Goal: Task Accomplishment & Management: Manage account settings

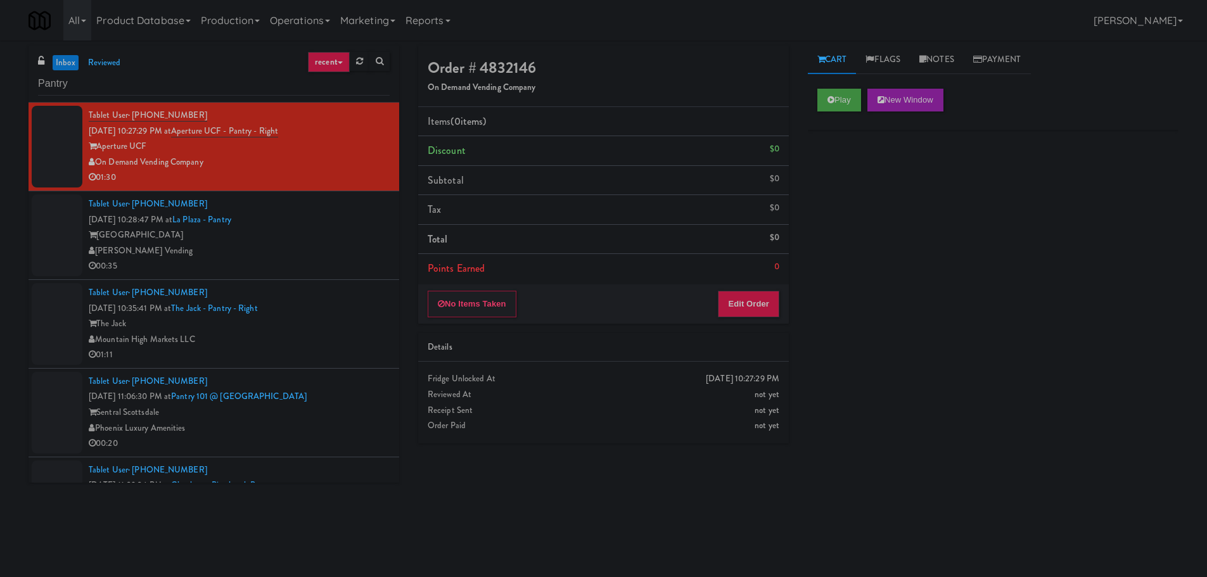
click at [68, 69] on link "inbox" at bounding box center [66, 63] width 26 height 16
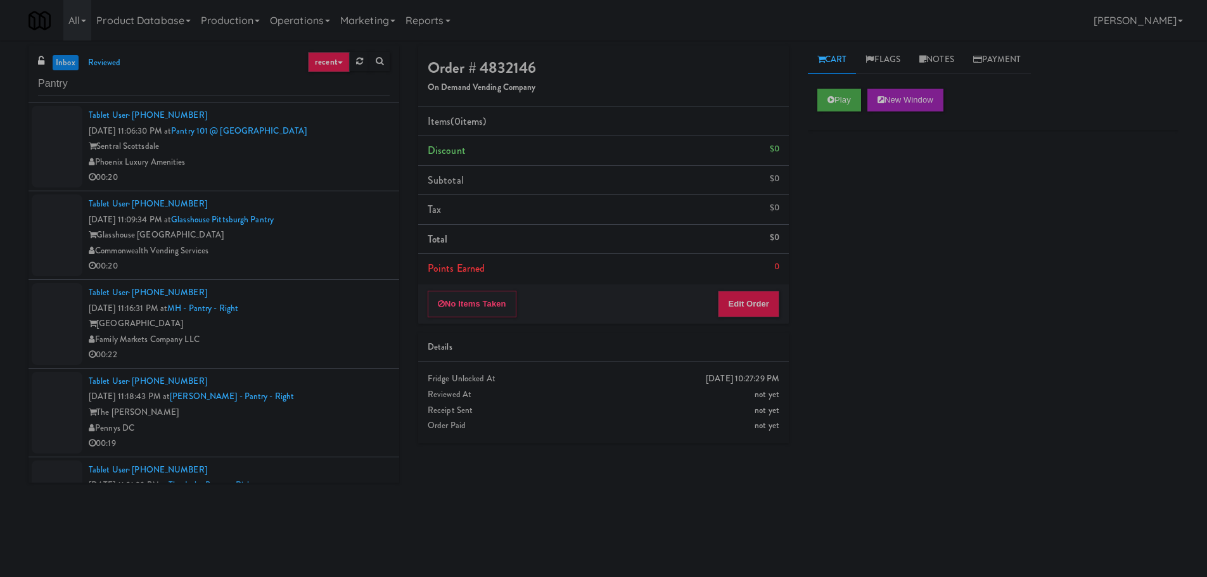
click at [356, 132] on div "Tablet User · (502) 619-9909 [DATE] 11:06:30 PM at Pantry 101 @ [GEOGRAPHIC_DAT…" at bounding box center [239, 147] width 301 height 78
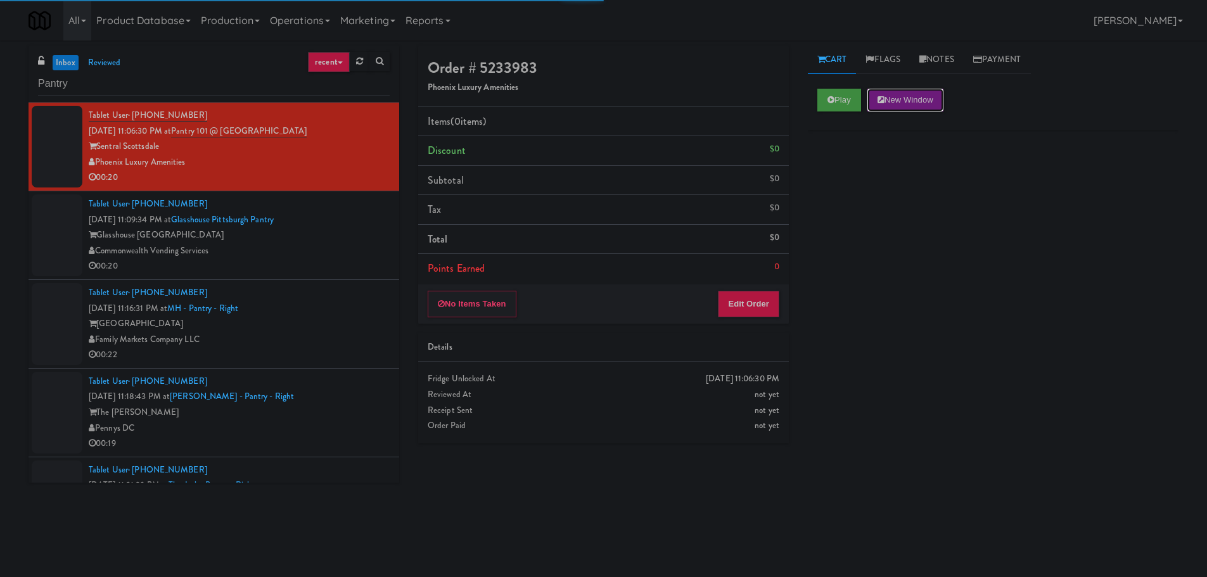
click at [897, 94] on button "New Window" at bounding box center [906, 100] width 76 height 23
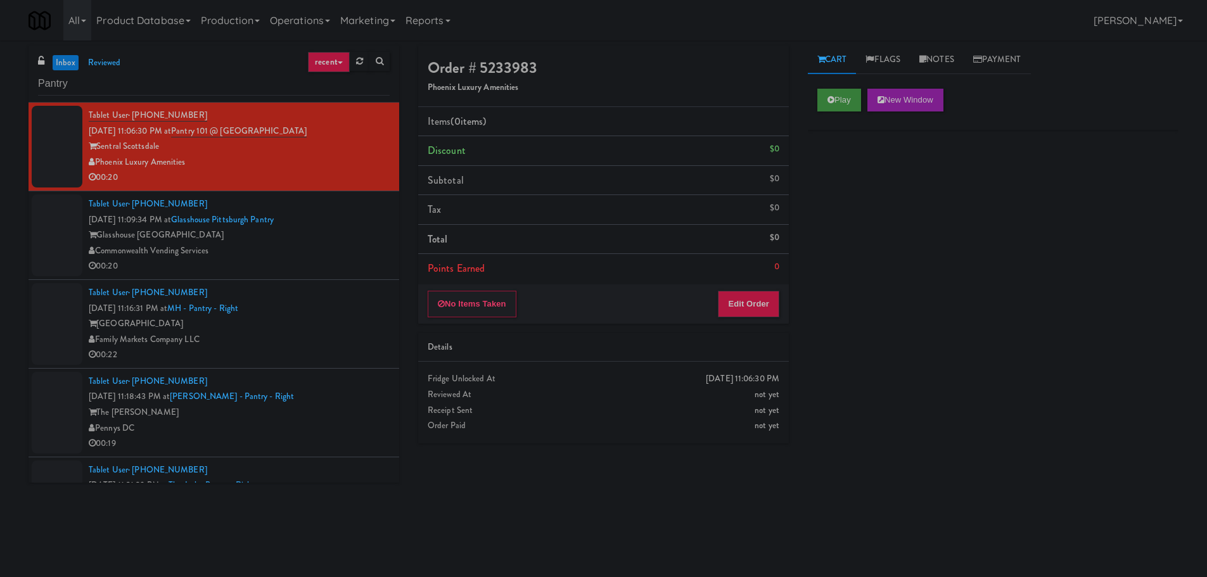
click at [827, 103] on div "Play New Window" at bounding box center [993, 104] width 371 height 51
click at [826, 102] on button "Play" at bounding box center [840, 100] width 44 height 23
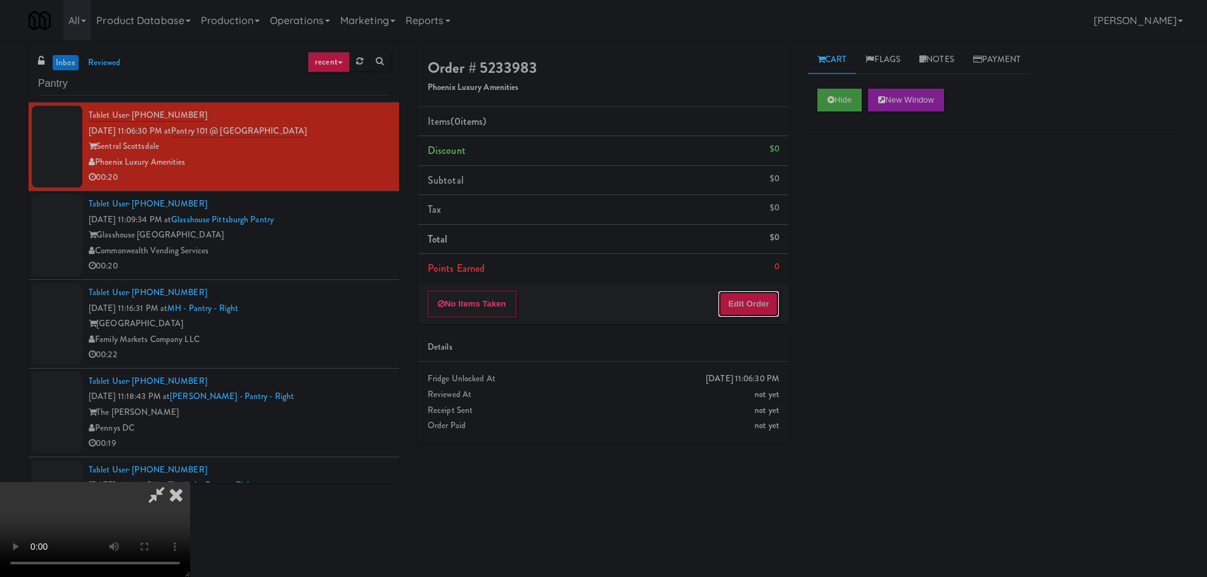
click at [745, 312] on button "Edit Order" at bounding box center [748, 304] width 61 height 27
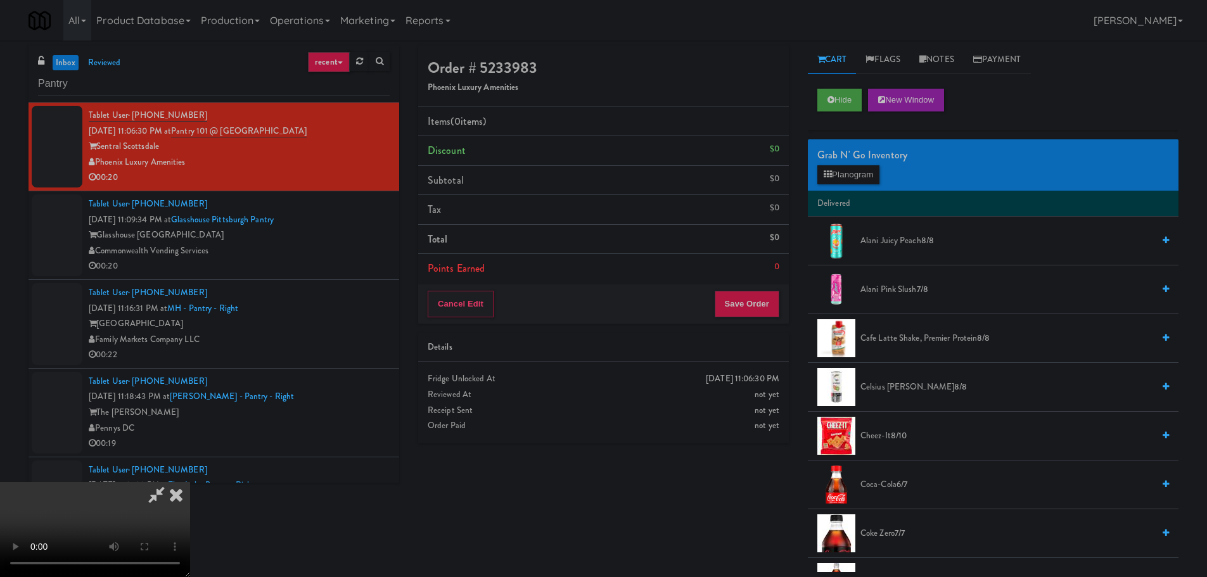
click at [190, 482] on video at bounding box center [95, 529] width 190 height 95
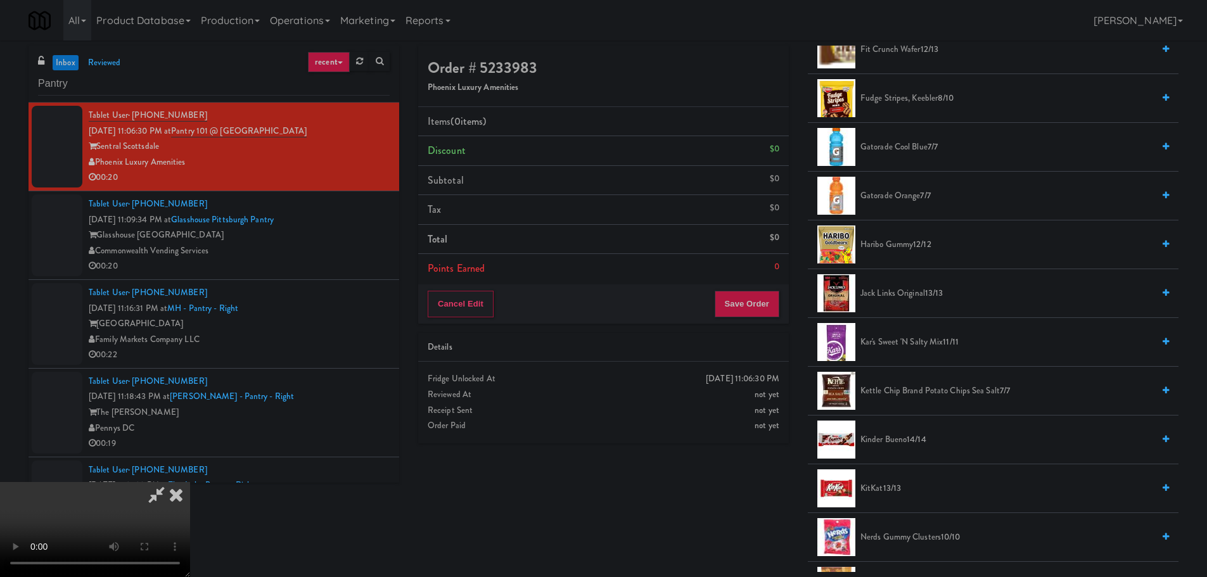
scroll to position [824, 0]
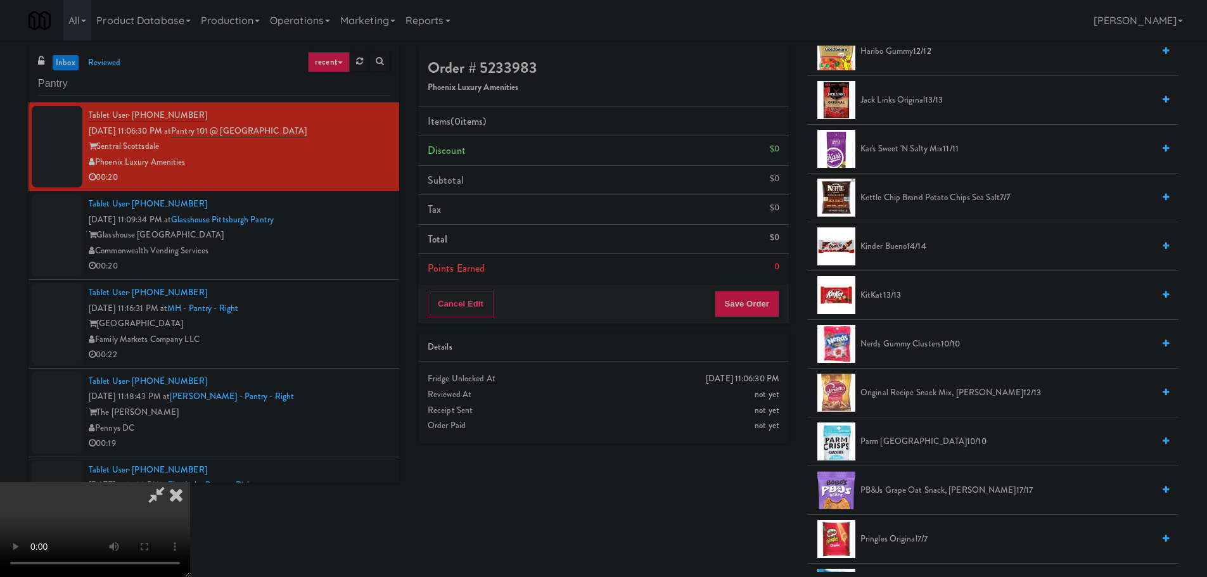
click at [899, 255] on li "Kinder Bueno 14/14" at bounding box center [993, 246] width 371 height 49
click at [899, 247] on span "Kinder Bueno 14/14" at bounding box center [1007, 247] width 293 height 16
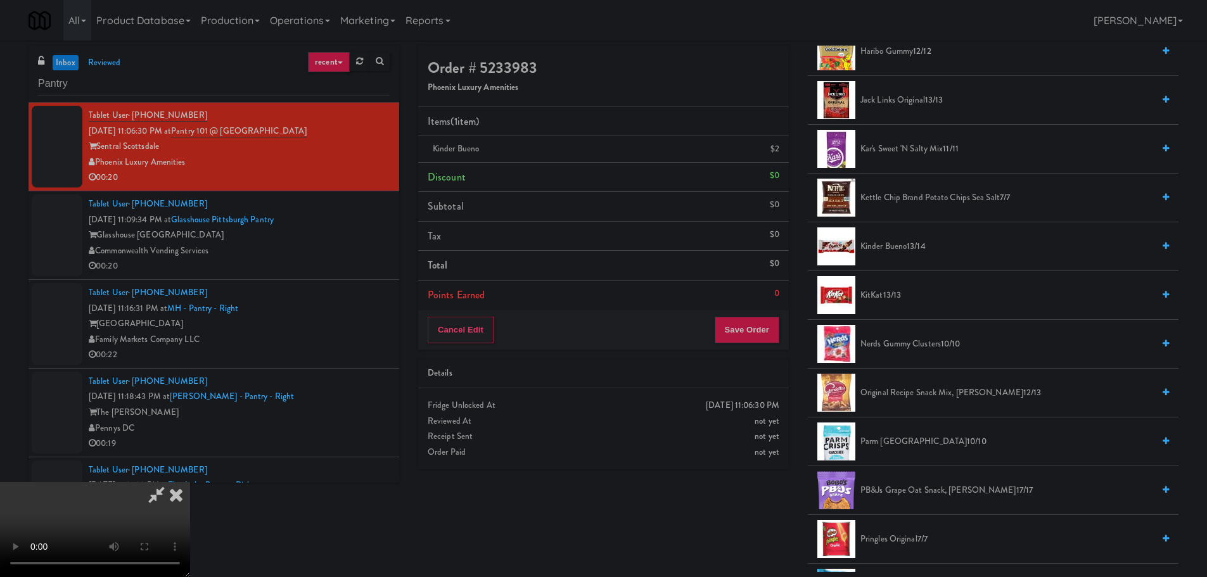
drag, startPoint x: 479, startPoint y: 249, endPoint x: 472, endPoint y: 248, distance: 7.0
click at [190, 482] on video at bounding box center [95, 529] width 190 height 95
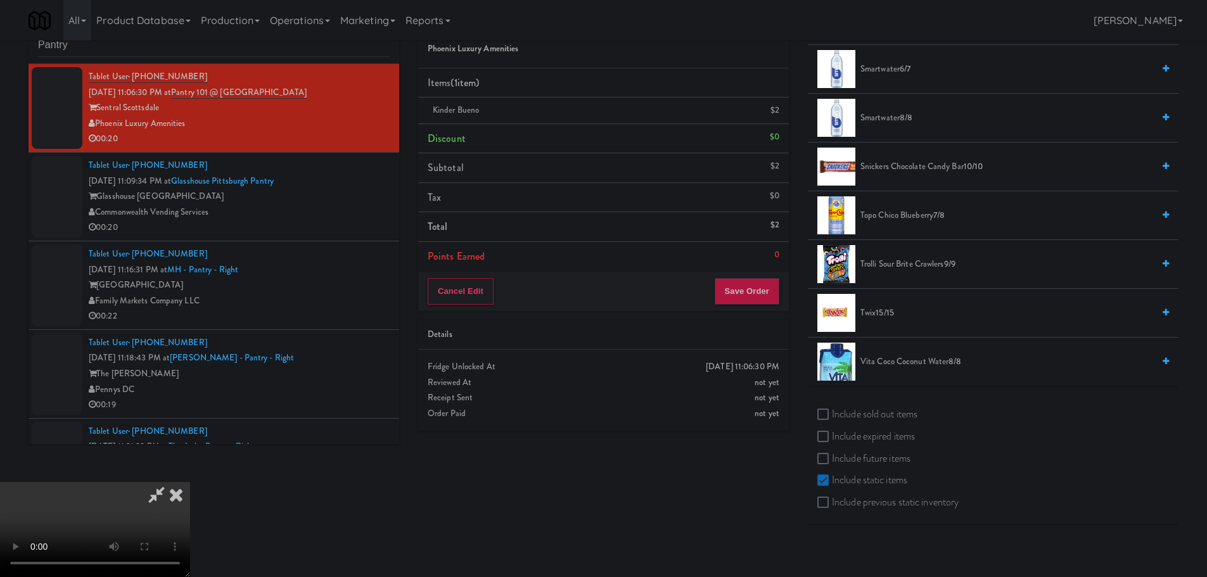
scroll to position [41, 0]
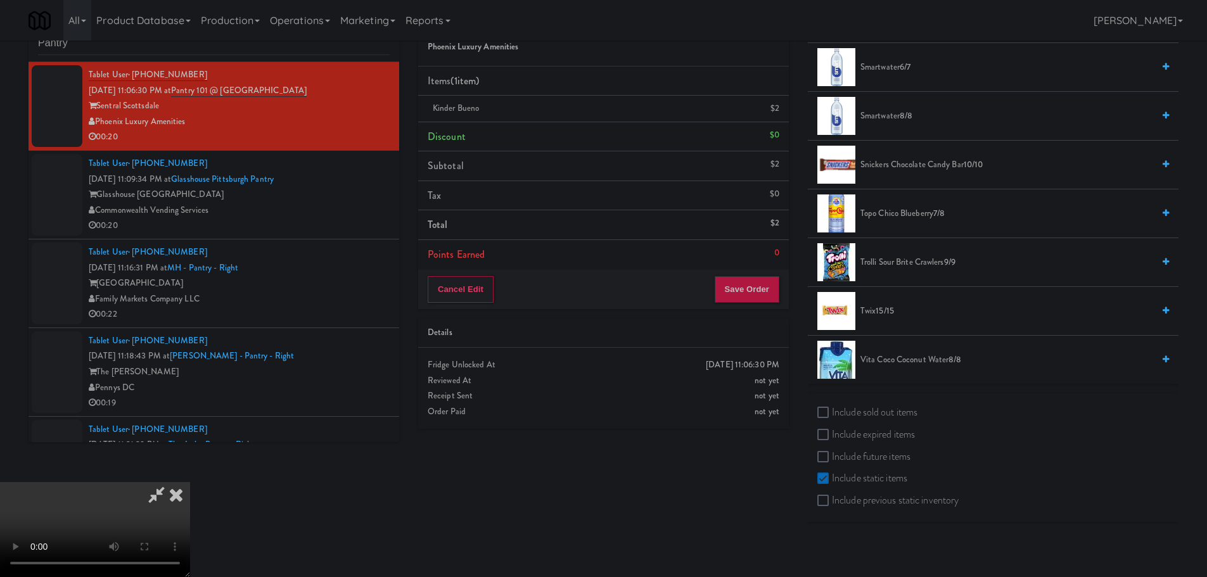
click at [897, 261] on span "Trolli Sour Brite Crawlers 9/9" at bounding box center [1007, 263] width 293 height 16
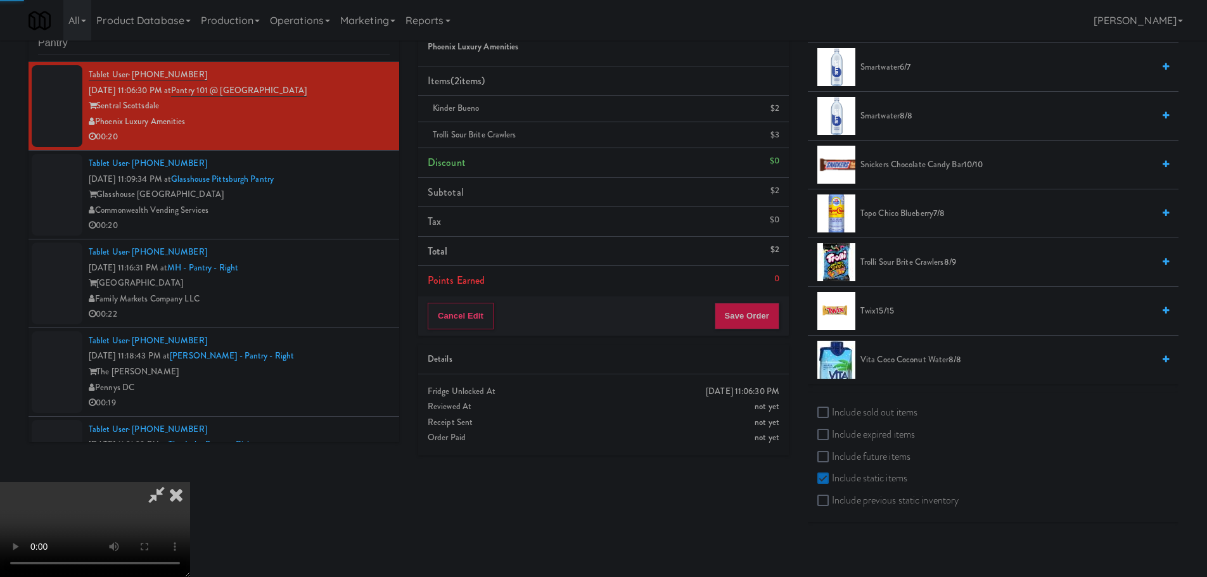
click at [190, 482] on video at bounding box center [95, 529] width 190 height 95
click at [748, 315] on button "Save Order" at bounding box center [747, 316] width 65 height 27
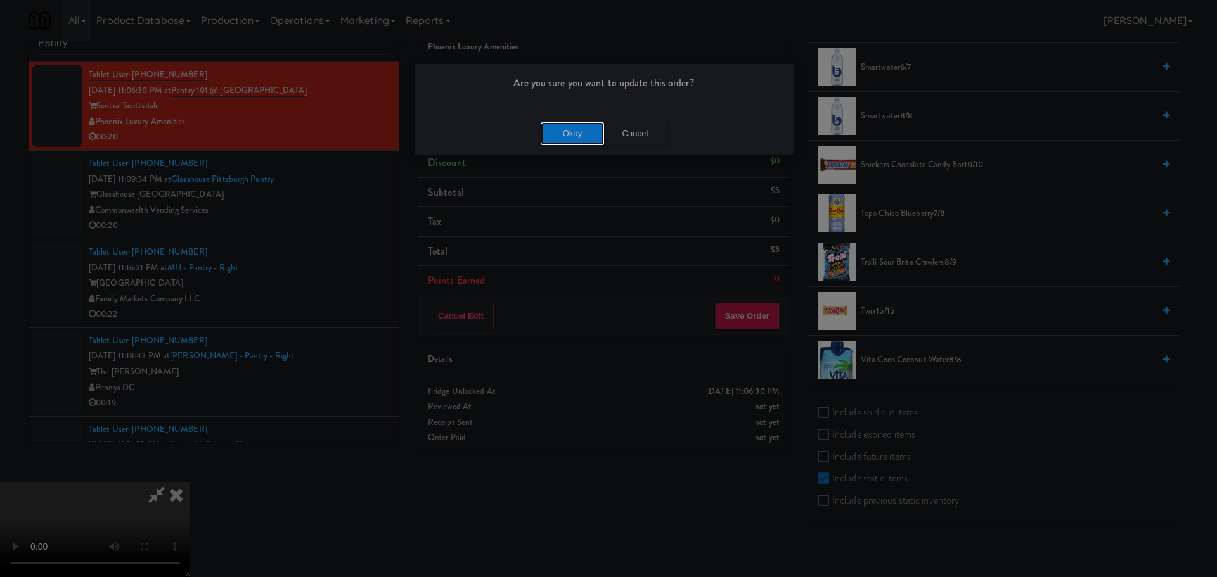
click at [577, 134] on button "Okay" at bounding box center [572, 133] width 63 height 23
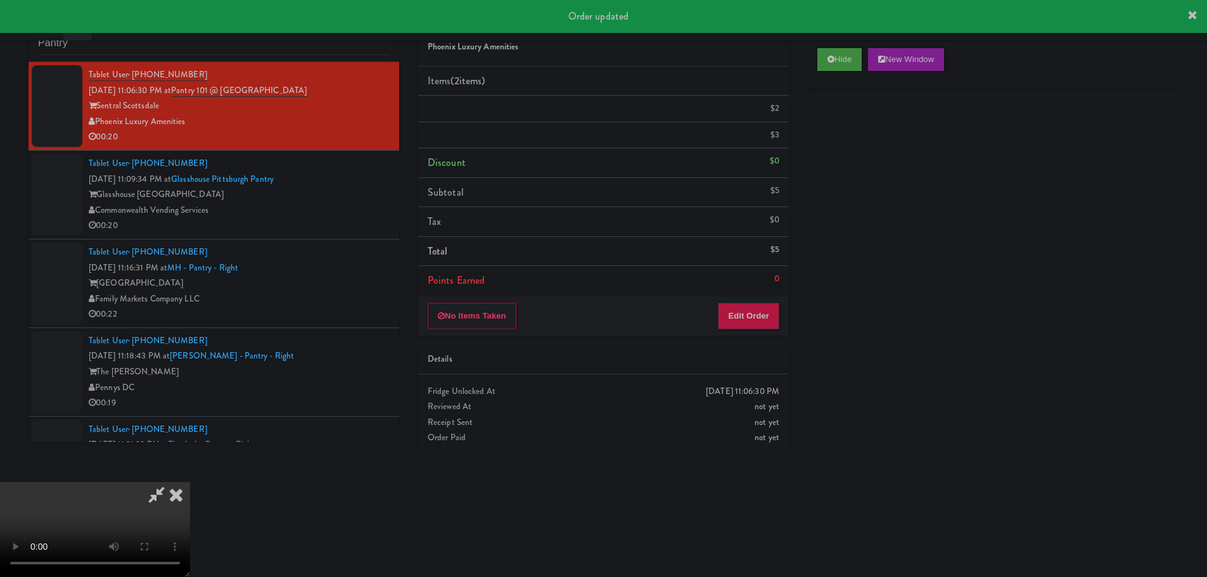
scroll to position [0, 0]
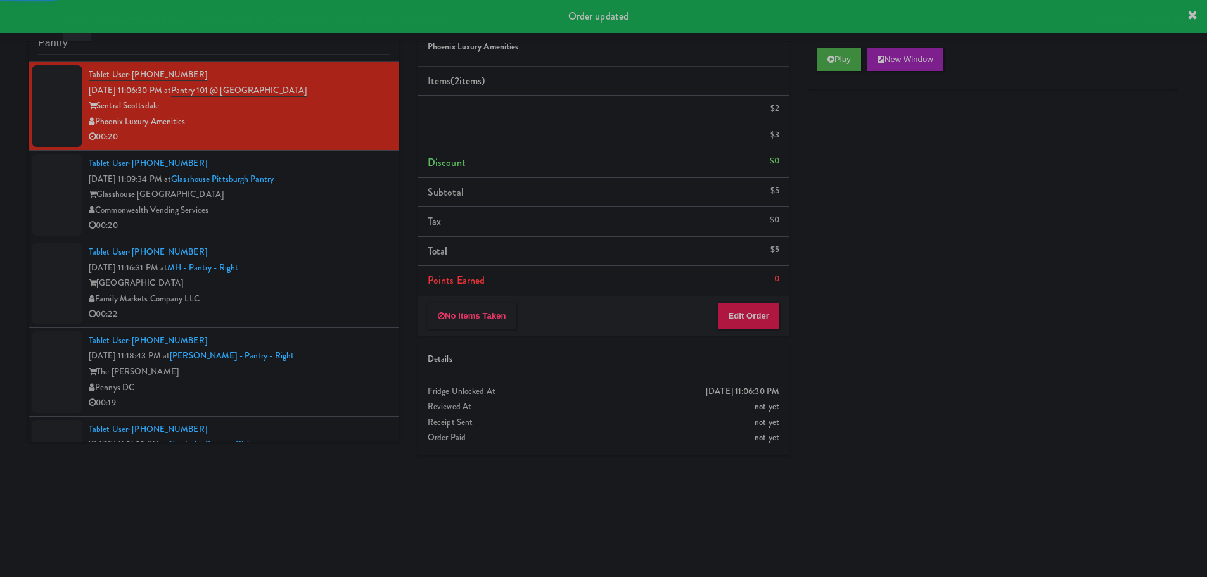
click at [326, 216] on div "Commonwealth Vending Services" at bounding box center [239, 211] width 301 height 16
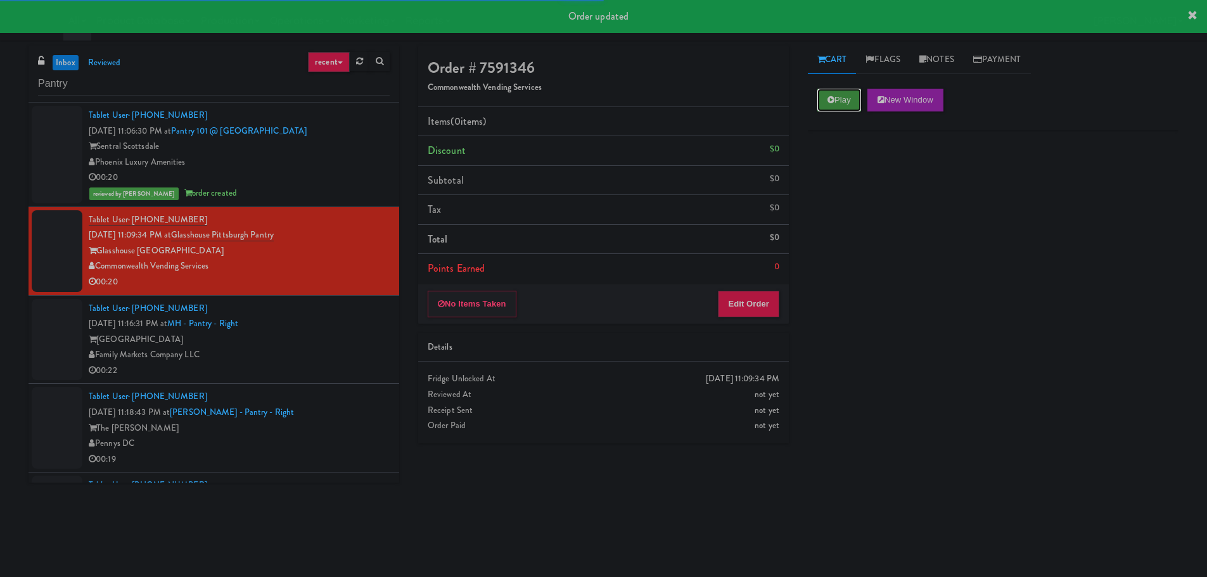
click at [824, 101] on button "Play" at bounding box center [840, 100] width 44 height 23
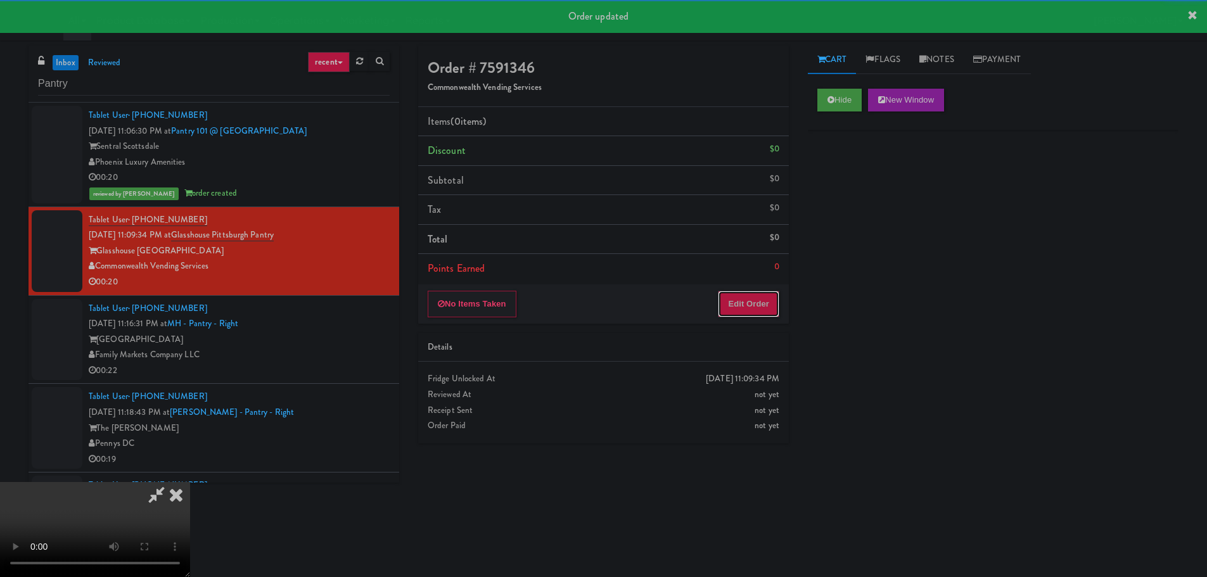
click at [766, 302] on button "Edit Order" at bounding box center [748, 304] width 61 height 27
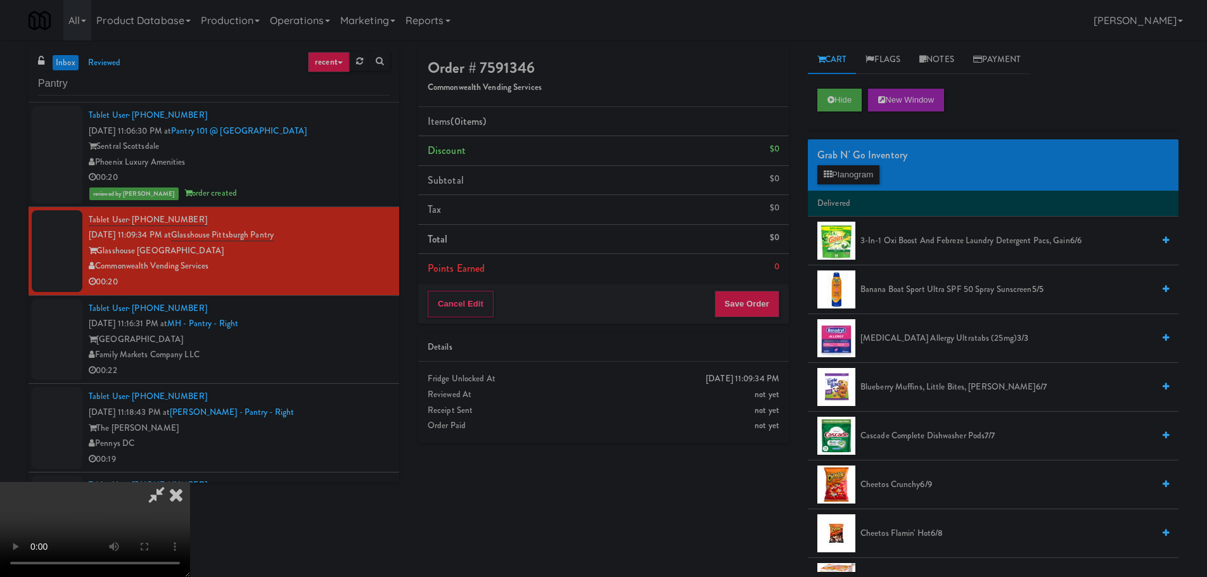
click at [190, 482] on video at bounding box center [95, 529] width 190 height 95
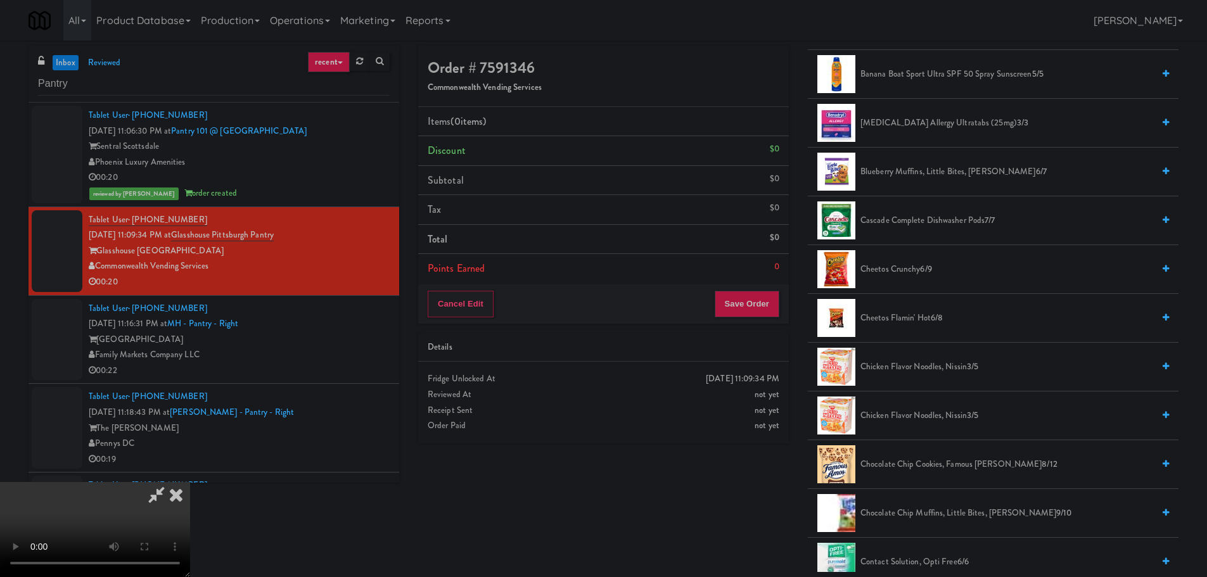
scroll to position [254, 0]
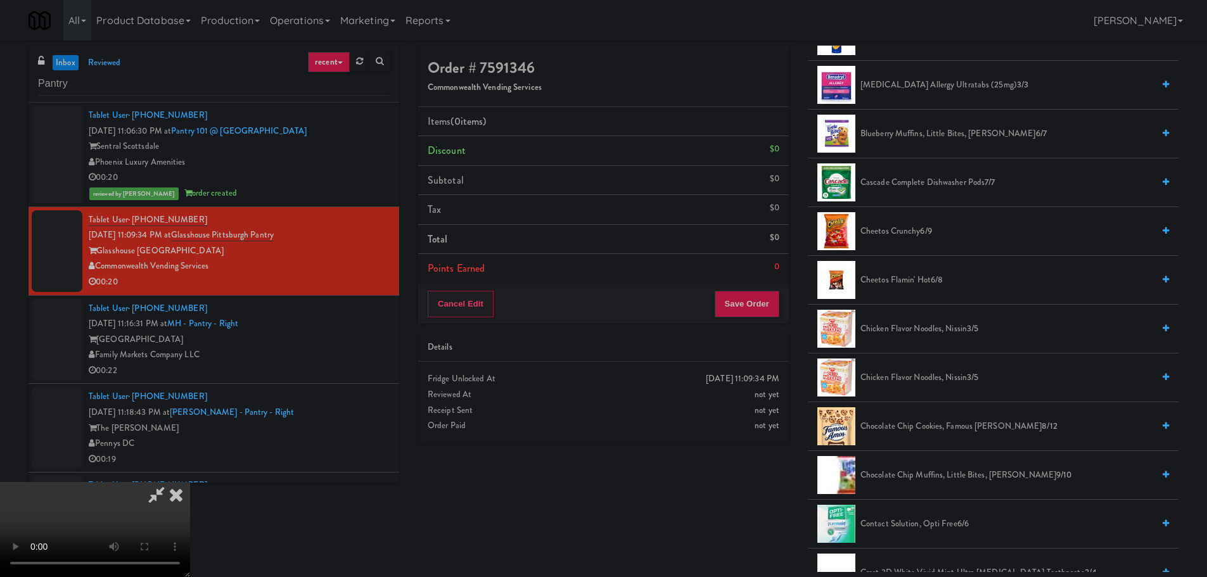
click at [913, 432] on span "Chocolate Chip Cookies, Famous [PERSON_NAME] 8/12" at bounding box center [1007, 427] width 293 height 16
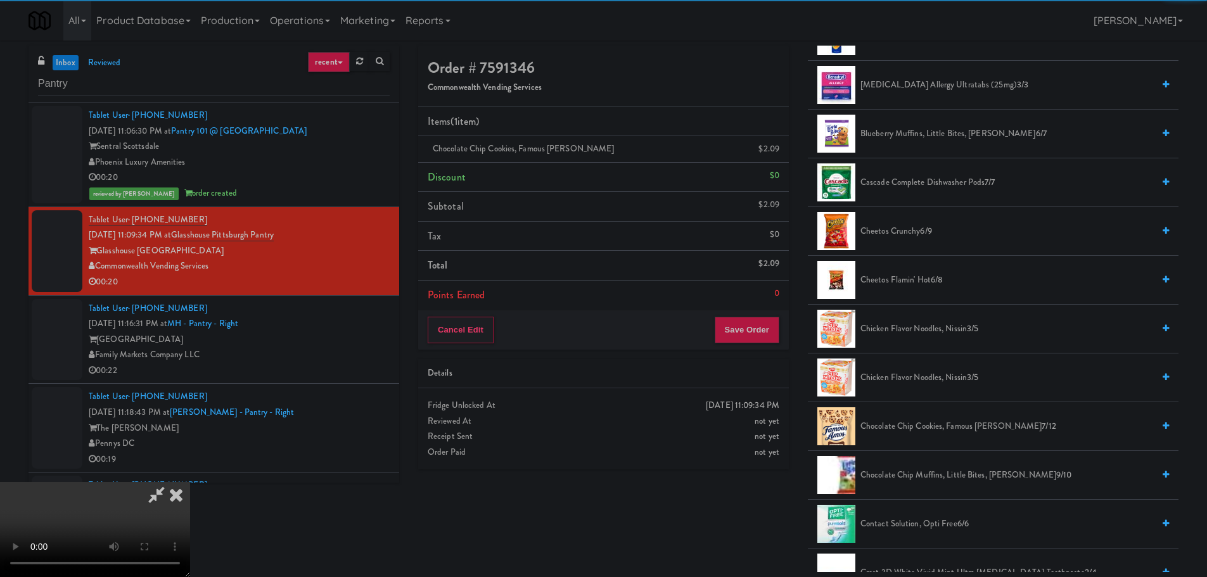
click at [190, 482] on video at bounding box center [95, 529] width 190 height 95
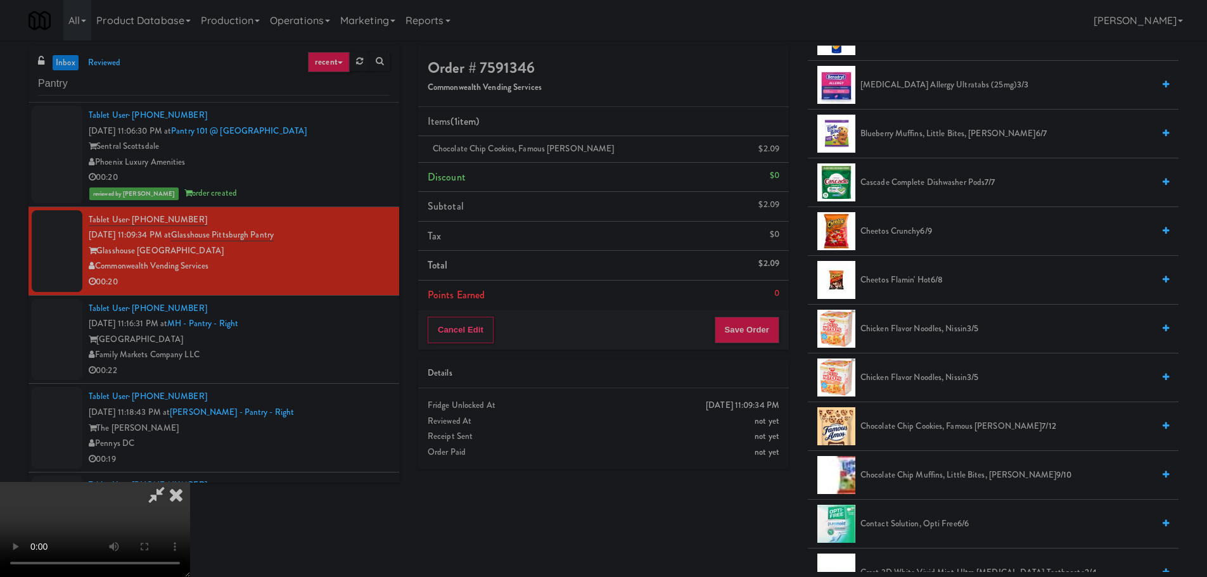
scroll to position [28, 0]
click at [190, 482] on video at bounding box center [95, 529] width 190 height 95
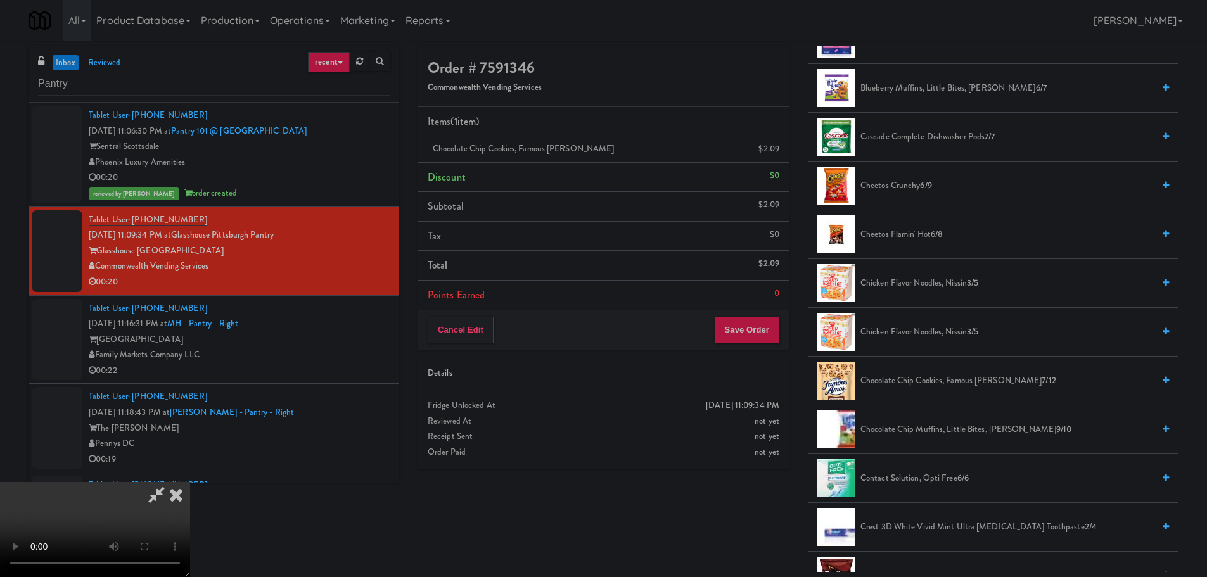
scroll to position [507, 0]
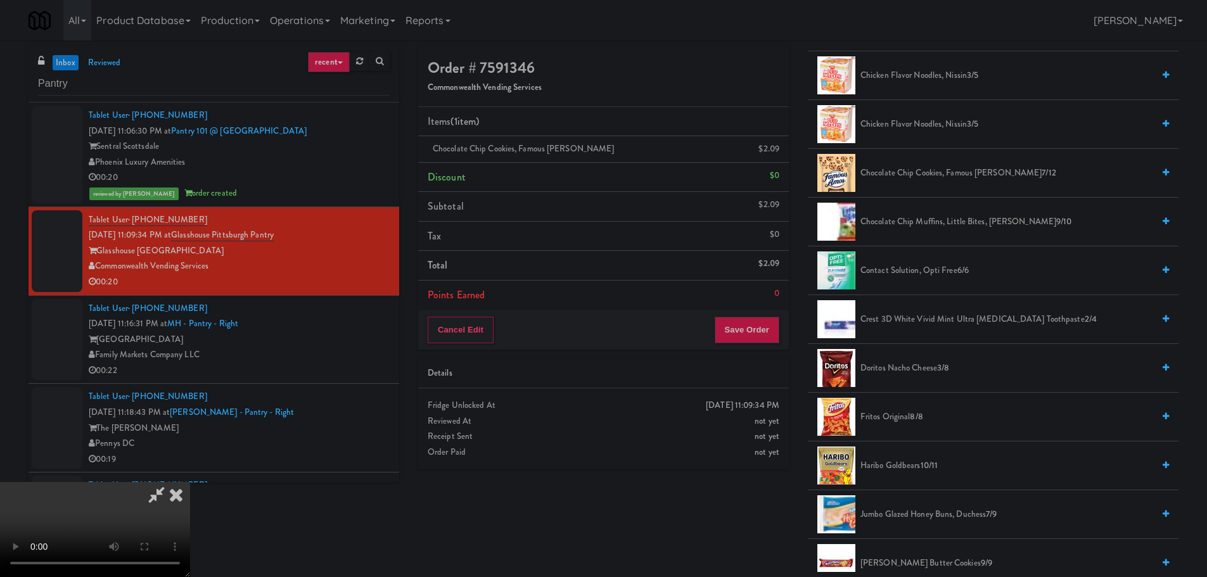
click at [925, 375] on span "Doritos Nacho Cheese 3/8" at bounding box center [1007, 369] width 293 height 16
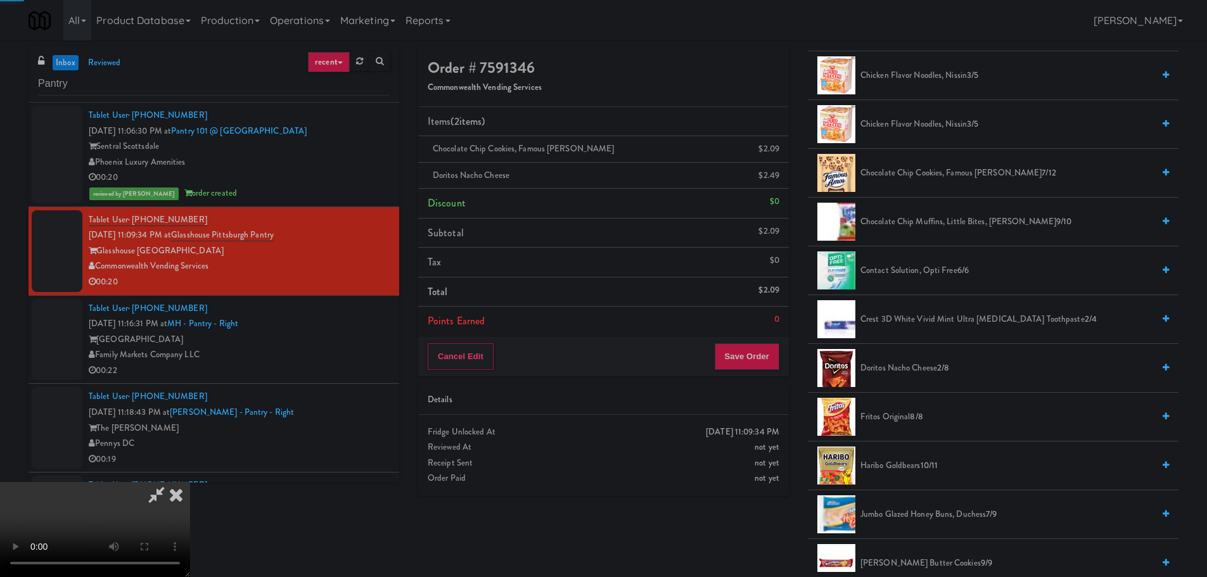
click at [190, 482] on video at bounding box center [95, 529] width 190 height 95
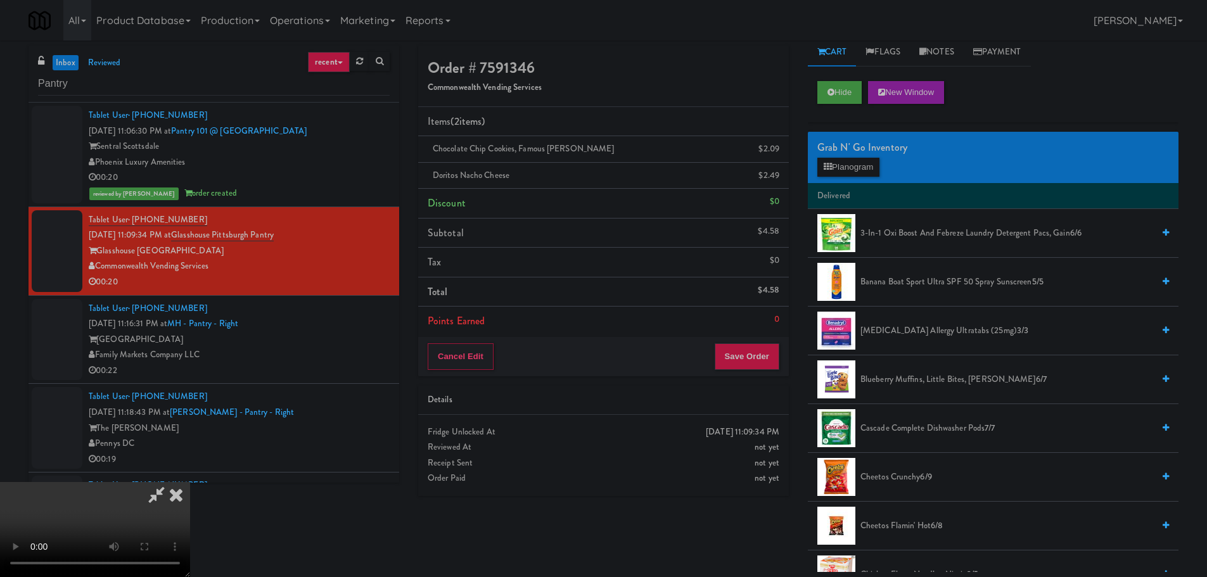
scroll to position [0, 0]
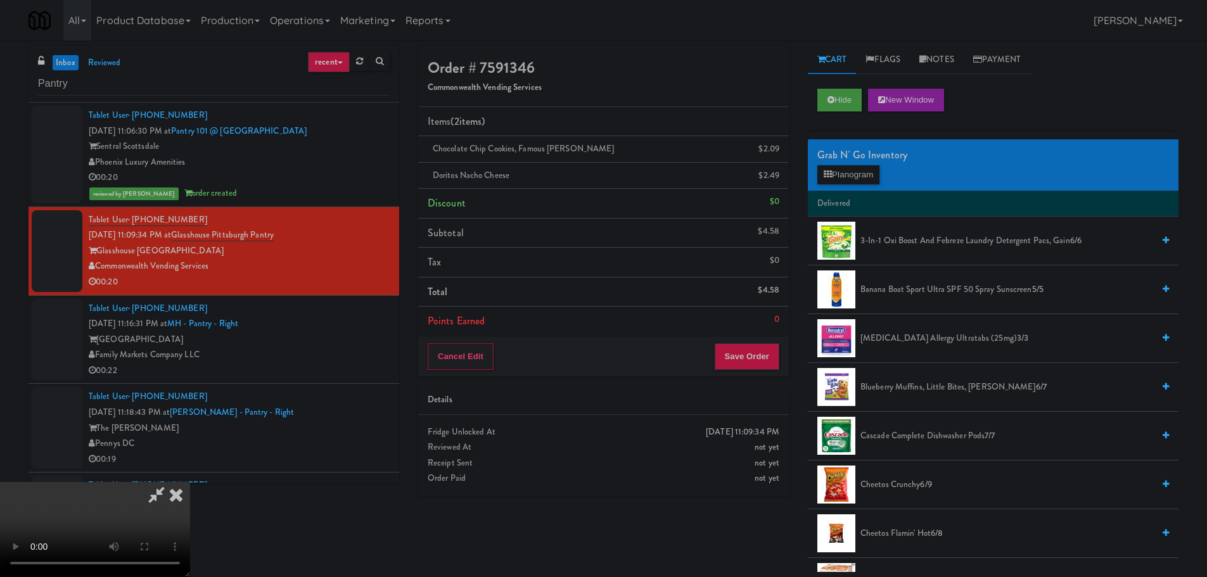
click at [835, 164] on div "Grab N' Go Inventory" at bounding box center [994, 155] width 352 height 19
click at [840, 171] on button "Planogram" at bounding box center [849, 174] width 62 height 19
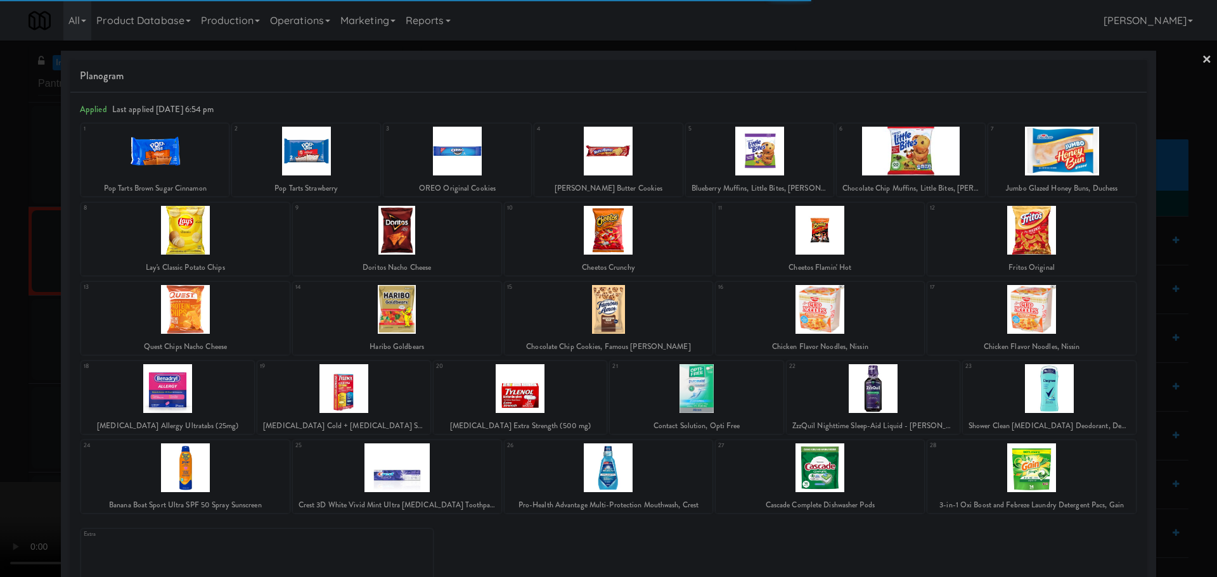
click at [806, 233] on div at bounding box center [820, 230] width 209 height 49
click at [823, 229] on div at bounding box center [820, 230] width 209 height 49
click at [0, 323] on div at bounding box center [608, 288] width 1217 height 577
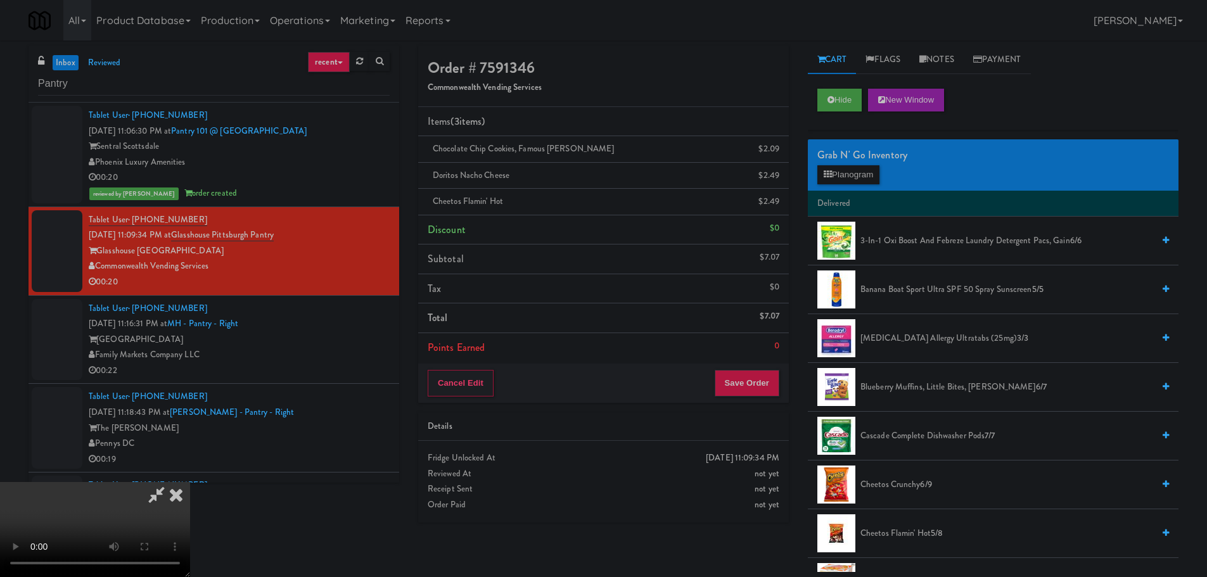
click at [171, 482] on icon at bounding box center [156, 494] width 29 height 25
drag, startPoint x: 393, startPoint y: 189, endPoint x: 405, endPoint y: 200, distance: 16.2
click at [190, 482] on video at bounding box center [95, 529] width 190 height 95
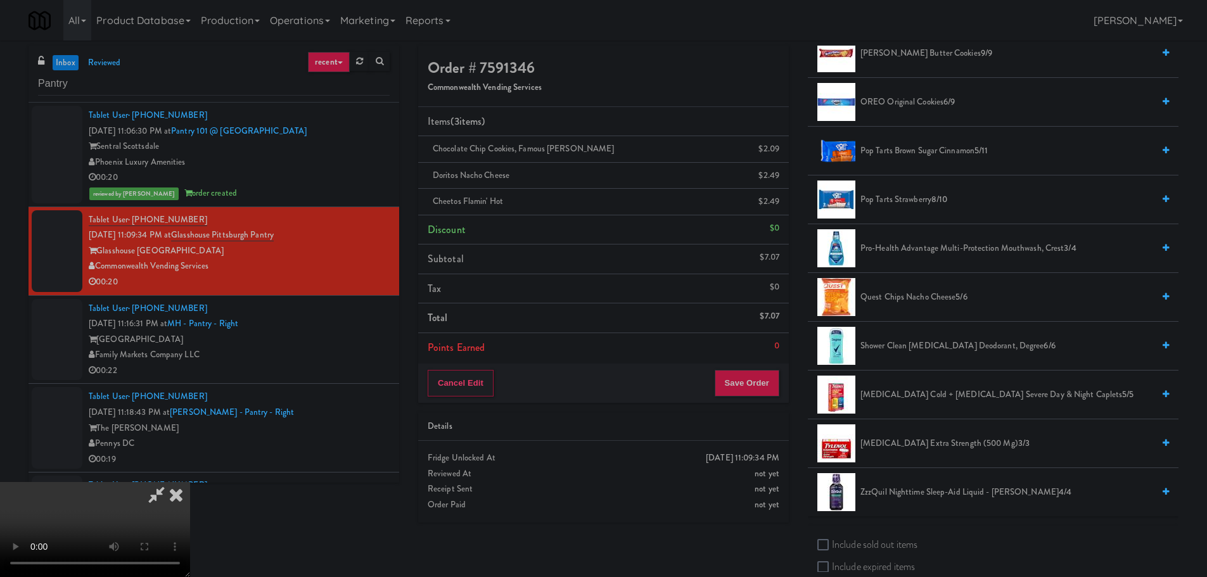
scroll to position [824, 0]
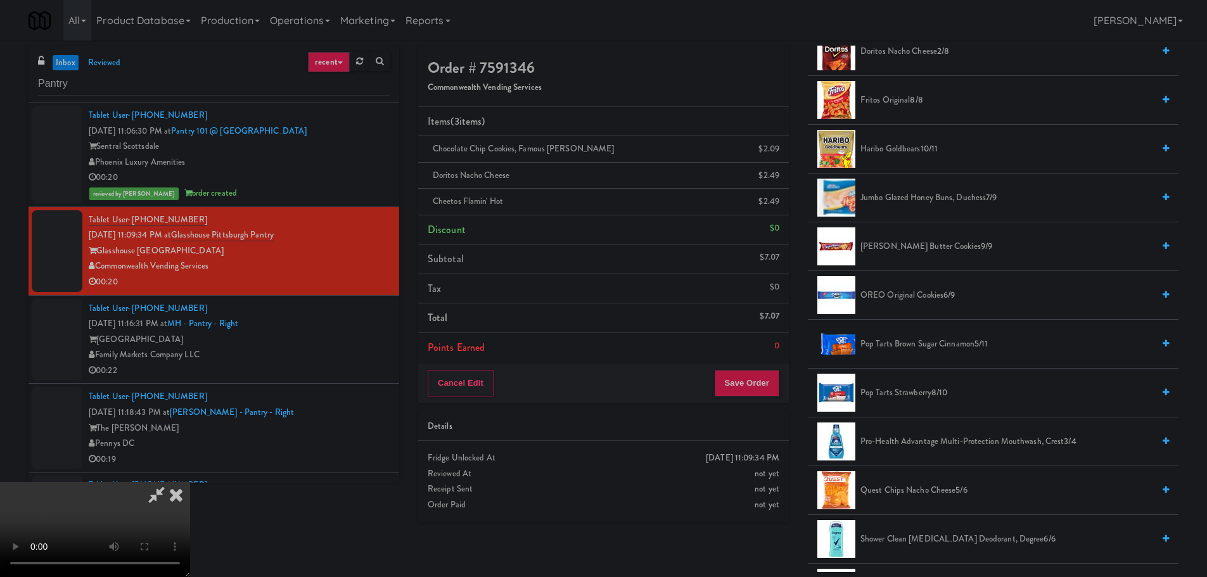
click at [896, 290] on span "OREO Original Cookies 6/9" at bounding box center [1007, 296] width 293 height 16
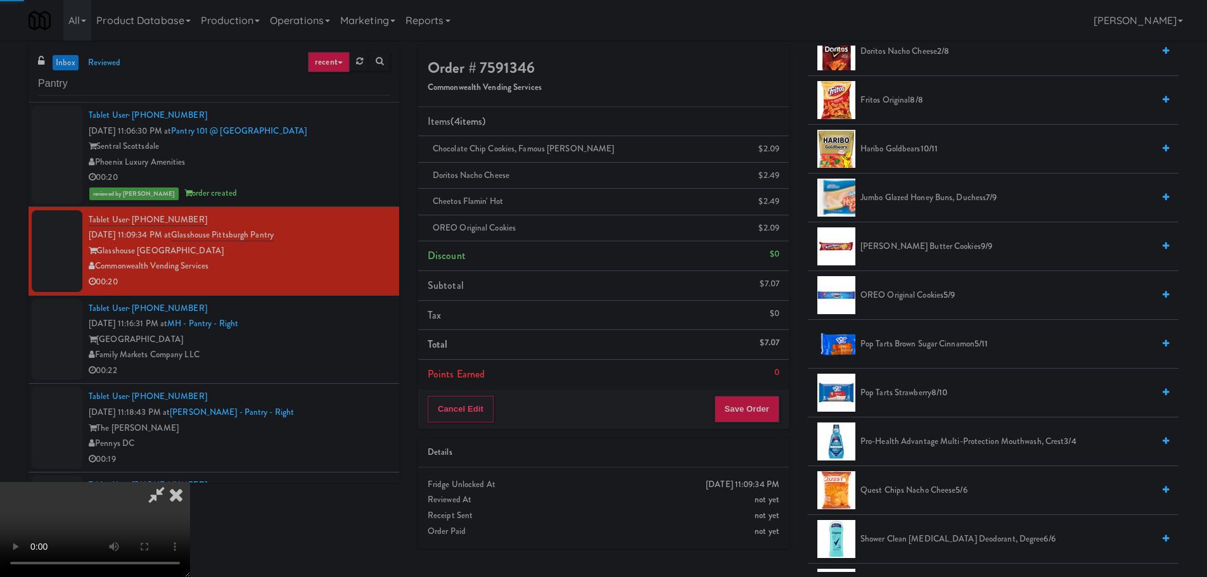
click at [190, 482] on video at bounding box center [95, 529] width 190 height 95
click at [756, 405] on button "Save Order" at bounding box center [747, 409] width 65 height 27
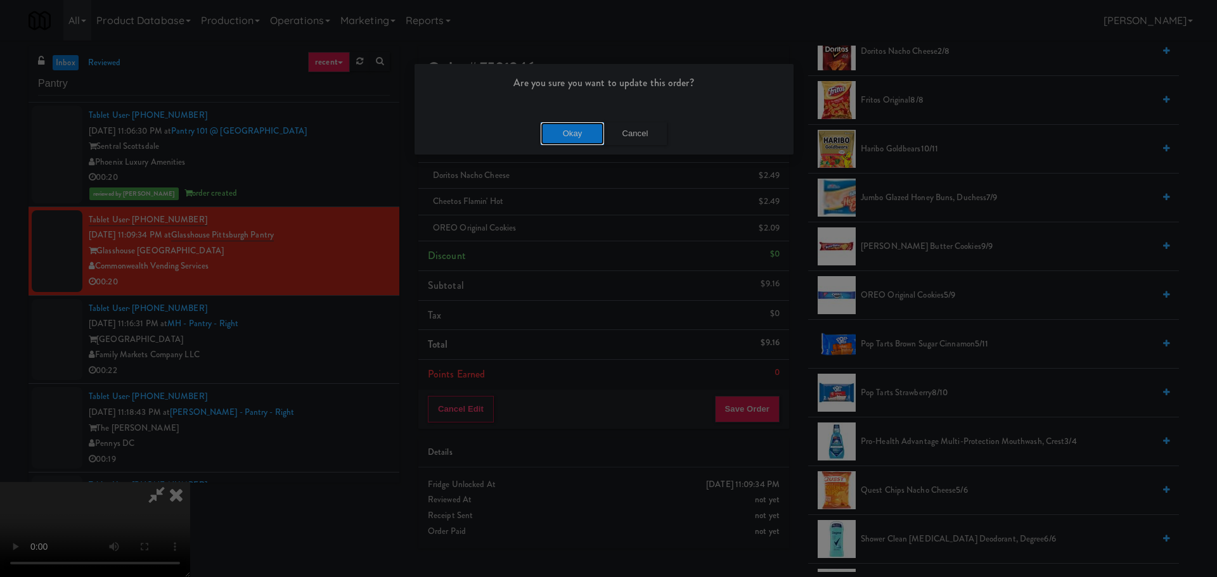
click at [569, 140] on button "Okay" at bounding box center [572, 133] width 63 height 23
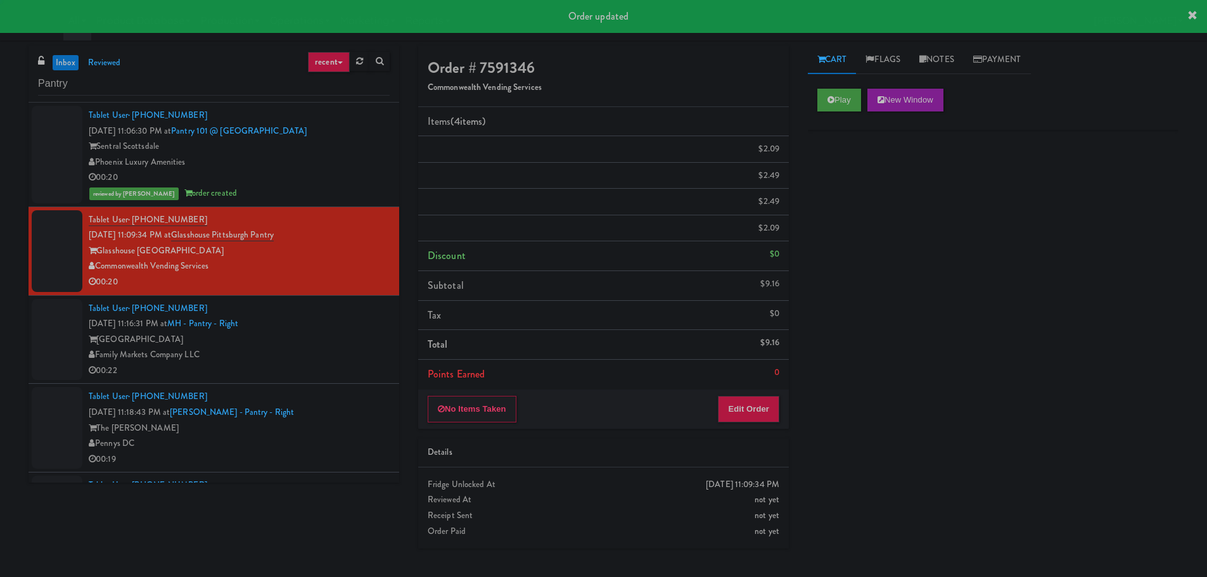
scroll to position [0, 0]
click at [358, 337] on div "[GEOGRAPHIC_DATA]" at bounding box center [239, 340] width 301 height 16
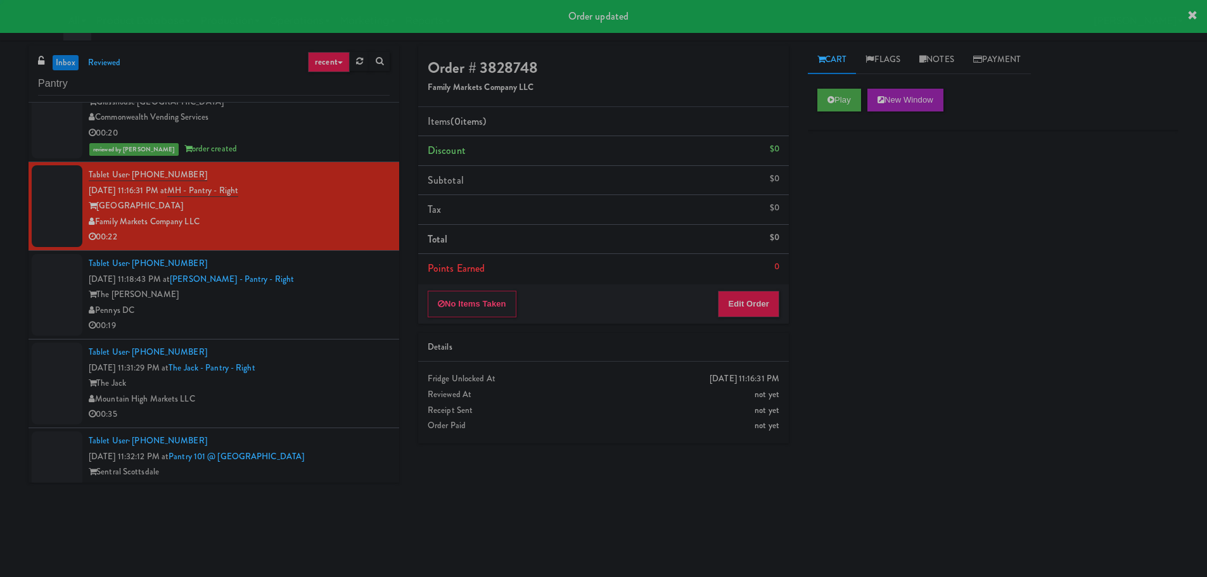
scroll to position [190, 0]
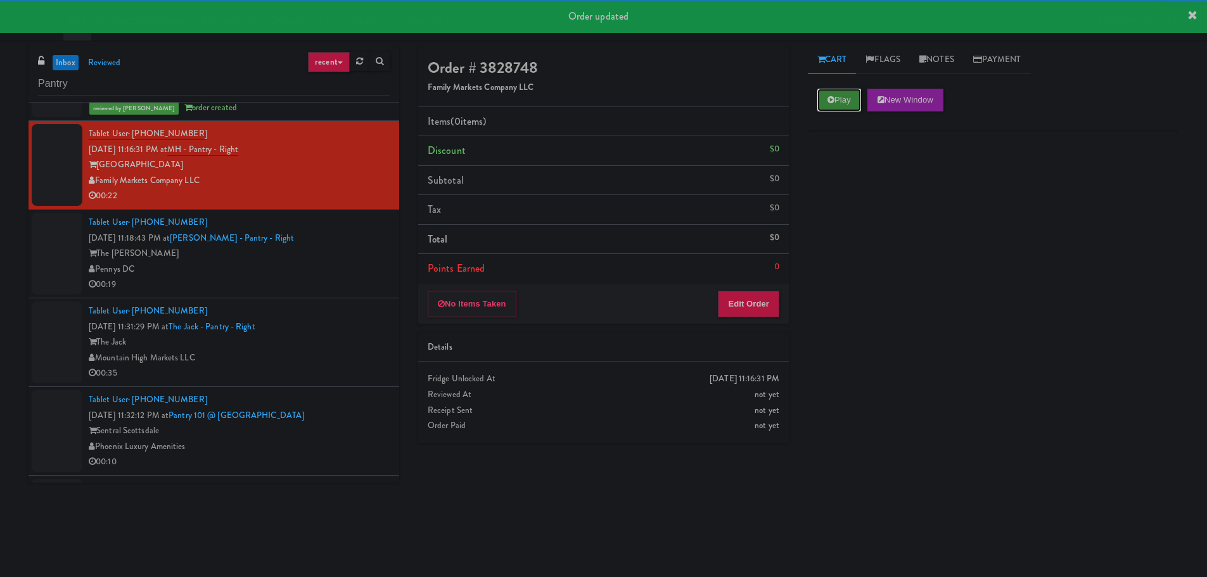
click at [840, 100] on button "Play" at bounding box center [840, 100] width 44 height 23
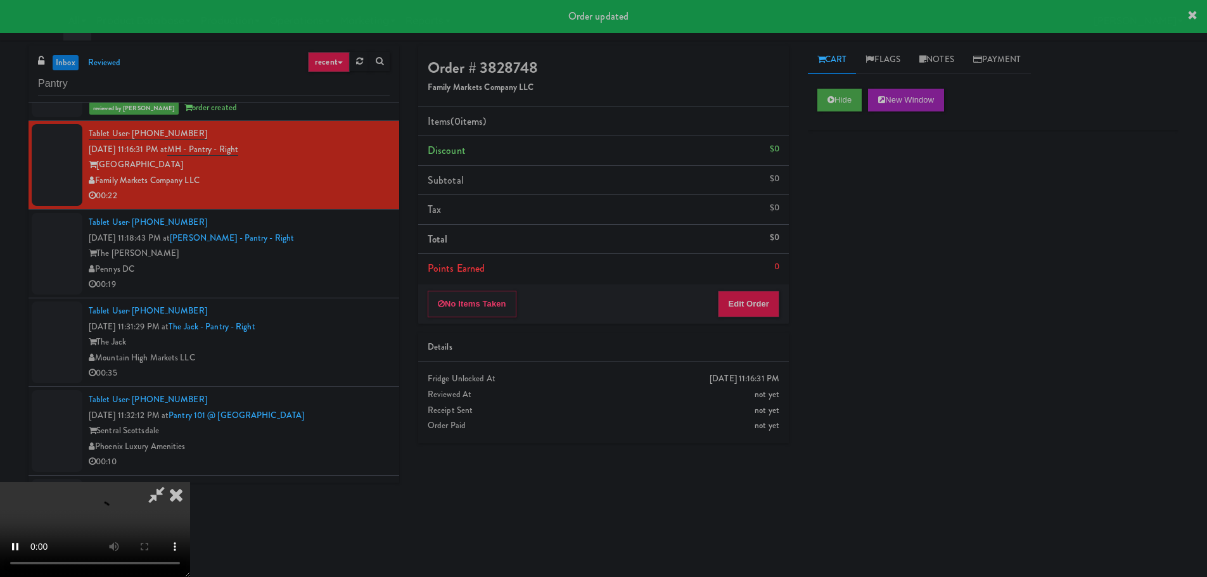
click at [765, 278] on li "Points Earned 0" at bounding box center [603, 268] width 371 height 29
click at [763, 291] on button "Edit Order" at bounding box center [748, 304] width 61 height 27
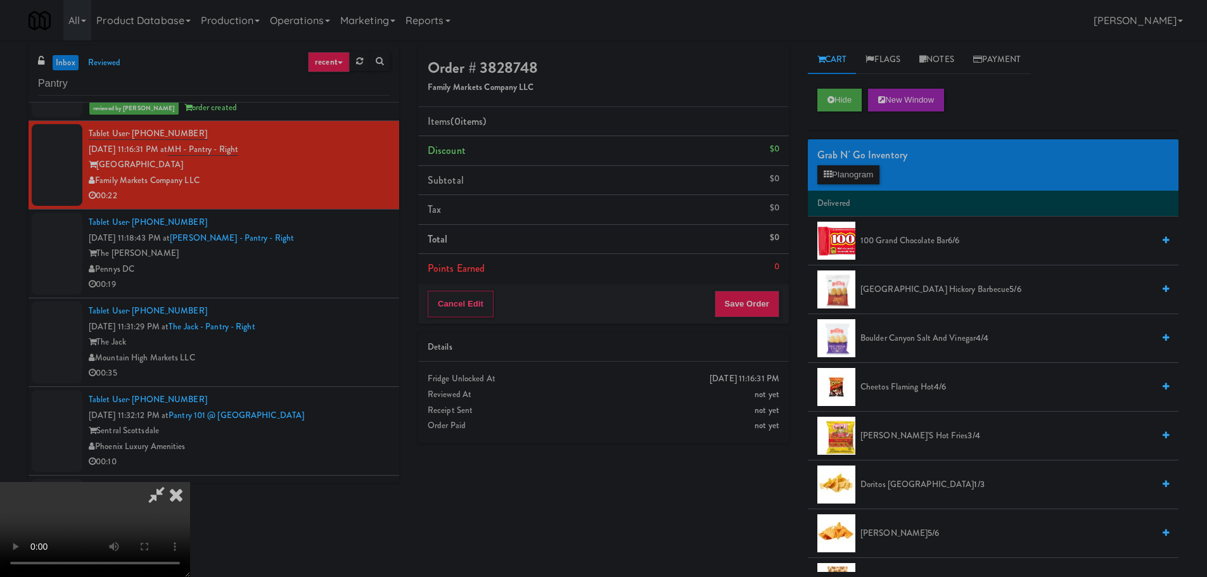
click at [190, 482] on video at bounding box center [95, 529] width 190 height 95
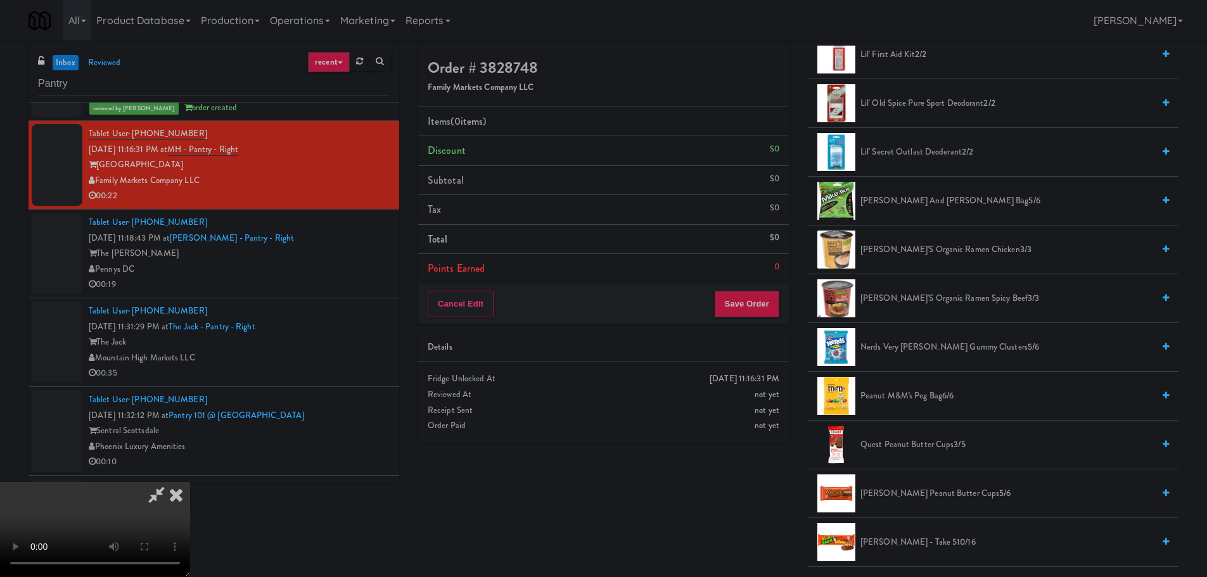
scroll to position [824, 0]
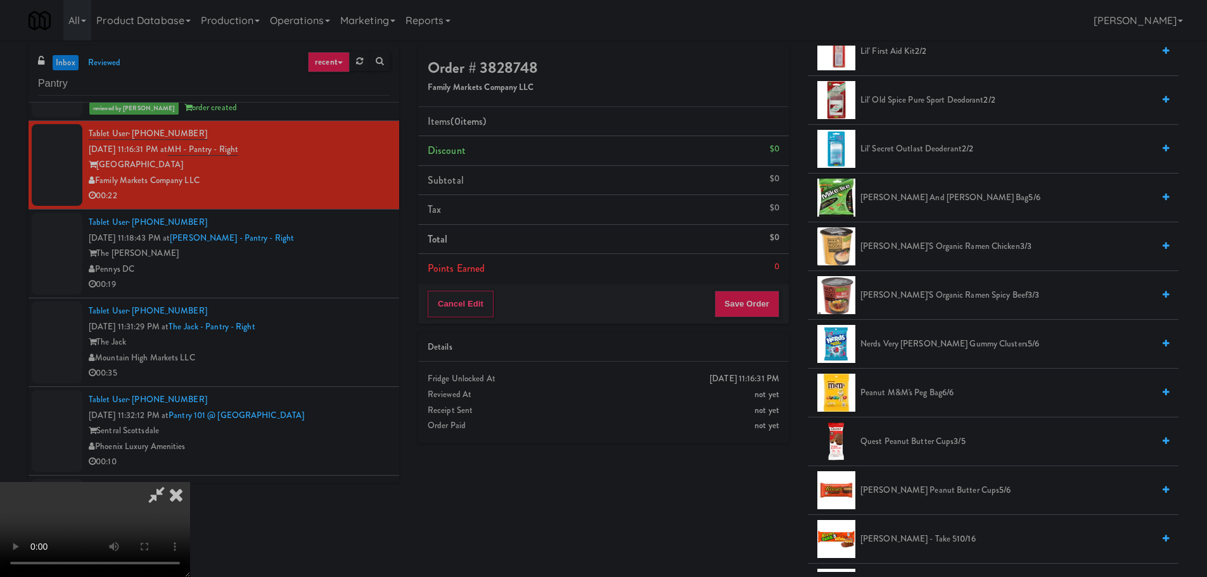
click at [922, 345] on span "Nerds Very [PERSON_NAME] Gummy Clusters 5/6" at bounding box center [1007, 345] width 293 height 16
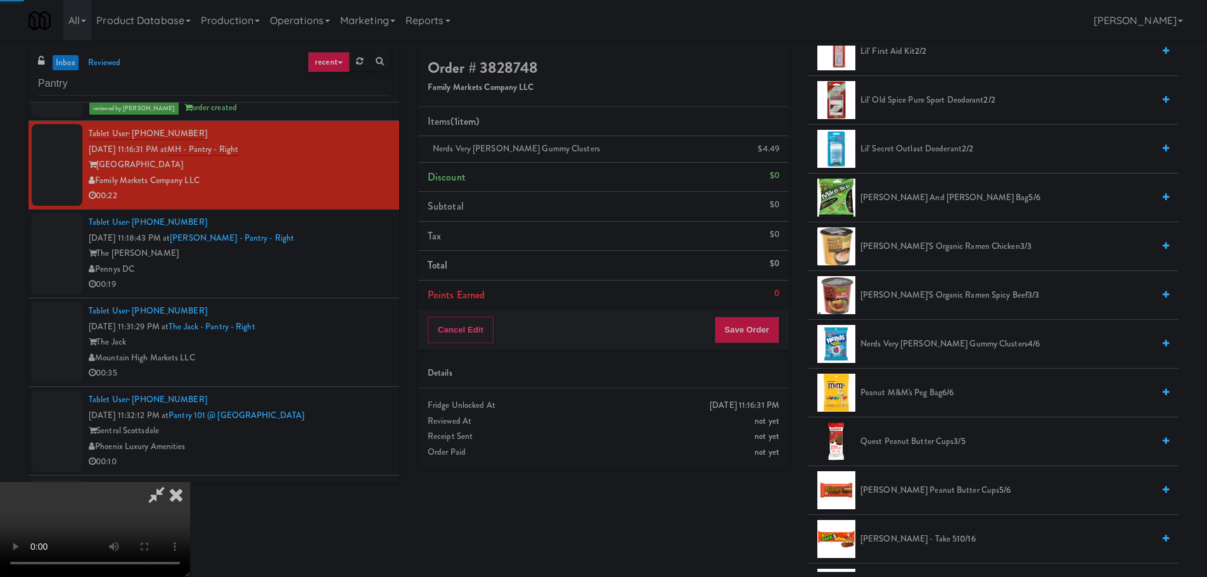
click at [190, 482] on video at bounding box center [95, 529] width 190 height 95
drag, startPoint x: 529, startPoint y: 355, endPoint x: 564, endPoint y: 360, distance: 35.2
click at [190, 482] on video at bounding box center [95, 529] width 190 height 95
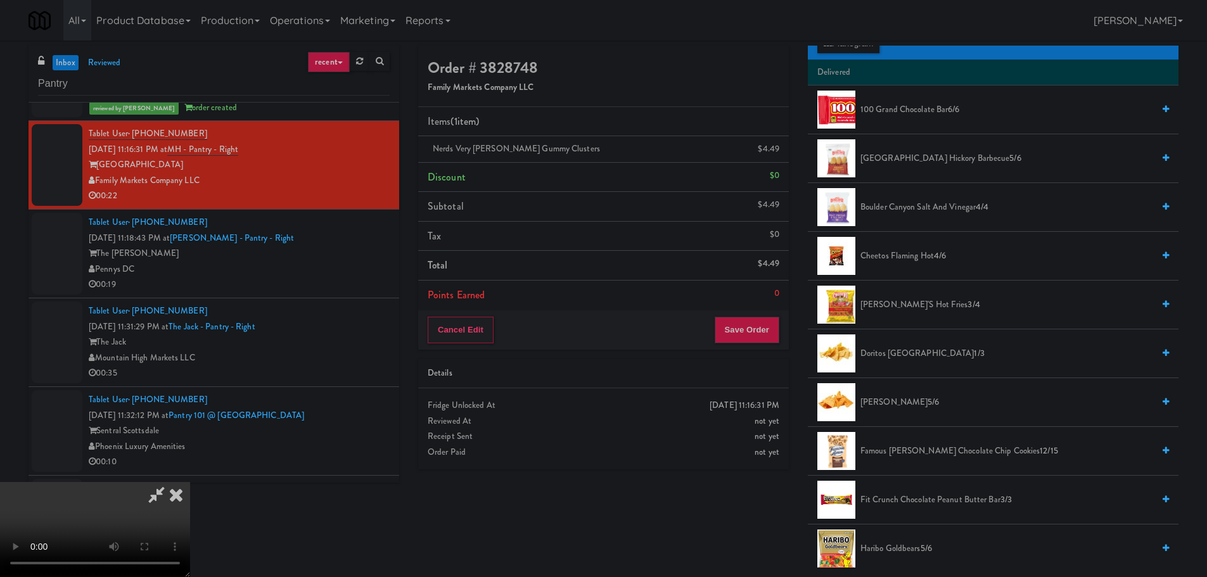
scroll to position [127, 0]
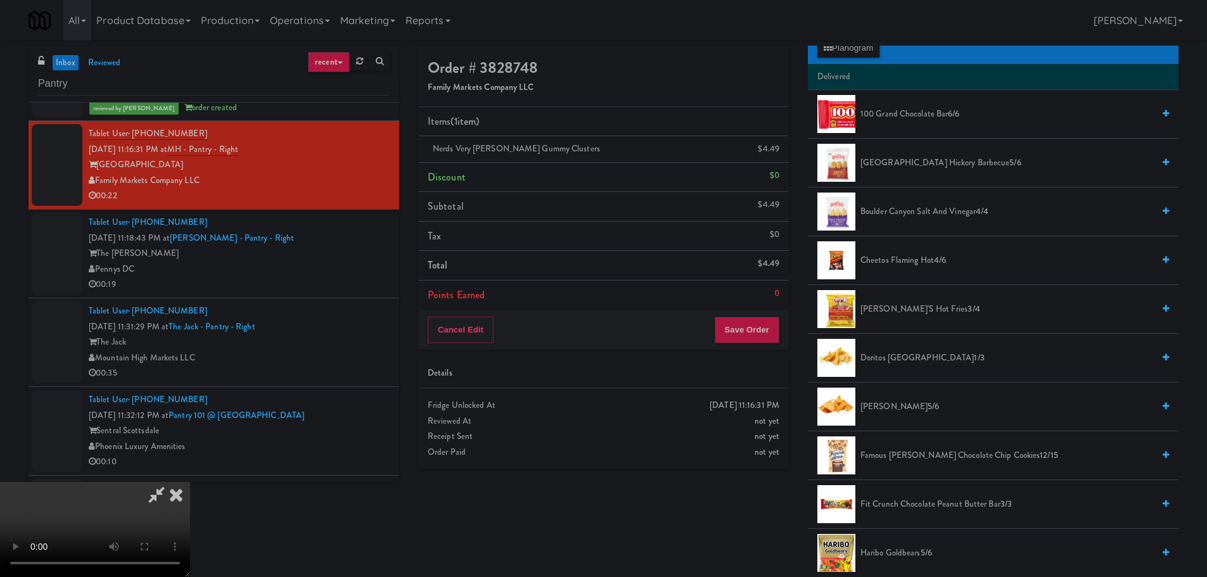
click at [920, 307] on span "[PERSON_NAME]'s Hot Fries 3/4" at bounding box center [1007, 310] width 293 height 16
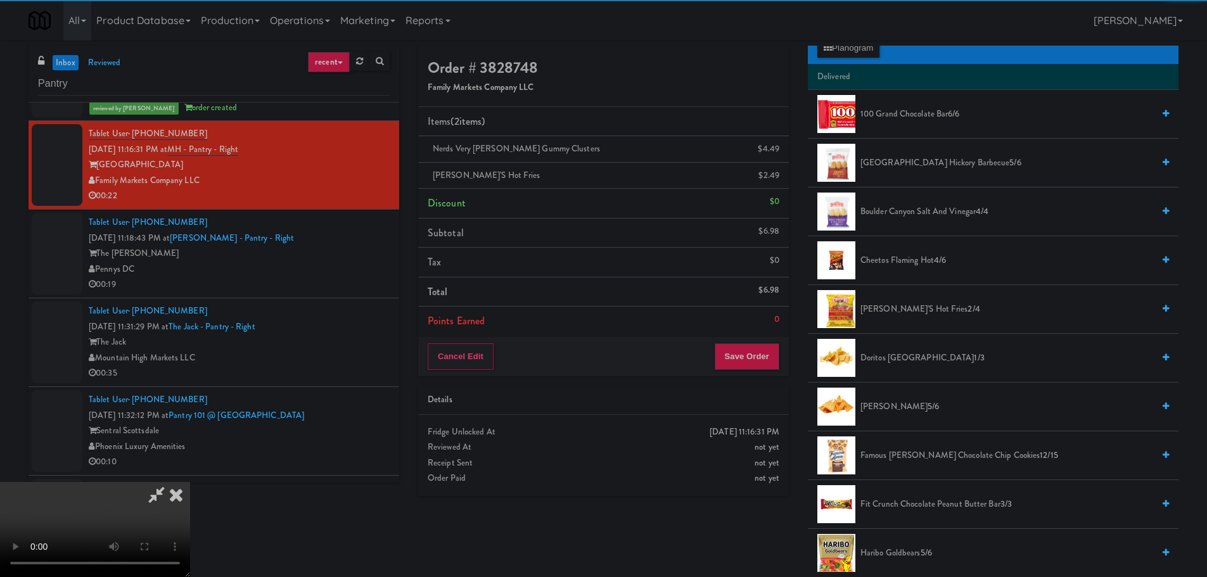
click at [190, 482] on video at bounding box center [95, 529] width 190 height 95
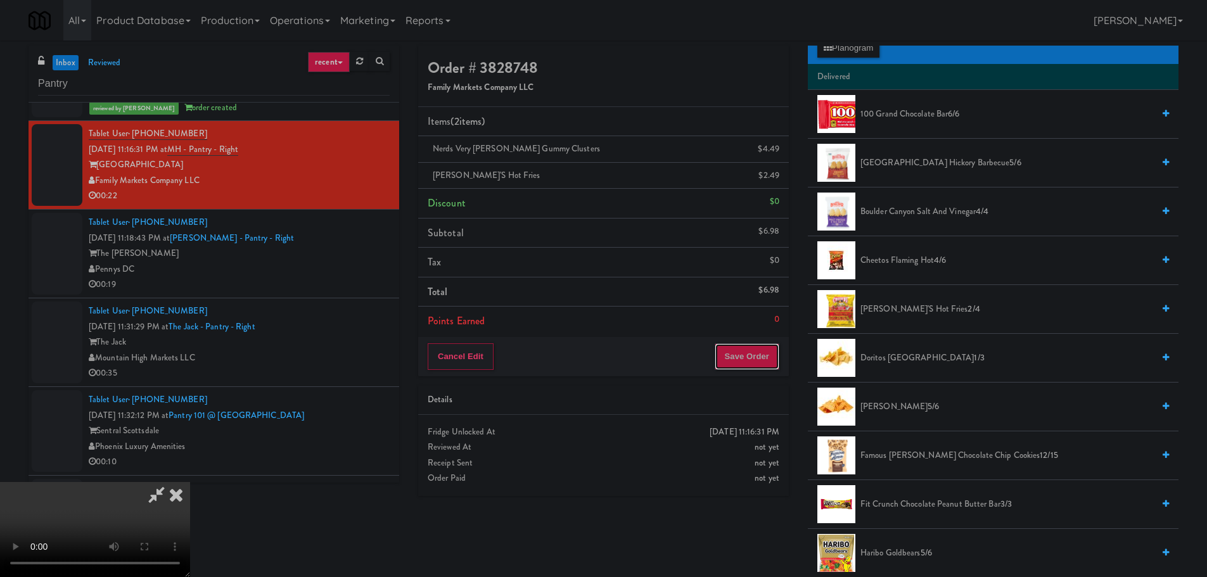
click at [751, 349] on button "Save Order" at bounding box center [747, 357] width 65 height 27
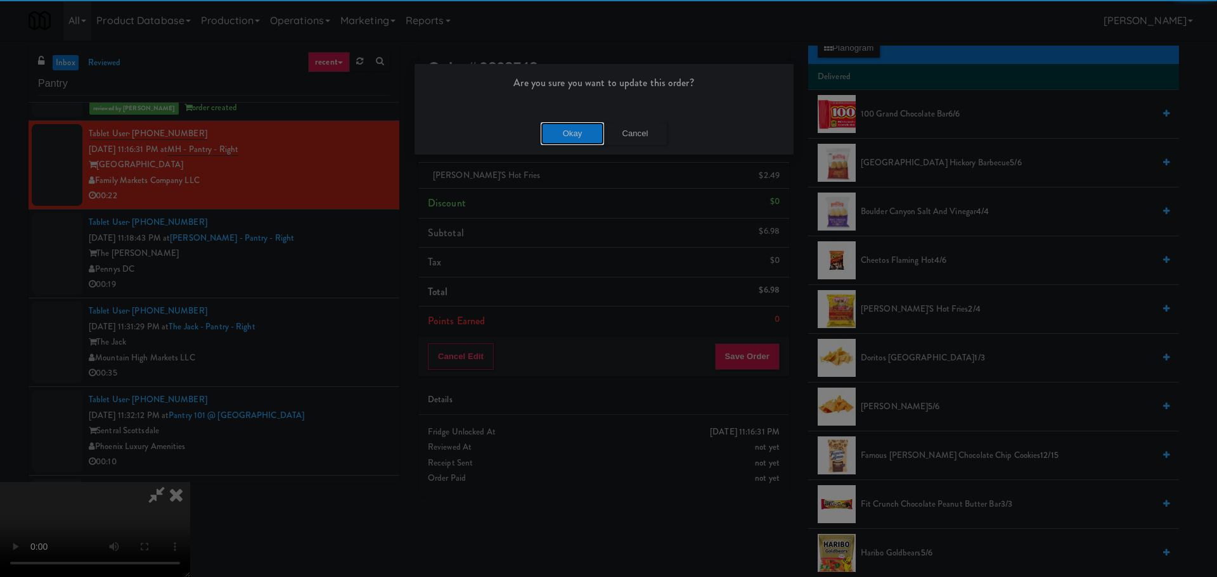
click at [552, 130] on button "Okay" at bounding box center [572, 133] width 63 height 23
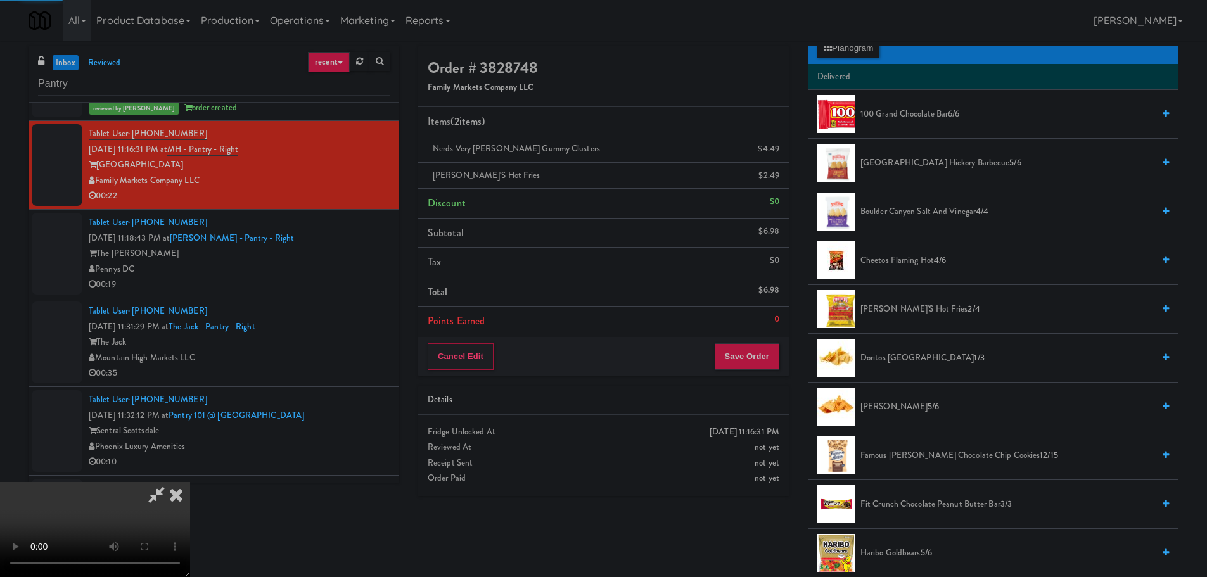
scroll to position [0, 0]
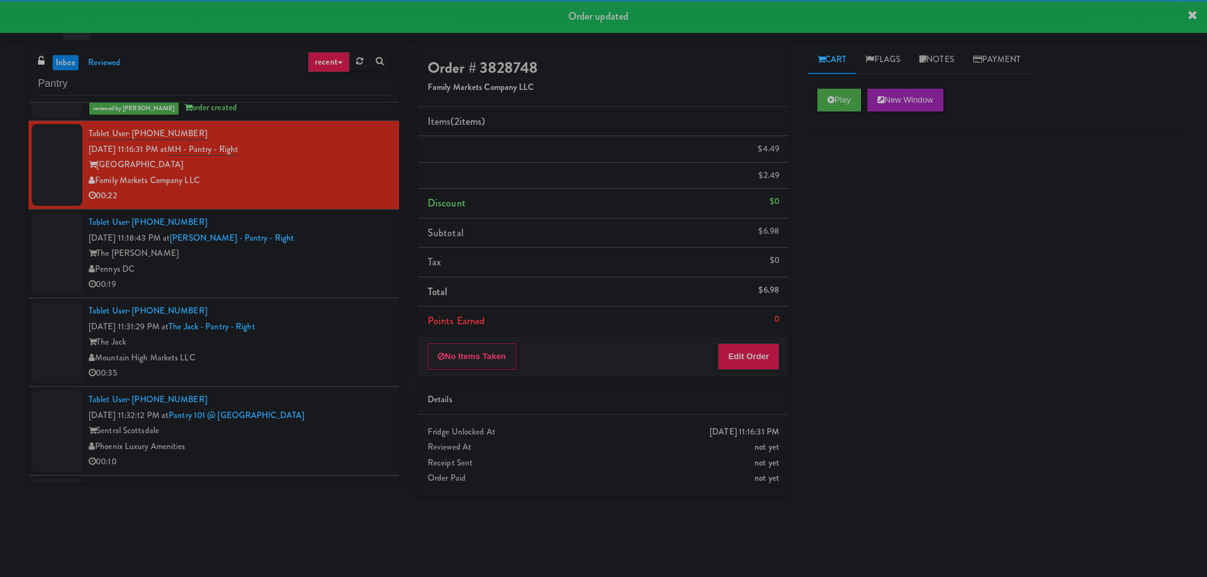
click at [354, 283] on div "00:19" at bounding box center [239, 285] width 301 height 16
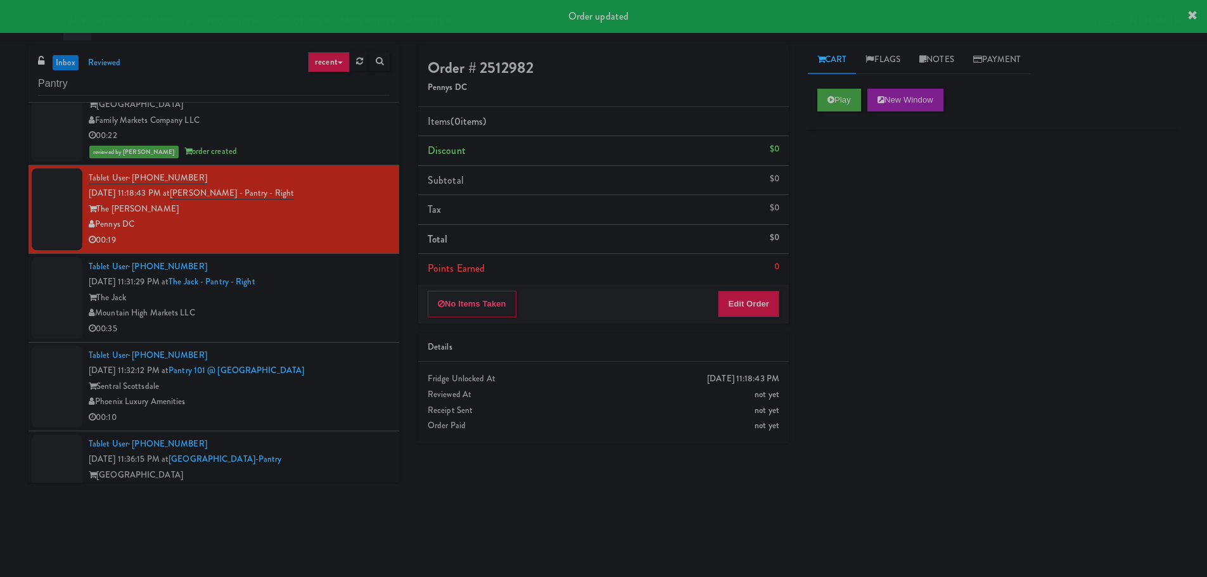
scroll to position [317, 0]
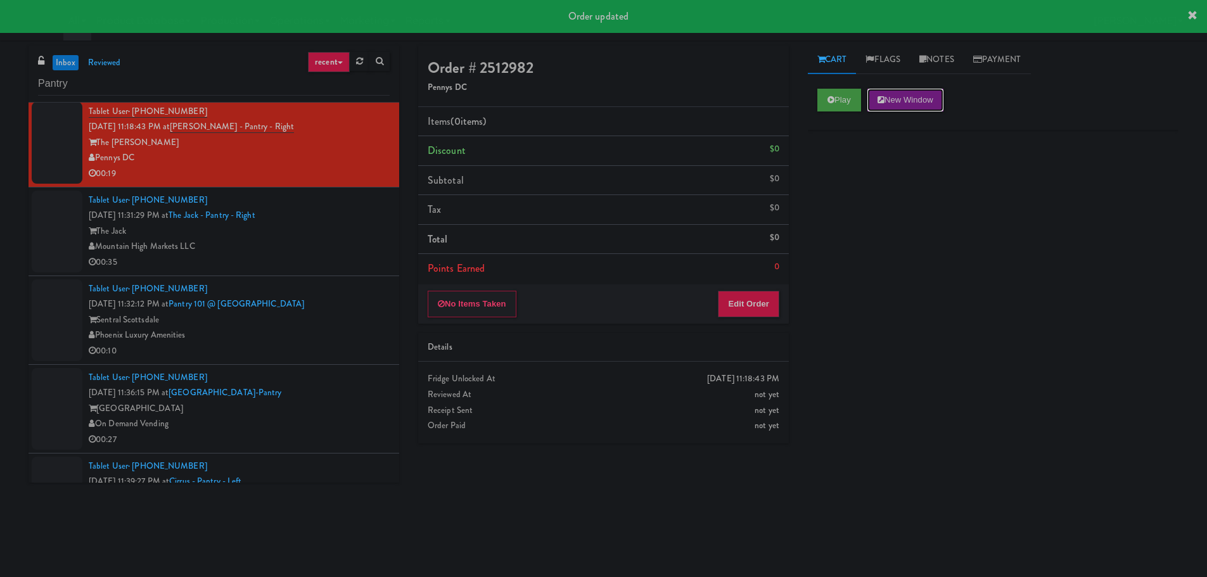
click at [870, 106] on button "New Window" at bounding box center [906, 100] width 76 height 23
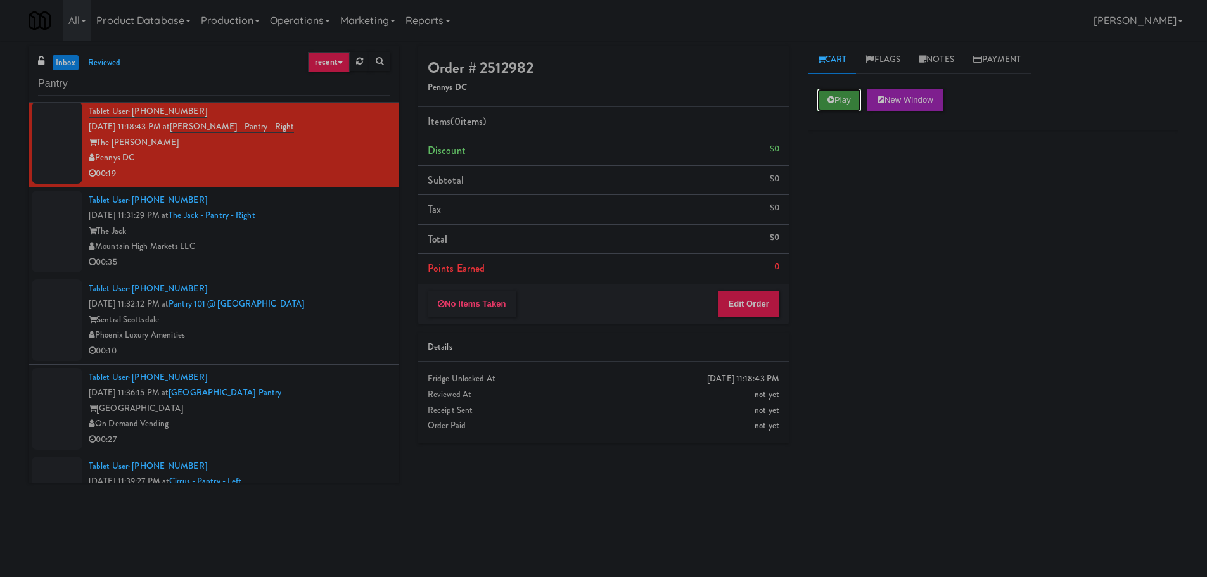
click at [831, 93] on button "Play" at bounding box center [840, 100] width 44 height 23
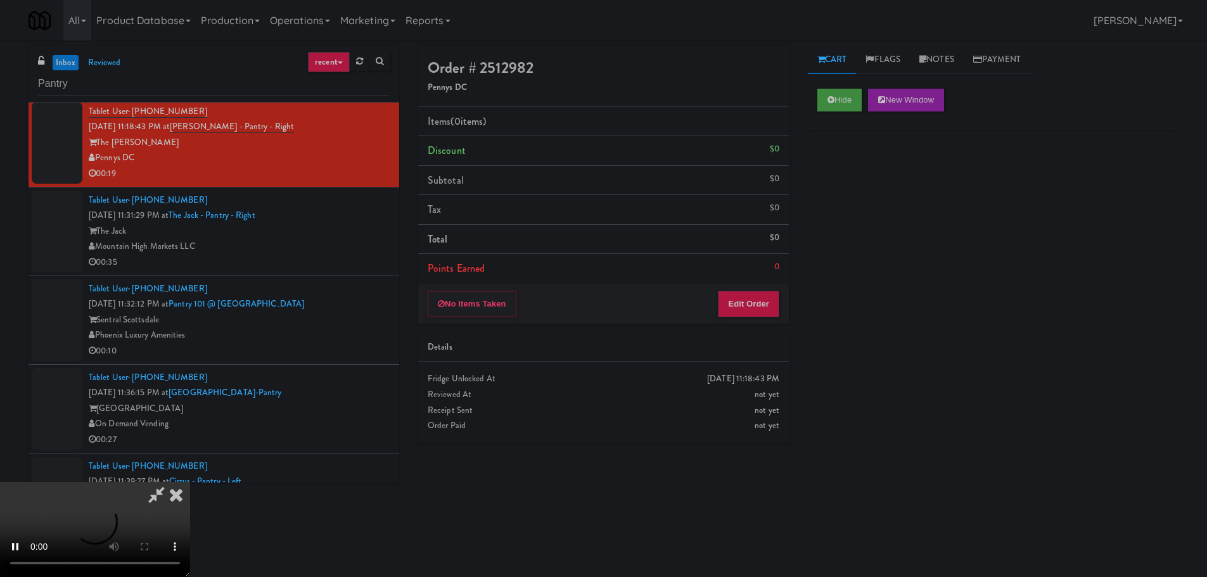
click at [754, 323] on div "No Items Taken Edit Order" at bounding box center [603, 304] width 371 height 39
click at [760, 316] on button "Edit Order" at bounding box center [748, 304] width 61 height 27
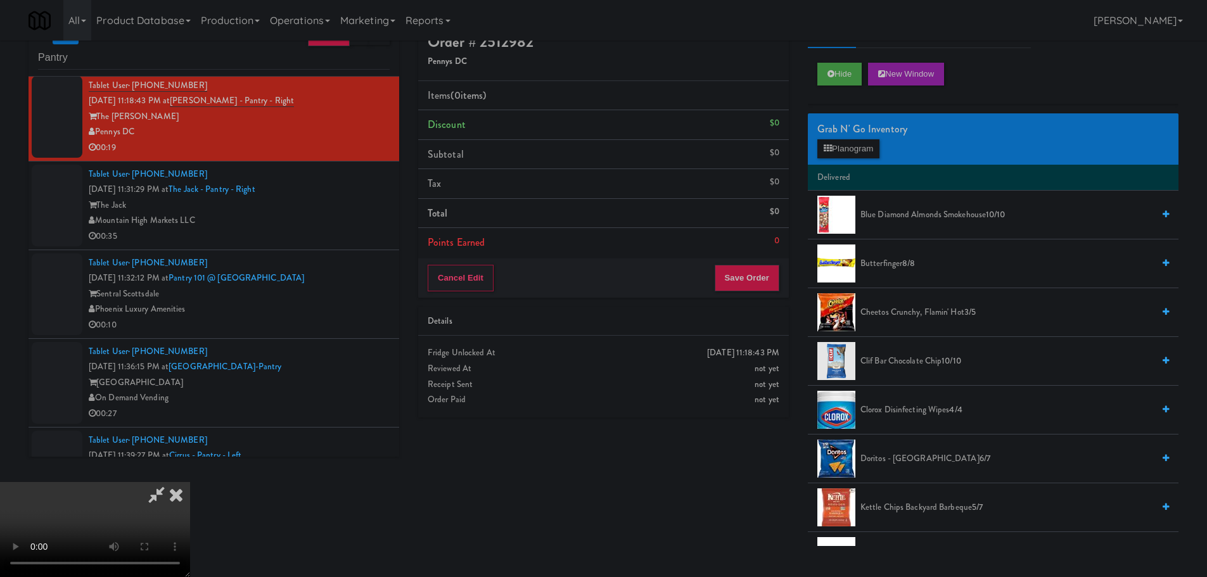
scroll to position [0, 0]
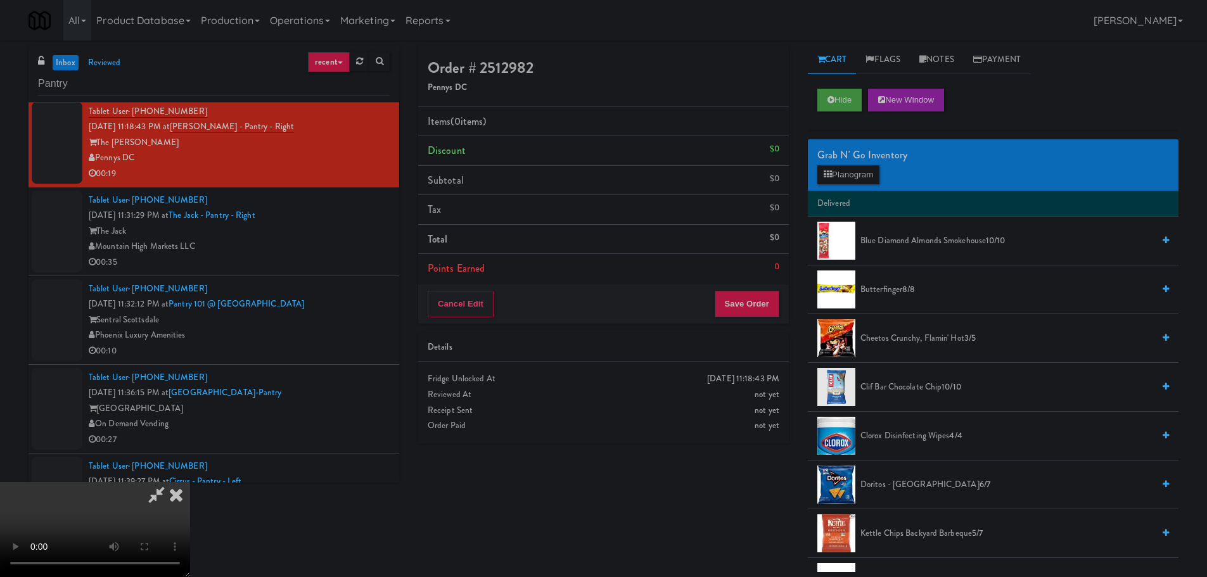
click at [190, 482] on video at bounding box center [95, 529] width 190 height 95
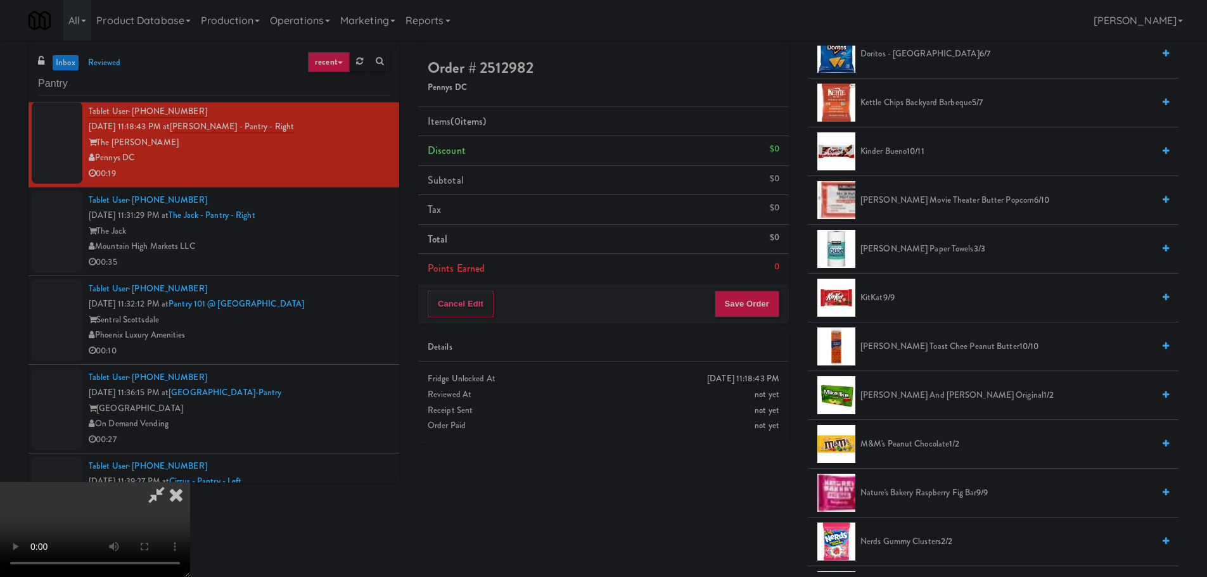
scroll to position [444, 0]
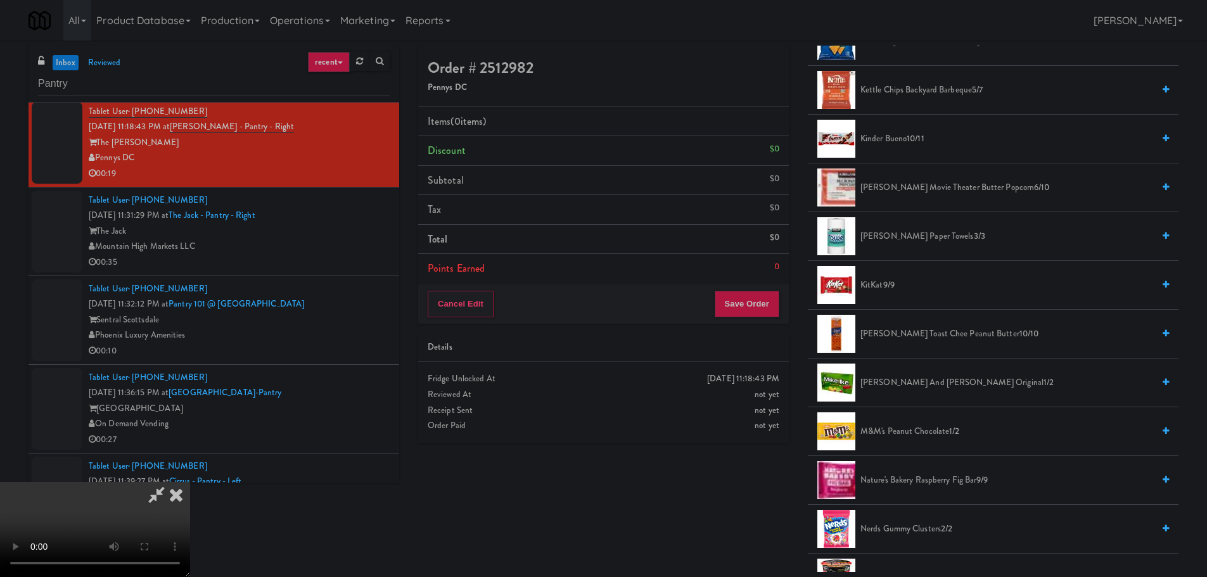
click at [917, 385] on span "[PERSON_NAME] and [PERSON_NAME] Original 1/2" at bounding box center [1007, 383] width 293 height 16
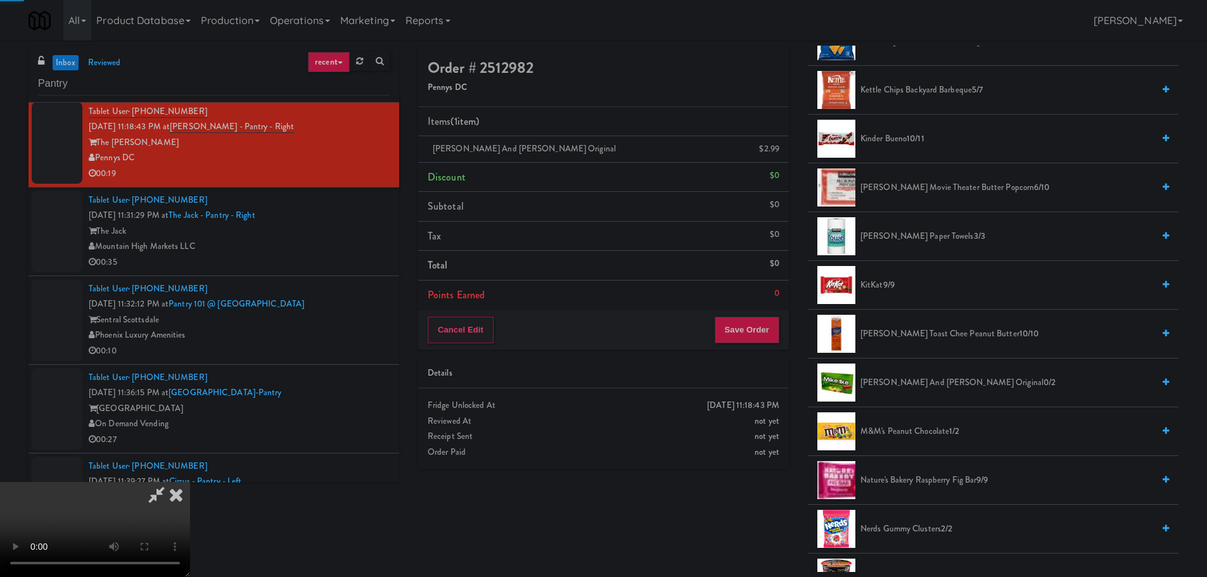
click at [190, 482] on video at bounding box center [95, 529] width 190 height 95
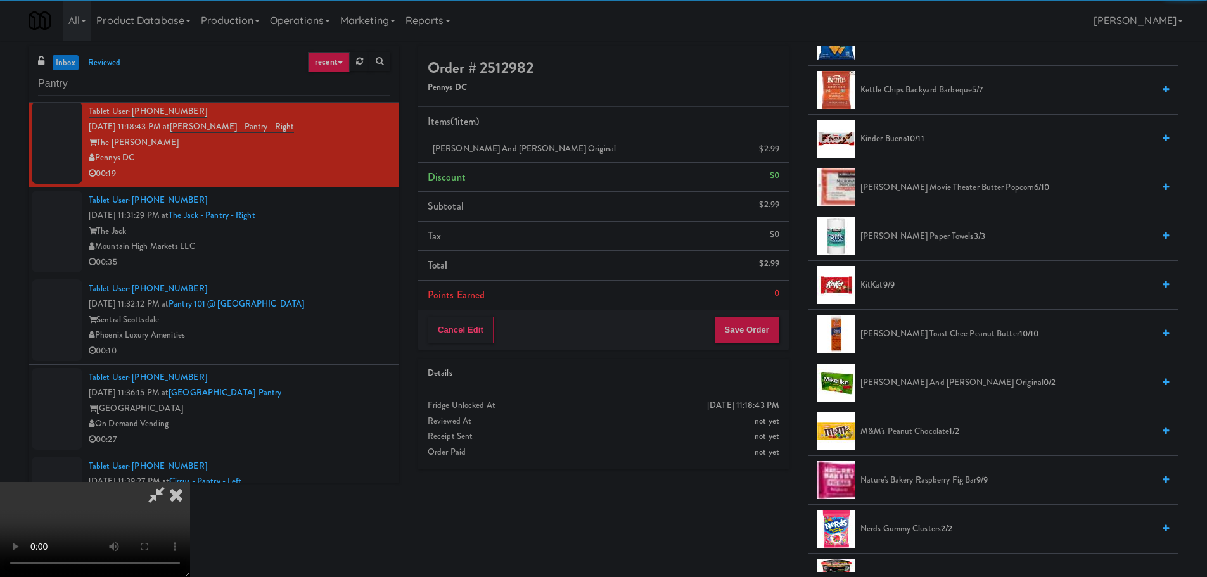
click at [190, 482] on video at bounding box center [95, 529] width 190 height 95
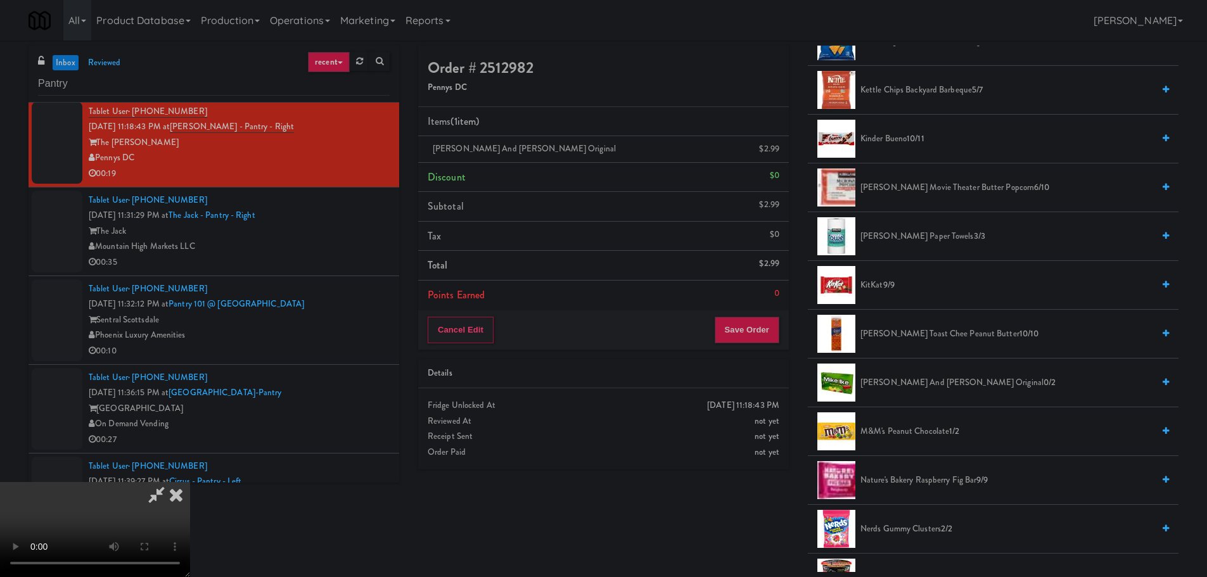
click at [190, 482] on video at bounding box center [95, 529] width 190 height 95
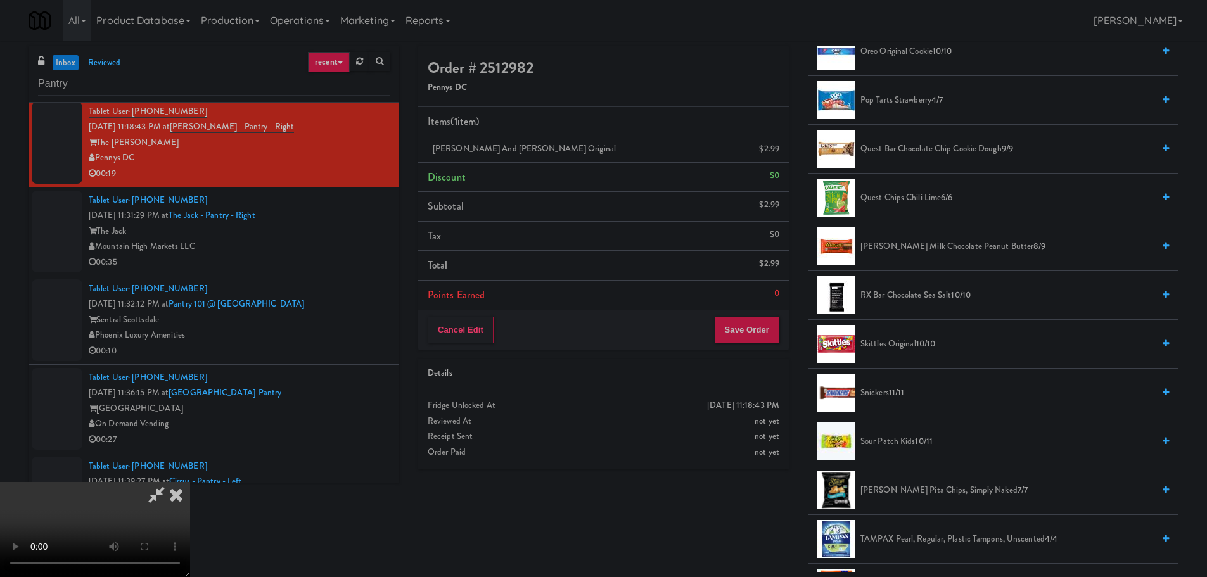
scroll to position [1141, 0]
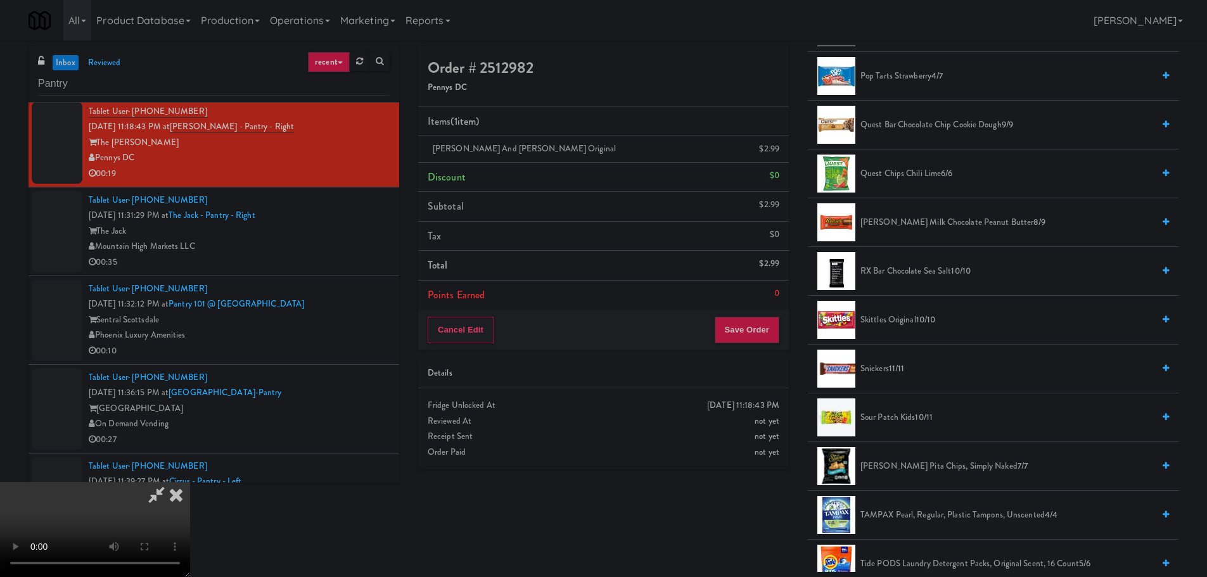
click at [939, 174] on span "Quest Chips Chili Lime 6/6" at bounding box center [1007, 174] width 293 height 16
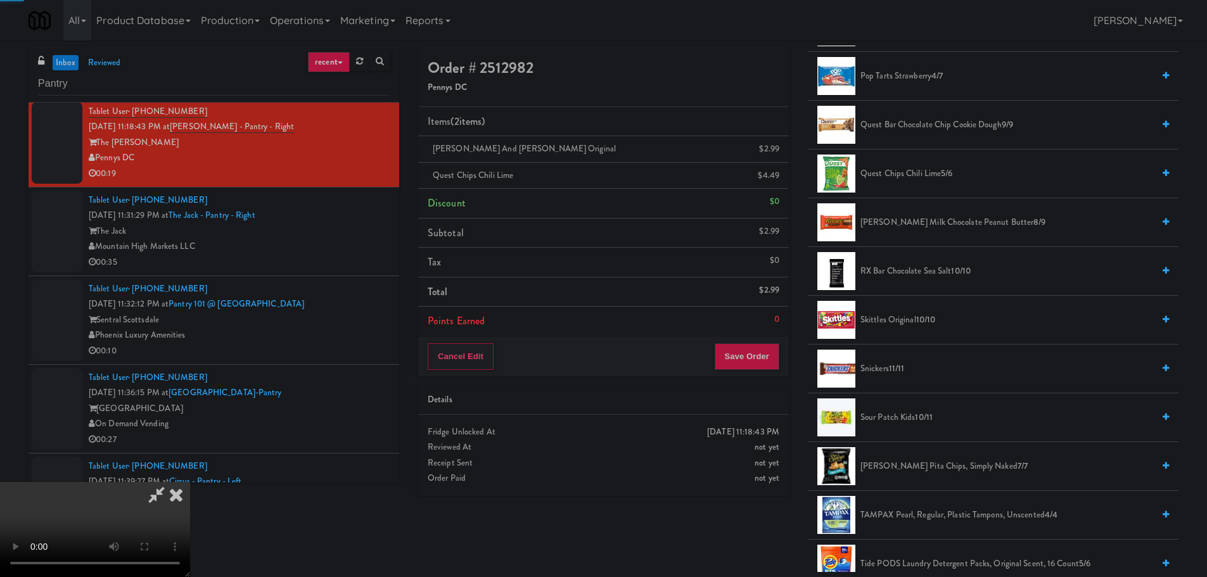
click at [190, 482] on video at bounding box center [95, 529] width 190 height 95
click at [733, 345] on button "Save Order" at bounding box center [747, 357] width 65 height 27
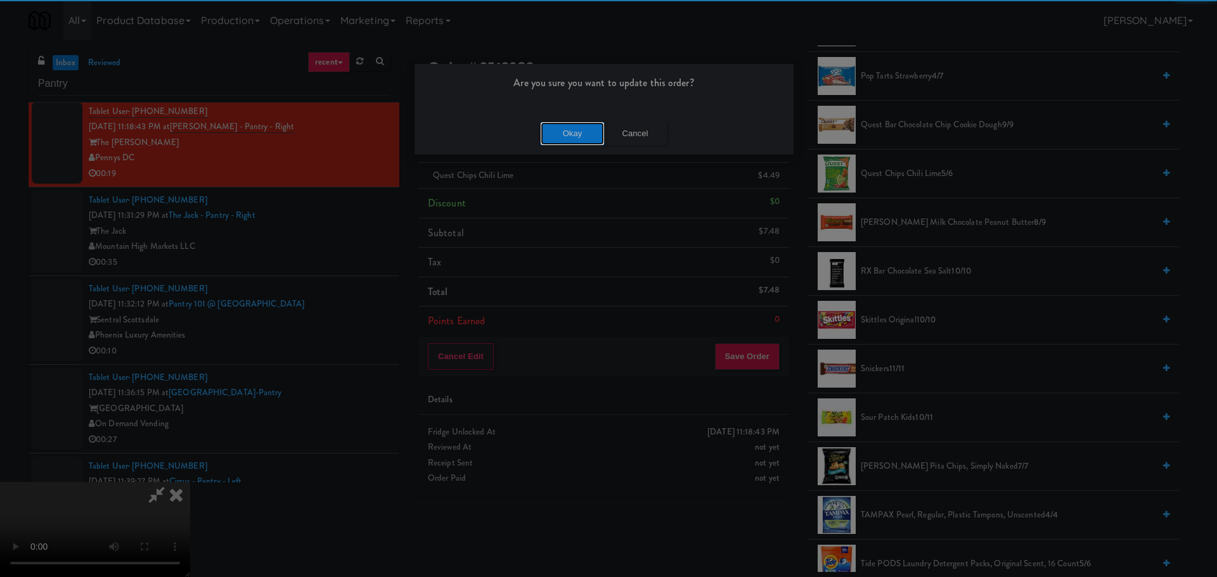
click at [561, 138] on button "Okay" at bounding box center [572, 133] width 63 height 23
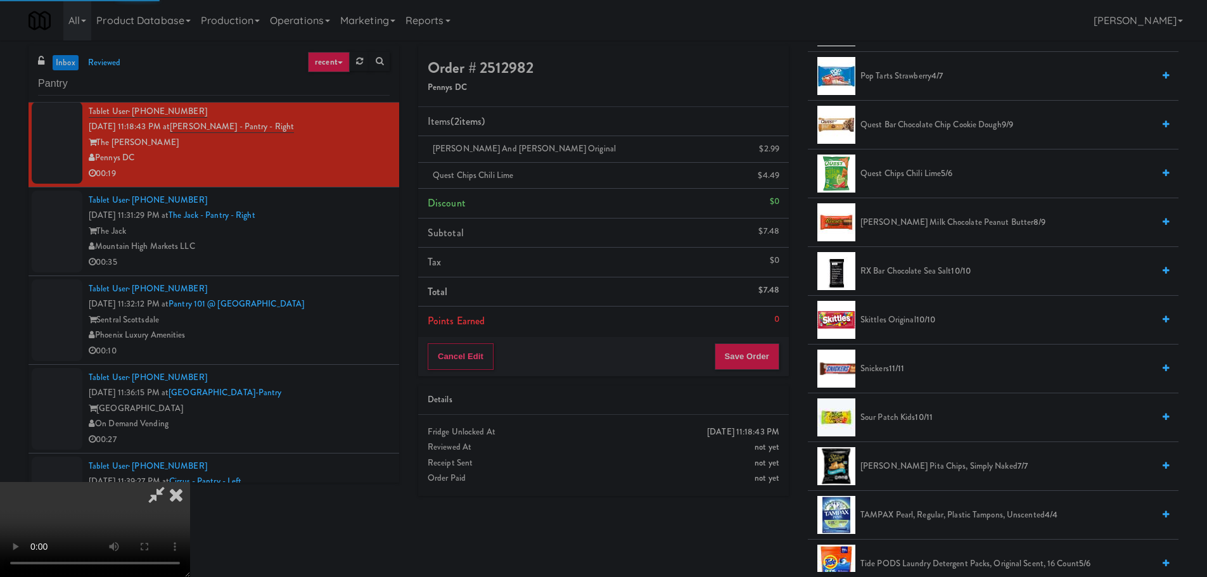
scroll to position [0, 0]
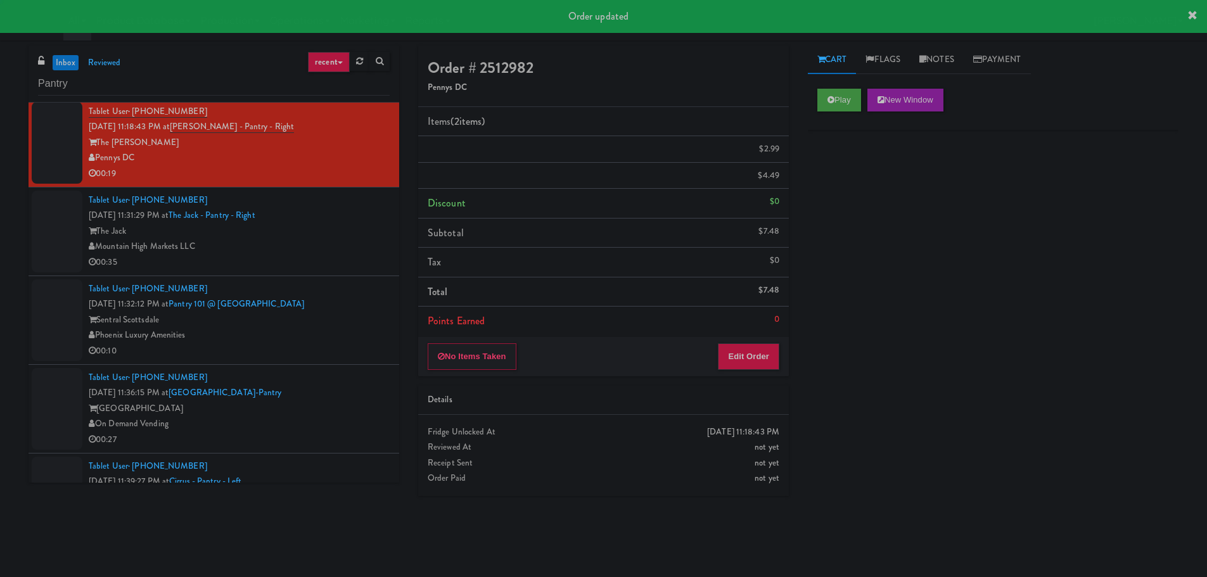
click at [348, 247] on div "Mountain High Markets LLC" at bounding box center [239, 247] width 301 height 16
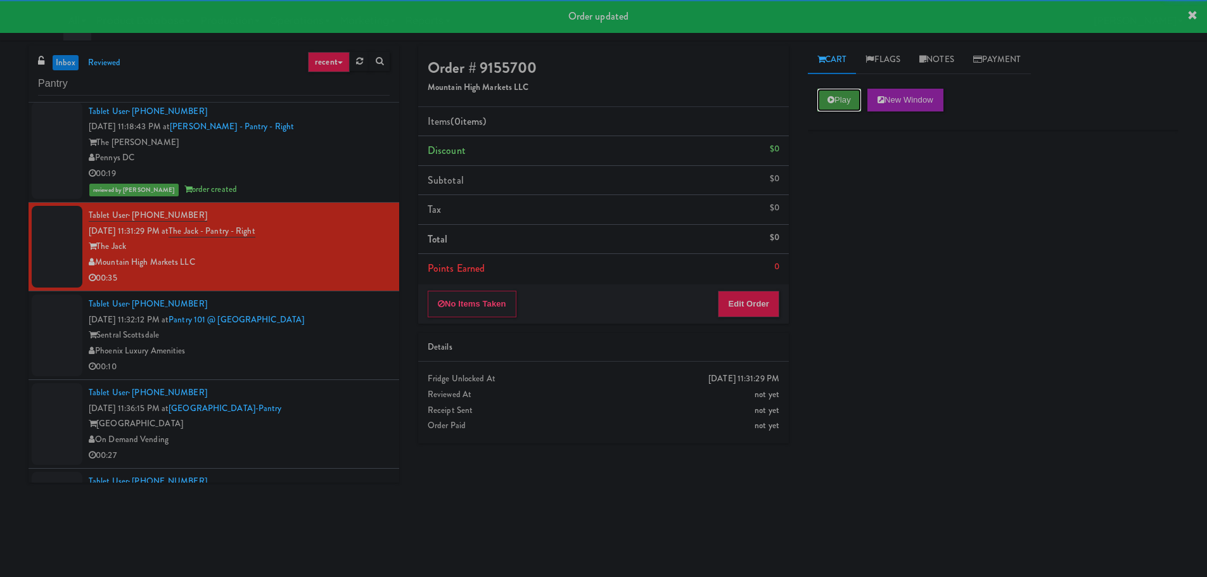
click at [846, 93] on button "Play" at bounding box center [840, 100] width 44 height 23
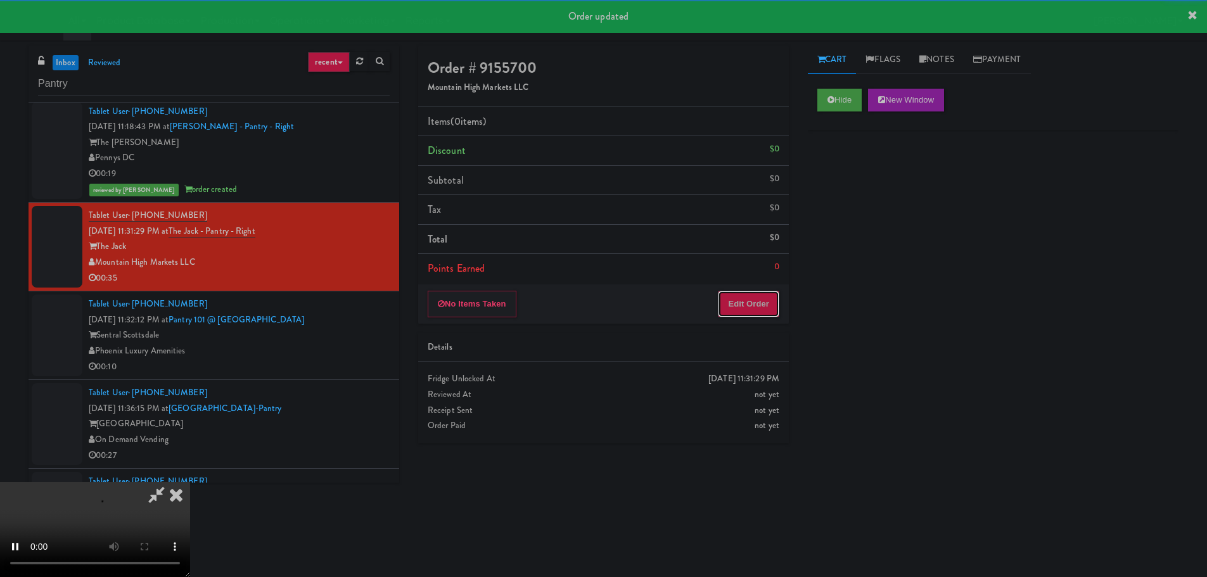
click at [747, 303] on button "Edit Order" at bounding box center [748, 304] width 61 height 27
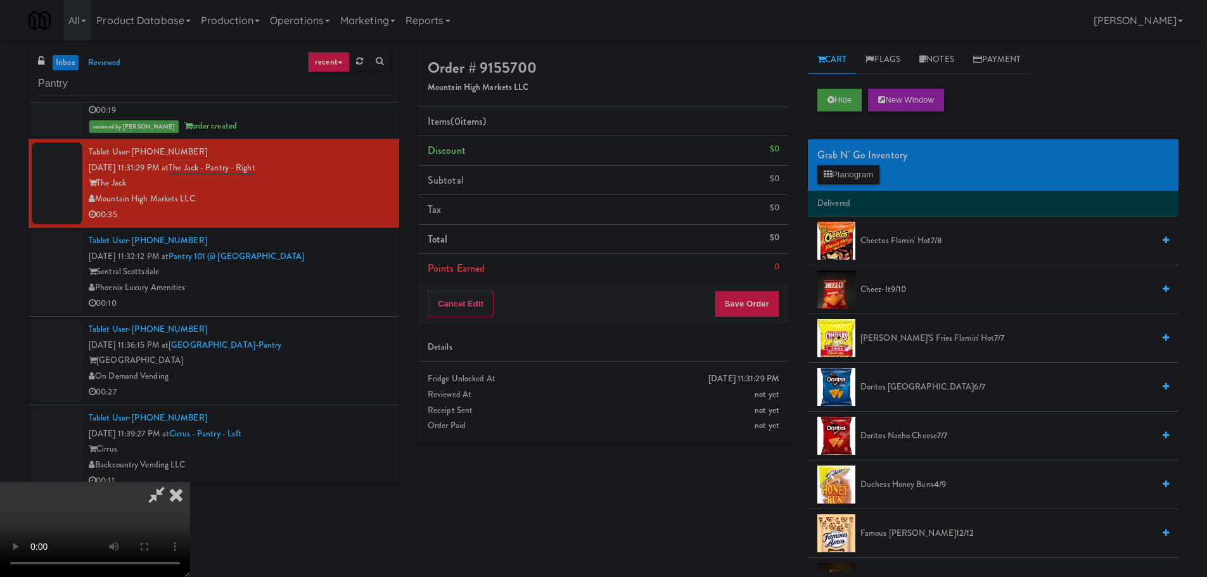
click at [190, 482] on video at bounding box center [95, 529] width 190 height 95
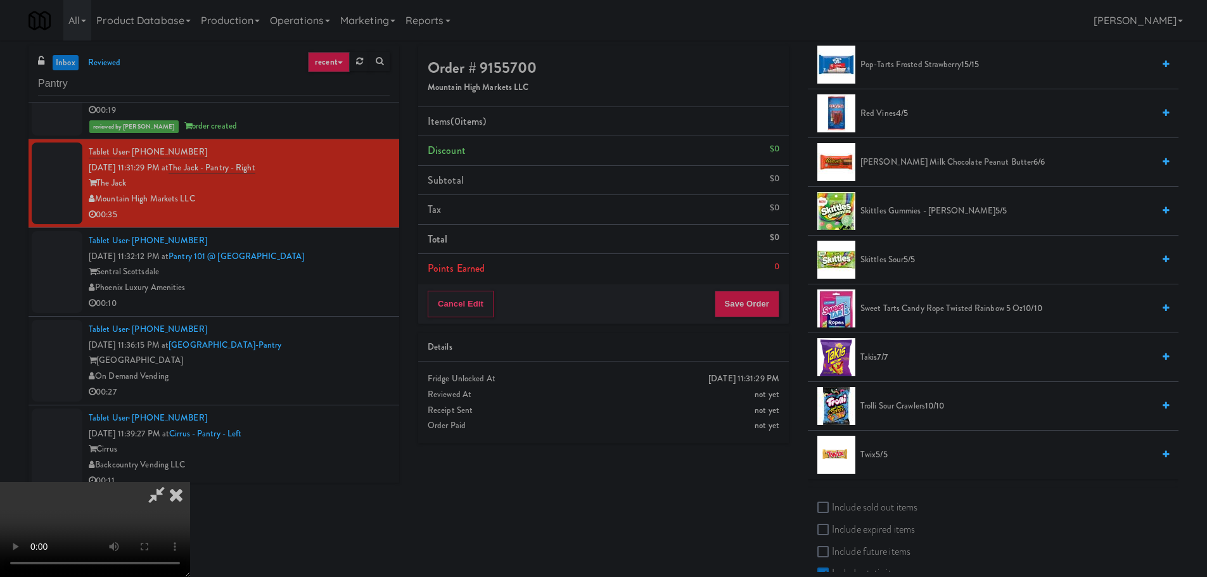
scroll to position [1204, 0]
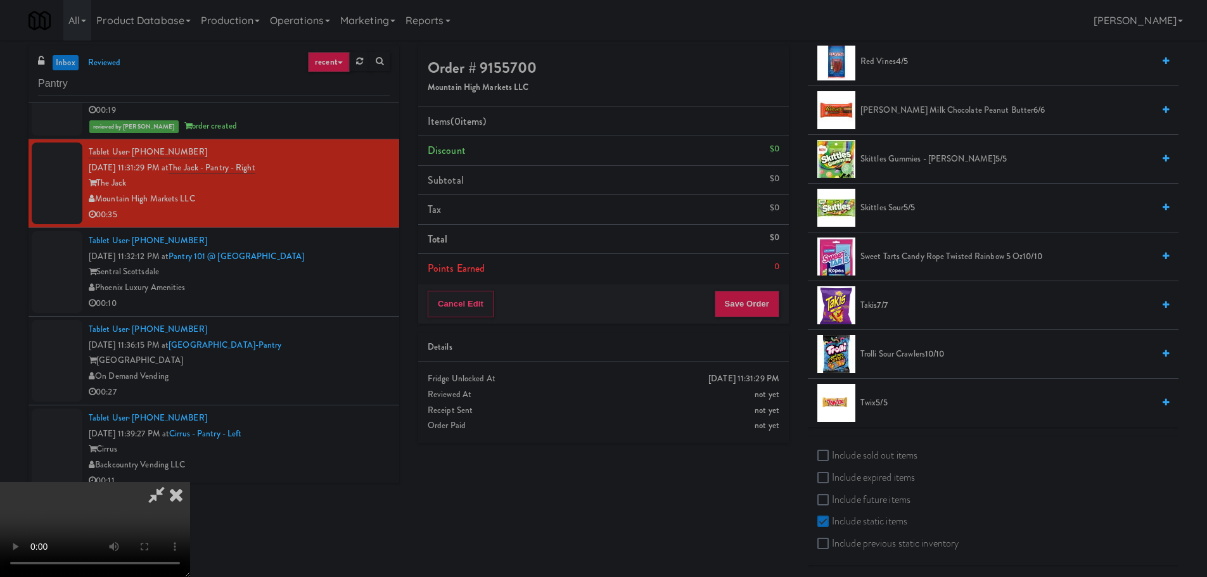
click at [875, 307] on span "Takis 7/7" at bounding box center [1007, 306] width 293 height 16
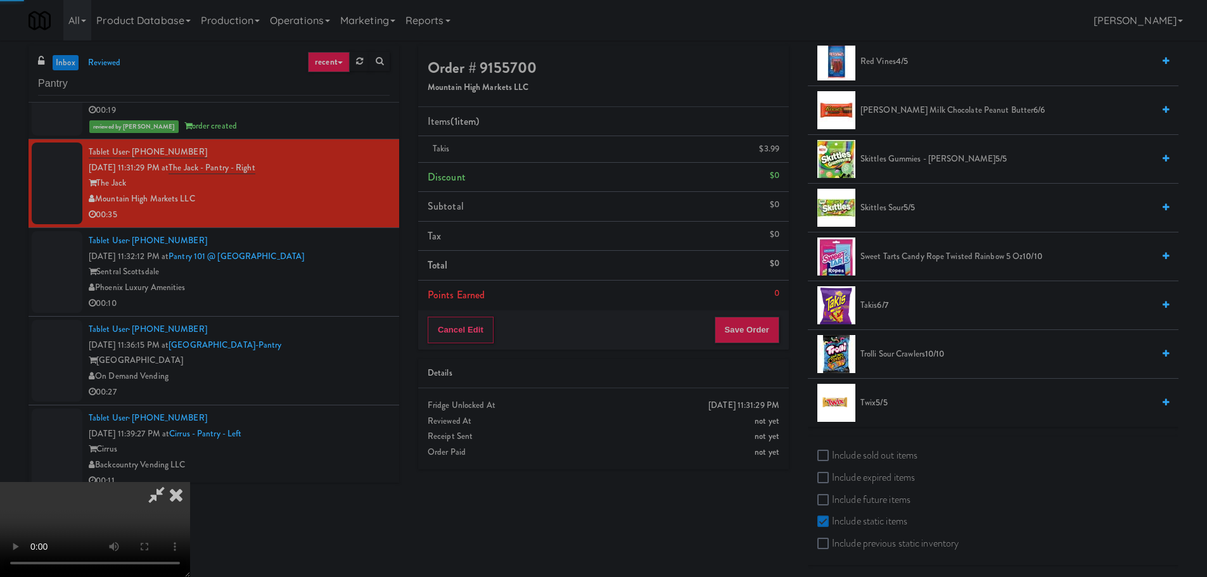
drag, startPoint x: 588, startPoint y: 332, endPoint x: 593, endPoint y: 341, distance: 10.5
click at [190, 482] on video at bounding box center [95, 529] width 190 height 95
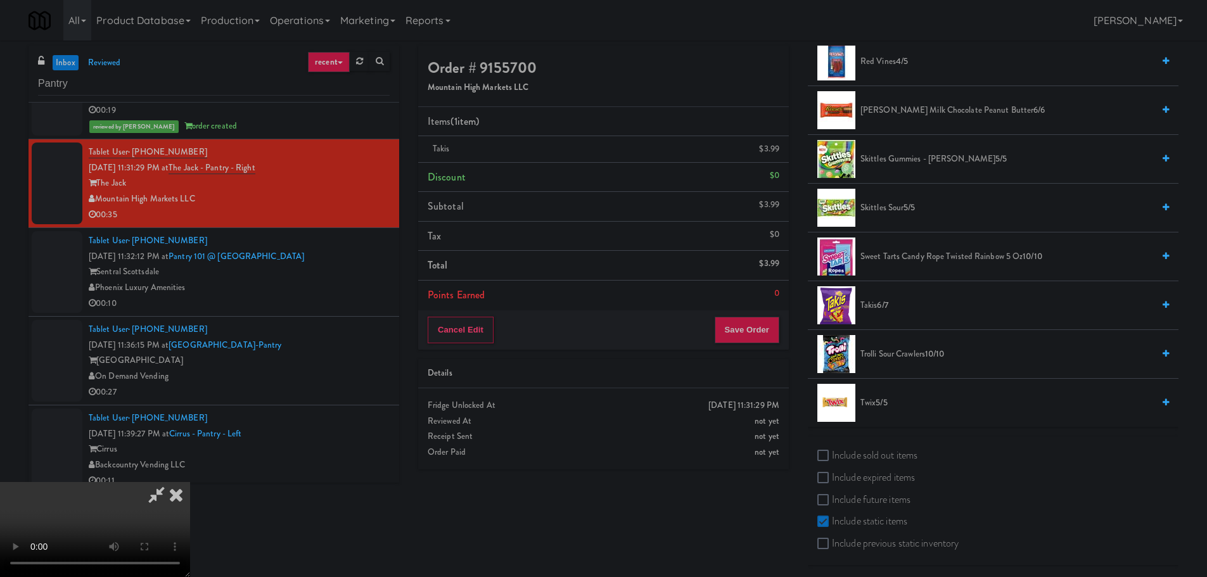
scroll to position [218, 0]
click at [190, 482] on video at bounding box center [95, 529] width 190 height 95
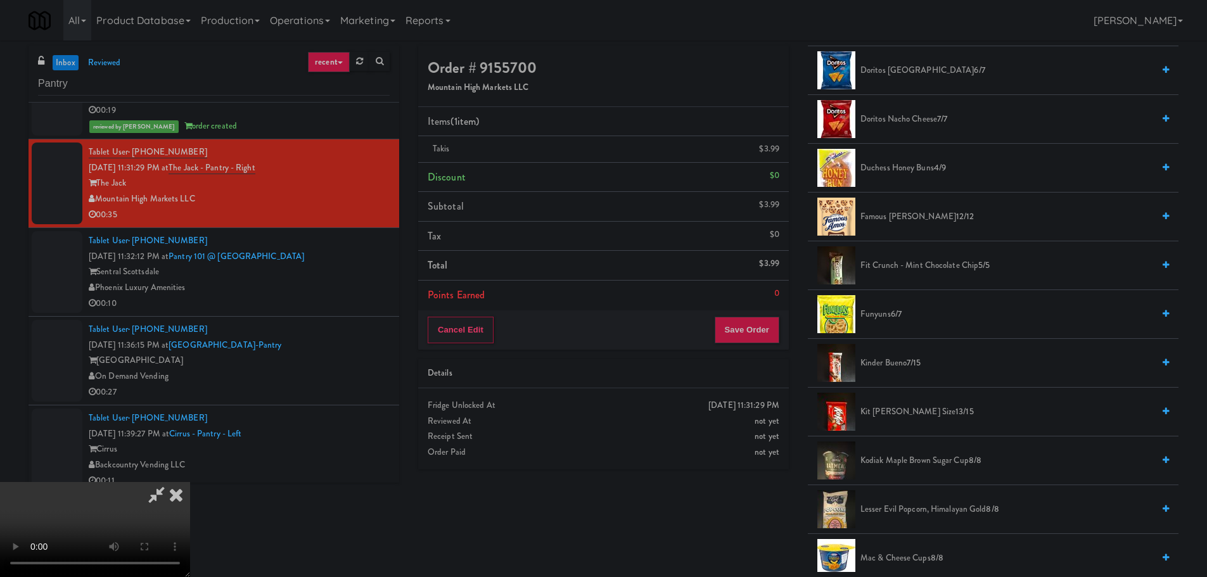
scroll to position [0, 0]
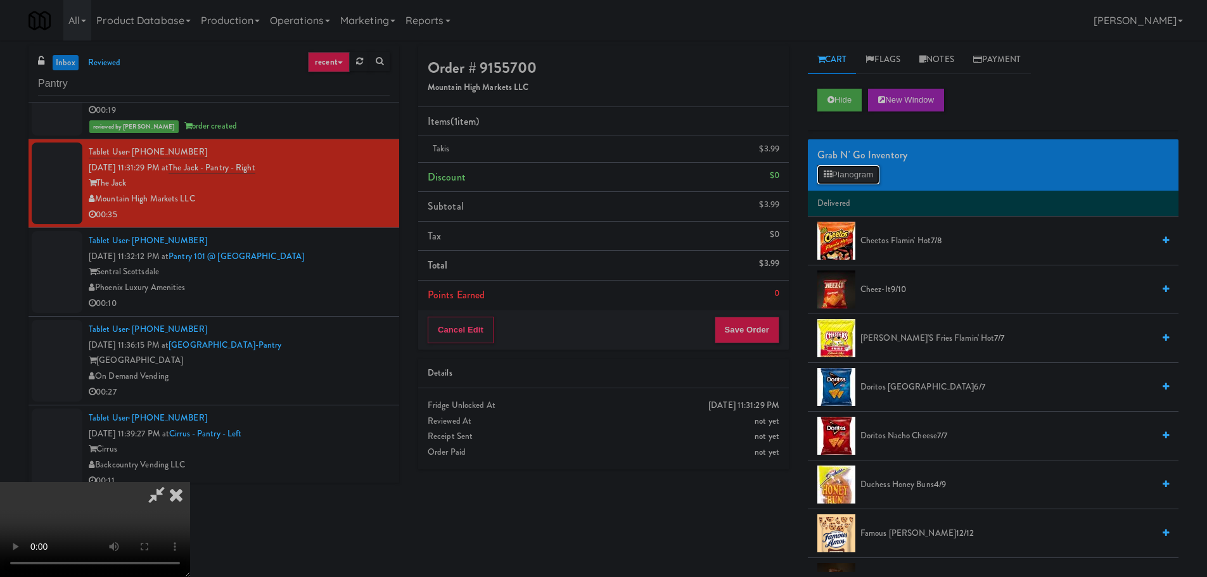
click at [844, 175] on button "Planogram" at bounding box center [849, 174] width 62 height 19
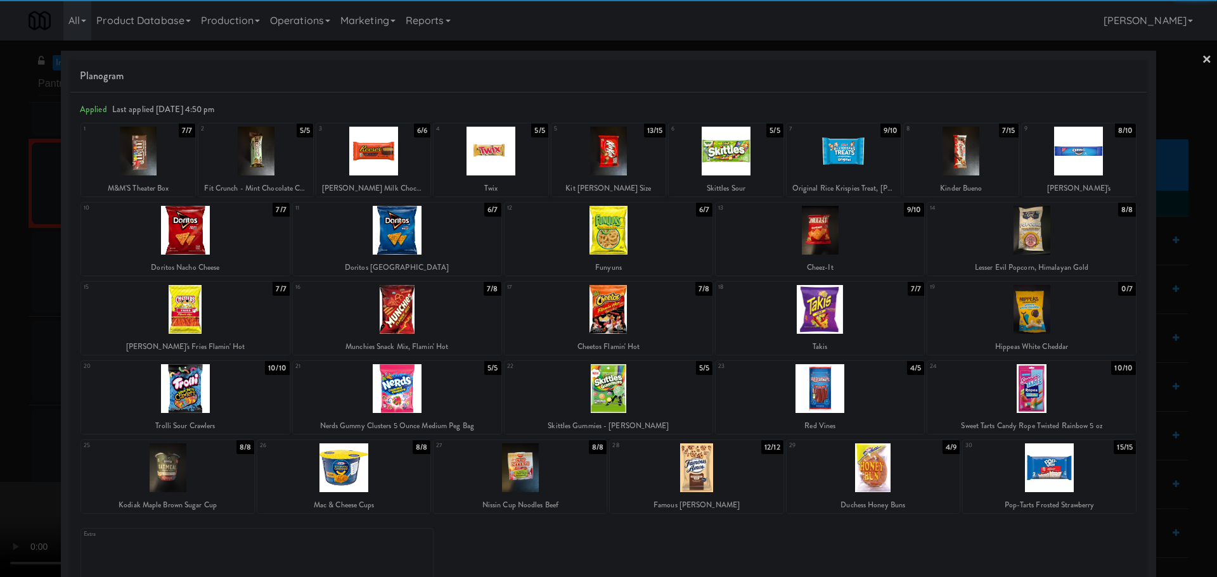
click at [446, 314] on div at bounding box center [397, 309] width 209 height 49
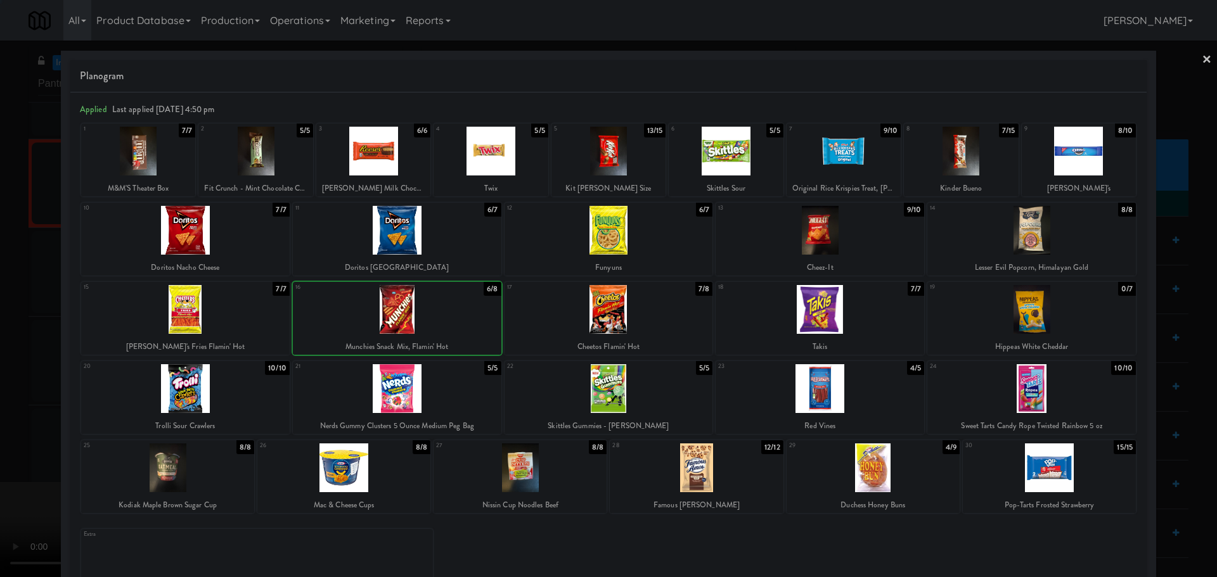
click at [0, 344] on div at bounding box center [608, 288] width 1217 height 577
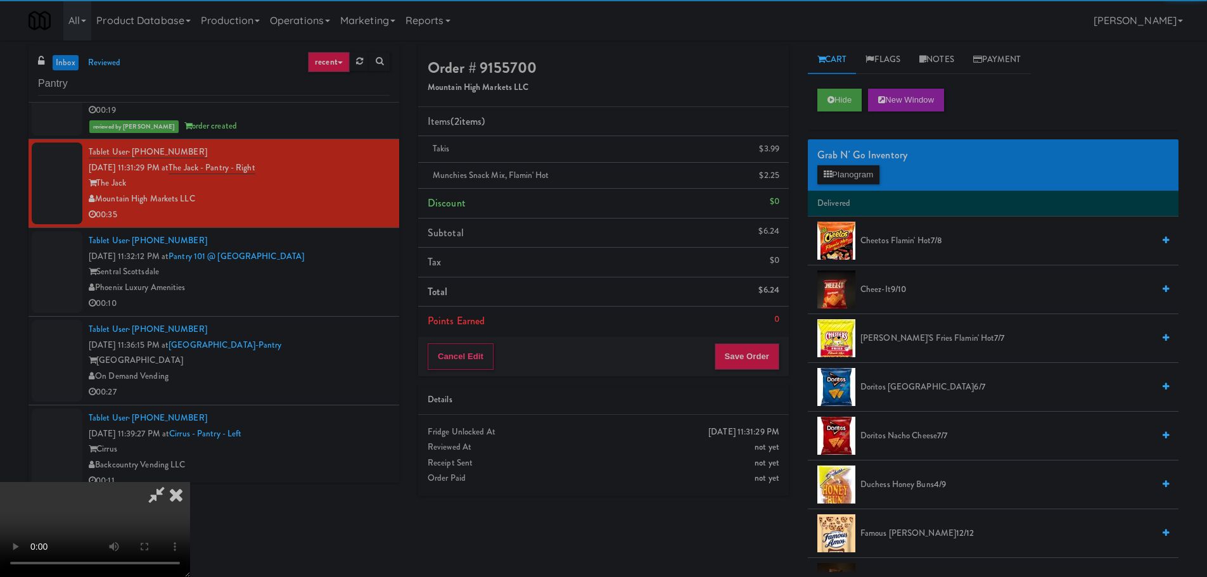
click at [190, 482] on video at bounding box center [95, 529] width 190 height 95
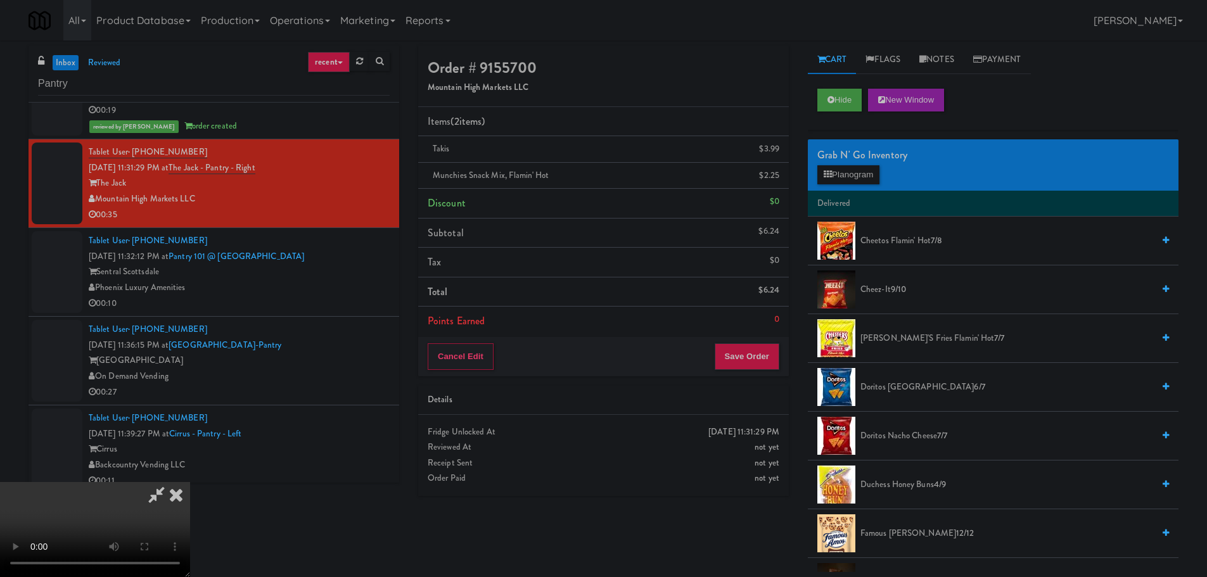
drag, startPoint x: 420, startPoint y: 349, endPoint x: 435, endPoint y: 386, distance: 39.5
click at [190, 482] on video at bounding box center [95, 529] width 190 height 95
drag, startPoint x: 446, startPoint y: 414, endPoint x: 436, endPoint y: 420, distance: 11.4
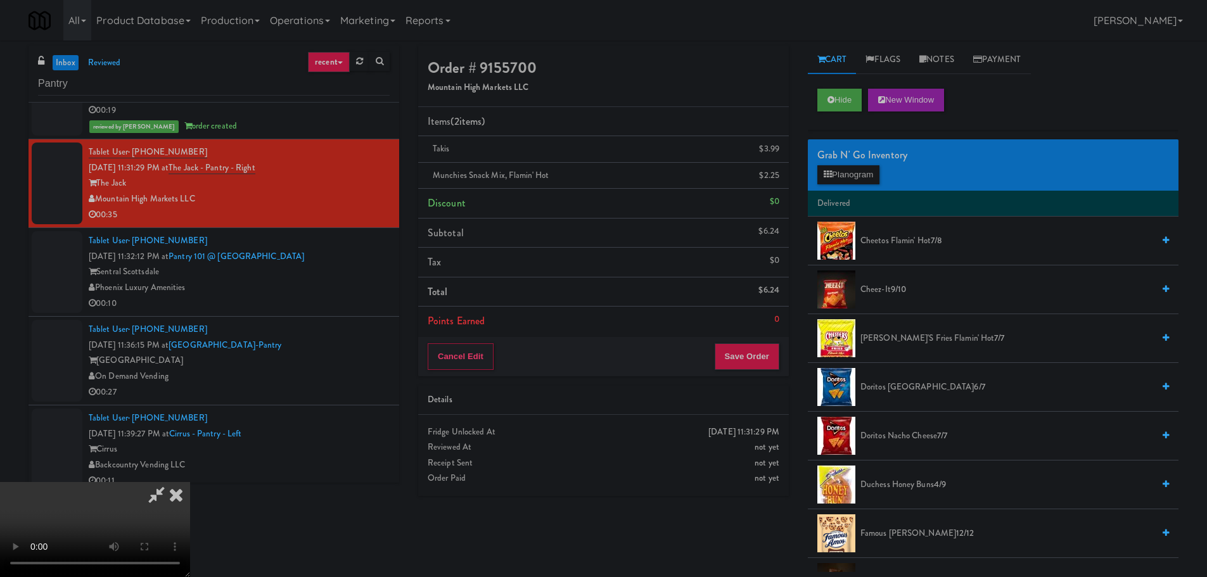
click at [190, 482] on video at bounding box center [95, 529] width 190 height 95
drag, startPoint x: 442, startPoint y: 427, endPoint x: 580, endPoint y: 365, distance: 150.9
click at [190, 482] on video at bounding box center [95, 529] width 190 height 95
click at [839, 173] on button "Planogram" at bounding box center [849, 174] width 62 height 19
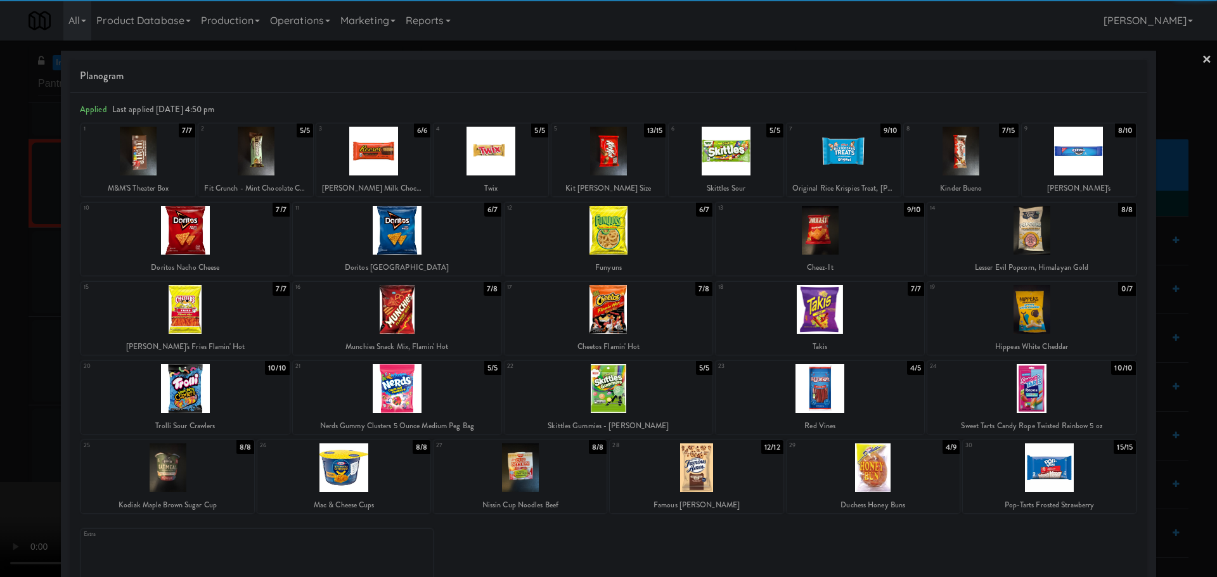
click at [170, 167] on div at bounding box center [138, 151] width 114 height 49
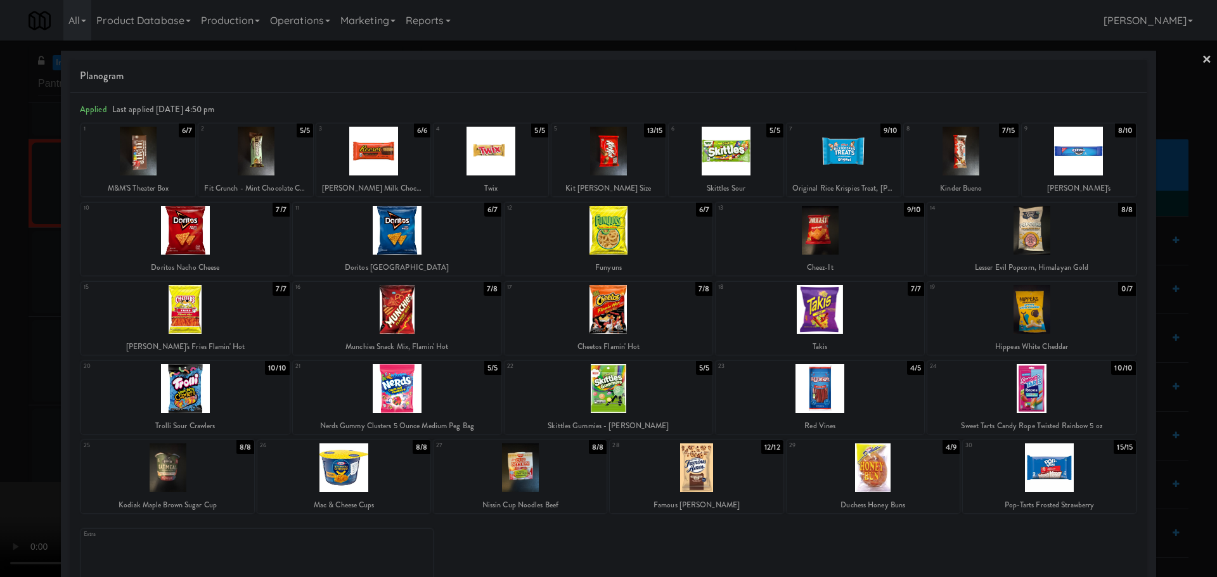
drag, startPoint x: 0, startPoint y: 243, endPoint x: 326, endPoint y: 261, distance: 326.3
click at [6, 247] on div at bounding box center [608, 288] width 1217 height 577
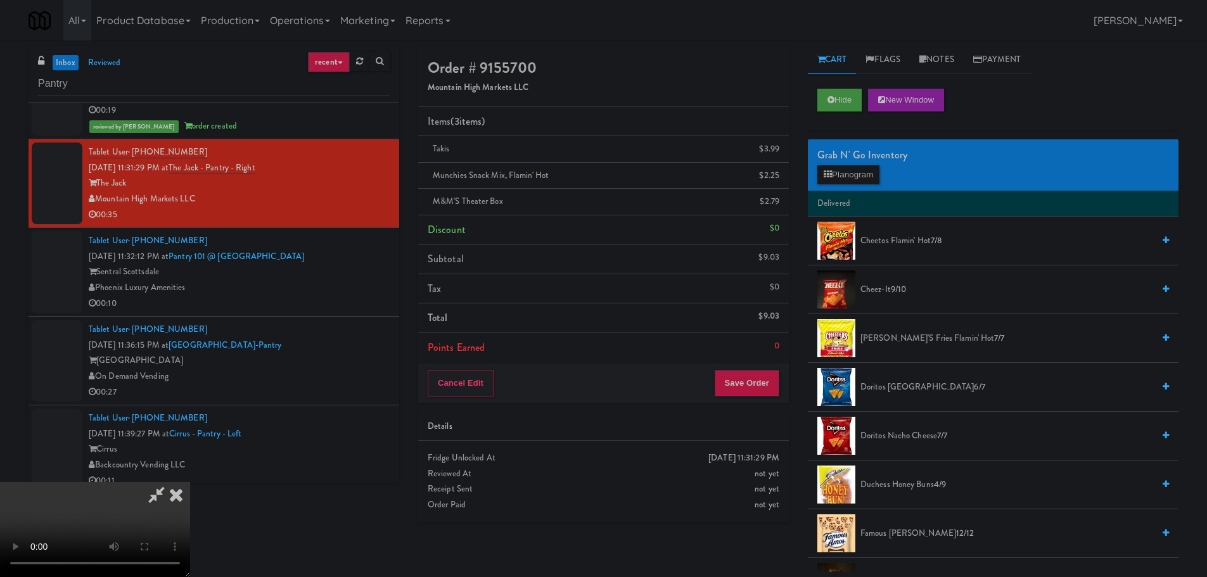
click at [190, 482] on video at bounding box center [95, 529] width 190 height 95
drag, startPoint x: 466, startPoint y: 291, endPoint x: 467, endPoint y: 299, distance: 7.7
click at [190, 482] on video at bounding box center [95, 529] width 190 height 95
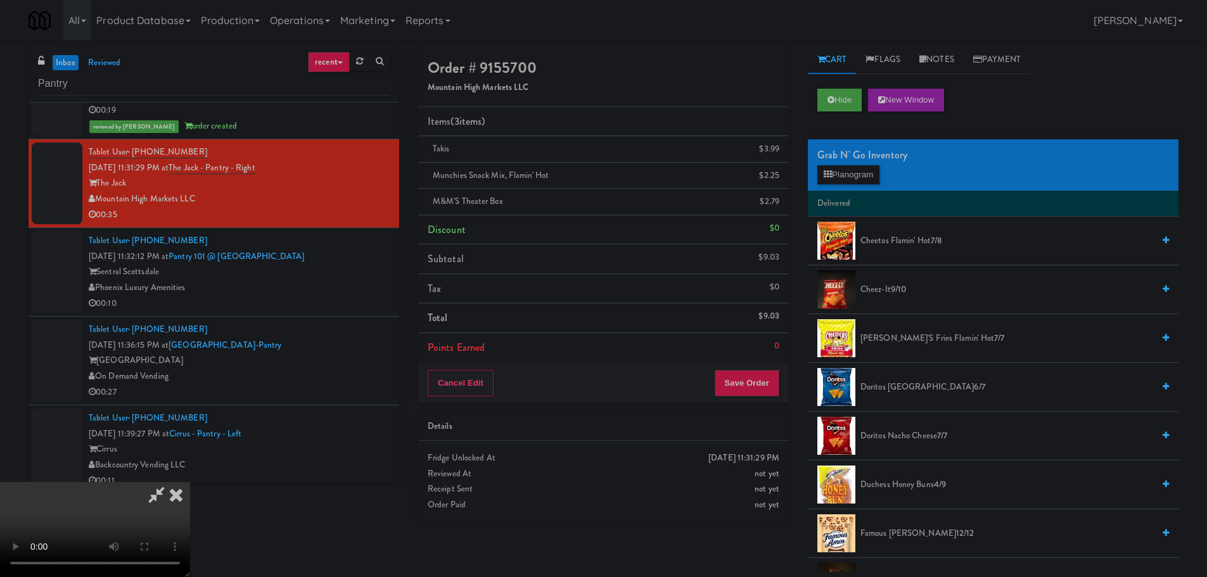
click at [190, 482] on video at bounding box center [95, 529] width 190 height 95
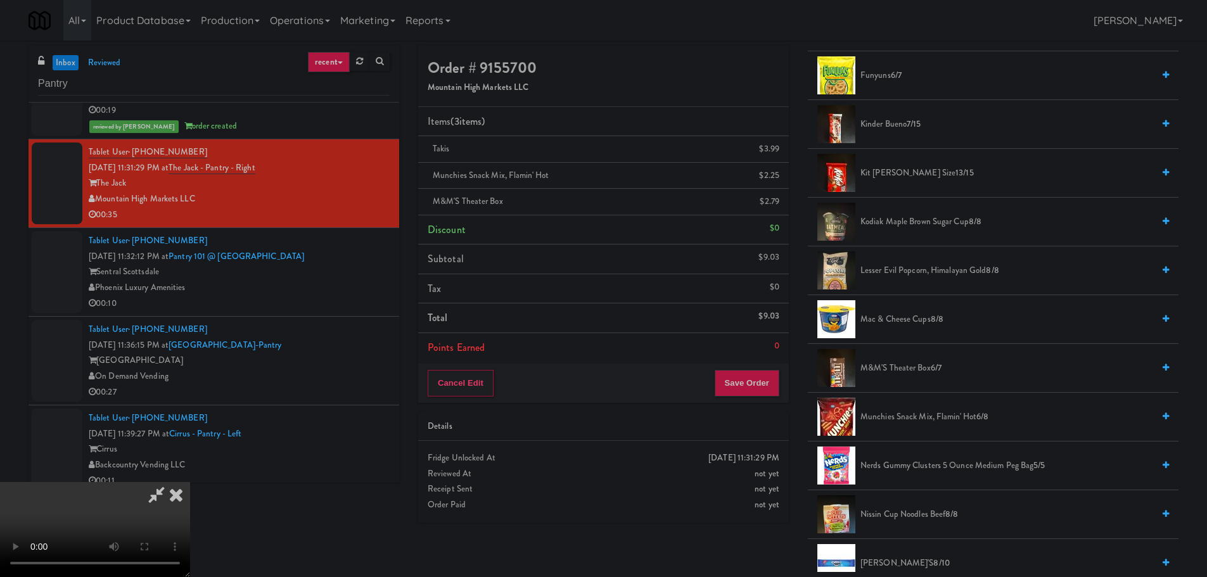
scroll to position [570, 0]
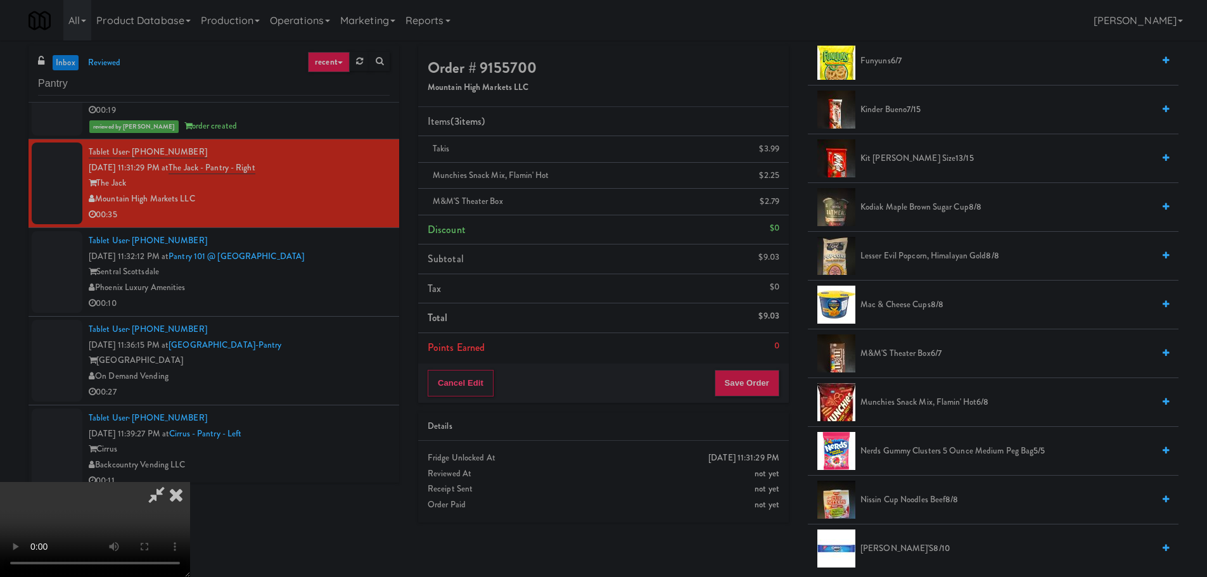
click at [894, 154] on span "Kit [PERSON_NAME] Size 13/15" at bounding box center [1007, 159] width 293 height 16
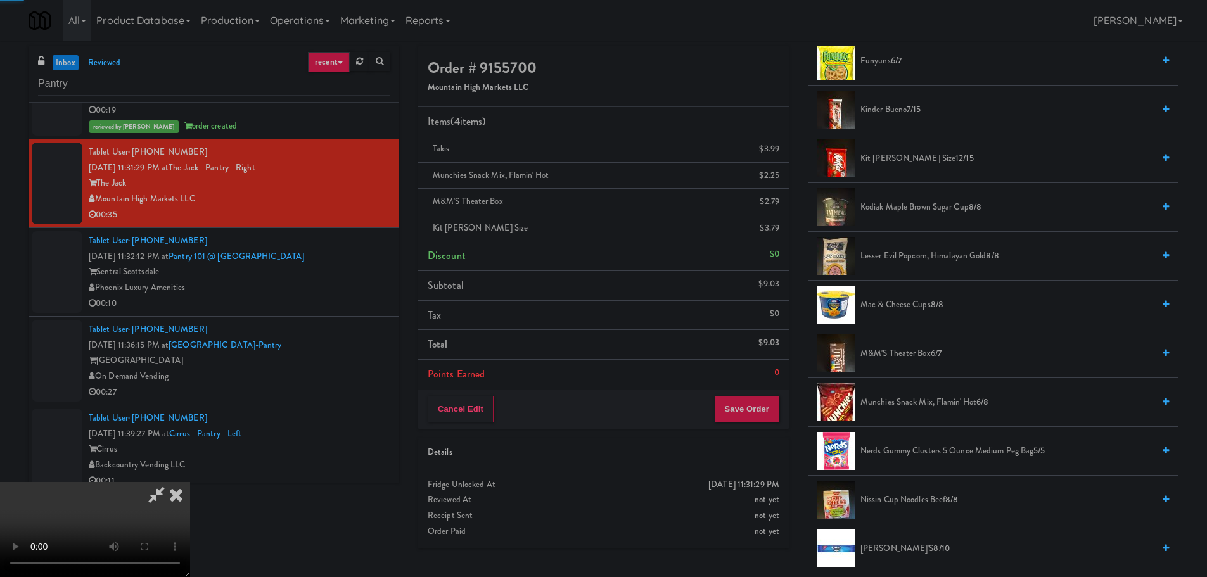
click at [190, 482] on video at bounding box center [95, 529] width 190 height 95
click at [171, 482] on icon at bounding box center [156, 494] width 29 height 25
click at [775, 180] on link at bounding box center [778, 181] width 11 height 16
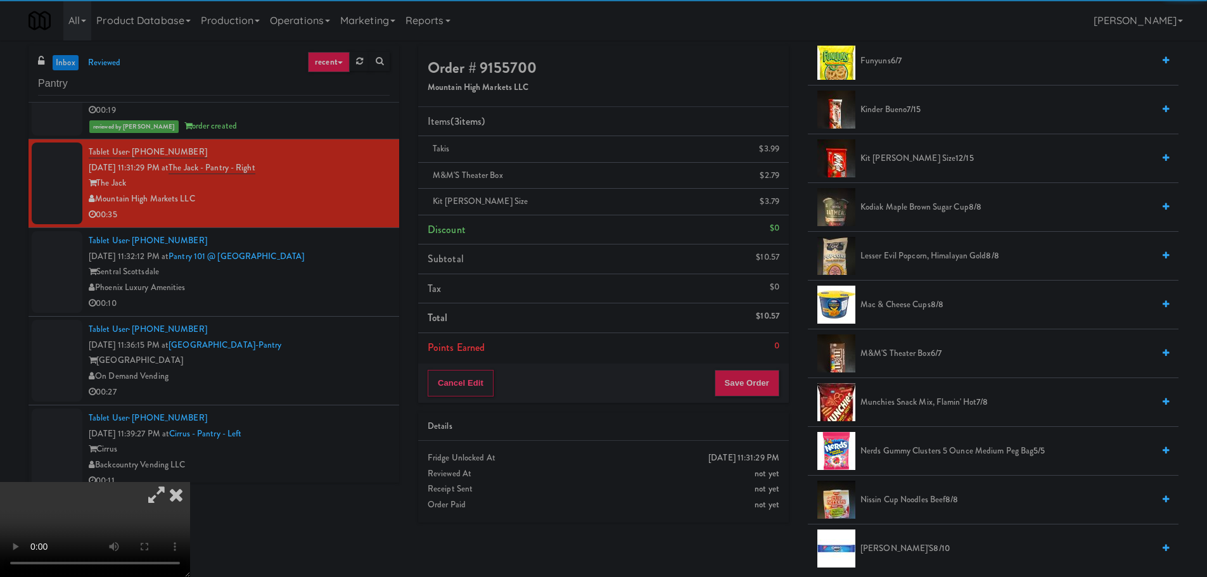
click at [171, 482] on icon at bounding box center [156, 494] width 29 height 25
drag, startPoint x: 454, startPoint y: 271, endPoint x: 471, endPoint y: 302, distance: 35.5
click at [190, 482] on video at bounding box center [95, 529] width 190 height 95
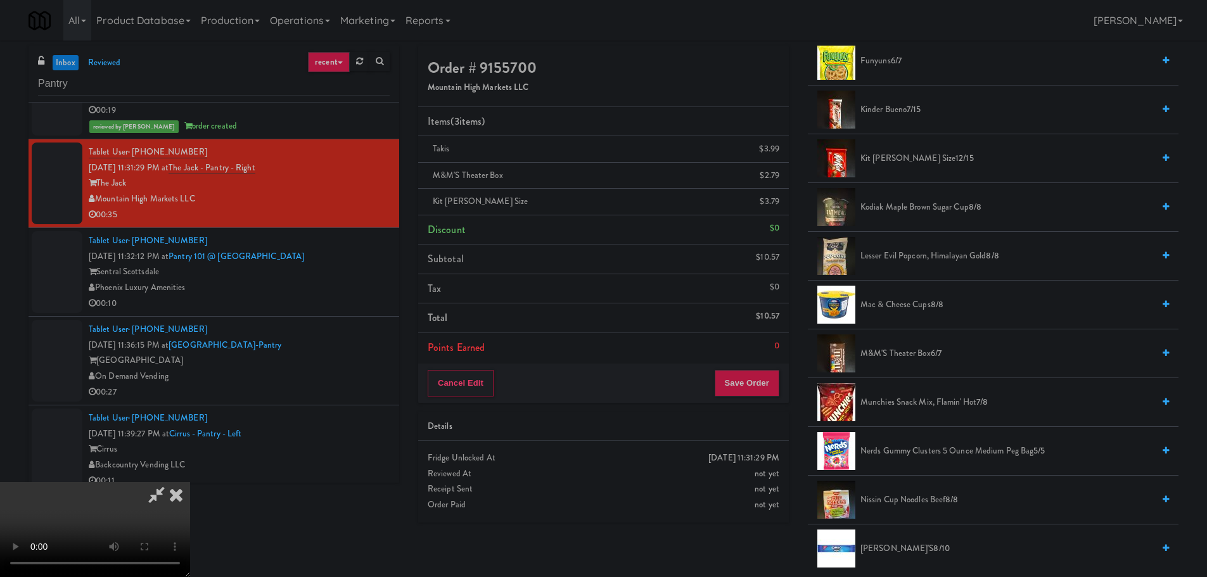
click at [190, 482] on video at bounding box center [95, 529] width 190 height 95
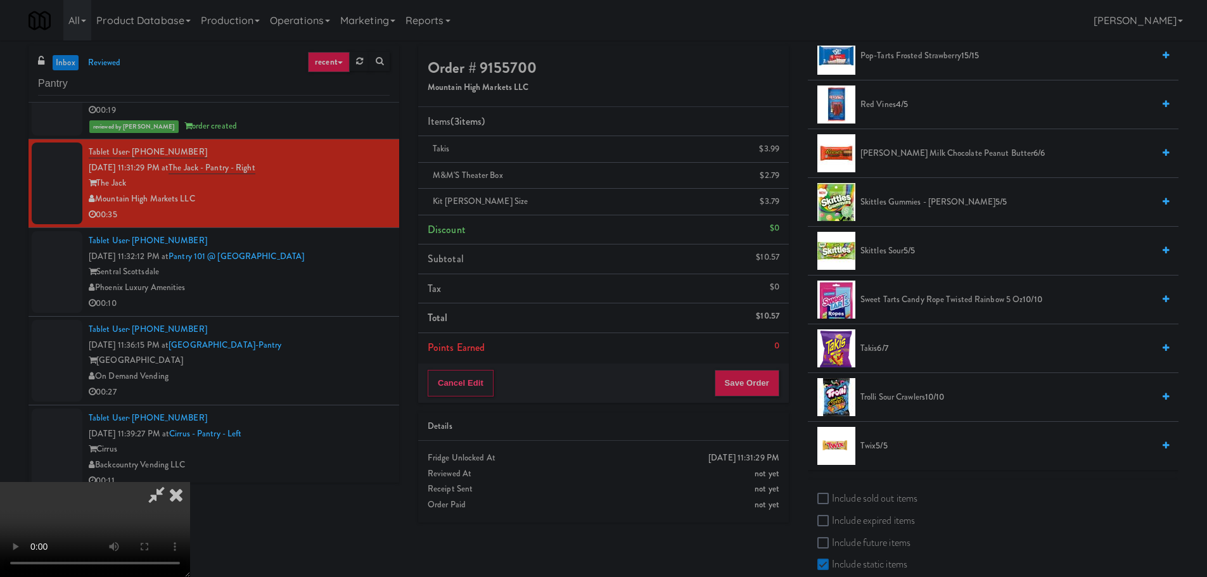
scroll to position [1207, 0]
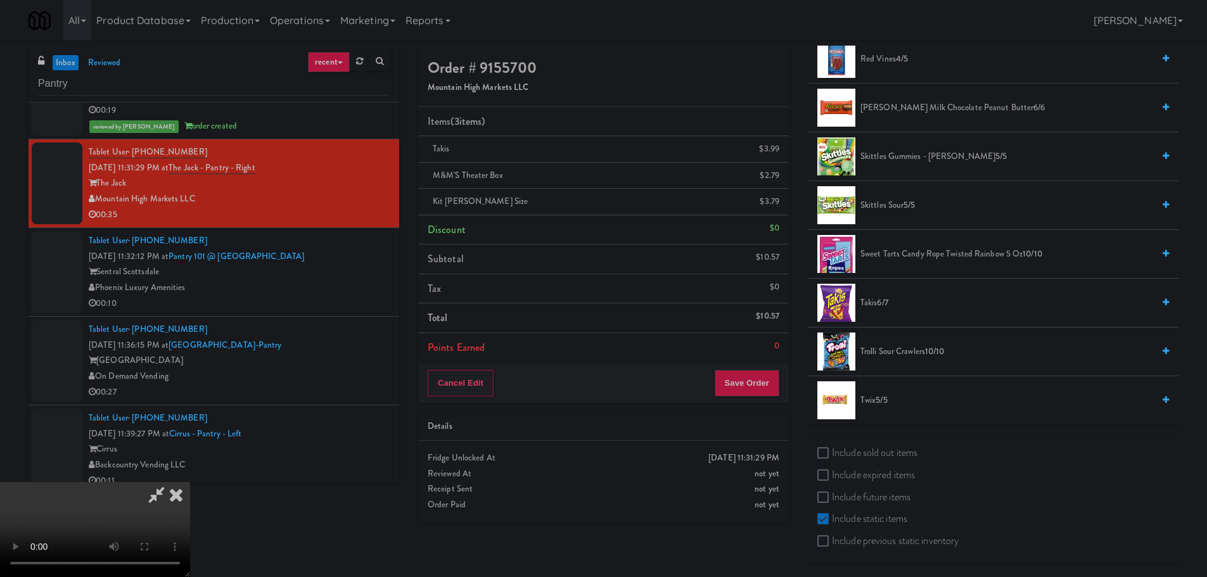
click at [885, 304] on span "6/7" at bounding box center [882, 303] width 11 height 12
drag, startPoint x: 556, startPoint y: 468, endPoint x: 557, endPoint y: 442, distance: 25.4
click at [190, 482] on video at bounding box center [95, 529] width 190 height 95
click at [742, 391] on button "Save Order" at bounding box center [747, 383] width 65 height 27
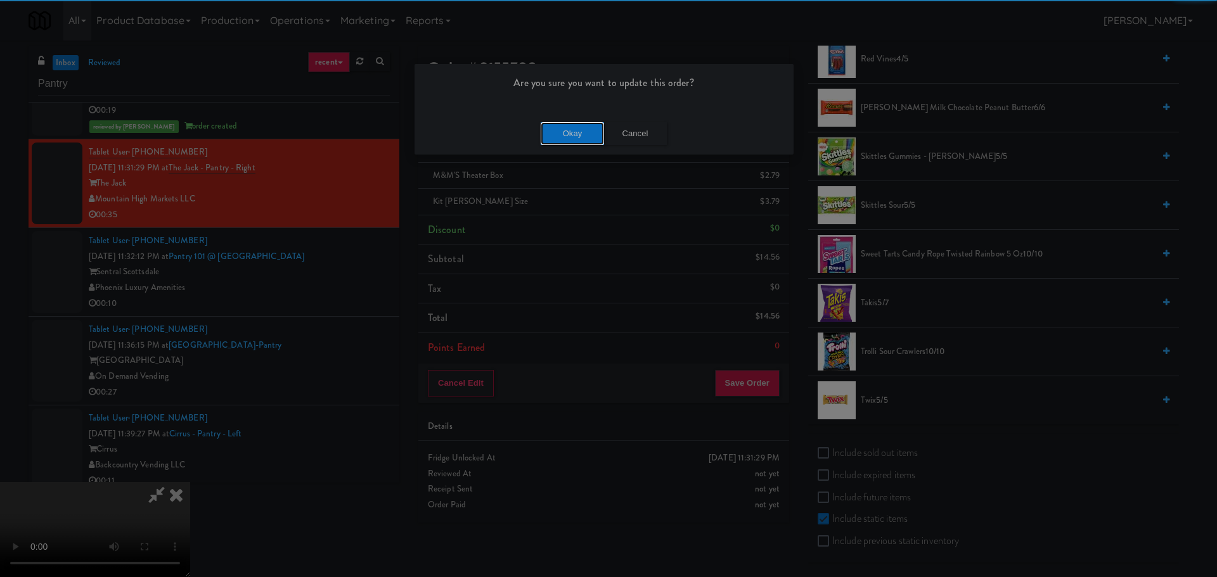
click at [554, 127] on button "Okay" at bounding box center [572, 133] width 63 height 23
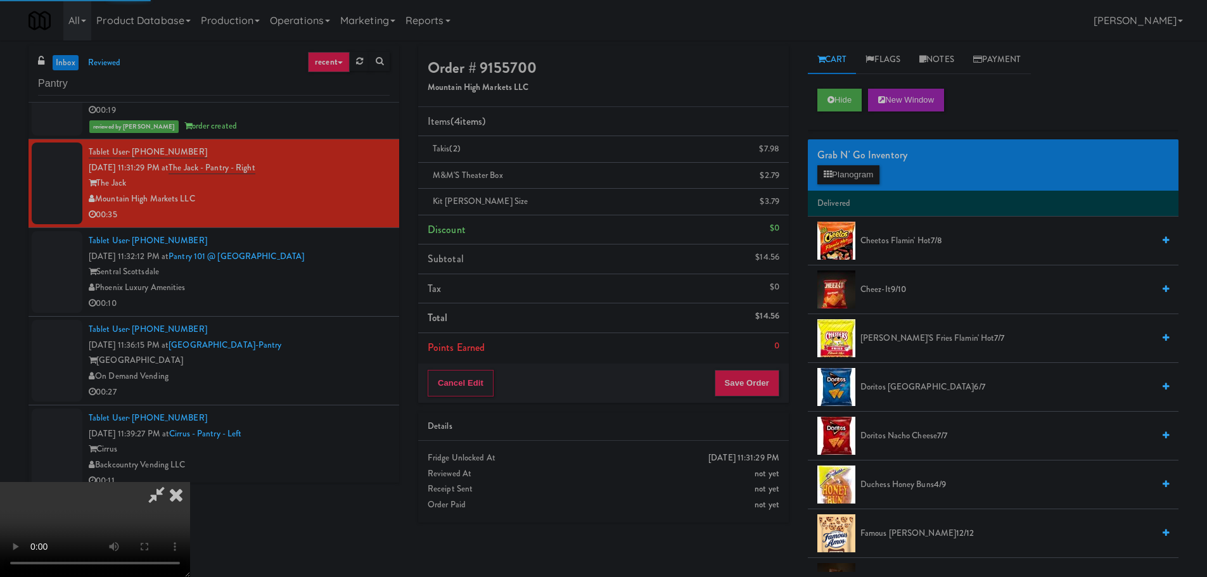
scroll to position [0, 0]
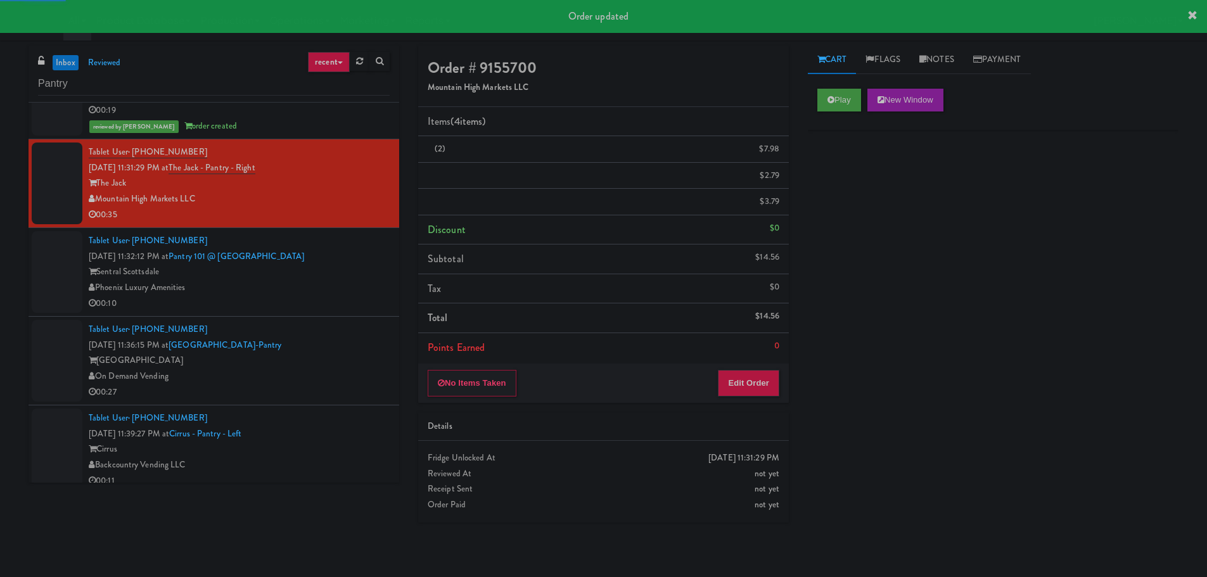
click at [350, 279] on div "Sentral Scottsdale" at bounding box center [239, 272] width 301 height 16
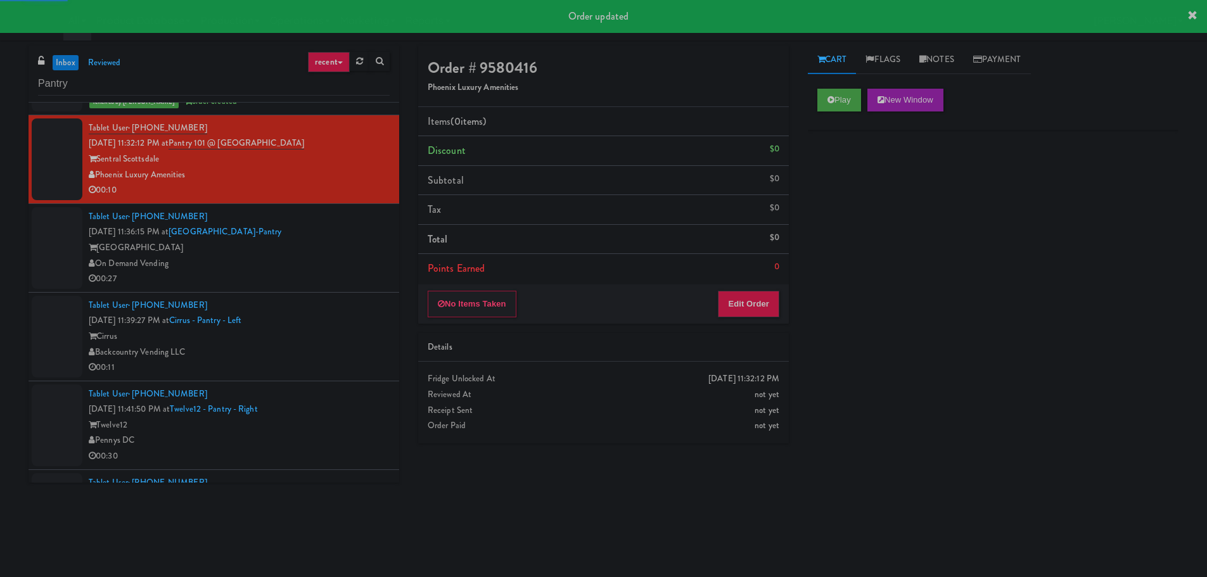
scroll to position [507, 0]
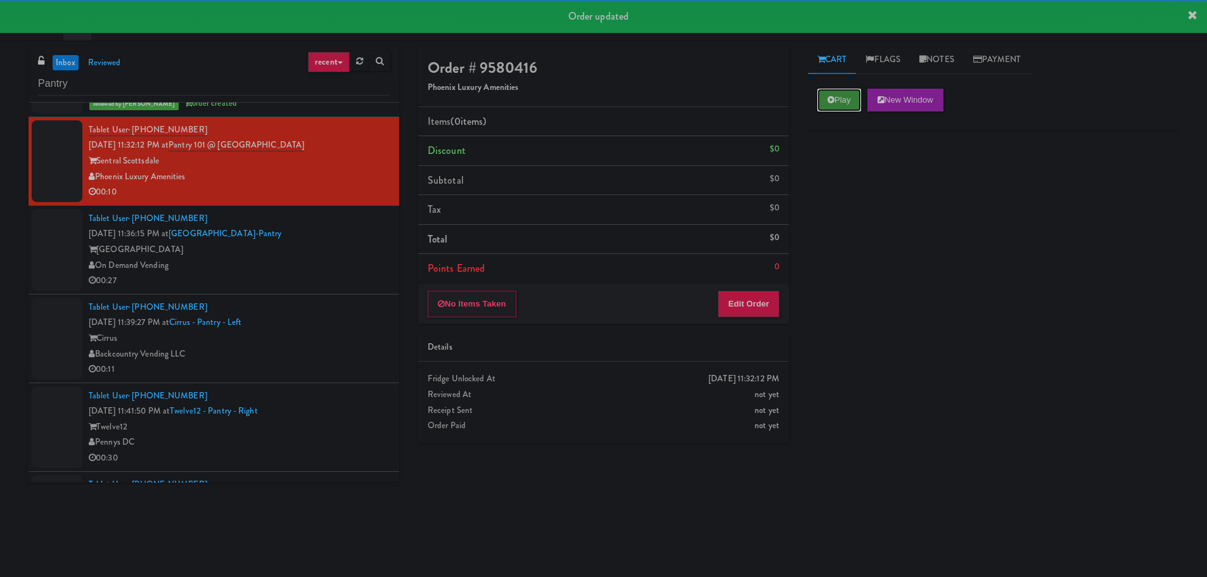
click at [840, 89] on button "Play" at bounding box center [840, 100] width 44 height 23
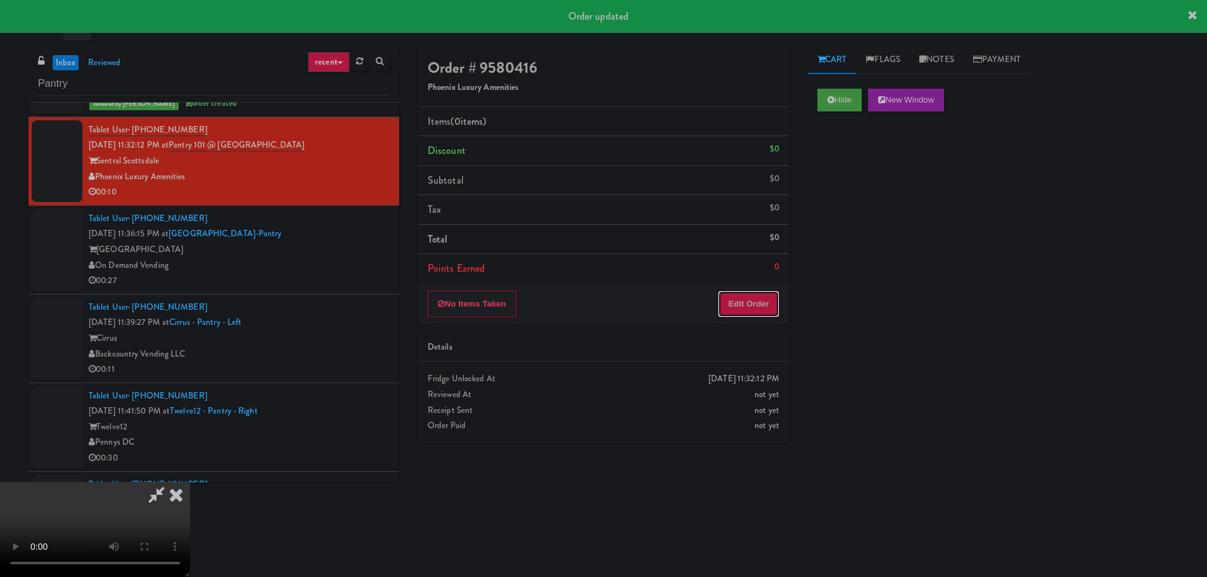
click at [753, 295] on button "Edit Order" at bounding box center [748, 304] width 61 height 27
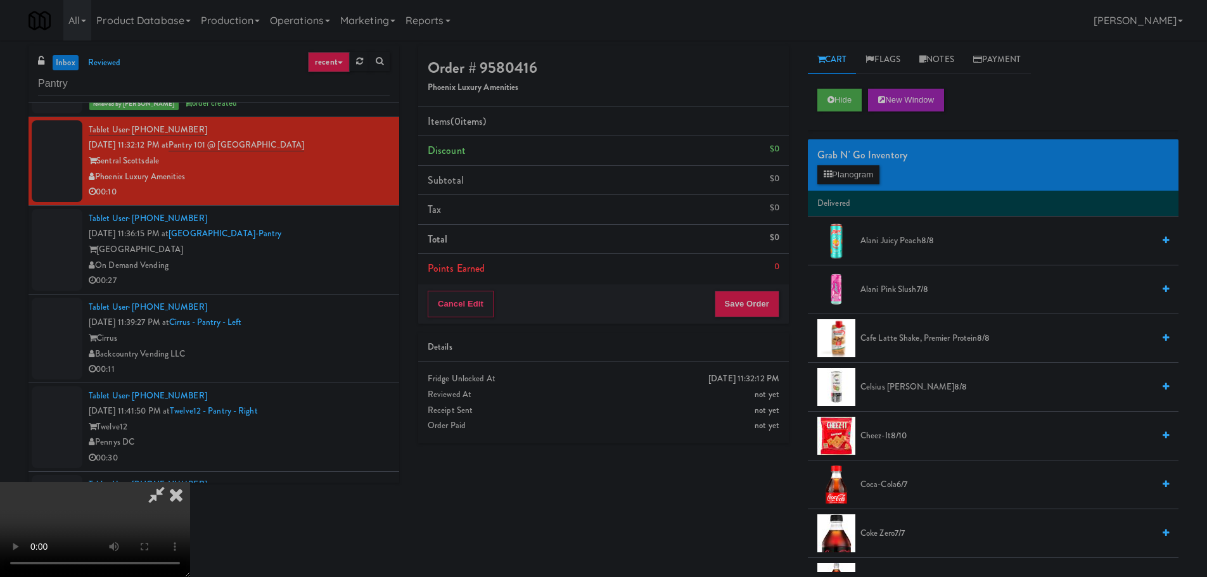
scroll to position [0, 0]
click at [190, 482] on video at bounding box center [95, 529] width 190 height 95
click at [865, 162] on div "Grab N' Go Inventory" at bounding box center [994, 155] width 352 height 19
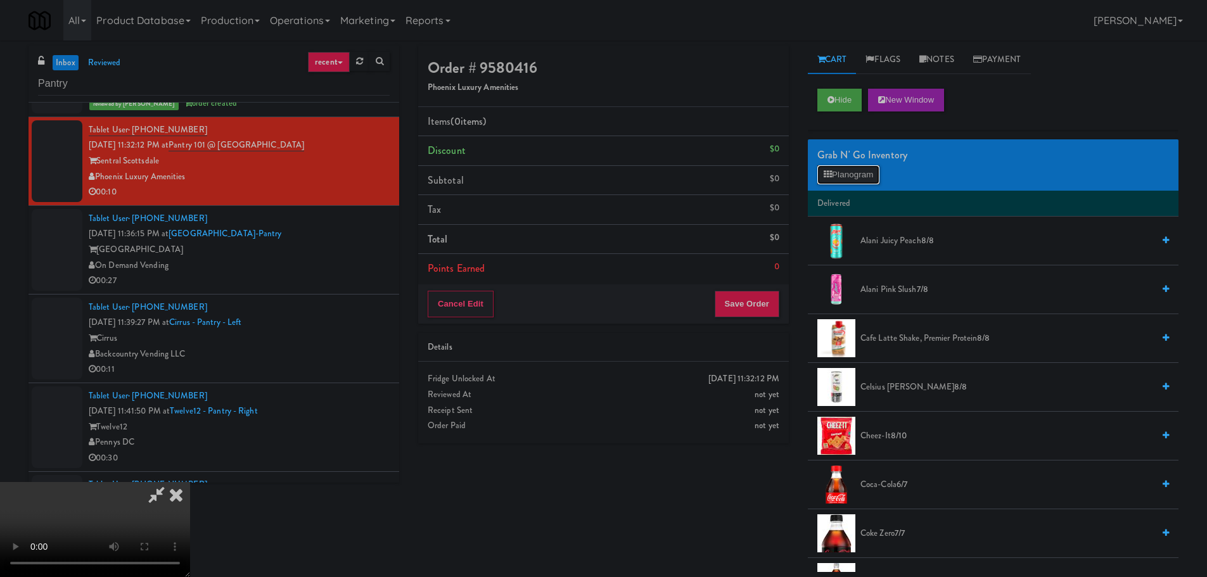
click at [865, 173] on button "Planogram" at bounding box center [849, 174] width 62 height 19
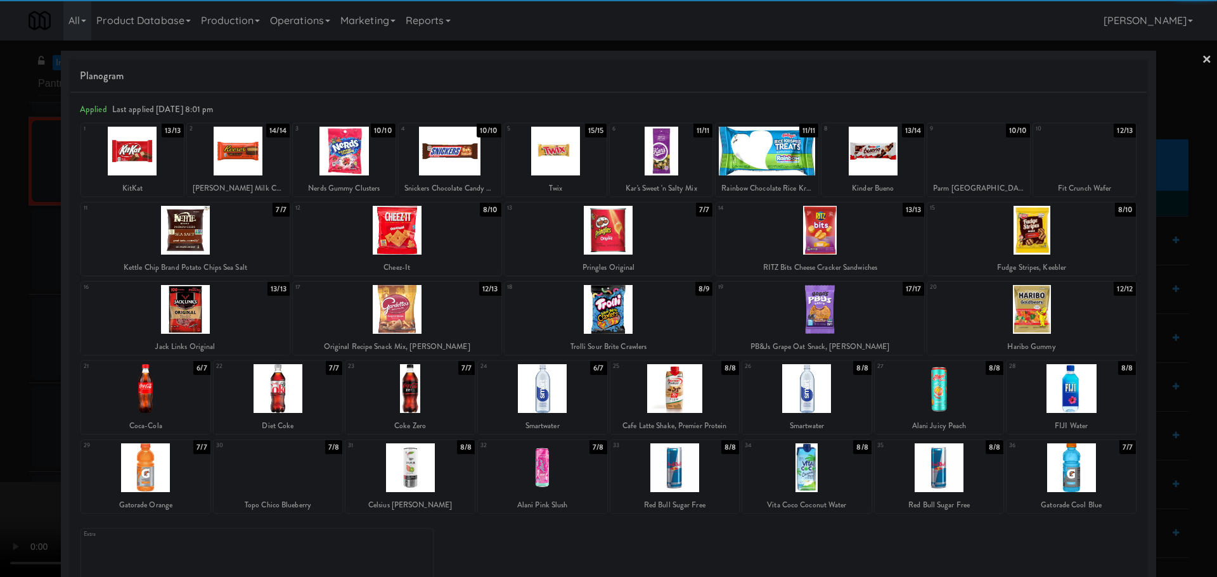
click at [275, 475] on div at bounding box center [278, 468] width 129 height 49
click at [1, 445] on div at bounding box center [608, 288] width 1217 height 577
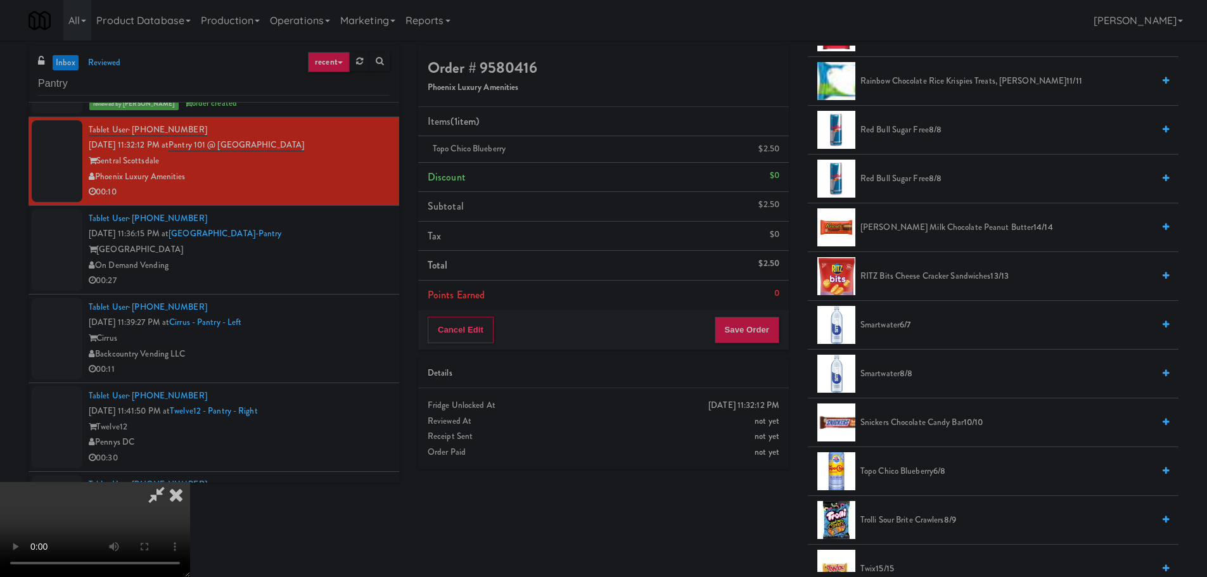
click at [190, 482] on video at bounding box center [95, 529] width 190 height 95
click at [905, 468] on span "Topo Chico Blueberry 6/8" at bounding box center [1007, 472] width 293 height 16
click at [190, 482] on video at bounding box center [95, 529] width 190 height 95
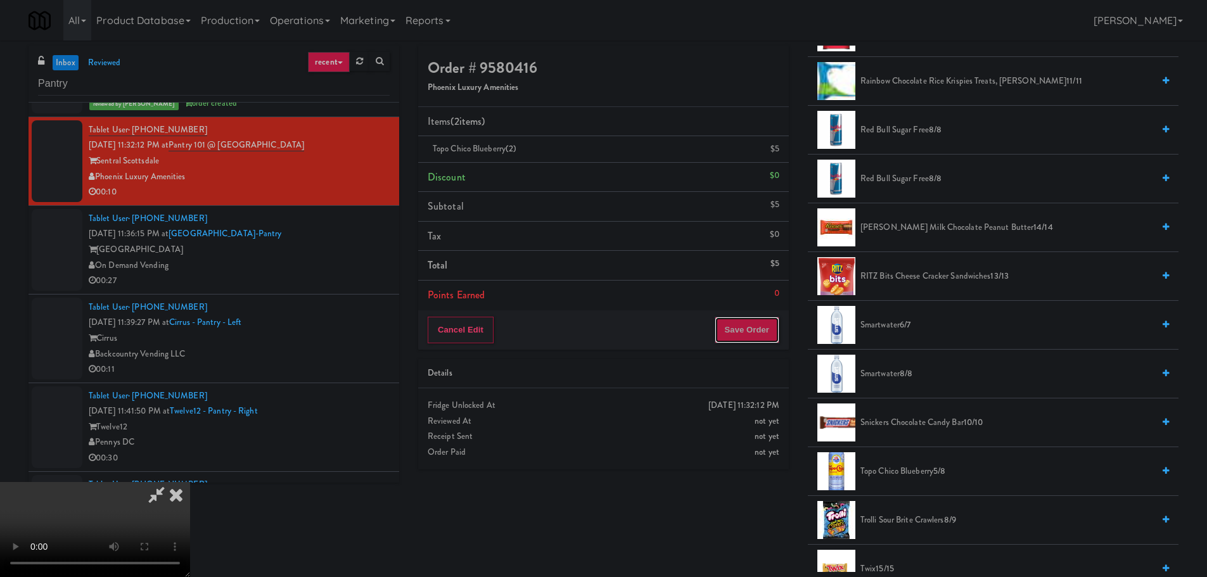
click at [750, 322] on button "Save Order" at bounding box center [747, 330] width 65 height 27
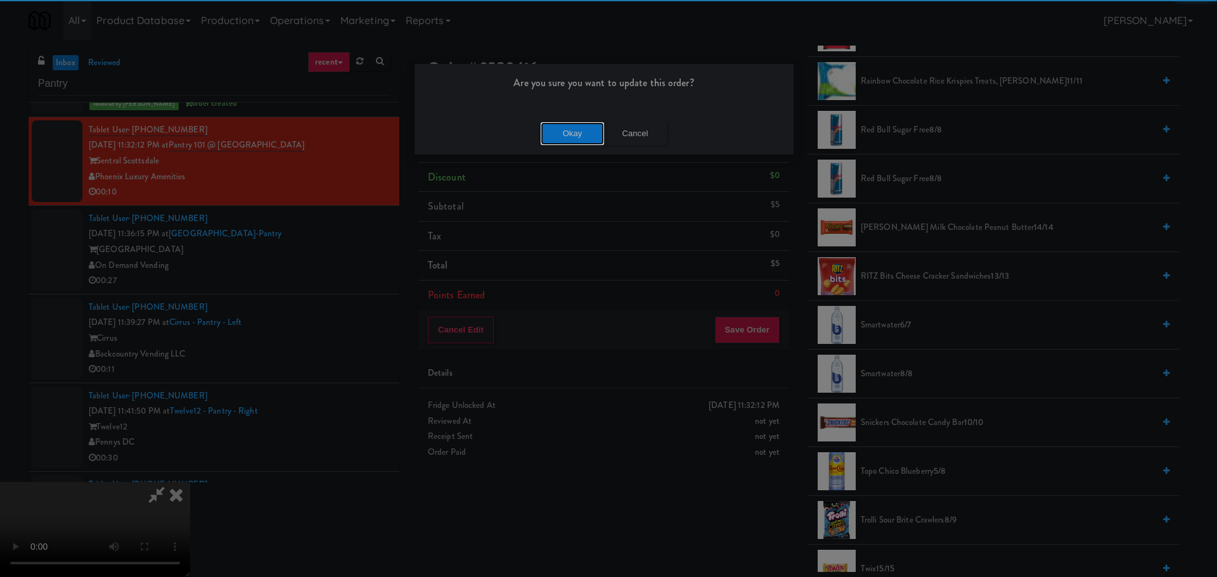
click at [563, 134] on button "Okay" at bounding box center [572, 133] width 63 height 23
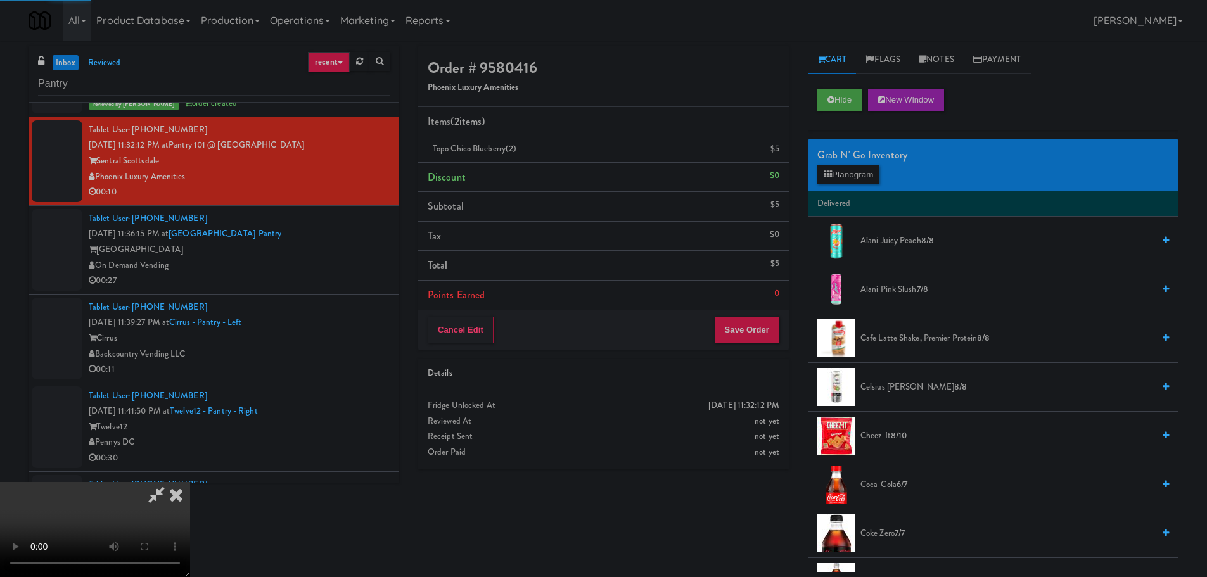
scroll to position [0, 0]
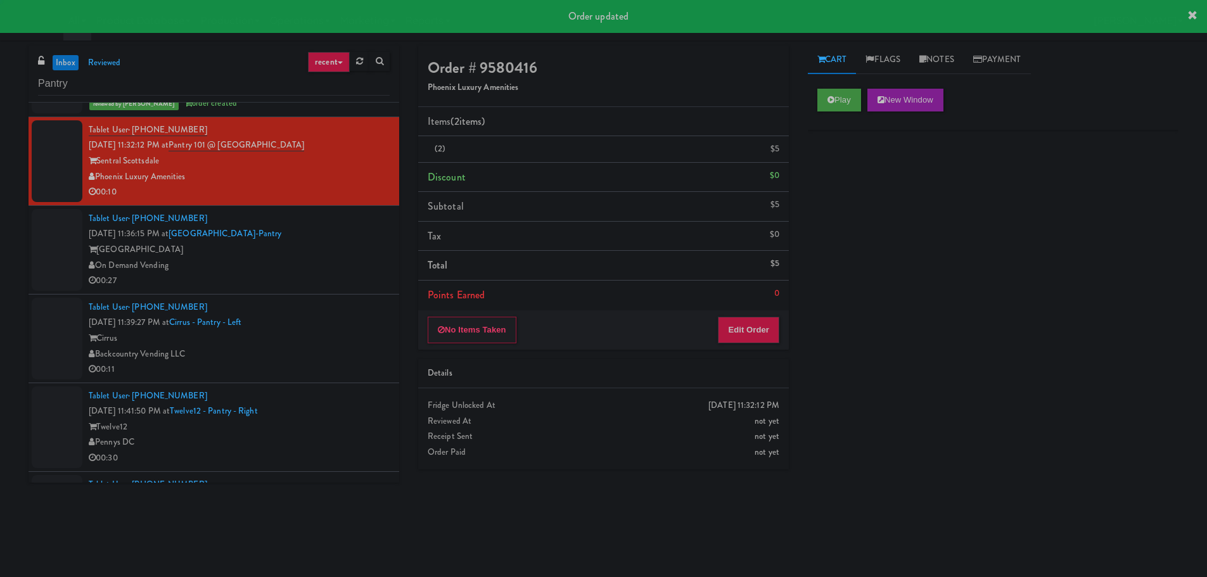
click at [319, 259] on div "On Demand Vending" at bounding box center [239, 266] width 301 height 16
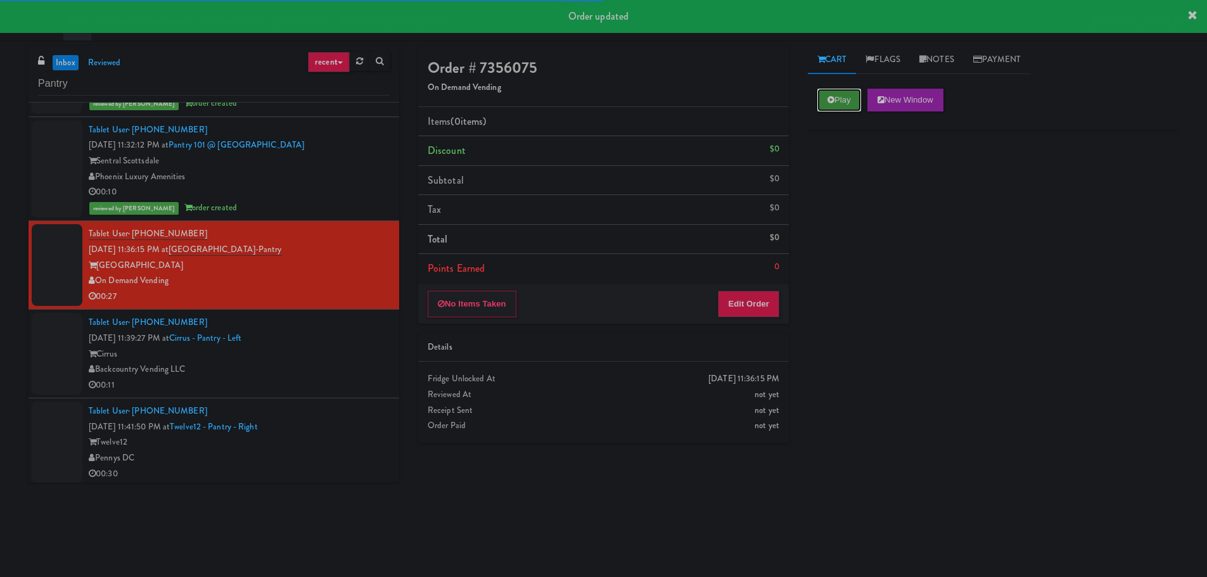
click at [823, 94] on button "Play" at bounding box center [840, 100] width 44 height 23
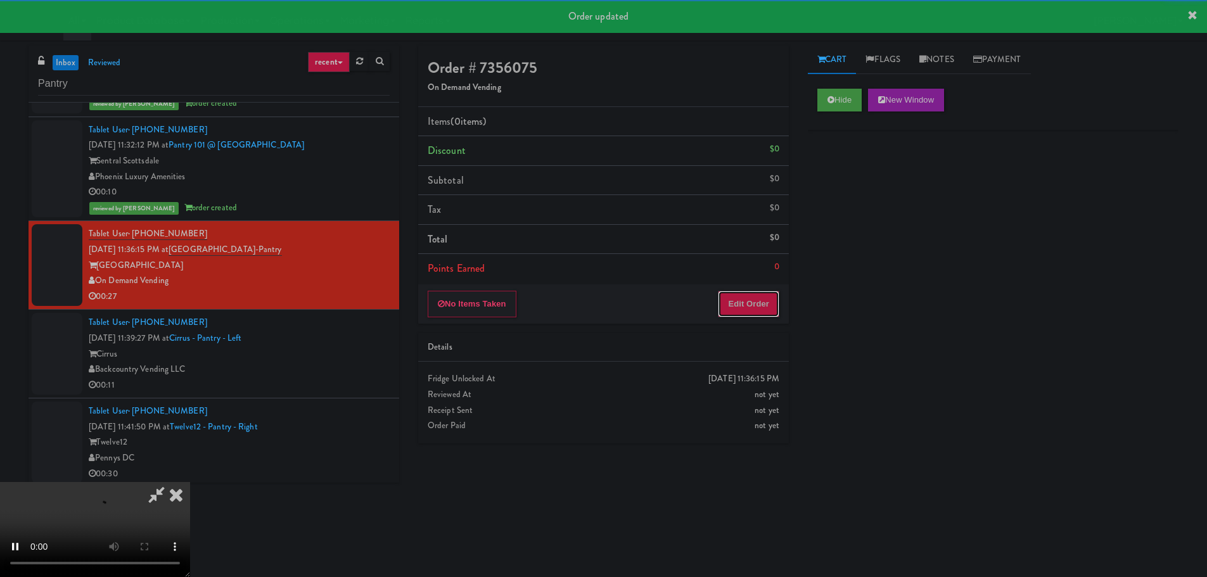
click at [728, 298] on button "Edit Order" at bounding box center [748, 304] width 61 height 27
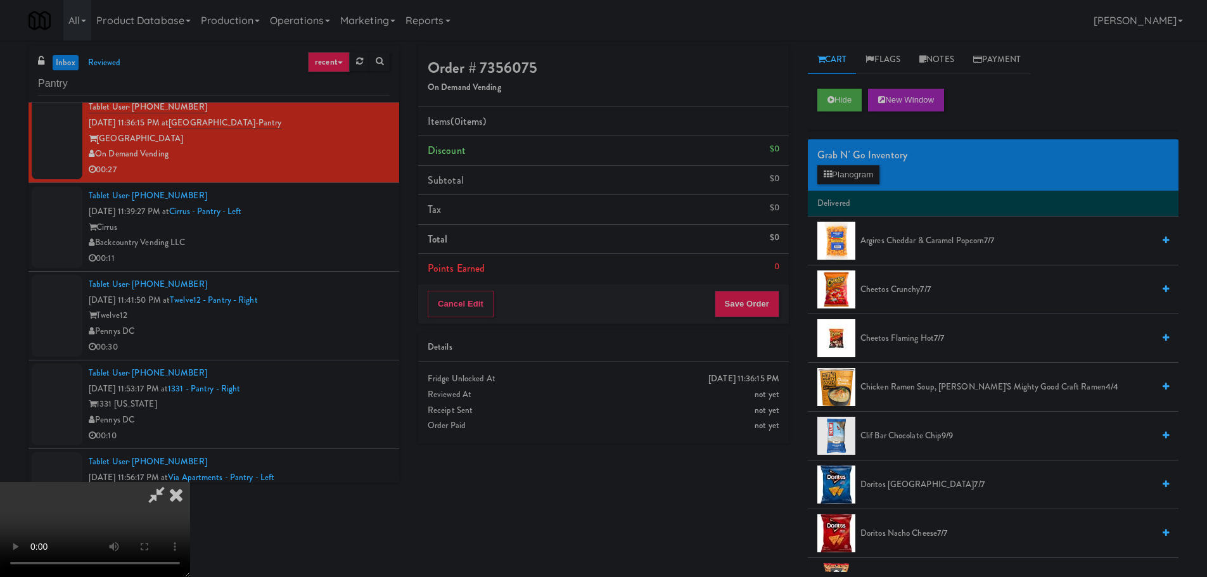
click at [190, 482] on video at bounding box center [95, 529] width 190 height 95
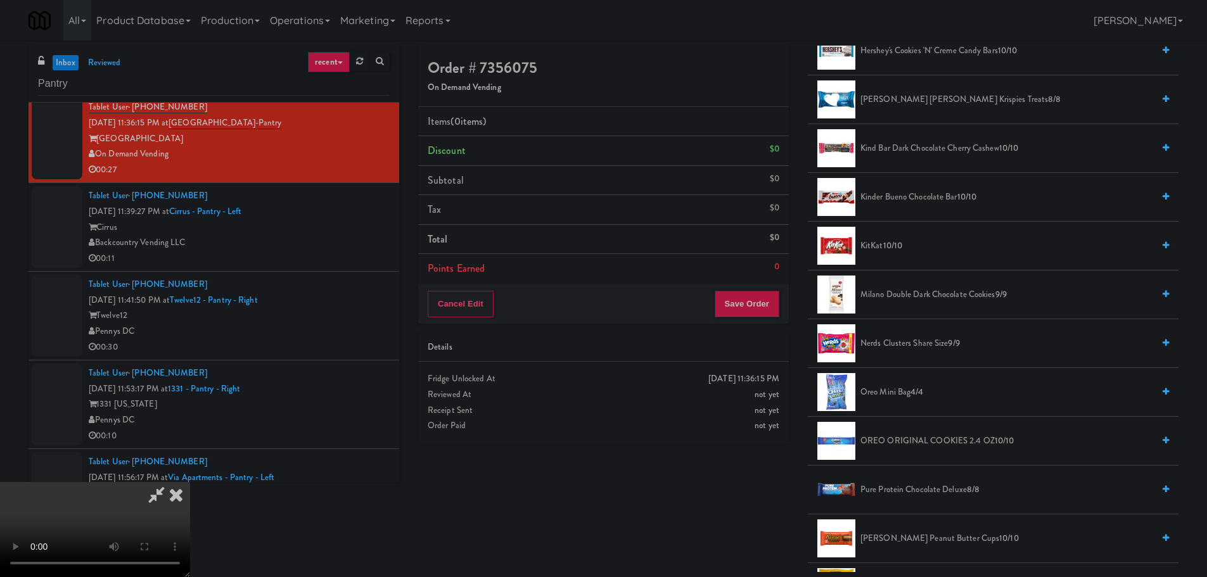
scroll to position [697, 0]
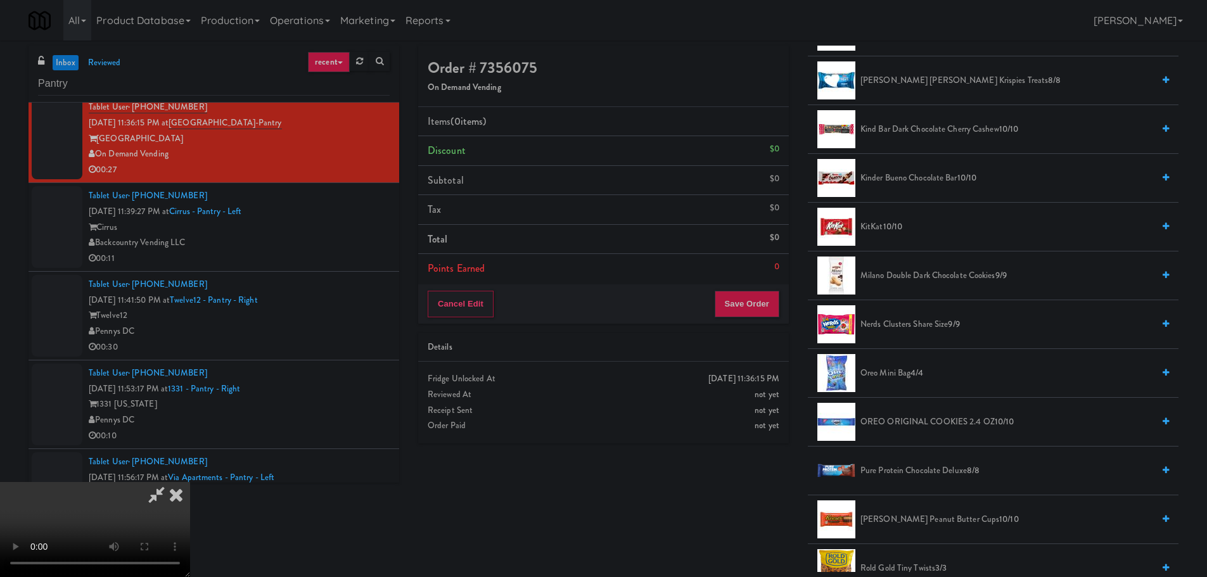
click at [920, 276] on span "Milano Double Dark Chocolate Cookies 9/9" at bounding box center [1007, 276] width 293 height 16
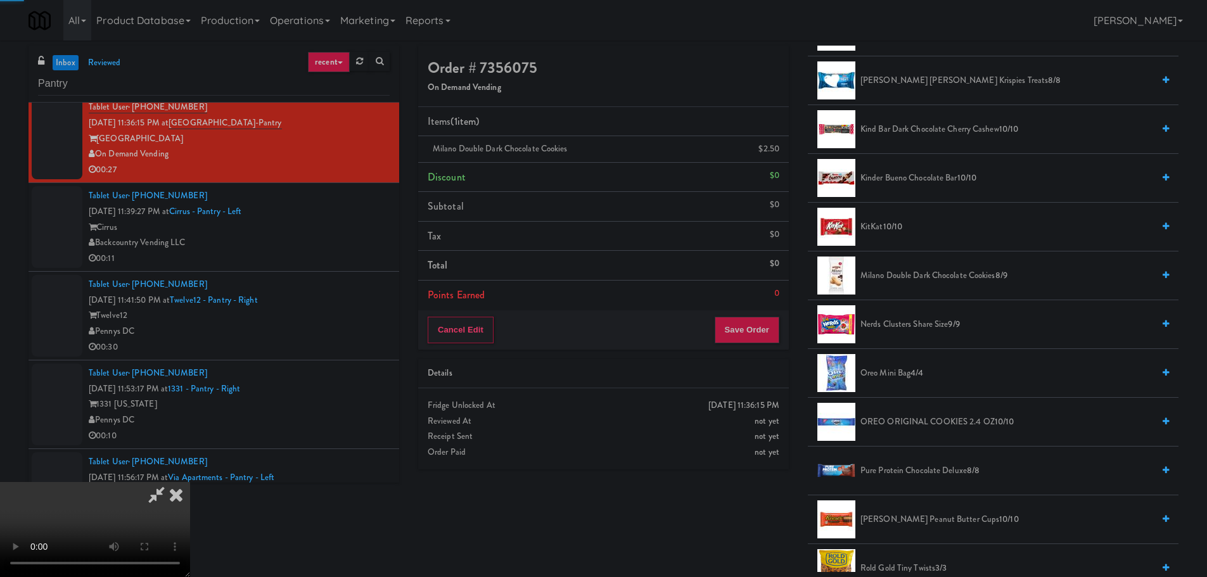
drag, startPoint x: 547, startPoint y: 298, endPoint x: 563, endPoint y: 302, distance: 16.5
click at [190, 482] on video at bounding box center [95, 529] width 190 height 95
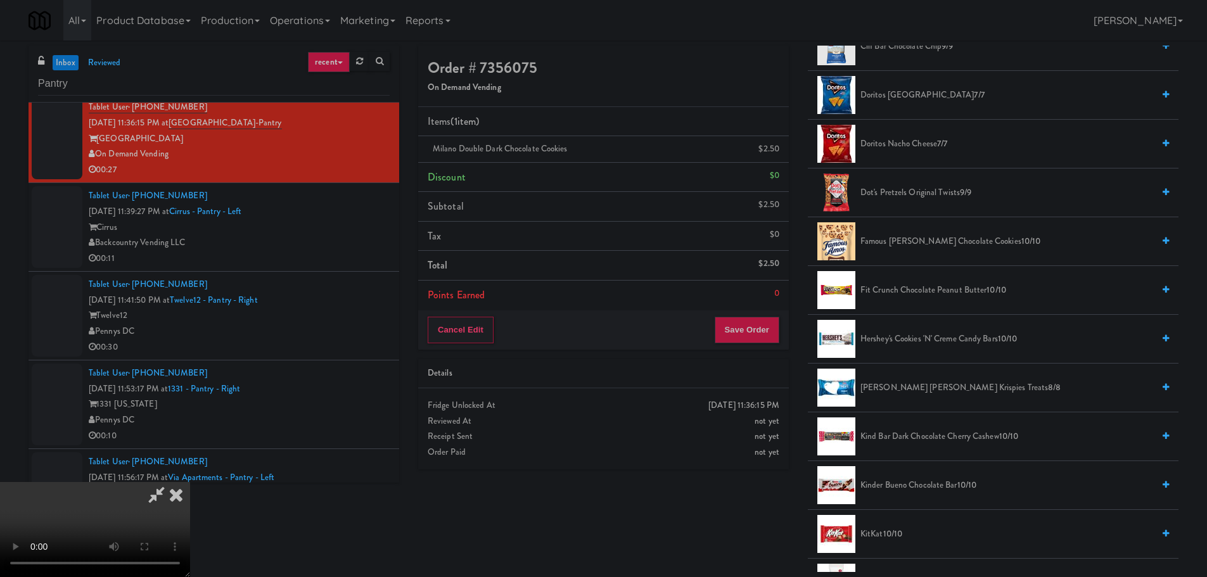
scroll to position [380, 0]
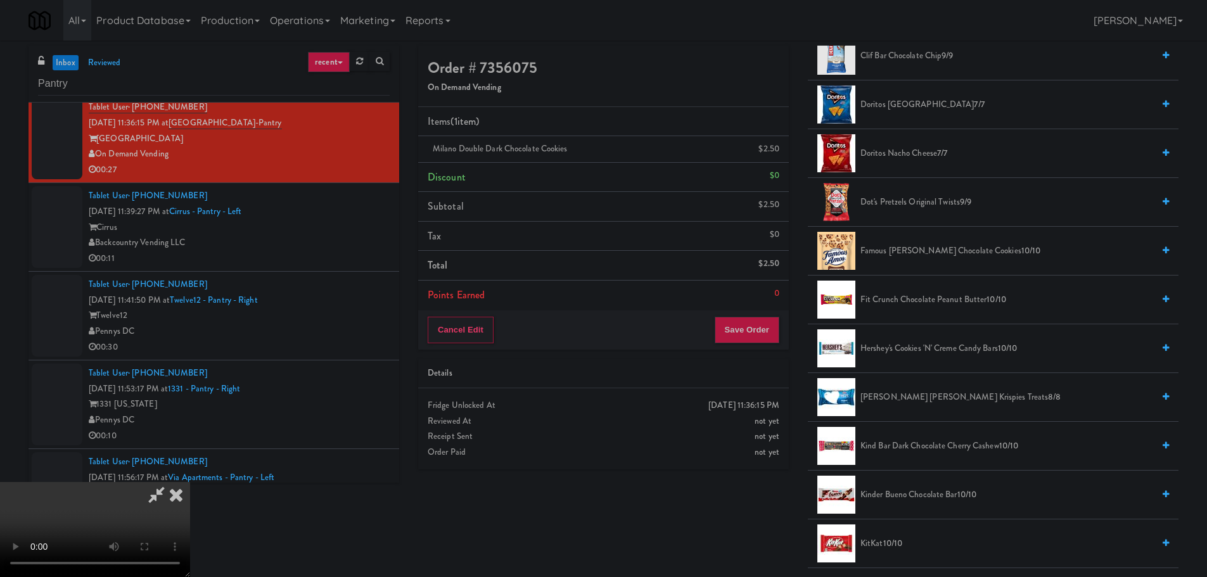
click at [912, 162] on li "Doritos Nacho Cheese 7/7" at bounding box center [993, 153] width 371 height 49
click at [911, 158] on span "Doritos Nacho Cheese 7/7" at bounding box center [1007, 154] width 293 height 16
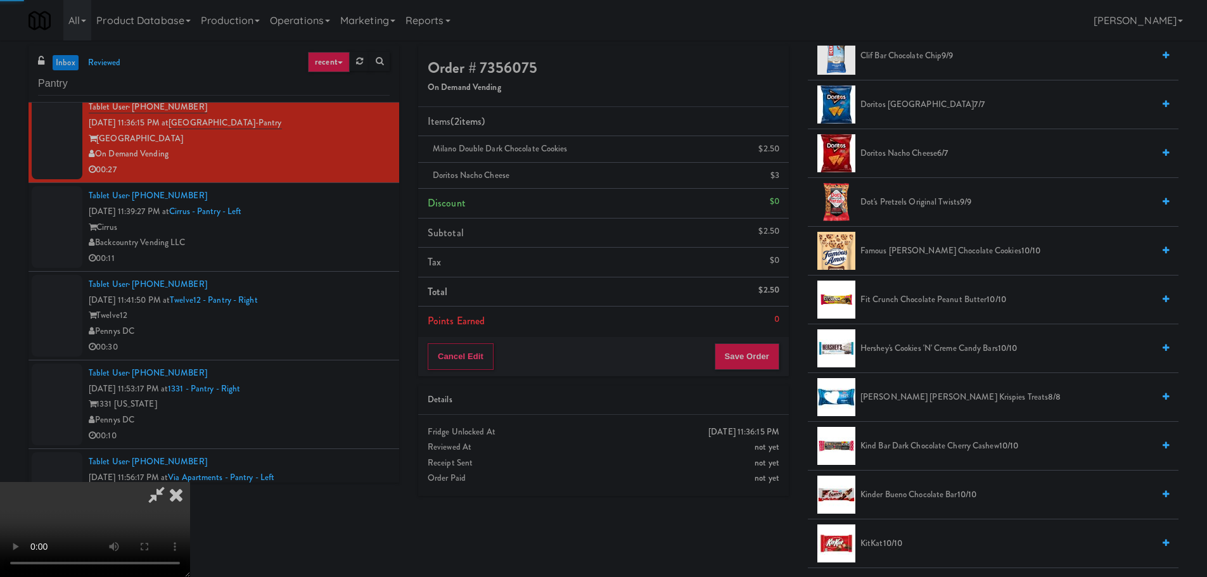
click at [190, 482] on video at bounding box center [95, 529] width 190 height 95
click at [744, 368] on button "Save Order" at bounding box center [747, 357] width 65 height 27
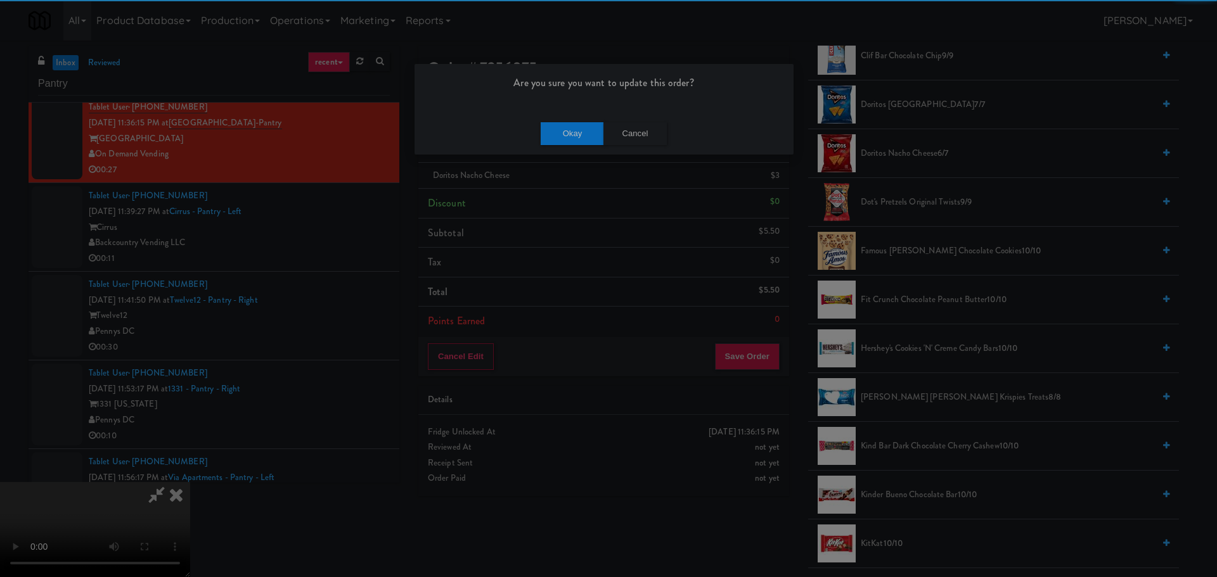
click at [563, 119] on div "Okay Cancel" at bounding box center [604, 133] width 379 height 42
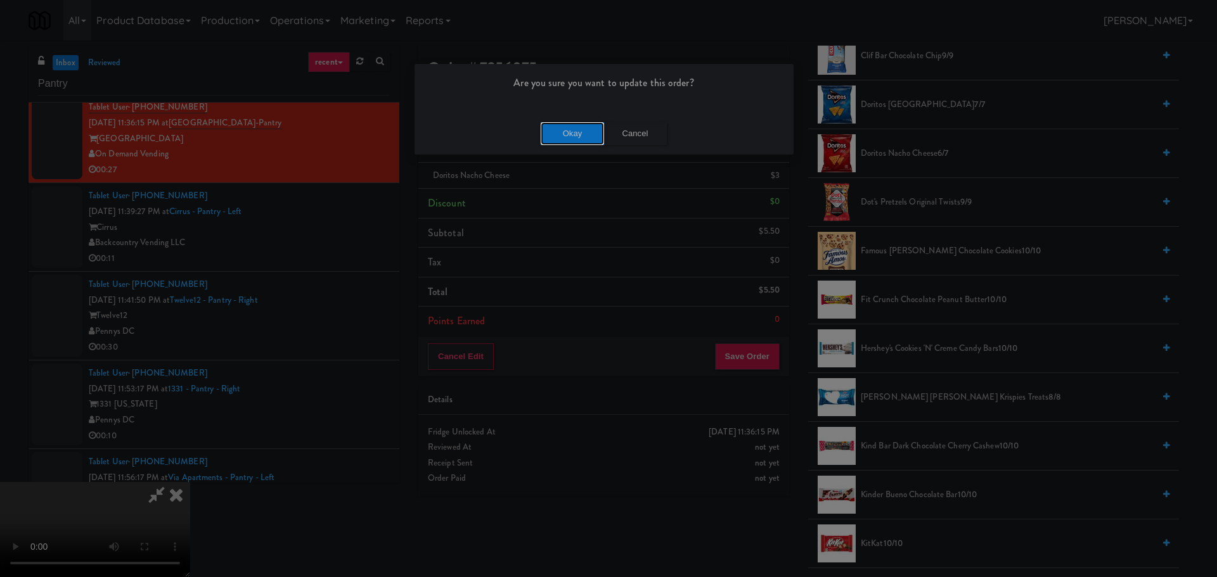
click at [566, 137] on button "Okay" at bounding box center [572, 133] width 63 height 23
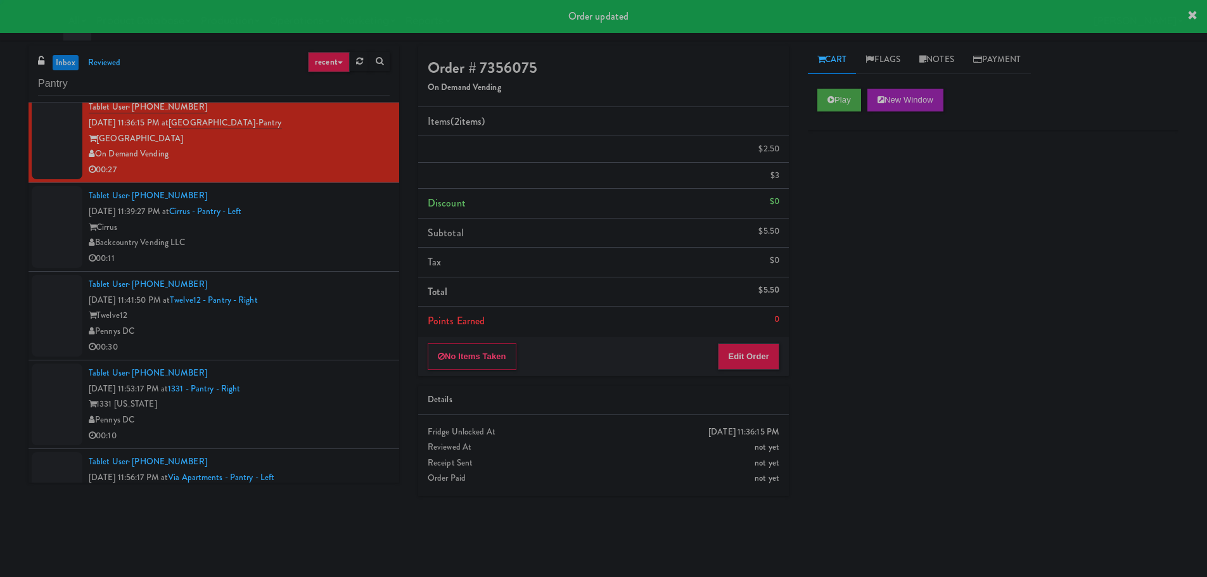
scroll to position [0, 0]
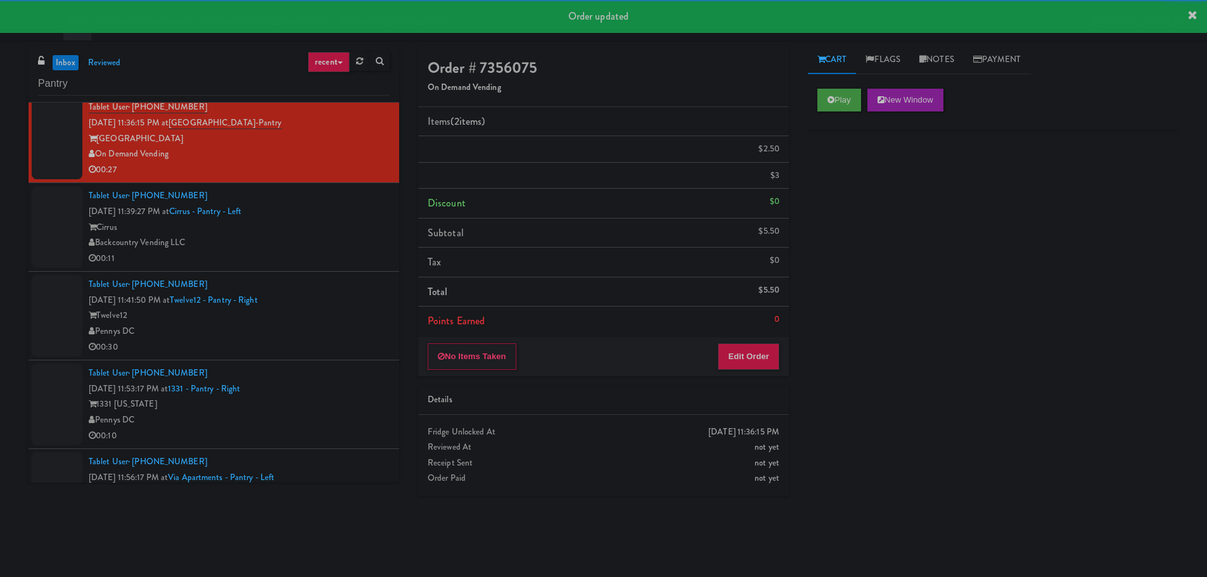
click at [345, 251] on div "00:11" at bounding box center [239, 259] width 301 height 16
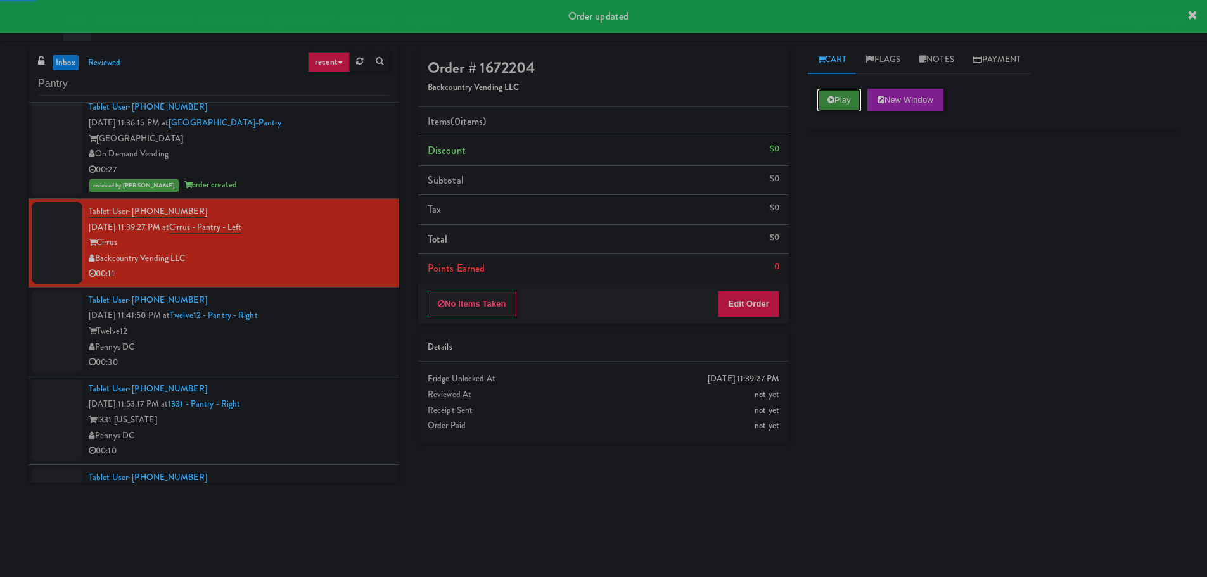
click at [849, 92] on button "Play" at bounding box center [840, 100] width 44 height 23
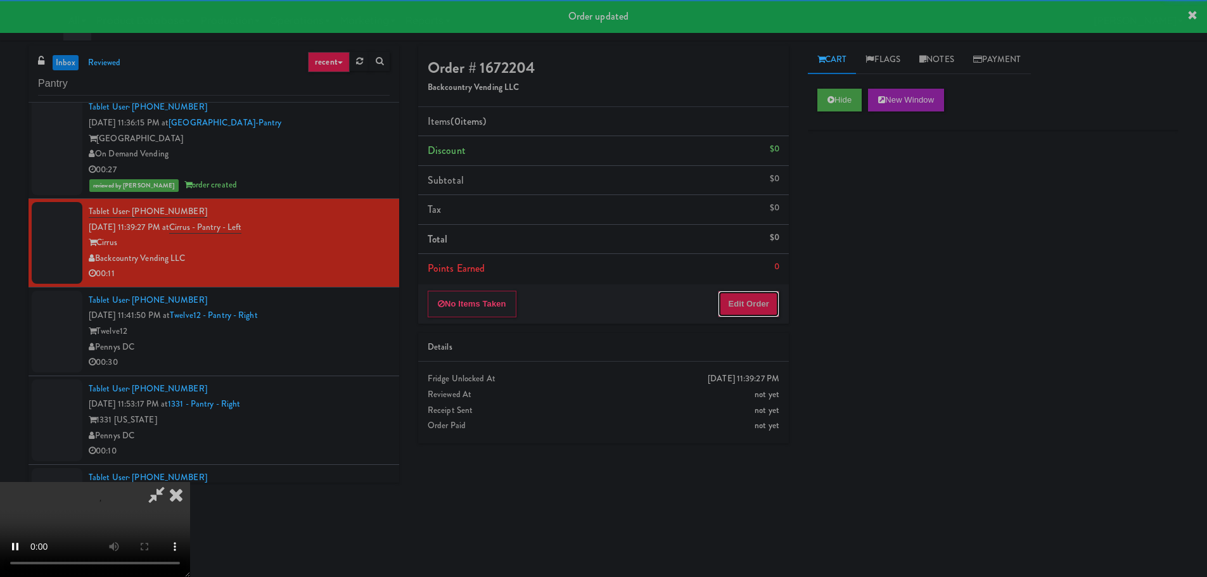
click at [758, 298] on button "Edit Order" at bounding box center [748, 304] width 61 height 27
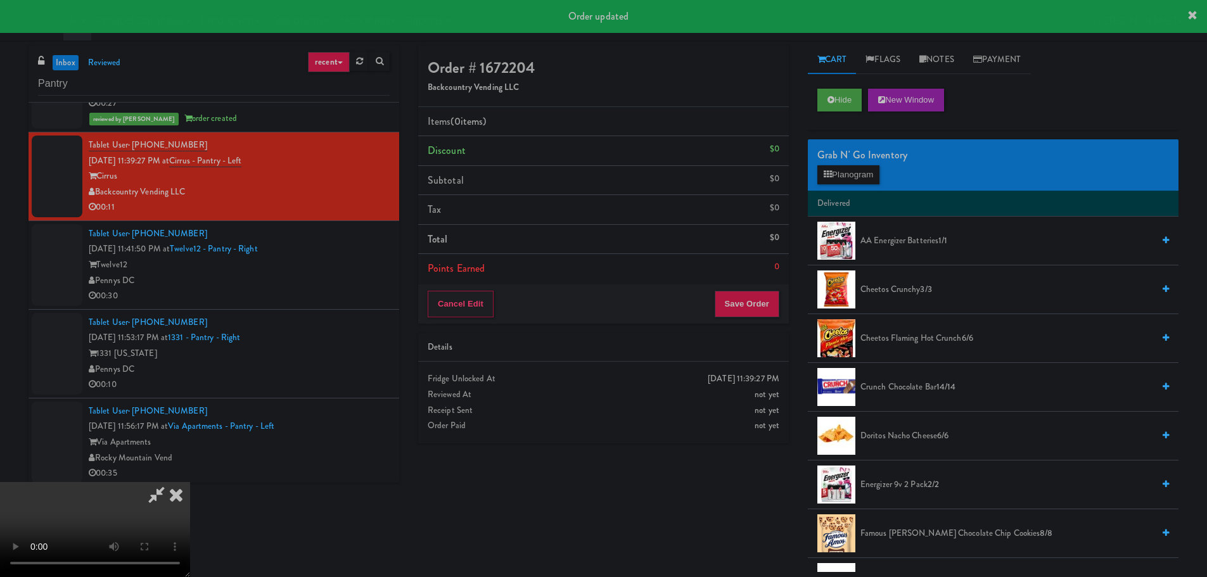
scroll to position [697, 0]
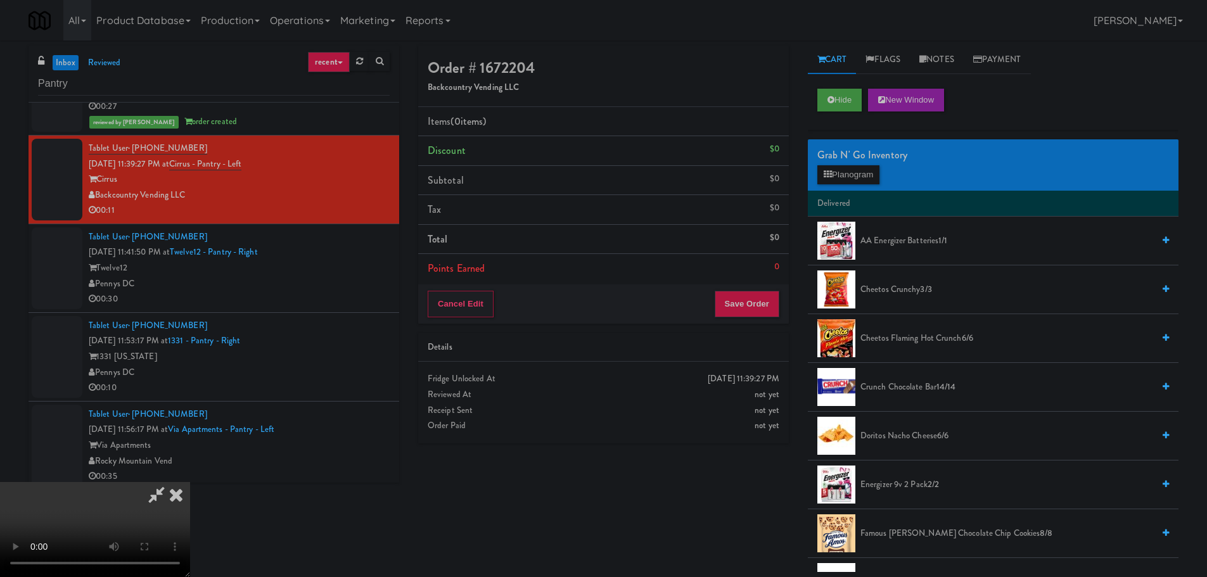
click at [190, 482] on video at bounding box center [95, 529] width 190 height 95
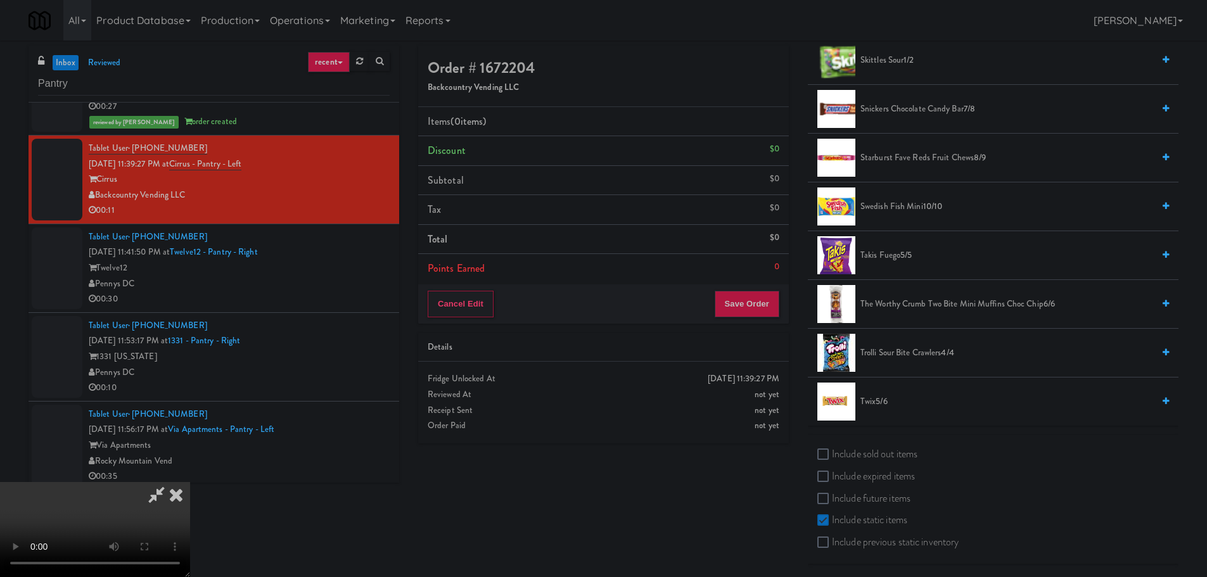
scroll to position [1304, 0]
click at [887, 401] on span "5/6" at bounding box center [881, 400] width 11 height 12
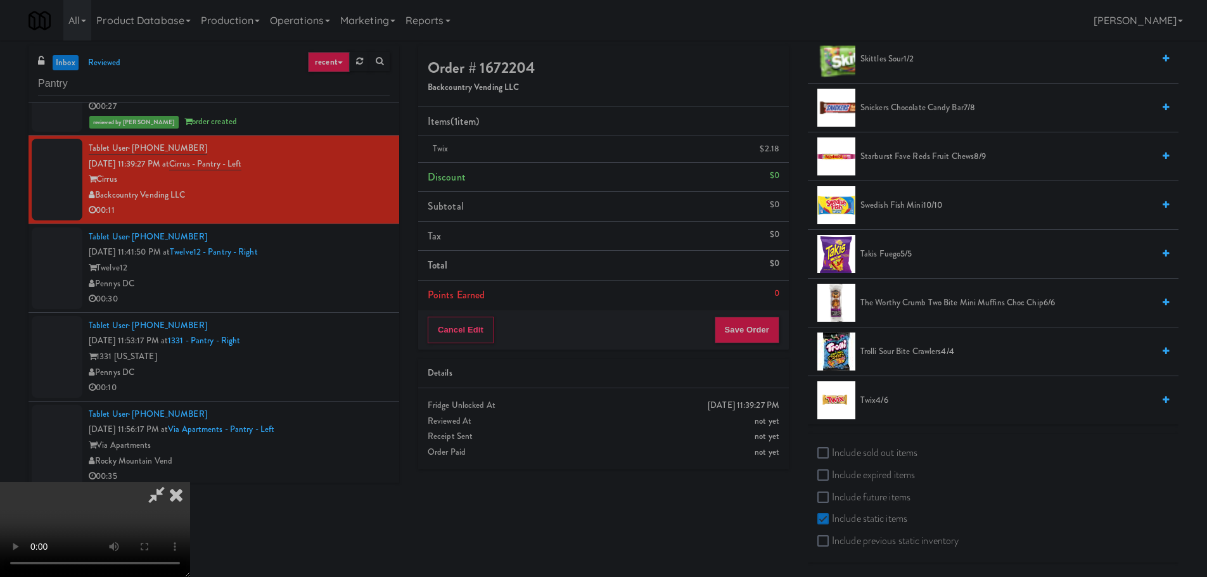
click at [190, 482] on video at bounding box center [95, 529] width 190 height 95
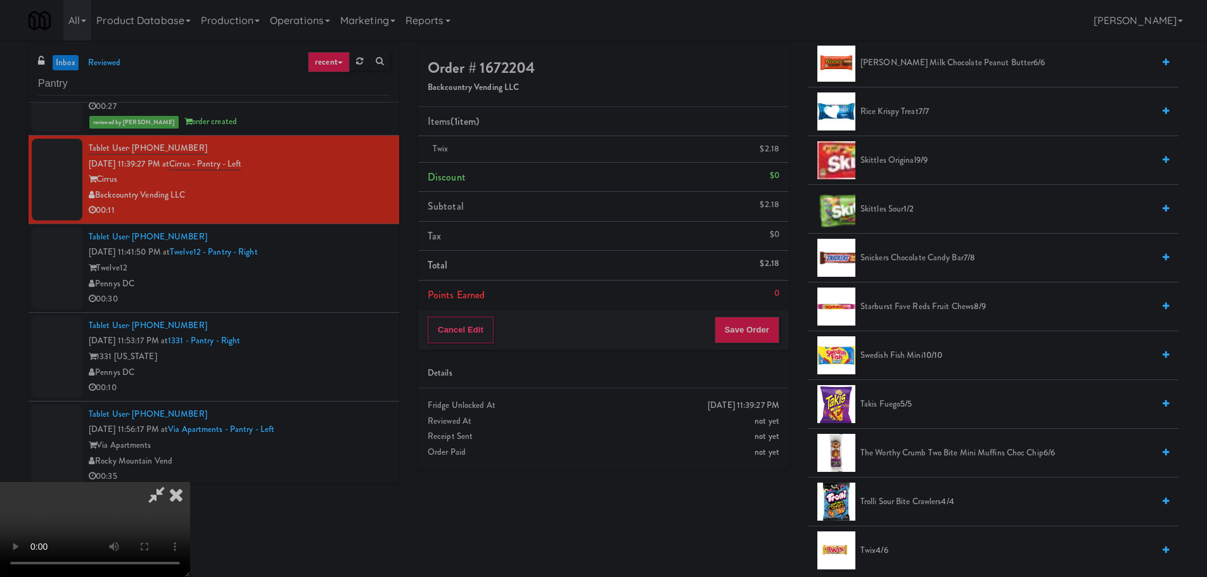
scroll to position [1114, 0]
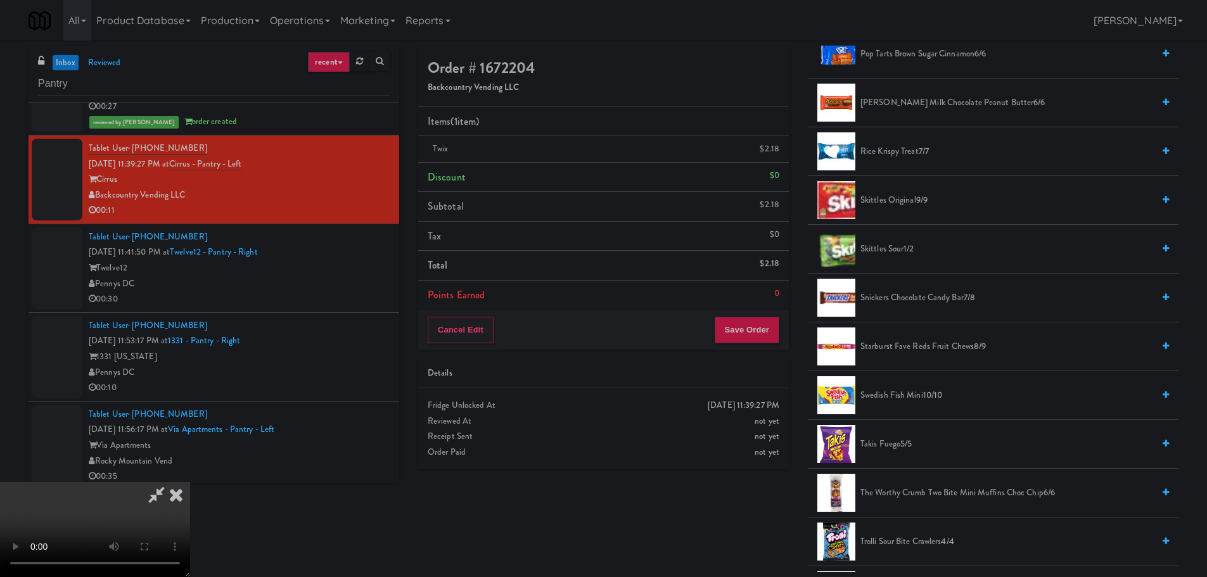
click at [907, 343] on span "Starburst Fave Reds Fruit Chews 8/9" at bounding box center [1007, 347] width 293 height 16
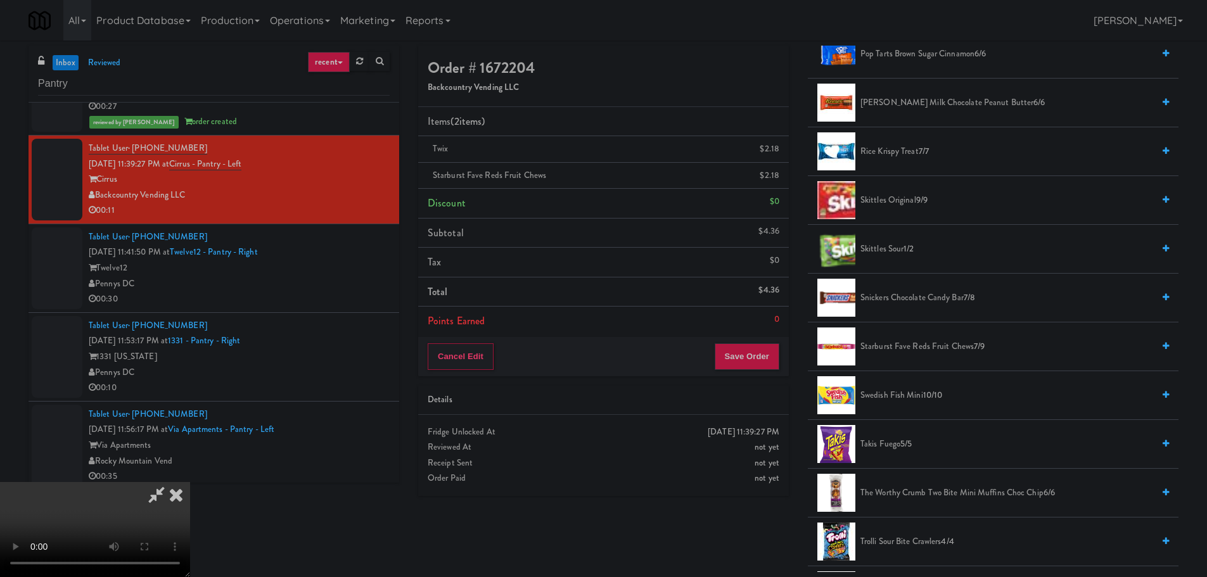
drag, startPoint x: 577, startPoint y: 451, endPoint x: 561, endPoint y: 441, distance: 18.8
click at [190, 482] on video at bounding box center [95, 529] width 190 height 95
click at [747, 345] on button "Save Order" at bounding box center [747, 357] width 65 height 27
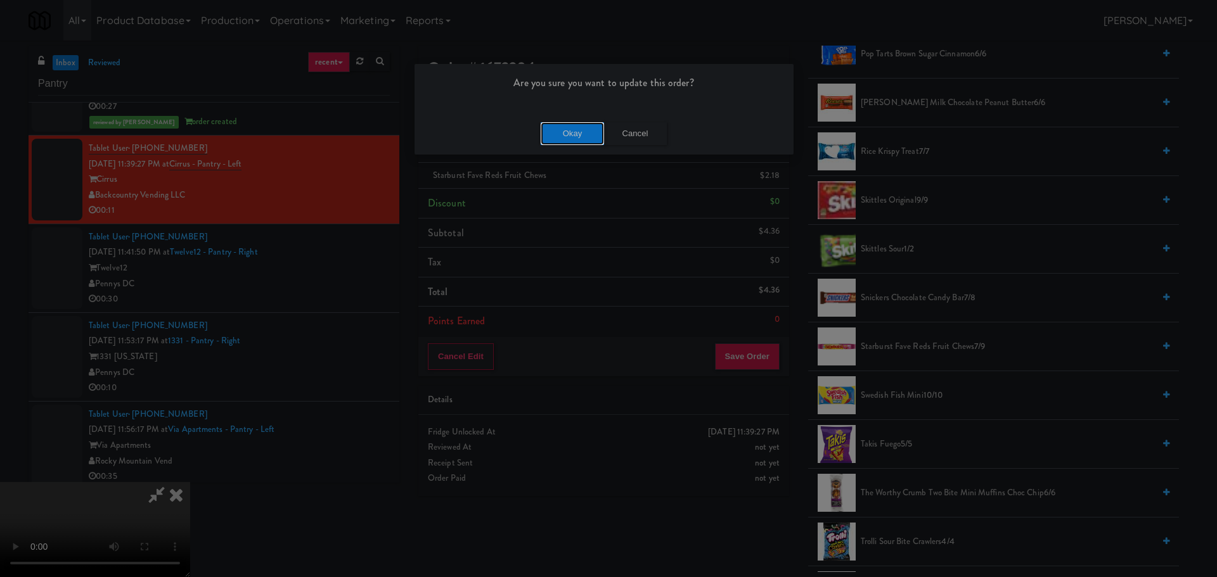
click at [567, 136] on button "Okay" at bounding box center [572, 133] width 63 height 23
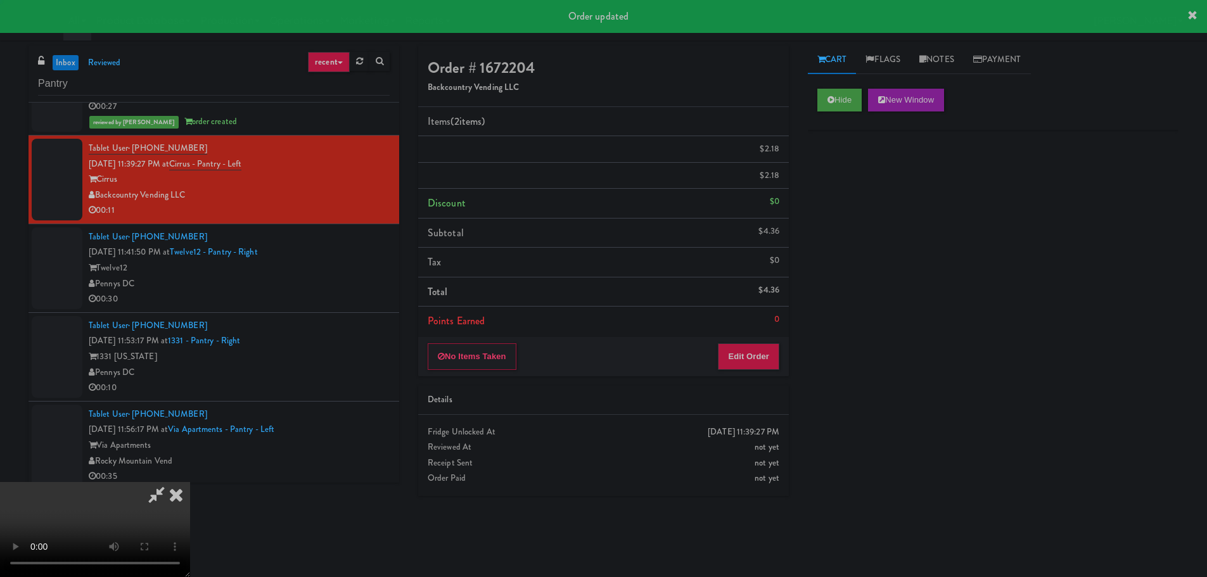
scroll to position [0, 0]
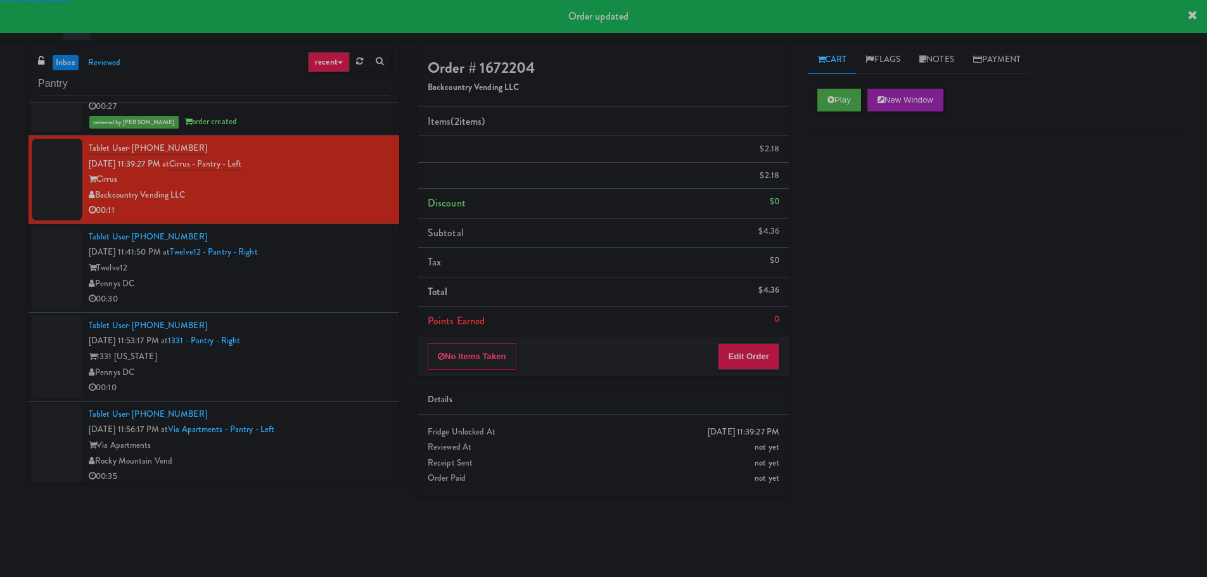
click at [329, 286] on div "Pennys DC" at bounding box center [239, 284] width 301 height 16
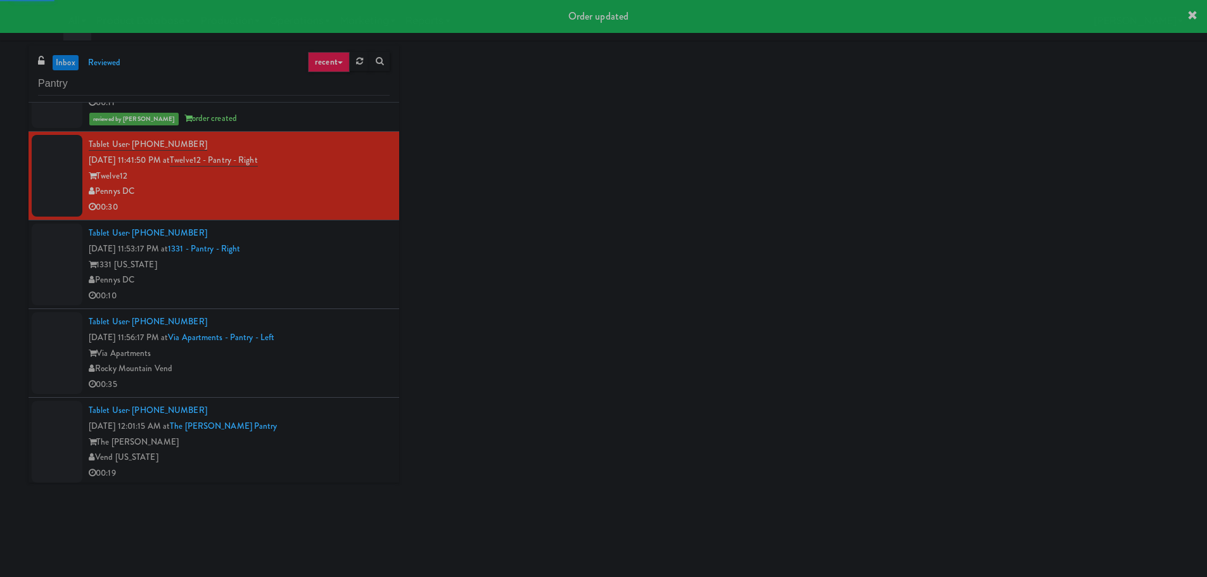
scroll to position [824, 0]
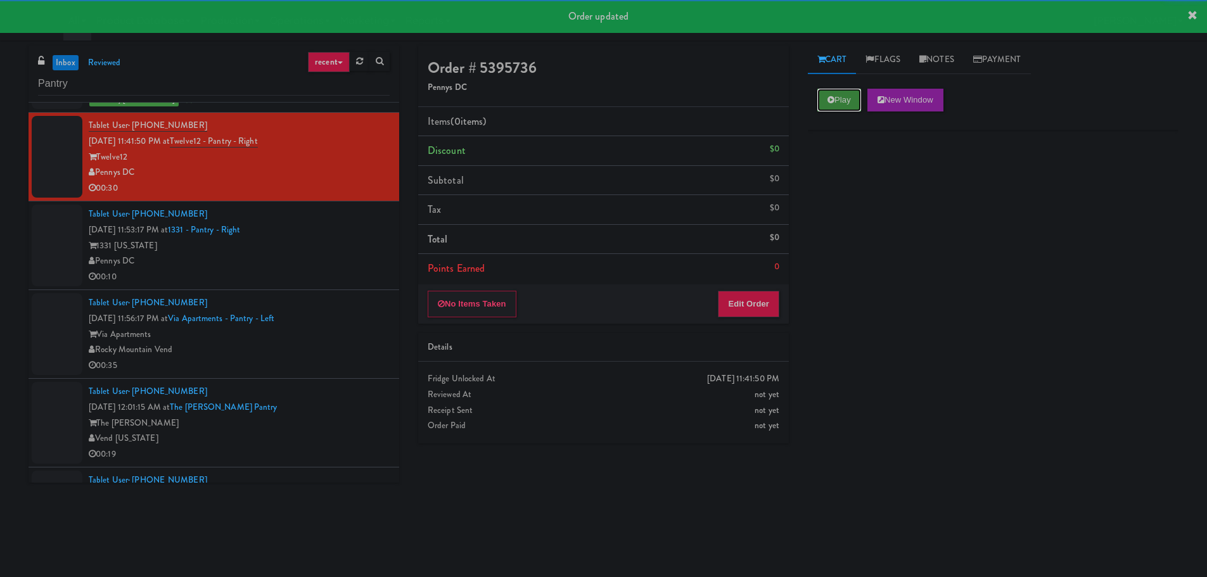
click at [837, 100] on button "Play" at bounding box center [840, 100] width 44 height 23
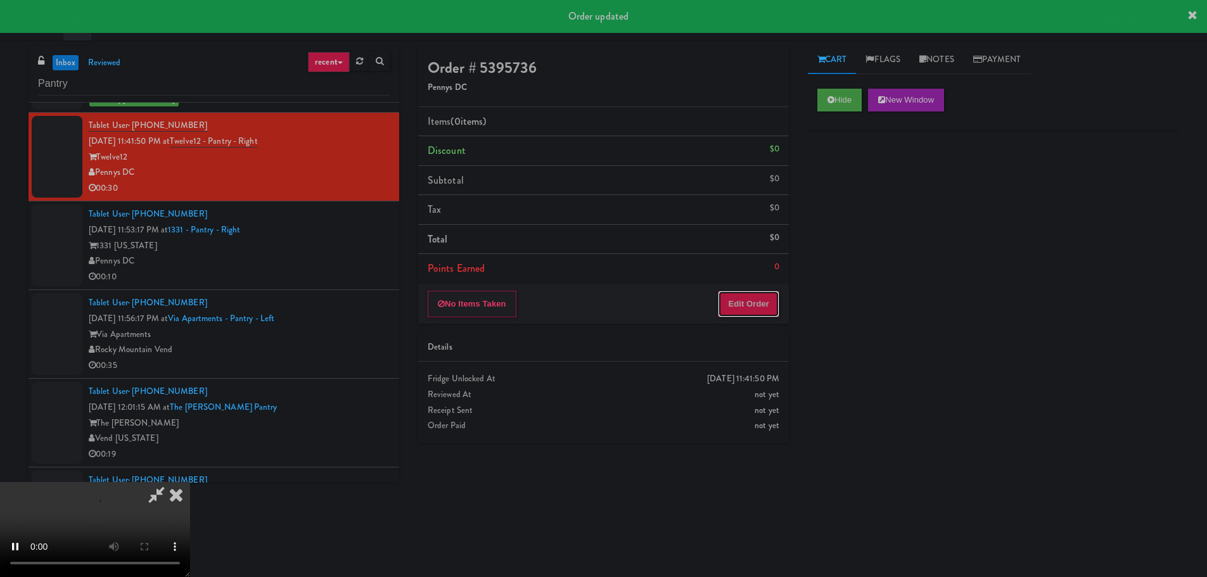
click at [777, 306] on button "Edit Order" at bounding box center [748, 304] width 61 height 27
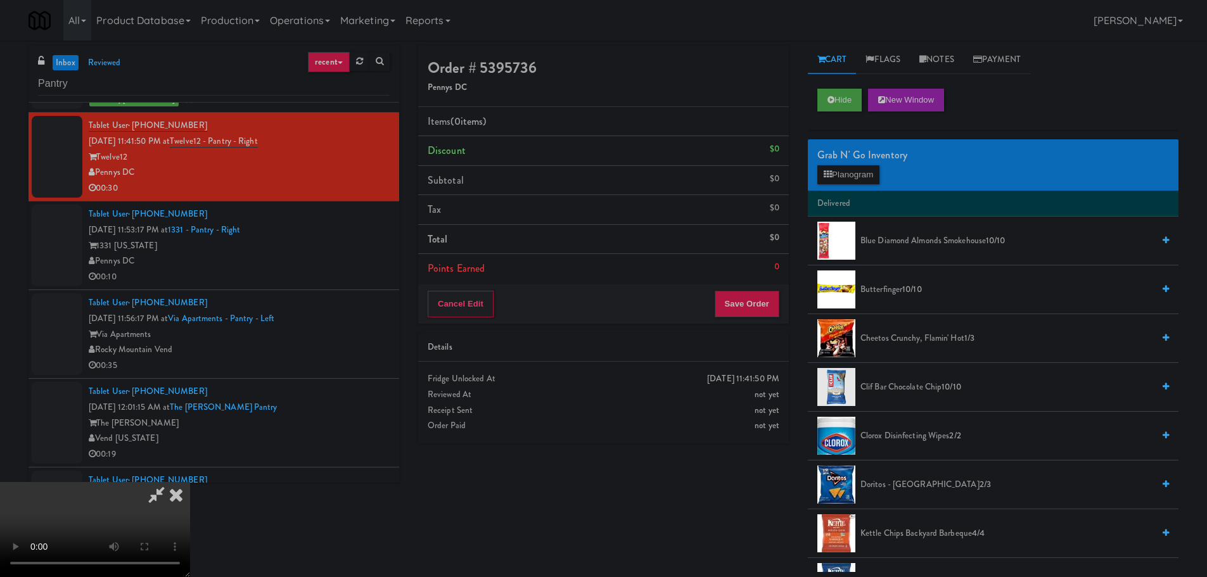
scroll to position [218, 0]
click at [190, 502] on video at bounding box center [95, 529] width 190 height 95
click at [853, 100] on button "Hide" at bounding box center [840, 100] width 44 height 23
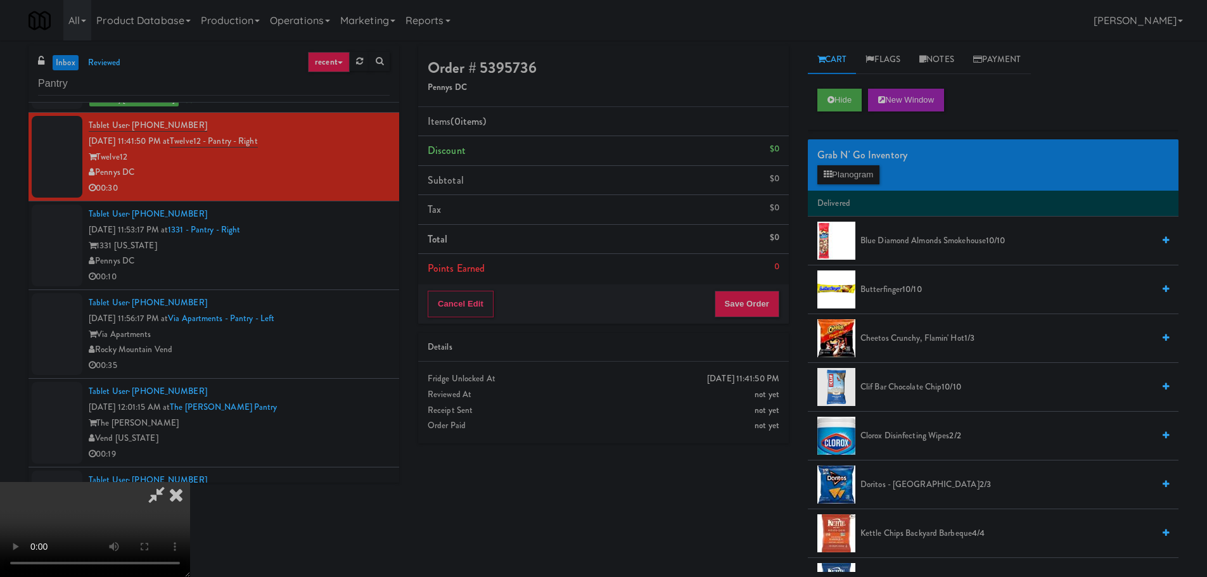
click at [190, 482] on video at bounding box center [95, 529] width 190 height 95
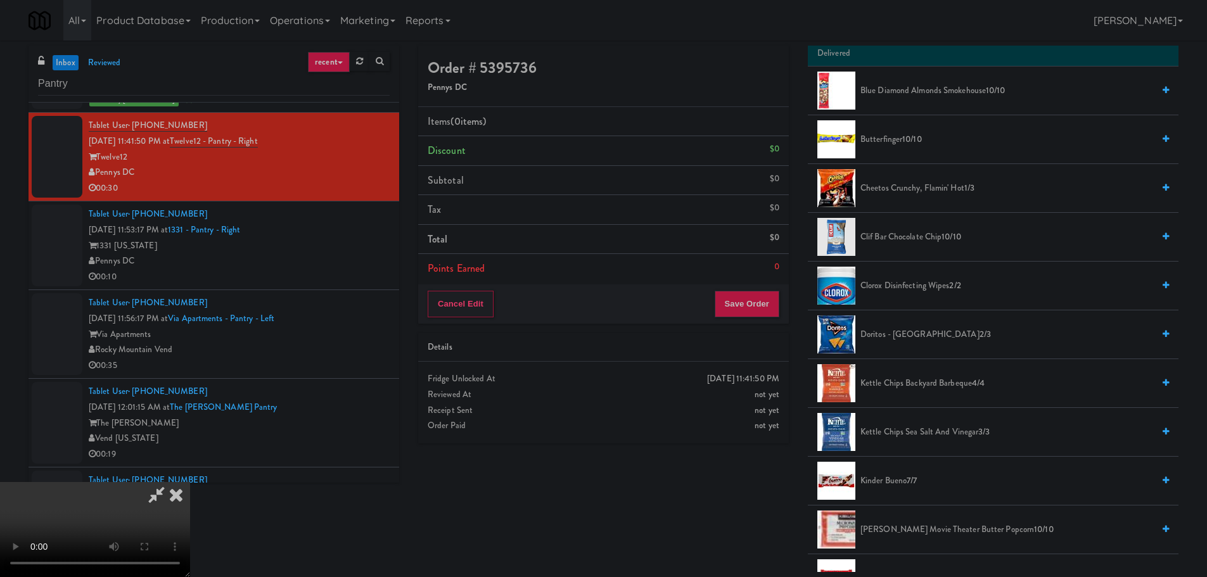
scroll to position [190, 0]
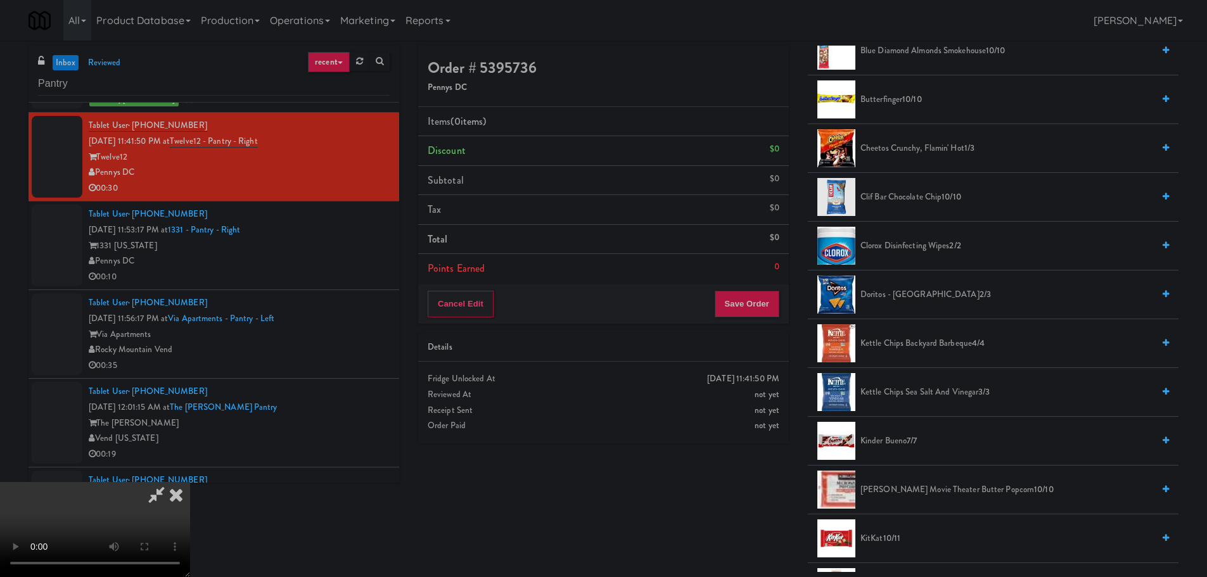
click at [901, 384] on li "Kettle Chips Sea Salt and Vinegar 3/3" at bounding box center [993, 392] width 371 height 49
click at [875, 392] on span "Kettle Chips Sea Salt and Vinegar 3/3" at bounding box center [1007, 393] width 293 height 16
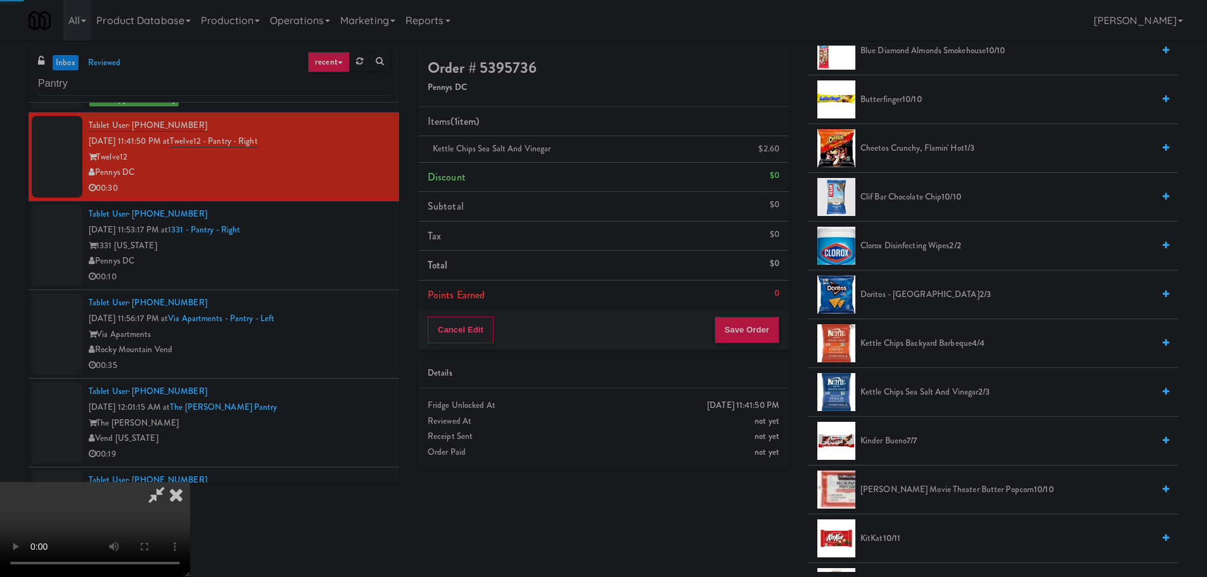
click at [190, 482] on video at bounding box center [95, 529] width 190 height 95
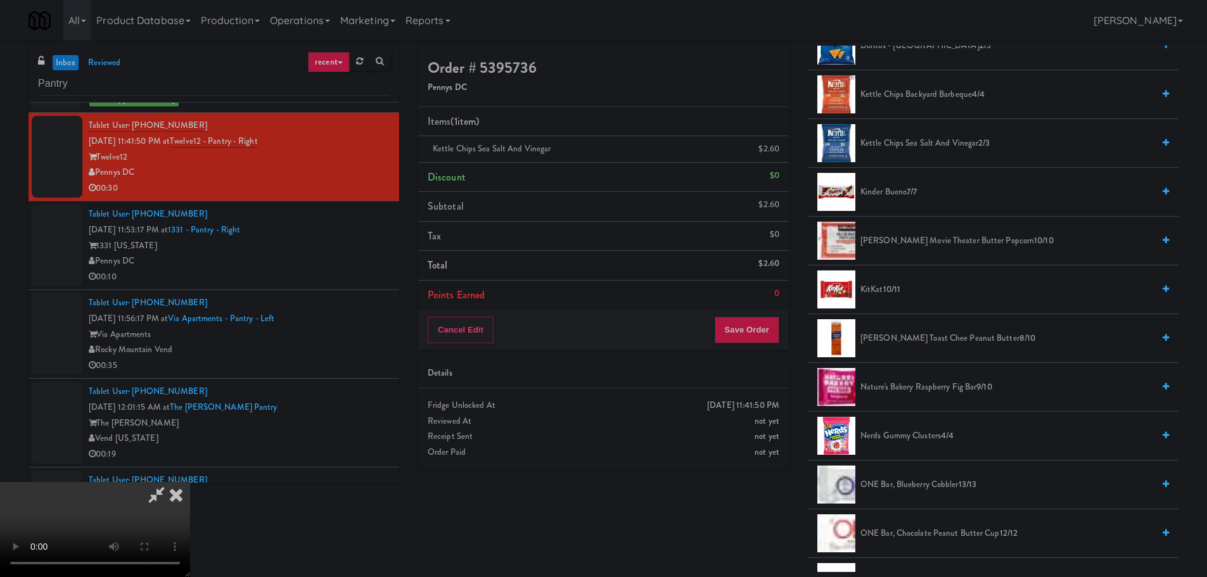
scroll to position [570, 0]
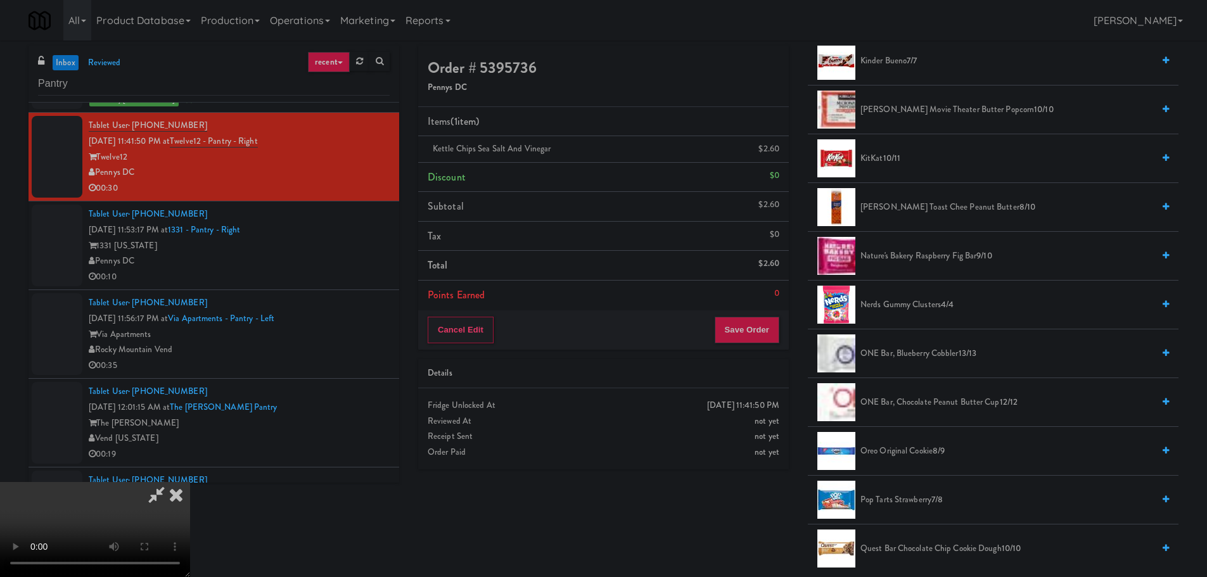
click at [878, 499] on span "Pop Tarts Strawberry 7/8" at bounding box center [1007, 500] width 293 height 16
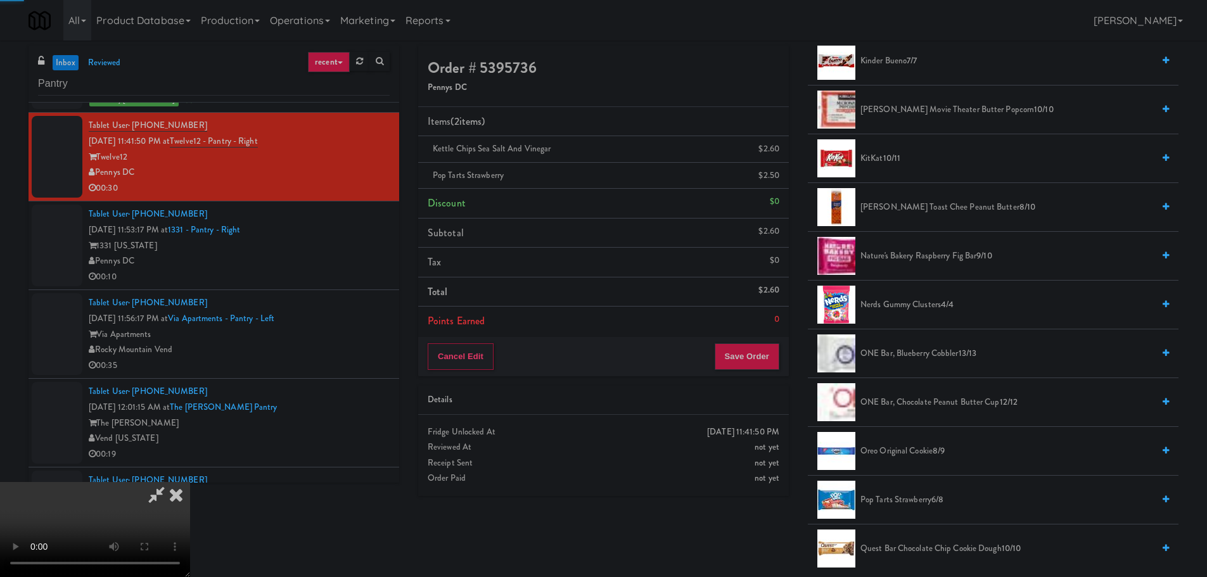
click at [190, 482] on video at bounding box center [95, 529] width 190 height 95
click at [754, 364] on button "Save Order" at bounding box center [747, 357] width 65 height 27
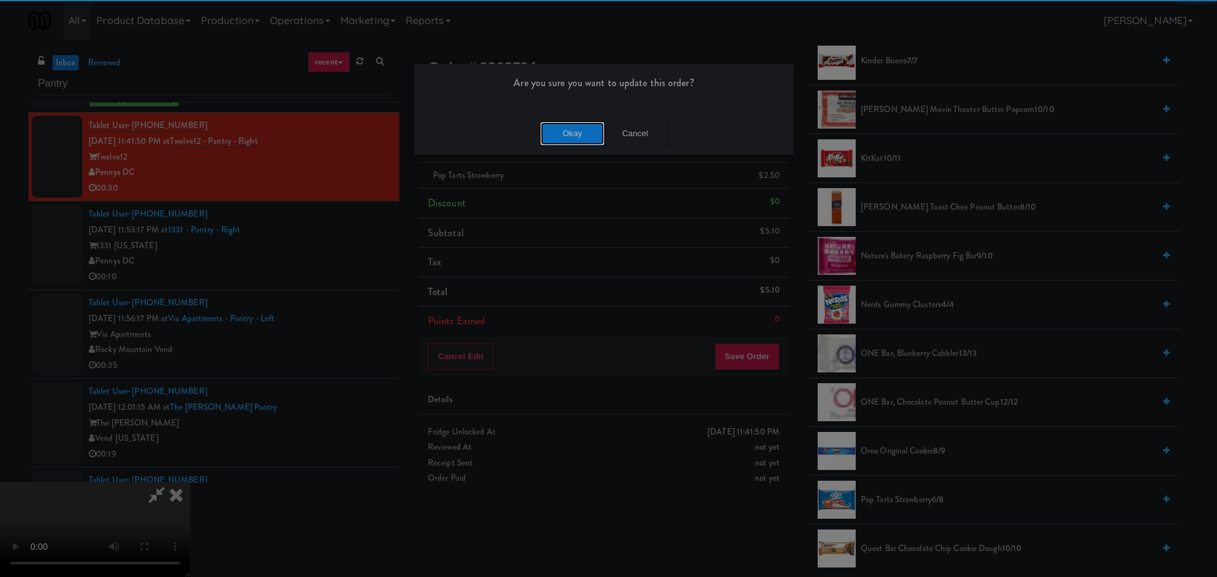
click at [573, 131] on button "Okay" at bounding box center [572, 133] width 63 height 23
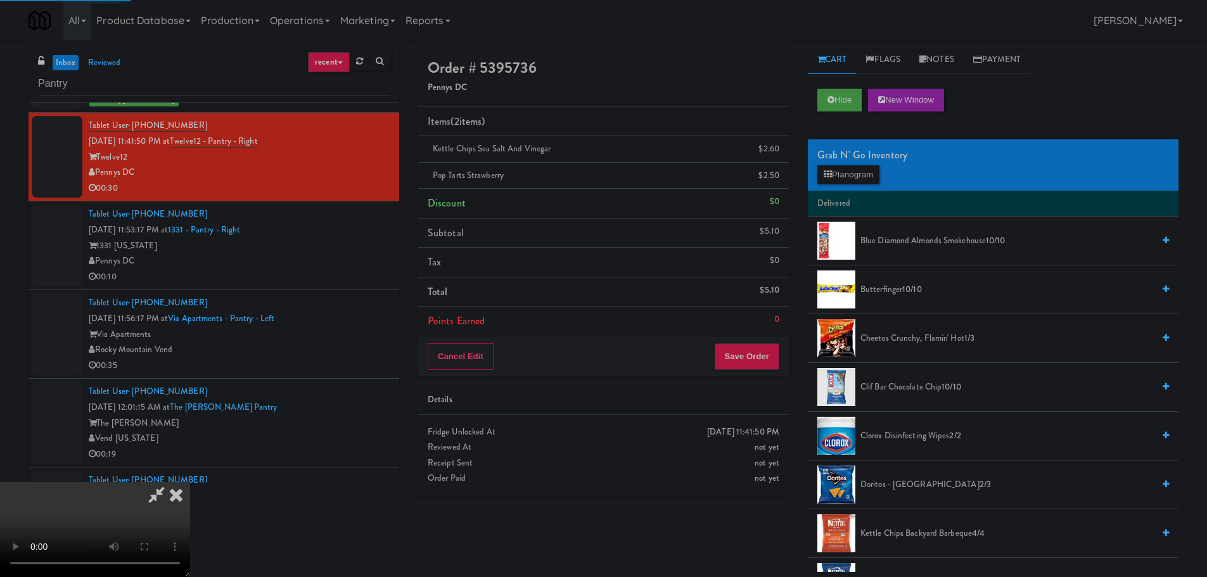
scroll to position [0, 0]
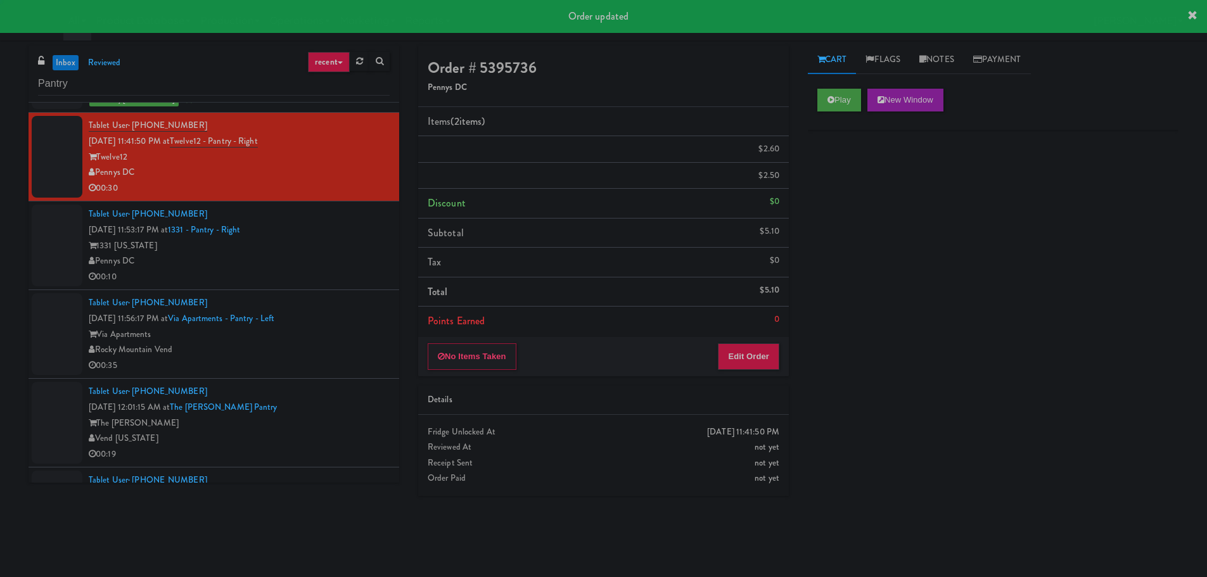
click at [300, 274] on div "00:10" at bounding box center [239, 277] width 301 height 16
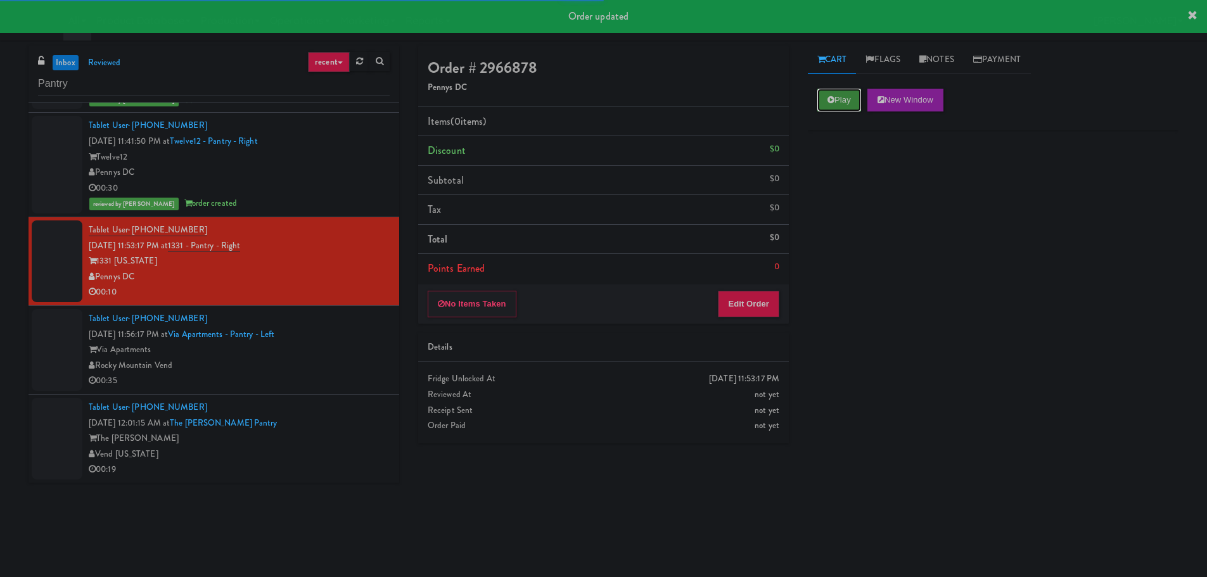
click at [841, 105] on button "Play" at bounding box center [840, 100] width 44 height 23
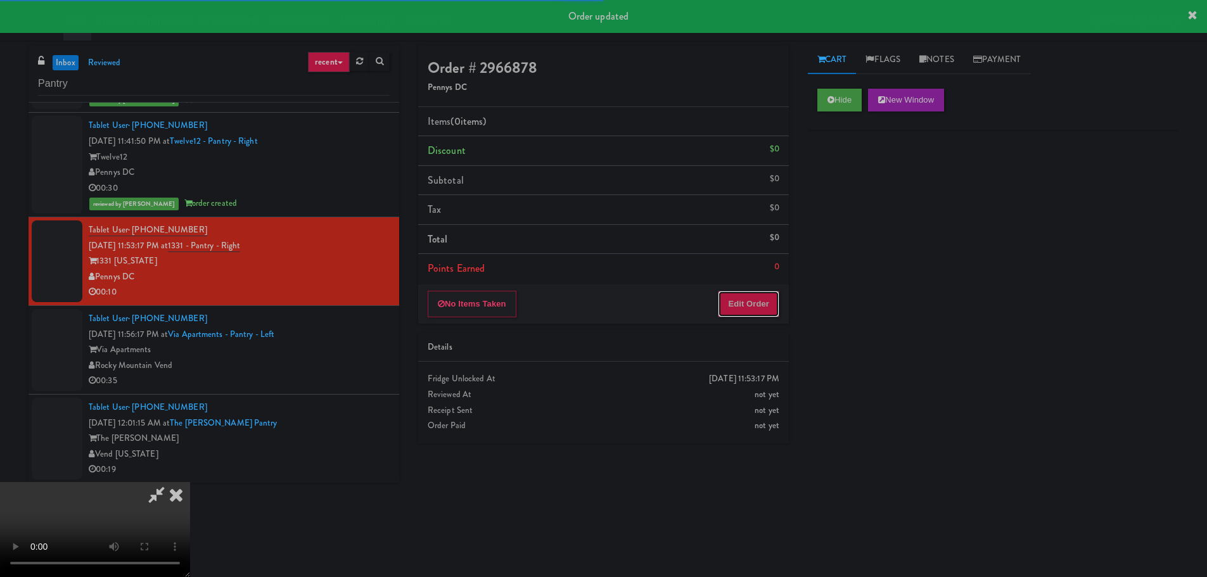
click at [751, 297] on button "Edit Order" at bounding box center [748, 304] width 61 height 27
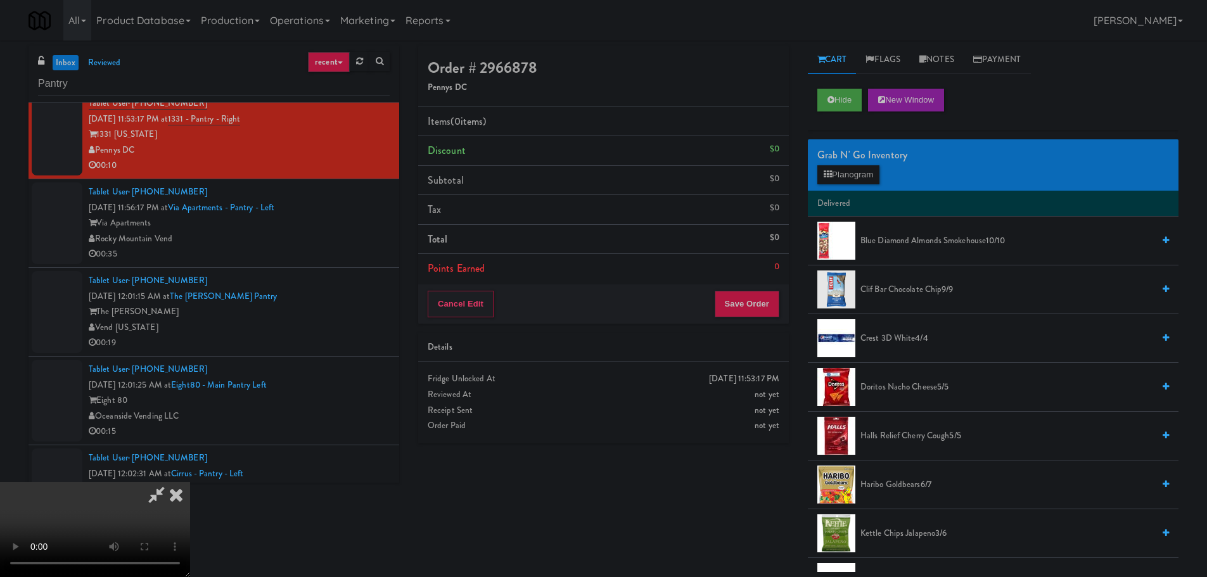
click at [190, 482] on video at bounding box center [95, 529] width 190 height 95
click at [840, 176] on button "Planogram" at bounding box center [849, 174] width 62 height 19
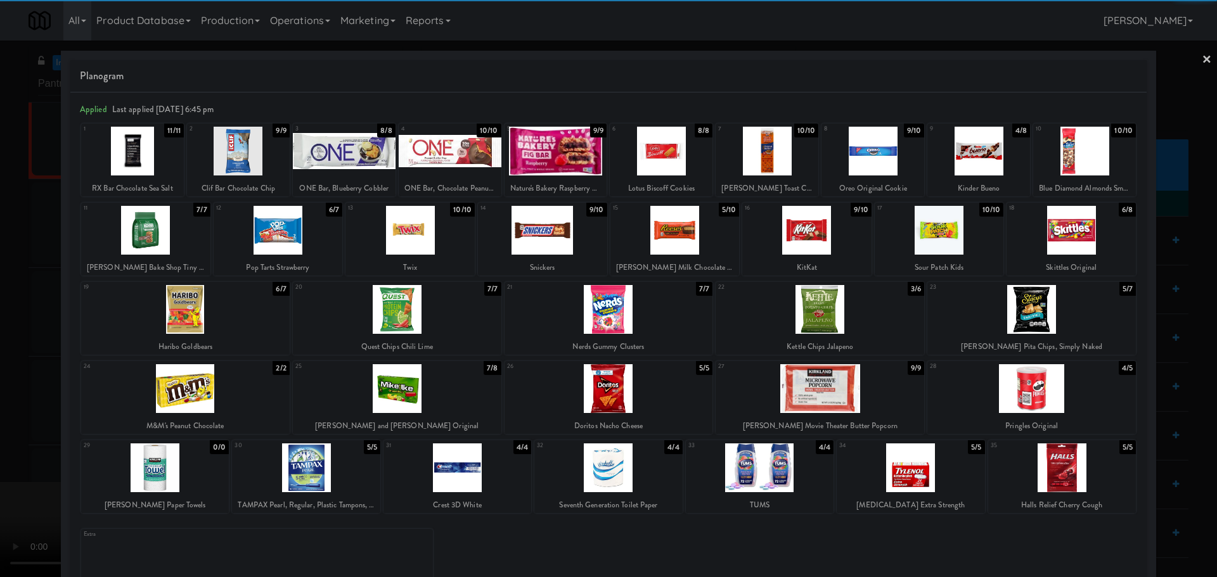
click at [610, 467] on div at bounding box center [608, 468] width 148 height 49
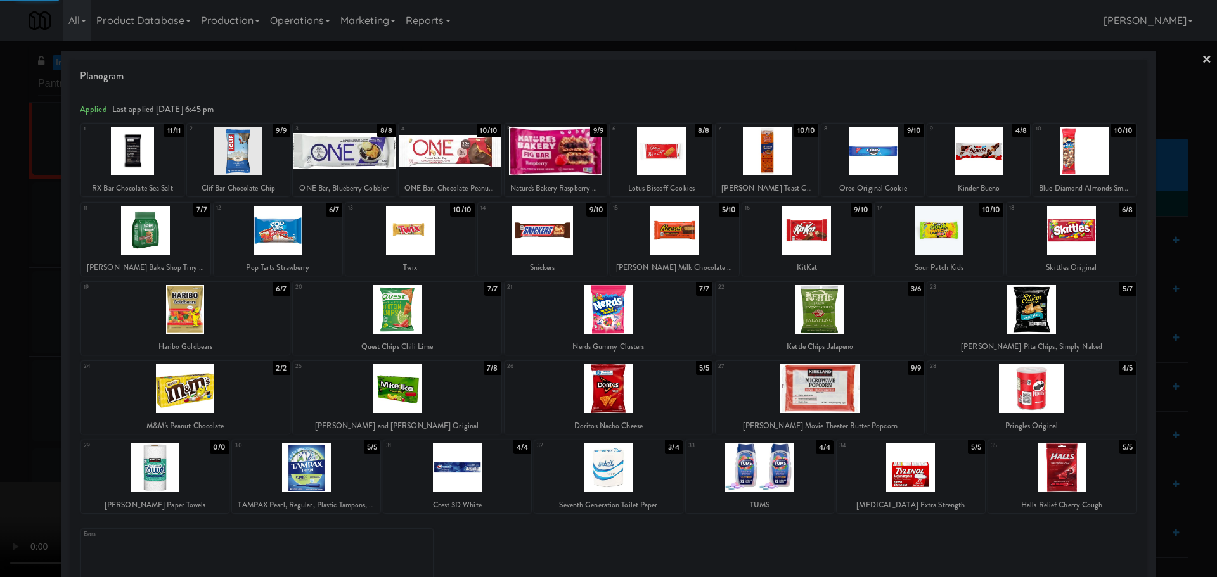
drag, startPoint x: 0, startPoint y: 428, endPoint x: 246, endPoint y: 370, distance: 252.9
click at [8, 428] on div at bounding box center [608, 288] width 1217 height 577
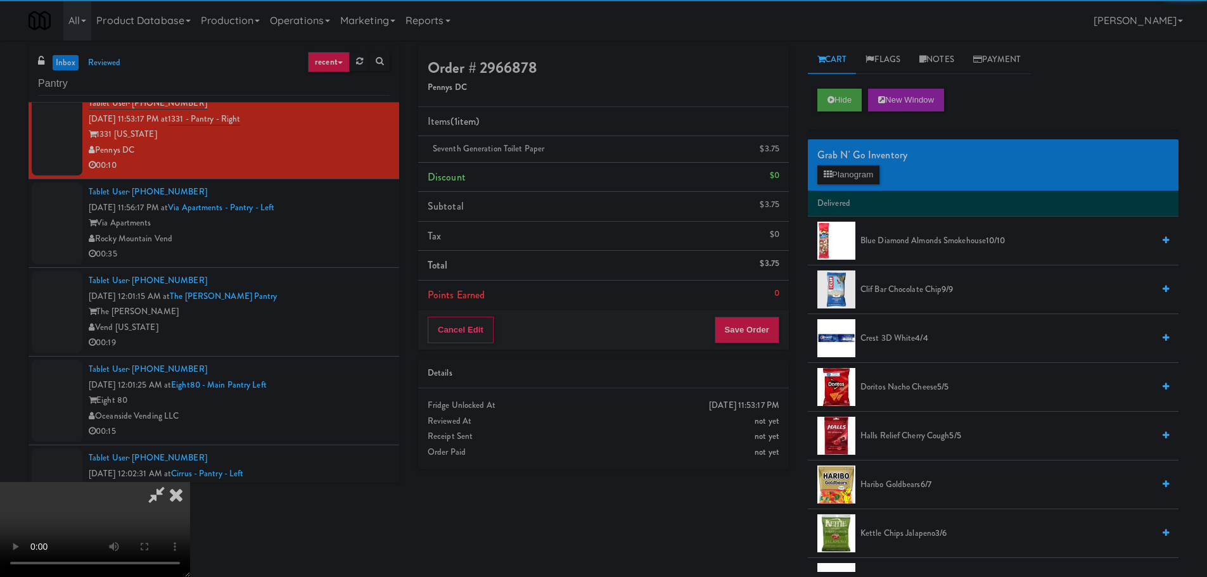
click at [190, 482] on video at bounding box center [95, 529] width 190 height 95
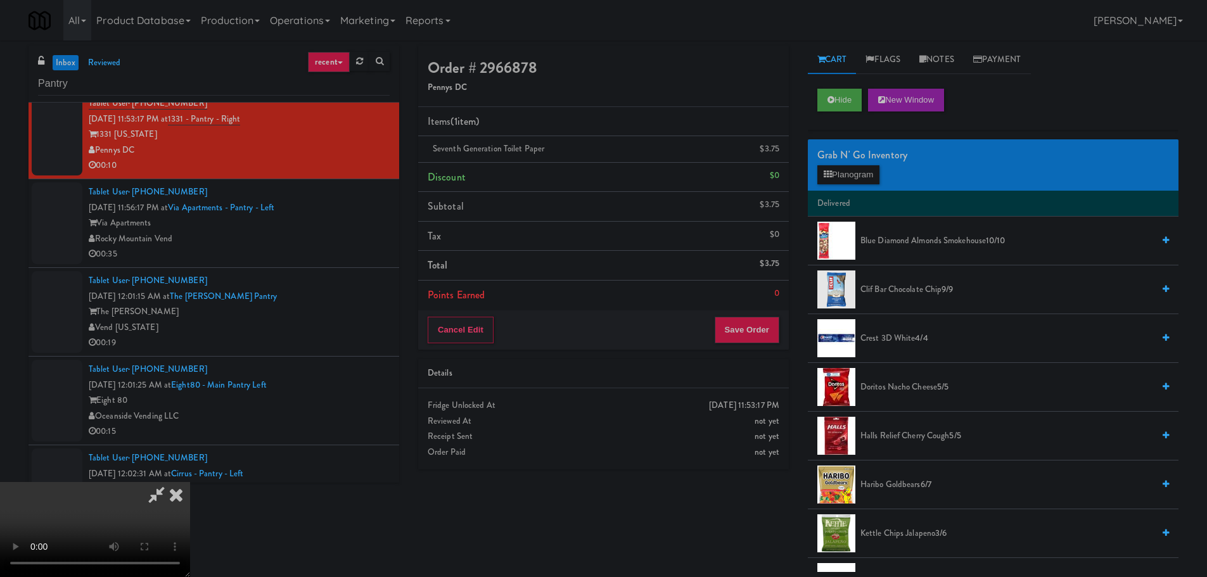
click at [190, 482] on video at bounding box center [95, 529] width 190 height 95
drag, startPoint x: 851, startPoint y: 157, endPoint x: 850, endPoint y: 174, distance: 16.5
click at [851, 158] on div "Grab N' Go Inventory" at bounding box center [994, 155] width 352 height 19
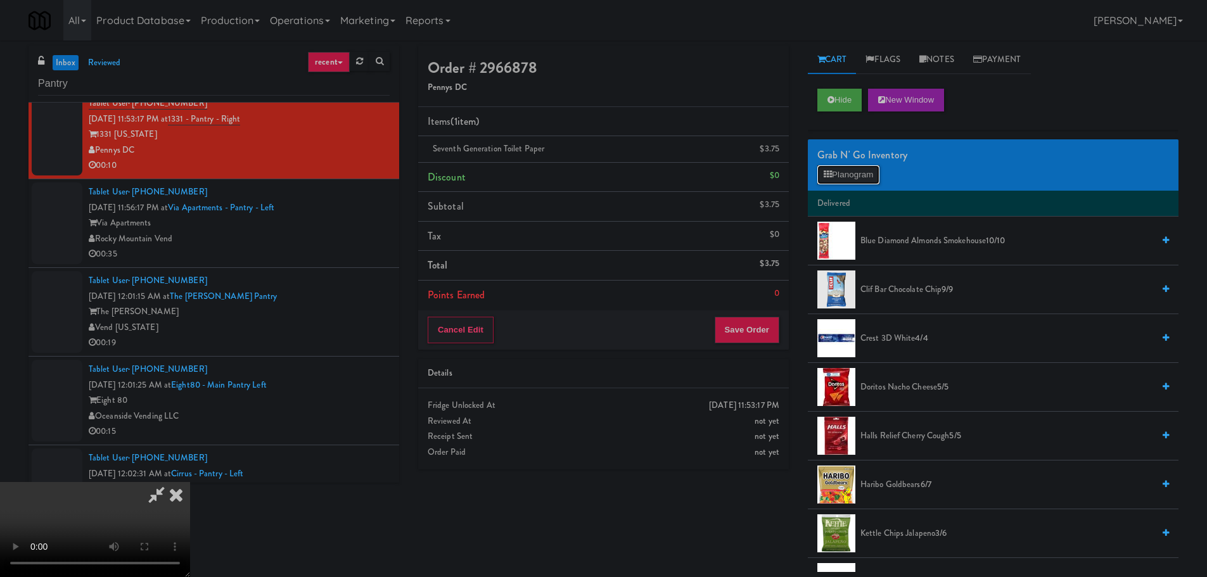
click at [850, 174] on button "Planogram" at bounding box center [849, 174] width 62 height 19
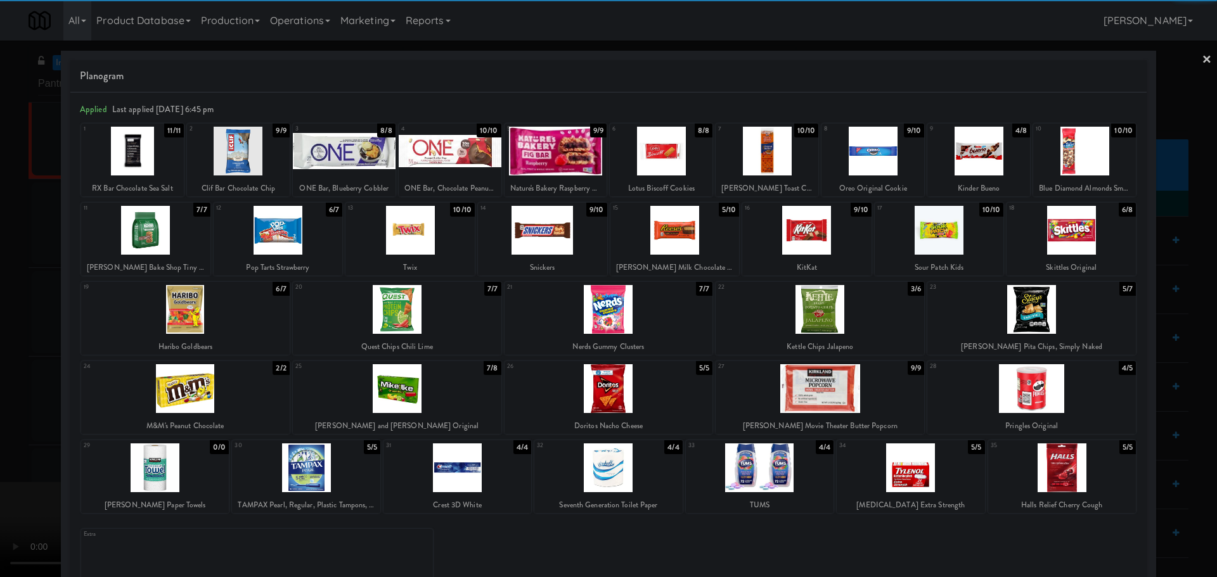
click at [616, 469] on div at bounding box center [608, 468] width 148 height 49
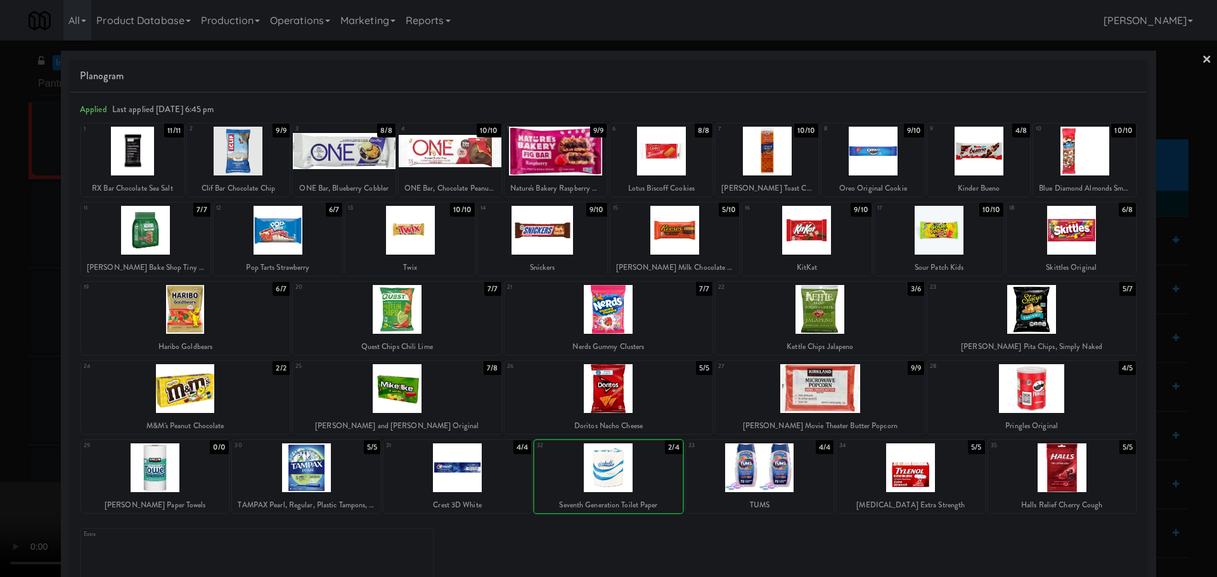
click at [23, 376] on div at bounding box center [608, 288] width 1217 height 577
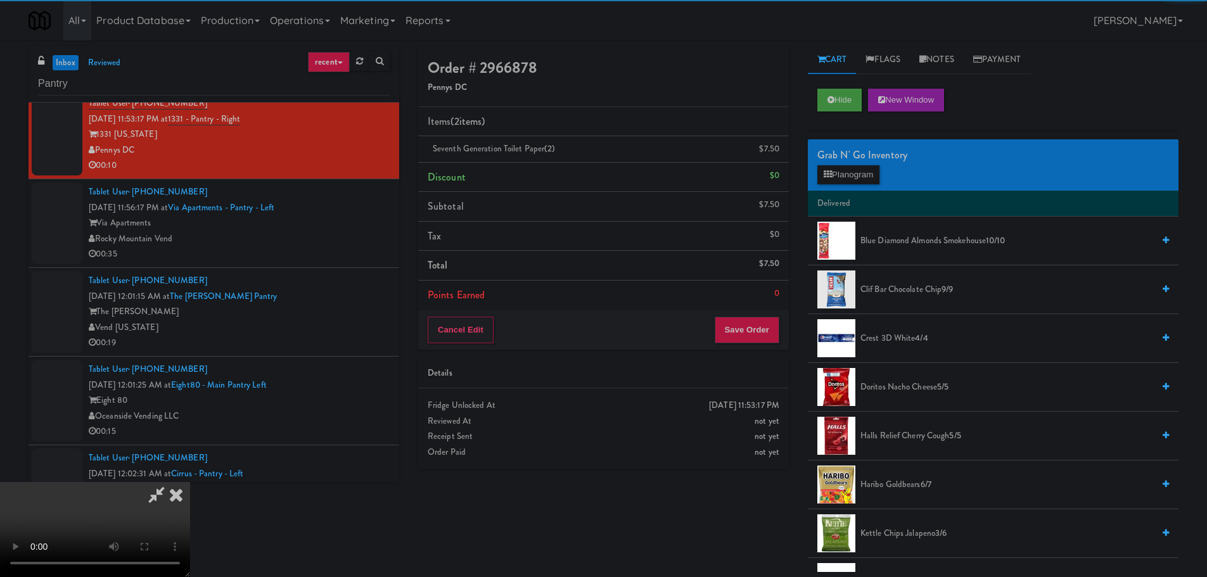
click at [190, 482] on video at bounding box center [95, 529] width 190 height 95
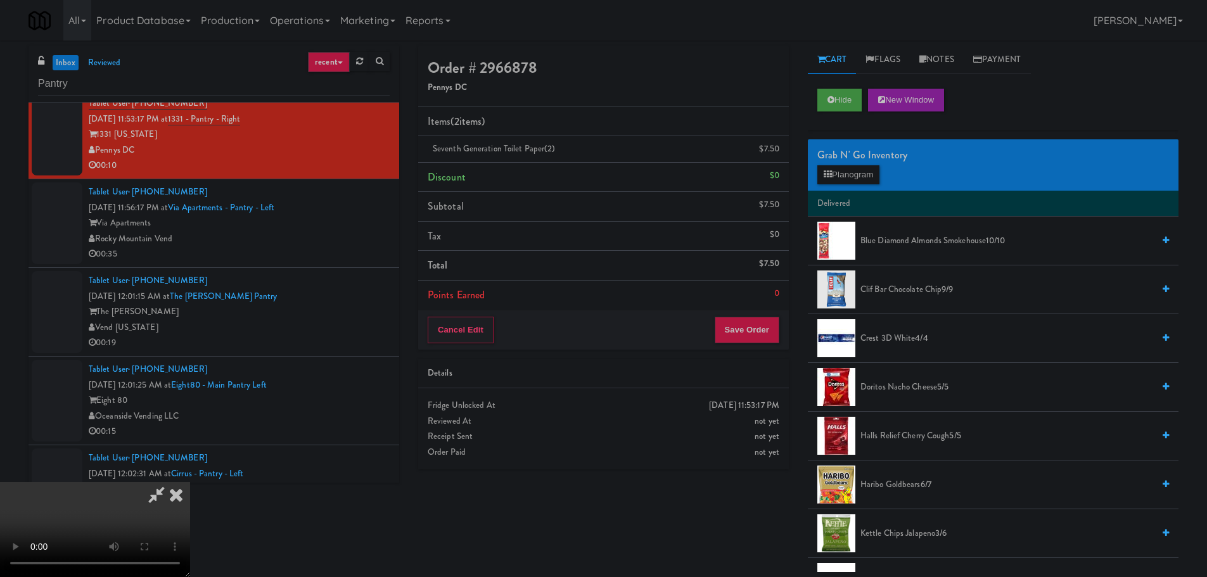
click at [190, 482] on video at bounding box center [95, 529] width 190 height 95
click at [899, 344] on span "Crest 3D White 4/4" at bounding box center [1007, 339] width 293 height 16
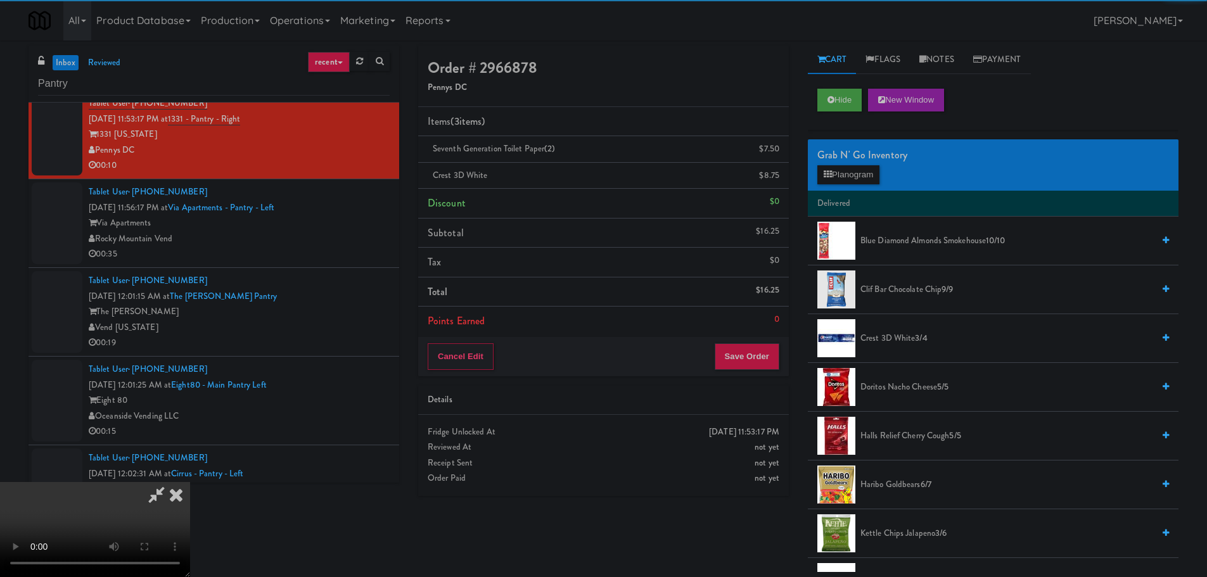
click at [190, 482] on video at bounding box center [95, 529] width 190 height 95
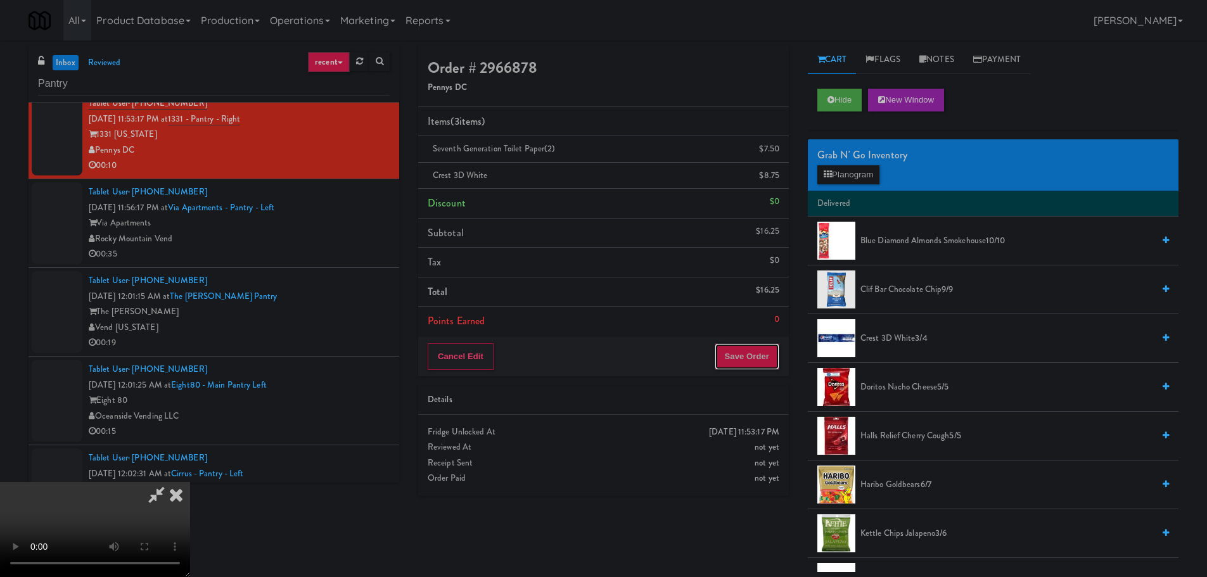
click at [729, 364] on button "Save Order" at bounding box center [747, 357] width 65 height 27
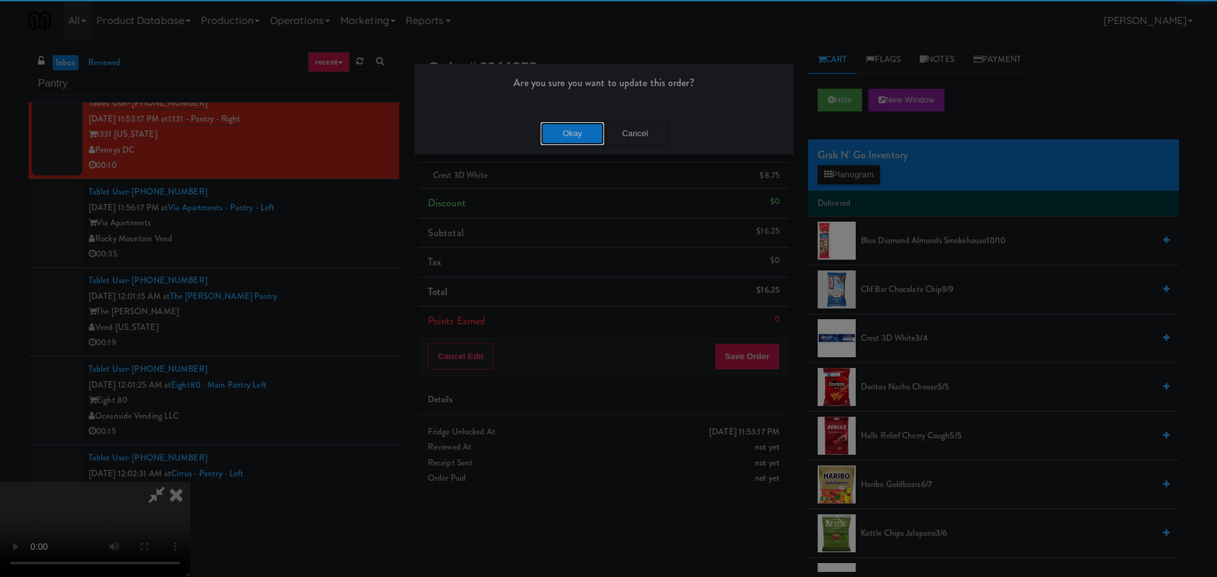
click at [570, 132] on button "Okay" at bounding box center [572, 133] width 63 height 23
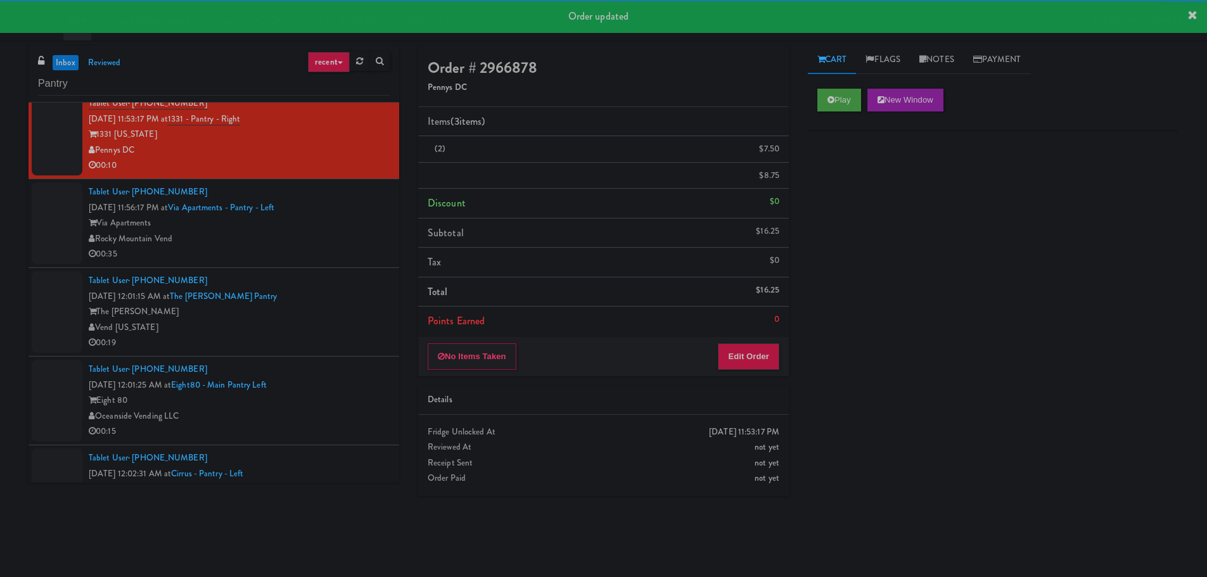
click at [347, 279] on div "Tablet User · (720) 673-2969 [DATE] 12:01:15 AM at The [PERSON_NAME] Pantry The…" at bounding box center [239, 312] width 301 height 78
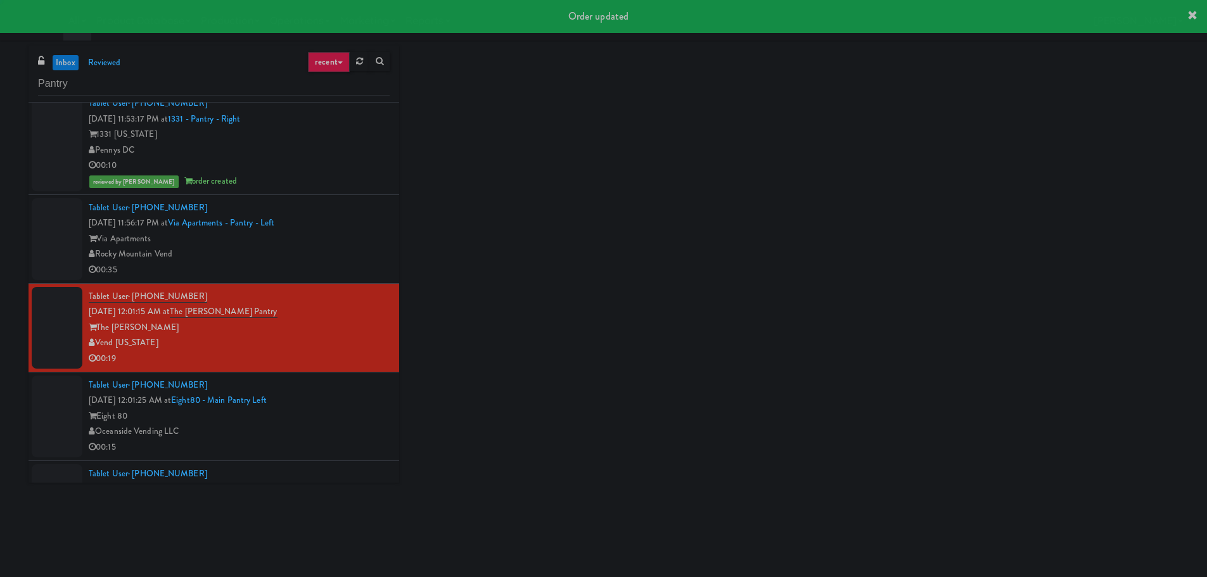
click at [352, 276] on div "00:35" at bounding box center [239, 270] width 301 height 16
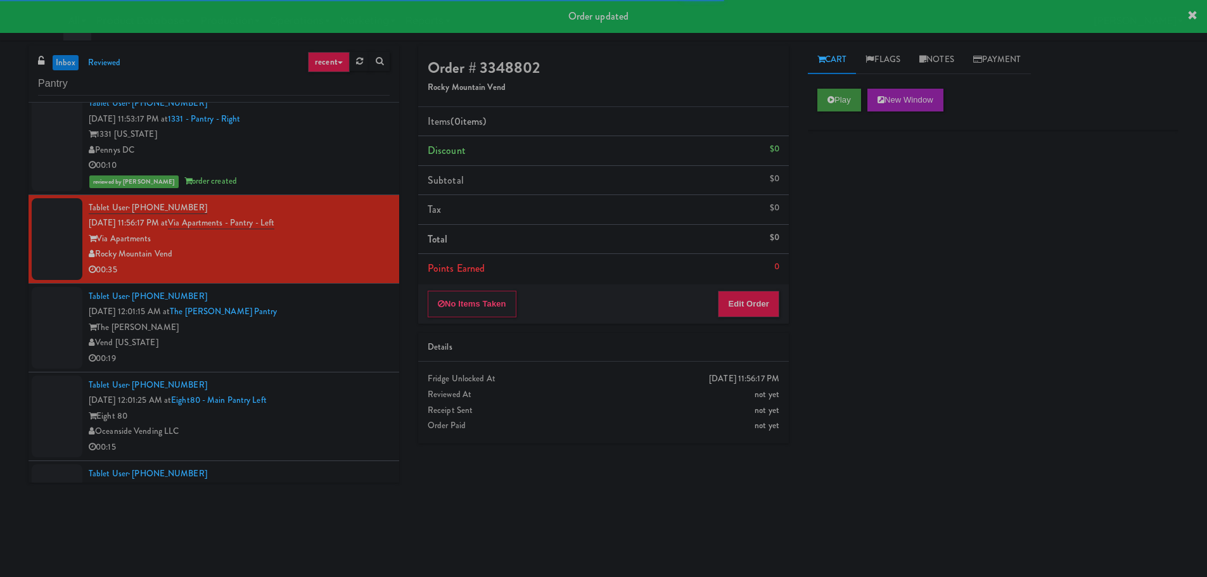
click at [819, 84] on div "Play New Window" at bounding box center [993, 104] width 371 height 51
click at [828, 98] on icon at bounding box center [831, 100] width 7 height 8
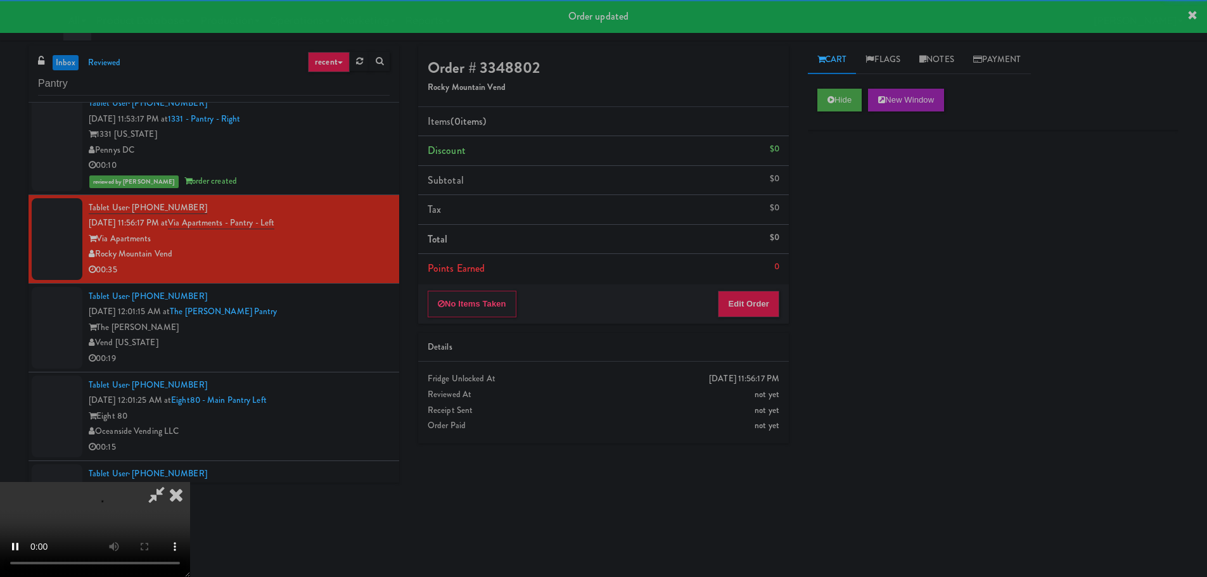
click at [747, 286] on div "No Items Taken Edit Order" at bounding box center [603, 304] width 371 height 39
click at [745, 295] on button "Edit Order" at bounding box center [748, 304] width 61 height 27
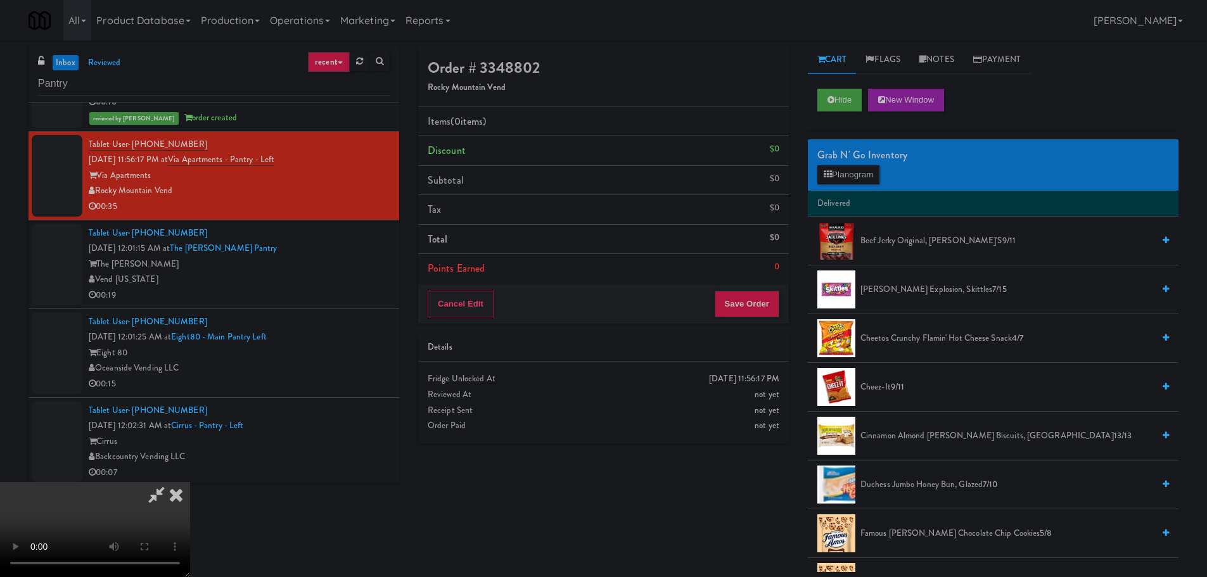
scroll to position [91, 0]
click at [190, 482] on video at bounding box center [95, 529] width 190 height 95
click at [840, 180] on button "Planogram" at bounding box center [849, 174] width 62 height 19
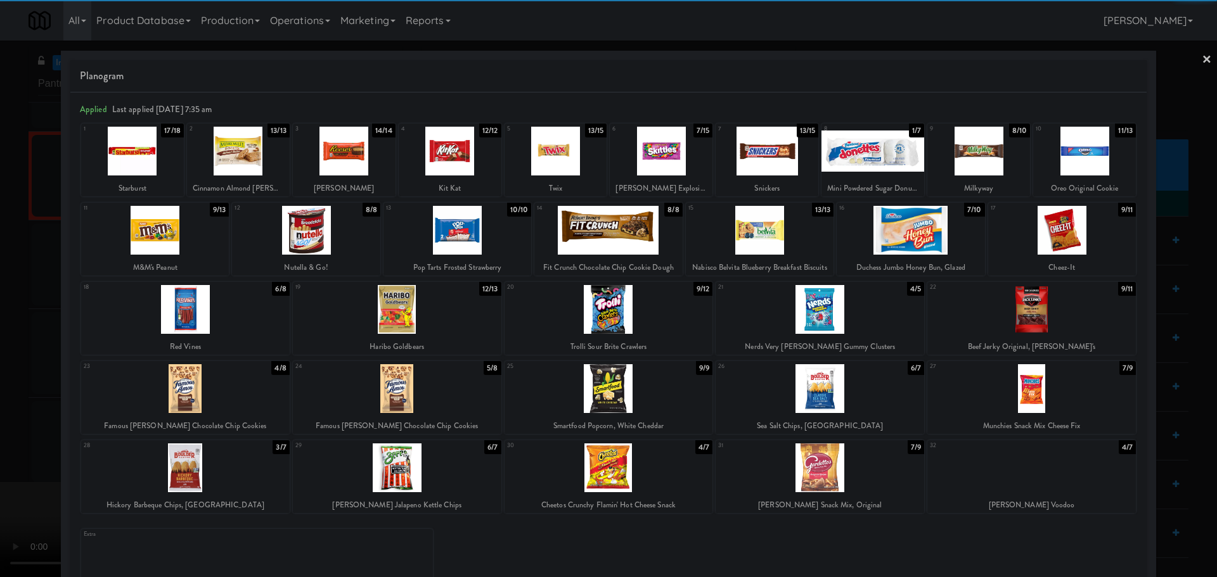
click at [769, 239] on div at bounding box center [760, 230] width 148 height 49
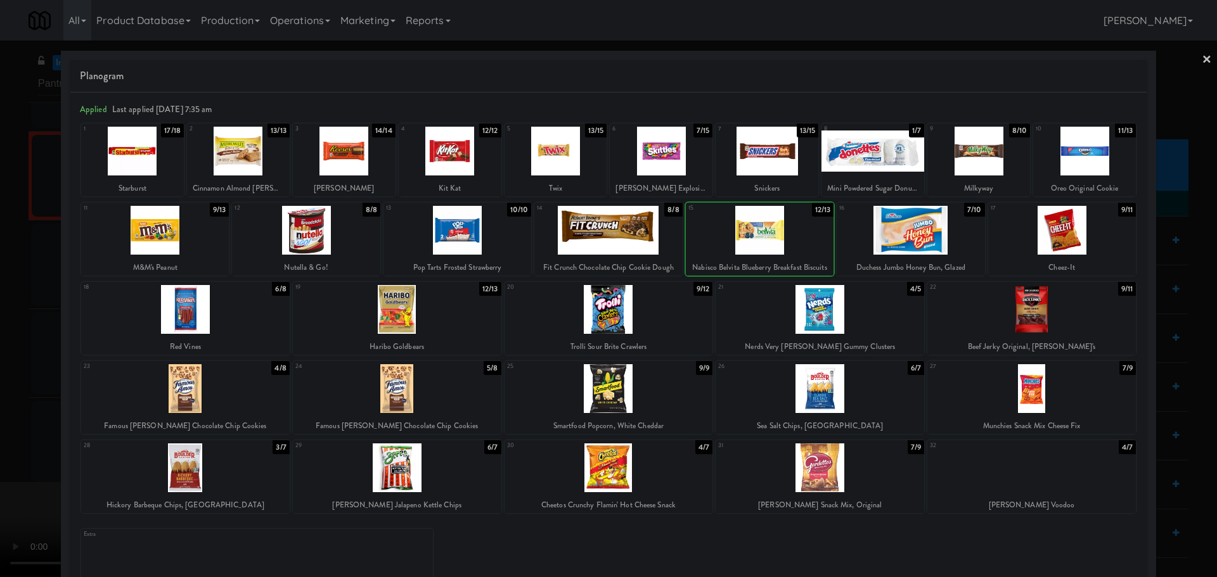
click at [24, 322] on div at bounding box center [608, 288] width 1217 height 577
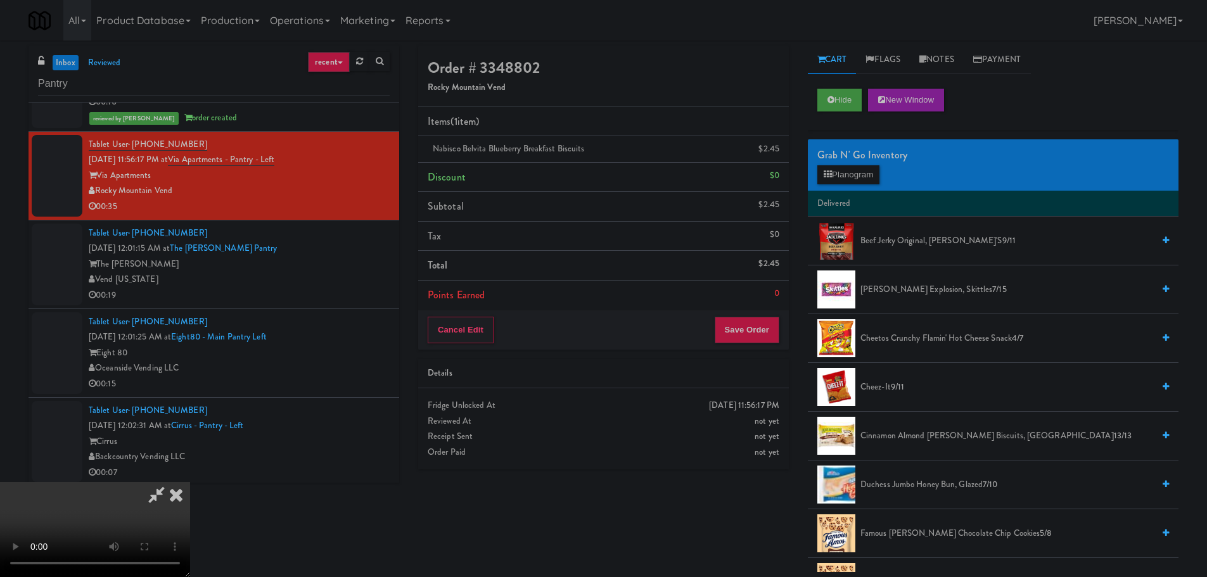
click at [190, 482] on video at bounding box center [95, 529] width 190 height 95
drag, startPoint x: 588, startPoint y: 295, endPoint x: 609, endPoint y: 296, distance: 20.9
click at [190, 482] on video at bounding box center [95, 529] width 190 height 95
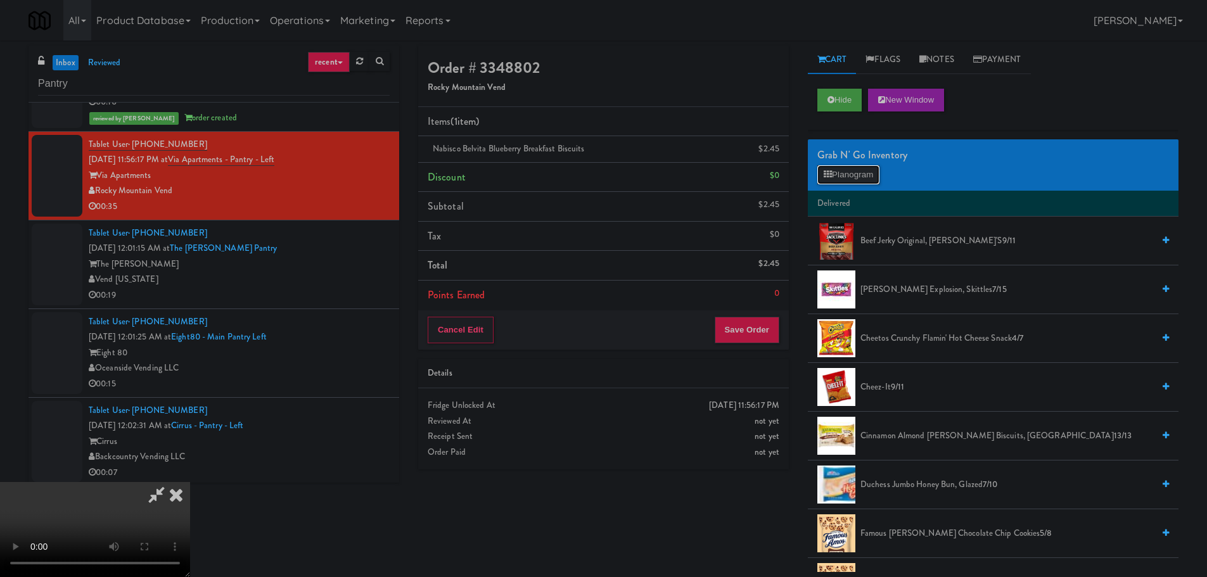
click at [872, 181] on button "Planogram" at bounding box center [849, 174] width 62 height 19
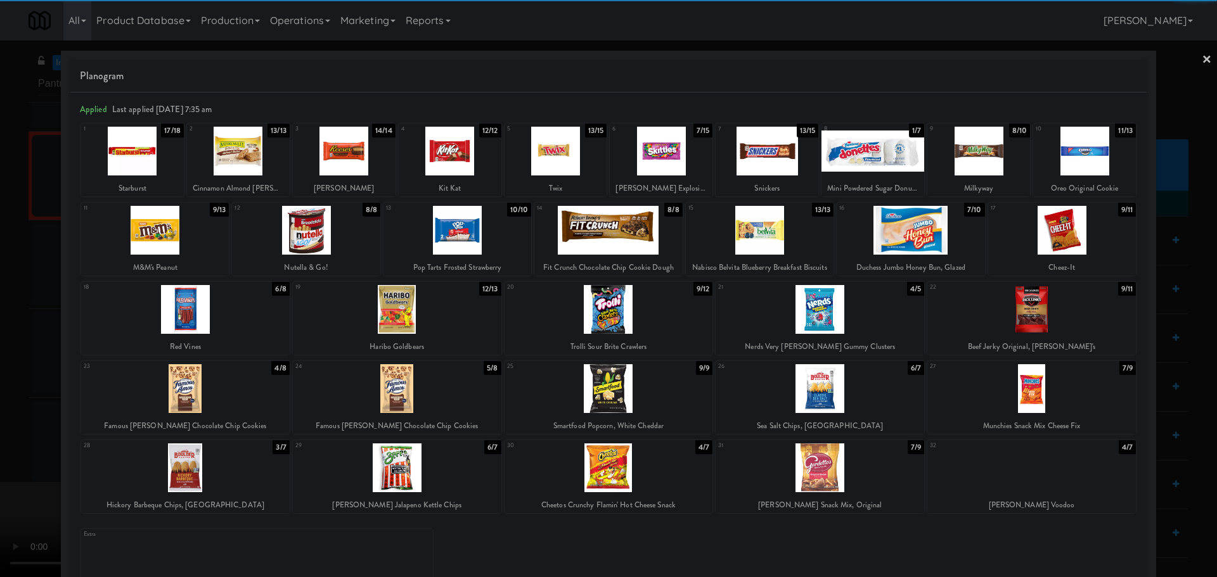
click at [1050, 245] on div at bounding box center [1062, 230] width 148 height 49
click at [0, 384] on div at bounding box center [608, 288] width 1217 height 577
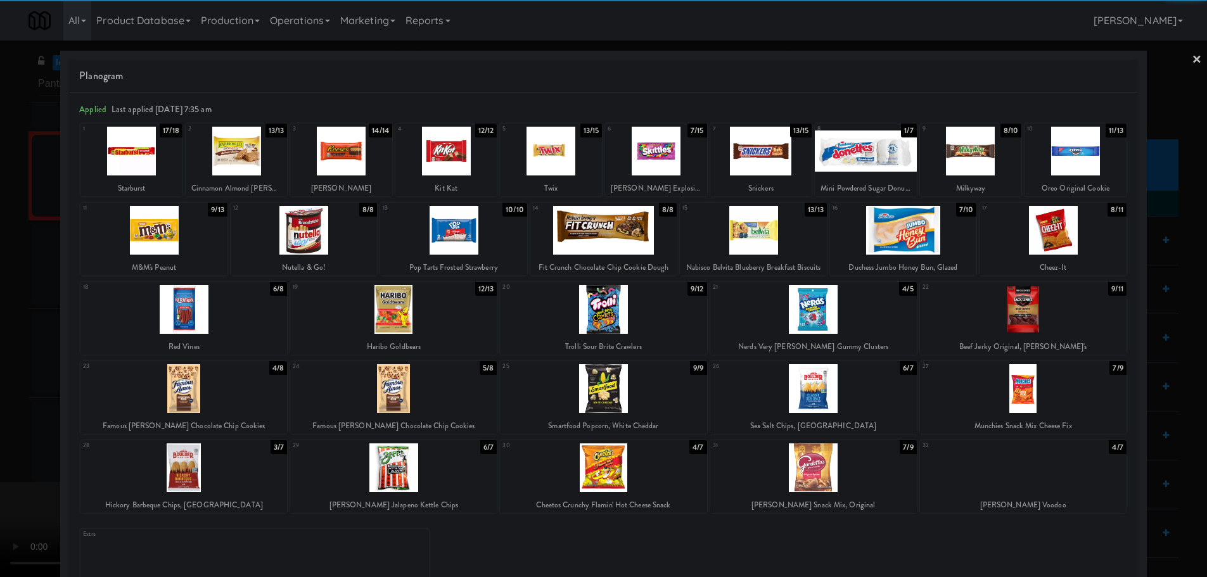
drag, startPoint x: 346, startPoint y: 349, endPoint x: 356, endPoint y: 349, distance: 10.2
click at [190, 482] on video at bounding box center [95, 529] width 190 height 95
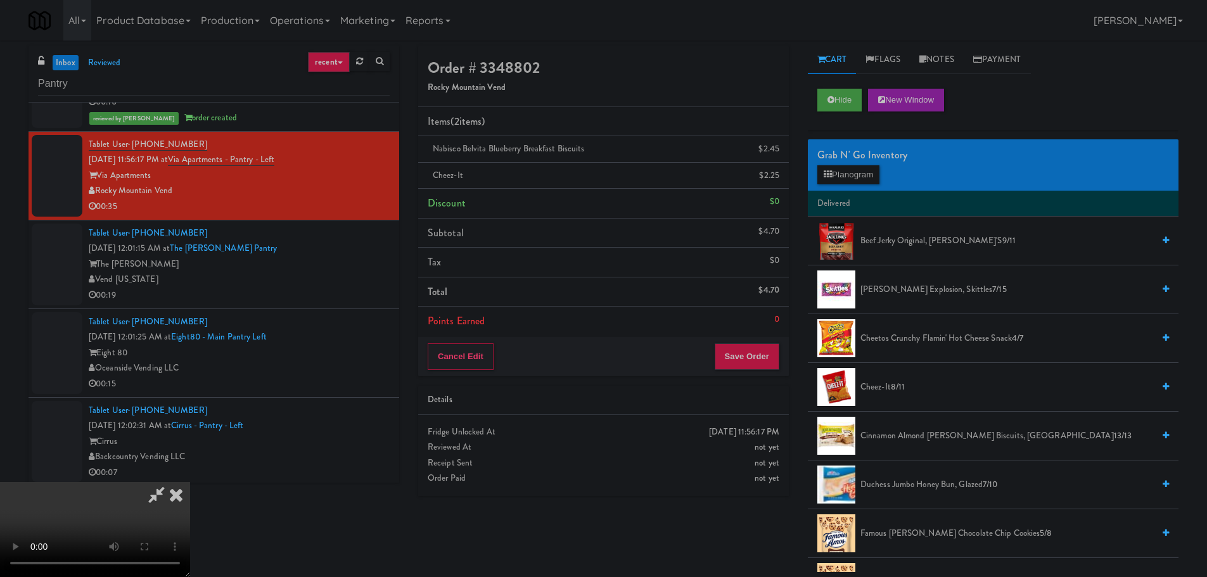
click at [190, 482] on video at bounding box center [95, 529] width 190 height 95
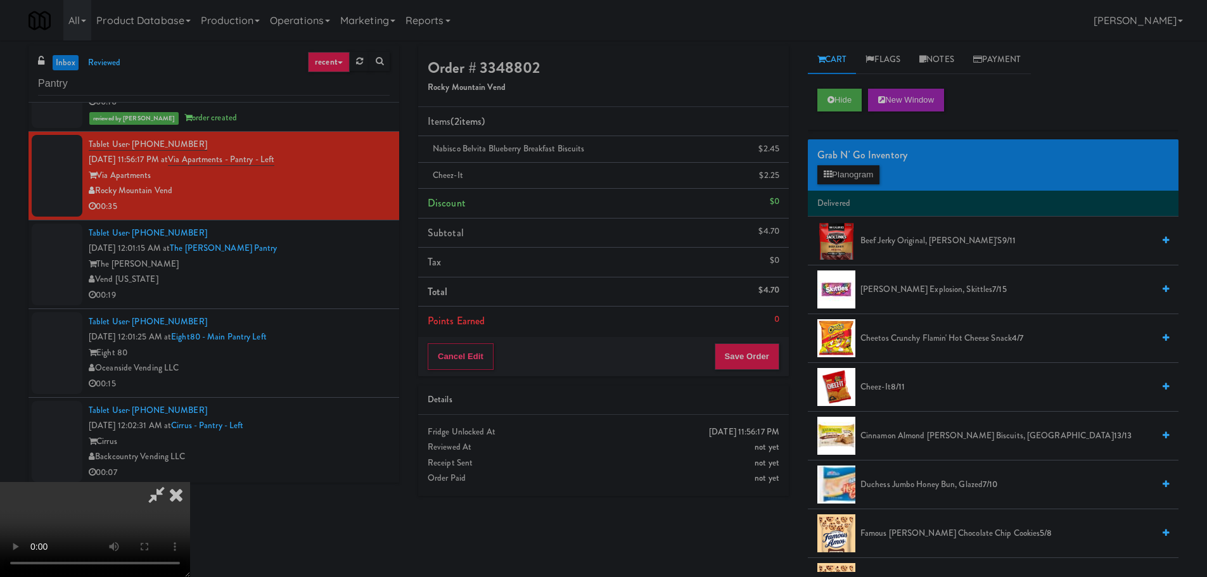
click at [190, 482] on video at bounding box center [95, 529] width 190 height 95
click at [916, 246] on span "Beef Jerky Original, [PERSON_NAME]'s 9/11" at bounding box center [1007, 241] width 293 height 16
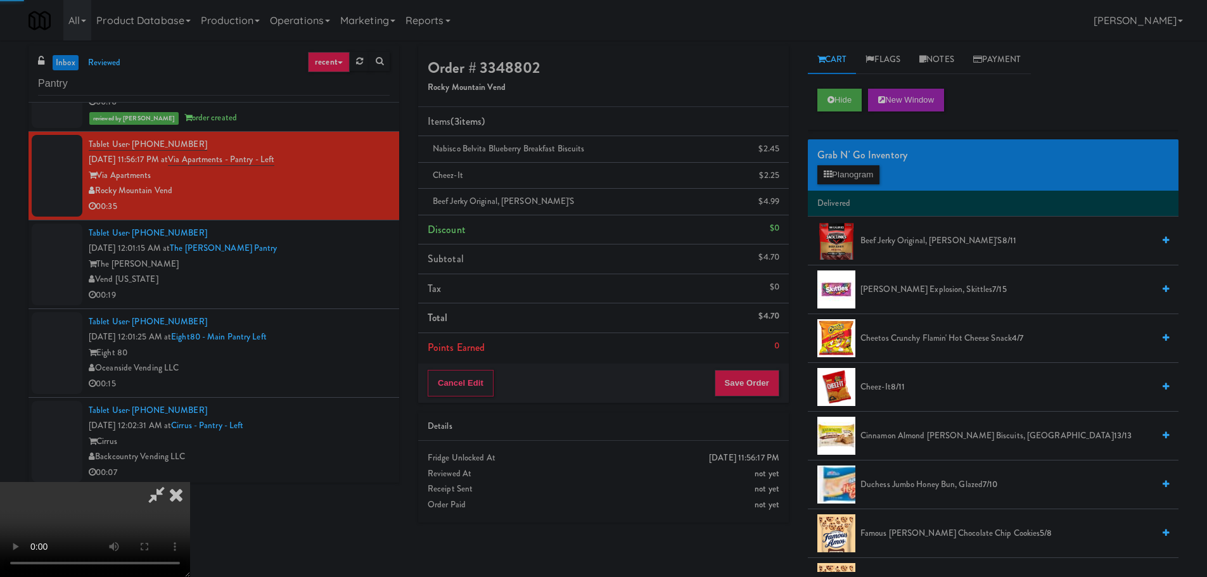
click at [190, 482] on video at bounding box center [95, 529] width 190 height 95
click at [863, 238] on span "Beef Jerky Original, [PERSON_NAME]'s 8/11" at bounding box center [1007, 241] width 293 height 16
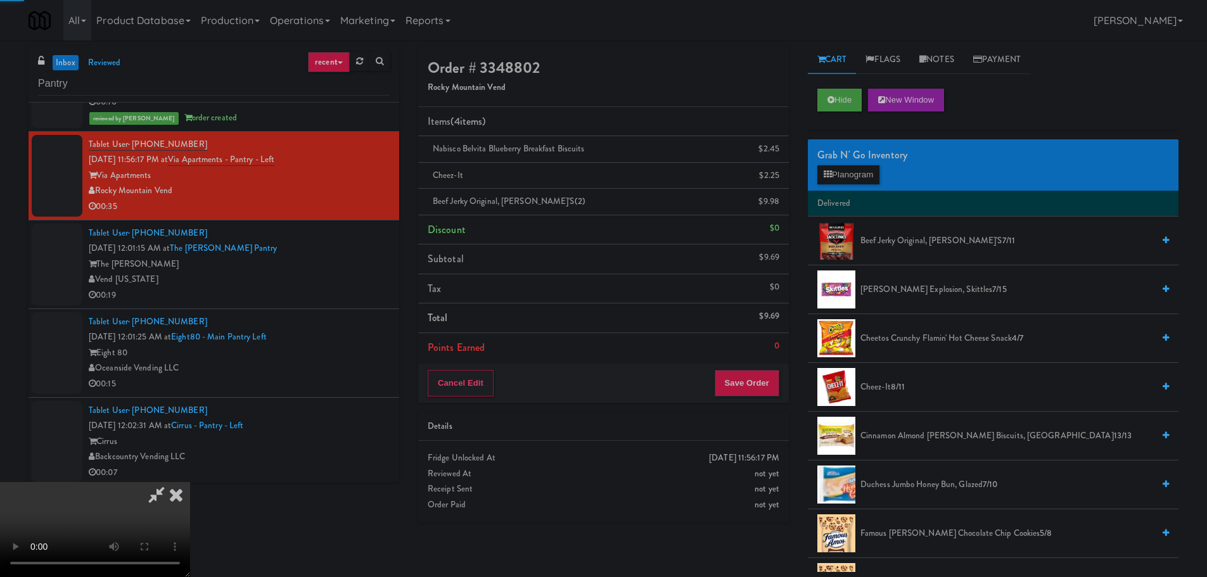
click at [190, 482] on video at bounding box center [95, 529] width 190 height 95
drag, startPoint x: 753, startPoint y: 370, endPoint x: 745, endPoint y: 371, distance: 8.3
click at [752, 370] on button "Save Order" at bounding box center [747, 383] width 65 height 27
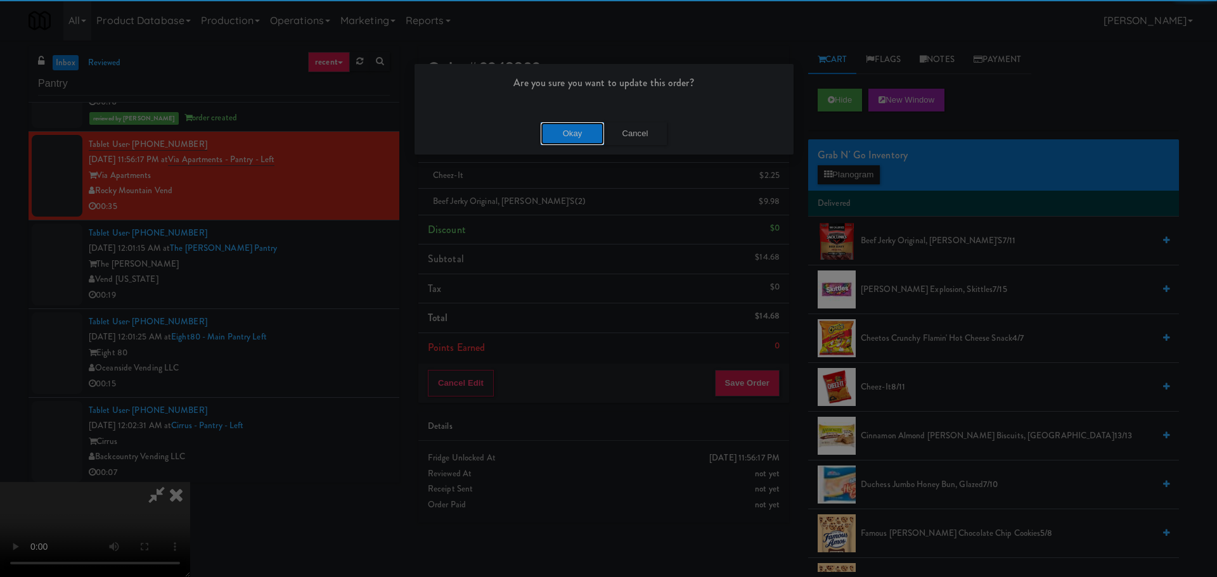
click at [572, 136] on button "Okay" at bounding box center [572, 133] width 63 height 23
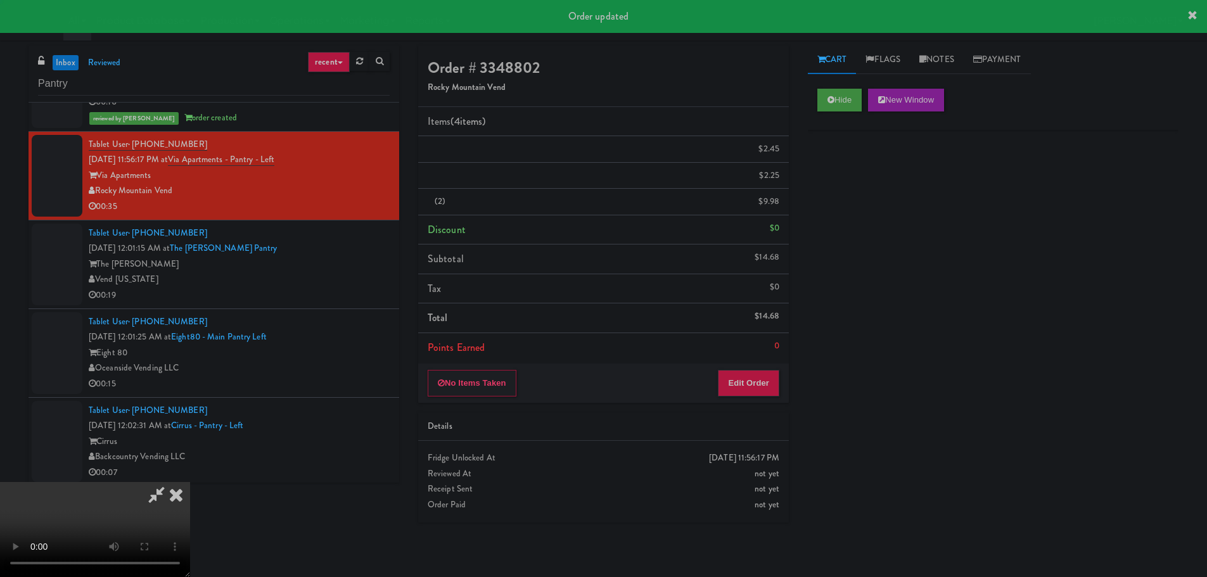
scroll to position [0, 0]
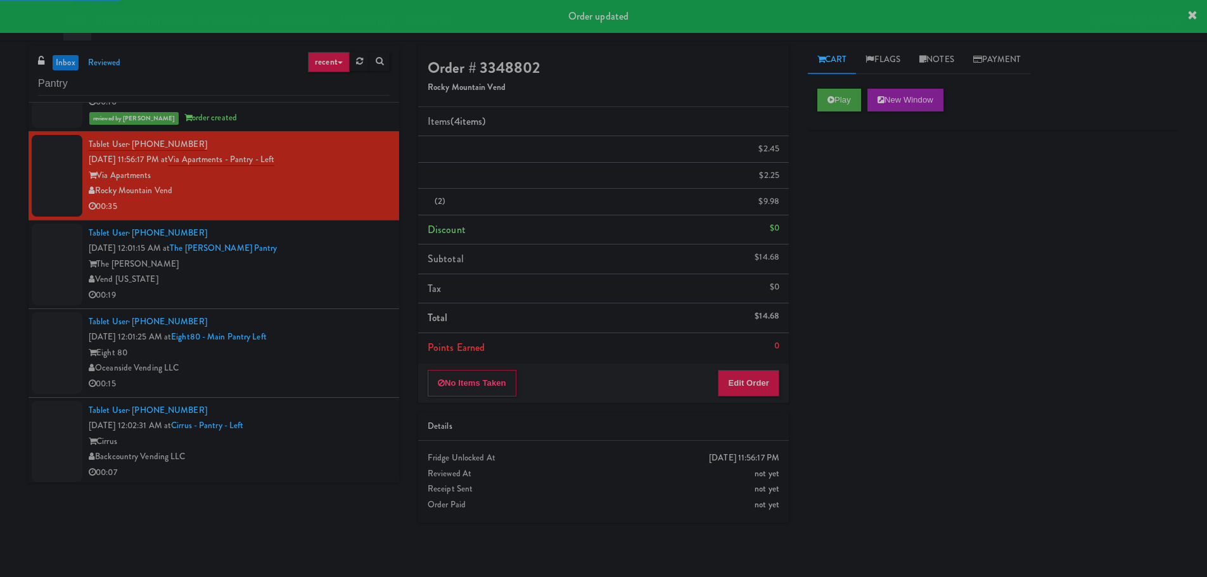
click at [345, 248] on div "Tablet User · (720) 673-2969 [DATE] 12:01:15 AM at The [PERSON_NAME] Pantry The…" at bounding box center [239, 265] width 301 height 78
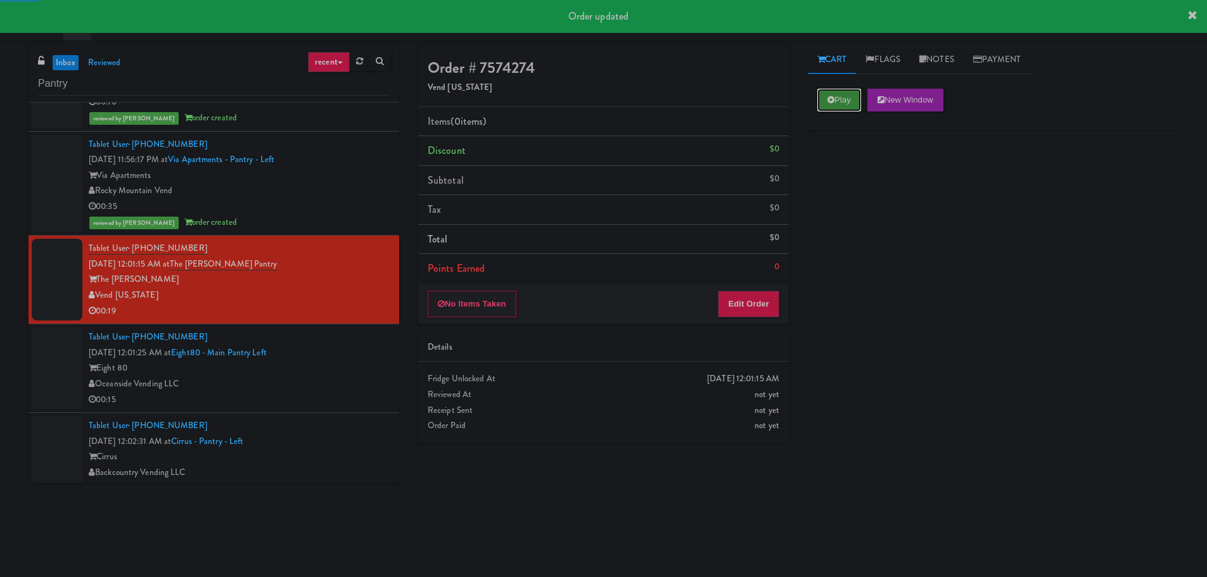
click at [825, 100] on button "Play" at bounding box center [840, 100] width 44 height 23
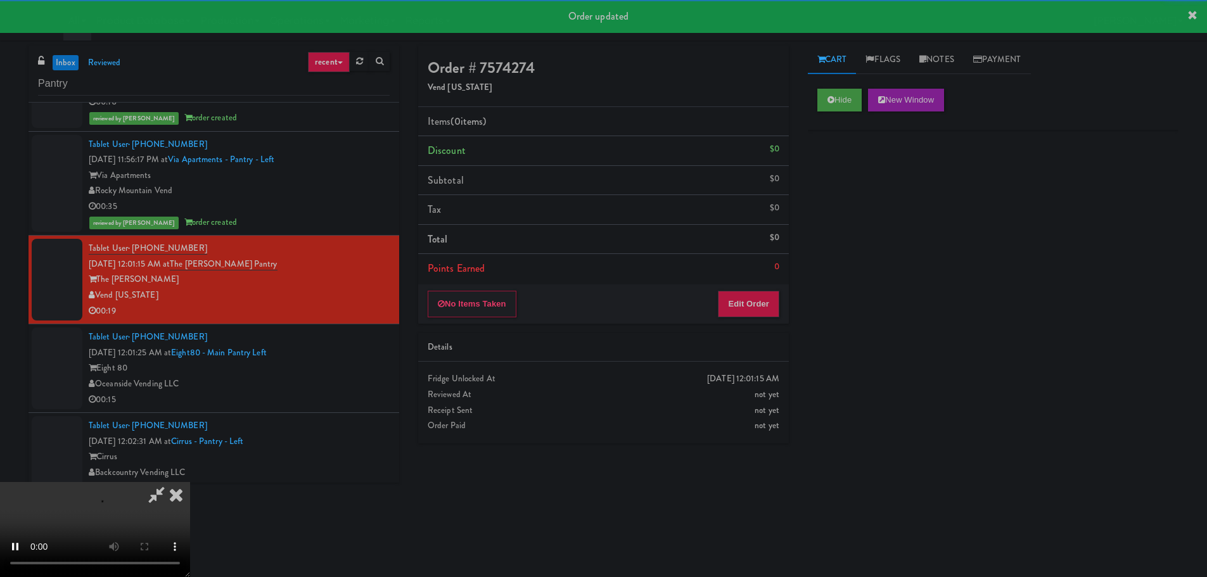
click at [732, 269] on li "Points Earned 0" at bounding box center [603, 268] width 371 height 29
click at [740, 288] on div "No Items Taken Edit Order" at bounding box center [603, 304] width 371 height 39
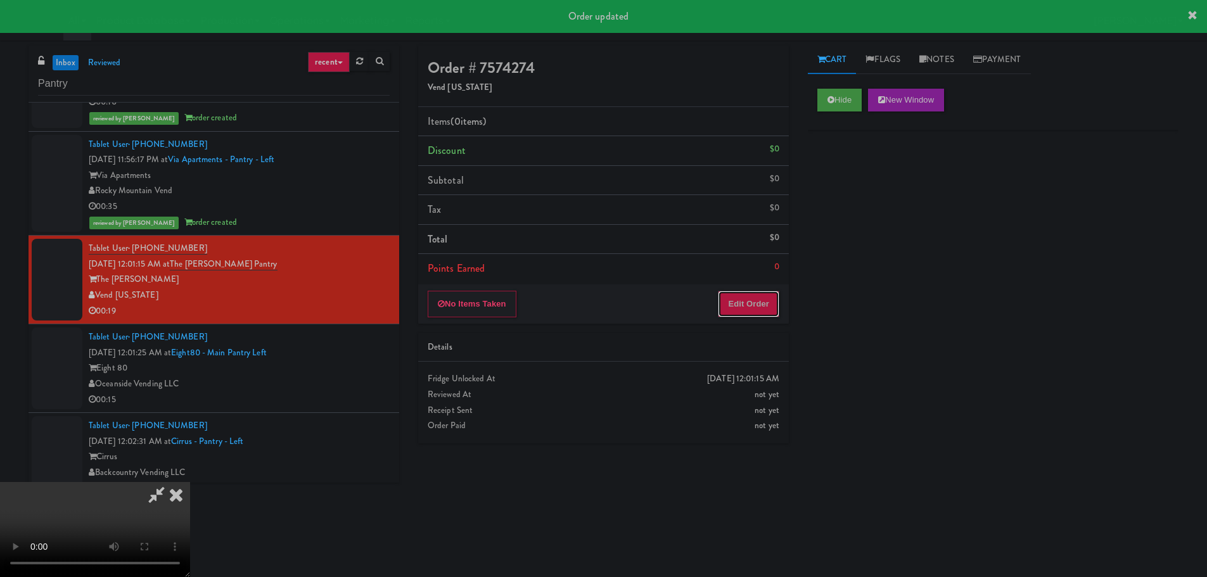
click at [723, 297] on button "Edit Order" at bounding box center [748, 304] width 61 height 27
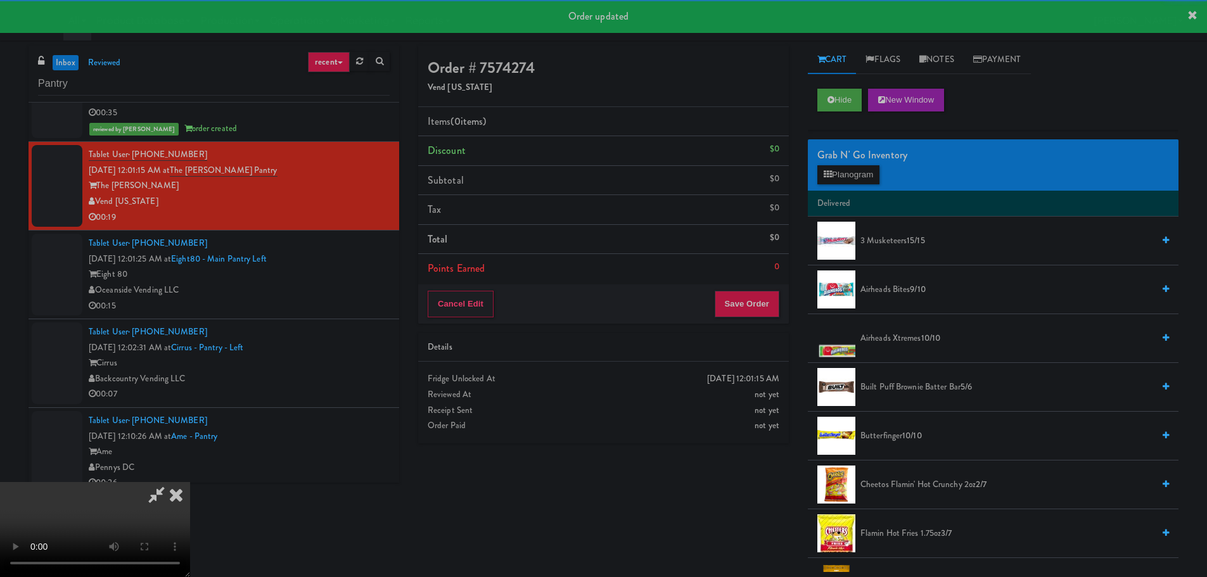
scroll to position [1141, 0]
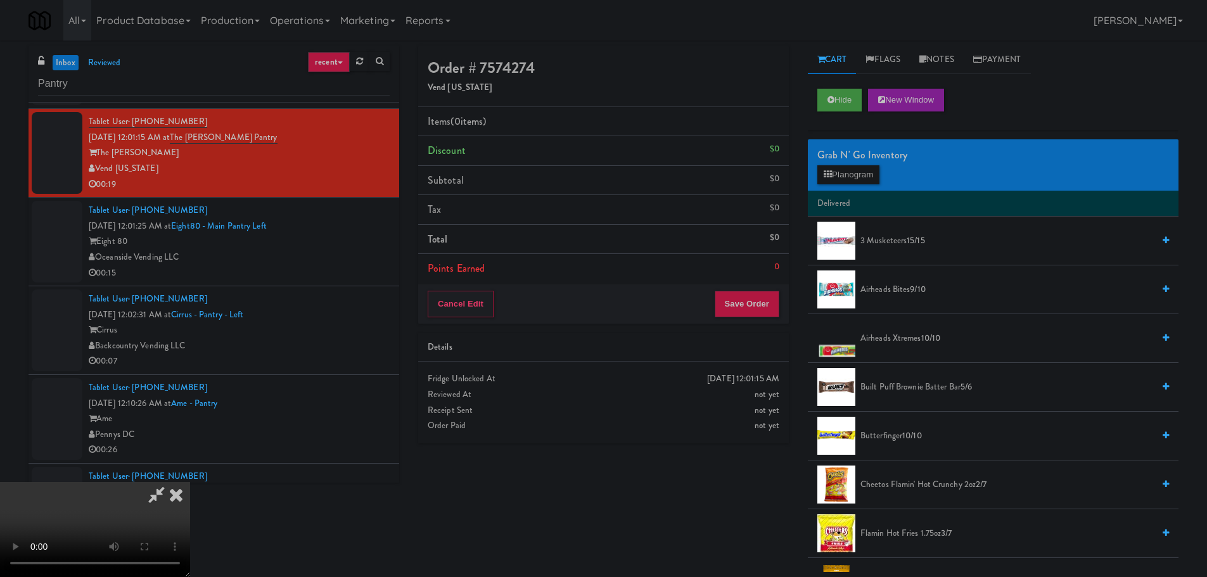
click at [190, 482] on video at bounding box center [95, 529] width 190 height 95
drag, startPoint x: 494, startPoint y: 400, endPoint x: 502, endPoint y: 400, distance: 7.6
click at [190, 482] on video at bounding box center [95, 529] width 190 height 95
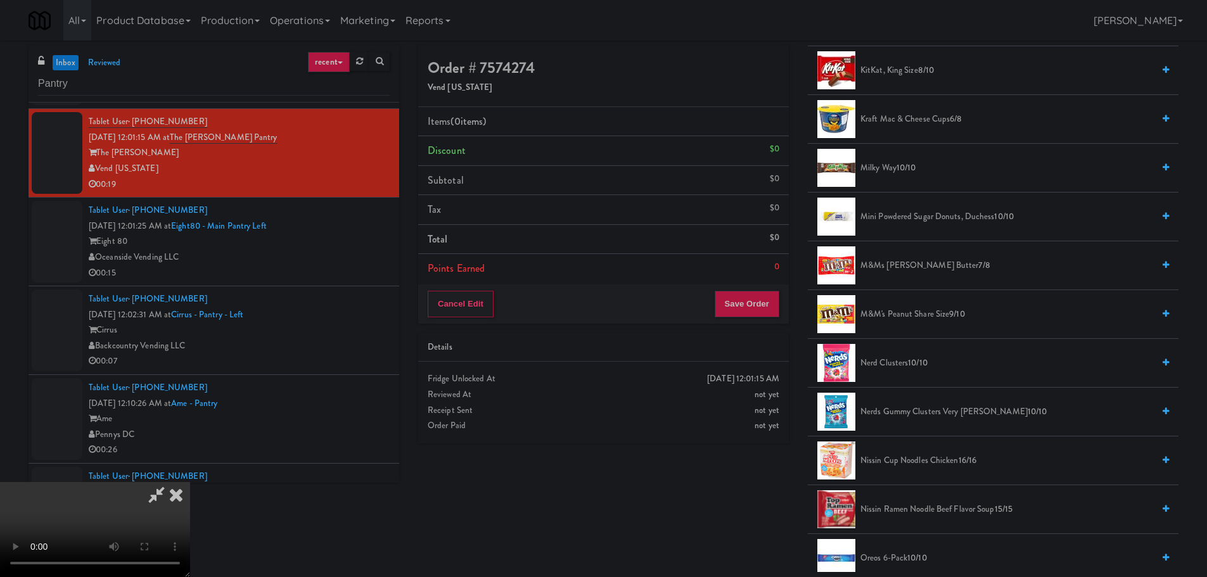
scroll to position [634, 0]
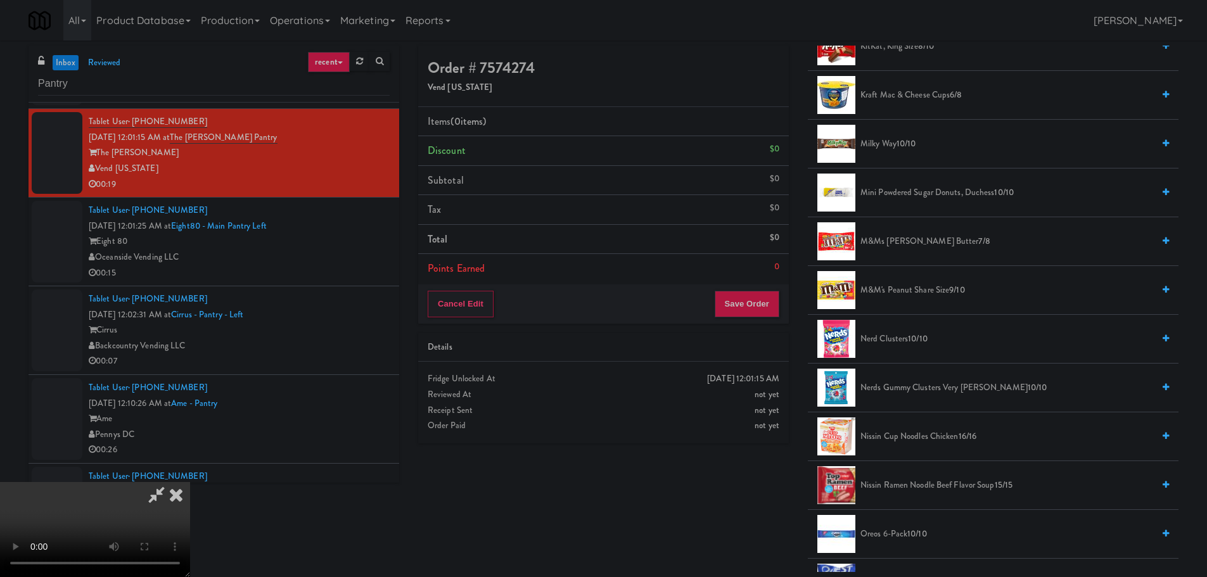
click at [902, 384] on span "Nerds Gummy Clusters Very [PERSON_NAME] 10/10" at bounding box center [1007, 388] width 293 height 16
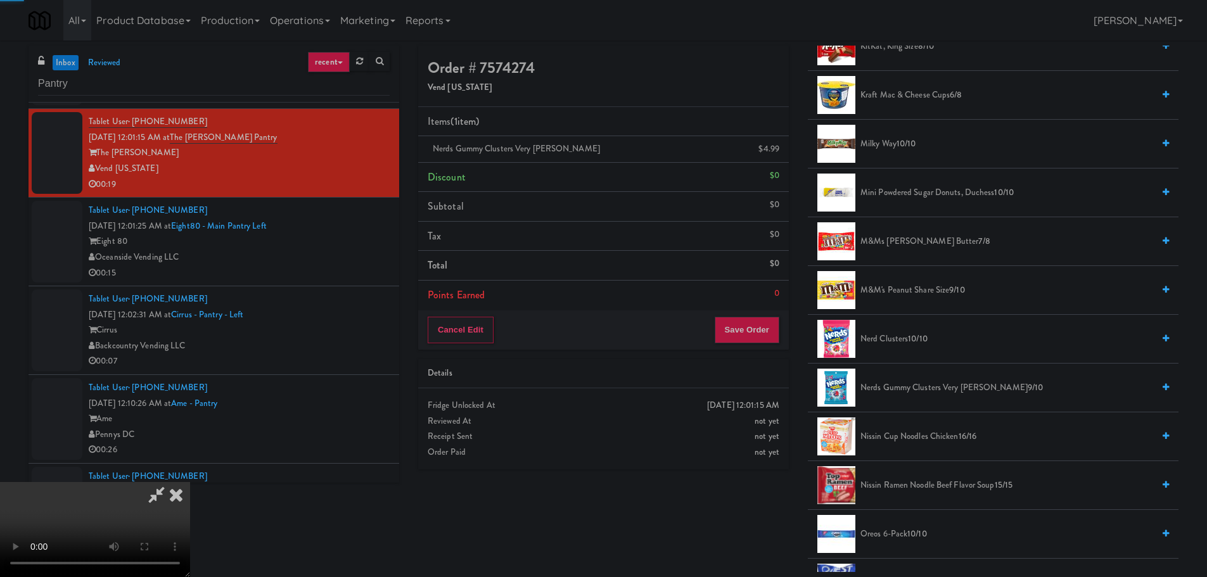
click at [190, 482] on video at bounding box center [95, 529] width 190 height 95
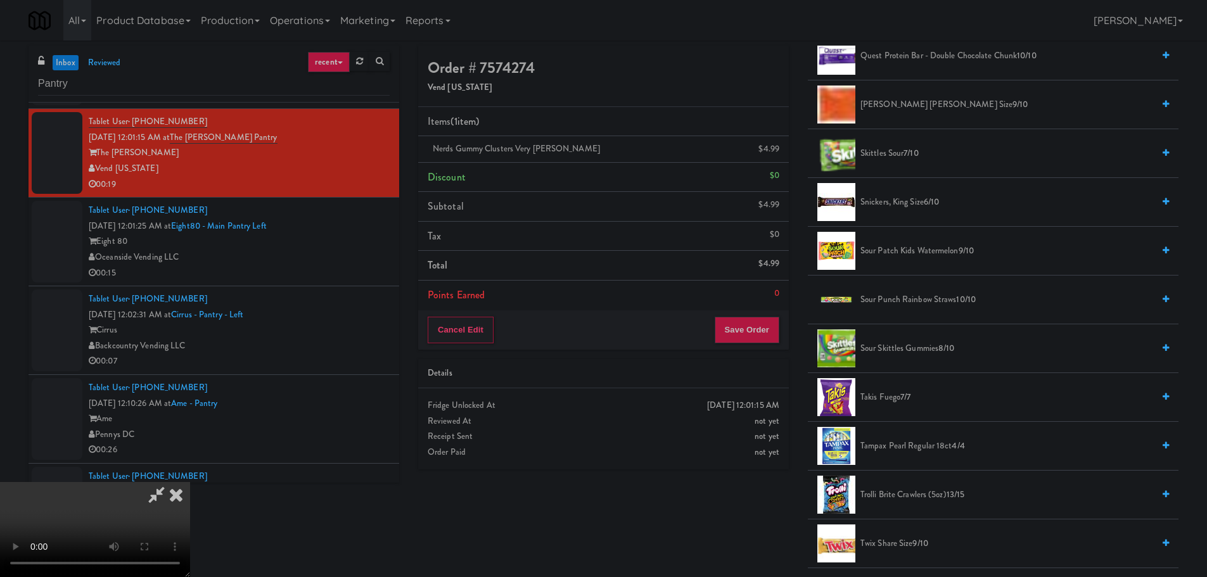
scroll to position [1500, 0]
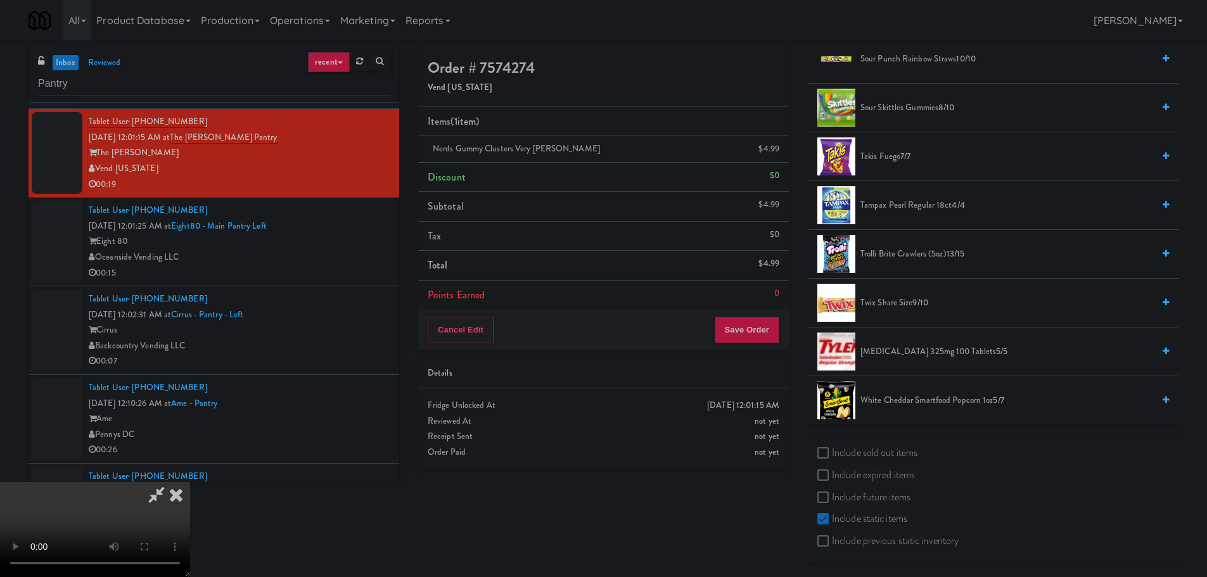
click at [882, 301] on span "Twix Share Size 9/10" at bounding box center [1007, 303] width 293 height 16
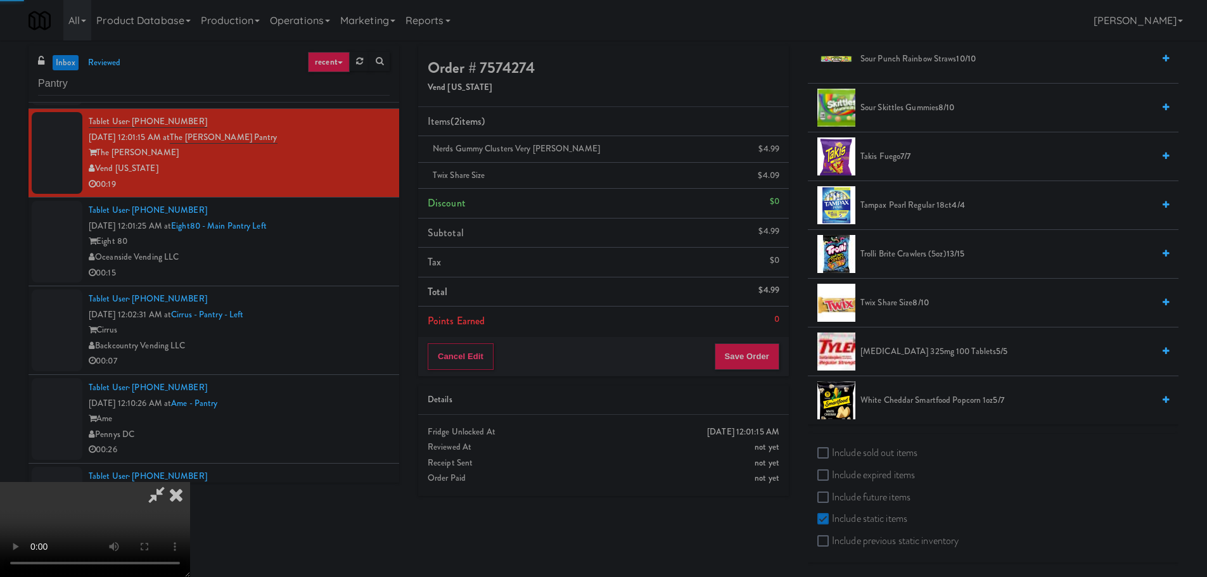
click at [190, 482] on video at bounding box center [95, 529] width 190 height 95
click at [736, 371] on div "Cancel Edit Save Order" at bounding box center [603, 356] width 371 height 39
click at [747, 364] on button "Save Order" at bounding box center [747, 357] width 65 height 27
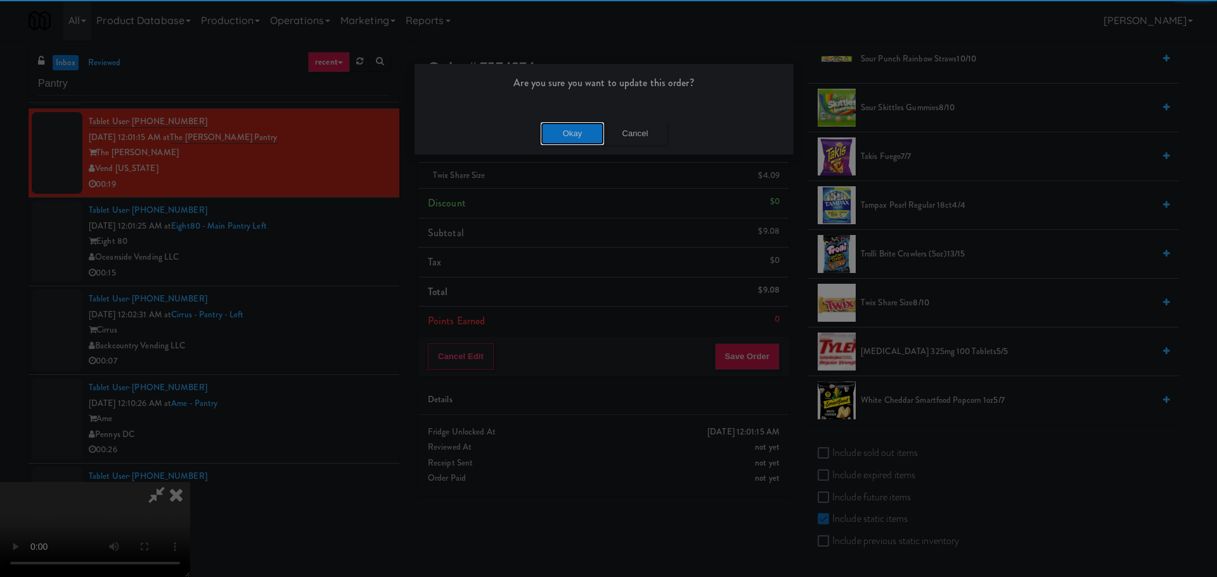
click at [563, 131] on button "Okay" at bounding box center [572, 133] width 63 height 23
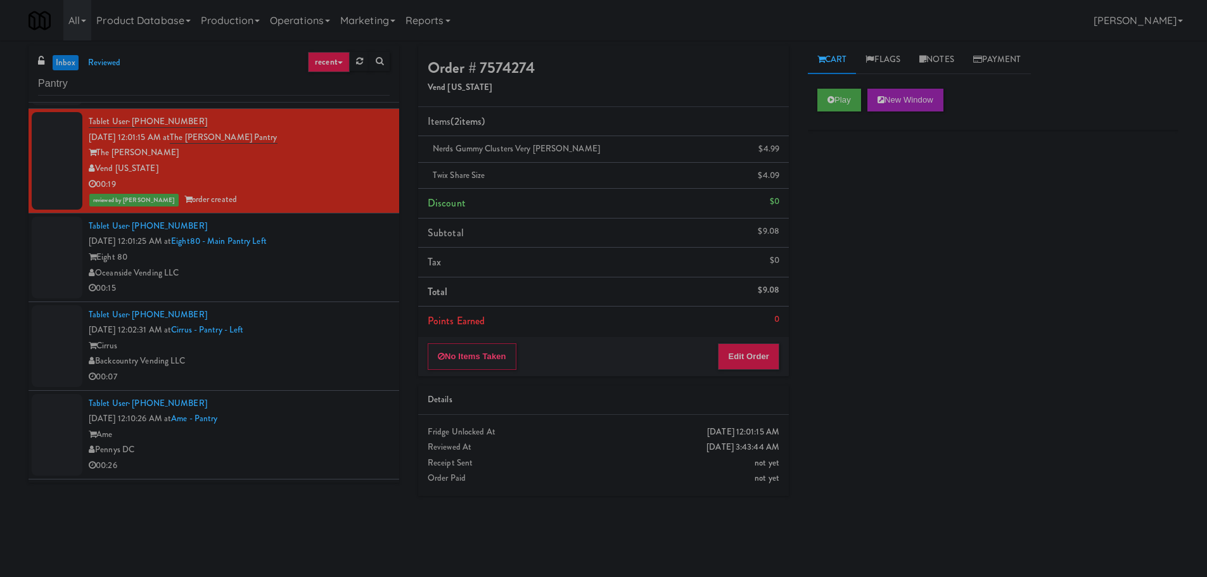
scroll to position [0, 0]
click at [306, 279] on div "Oceanside Vending LLC" at bounding box center [239, 274] width 301 height 16
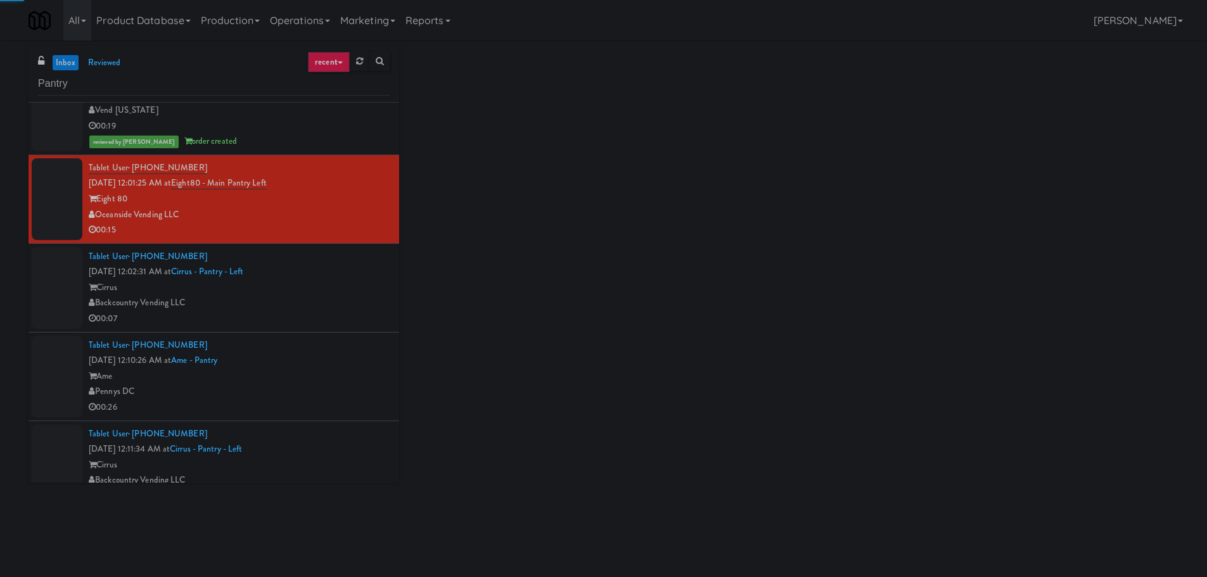
scroll to position [1204, 0]
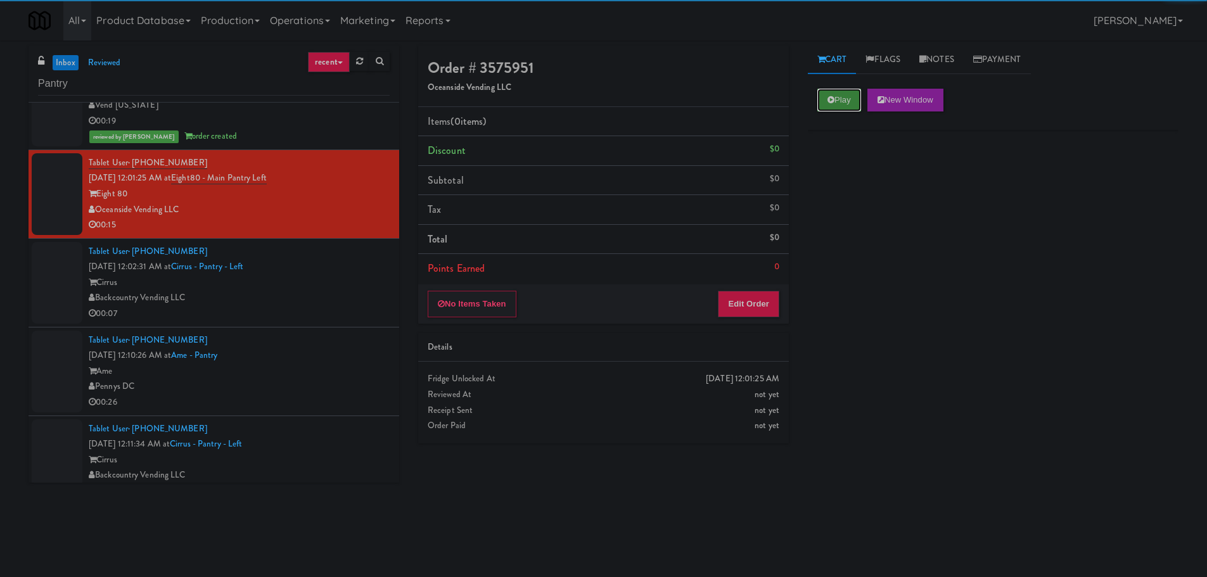
click at [846, 102] on button "Play" at bounding box center [840, 100] width 44 height 23
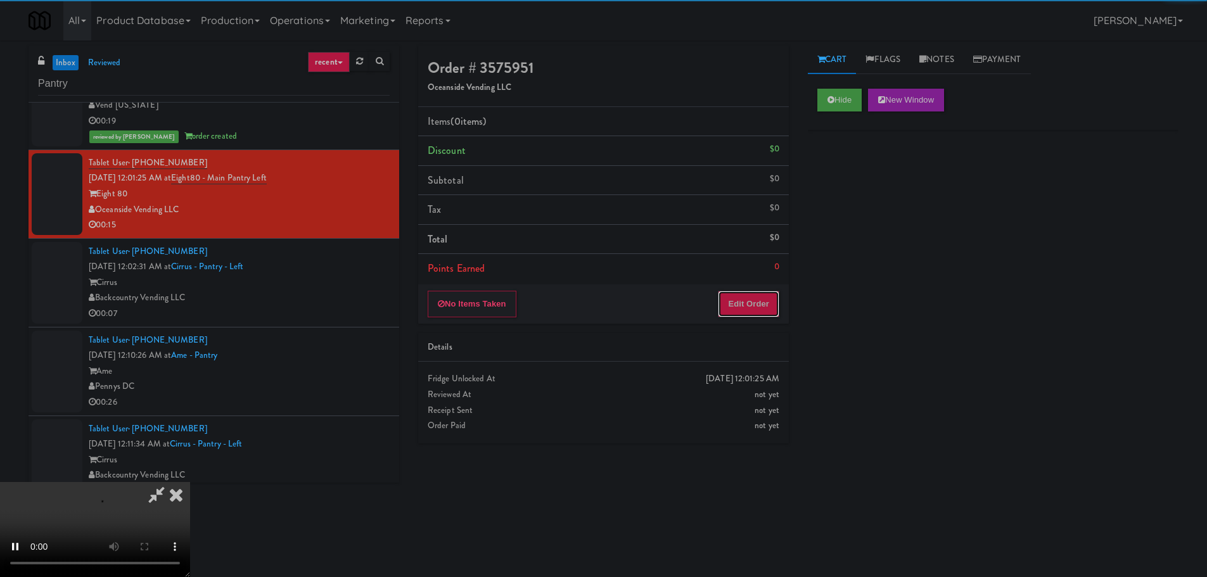
click at [754, 306] on button "Edit Order" at bounding box center [748, 304] width 61 height 27
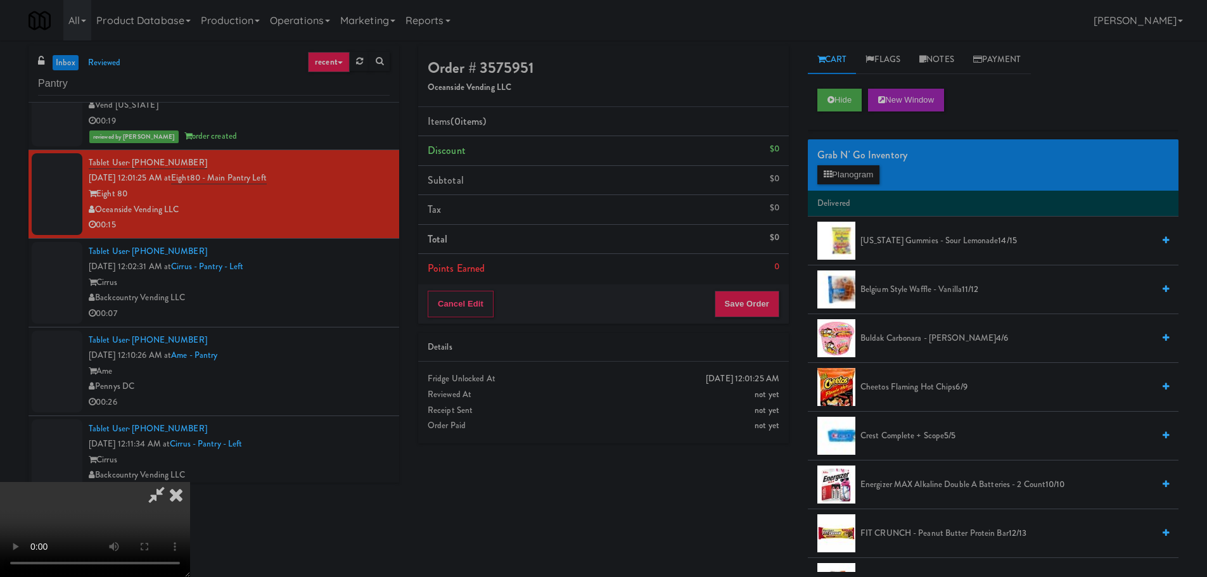
scroll to position [0, 0]
drag, startPoint x: 460, startPoint y: 386, endPoint x: 524, endPoint y: 383, distance: 64.1
click at [190, 482] on video at bounding box center [95, 529] width 190 height 95
click at [896, 389] on span "Cheetos Flaming Hot Chips 6/9" at bounding box center [1007, 388] width 293 height 16
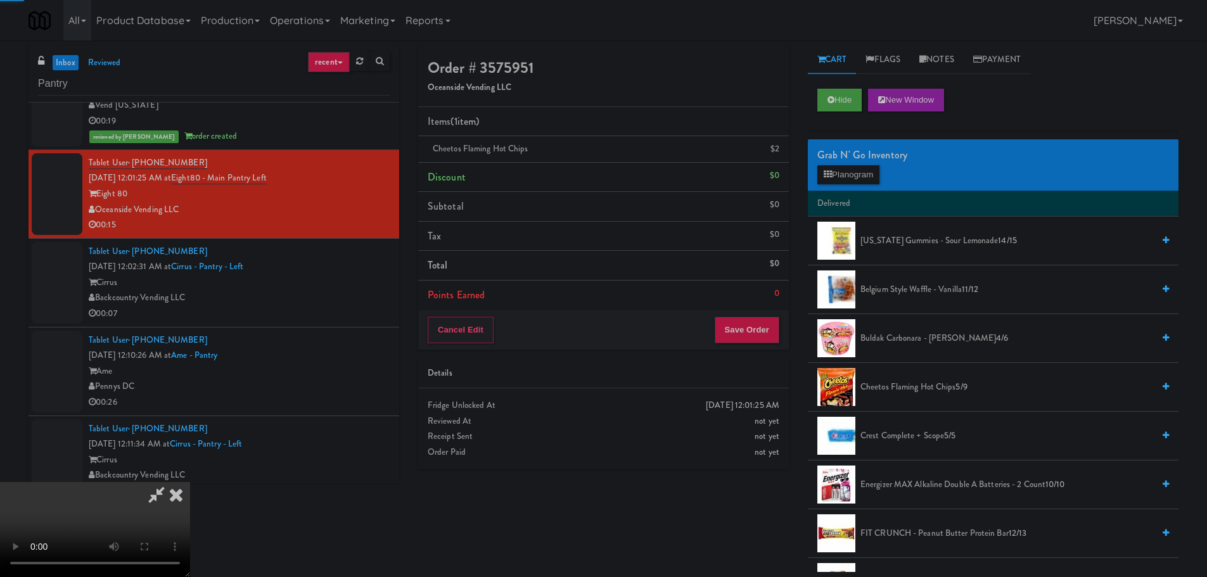
click at [190, 482] on video at bounding box center [95, 529] width 190 height 95
drag, startPoint x: 537, startPoint y: 423, endPoint x: 606, endPoint y: 437, distance: 69.9
click at [190, 482] on video at bounding box center [95, 529] width 190 height 95
drag, startPoint x: 551, startPoint y: 409, endPoint x: 570, endPoint y: 419, distance: 22.1
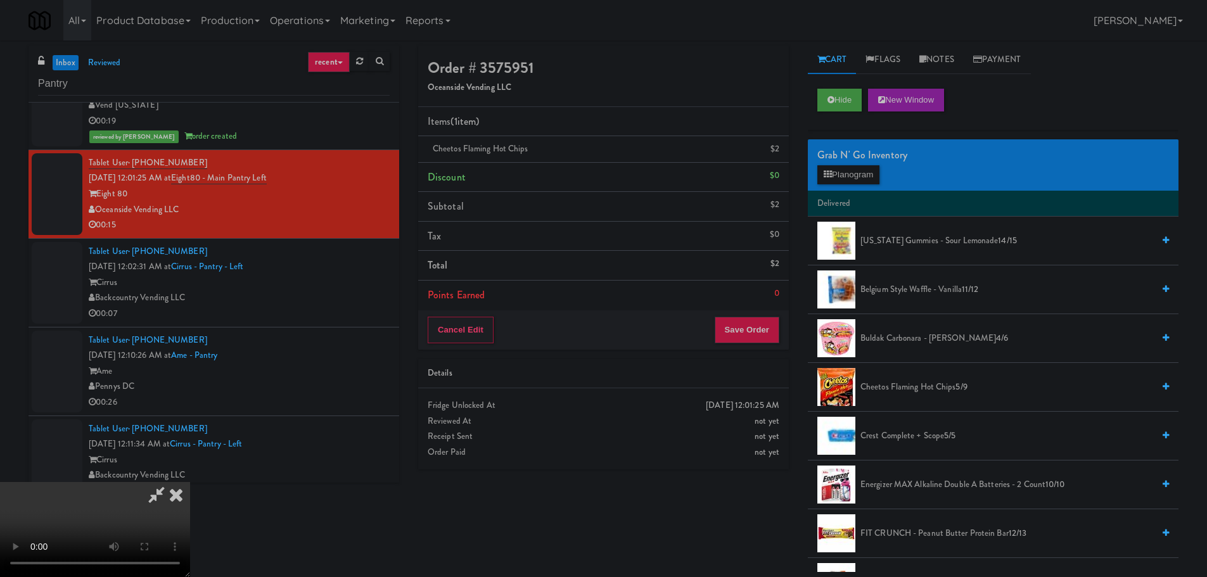
click at [190, 482] on video at bounding box center [95, 529] width 190 height 95
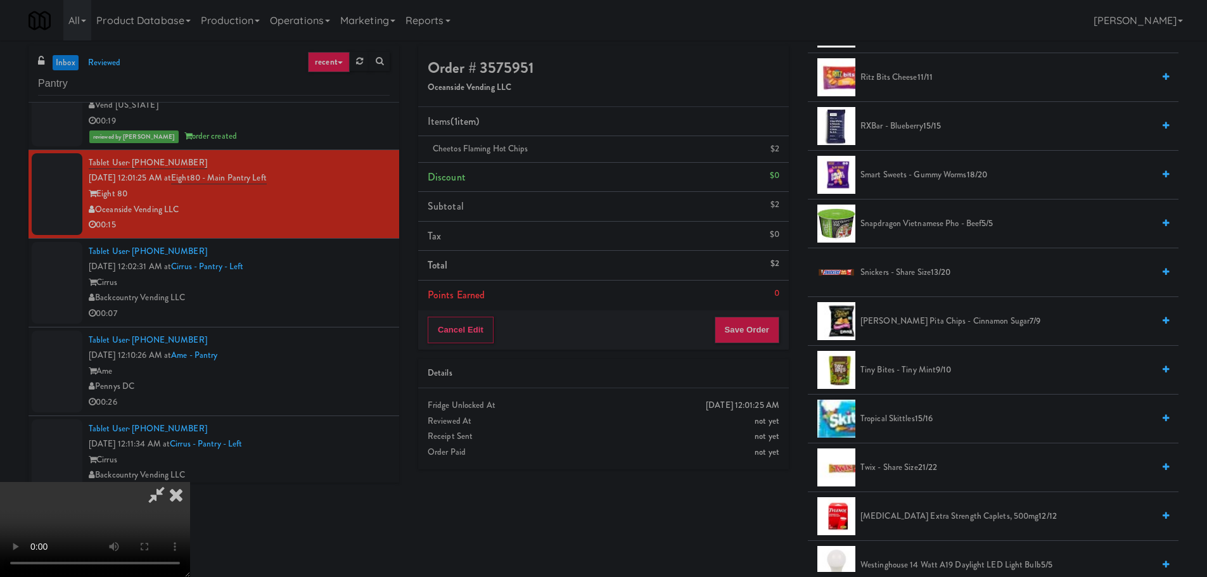
scroll to position [1331, 0]
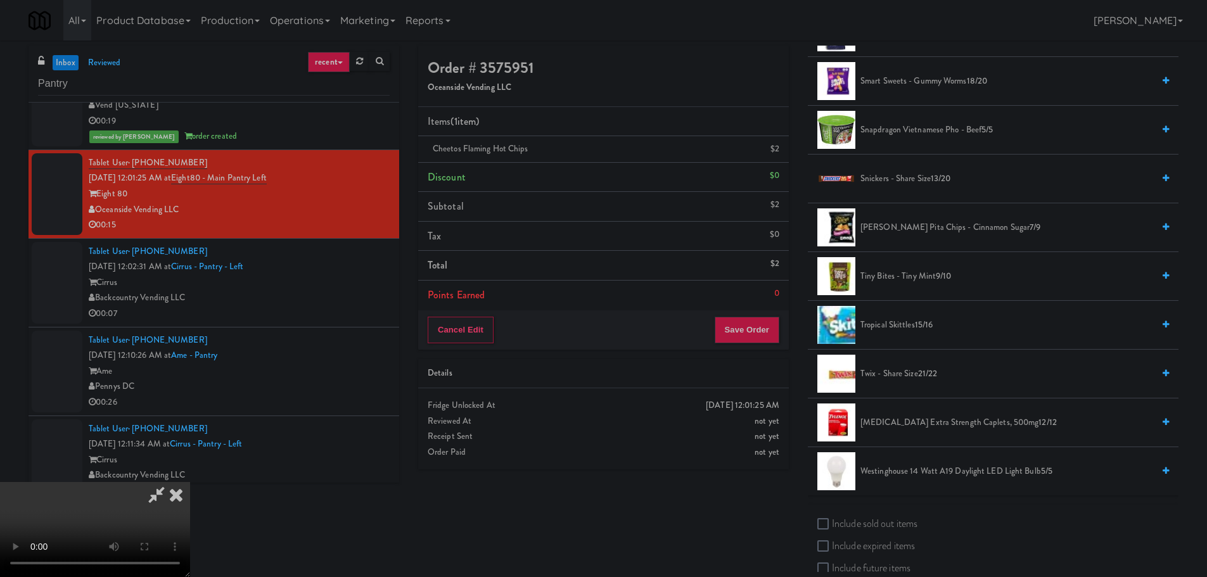
click at [911, 186] on span "Snickers - Share Size 13/20" at bounding box center [1007, 179] width 293 height 16
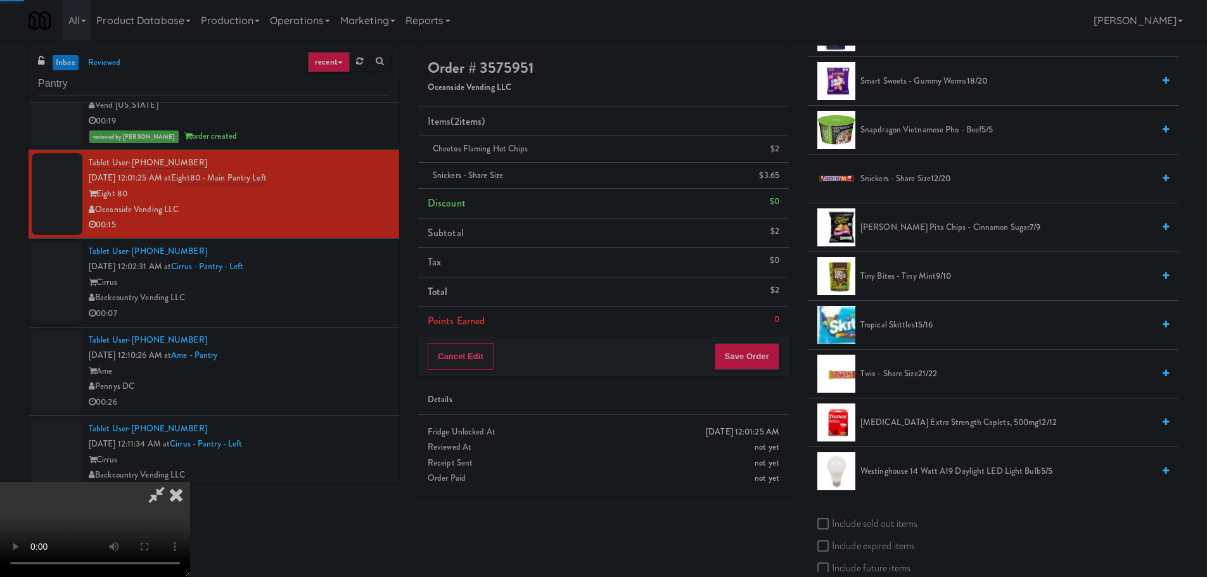
drag, startPoint x: 398, startPoint y: 350, endPoint x: 445, endPoint y: 363, distance: 48.6
click at [190, 482] on video at bounding box center [95, 529] width 190 height 95
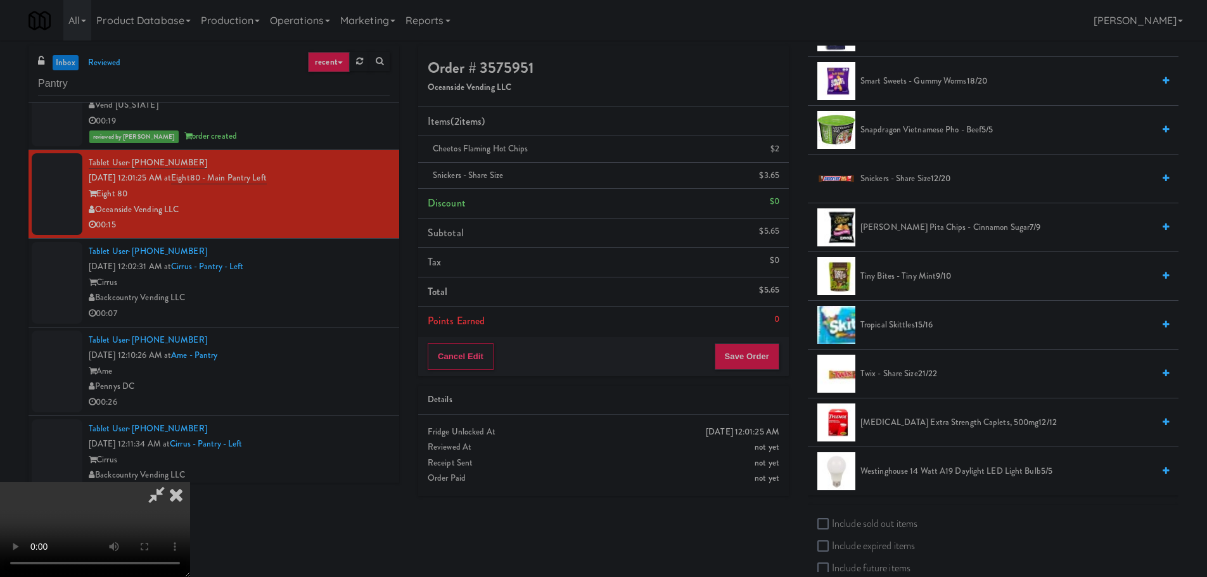
click at [190, 482] on video at bounding box center [95, 529] width 190 height 95
drag, startPoint x: 518, startPoint y: 390, endPoint x: 539, endPoint y: 392, distance: 20.4
click at [190, 482] on video at bounding box center [95, 529] width 190 height 95
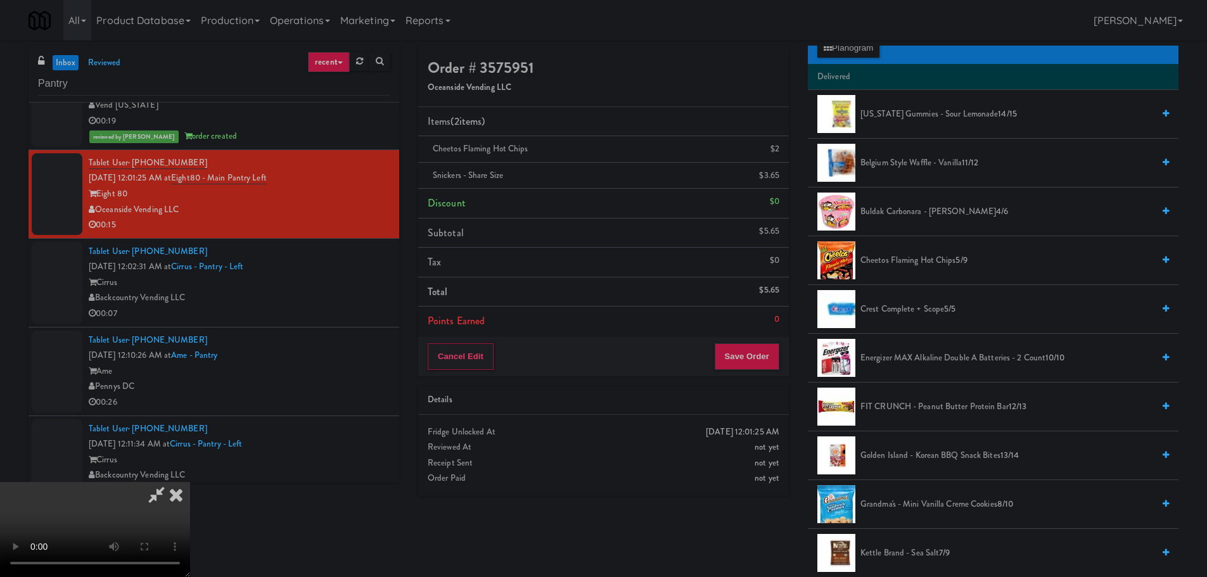
scroll to position [0, 0]
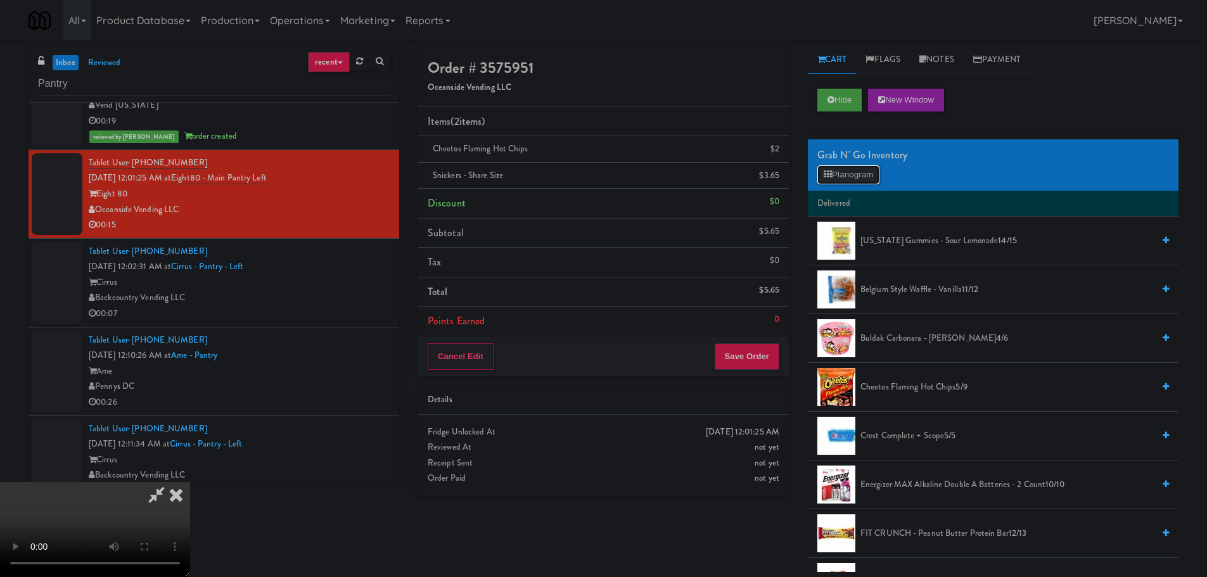
click at [855, 173] on button "Planogram" at bounding box center [849, 174] width 62 height 19
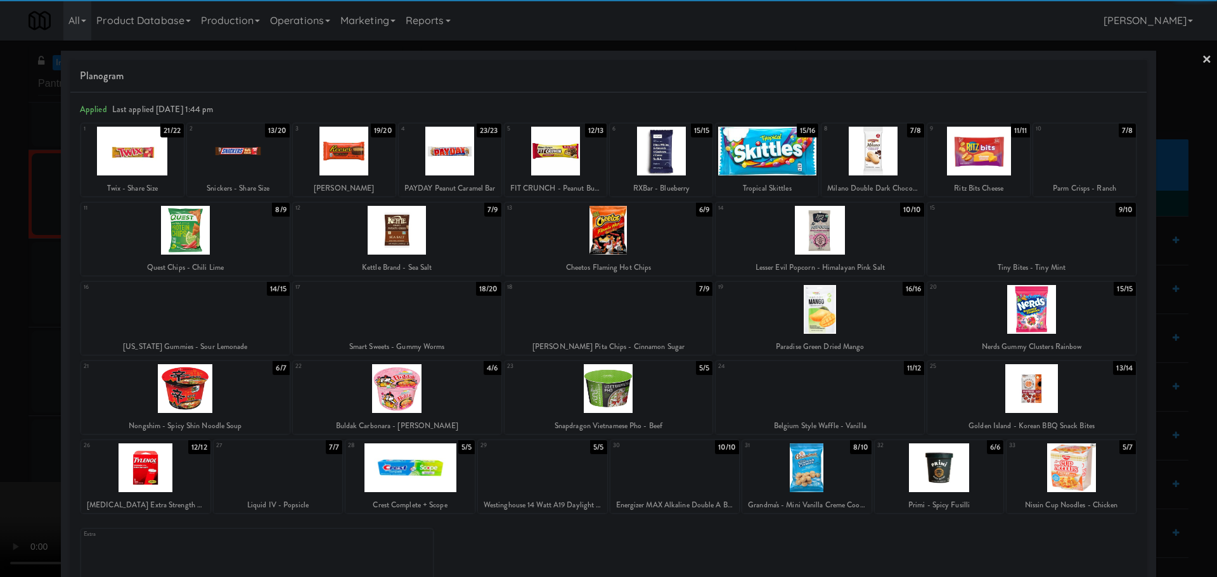
click at [1074, 472] on div at bounding box center [1071, 468] width 129 height 49
click at [0, 465] on div at bounding box center [608, 288] width 1217 height 577
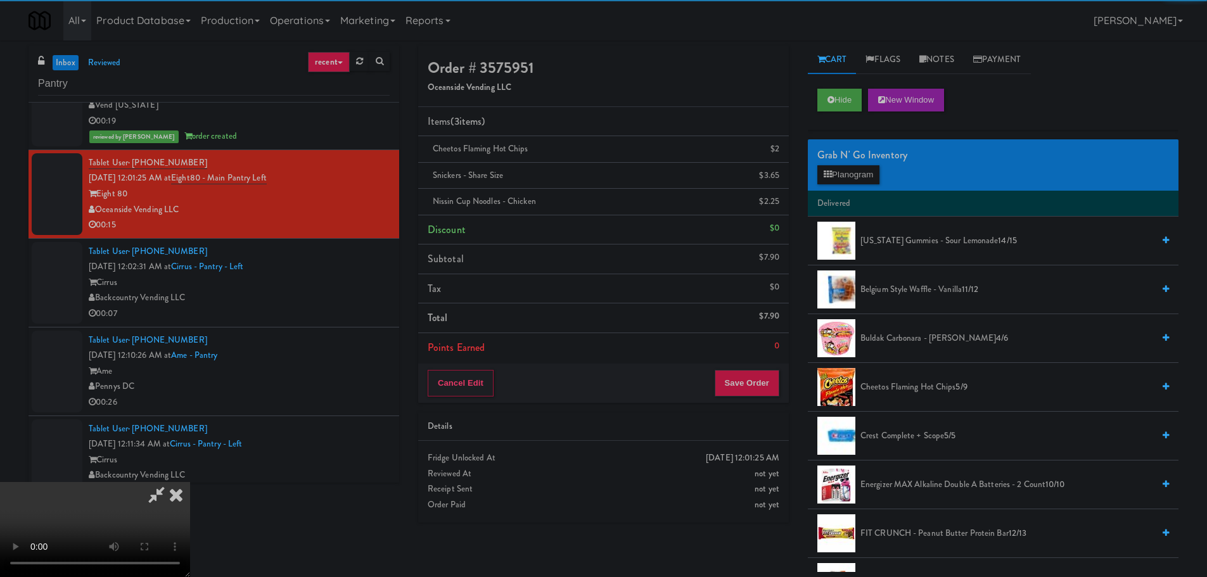
click at [190, 482] on video at bounding box center [95, 529] width 190 height 95
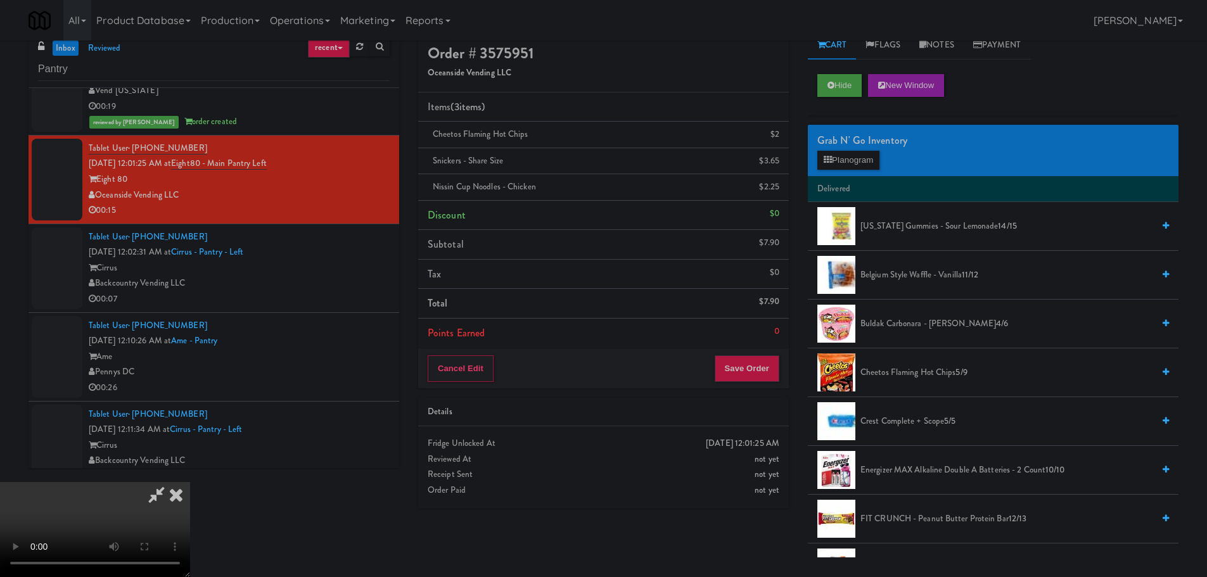
scroll to position [41, 0]
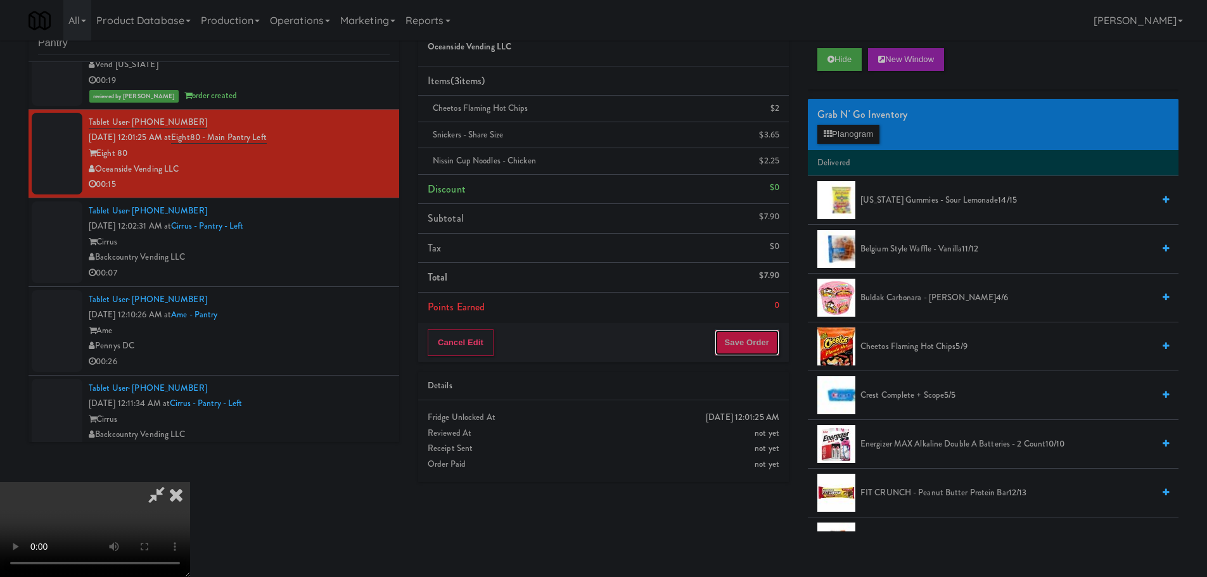
click at [758, 351] on button "Save Order" at bounding box center [747, 343] width 65 height 27
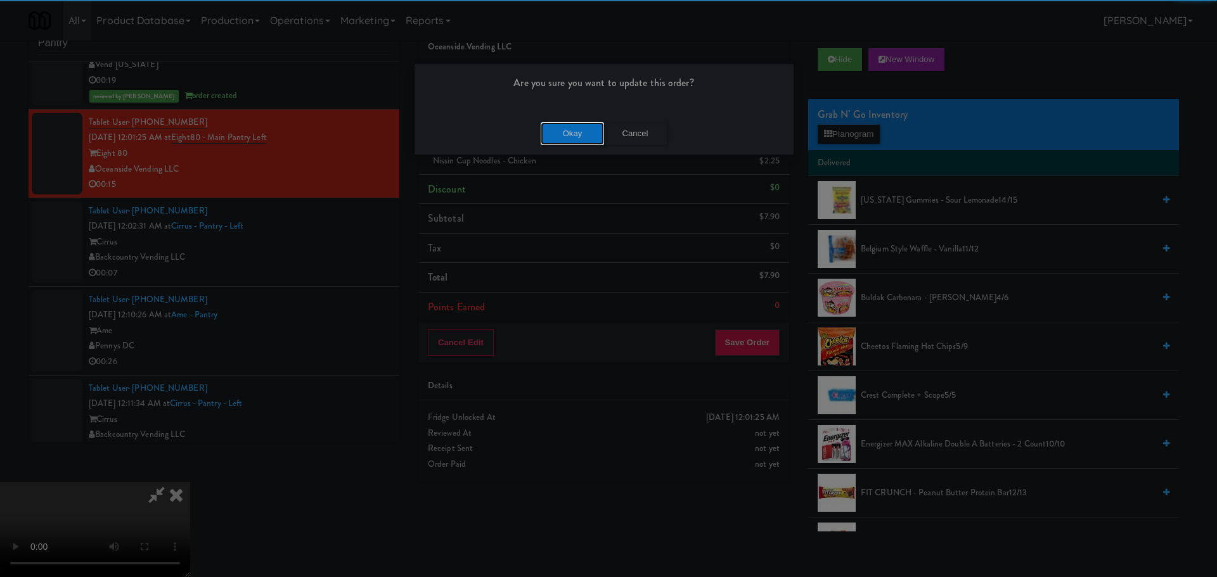
click at [569, 125] on button "Okay" at bounding box center [572, 133] width 63 height 23
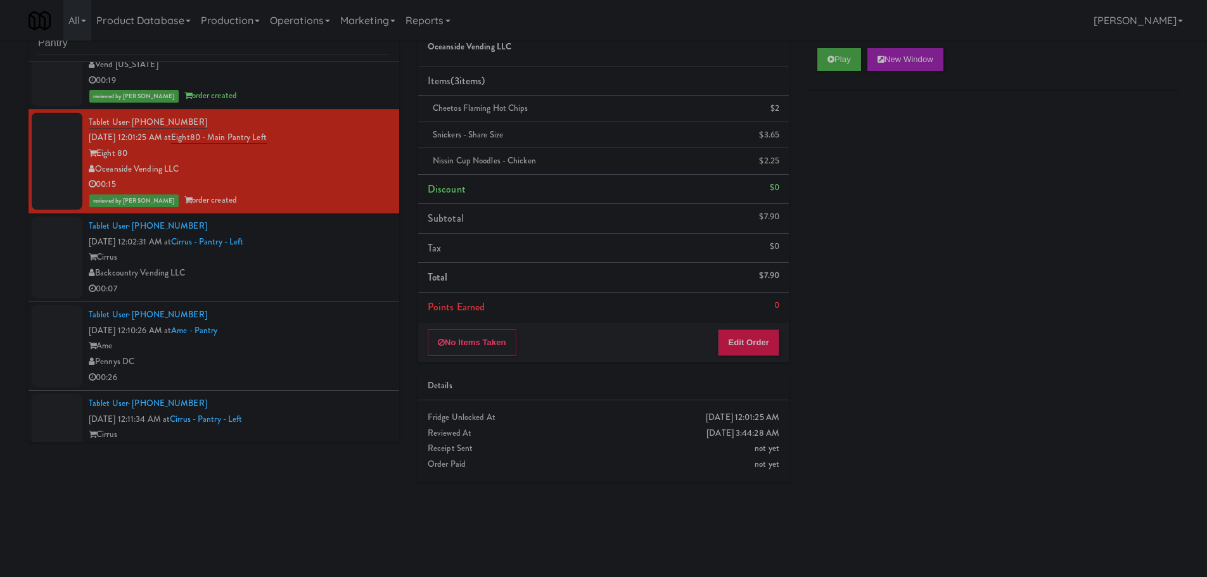
scroll to position [0, 0]
click at [321, 293] on div "00:07" at bounding box center [239, 289] width 301 height 16
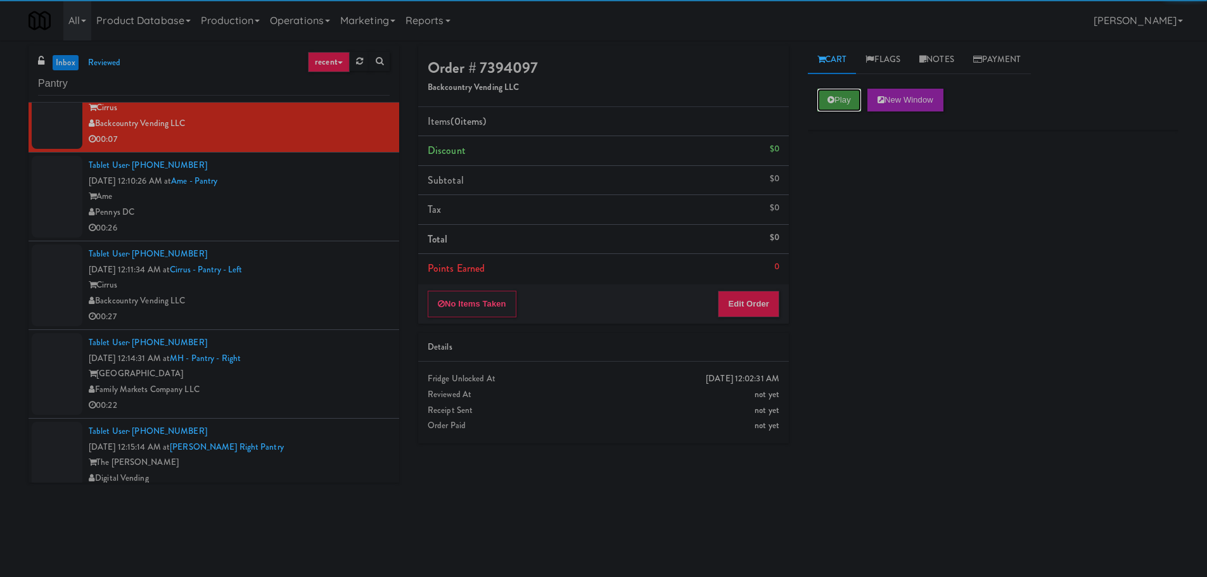
click at [825, 90] on button "Play" at bounding box center [840, 100] width 44 height 23
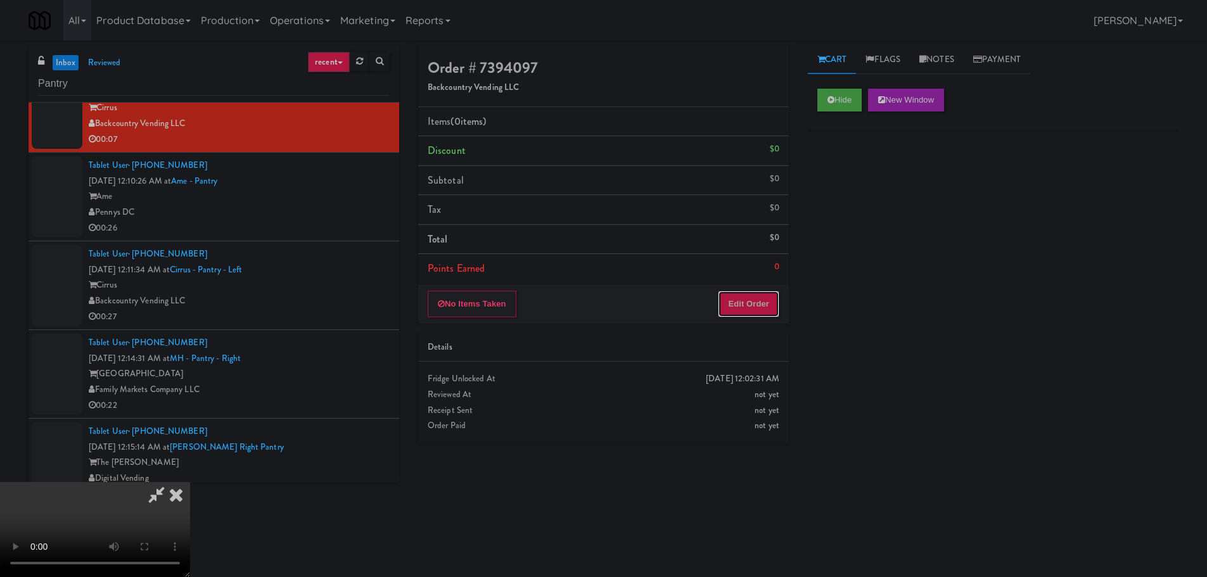
click at [755, 291] on button "Edit Order" at bounding box center [748, 304] width 61 height 27
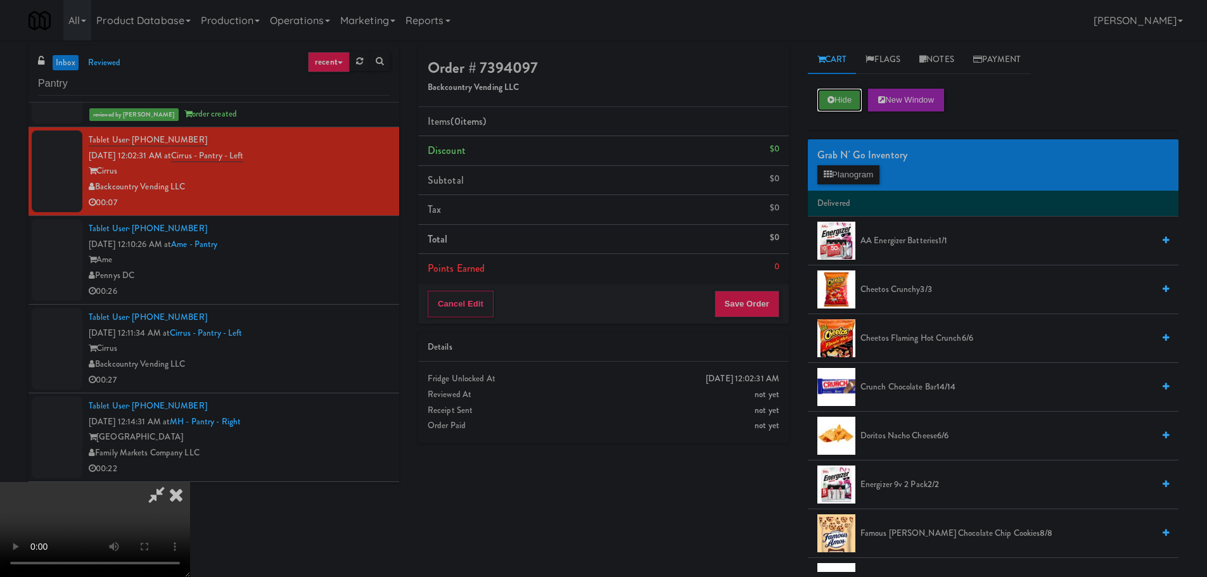
click at [853, 108] on button "Hide" at bounding box center [840, 100] width 44 height 23
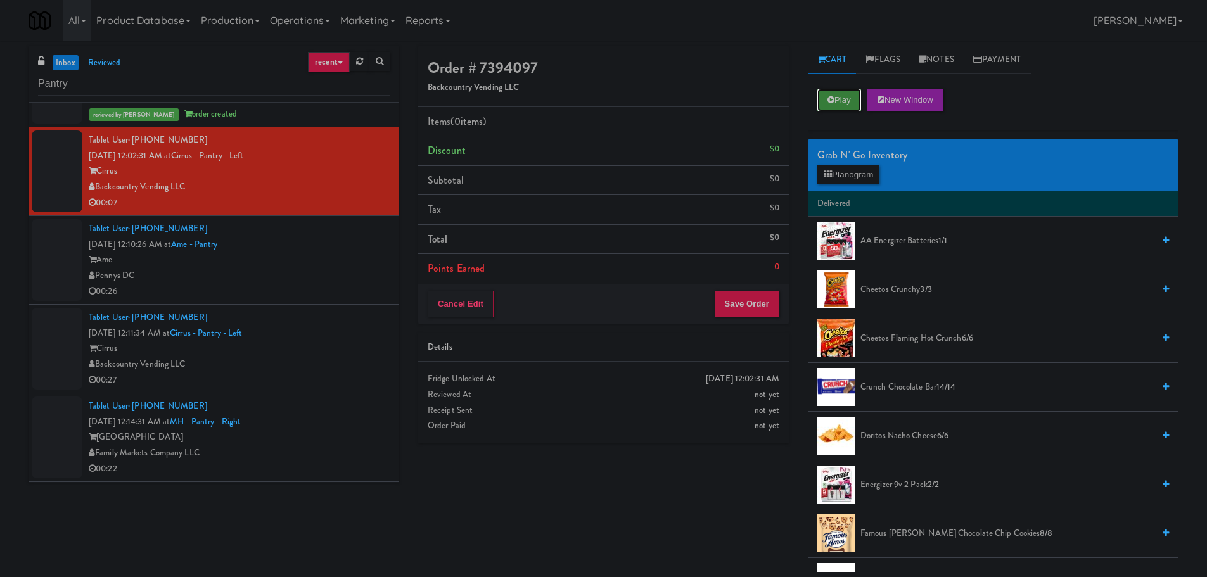
click at [853, 108] on button "Play" at bounding box center [840, 100] width 44 height 23
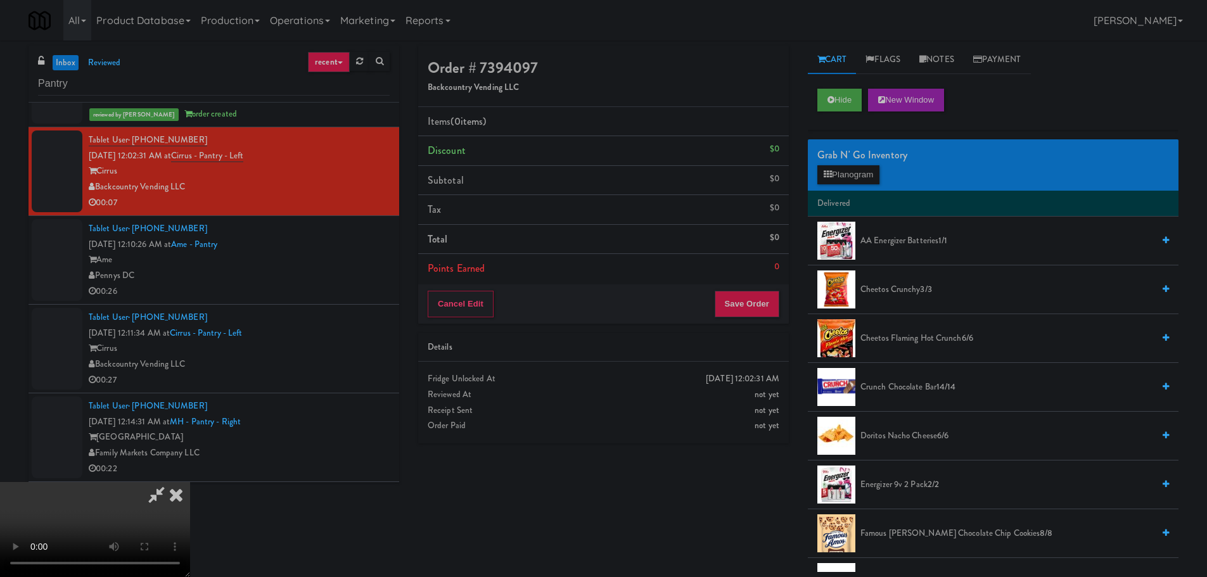
click at [190, 482] on video at bounding box center [95, 529] width 190 height 95
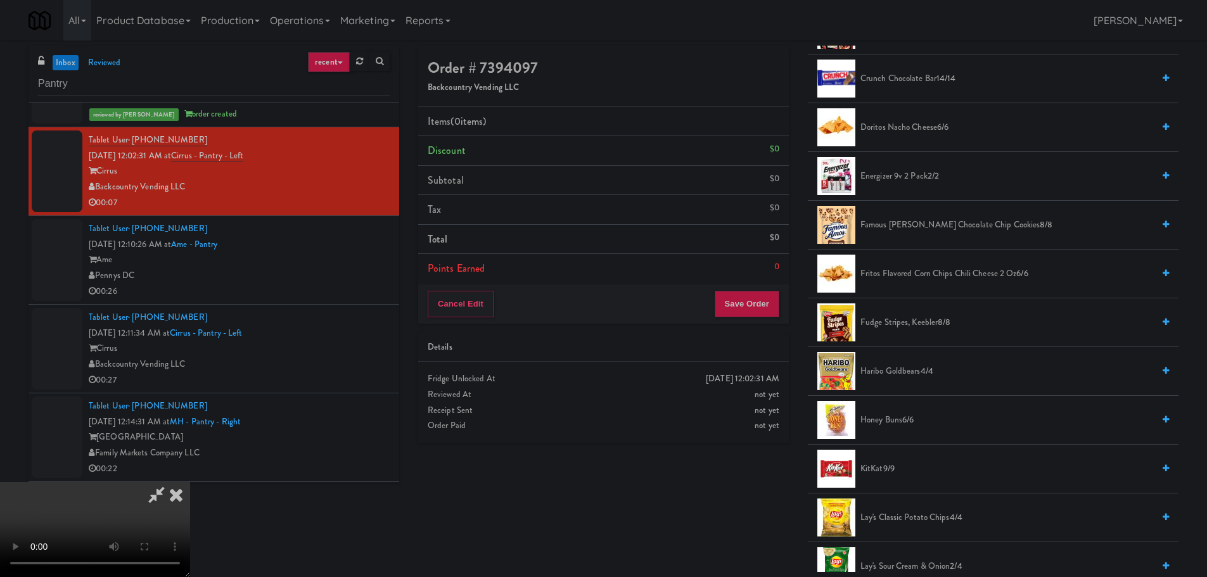
scroll to position [380, 0]
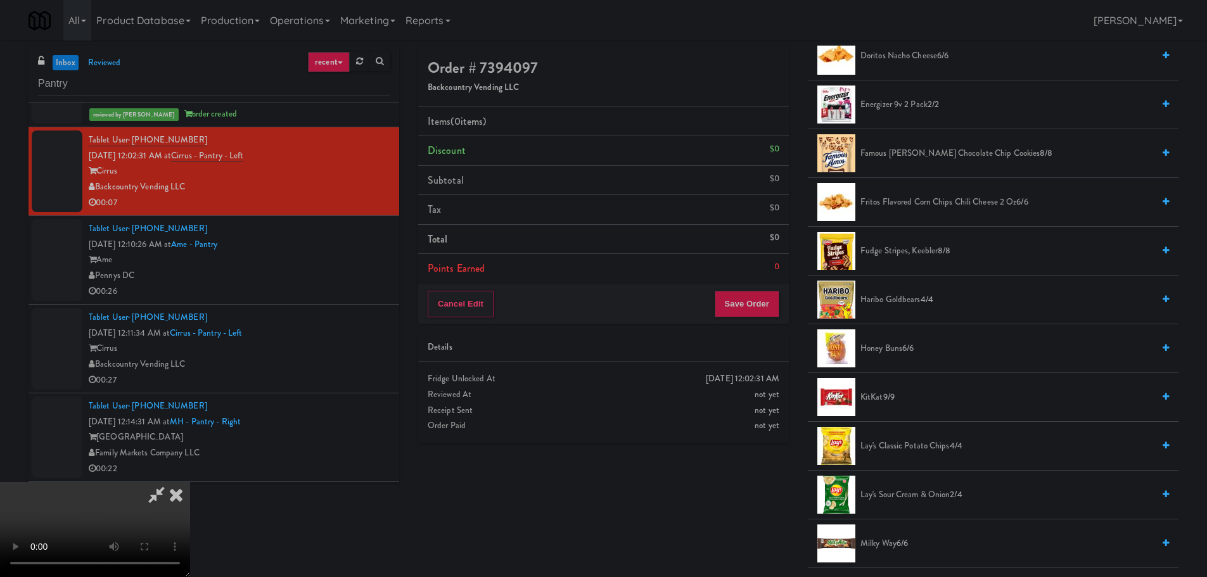
click at [881, 394] on span "KitKat 9/9" at bounding box center [1007, 398] width 293 height 16
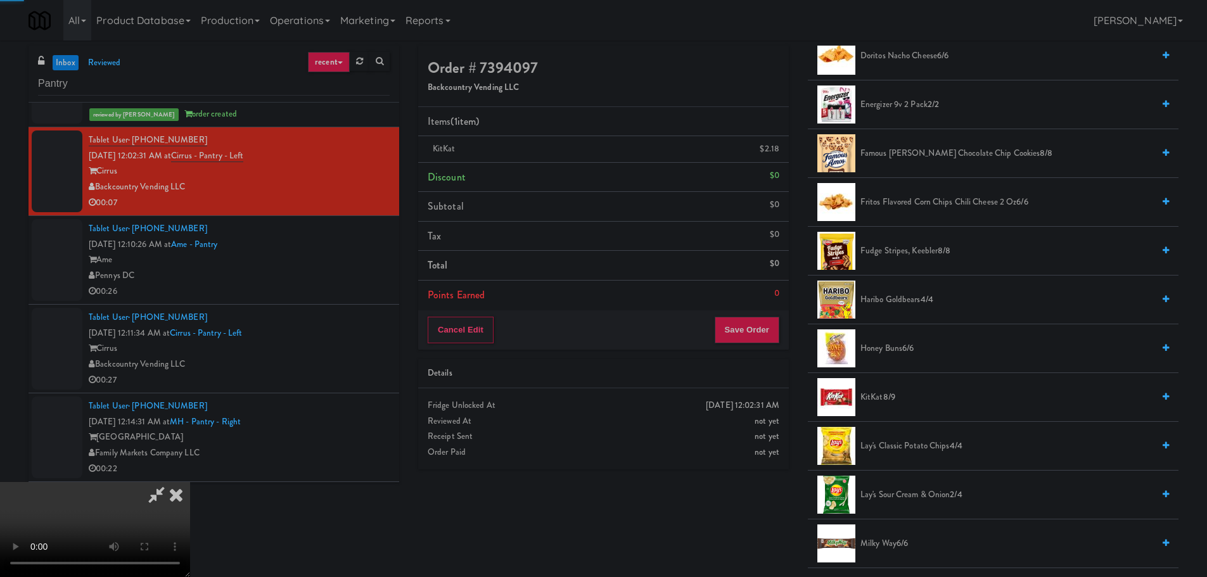
click at [190, 482] on video at bounding box center [95, 529] width 190 height 95
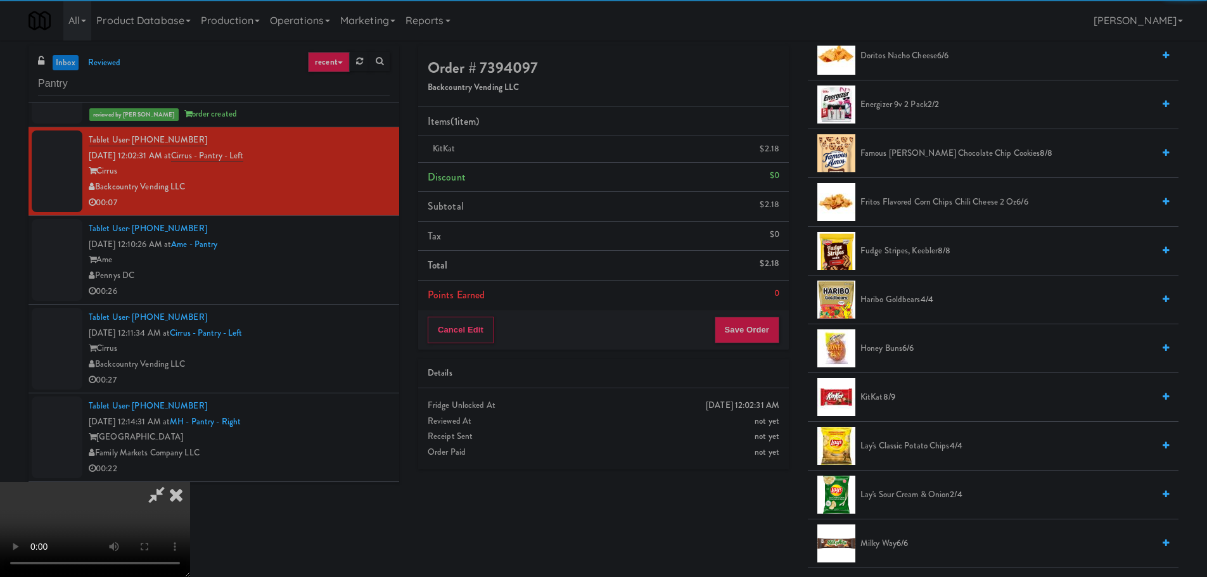
click at [190, 482] on video at bounding box center [95, 529] width 190 height 95
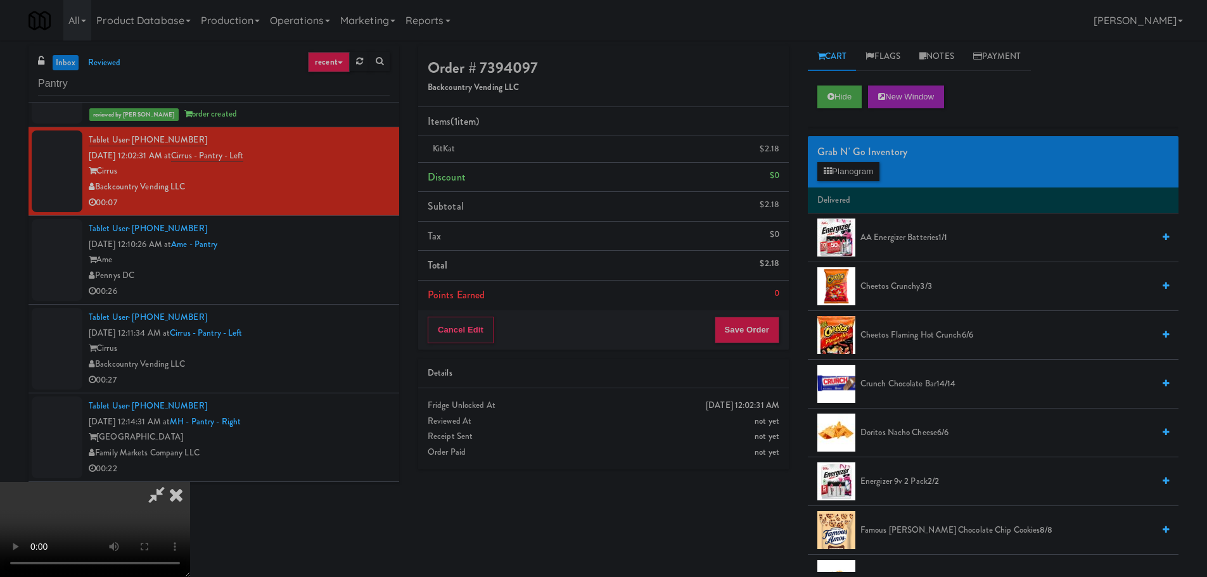
scroll to position [0, 0]
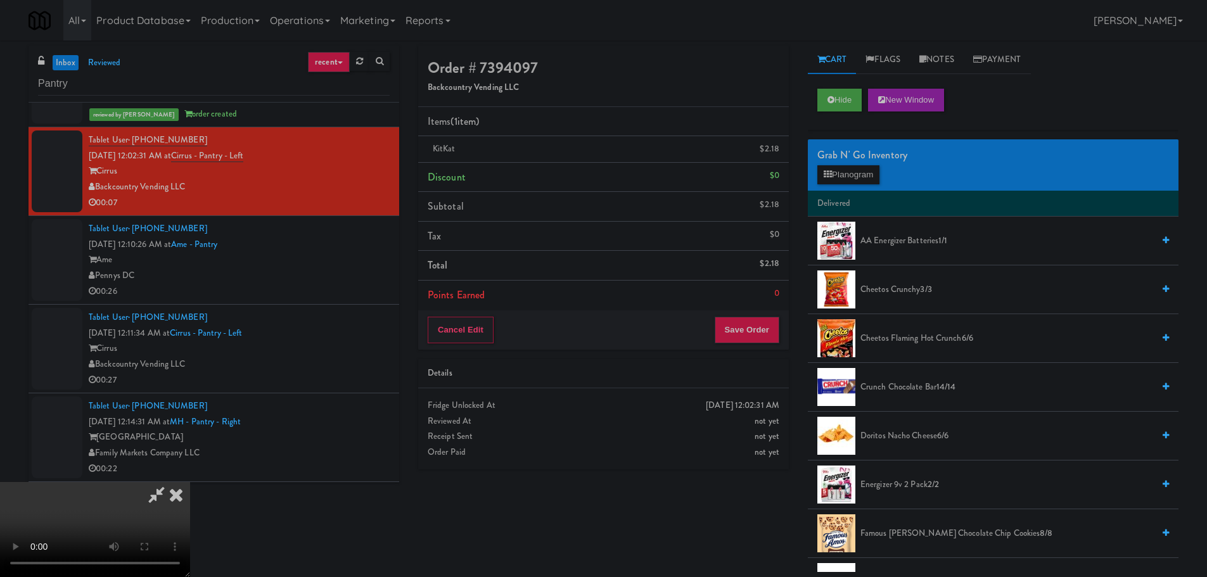
drag, startPoint x: 913, startPoint y: 388, endPoint x: 725, endPoint y: 394, distance: 188.4
click at [912, 388] on span "Crunch Chocolate Bar 14/14" at bounding box center [1007, 388] width 293 height 16
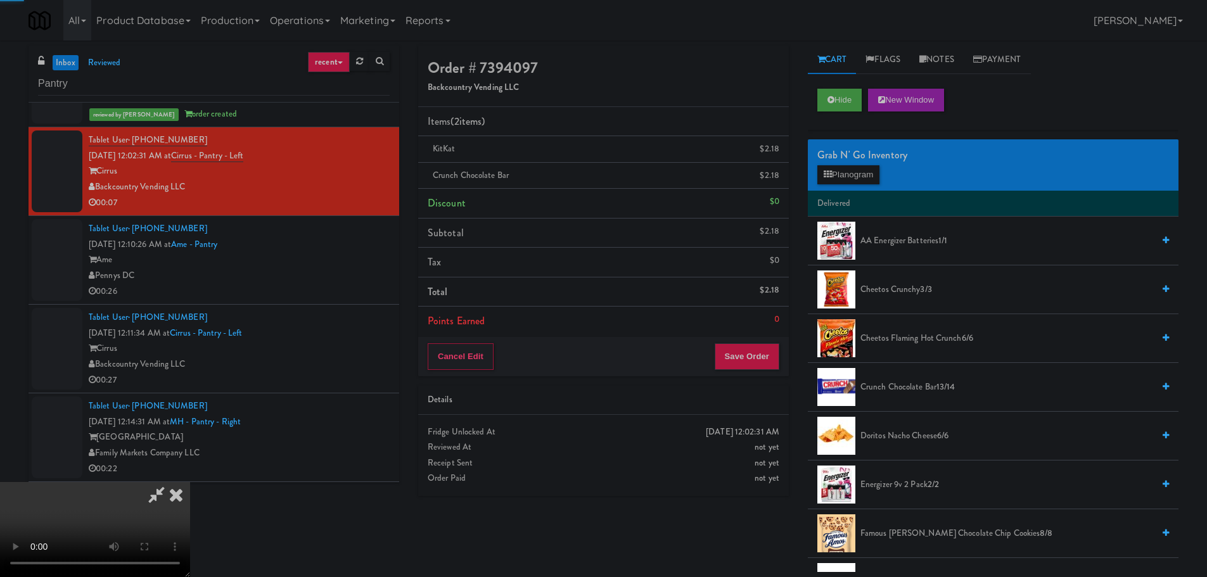
click at [190, 482] on video at bounding box center [95, 529] width 190 height 95
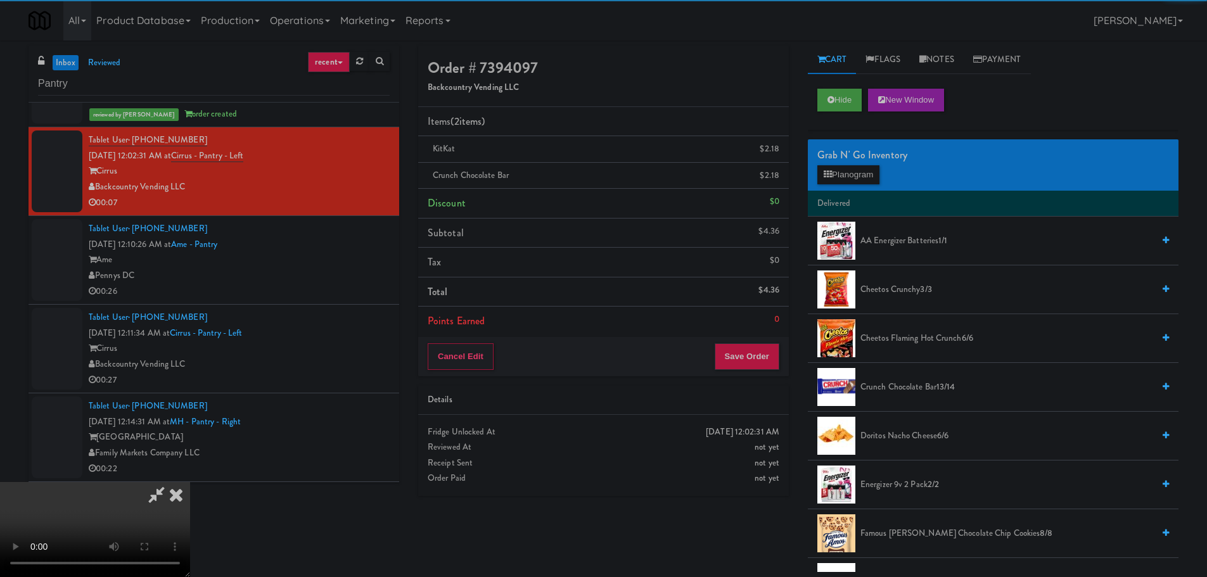
drag, startPoint x: 584, startPoint y: 390, endPoint x: 608, endPoint y: 371, distance: 30.3
click at [190, 482] on video at bounding box center [95, 529] width 190 height 95
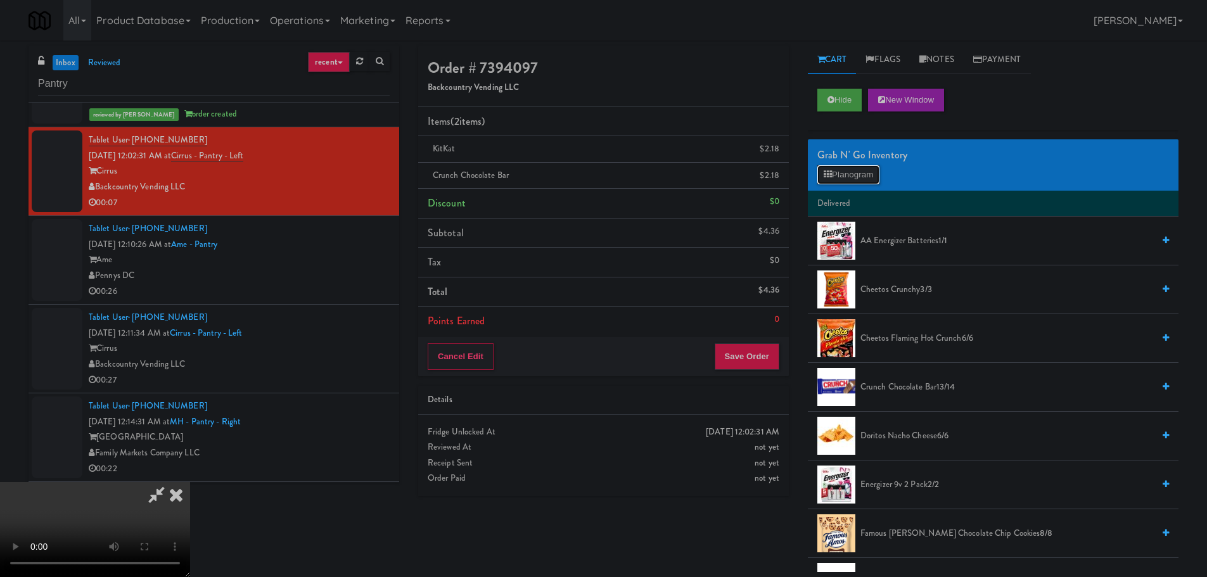
click at [872, 171] on button "Planogram" at bounding box center [849, 174] width 62 height 19
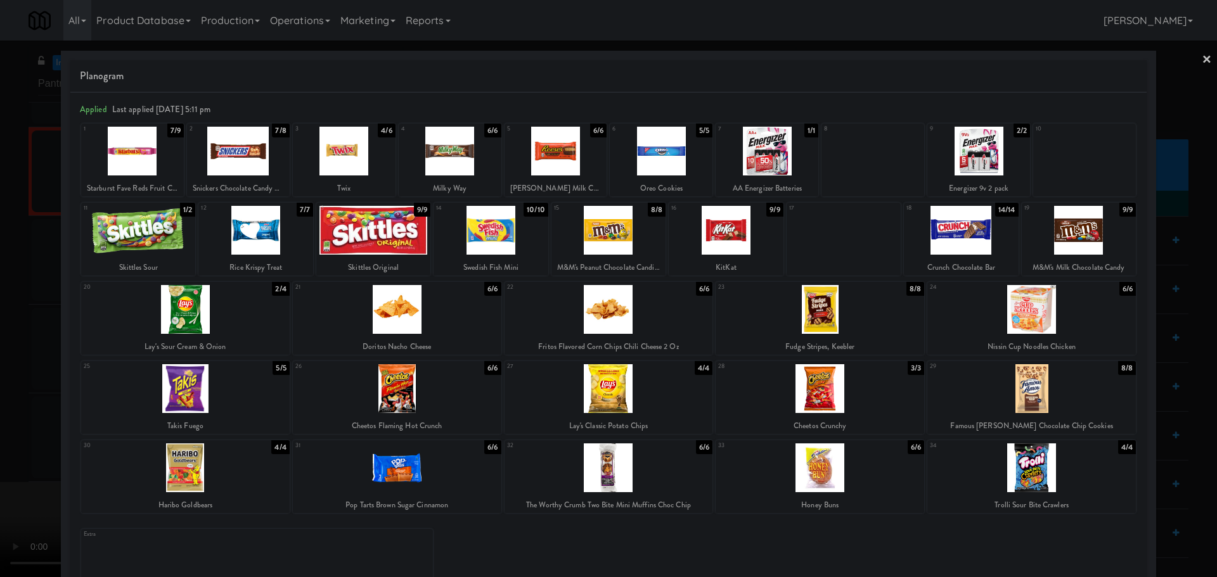
click at [2, 344] on div at bounding box center [608, 288] width 1217 height 577
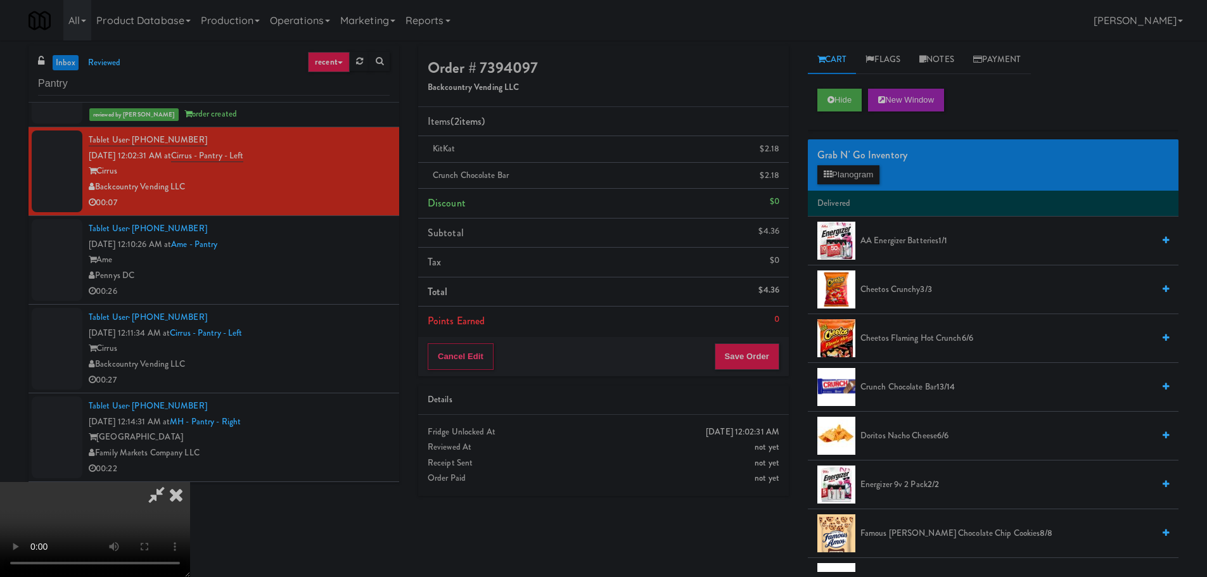
drag, startPoint x: 233, startPoint y: 259, endPoint x: 271, endPoint y: 256, distance: 38.1
click at [190, 482] on video at bounding box center [95, 529] width 190 height 95
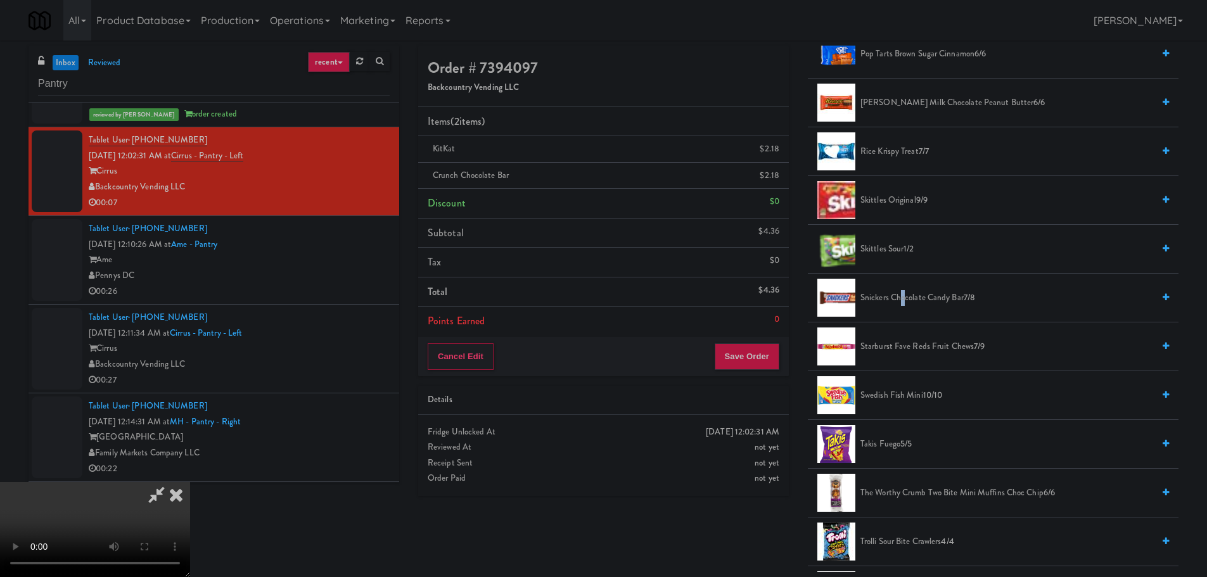
click at [905, 298] on span "Snickers Chocolate Candy Bar 7/8" at bounding box center [1007, 298] width 293 height 16
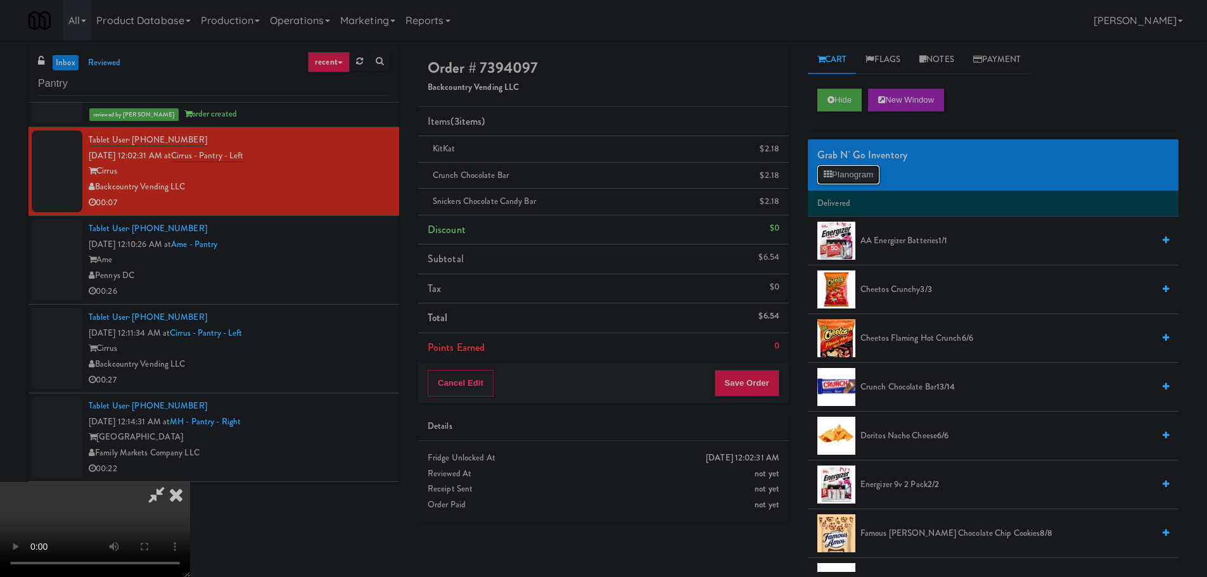
click at [845, 172] on button "Planogram" at bounding box center [849, 174] width 62 height 19
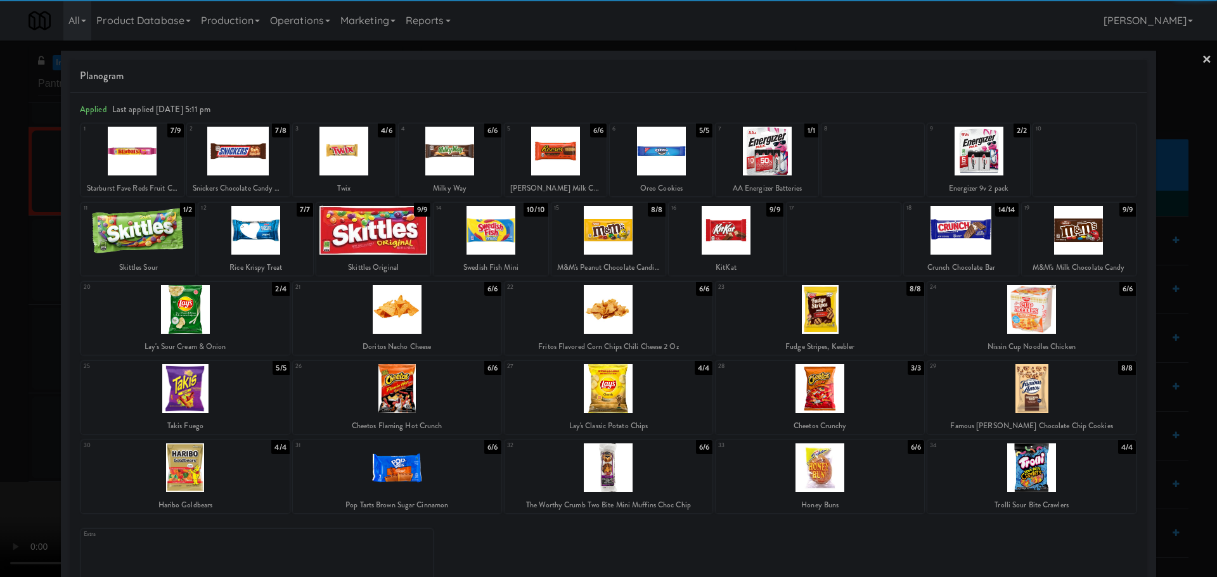
drag, startPoint x: 0, startPoint y: 292, endPoint x: 251, endPoint y: 322, distance: 252.8
click at [0, 295] on div at bounding box center [608, 288] width 1217 height 577
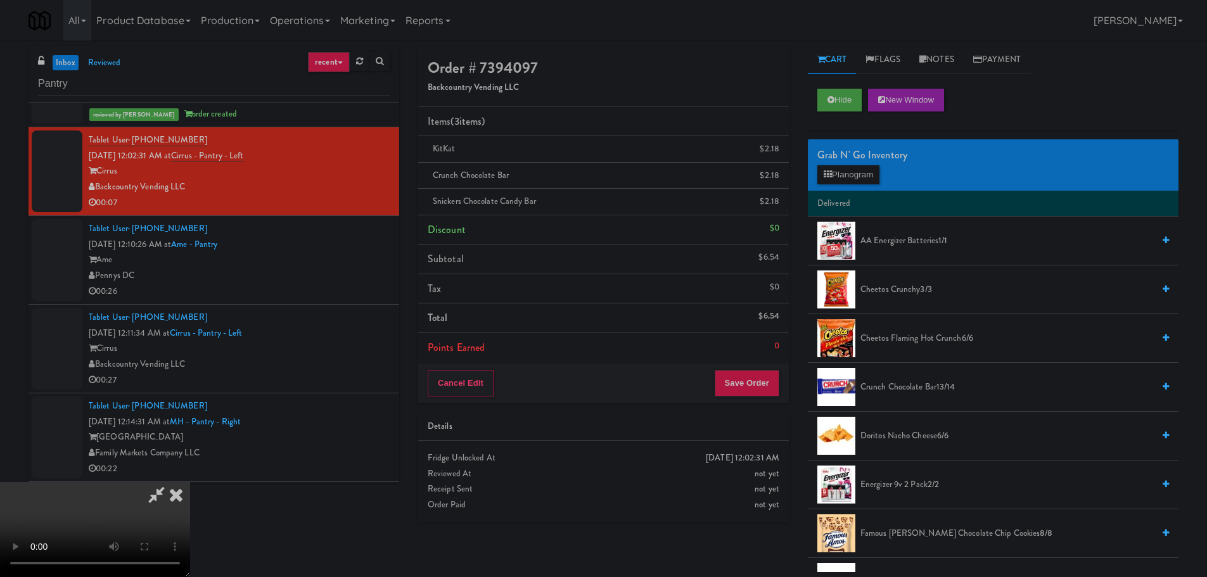
click at [190, 482] on video at bounding box center [95, 529] width 190 height 95
click at [751, 383] on button "Save Order" at bounding box center [747, 383] width 65 height 27
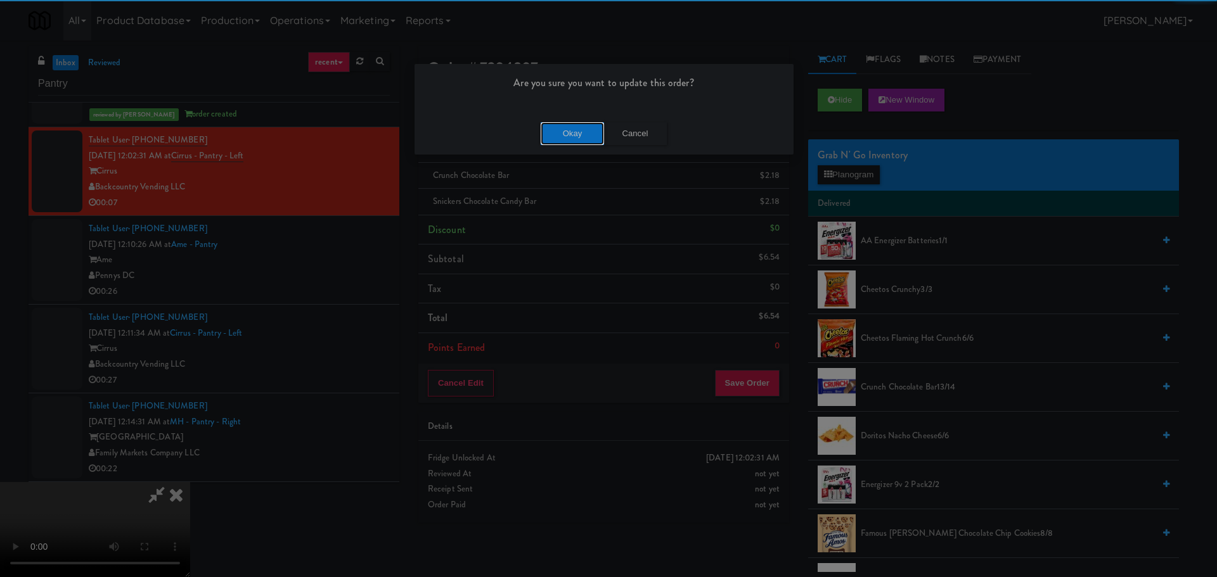
click at [588, 128] on button "Okay" at bounding box center [572, 133] width 63 height 23
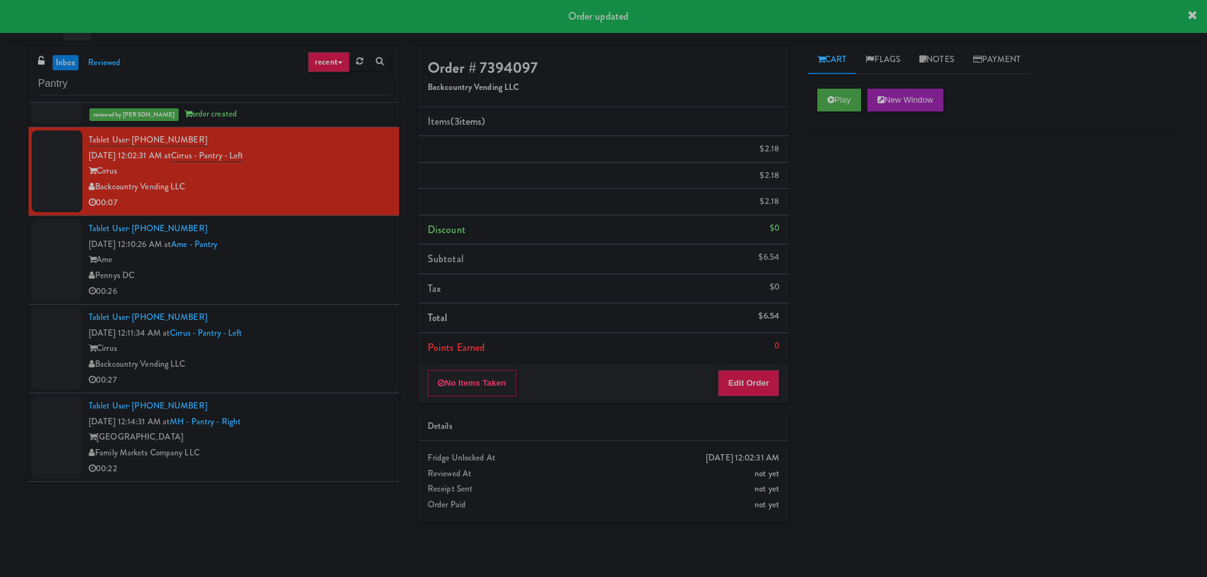
click at [349, 283] on div "Pennys DC" at bounding box center [239, 276] width 301 height 16
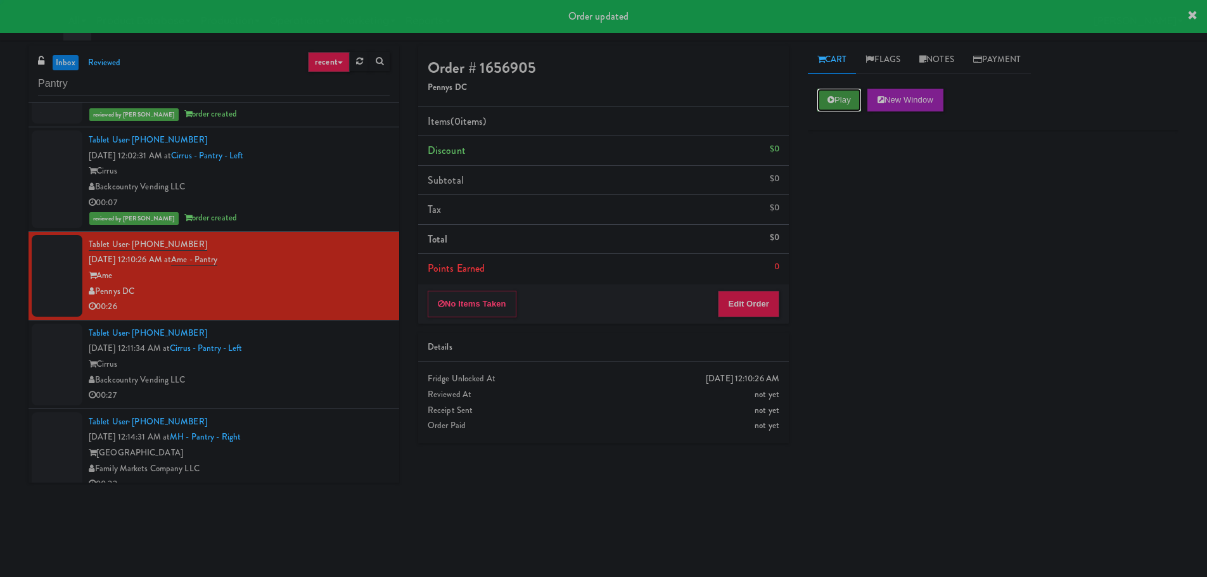
click at [839, 109] on button "Play" at bounding box center [840, 100] width 44 height 23
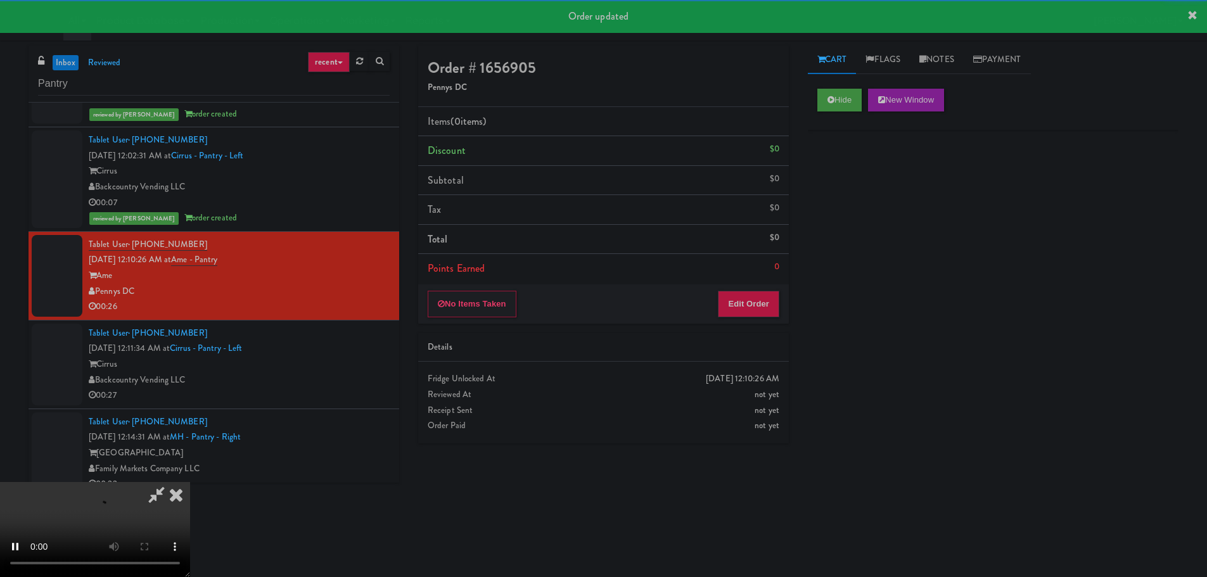
click at [722, 323] on div "No Items Taken Edit Order" at bounding box center [603, 304] width 371 height 39
click at [728, 299] on button "Edit Order" at bounding box center [748, 304] width 61 height 27
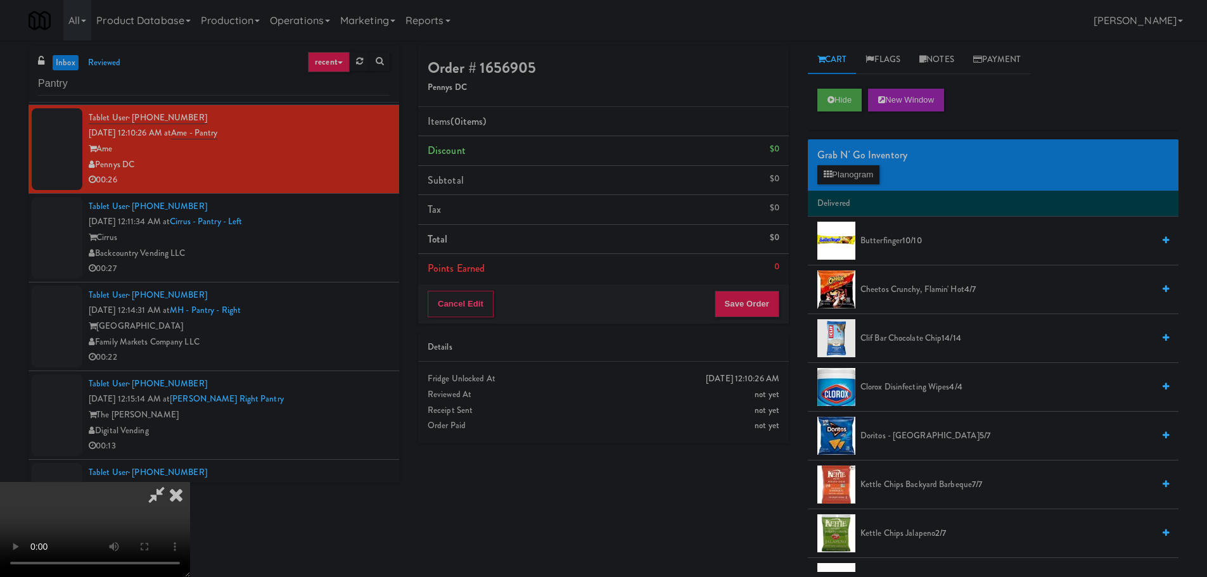
scroll to position [218, 0]
click at [844, 108] on button "Hide" at bounding box center [840, 100] width 44 height 23
drag, startPoint x: 493, startPoint y: 356, endPoint x: 547, endPoint y: 363, distance: 54.2
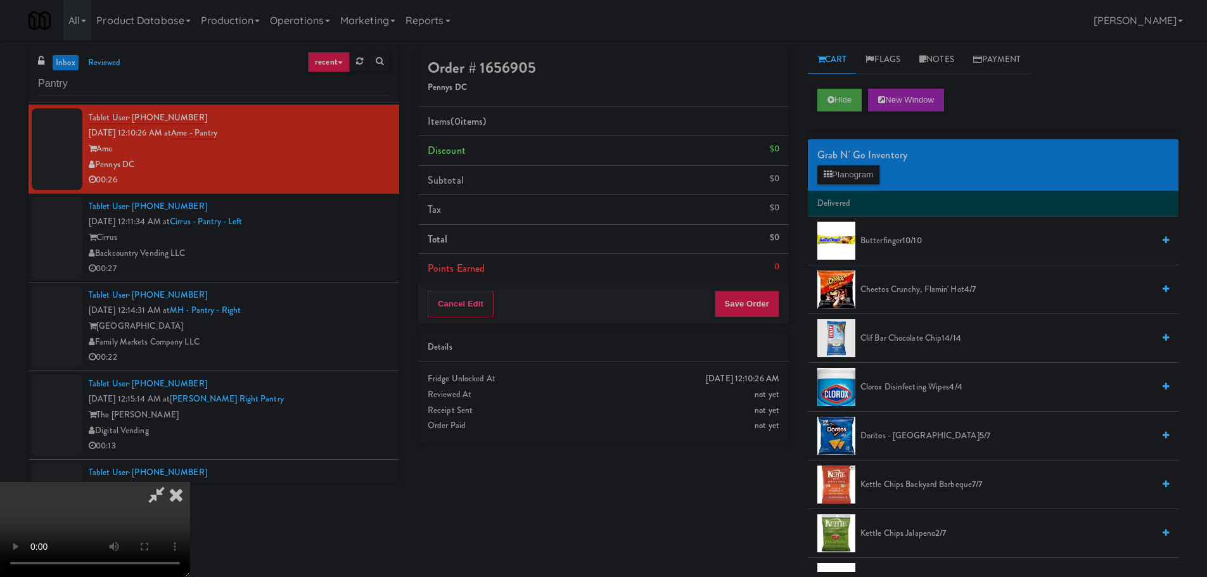
click at [190, 482] on video at bounding box center [95, 529] width 190 height 95
drag, startPoint x: 533, startPoint y: 338, endPoint x: 546, endPoint y: 365, distance: 30.1
click at [190, 482] on video at bounding box center [95, 529] width 190 height 95
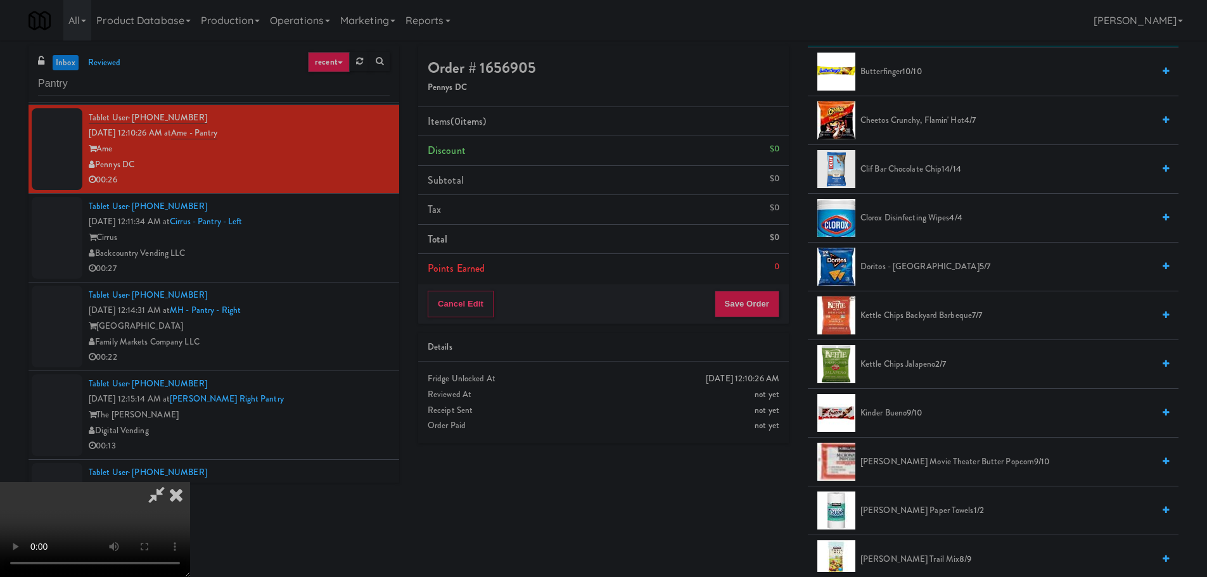
scroll to position [190, 0]
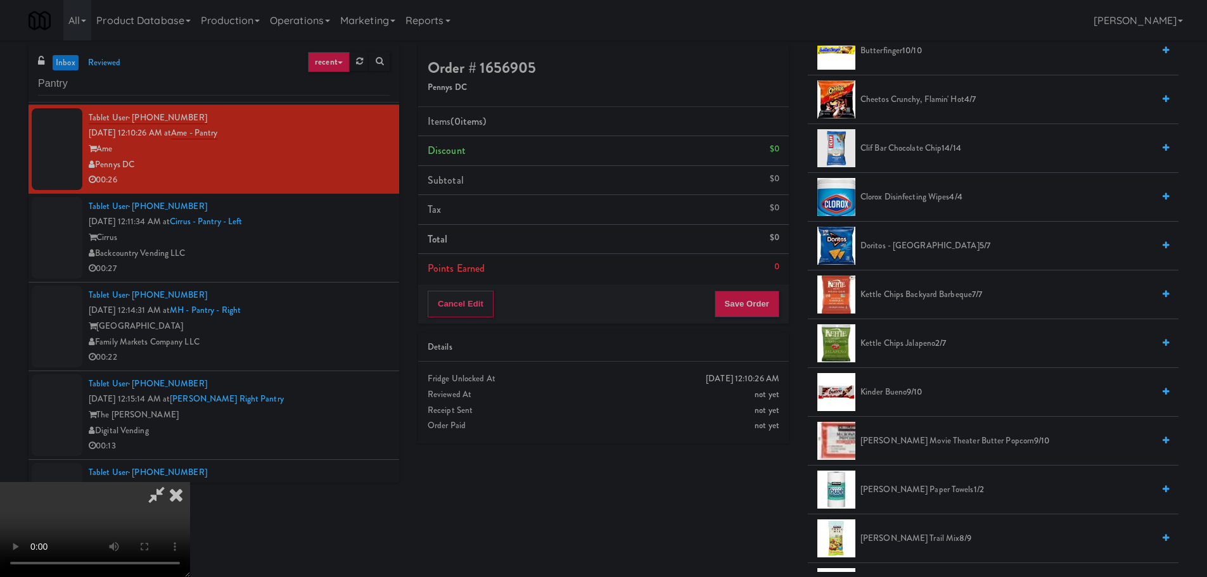
click at [933, 248] on span "Doritos - Cool Ranch 5/7" at bounding box center [1007, 246] width 293 height 16
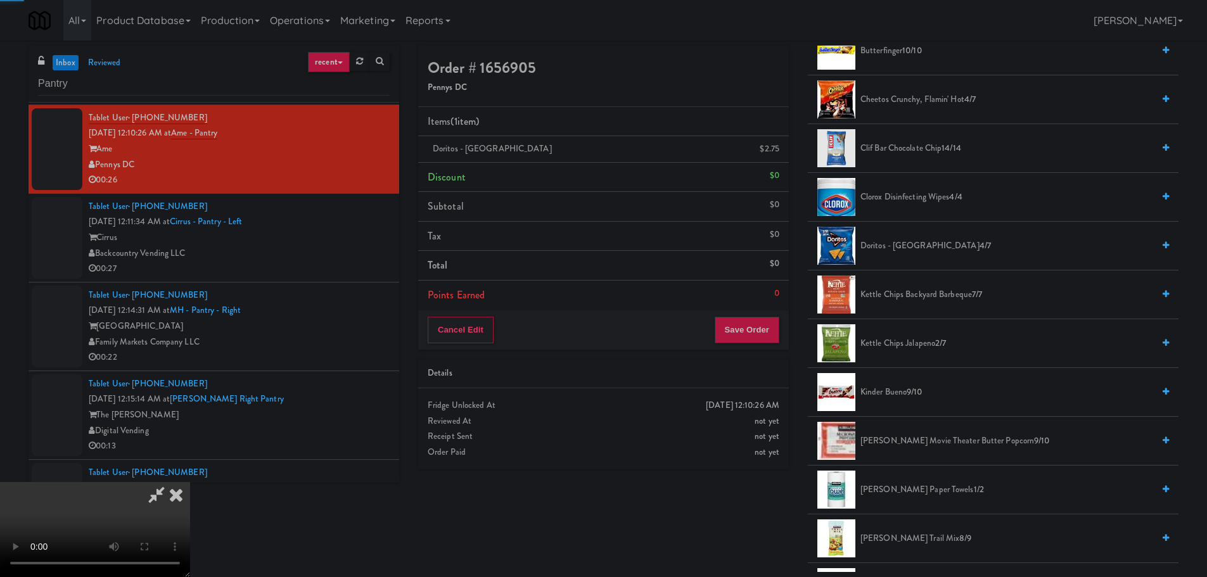
click at [190, 482] on video at bounding box center [95, 529] width 190 height 95
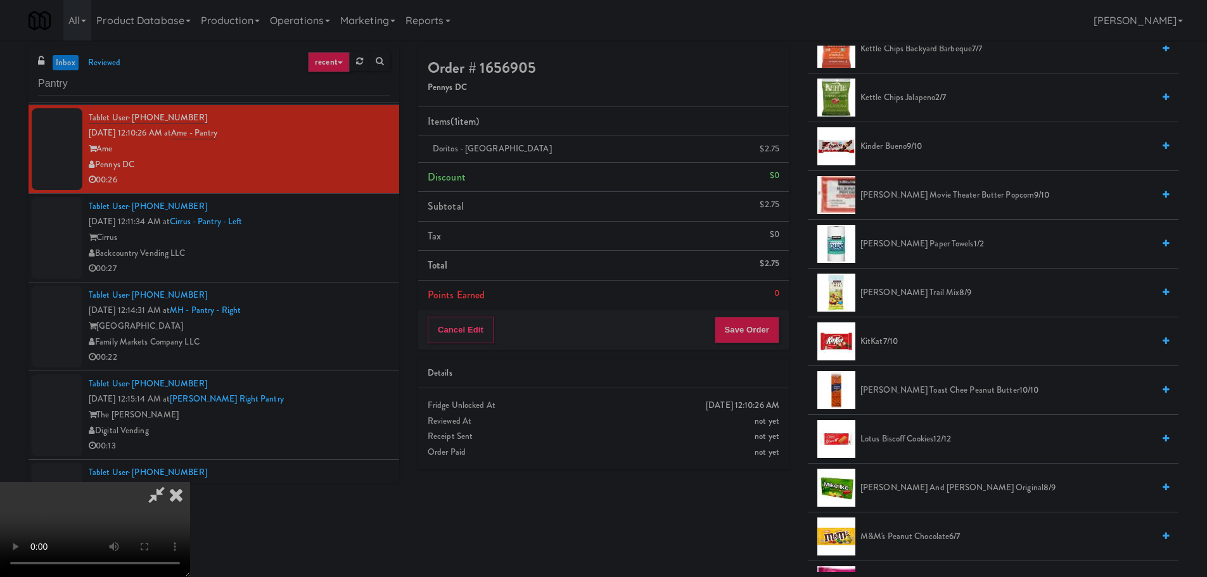
scroll to position [444, 0]
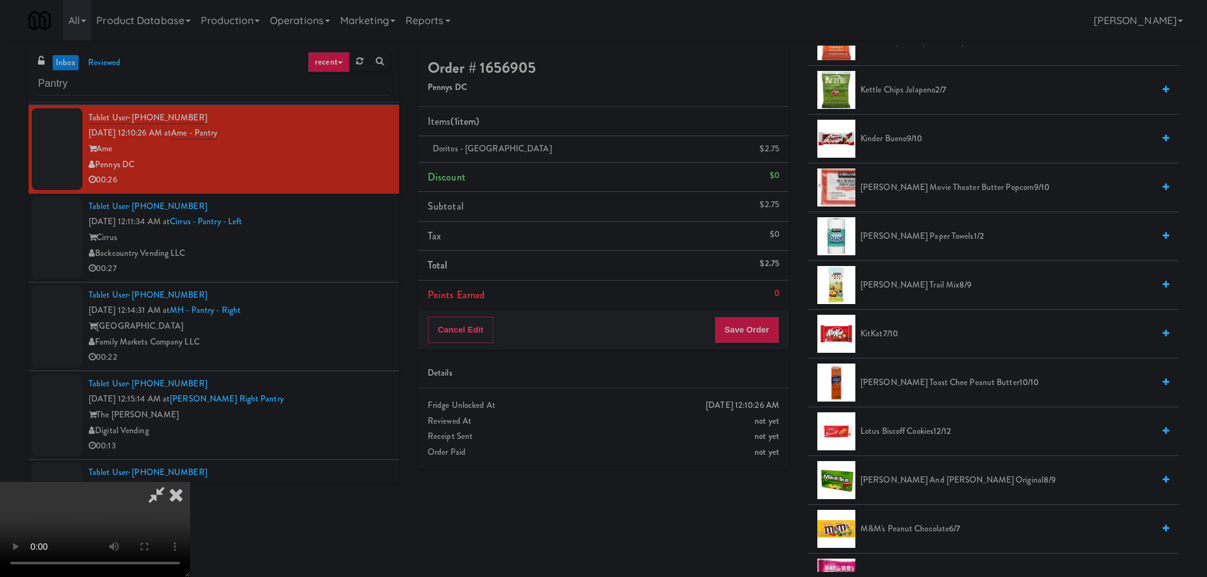
click at [908, 430] on span "Lotus Biscoff Cookies 12/12" at bounding box center [1007, 432] width 293 height 16
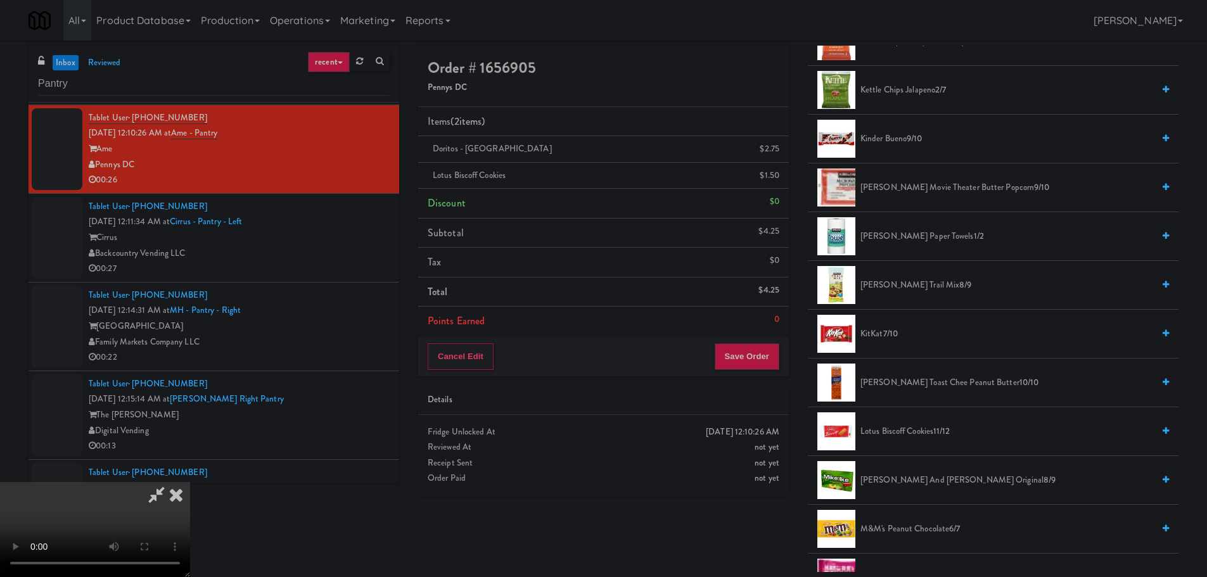
scroll to position [4, 0]
drag, startPoint x: 316, startPoint y: 465, endPoint x: 327, endPoint y: 463, distance: 10.9
click at [190, 482] on video at bounding box center [95, 529] width 190 height 95
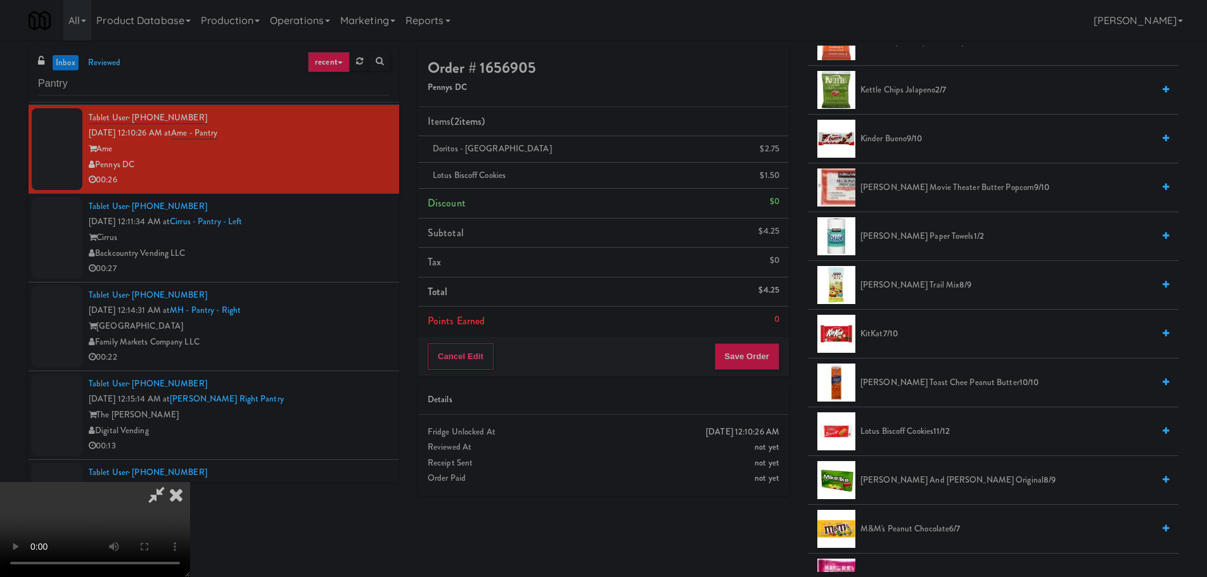
click at [190, 482] on video at bounding box center [95, 529] width 190 height 95
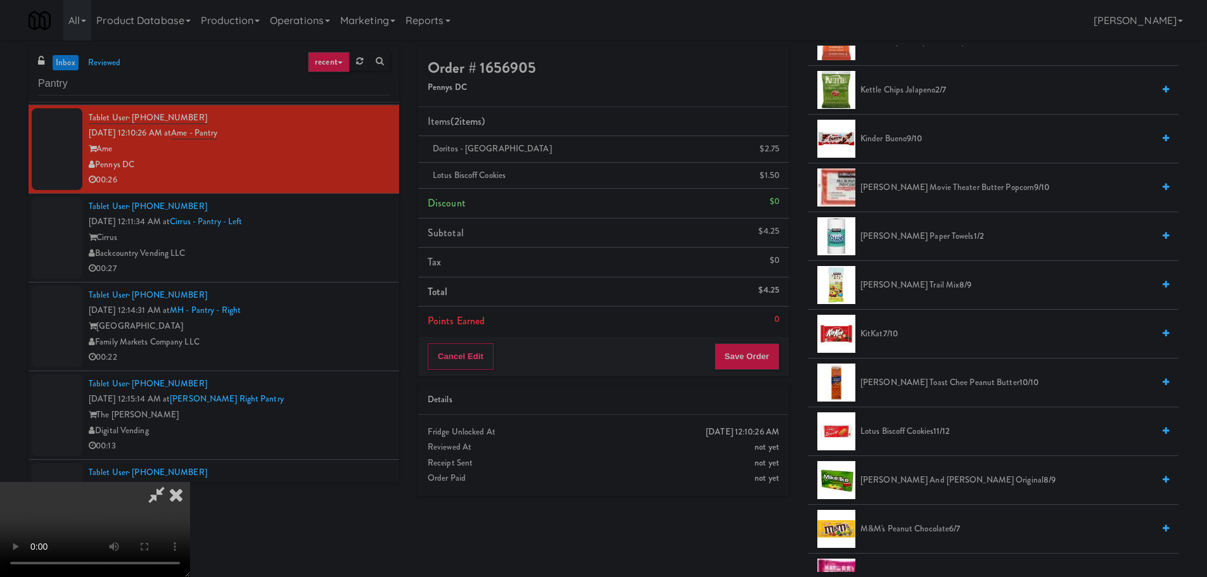
click at [190, 482] on video at bounding box center [95, 529] width 190 height 95
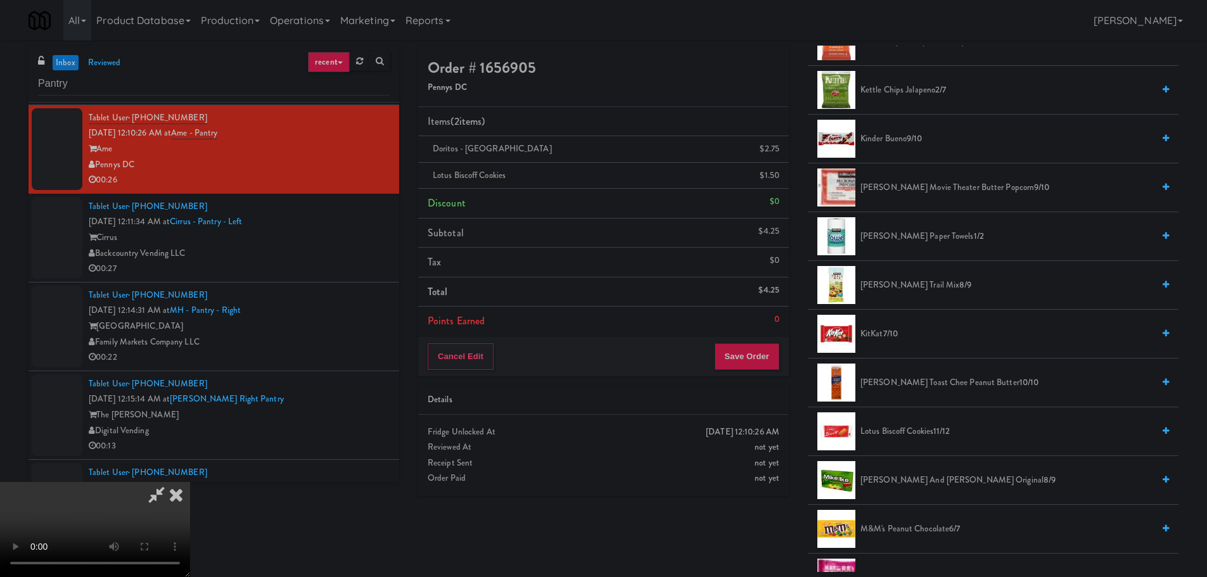
click at [898, 422] on li "Lotus Biscoff Cookies 11/12" at bounding box center [993, 432] width 371 height 49
click at [891, 430] on span "Lotus Biscoff Cookies 11/12" at bounding box center [1007, 432] width 293 height 16
click at [190, 482] on video at bounding box center [95, 529] width 190 height 95
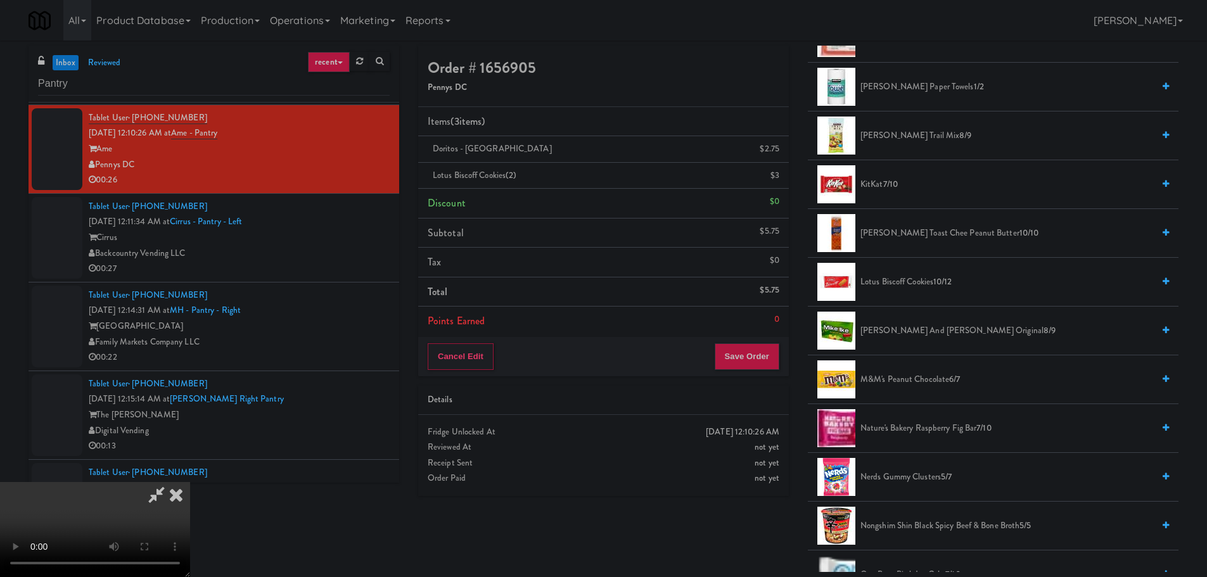
scroll to position [697, 0]
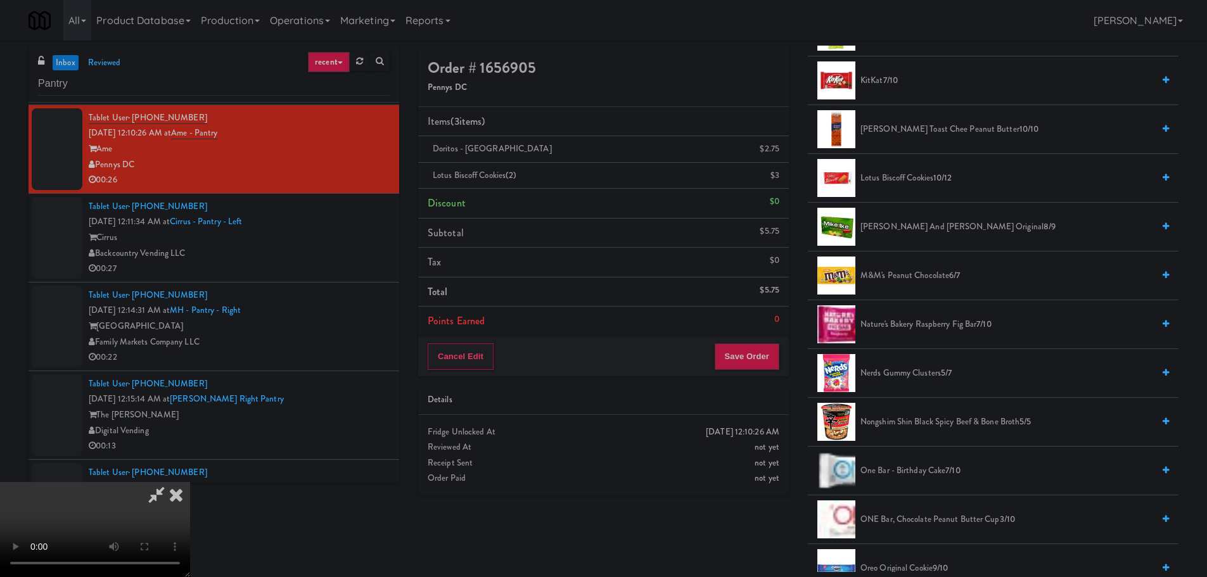
click at [925, 378] on span "Nerds Gummy Clusters 5/7" at bounding box center [1007, 374] width 293 height 16
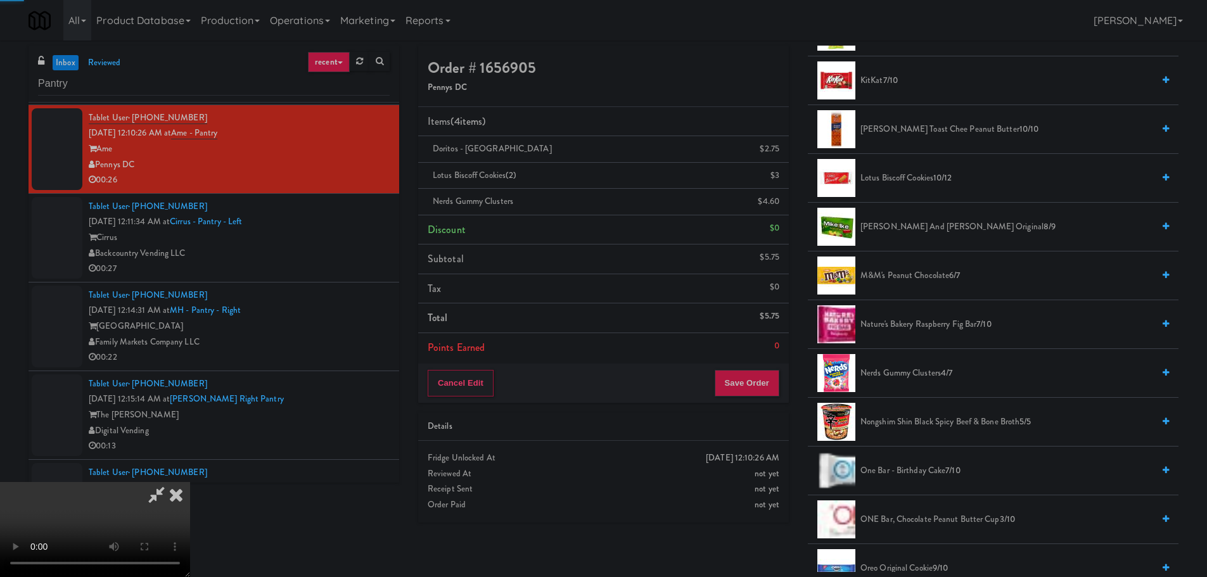
click at [190, 482] on video at bounding box center [95, 529] width 190 height 95
click at [767, 375] on button "Save Order" at bounding box center [747, 383] width 65 height 27
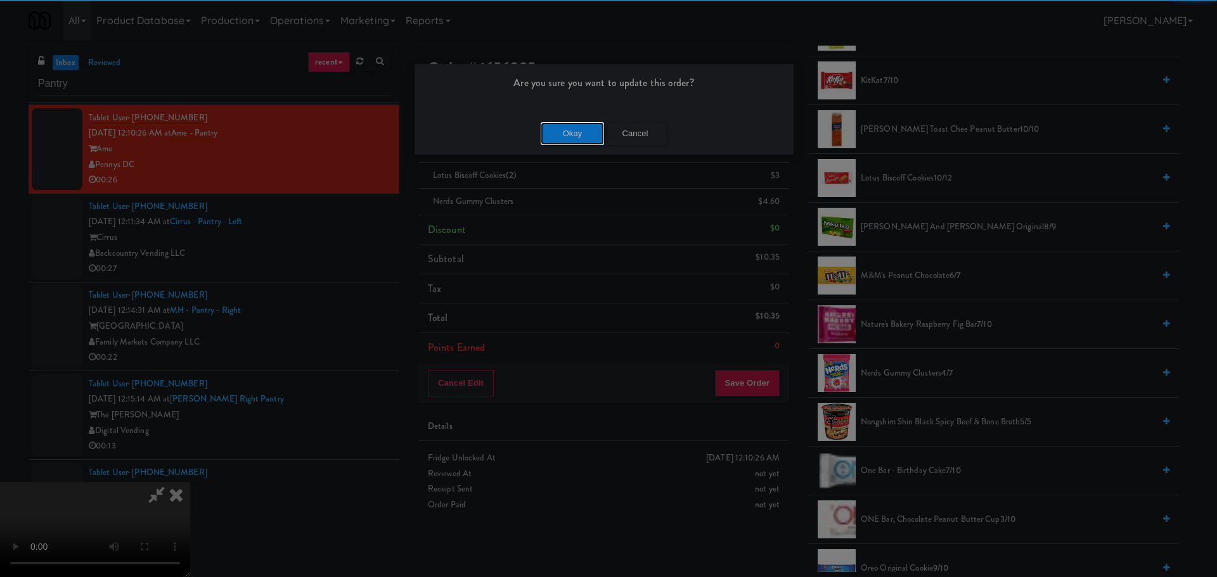
click at [582, 125] on button "Okay" at bounding box center [572, 133] width 63 height 23
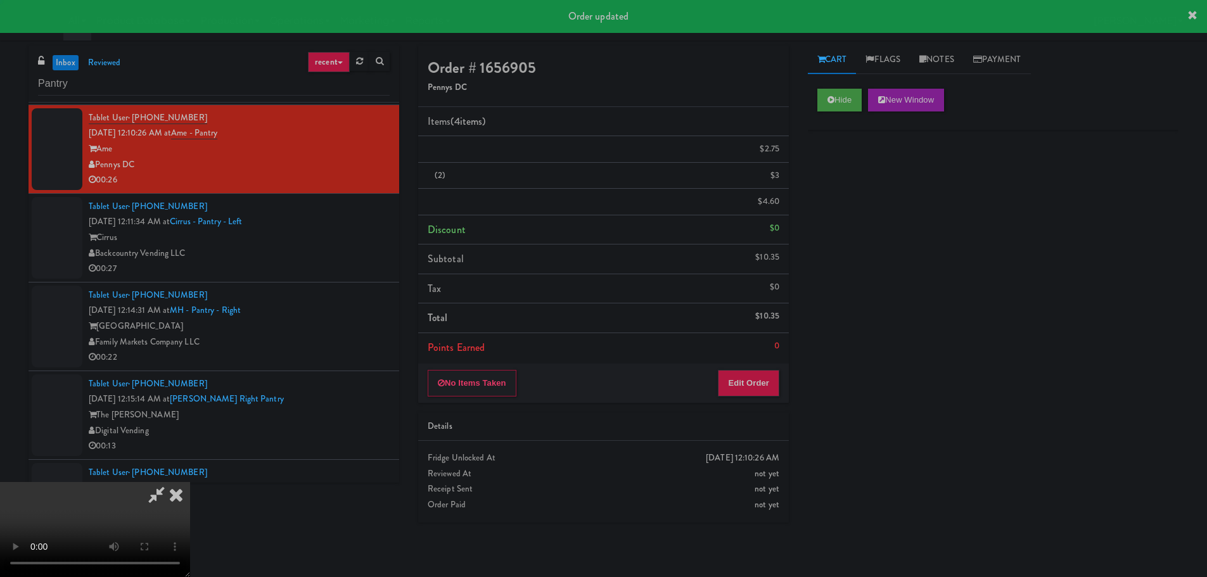
scroll to position [0, 0]
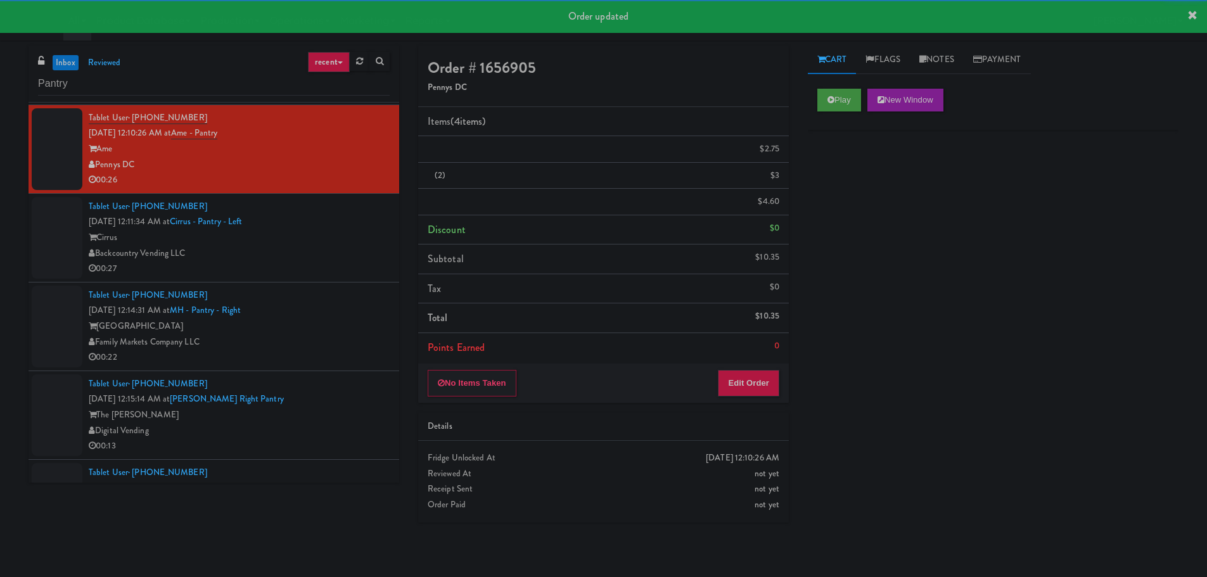
click at [357, 262] on div "00:27" at bounding box center [239, 269] width 301 height 16
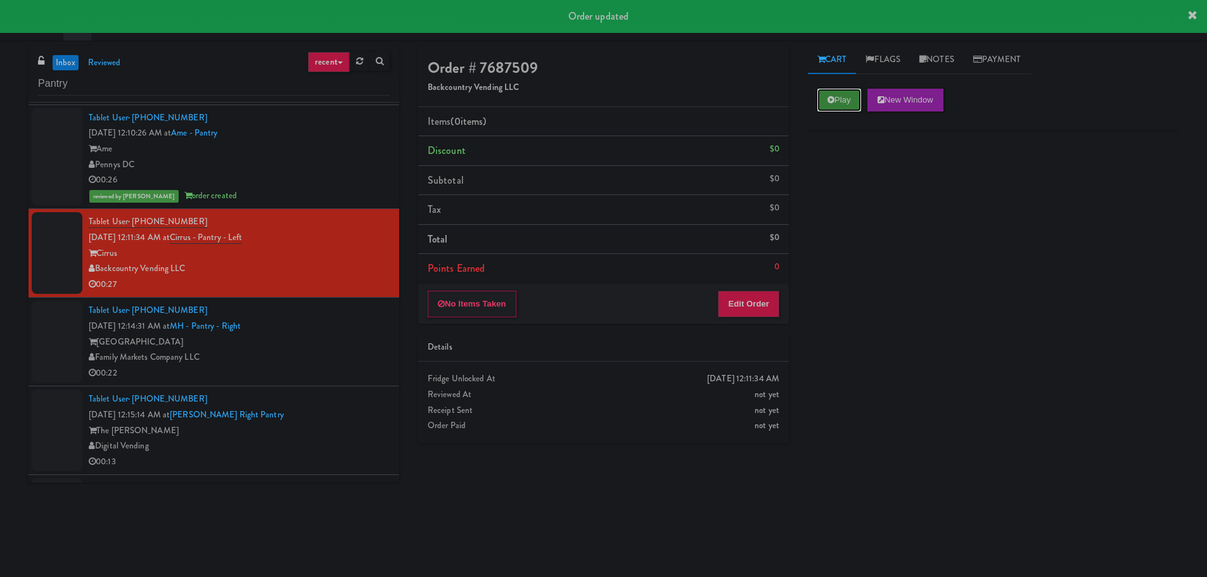
click at [841, 96] on button "Play" at bounding box center [840, 100] width 44 height 23
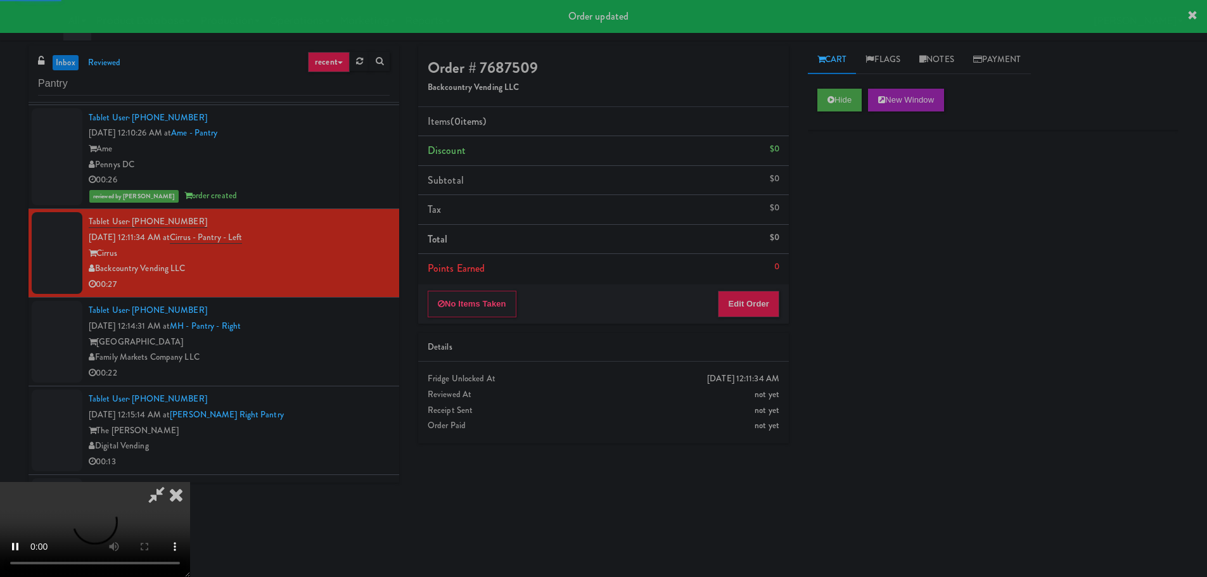
click at [765, 340] on div "Details" at bounding box center [604, 348] width 352 height 16
click at [769, 299] on button "Edit Order" at bounding box center [748, 304] width 61 height 27
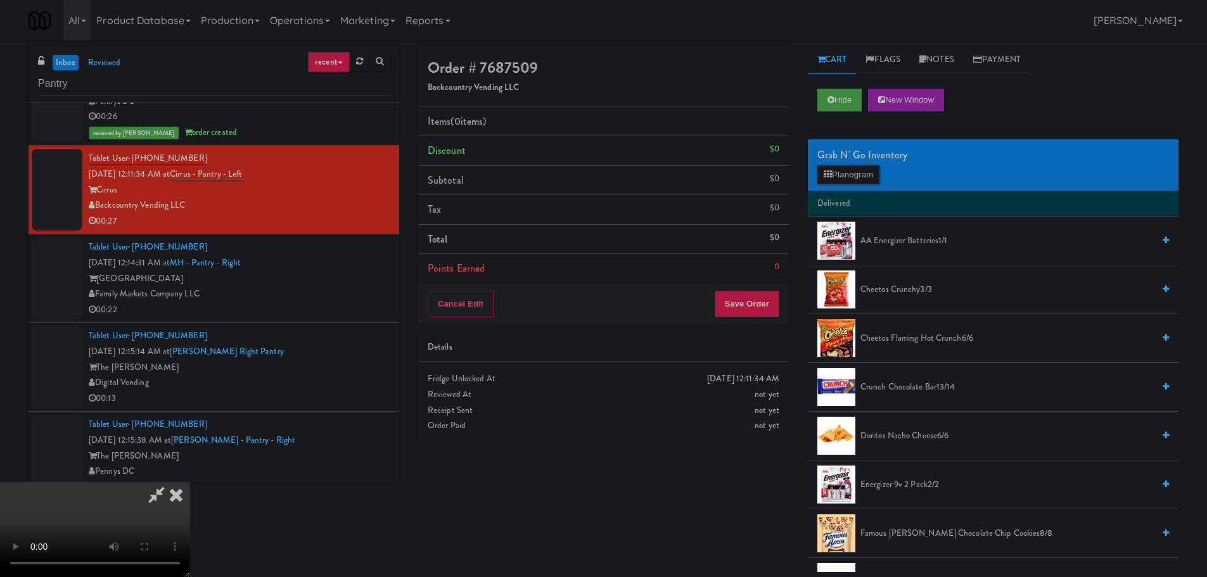
click at [190, 482] on video at bounding box center [95, 529] width 190 height 95
click at [861, 179] on button "Planogram" at bounding box center [849, 174] width 62 height 19
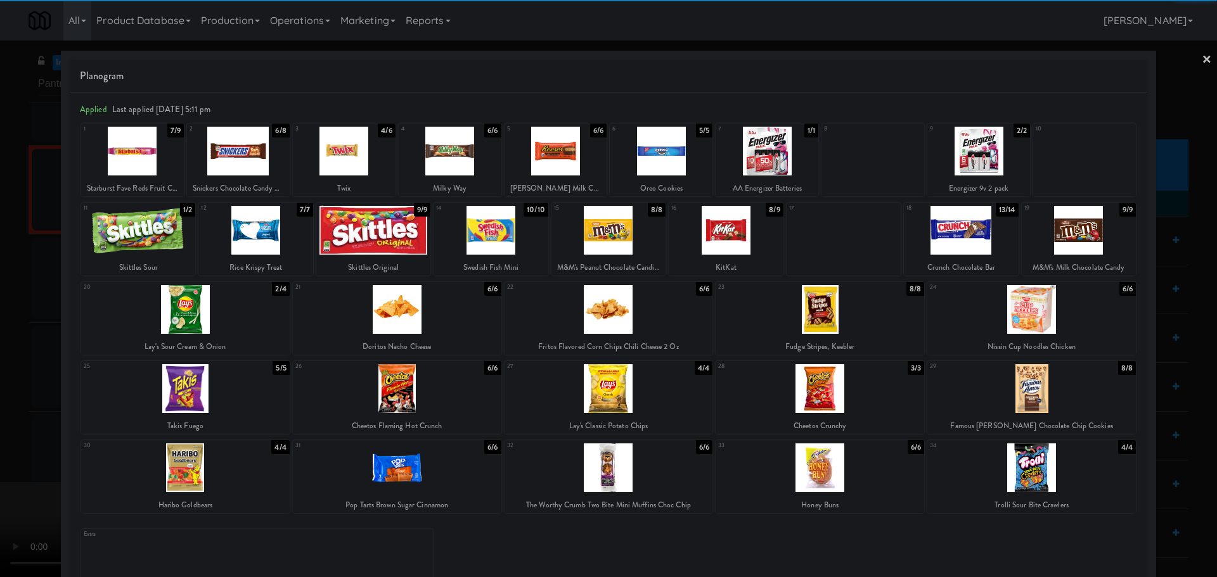
click at [217, 394] on div at bounding box center [185, 388] width 209 height 49
drag, startPoint x: 0, startPoint y: 382, endPoint x: 44, endPoint y: 366, distance: 46.3
click at [1, 382] on div at bounding box center [608, 288] width 1217 height 577
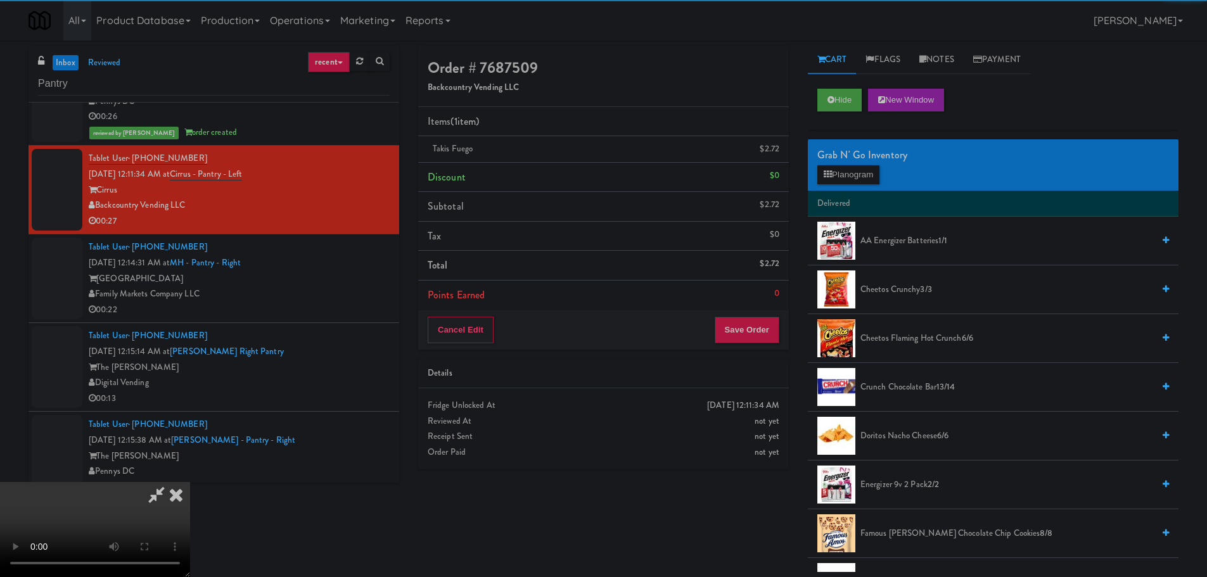
click at [190, 482] on video at bounding box center [95, 529] width 190 height 95
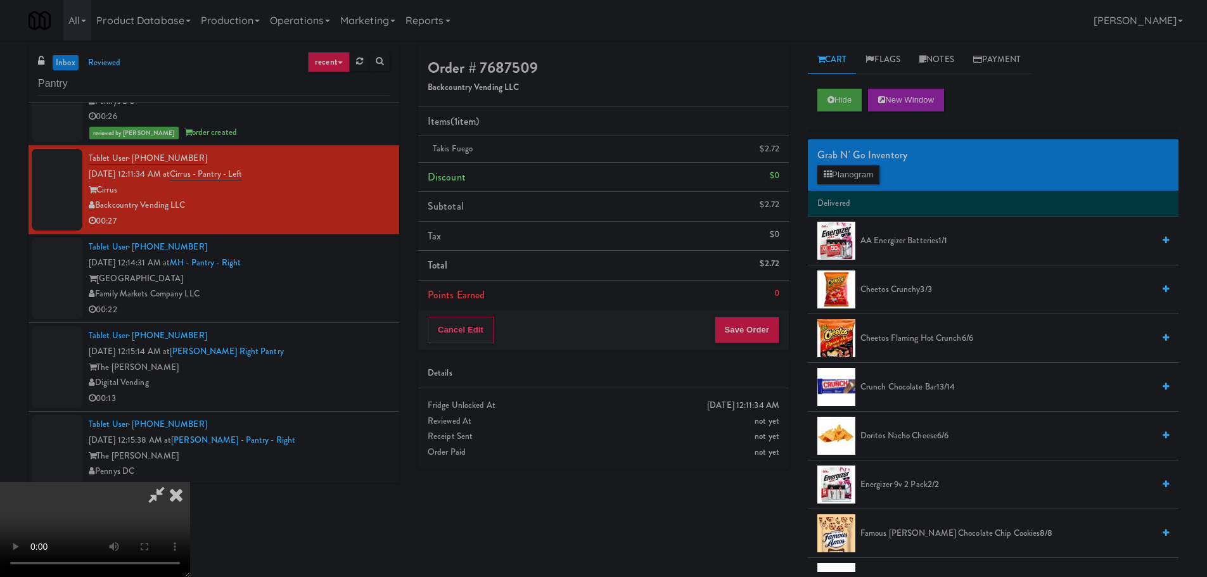
click at [190, 482] on video at bounding box center [95, 529] width 190 height 95
drag, startPoint x: 610, startPoint y: 347, endPoint x: 545, endPoint y: 370, distance: 69.4
click at [190, 482] on video at bounding box center [95, 529] width 190 height 95
drag, startPoint x: 537, startPoint y: 376, endPoint x: 589, endPoint y: 387, distance: 53.1
click at [190, 482] on video at bounding box center [95, 529] width 190 height 95
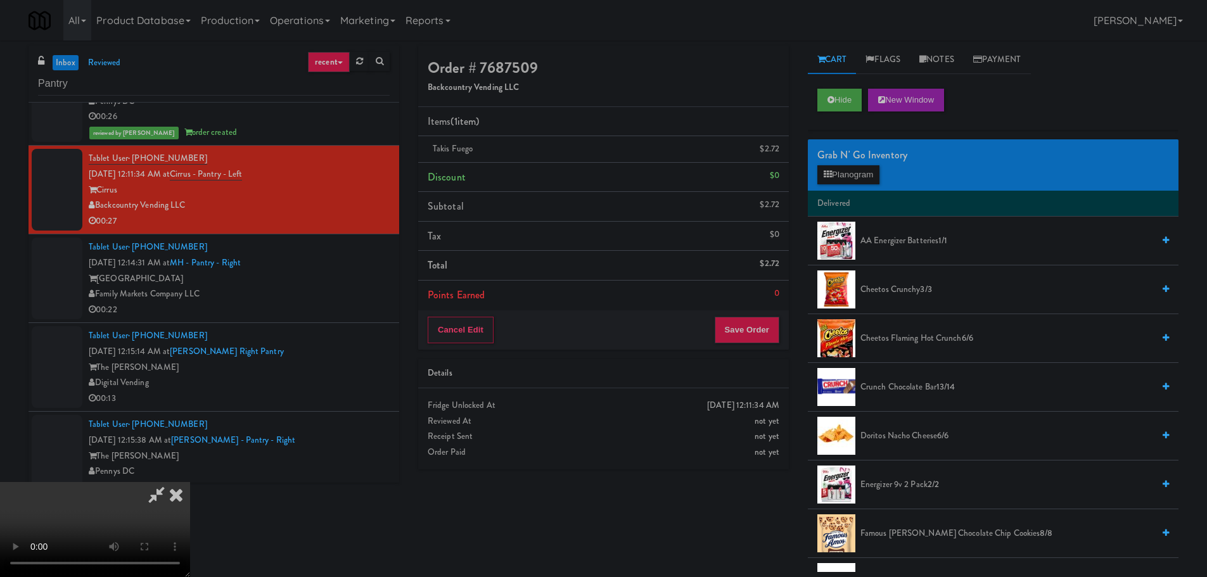
click at [925, 337] on span "Cheetos Flaming Hot Crunch 6/6" at bounding box center [1007, 339] width 293 height 16
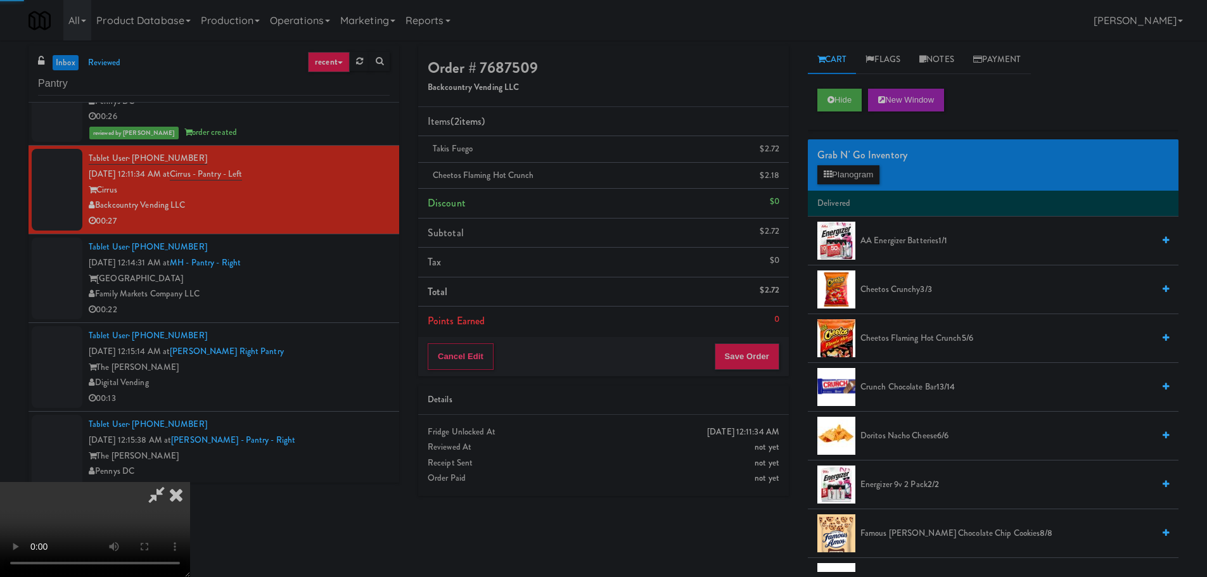
click at [190, 482] on video at bounding box center [95, 529] width 190 height 95
click at [758, 348] on button "Save Order" at bounding box center [747, 357] width 65 height 27
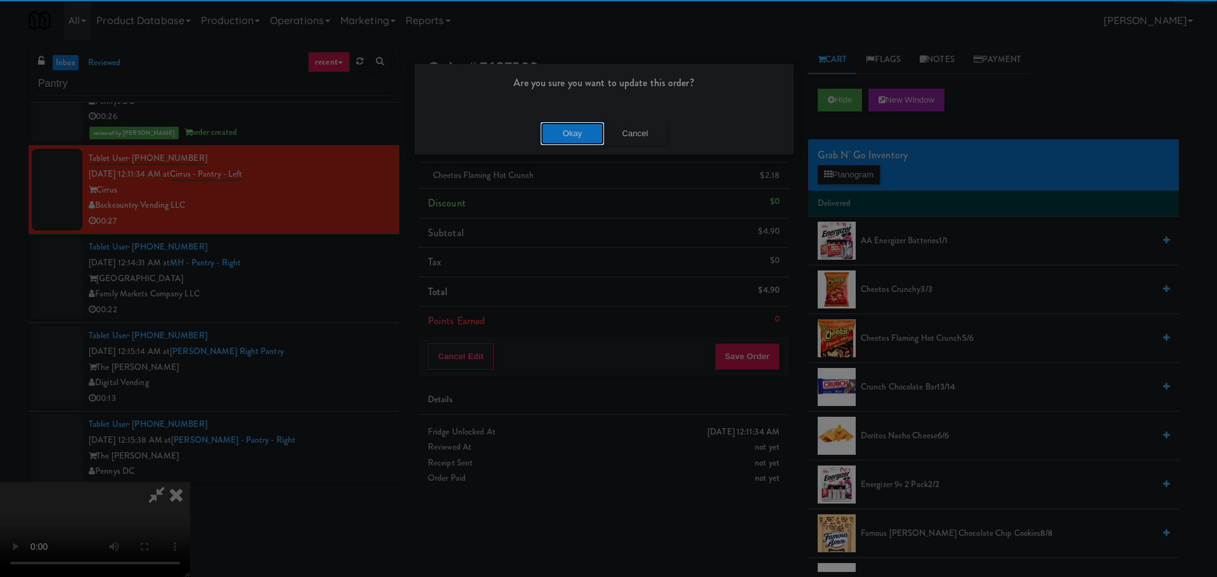
click at [555, 124] on button "Okay" at bounding box center [572, 133] width 63 height 23
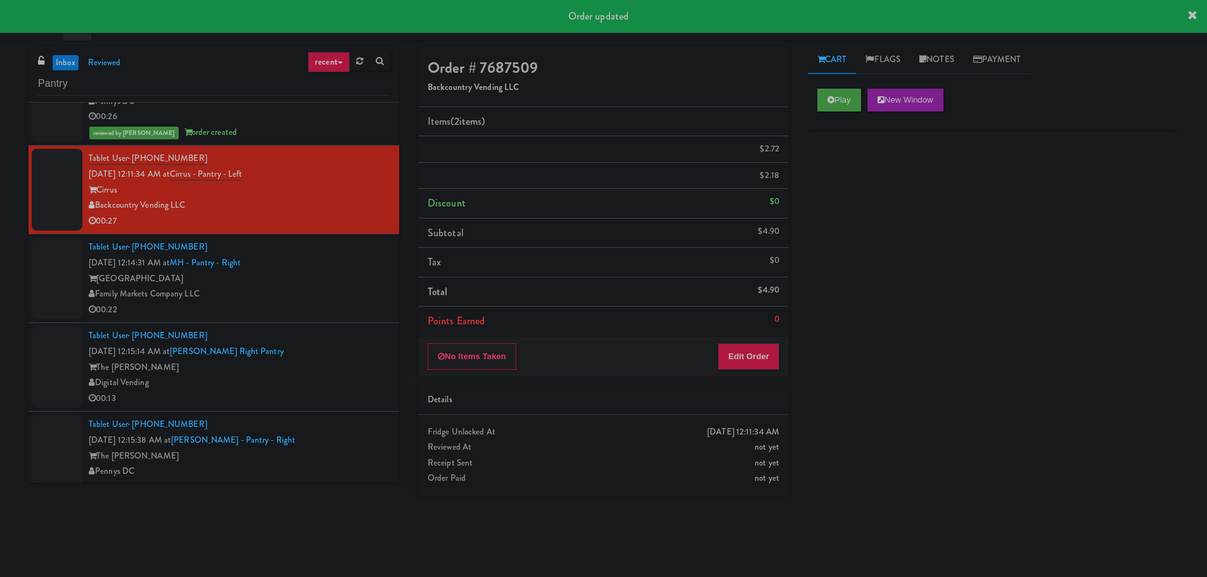
click at [342, 273] on div "[GEOGRAPHIC_DATA]" at bounding box center [239, 279] width 301 height 16
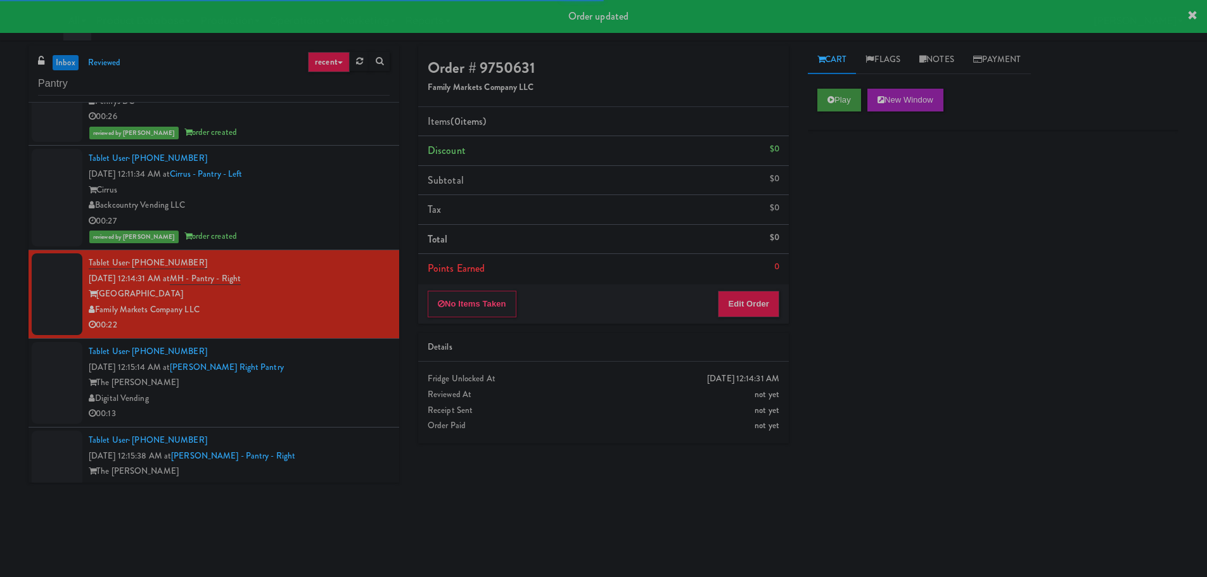
click at [817, 97] on div "Play New Window" at bounding box center [993, 104] width 371 height 51
click at [837, 103] on button "Play" at bounding box center [840, 100] width 44 height 23
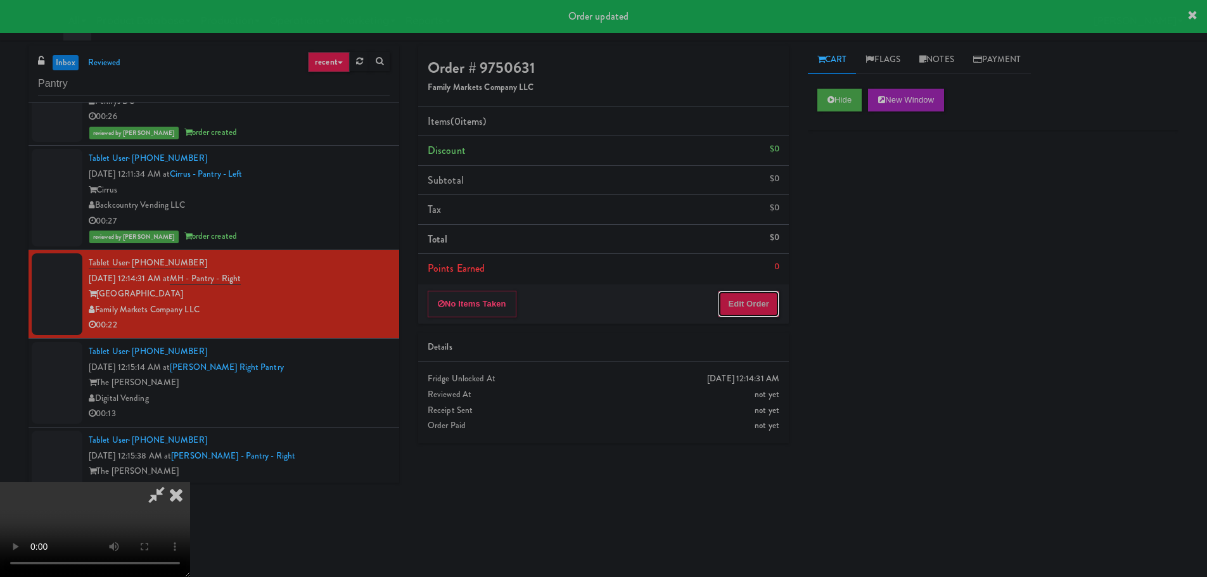
click at [772, 313] on button "Edit Order" at bounding box center [748, 304] width 61 height 27
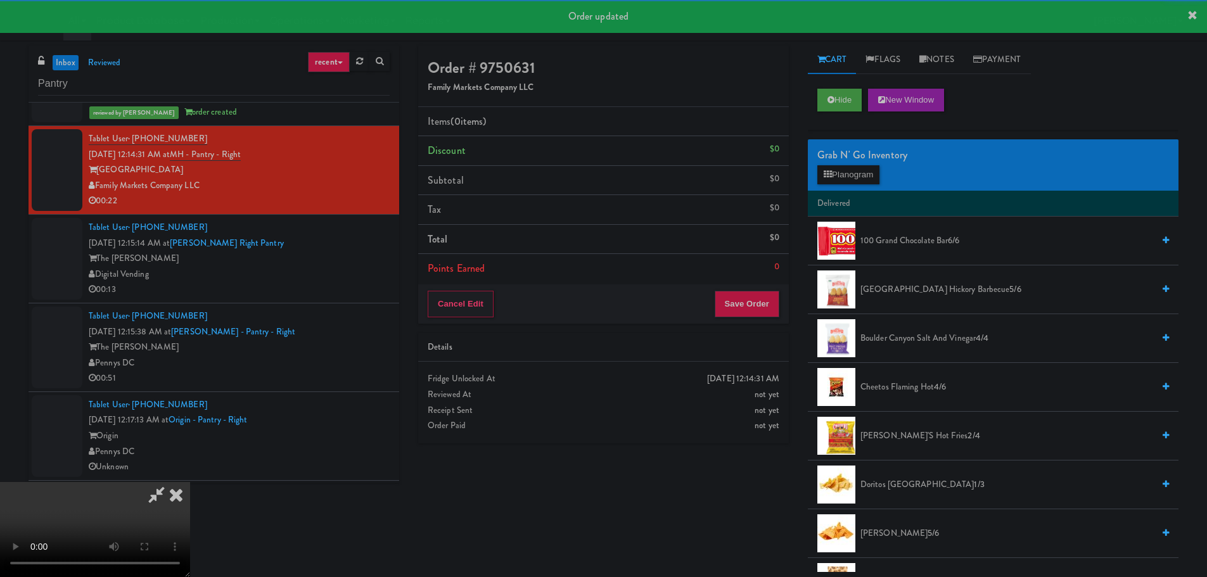
scroll to position [1648, 0]
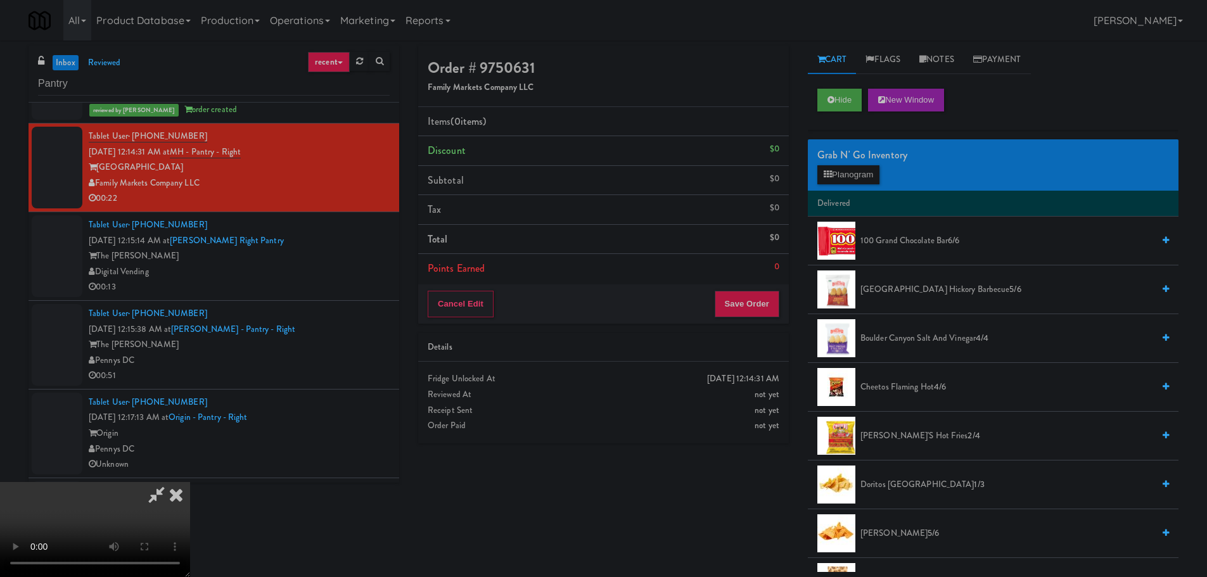
click at [190, 482] on video at bounding box center [95, 529] width 190 height 95
drag, startPoint x: 441, startPoint y: 363, endPoint x: 447, endPoint y: 380, distance: 17.4
click at [190, 482] on video at bounding box center [95, 529] width 190 height 95
drag, startPoint x: 419, startPoint y: 384, endPoint x: 432, endPoint y: 384, distance: 13.3
click at [190, 482] on video at bounding box center [95, 529] width 190 height 95
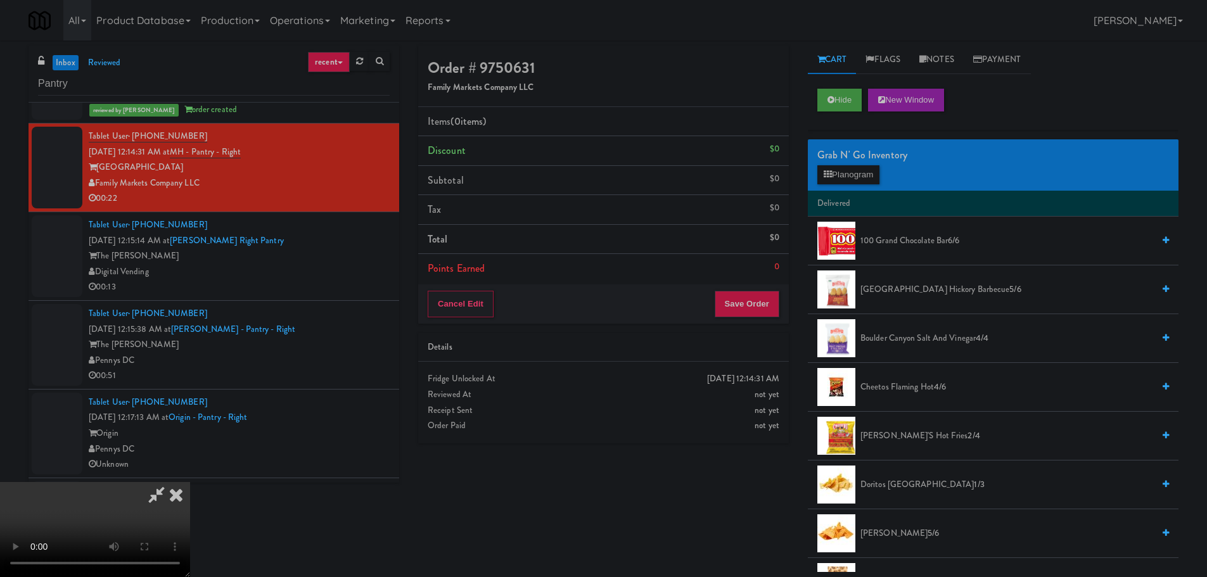
drag, startPoint x: 577, startPoint y: 374, endPoint x: 560, endPoint y: 382, distance: 19.0
click at [190, 482] on video at bounding box center [95, 529] width 190 height 95
click at [863, 179] on button "Planogram" at bounding box center [849, 174] width 62 height 19
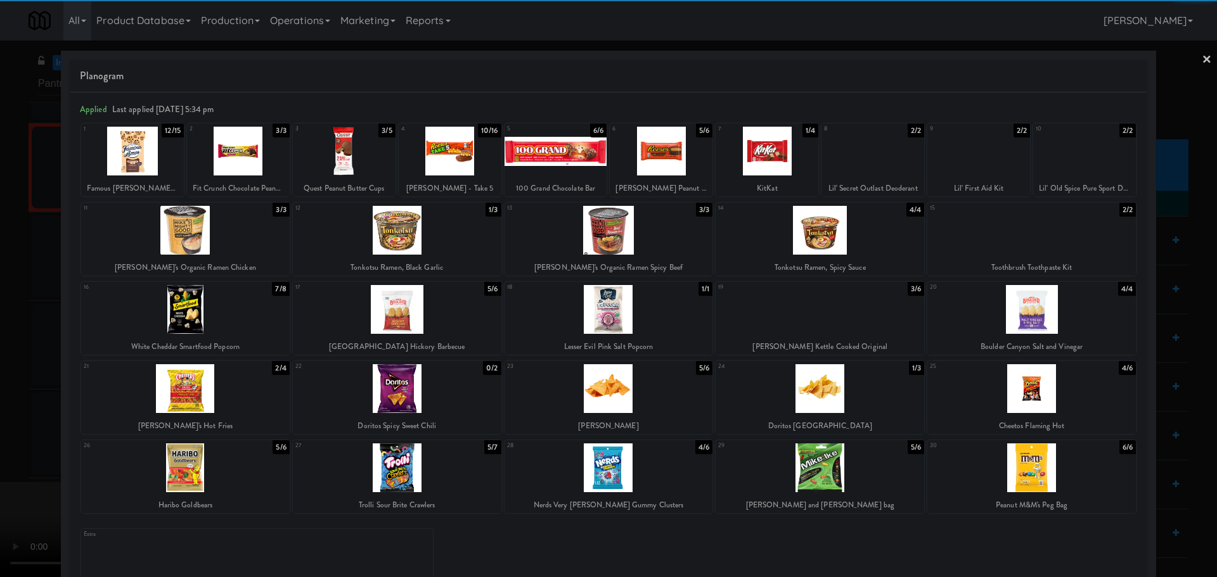
click at [657, 158] on div at bounding box center [661, 151] width 103 height 49
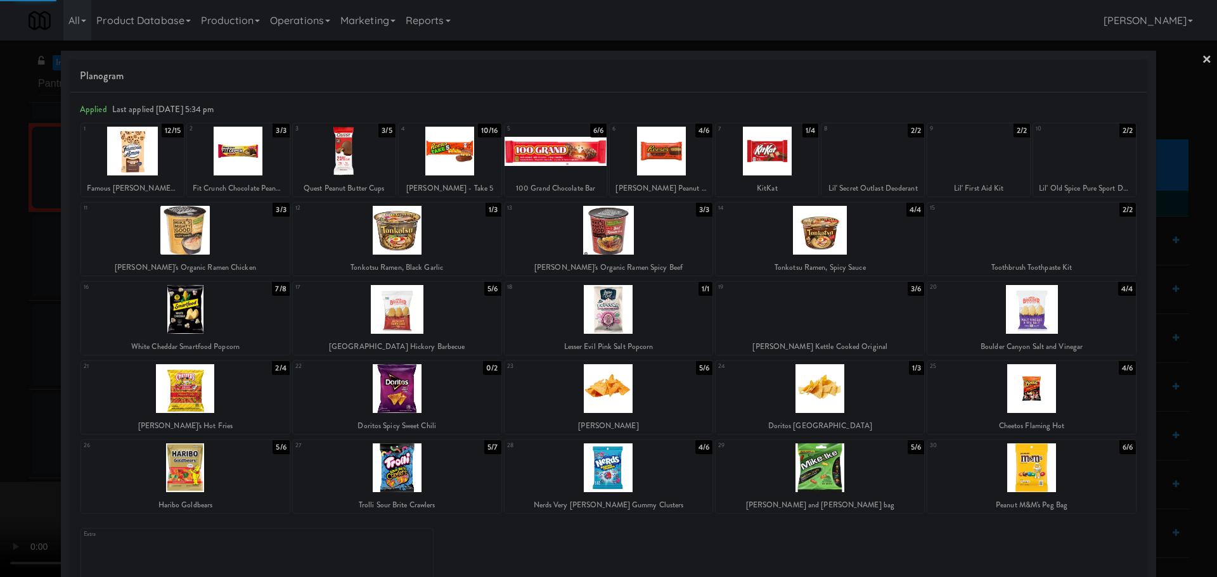
drag, startPoint x: 5, startPoint y: 252, endPoint x: 27, endPoint y: 264, distance: 25.6
click at [8, 253] on div at bounding box center [608, 288] width 1217 height 577
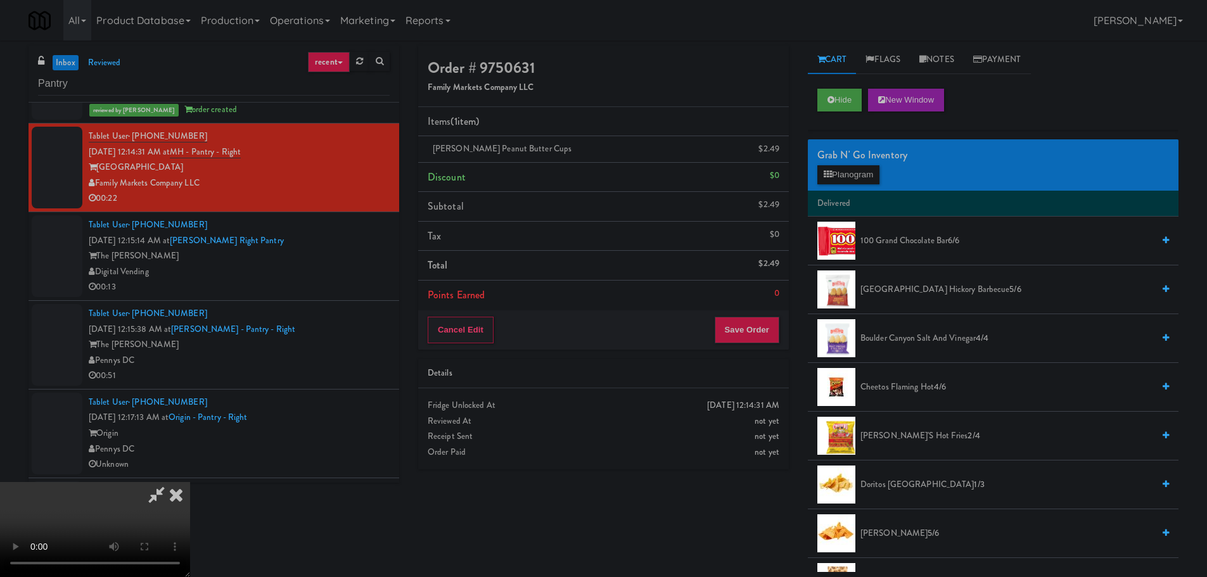
click at [190, 482] on video at bounding box center [95, 529] width 190 height 95
click at [873, 162] on div "Grab N' Go Inventory" at bounding box center [994, 155] width 352 height 19
click at [866, 175] on button "Planogram" at bounding box center [849, 174] width 62 height 19
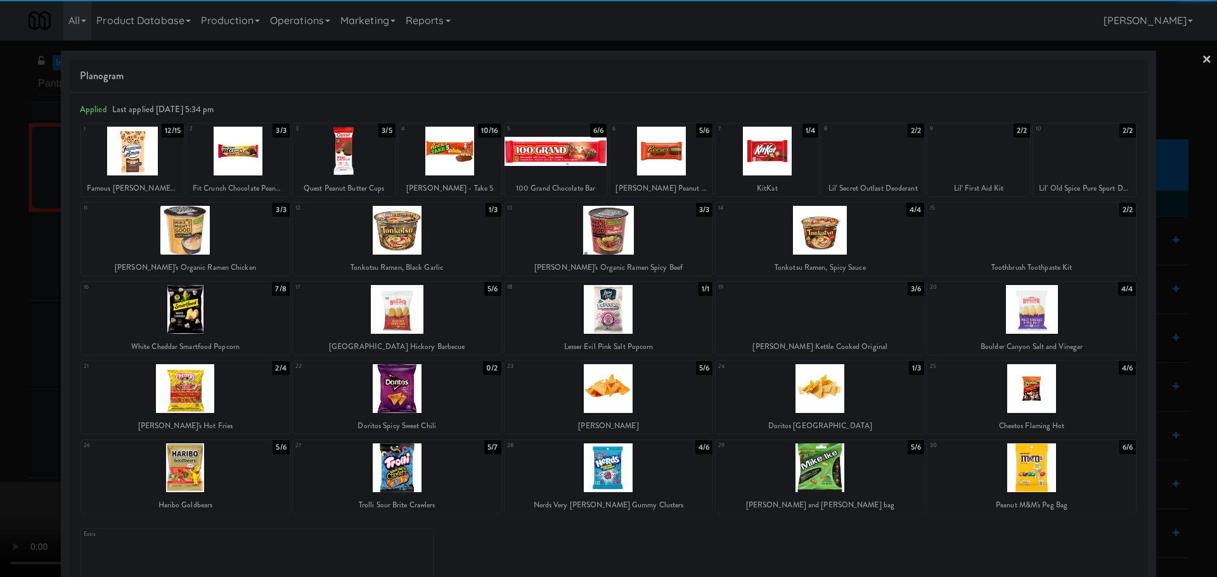
click at [209, 393] on div at bounding box center [185, 388] width 209 height 49
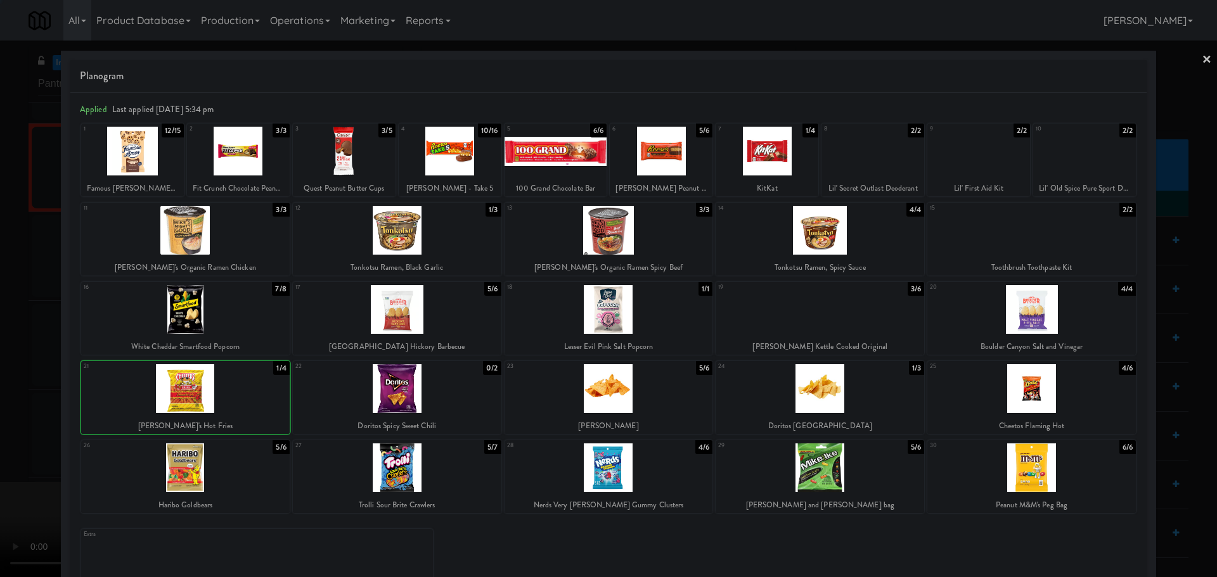
click at [18, 400] on div at bounding box center [608, 288] width 1217 height 577
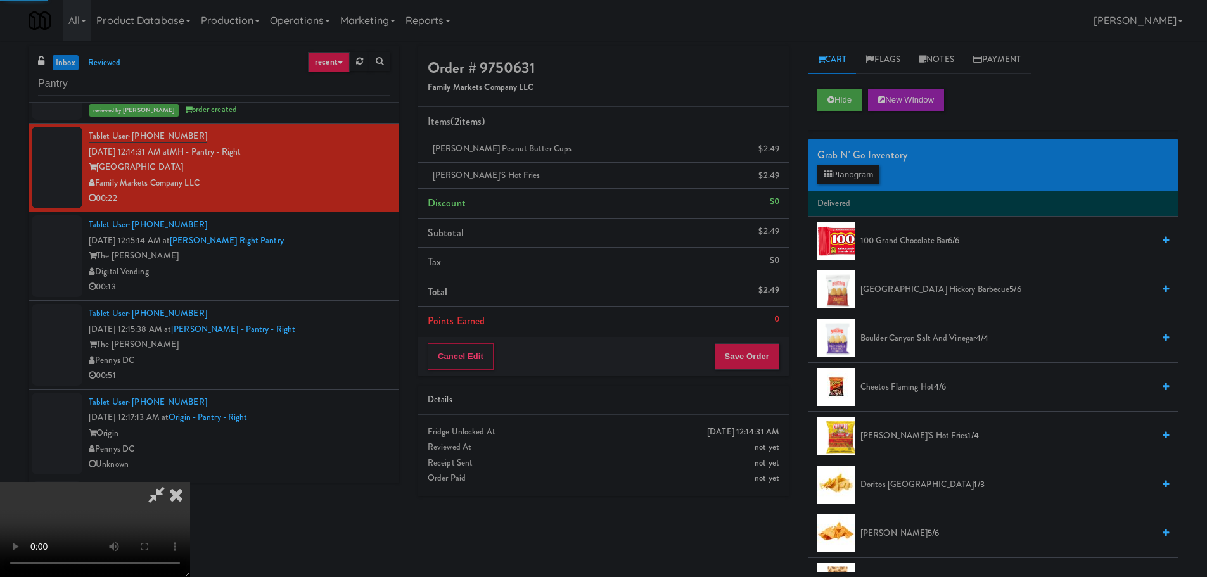
click at [190, 482] on video at bounding box center [95, 529] width 190 height 95
click at [868, 171] on button "Planogram" at bounding box center [849, 174] width 62 height 19
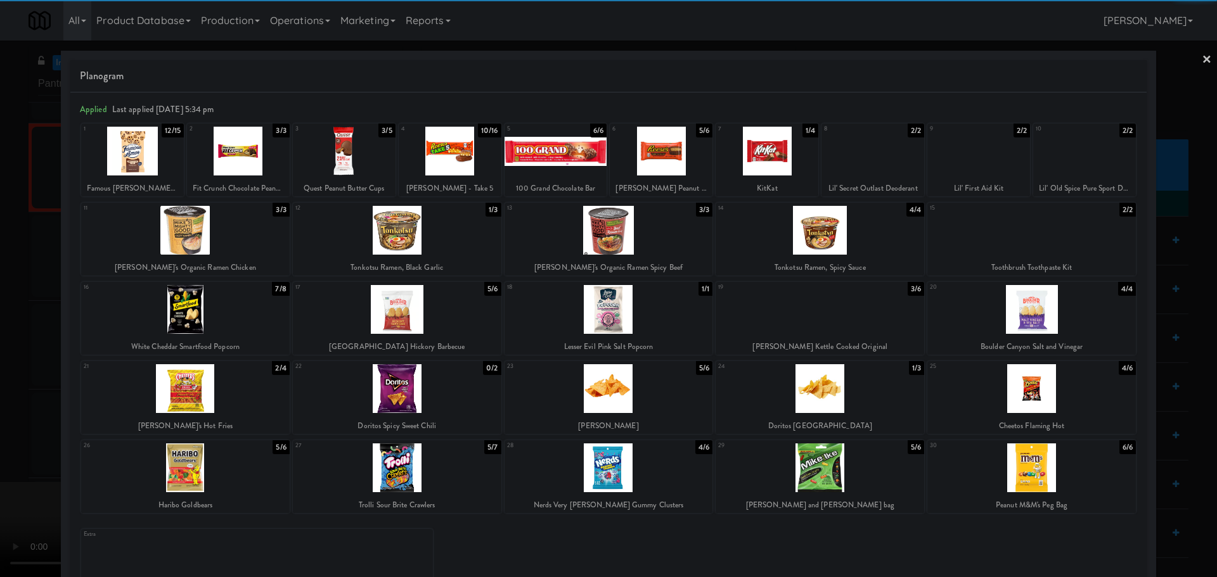
click at [238, 314] on div at bounding box center [185, 309] width 209 height 49
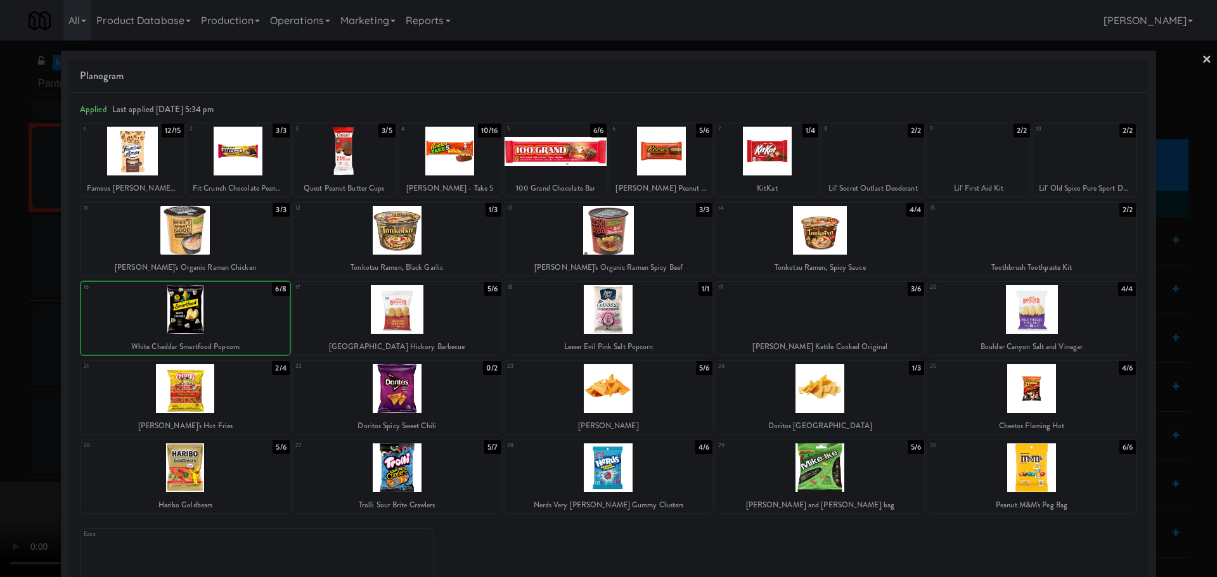
click at [9, 341] on div at bounding box center [608, 288] width 1217 height 577
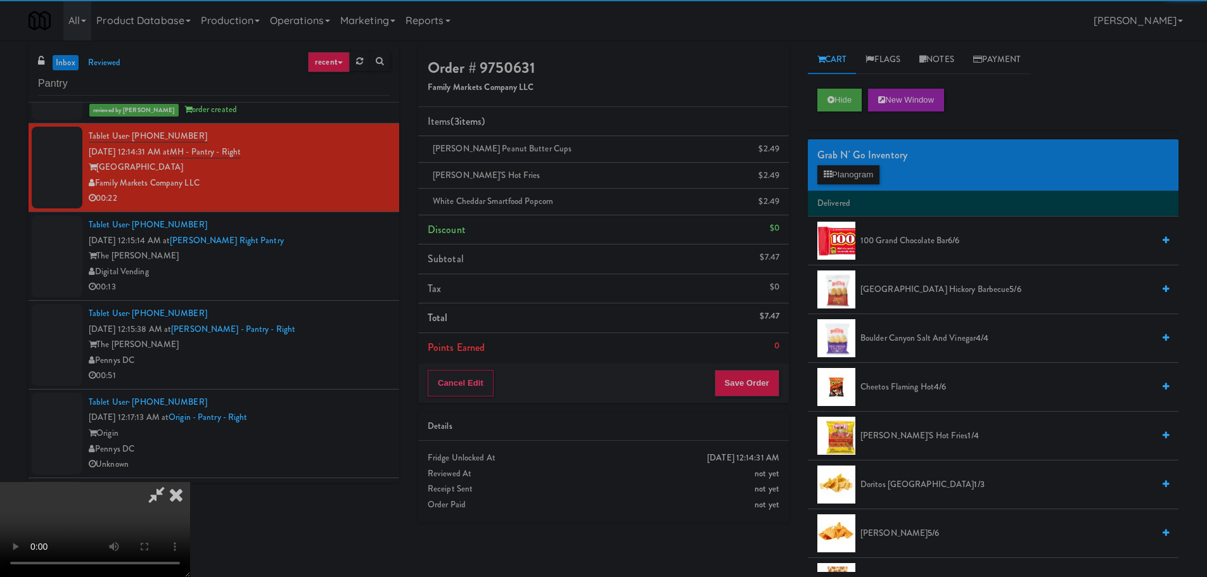
drag, startPoint x: 387, startPoint y: 315, endPoint x: 398, endPoint y: 319, distance: 12.0
click at [190, 482] on video at bounding box center [95, 529] width 190 height 95
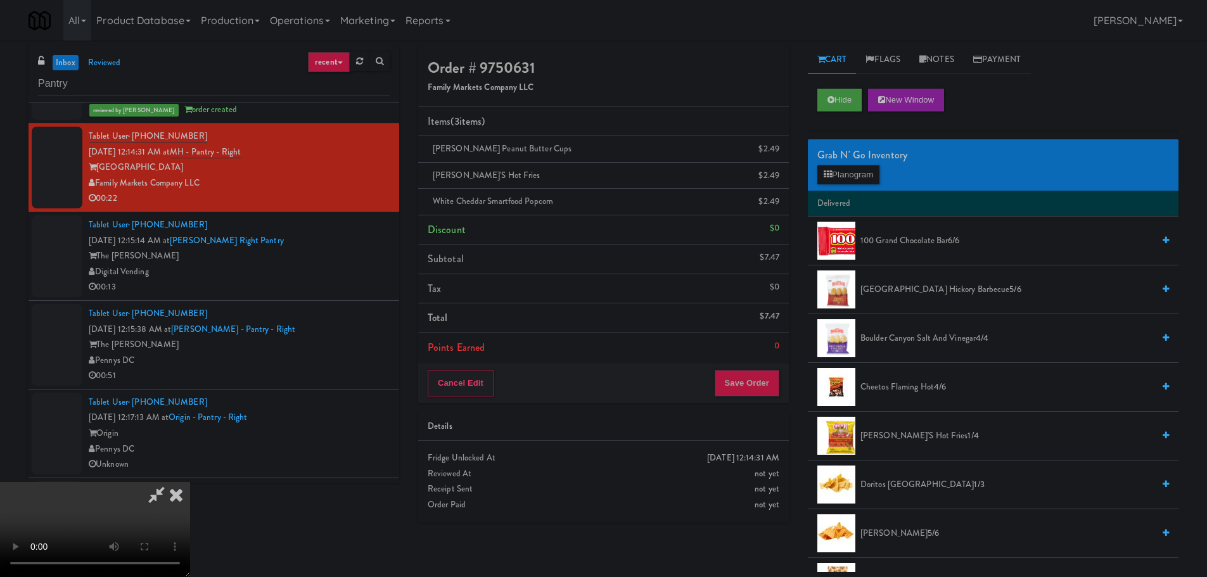
drag, startPoint x: 759, startPoint y: 368, endPoint x: 756, endPoint y: 377, distance: 9.7
click at [756, 374] on div "Cancel Edit Save Order" at bounding box center [603, 383] width 371 height 39
click at [756, 379] on button "Save Order" at bounding box center [747, 383] width 65 height 27
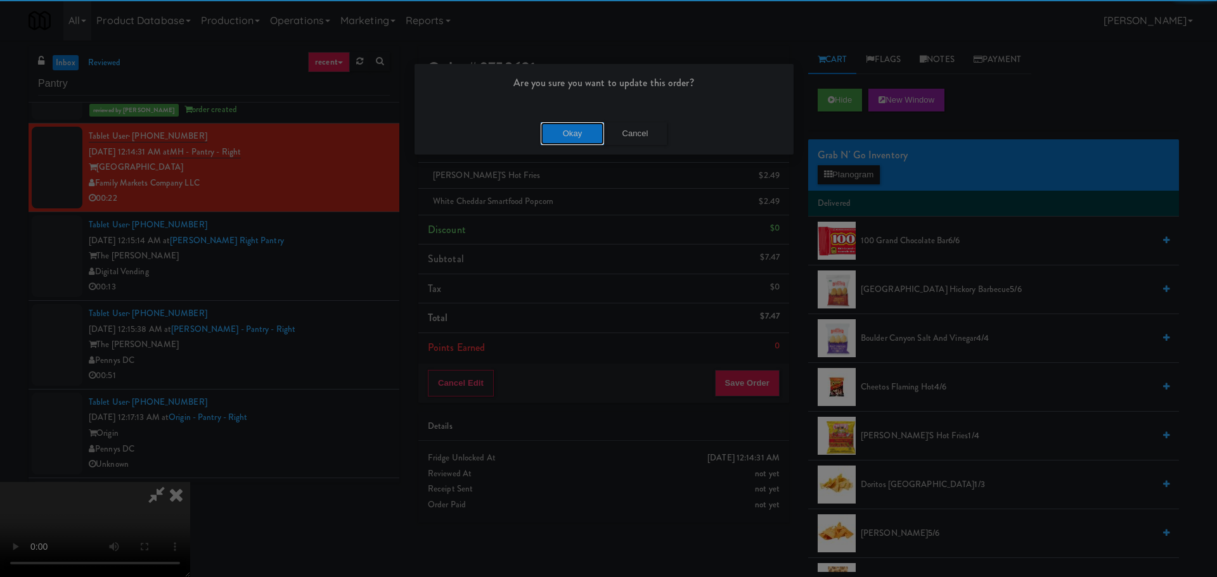
click at [595, 139] on button "Okay" at bounding box center [572, 133] width 63 height 23
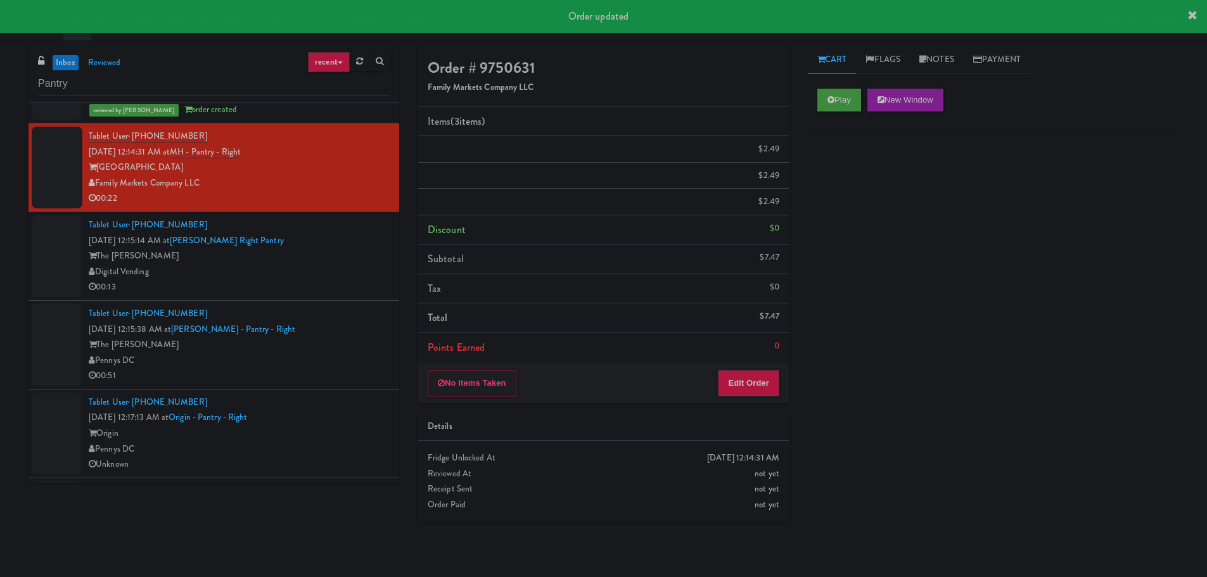
click at [381, 260] on li "Tablet User · (619) 916-6005 [DATE] 12:15:14 AM at [PERSON_NAME] Right Pantry T…" at bounding box center [214, 256] width 371 height 89
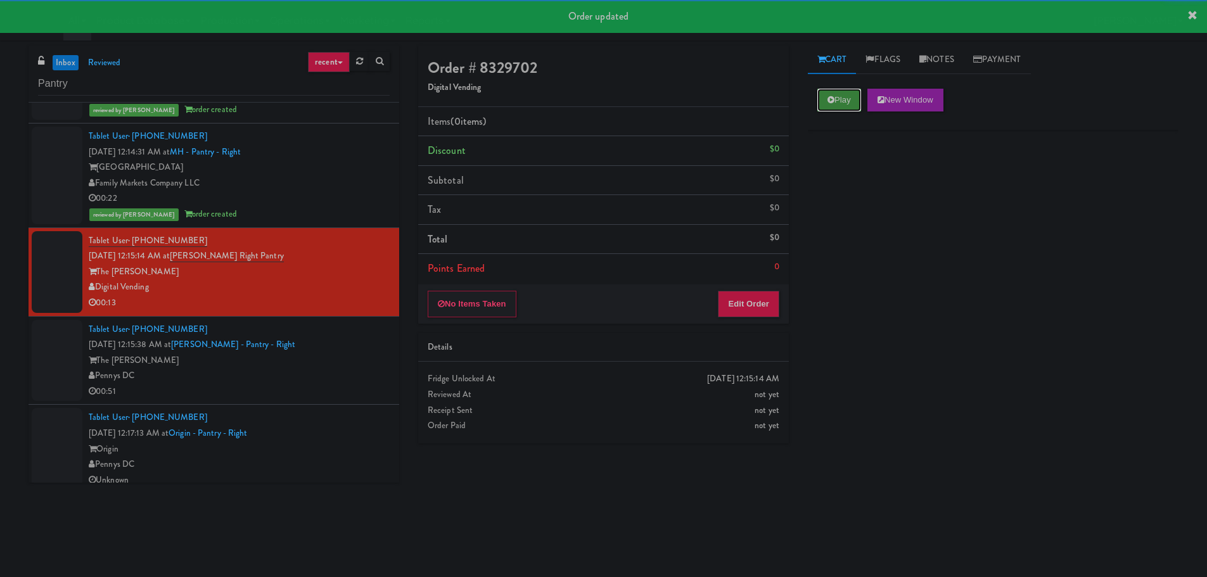
click at [839, 105] on button "Play" at bounding box center [840, 100] width 44 height 23
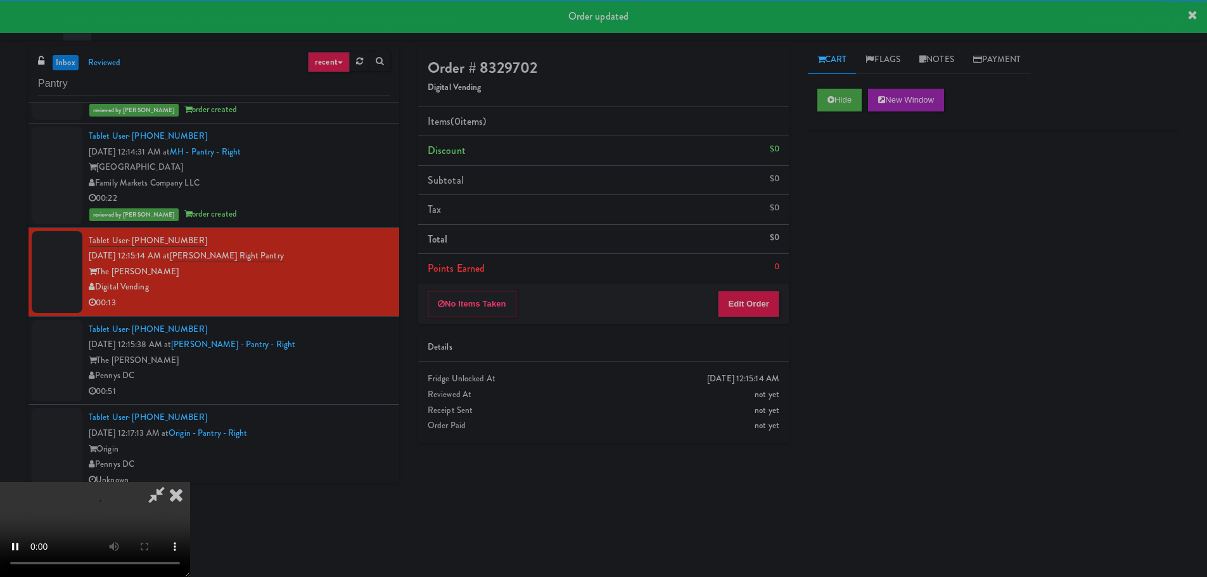
click at [732, 318] on div "No Items Taken Edit Order" at bounding box center [603, 304] width 371 height 39
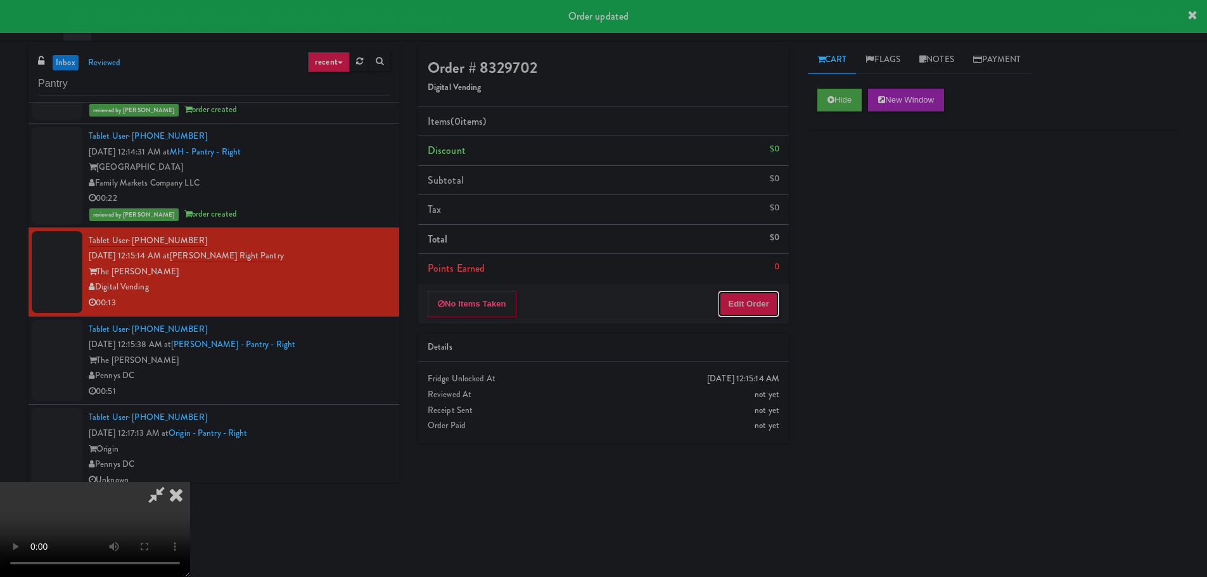
click at [742, 307] on button "Edit Order" at bounding box center [748, 304] width 61 height 27
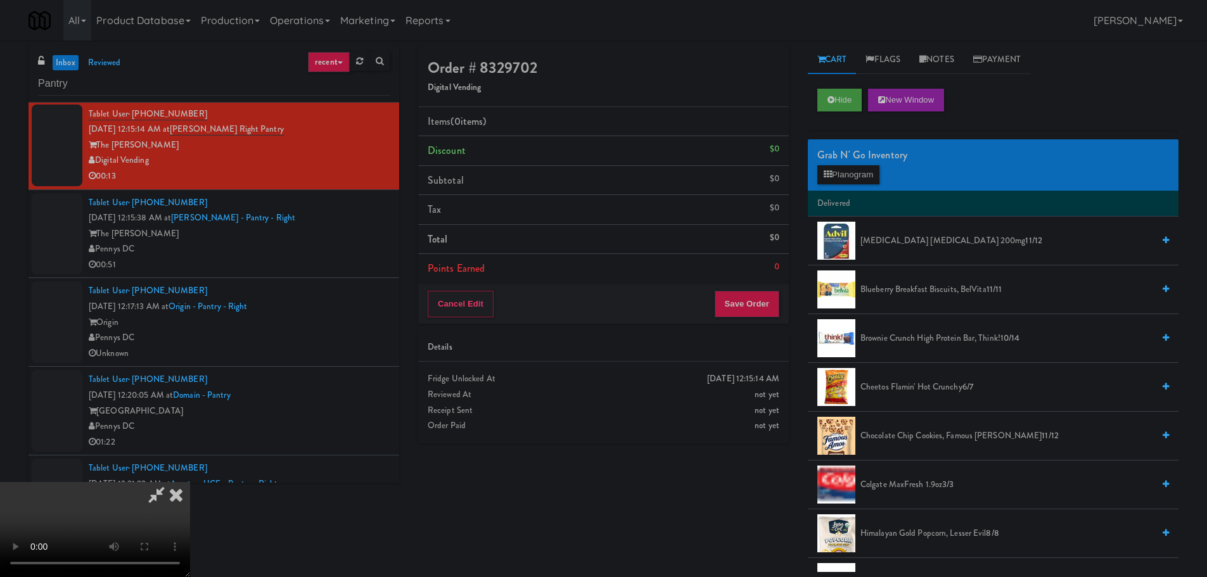
scroll to position [218, 0]
click at [846, 86] on div "Hide New Window" at bounding box center [993, 104] width 371 height 51
click at [847, 92] on button "Hide" at bounding box center [840, 100] width 44 height 23
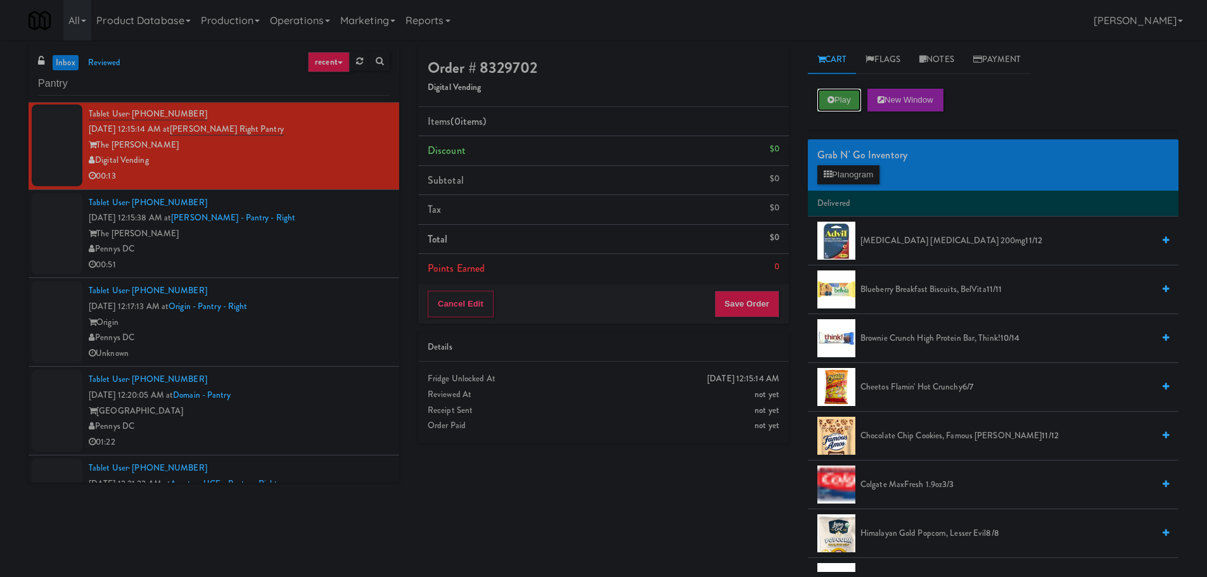
scroll to position [0, 0]
click at [844, 100] on button "Play" at bounding box center [840, 100] width 44 height 23
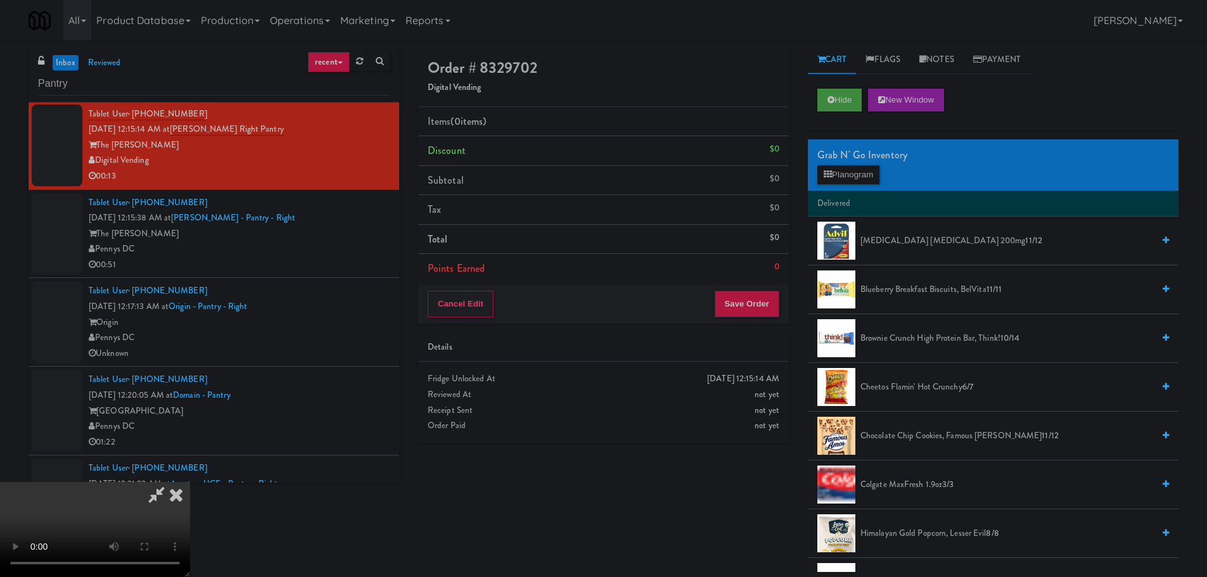
click at [190, 482] on video at bounding box center [95, 529] width 190 height 95
click at [861, 171] on button "Planogram" at bounding box center [849, 174] width 62 height 19
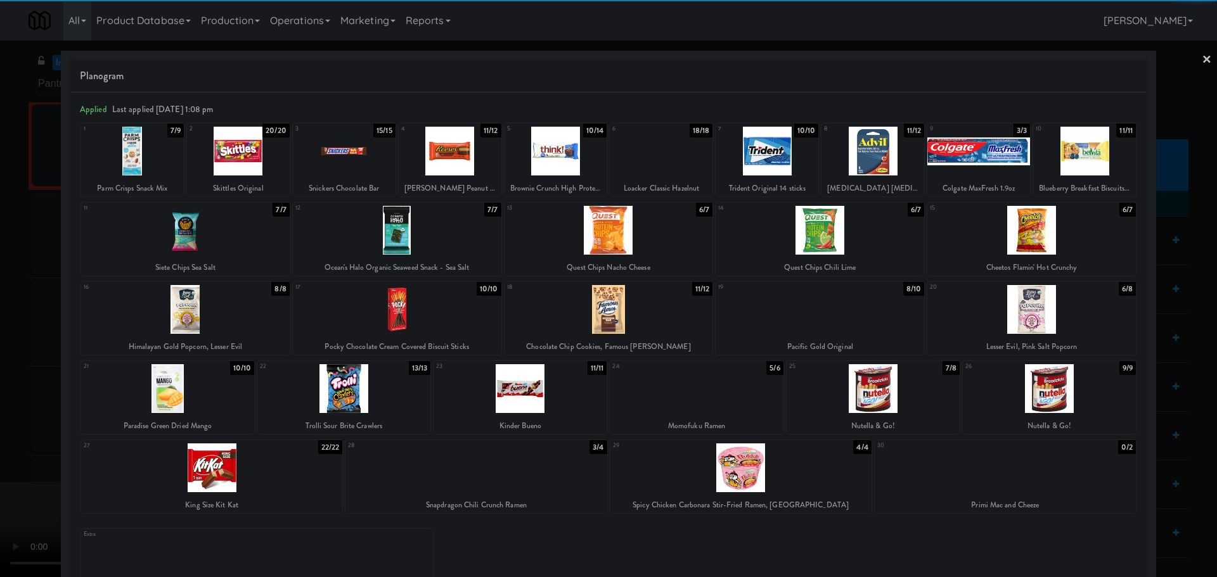
click at [228, 465] on div at bounding box center [211, 468] width 261 height 49
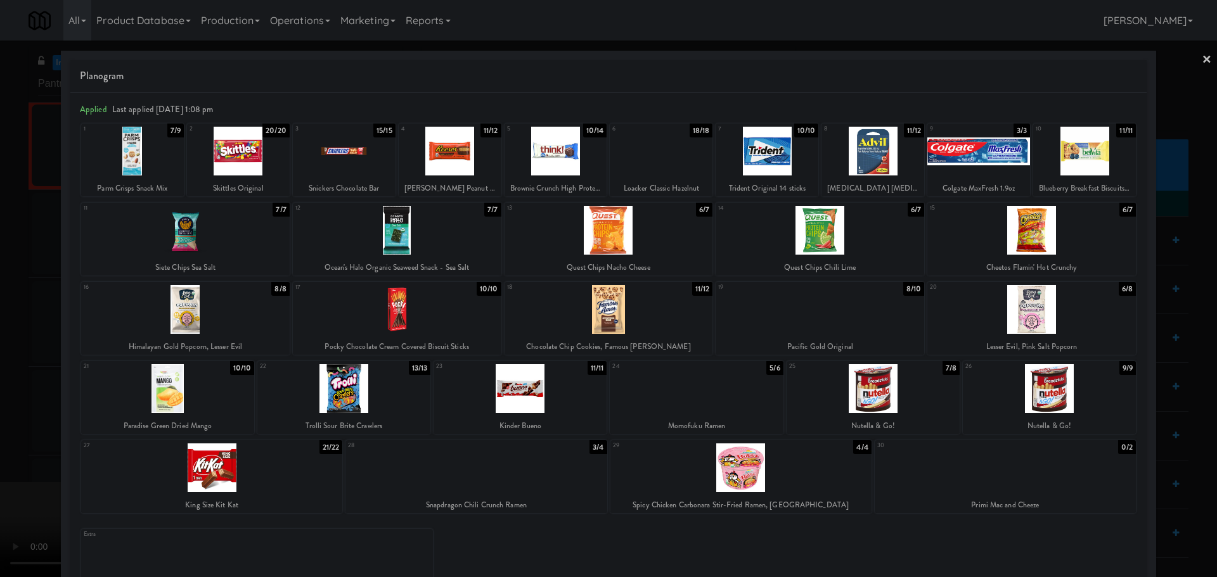
drag, startPoint x: 13, startPoint y: 430, endPoint x: 188, endPoint y: 332, distance: 200.3
click at [14, 429] on div at bounding box center [608, 288] width 1217 height 577
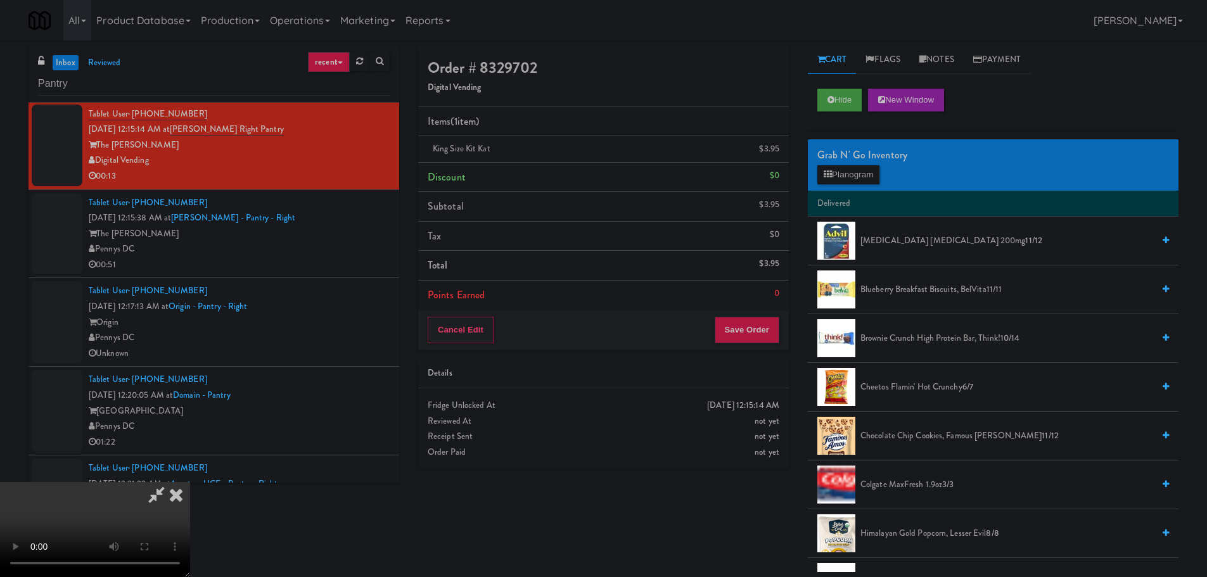
drag, startPoint x: 188, startPoint y: 332, endPoint x: 250, endPoint y: 328, distance: 62.3
click at [190, 482] on video at bounding box center [95, 529] width 190 height 95
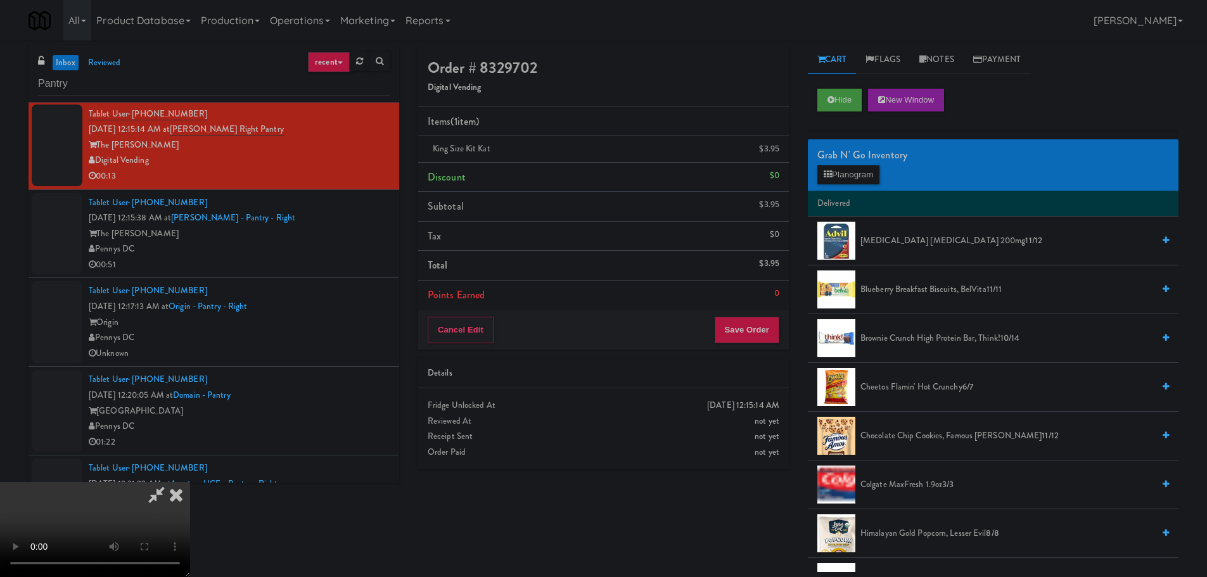
click at [190, 482] on video at bounding box center [95, 529] width 190 height 95
drag, startPoint x: 460, startPoint y: 346, endPoint x: 642, endPoint y: 344, distance: 182.6
click at [190, 482] on video at bounding box center [95, 529] width 190 height 95
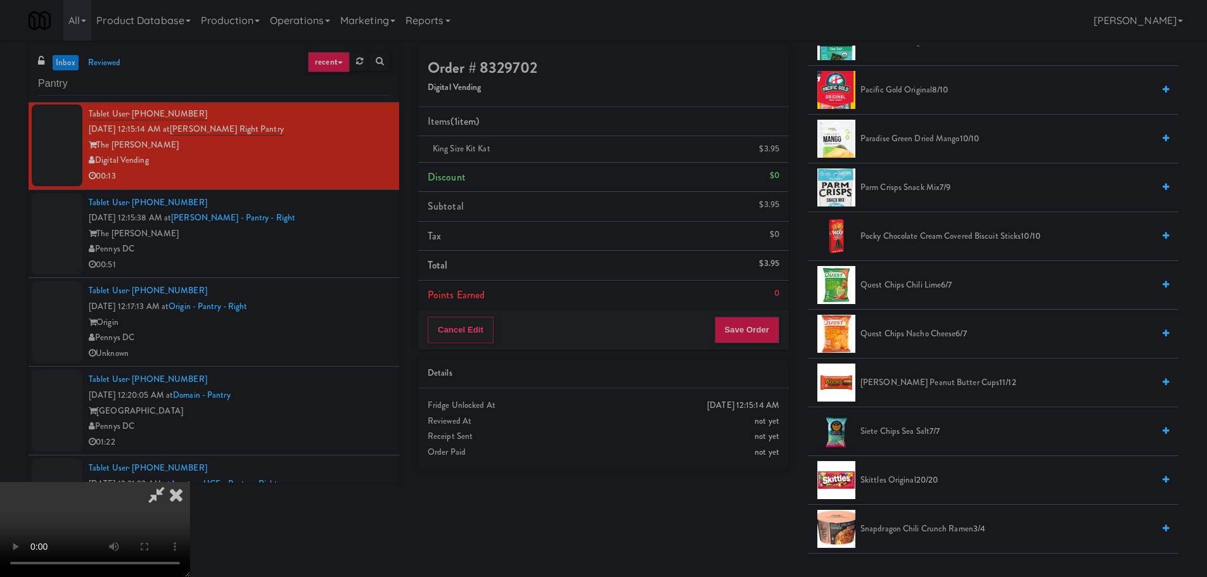
scroll to position [887, 0]
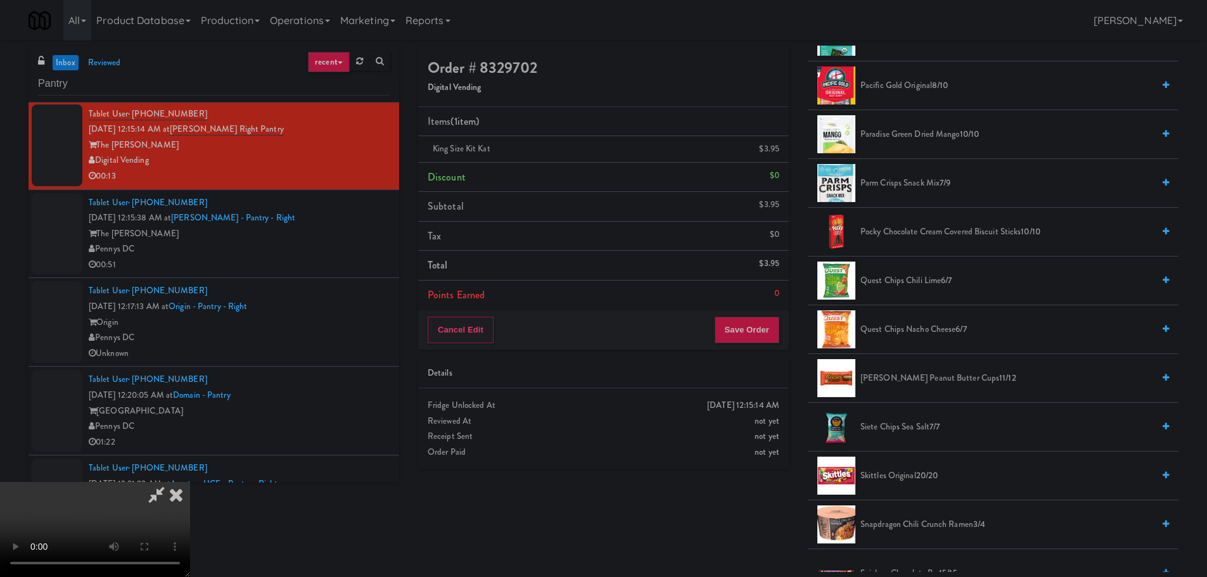
click at [911, 368] on li "[PERSON_NAME] Peanut Butter Cups 11/12" at bounding box center [993, 378] width 371 height 49
click at [911, 375] on span "[PERSON_NAME] Peanut Butter Cups 11/12" at bounding box center [1007, 379] width 293 height 16
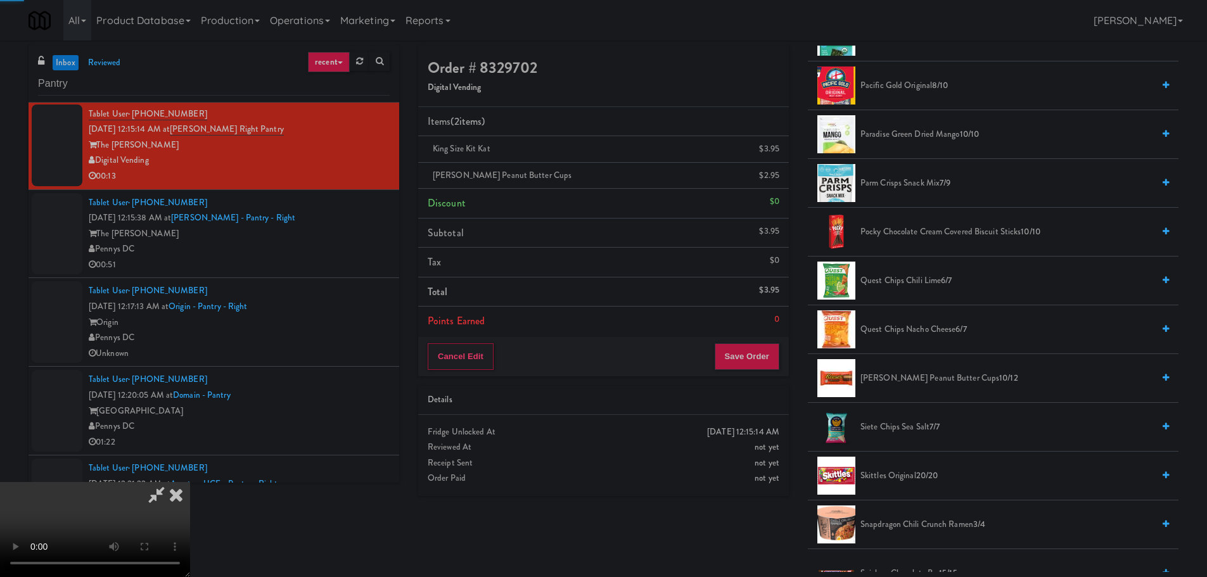
click at [190, 482] on video at bounding box center [95, 529] width 190 height 95
click at [762, 366] on button "Save Order" at bounding box center [747, 357] width 65 height 27
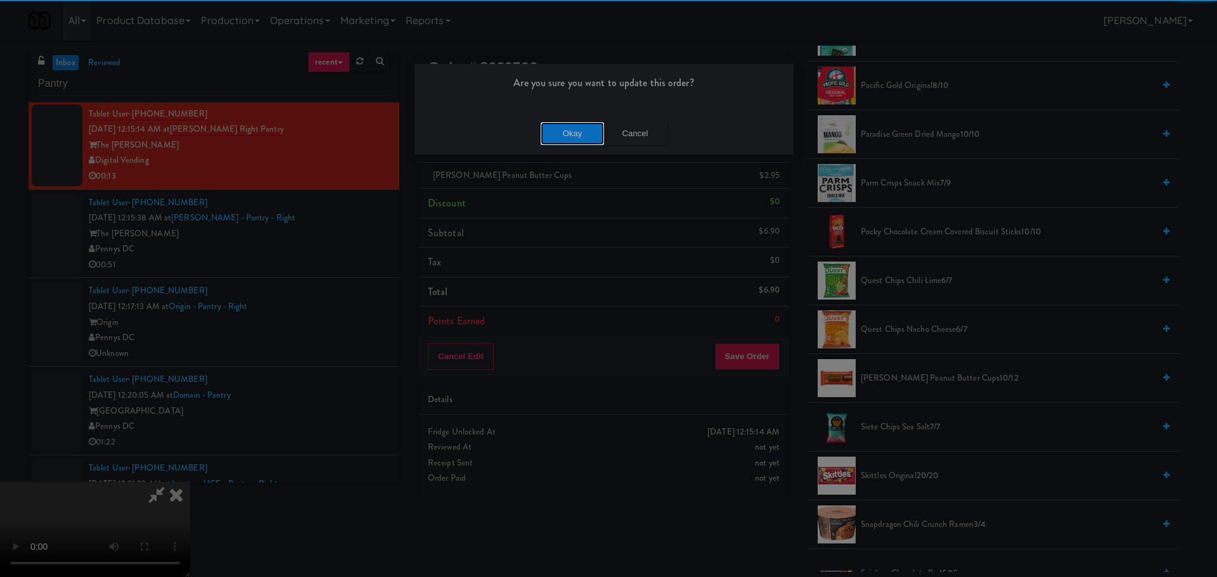
click at [577, 133] on button "Okay" at bounding box center [572, 133] width 63 height 23
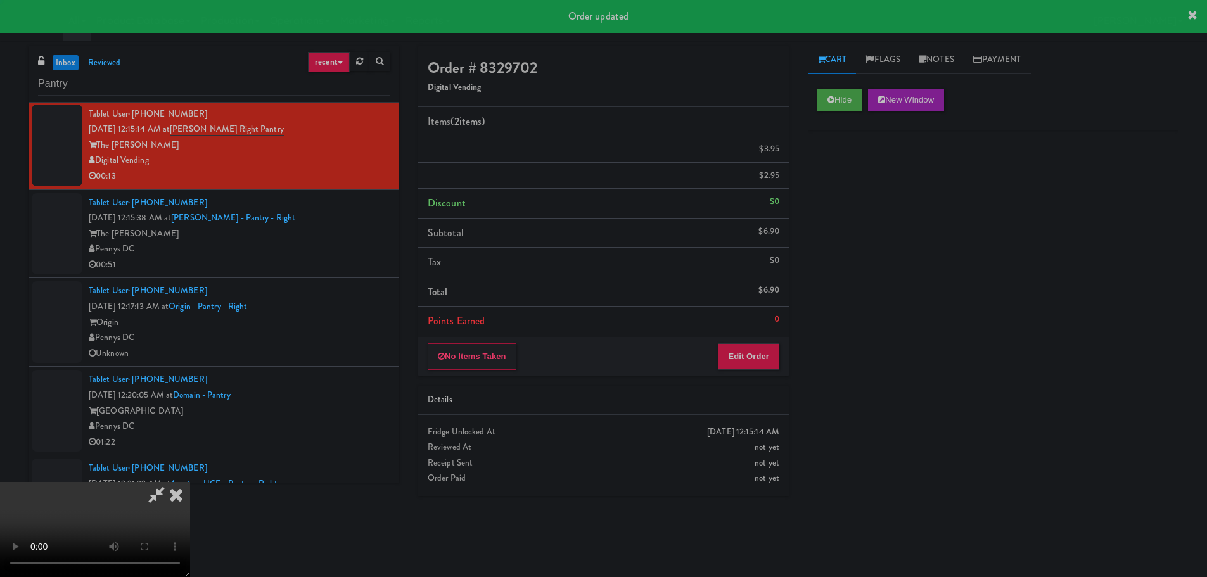
scroll to position [0, 0]
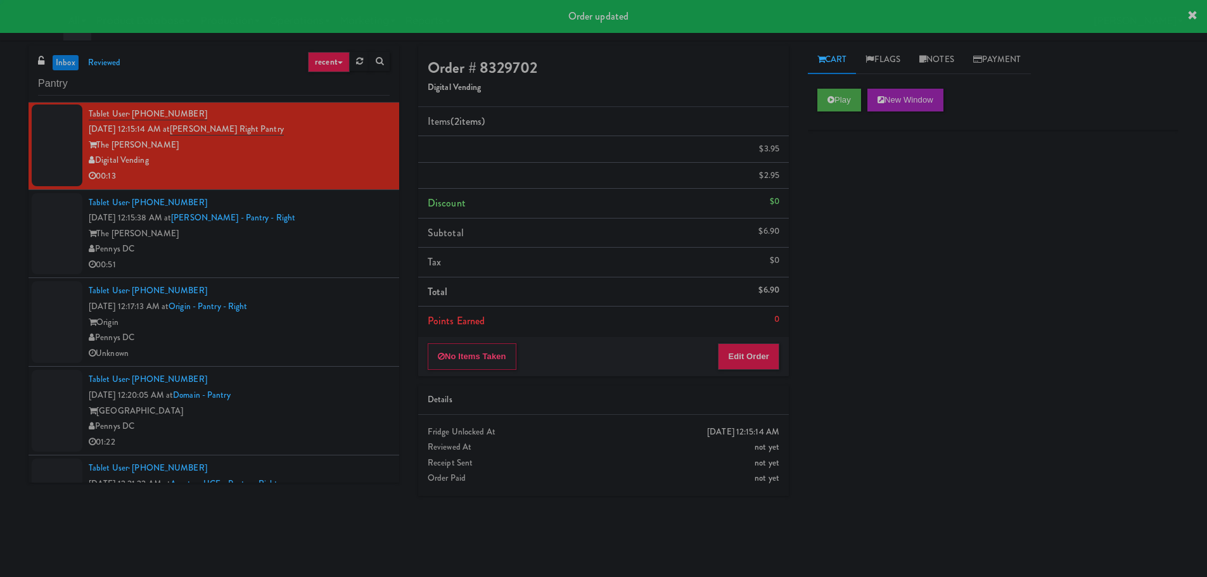
click at [319, 273] on li "Tablet User · (908) 514-3600 [DATE] 12:15:38 AM at [PERSON_NAME] - Pantry - Rig…" at bounding box center [214, 234] width 371 height 89
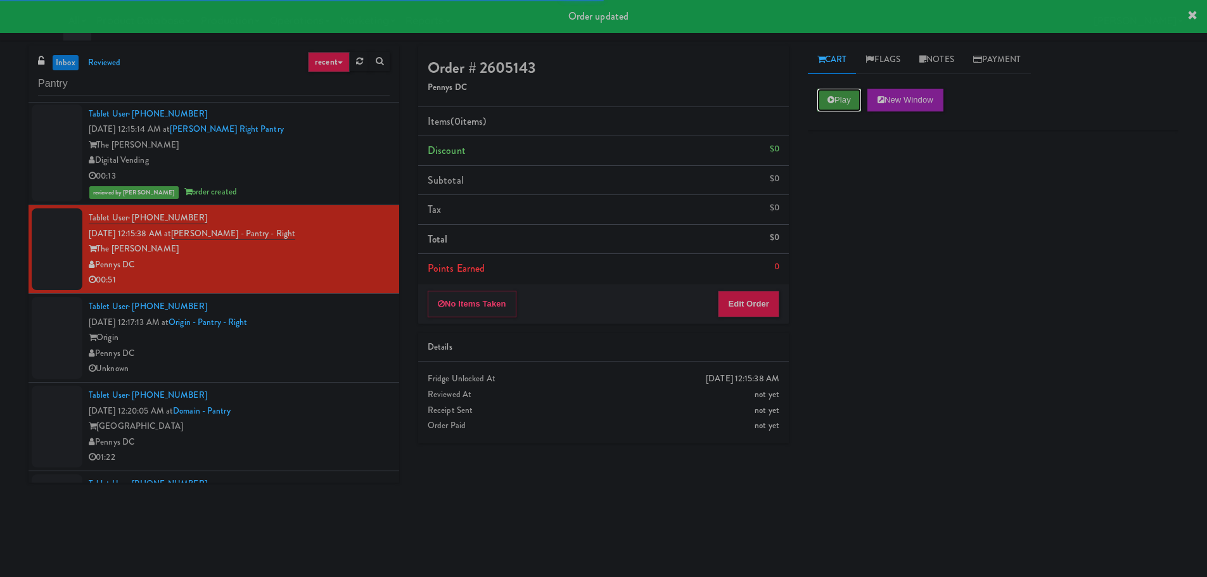
click at [820, 100] on button "Play" at bounding box center [840, 100] width 44 height 23
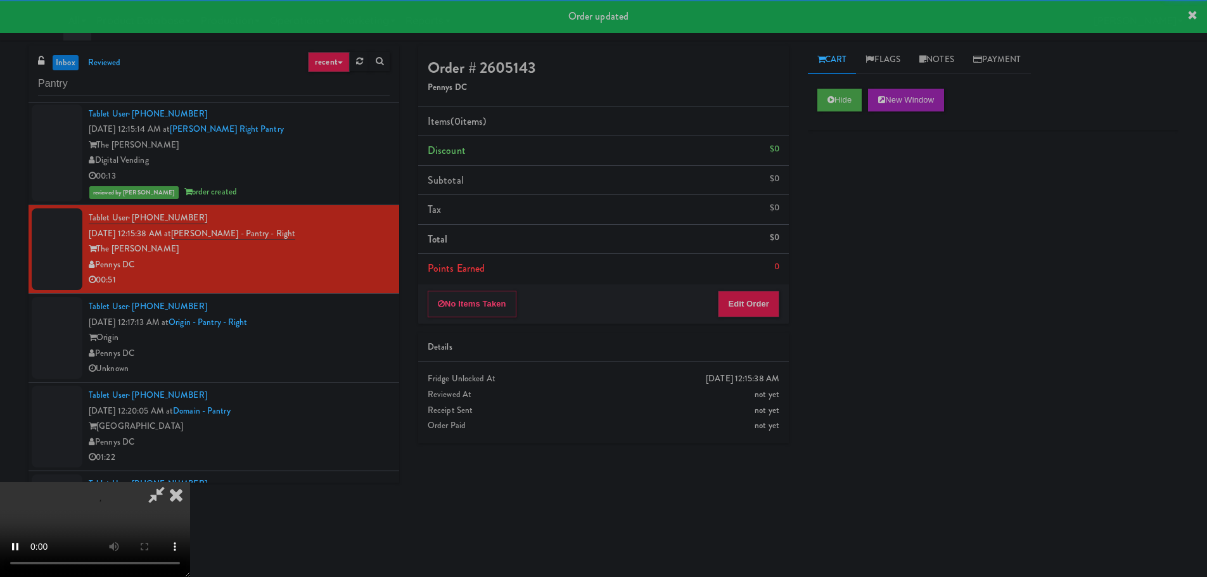
click at [741, 323] on div "No Items Taken Edit Order" at bounding box center [603, 304] width 371 height 39
click at [740, 303] on button "Edit Order" at bounding box center [748, 304] width 61 height 27
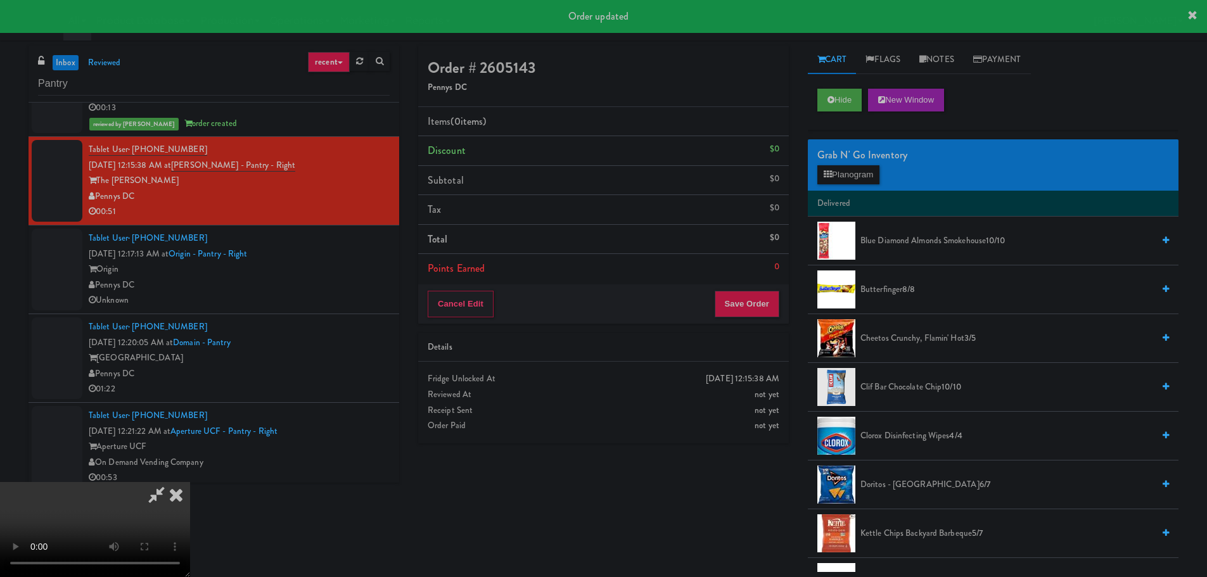
scroll to position [1838, 0]
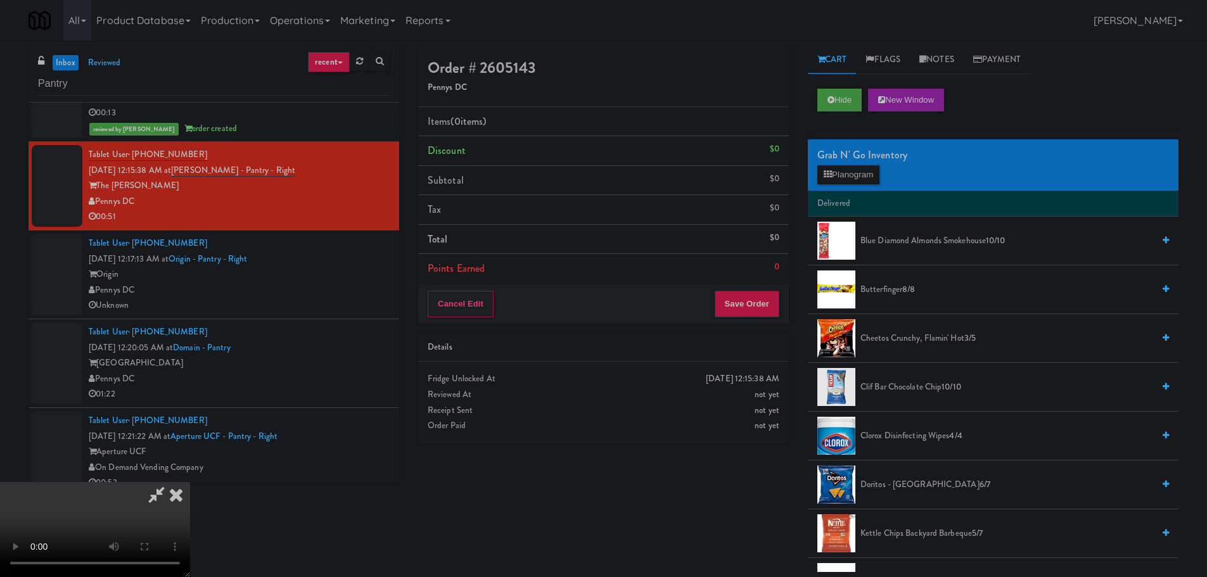
click at [190, 482] on video at bounding box center [95, 529] width 190 height 95
click at [908, 484] on span "Doritos - Cool Ranch 6/7" at bounding box center [1007, 485] width 293 height 16
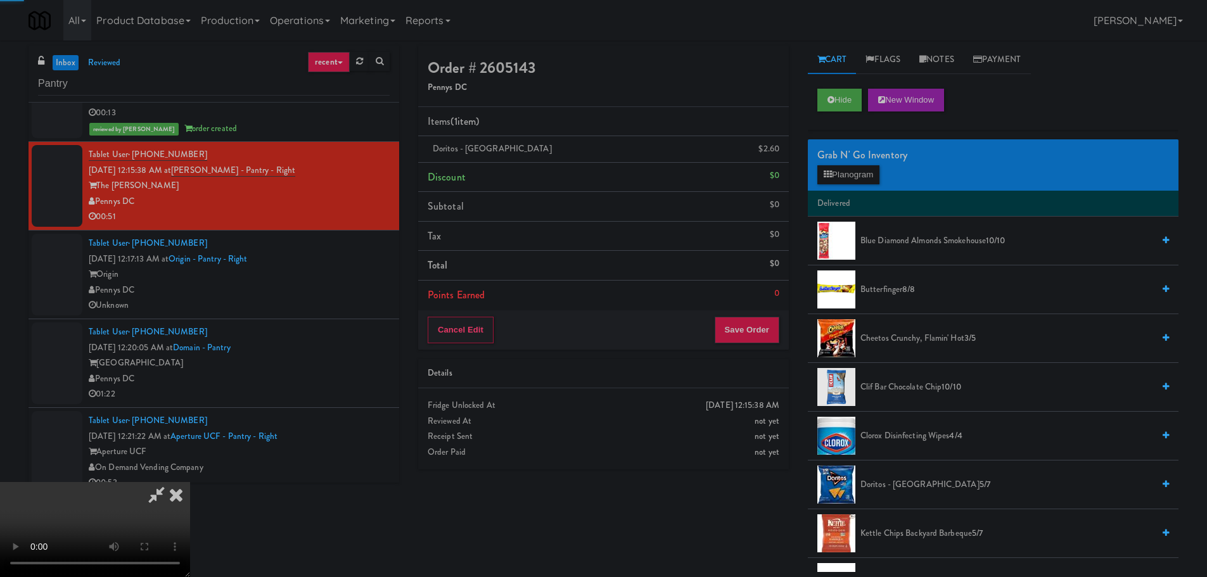
click at [190, 482] on video at bounding box center [95, 529] width 190 height 95
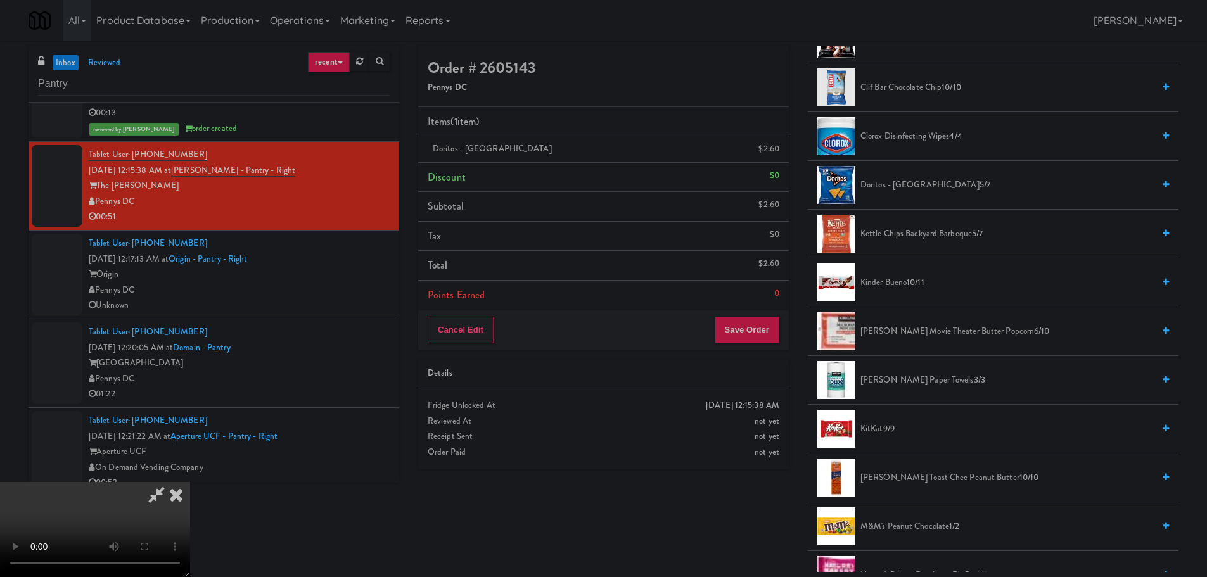
scroll to position [444, 0]
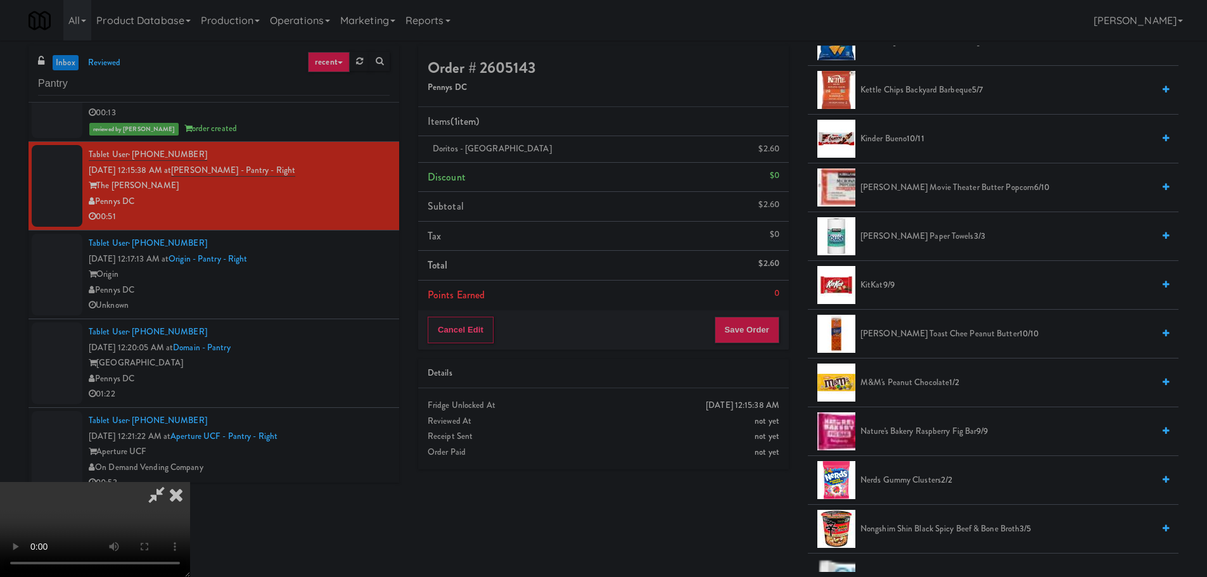
click at [882, 287] on span "KitKat 9/9" at bounding box center [1007, 286] width 293 height 16
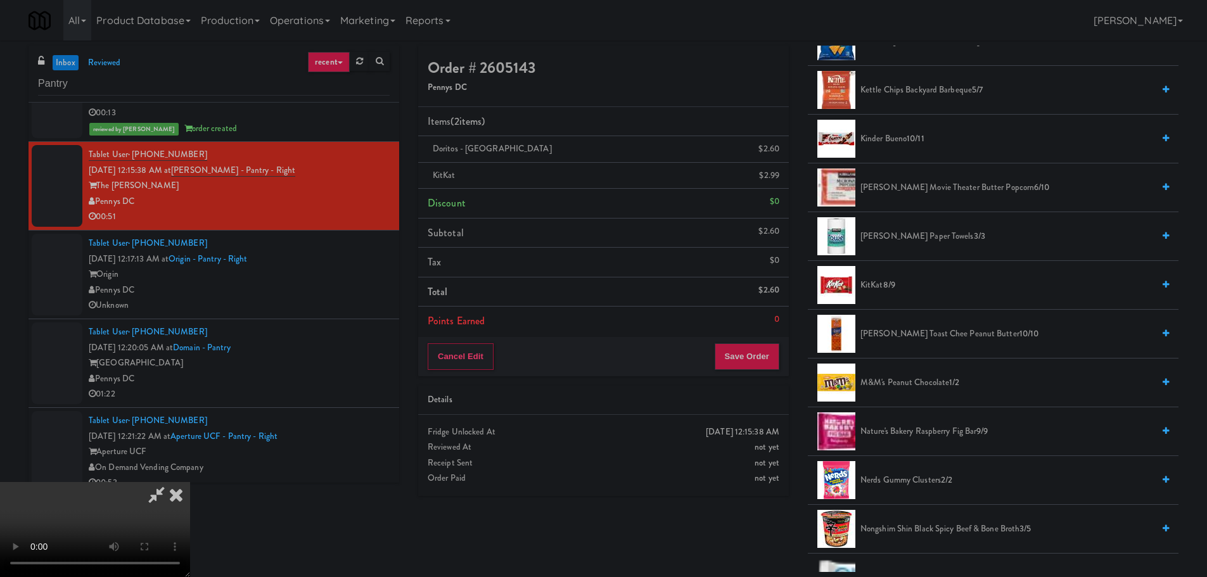
click at [190, 482] on video at bounding box center [95, 529] width 190 height 95
click at [754, 354] on button "Save Order" at bounding box center [747, 357] width 65 height 27
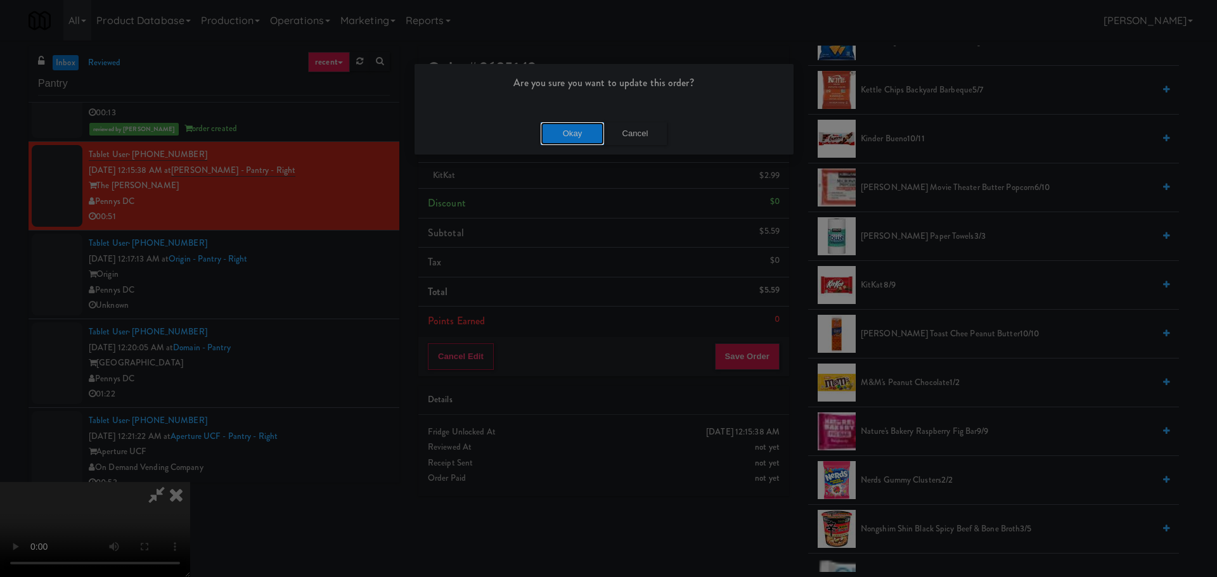
click at [570, 136] on button "Okay" at bounding box center [572, 133] width 63 height 23
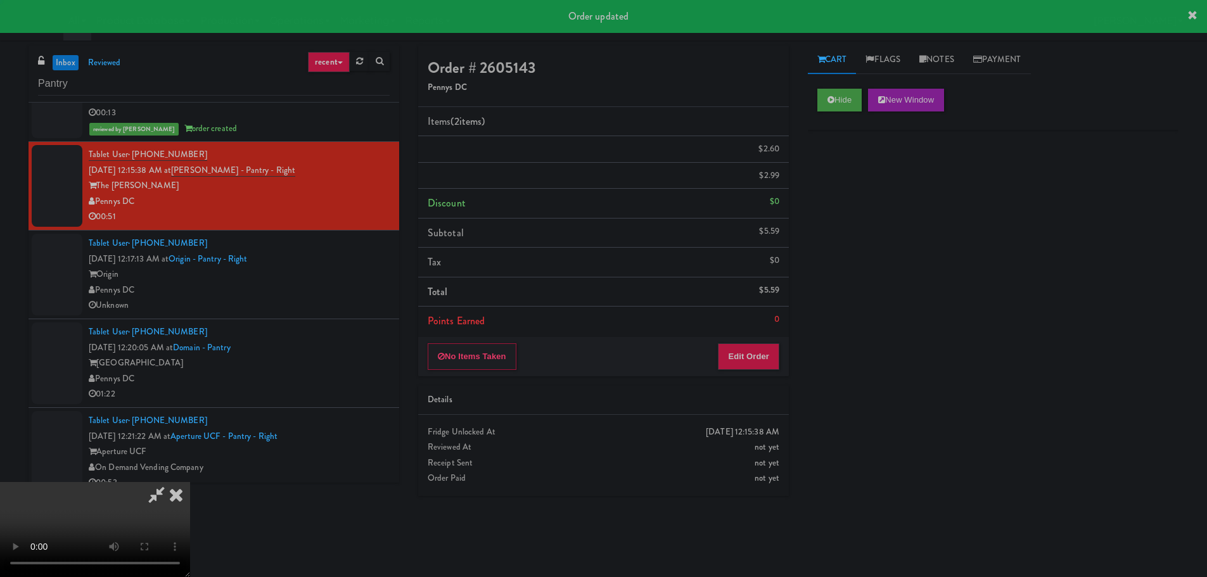
scroll to position [0, 0]
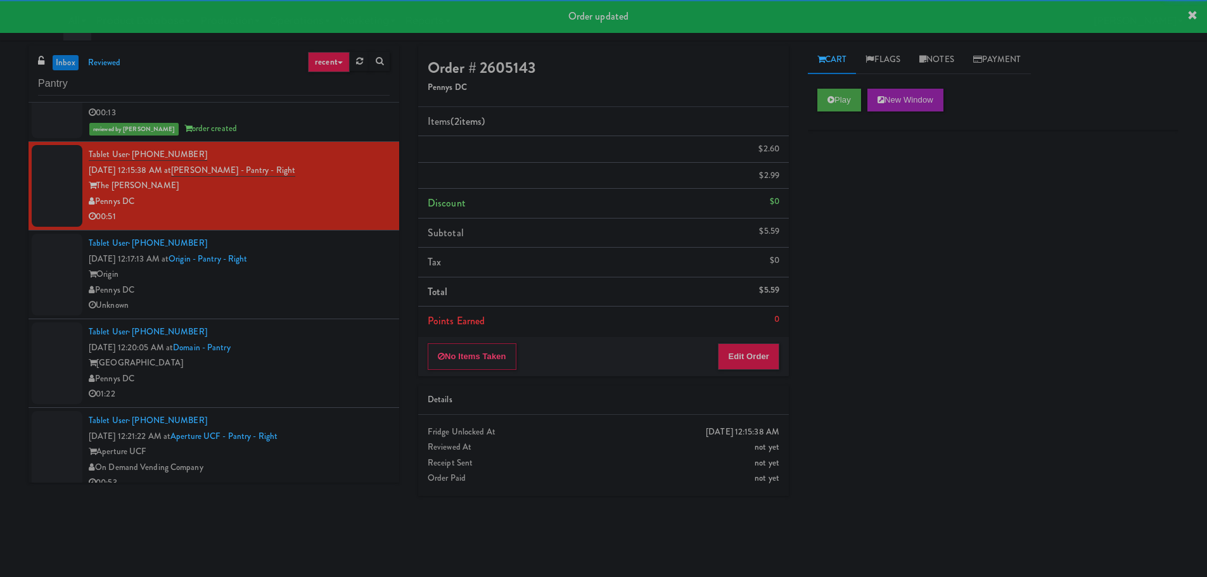
click at [357, 299] on div "Pennys DC" at bounding box center [239, 291] width 301 height 16
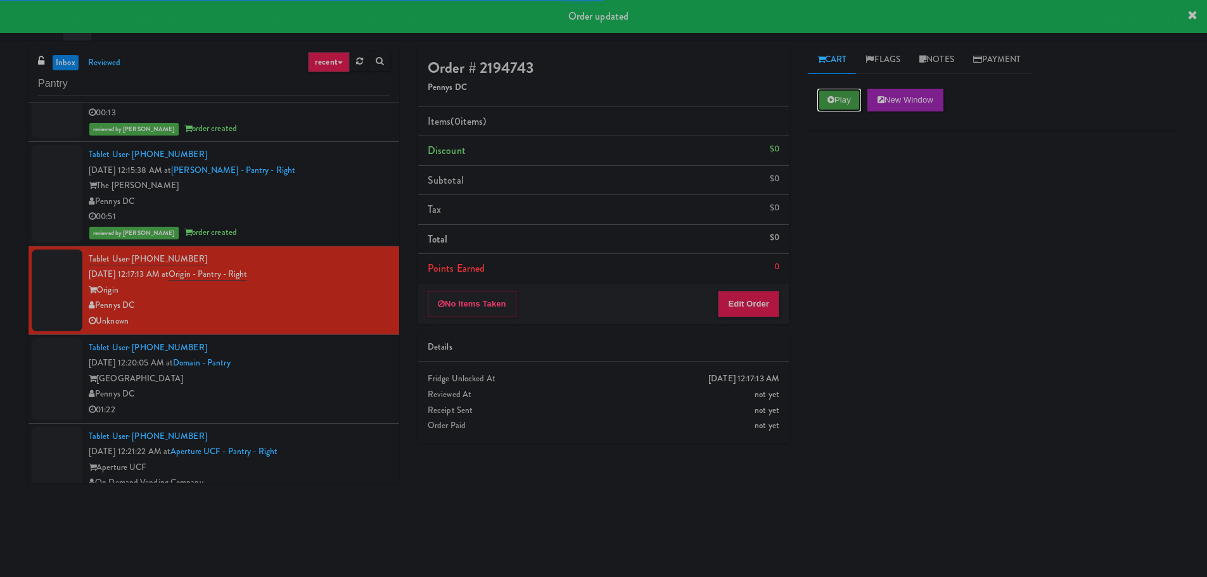
click at [849, 101] on button "Play" at bounding box center [840, 100] width 44 height 23
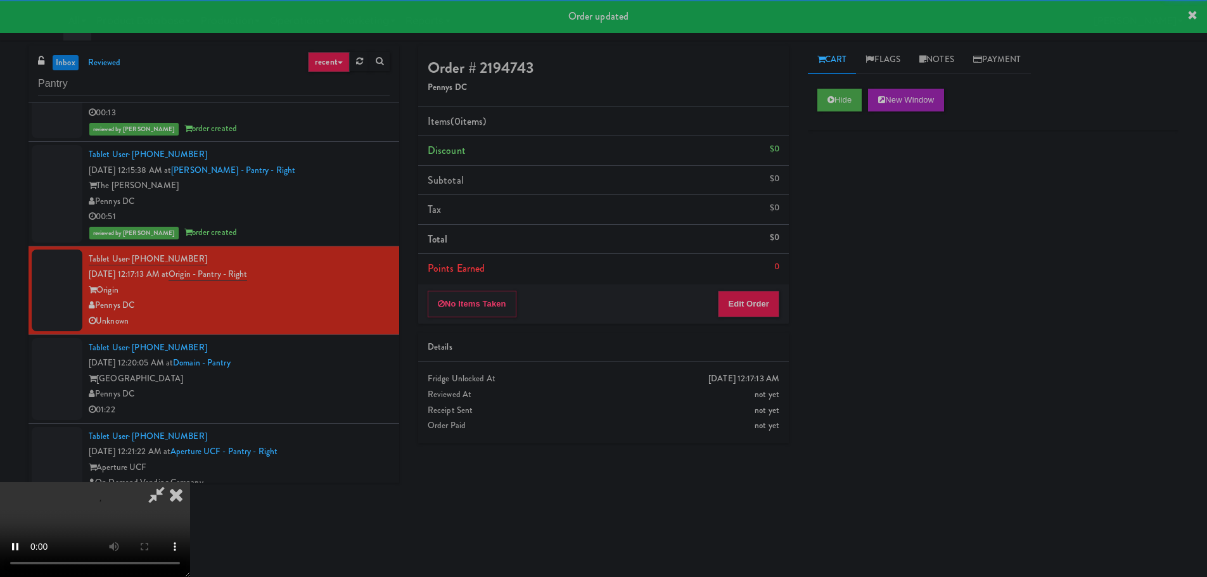
click at [766, 318] on div "No Items Taken Edit Order" at bounding box center [603, 304] width 371 height 39
click at [771, 316] on button "Edit Order" at bounding box center [748, 304] width 61 height 27
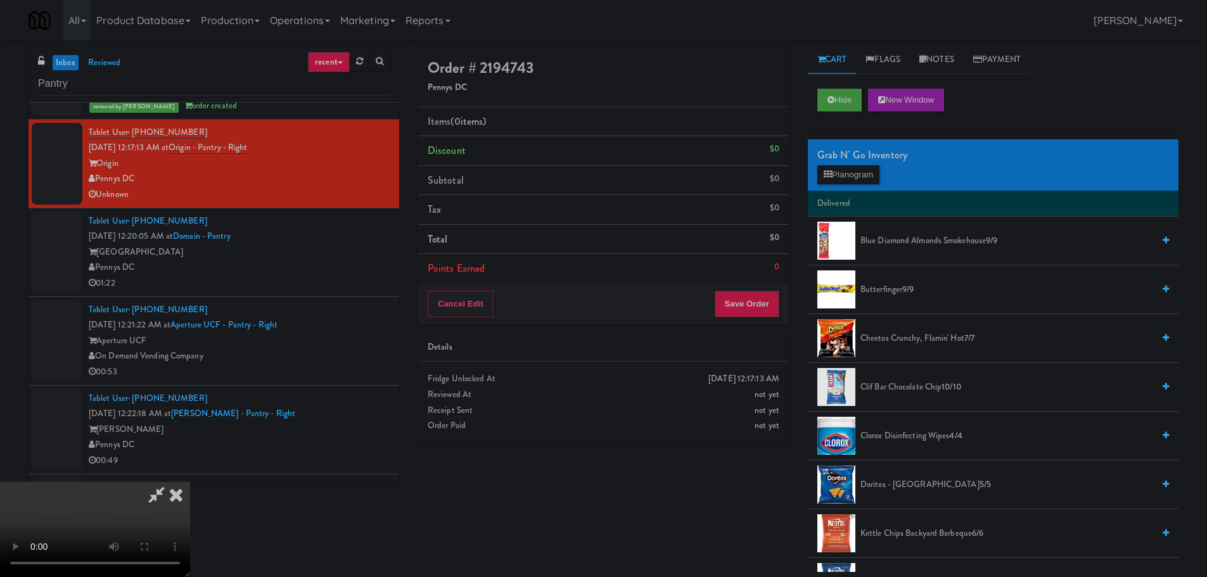
scroll to position [28, 0]
click at [190, 482] on video at bounding box center [95, 529] width 190 height 95
click at [840, 172] on button "Planogram" at bounding box center [849, 174] width 62 height 19
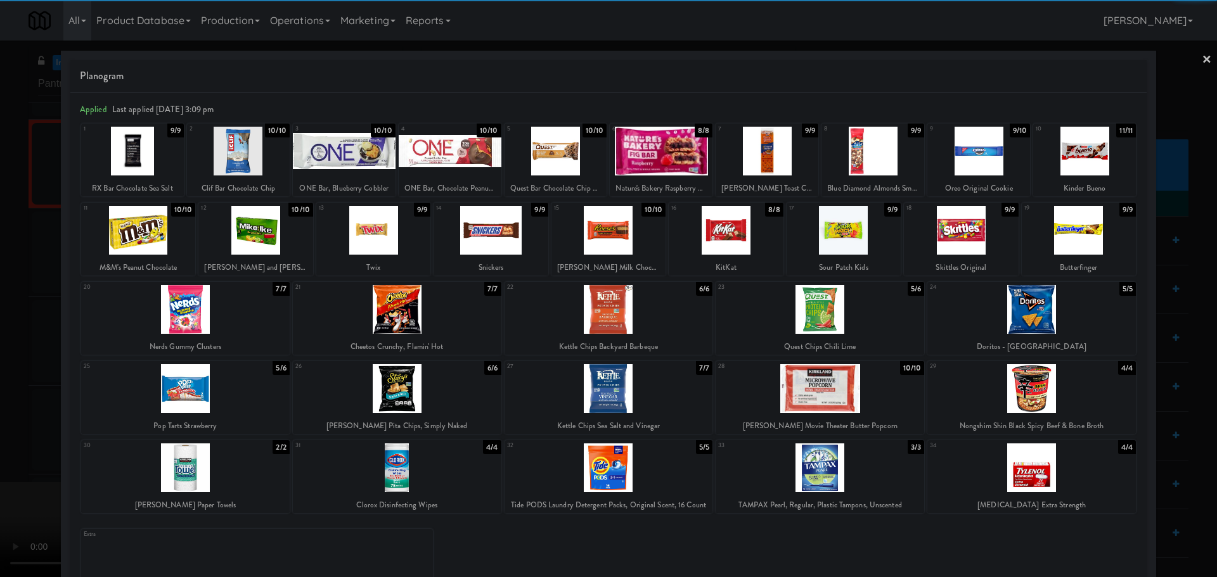
click at [1014, 307] on div at bounding box center [1031, 309] width 209 height 49
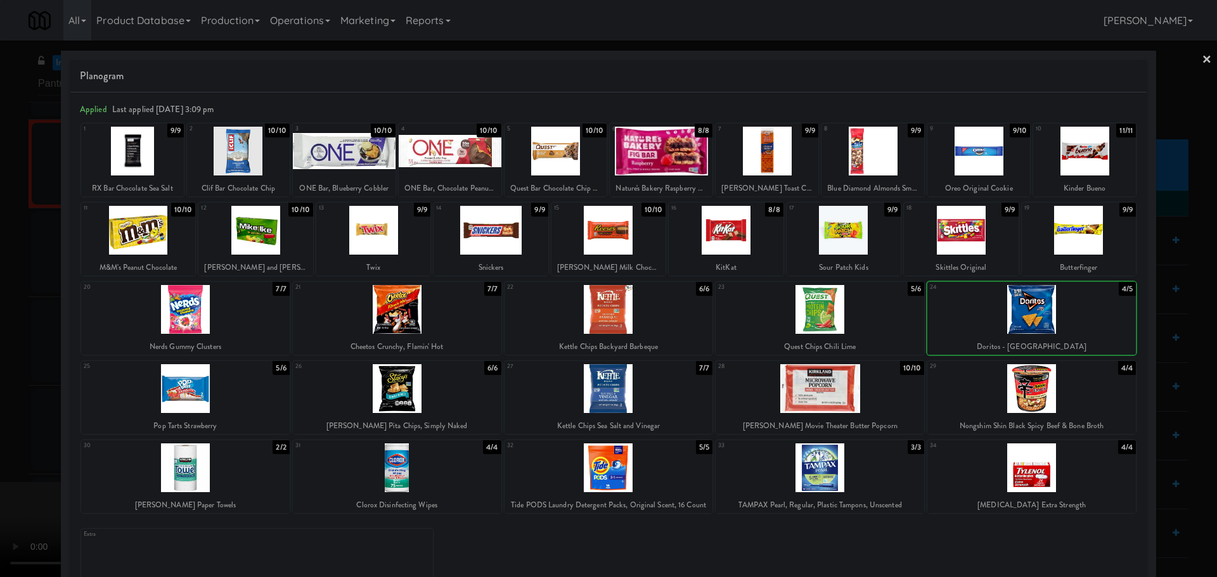
click at [6, 313] on div at bounding box center [608, 288] width 1217 height 577
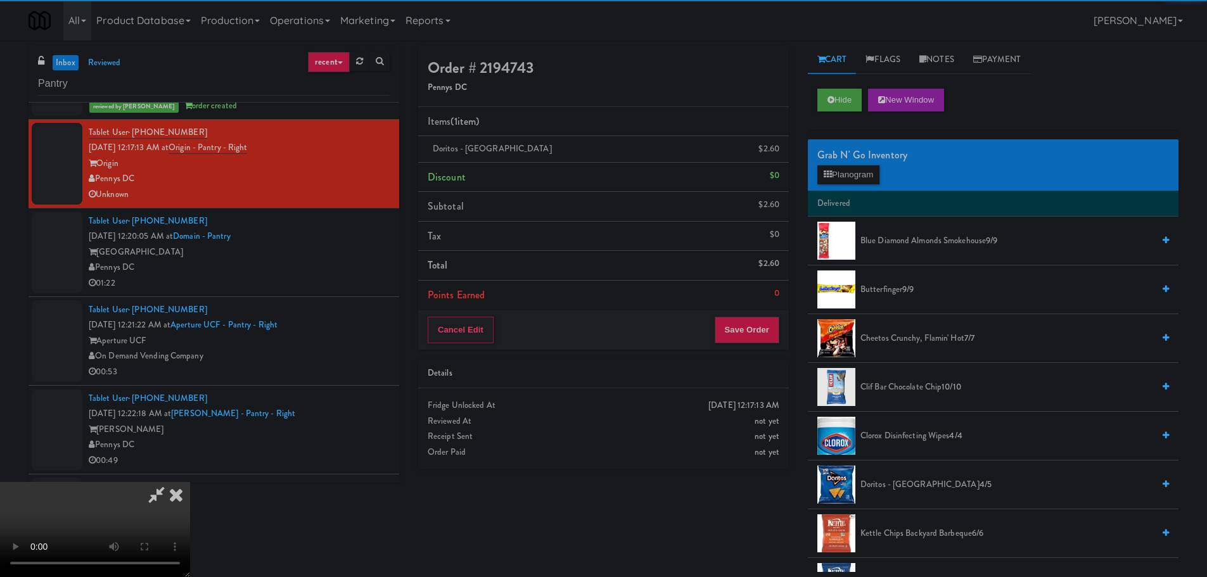
click at [167, 482] on video at bounding box center [95, 529] width 190 height 95
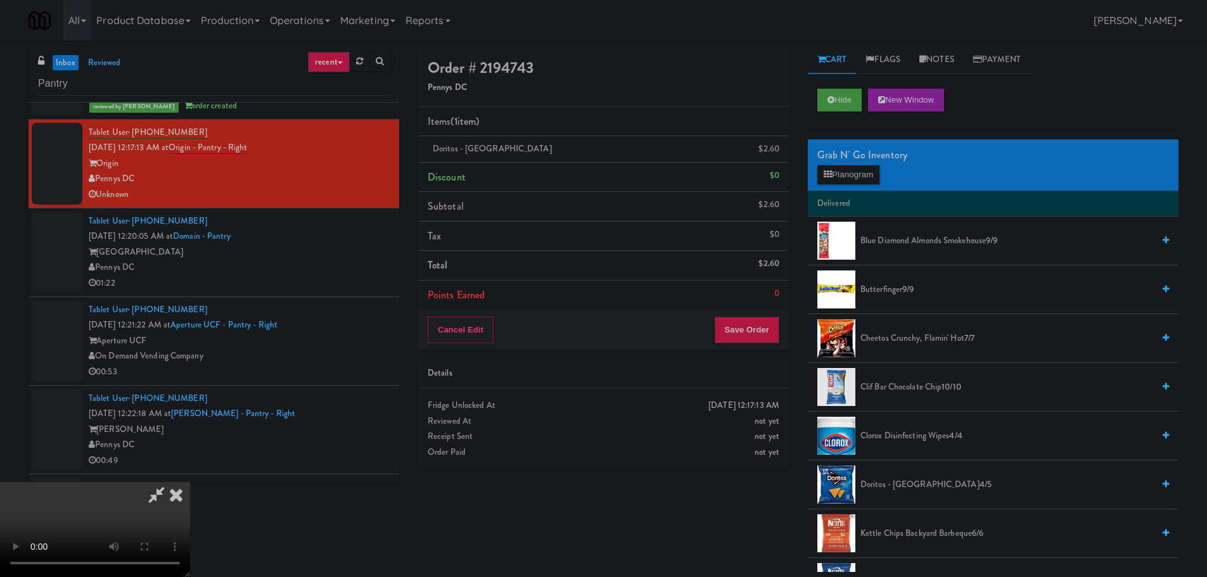
click at [190, 482] on video at bounding box center [95, 529] width 190 height 95
click at [891, 288] on span "Butterfinger 9/9" at bounding box center [1007, 290] width 293 height 16
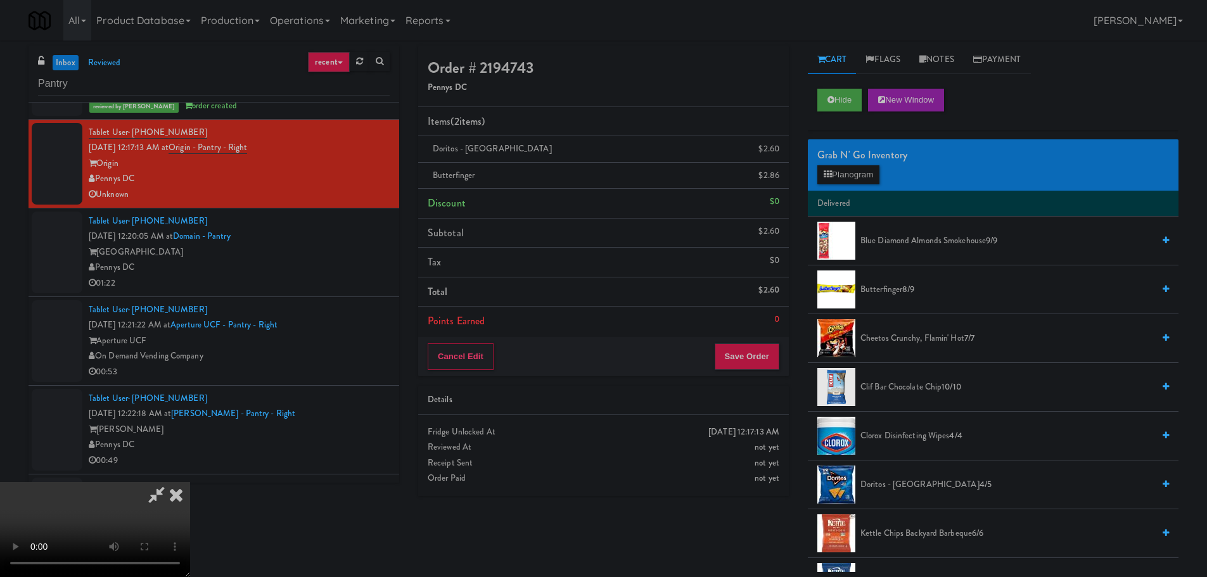
drag, startPoint x: 484, startPoint y: 342, endPoint x: 477, endPoint y: 339, distance: 8.0
click at [190, 482] on video at bounding box center [95, 529] width 190 height 95
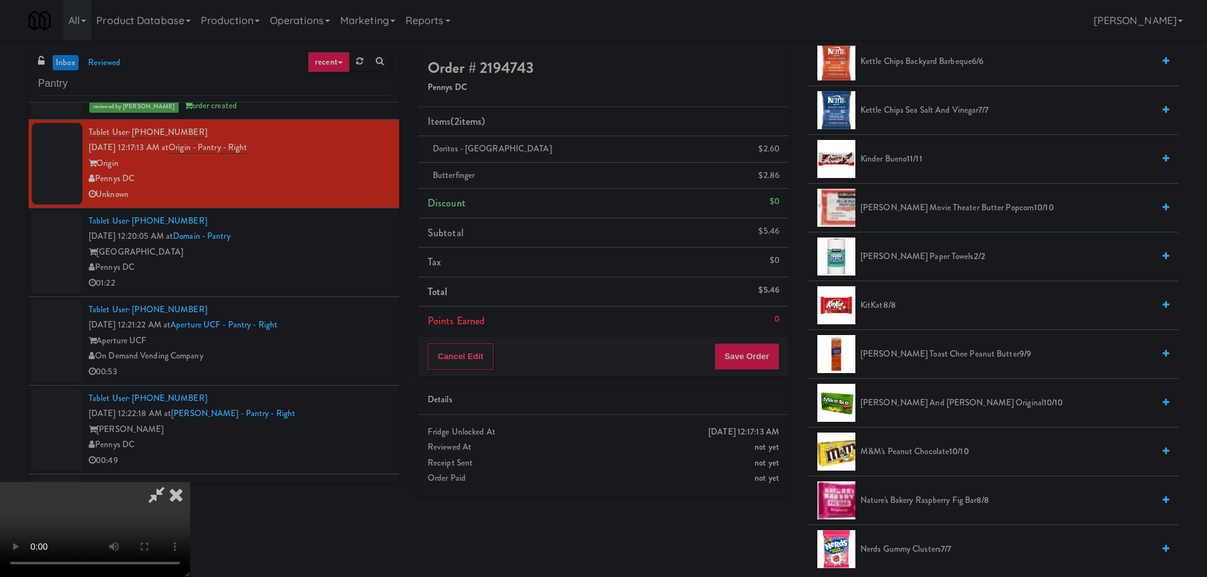
scroll to position [570, 0]
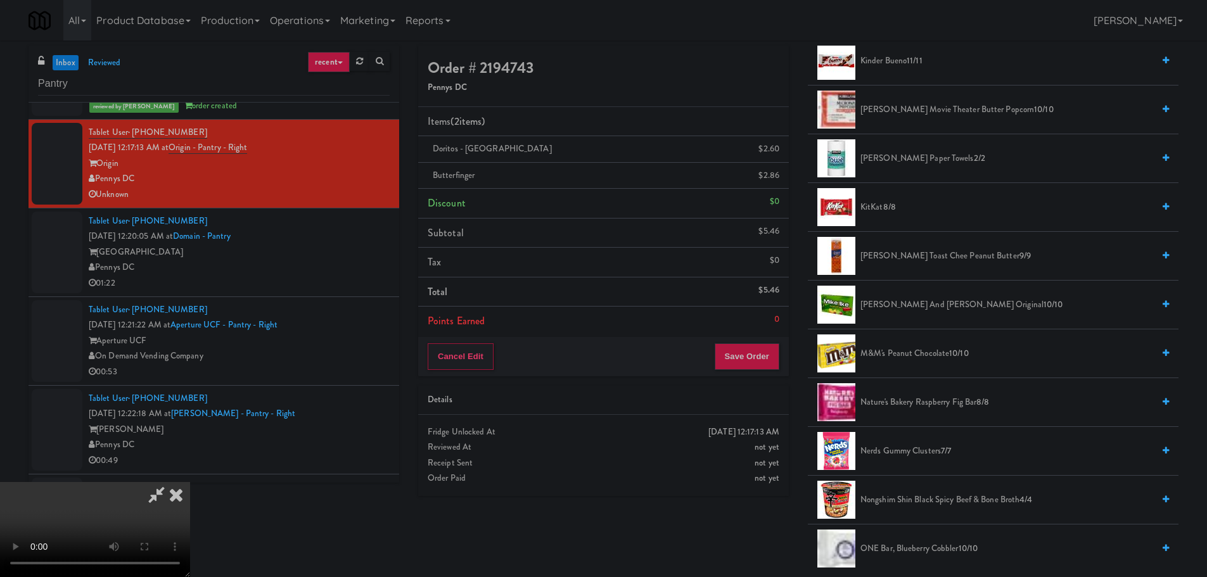
click at [933, 314] on li "[PERSON_NAME] and [PERSON_NAME] Original 10/10" at bounding box center [993, 305] width 371 height 49
click at [936, 306] on span "[PERSON_NAME] and [PERSON_NAME] Original 10/10" at bounding box center [1007, 305] width 293 height 16
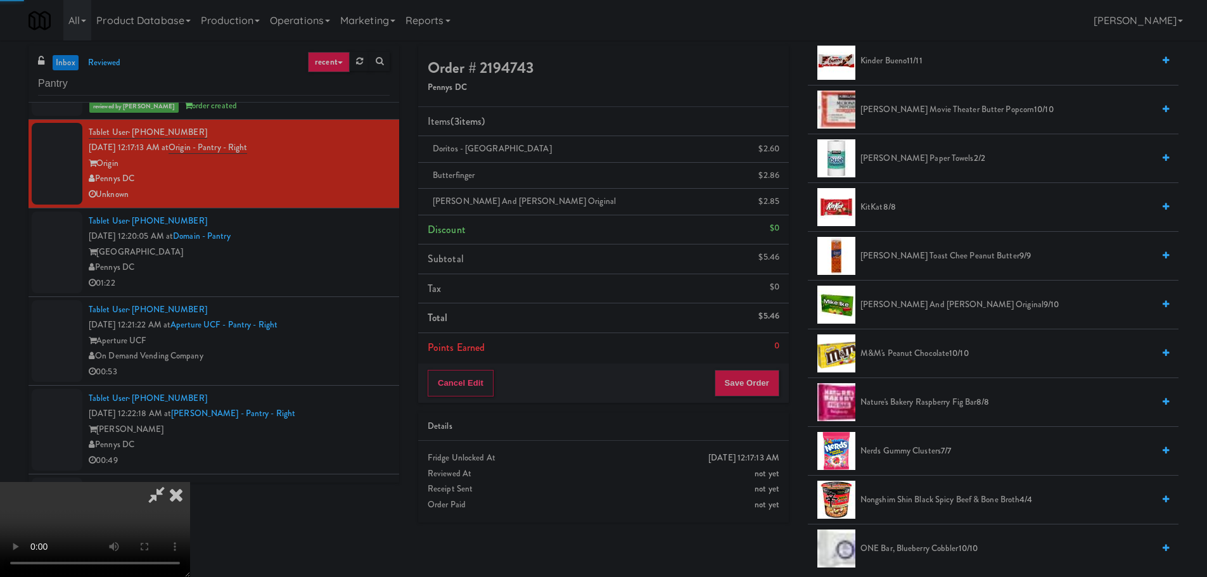
click at [190, 482] on video at bounding box center [95, 529] width 190 height 95
drag, startPoint x: 517, startPoint y: 430, endPoint x: 536, endPoint y: 474, distance: 48.0
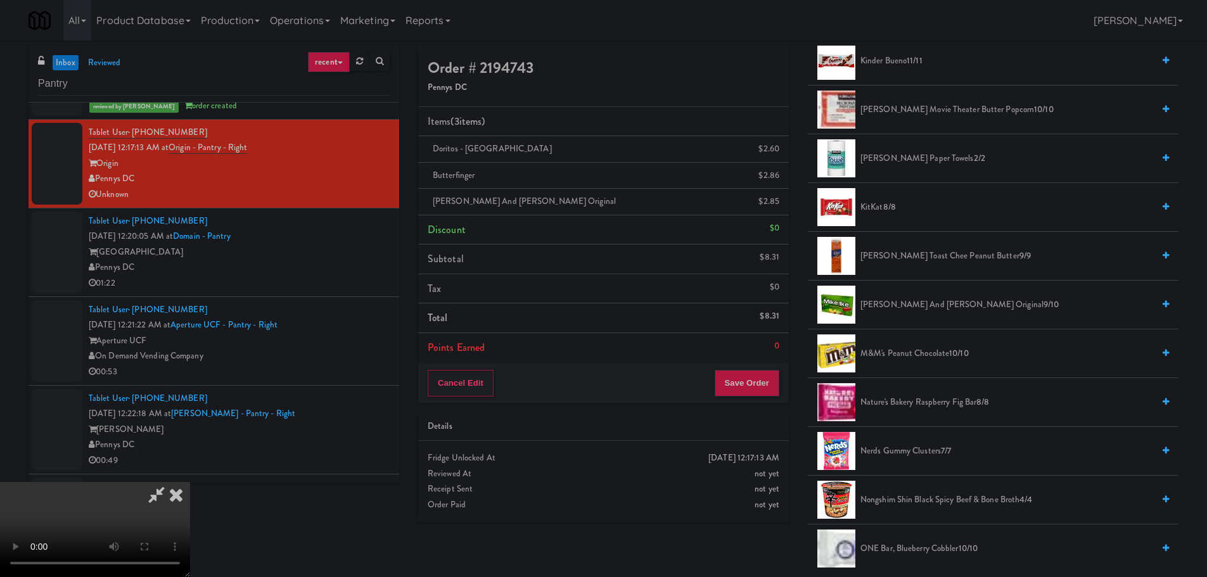
click at [190, 482] on video at bounding box center [95, 529] width 190 height 95
click at [754, 381] on button "Save Order" at bounding box center [747, 383] width 65 height 27
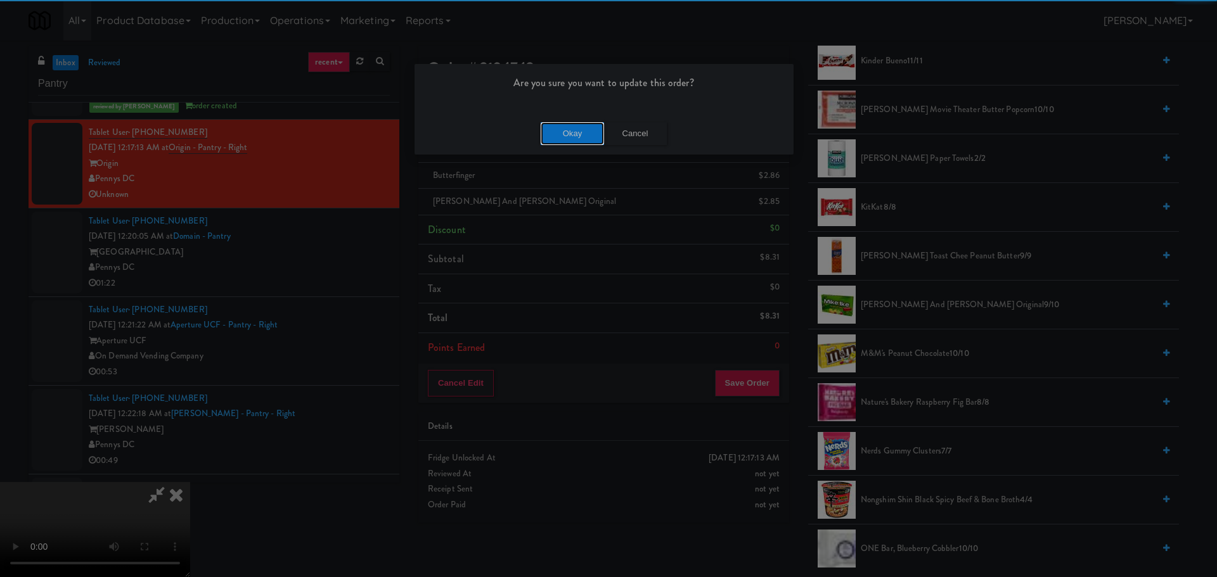
click at [564, 125] on button "Okay" at bounding box center [572, 133] width 63 height 23
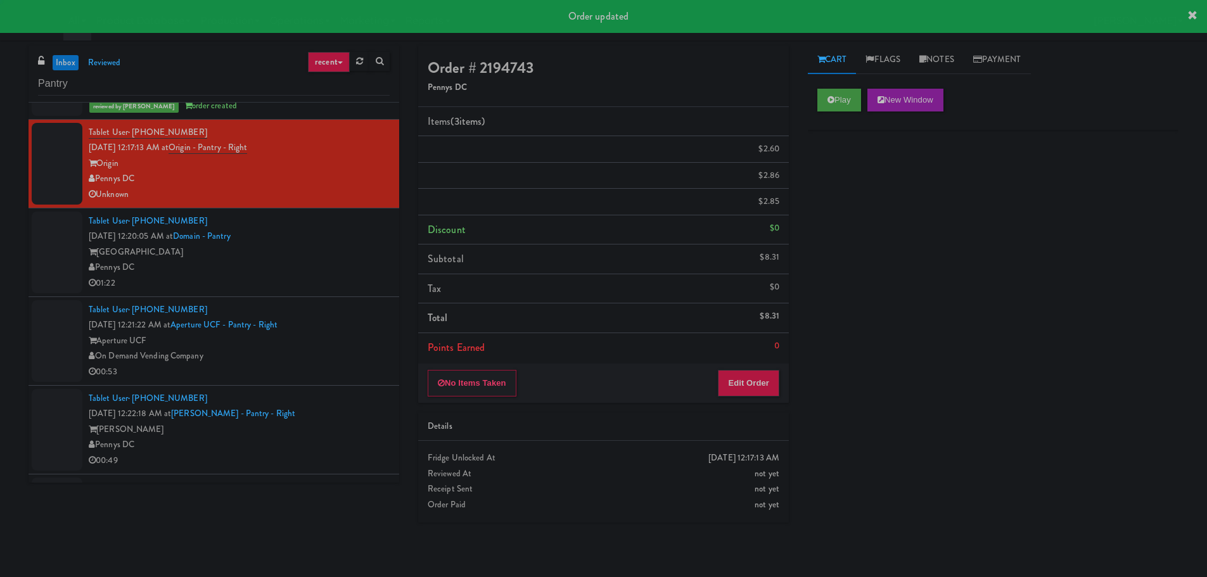
scroll to position [0, 0]
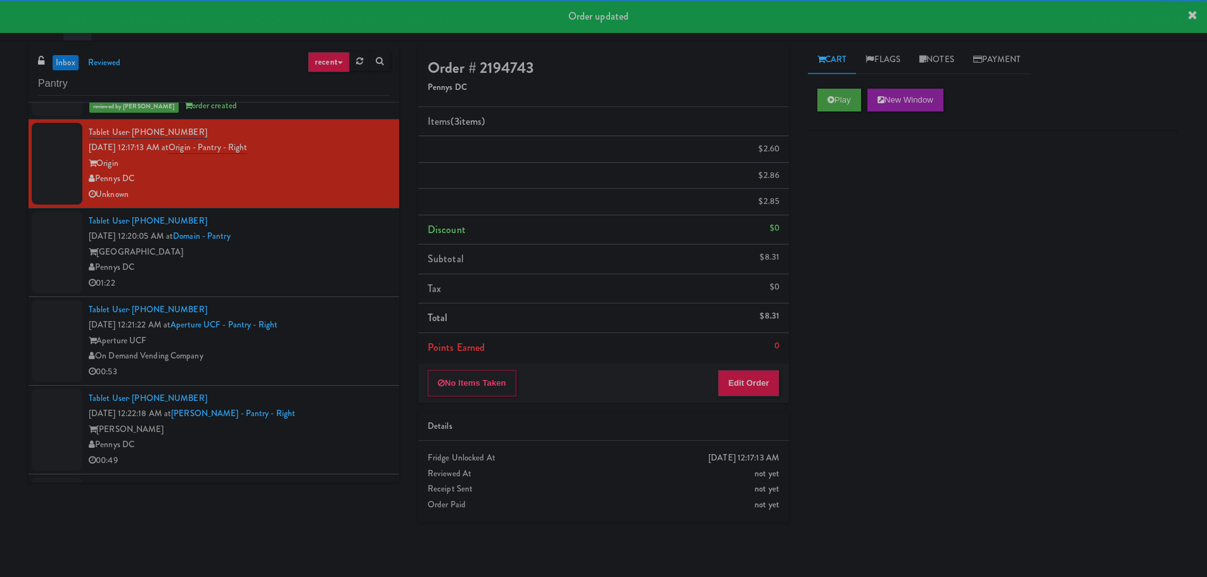
click at [349, 265] on div "Pennys DC" at bounding box center [239, 268] width 301 height 16
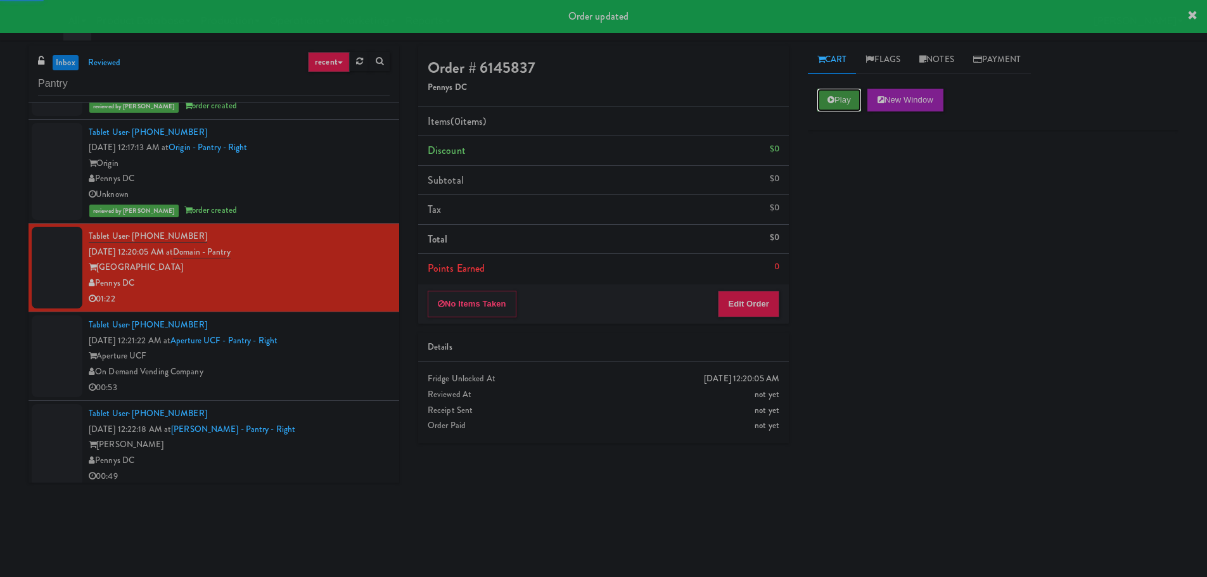
click at [839, 94] on button "Play" at bounding box center [840, 100] width 44 height 23
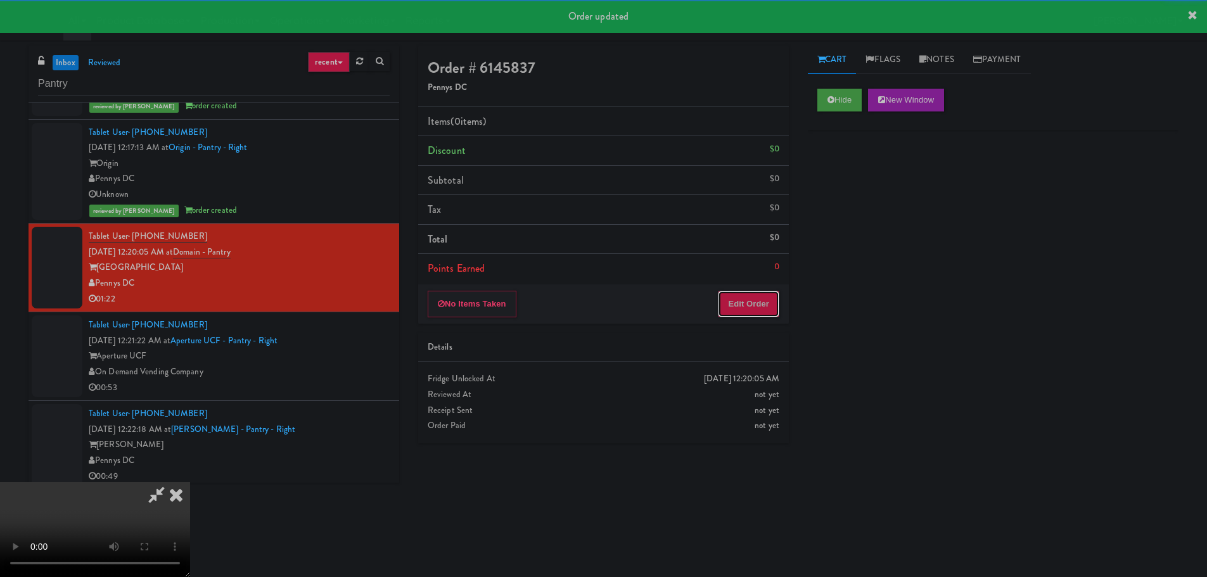
click at [742, 291] on button "Edit Order" at bounding box center [748, 304] width 61 height 27
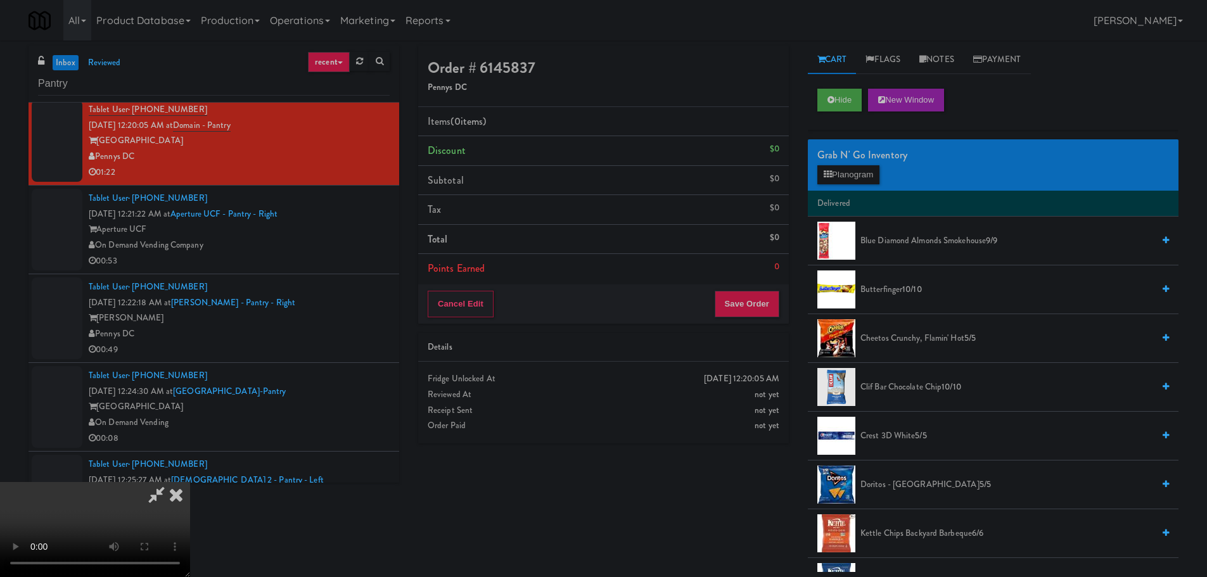
scroll to position [218, 0]
click at [849, 96] on button "Hide" at bounding box center [840, 100] width 44 height 23
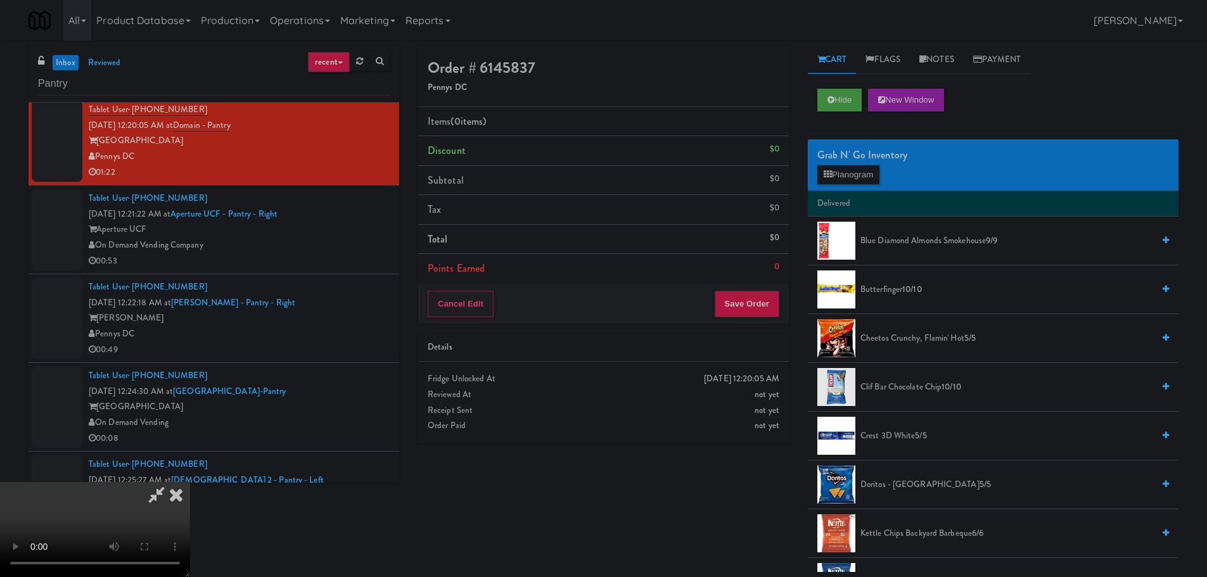
drag, startPoint x: 536, startPoint y: 379, endPoint x: 544, endPoint y: 385, distance: 10.5
click at [190, 482] on video at bounding box center [95, 529] width 190 height 95
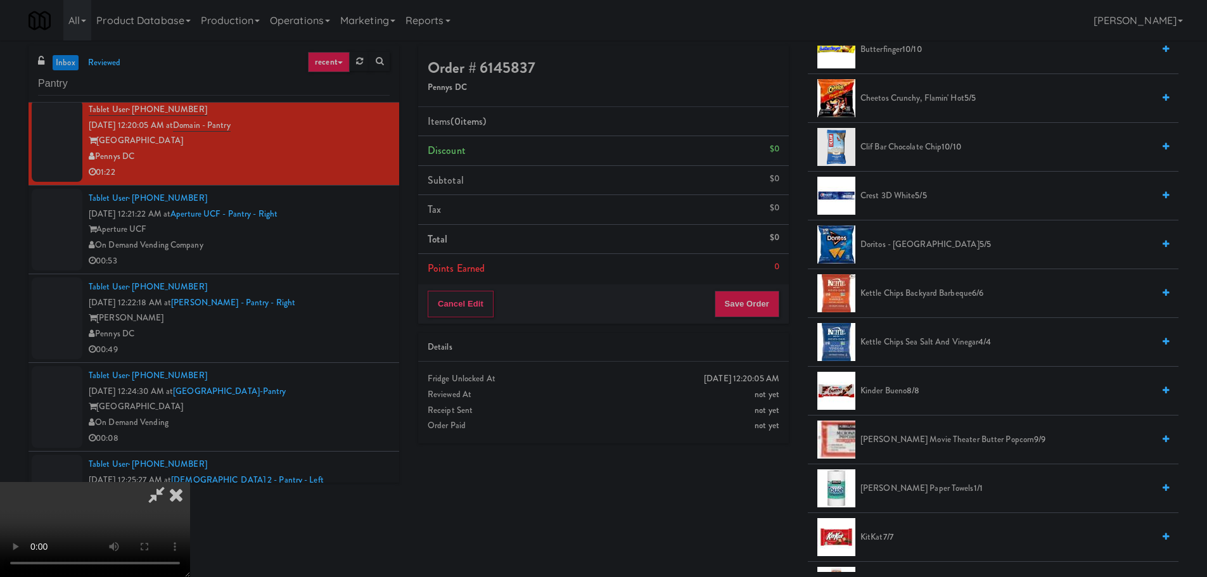
scroll to position [254, 0]
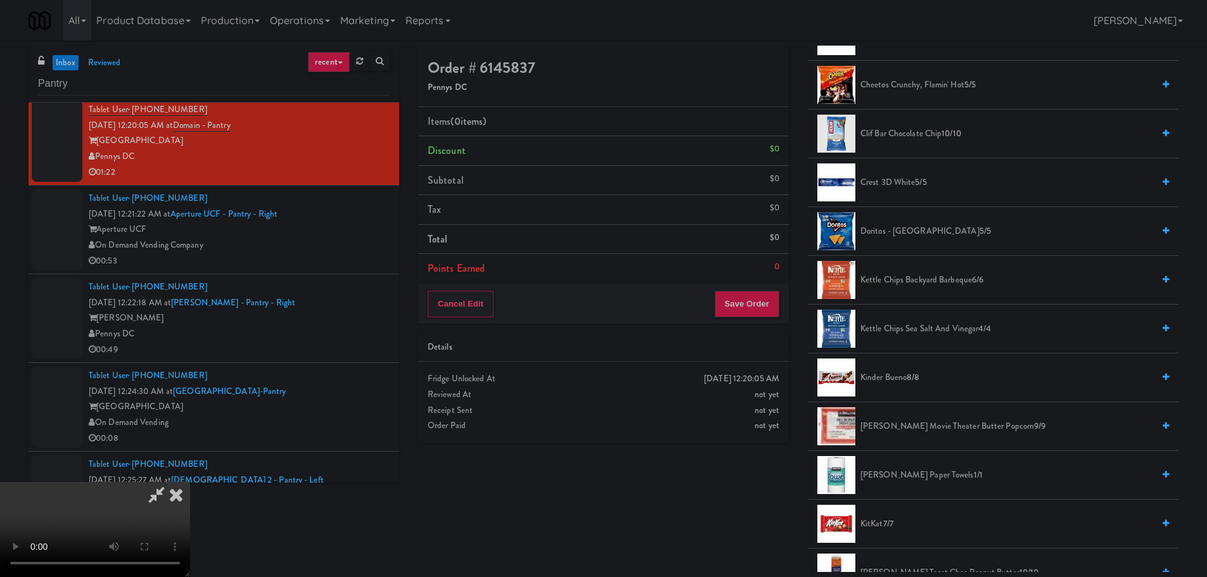
click at [914, 333] on span "Kettle Chips Sea Salt and Vinegar 4/4" at bounding box center [1007, 329] width 293 height 16
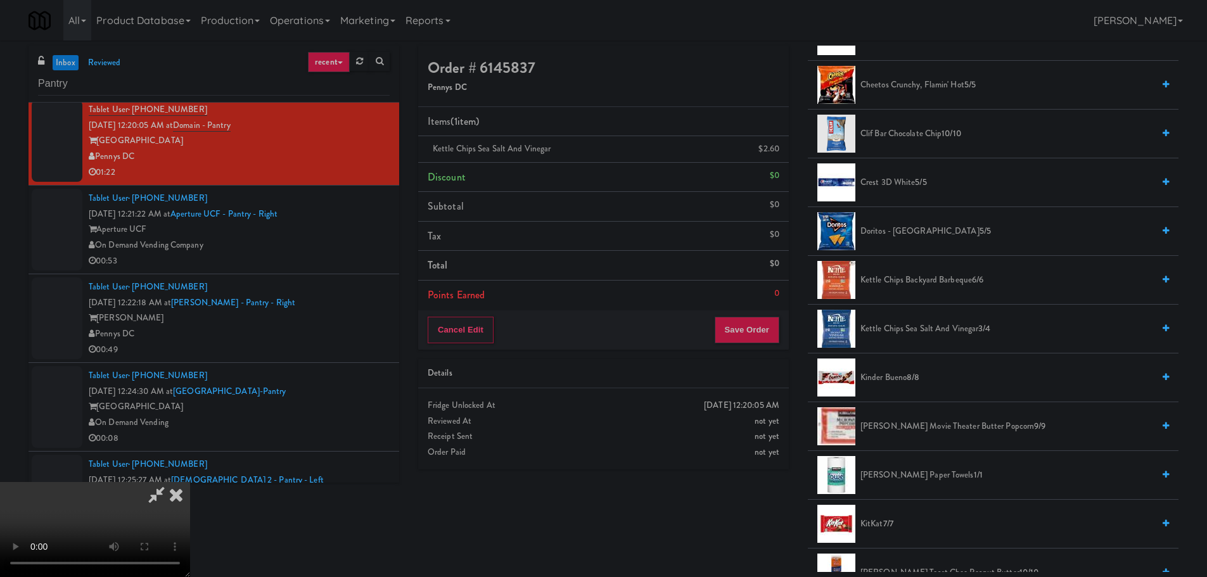
click at [190, 482] on video at bounding box center [95, 529] width 190 height 95
drag, startPoint x: 490, startPoint y: 320, endPoint x: 486, endPoint y: 328, distance: 9.1
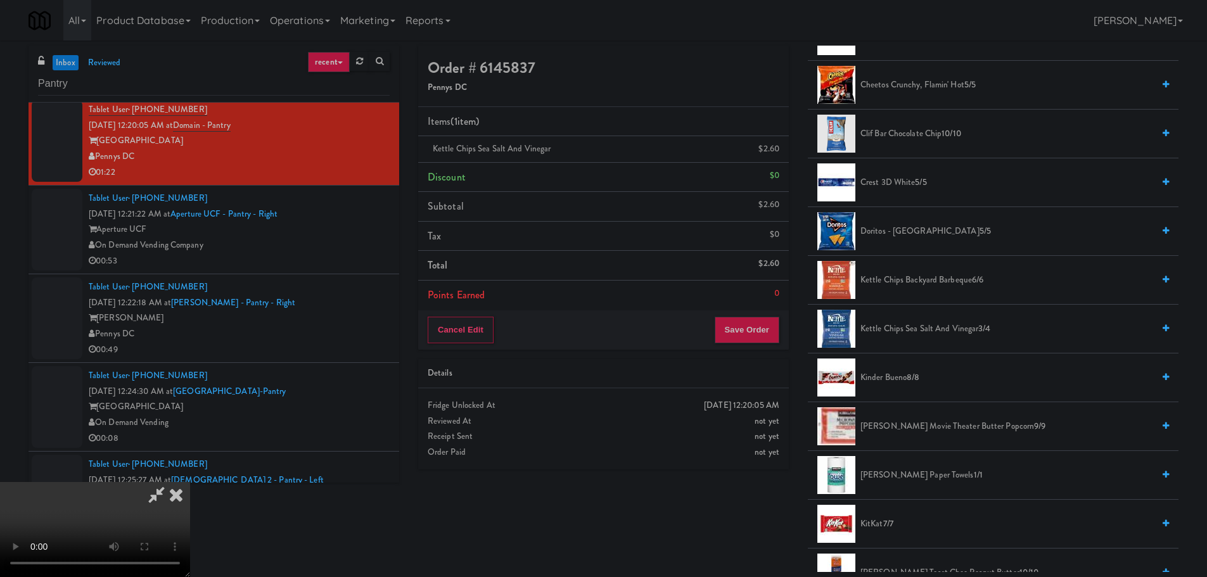
click at [190, 482] on video at bounding box center [95, 529] width 190 height 95
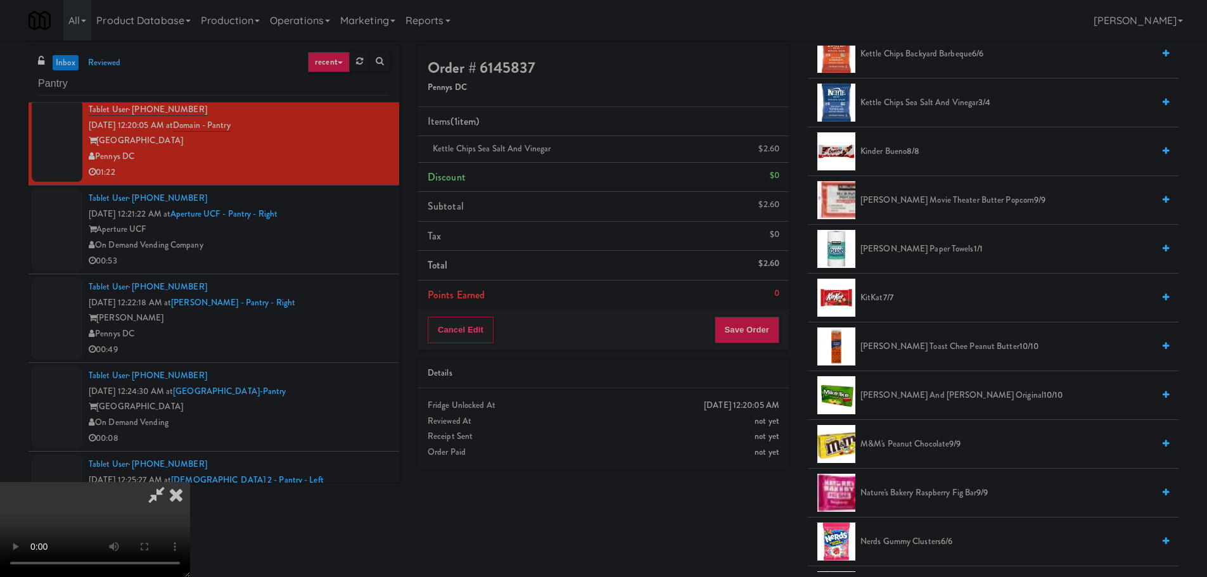
scroll to position [634, 0]
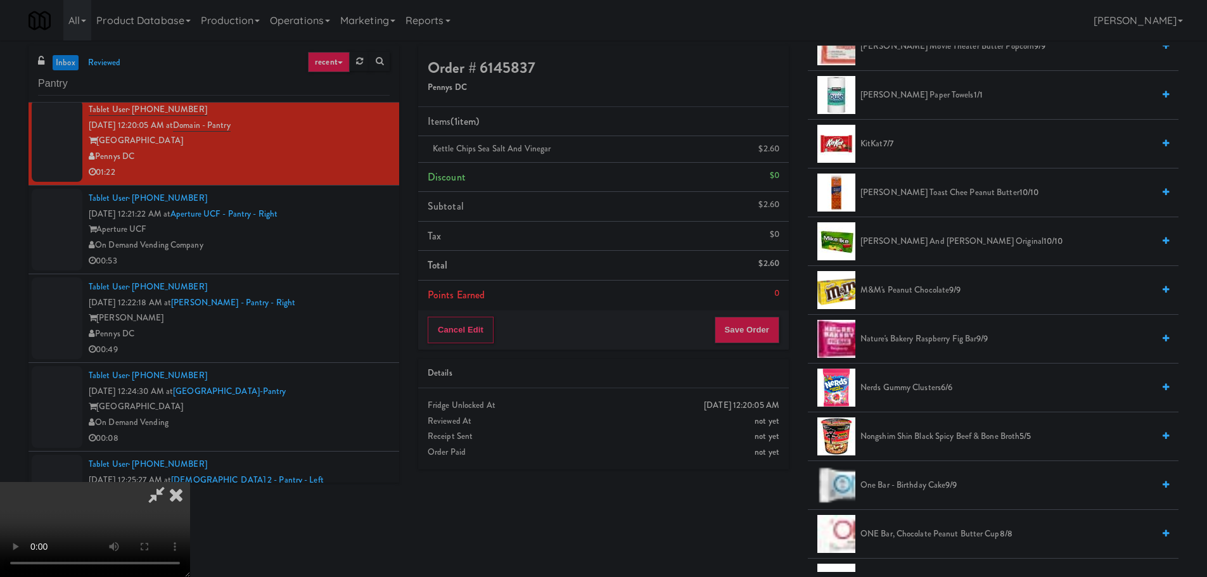
click at [910, 387] on span "Nerds Gummy Clusters 6/6" at bounding box center [1007, 388] width 293 height 16
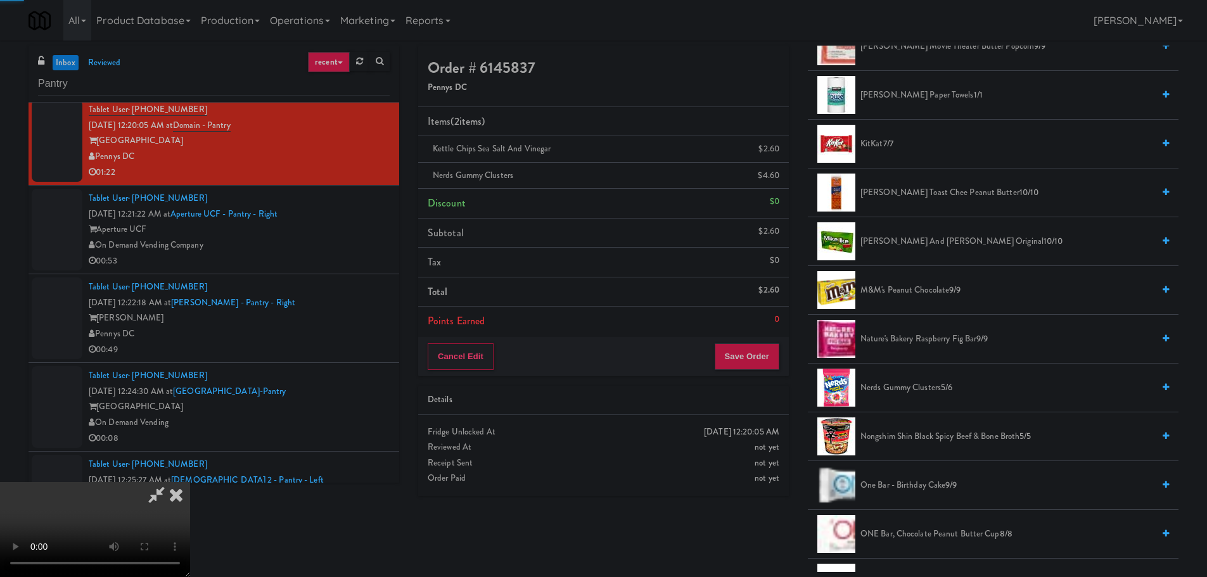
click at [190, 482] on video at bounding box center [95, 529] width 190 height 95
drag, startPoint x: 582, startPoint y: 329, endPoint x: 1047, endPoint y: 503, distance: 496.0
click at [190, 482] on video at bounding box center [95, 529] width 190 height 95
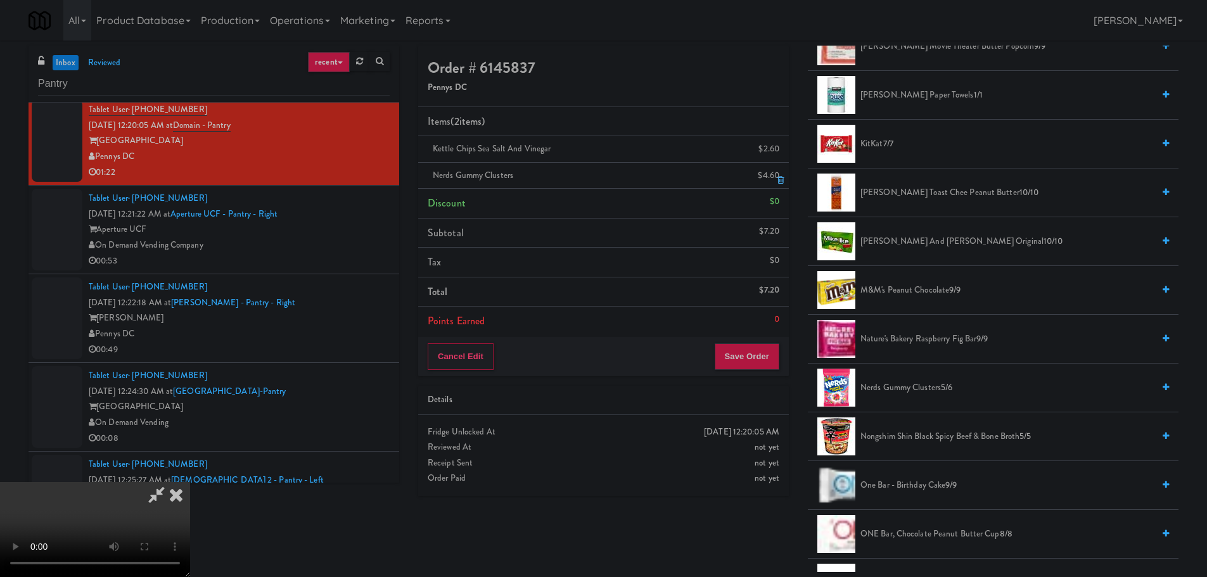
click at [780, 179] on icon at bounding box center [781, 180] width 6 height 8
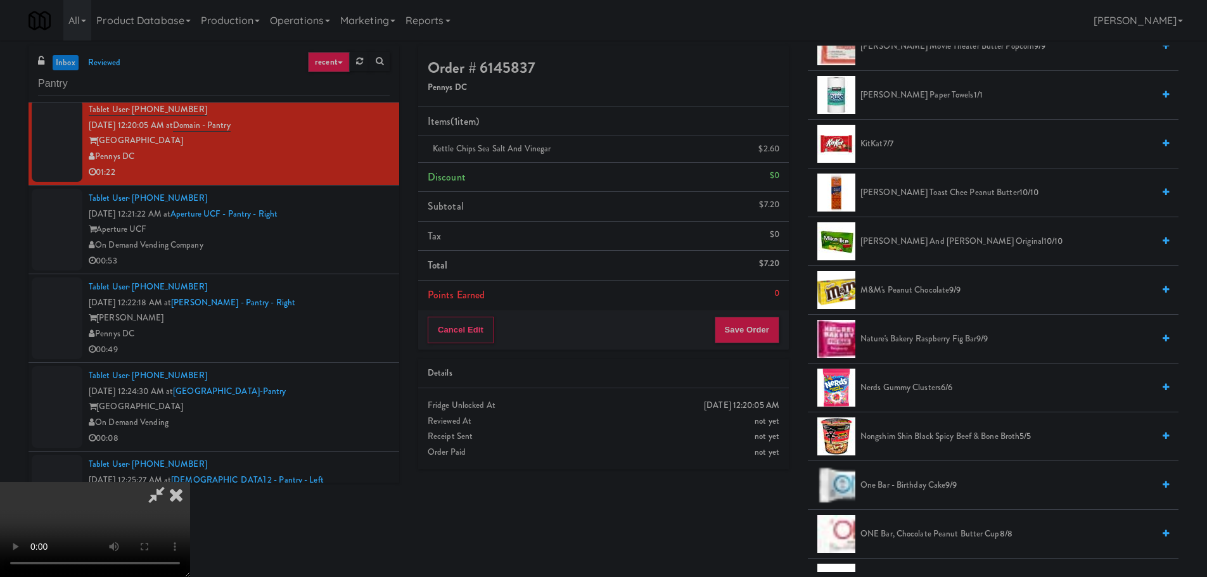
drag, startPoint x: 485, startPoint y: 281, endPoint x: 490, endPoint y: 301, distance: 20.3
click at [190, 482] on video at bounding box center [95, 529] width 190 height 95
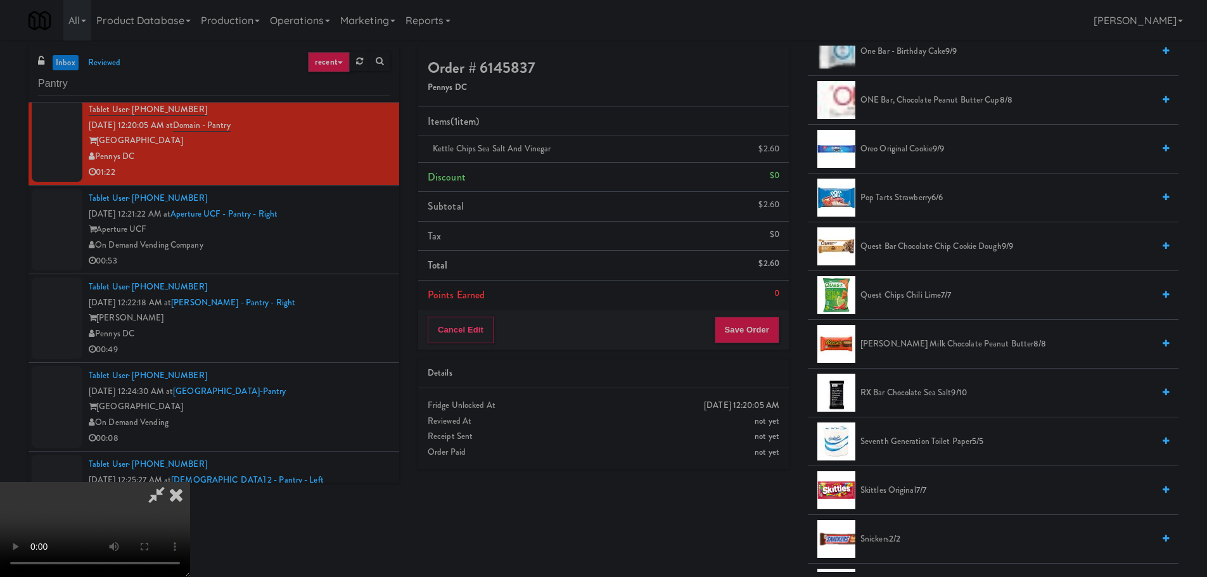
scroll to position [1268, 0]
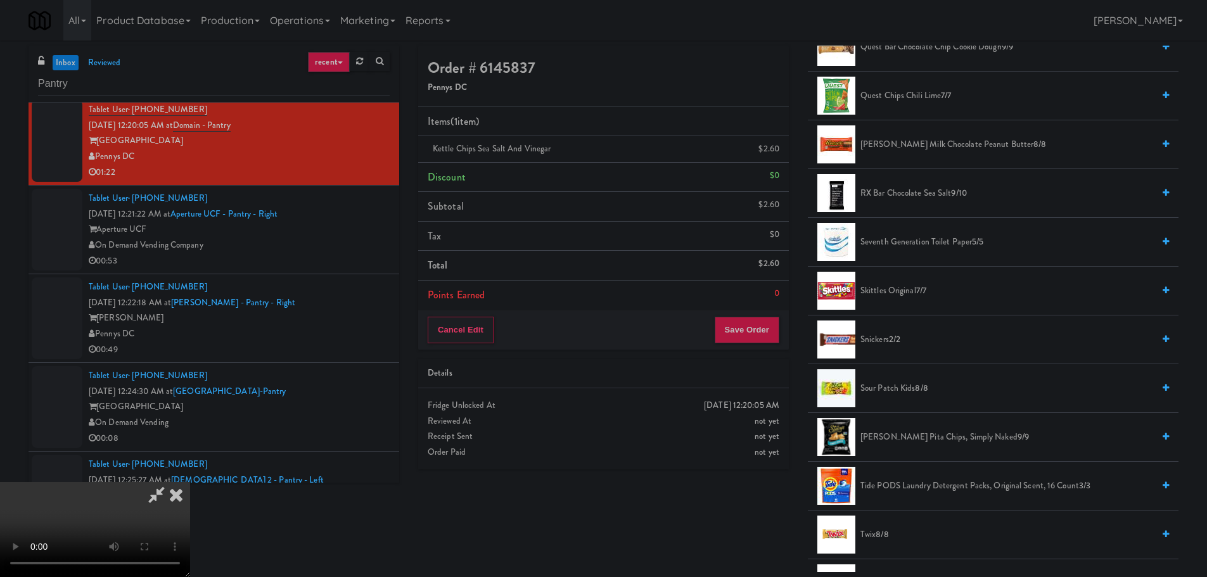
click at [888, 532] on span "8/8" at bounding box center [882, 535] width 13 height 12
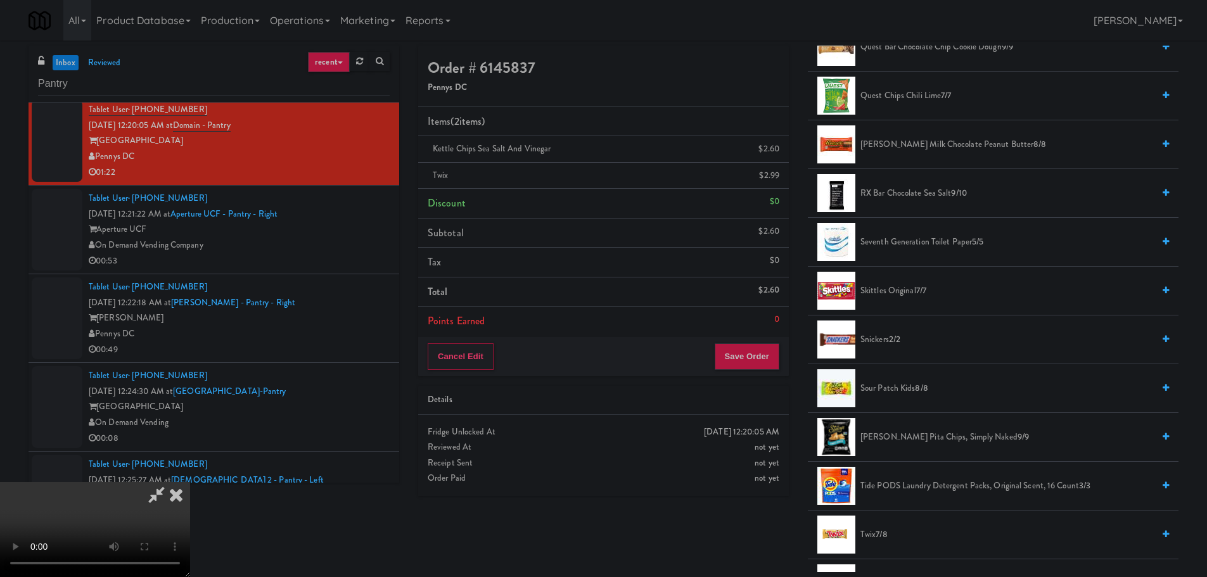
click at [190, 482] on video at bounding box center [95, 529] width 190 height 95
click at [776, 181] on link at bounding box center [778, 181] width 11 height 16
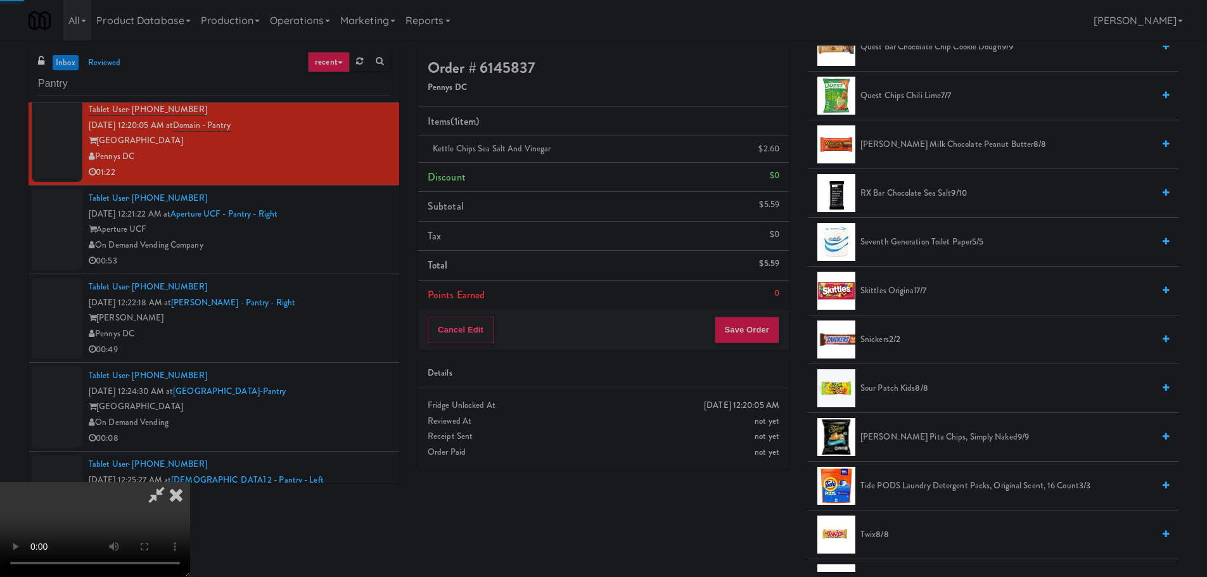
click at [190, 482] on video at bounding box center [95, 529] width 190 height 95
click at [775, 331] on button "Save Order" at bounding box center [747, 330] width 65 height 27
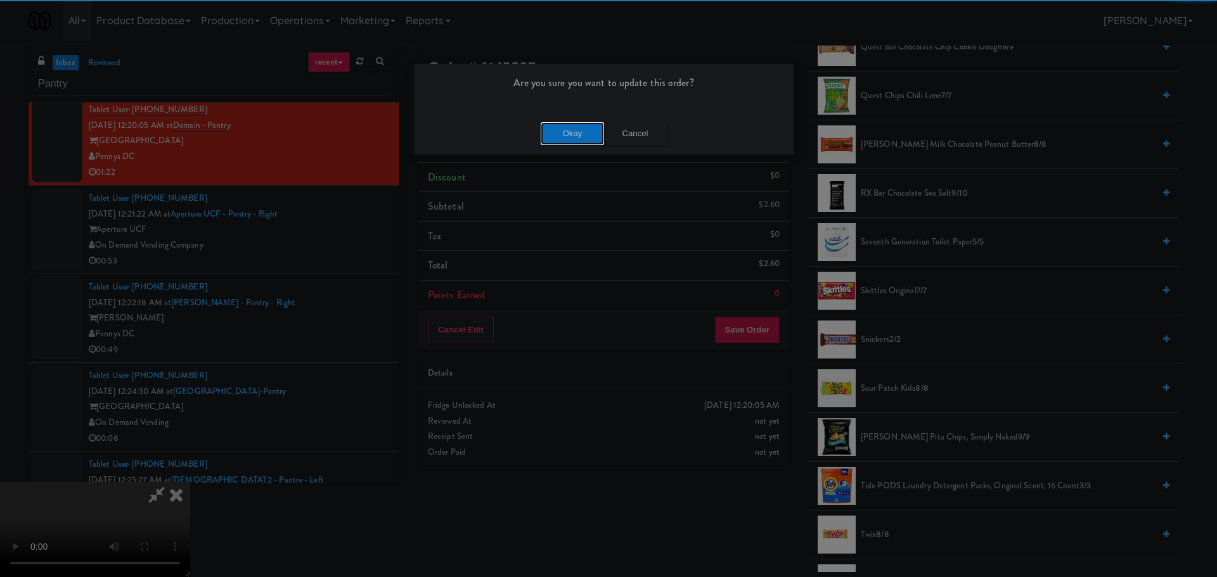
click at [579, 137] on button "Okay" at bounding box center [572, 133] width 63 height 23
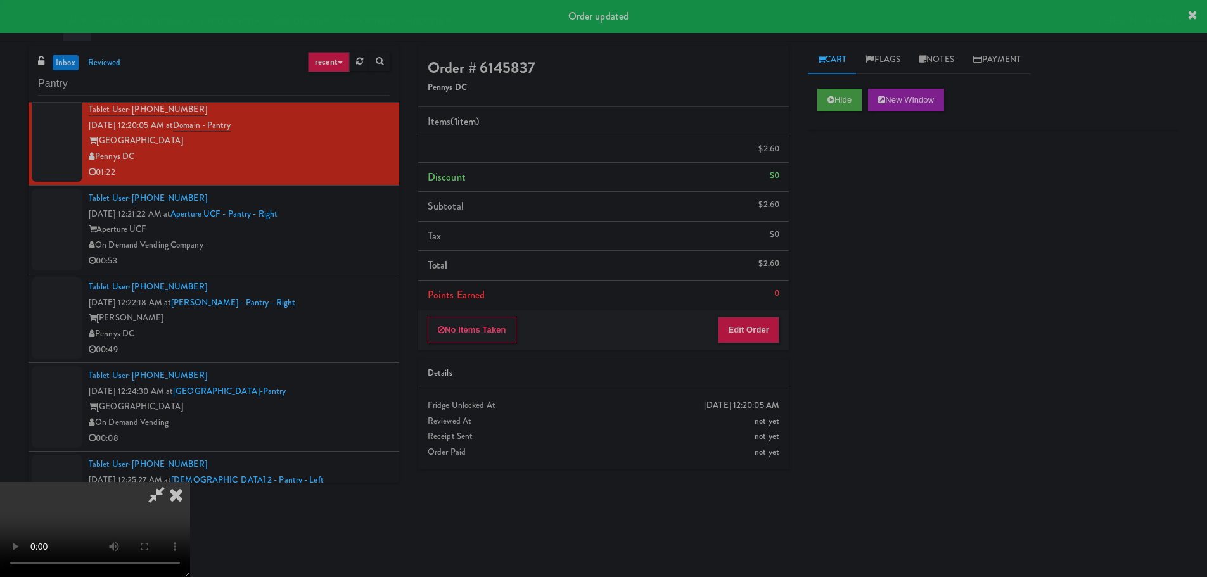
scroll to position [0, 0]
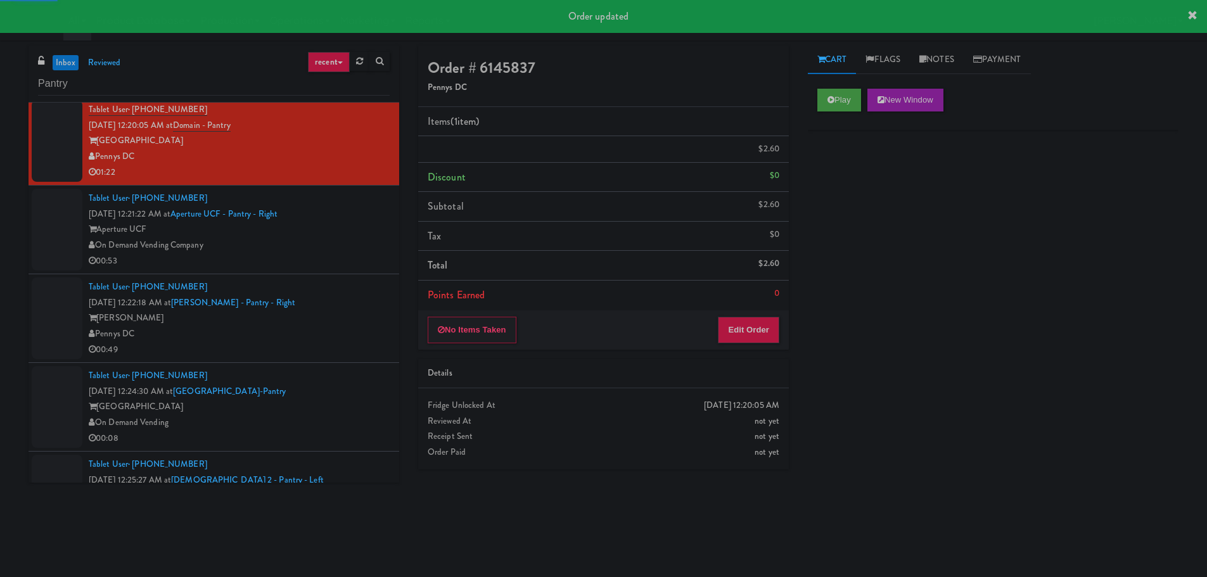
click at [309, 238] on div "On Demand Vending Company" at bounding box center [239, 246] width 301 height 16
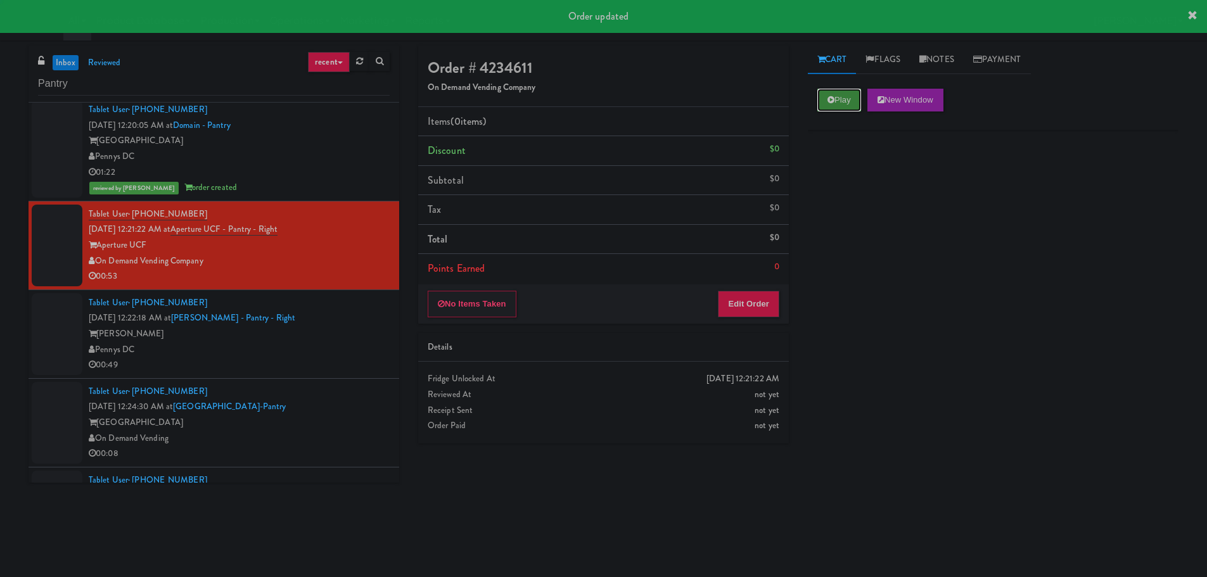
click at [852, 93] on button "Play" at bounding box center [840, 100] width 44 height 23
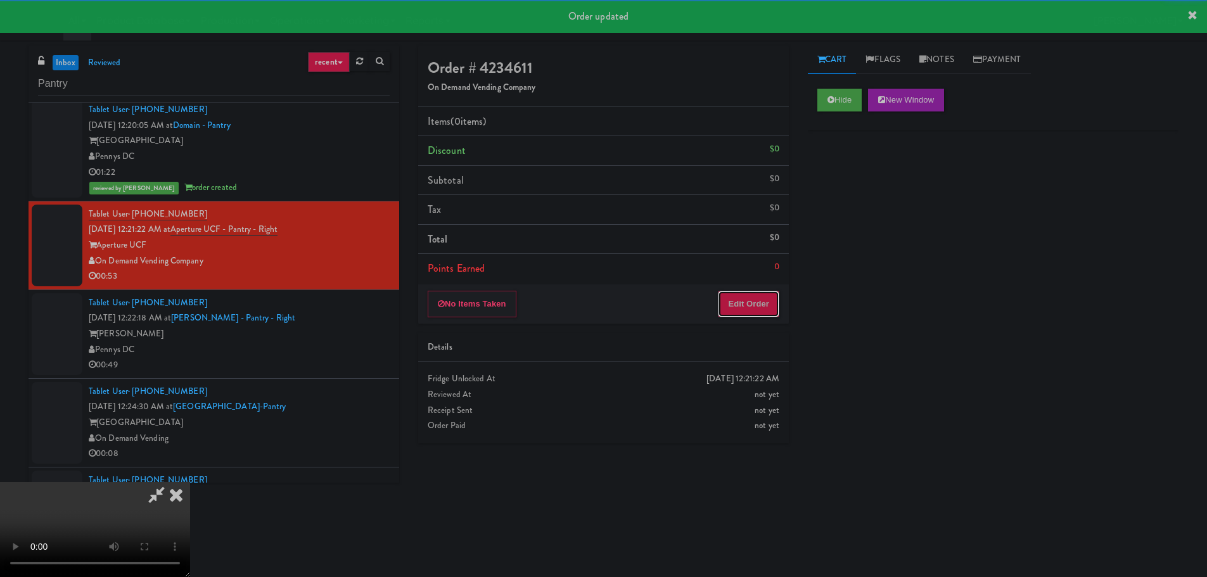
click at [774, 304] on button "Edit Order" at bounding box center [748, 304] width 61 height 27
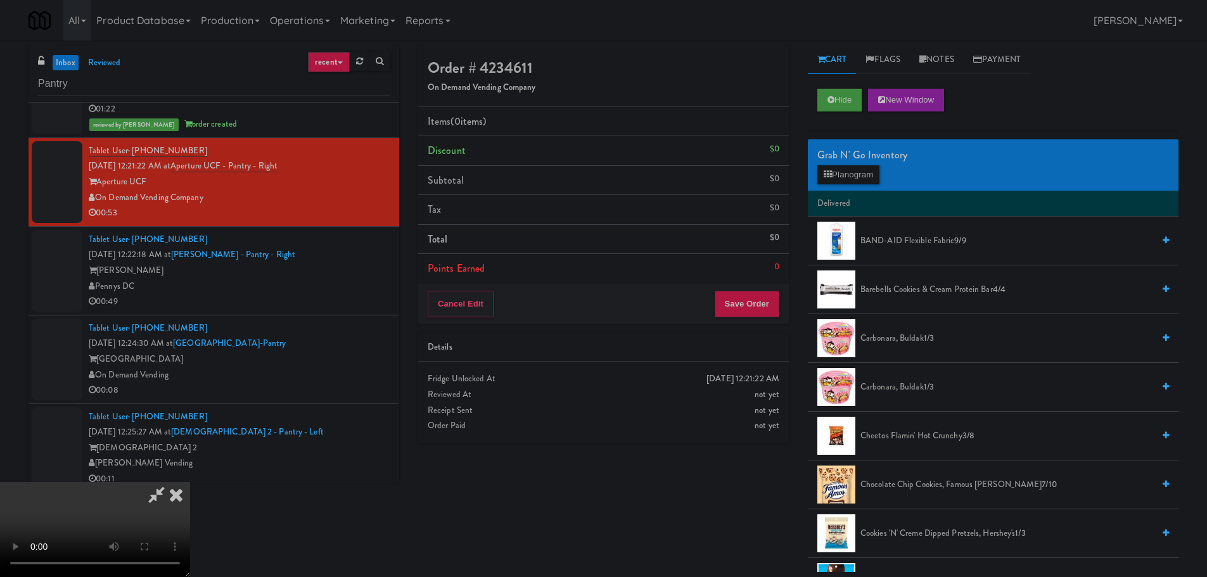
scroll to position [28, 0]
click at [190, 482] on video at bounding box center [95, 529] width 190 height 95
click at [898, 285] on span "Barebells Cookies & Cream Protein Bar 4/4" at bounding box center [1007, 290] width 293 height 16
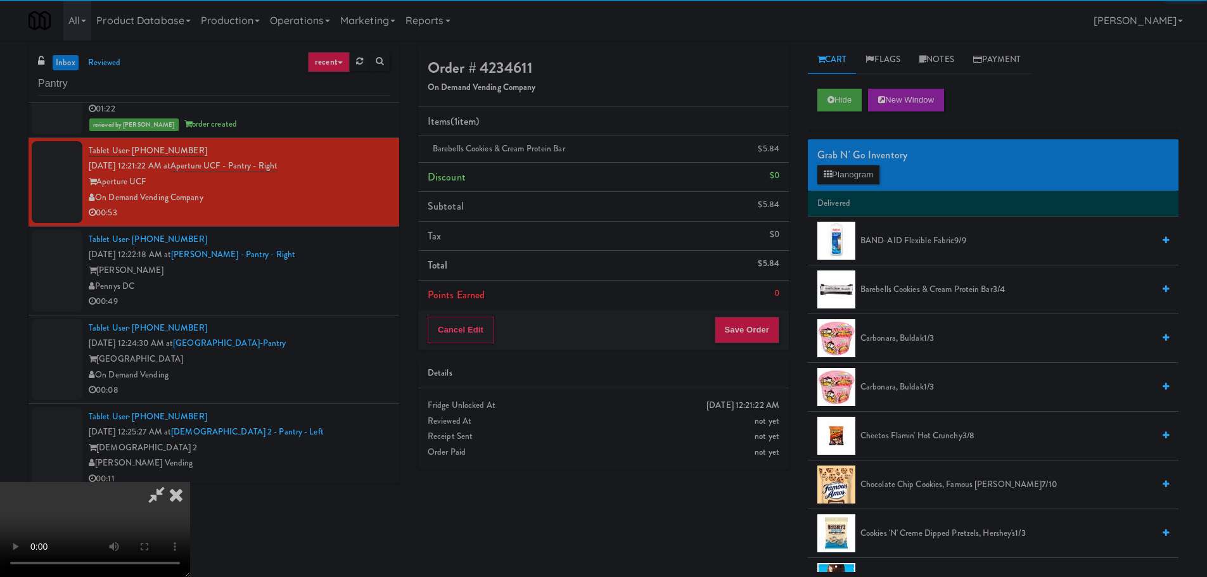
click at [818, 191] on li "Delivered" at bounding box center [993, 204] width 371 height 27
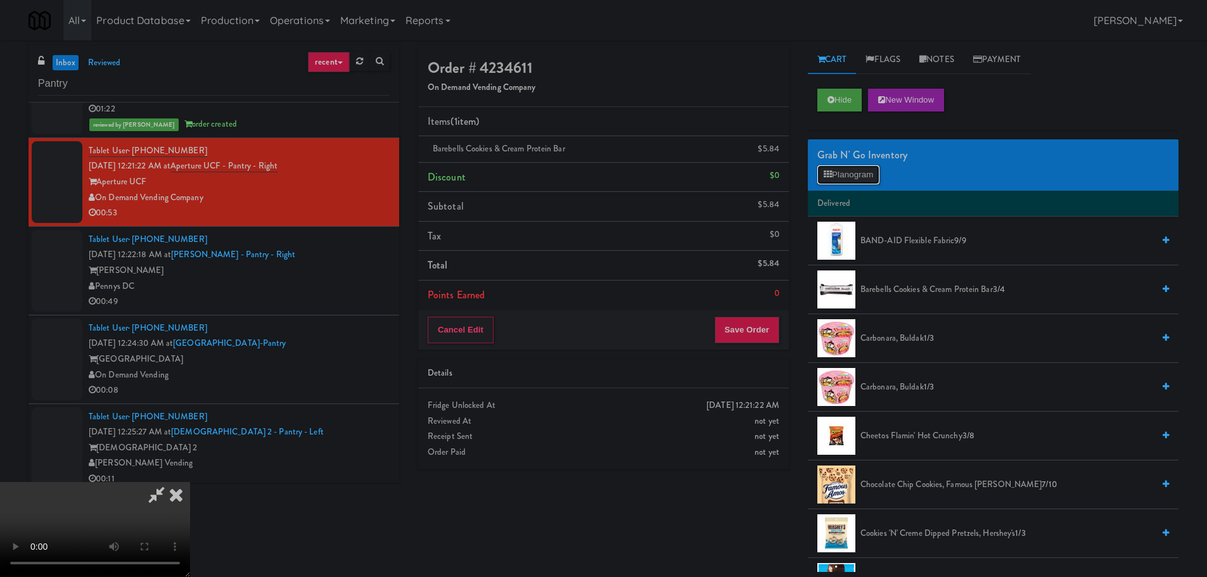
click at [830, 181] on button "Planogram" at bounding box center [849, 174] width 62 height 19
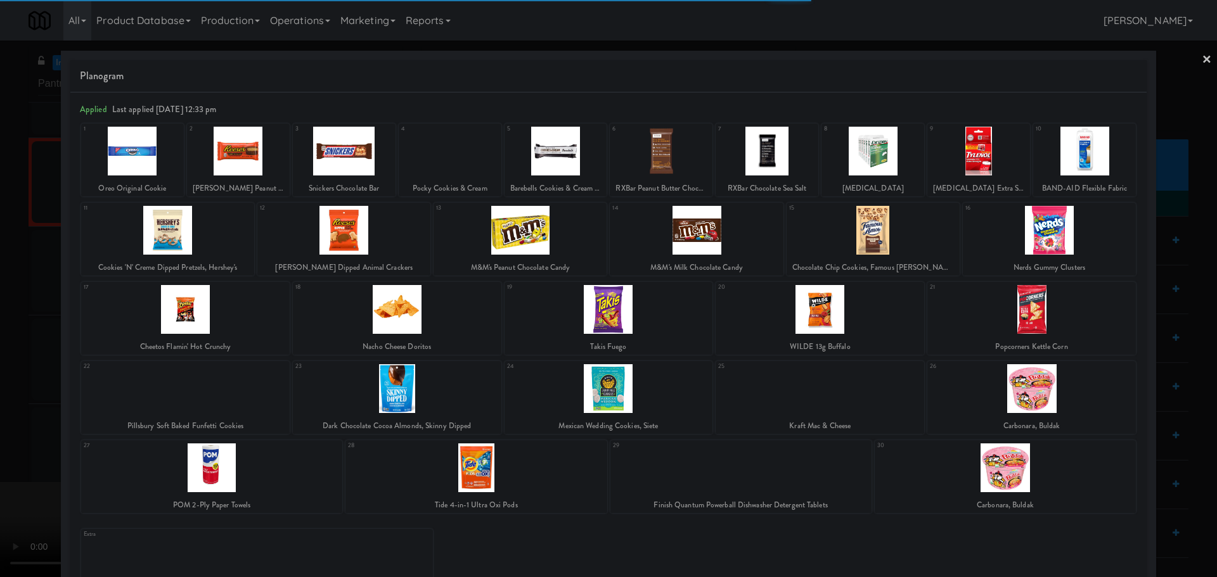
click at [0, 236] on div at bounding box center [608, 288] width 1217 height 577
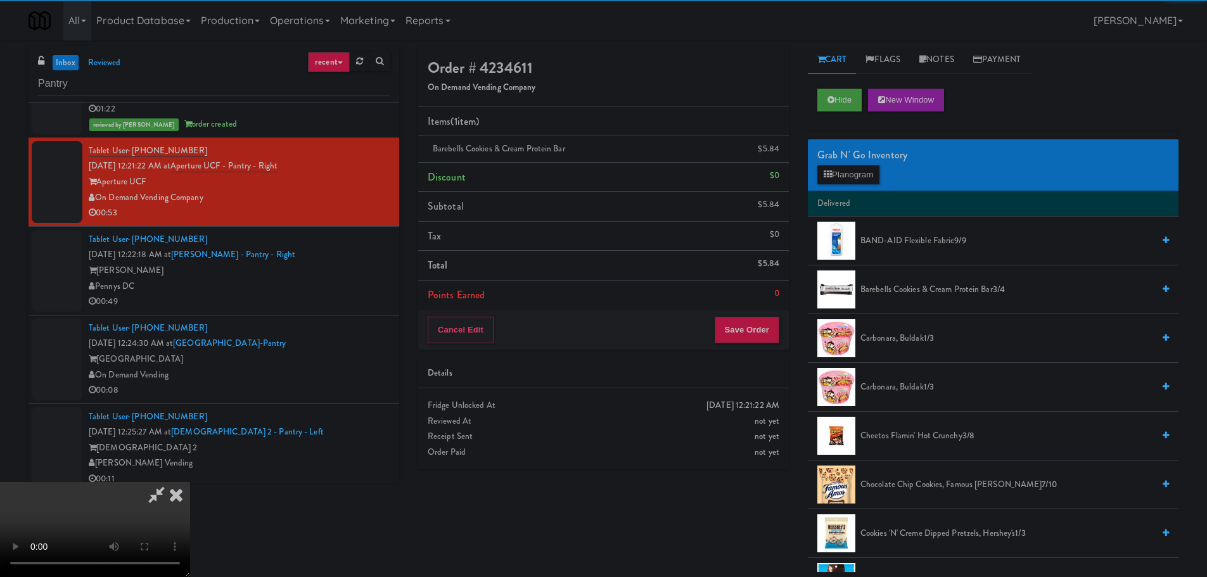
click at [123, 482] on video at bounding box center [95, 529] width 190 height 95
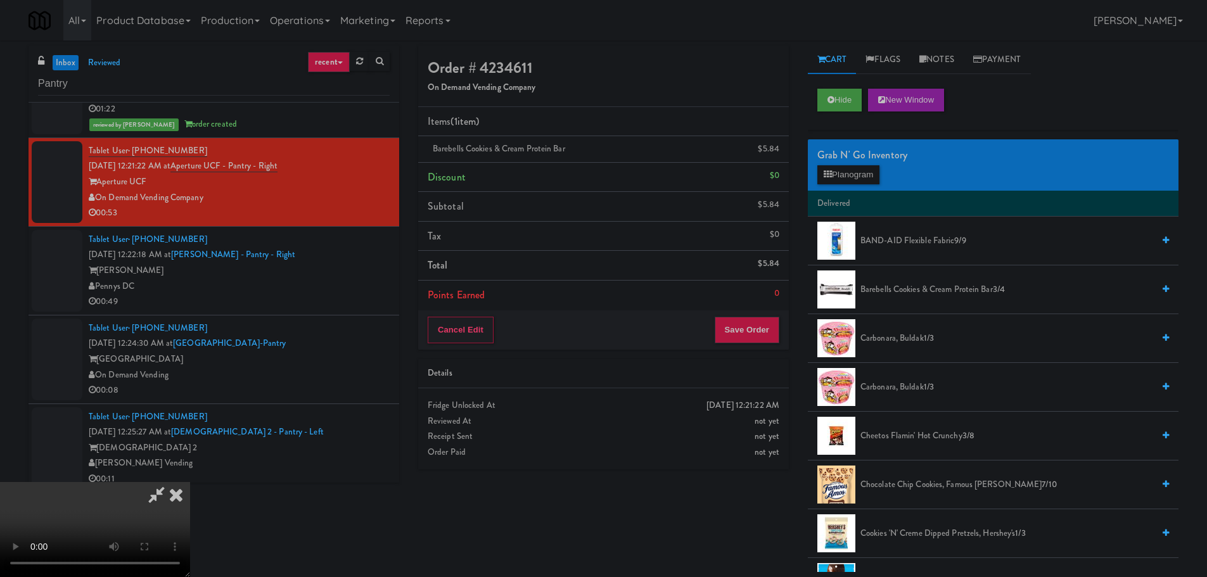
click at [778, 151] on icon at bounding box center [781, 154] width 6 height 8
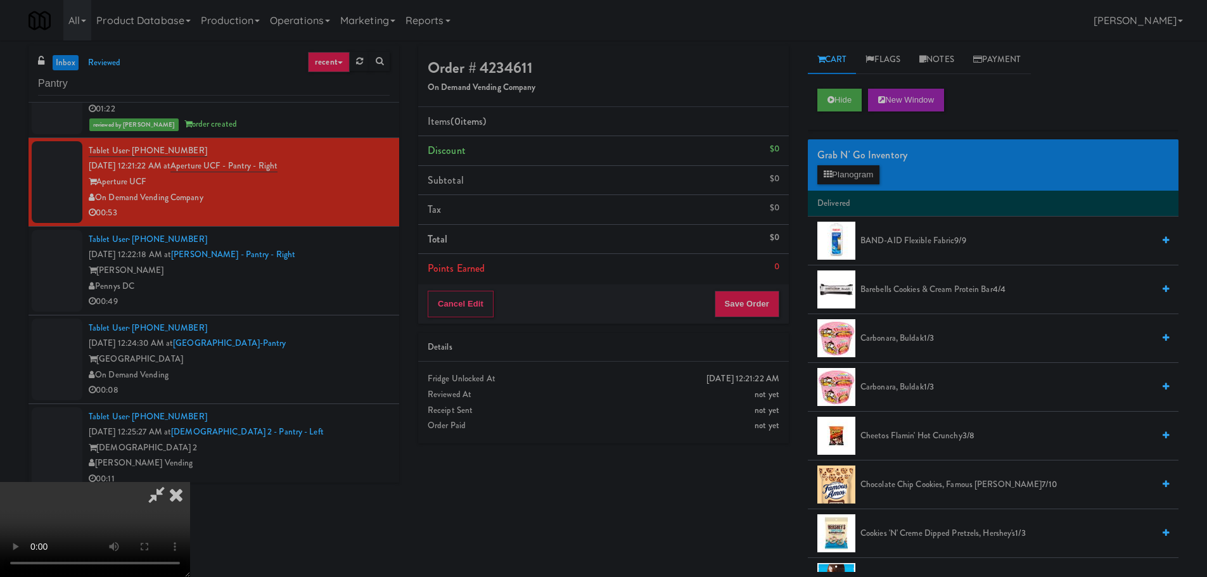
click at [190, 482] on video at bounding box center [95, 529] width 190 height 95
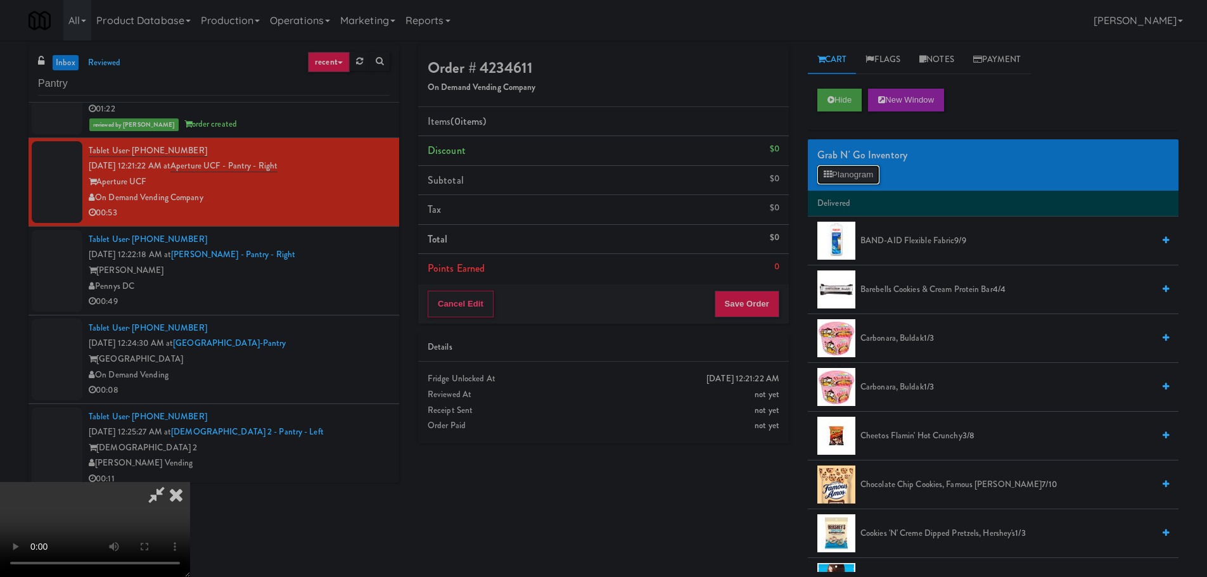
click at [853, 177] on button "Planogram" at bounding box center [849, 174] width 62 height 19
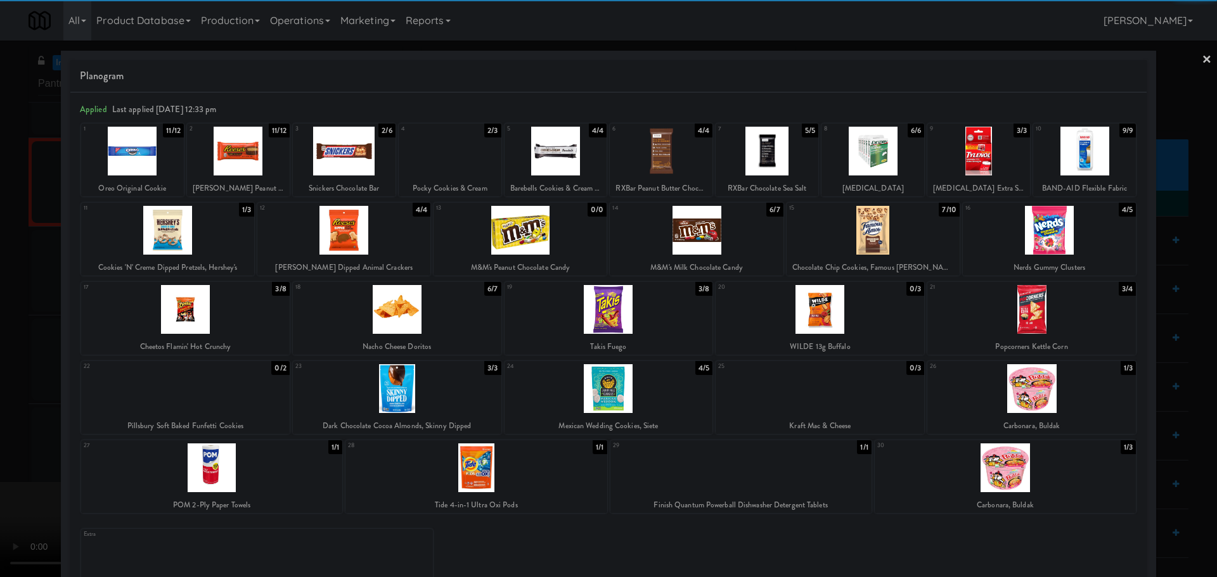
click at [1007, 316] on div at bounding box center [1031, 309] width 209 height 49
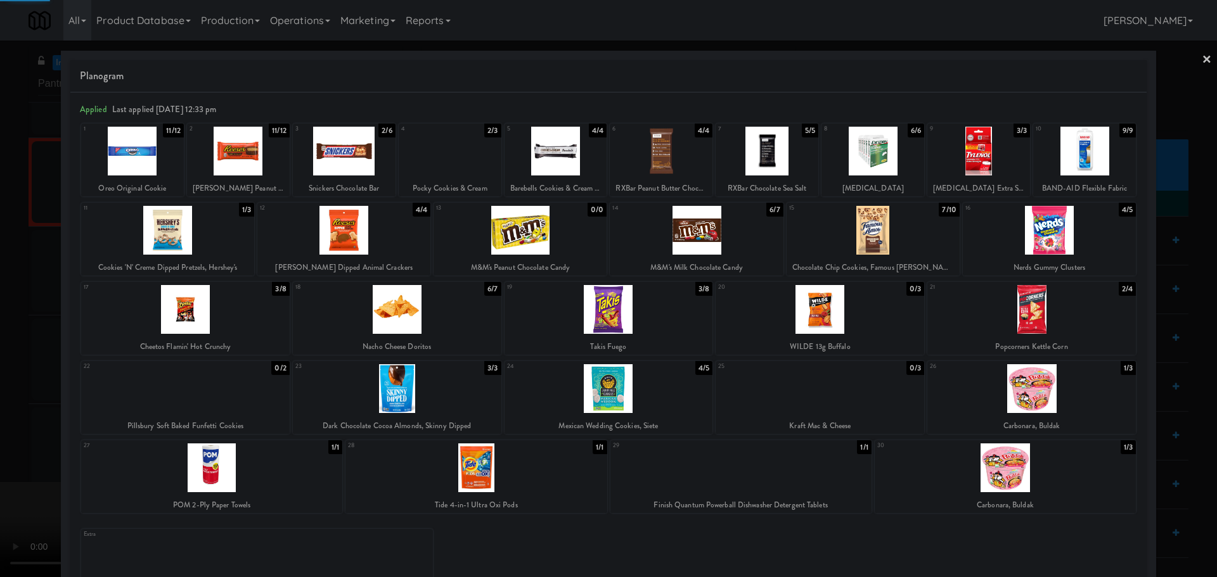
click at [13, 357] on div at bounding box center [608, 288] width 1217 height 577
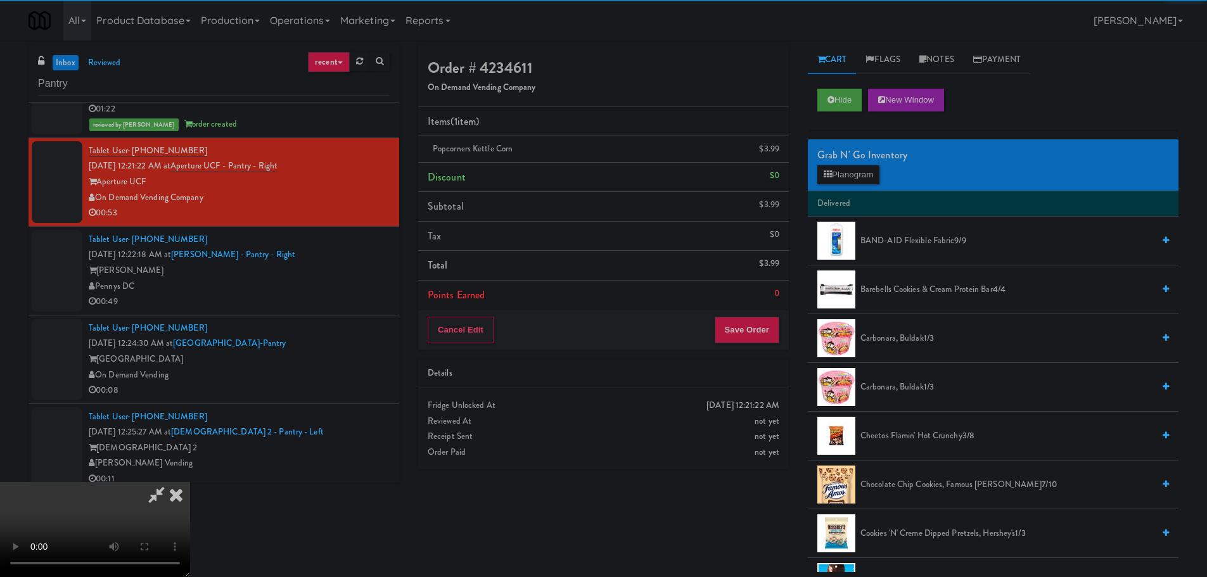
click at [190, 482] on video at bounding box center [95, 529] width 190 height 95
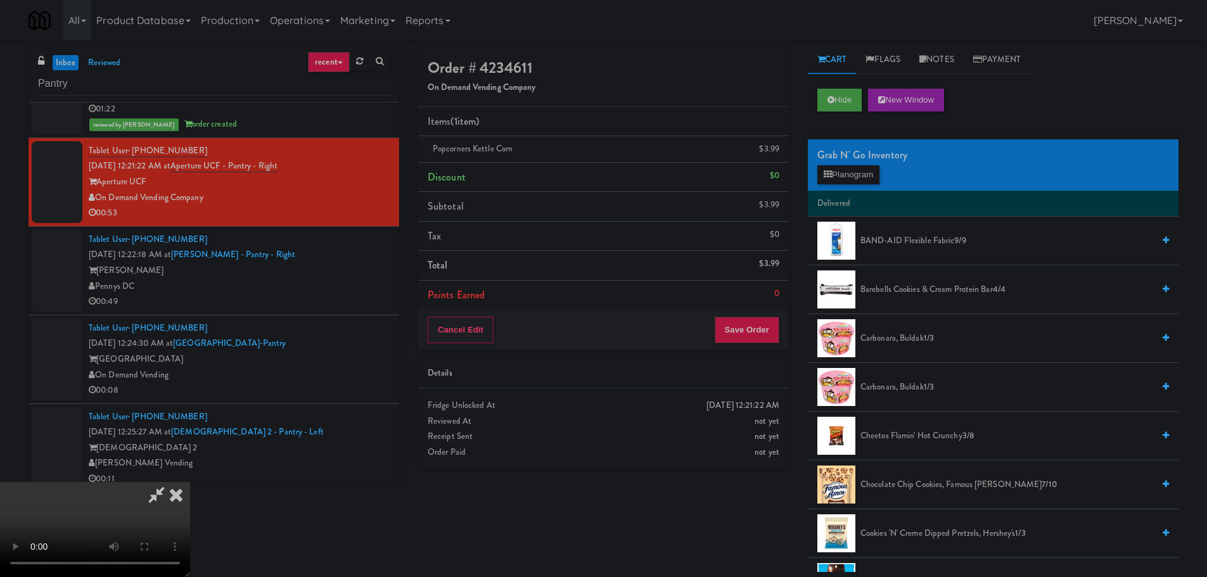
scroll to position [218, 0]
click at [759, 324] on button "Save Order" at bounding box center [747, 330] width 65 height 27
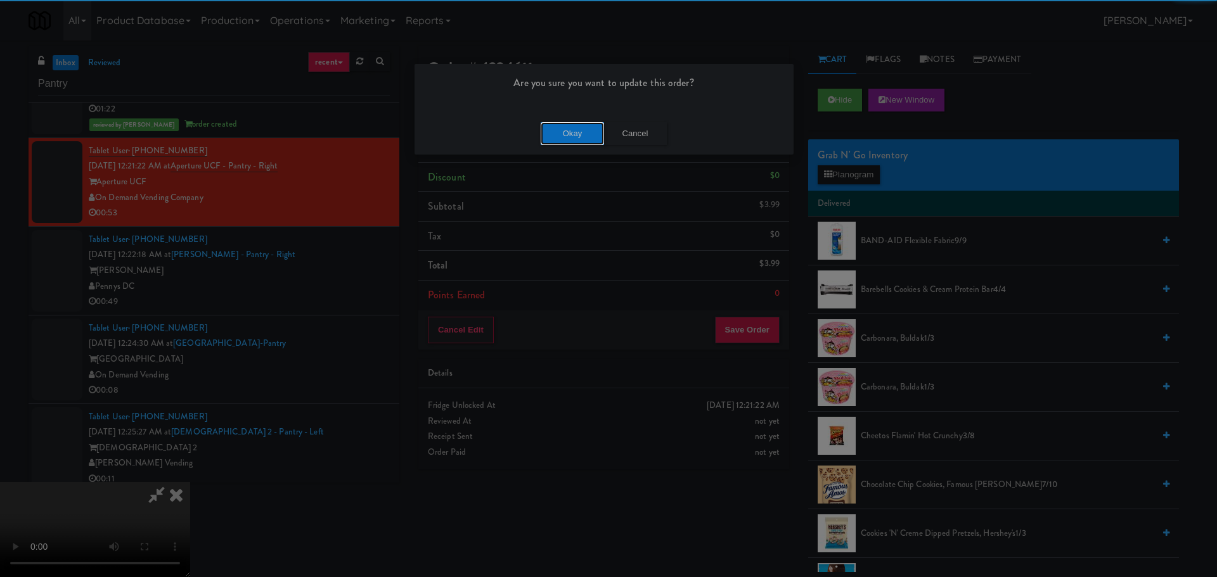
click at [574, 127] on button "Okay" at bounding box center [572, 133] width 63 height 23
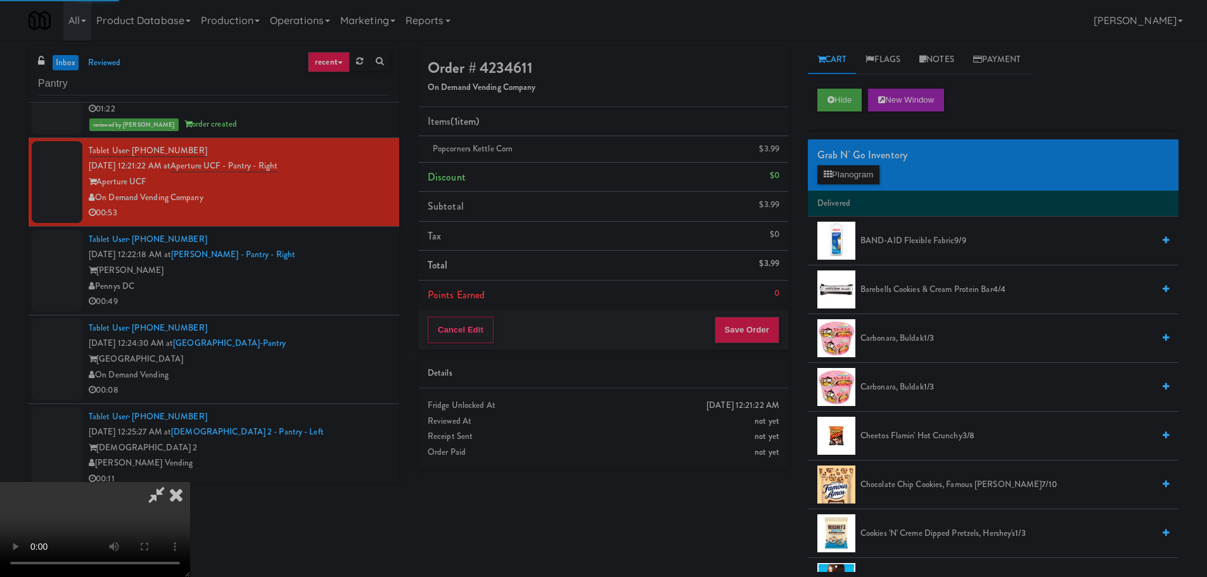
scroll to position [0, 0]
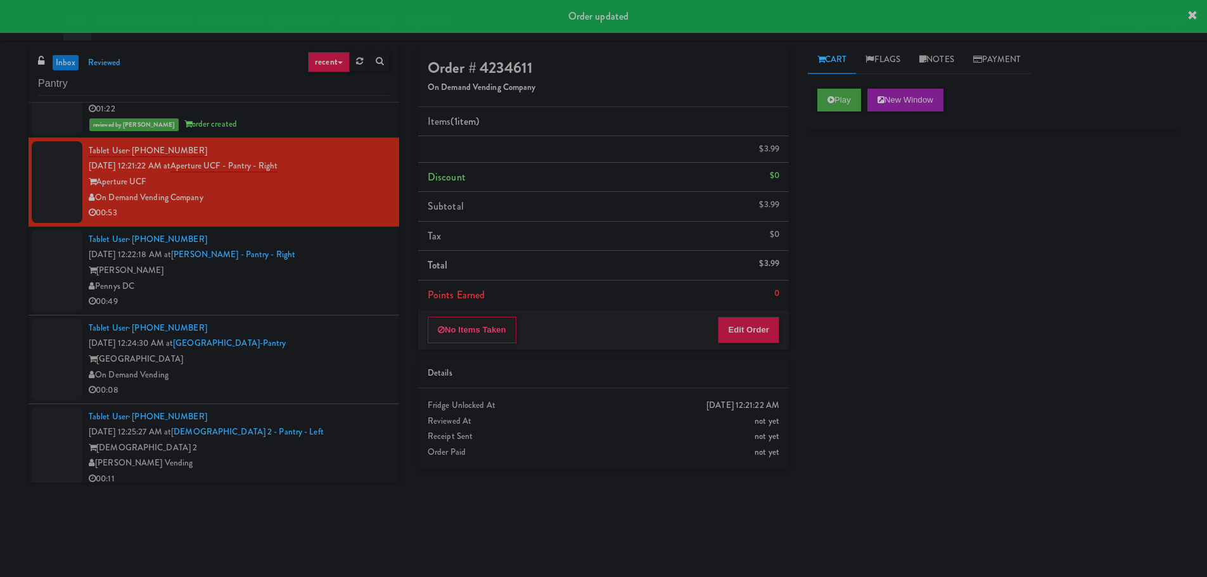
click at [338, 275] on div "[PERSON_NAME]" at bounding box center [239, 271] width 301 height 16
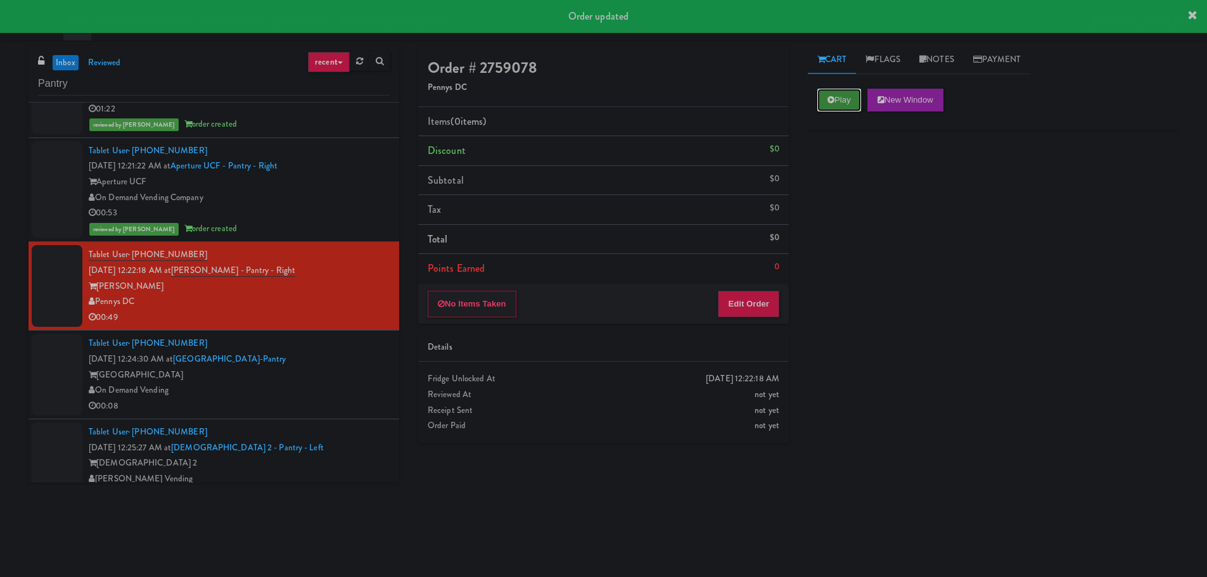
click at [856, 98] on button "Play" at bounding box center [840, 100] width 44 height 23
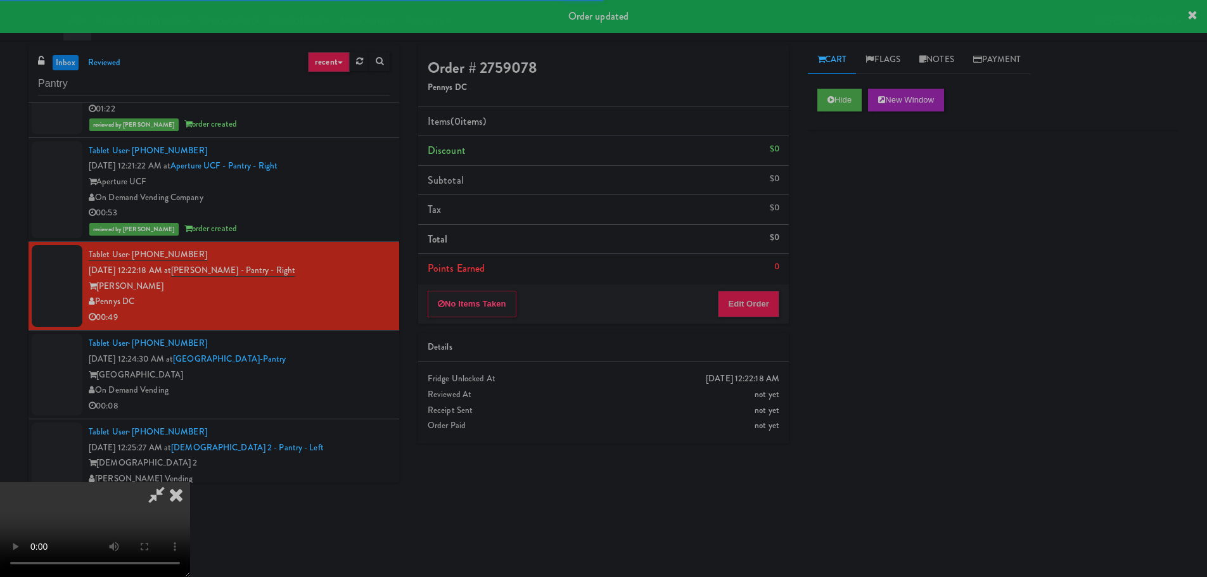
click at [761, 290] on div "No Items Taken Edit Order" at bounding box center [603, 304] width 371 height 39
click at [762, 301] on button "Edit Order" at bounding box center [748, 304] width 61 height 27
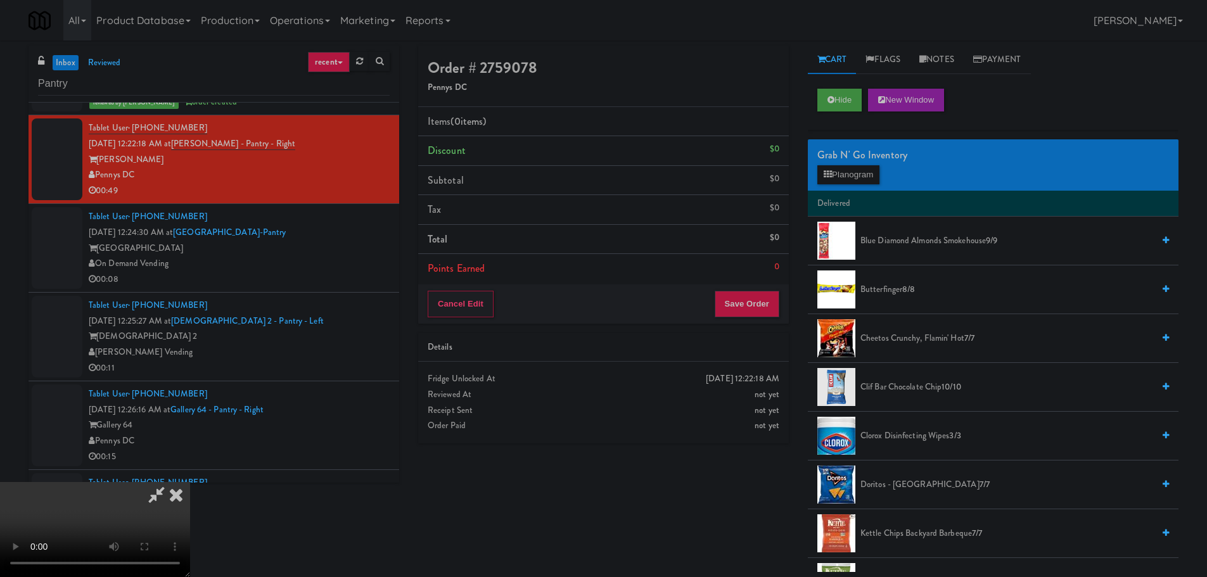
click at [190, 482] on video at bounding box center [95, 529] width 190 height 95
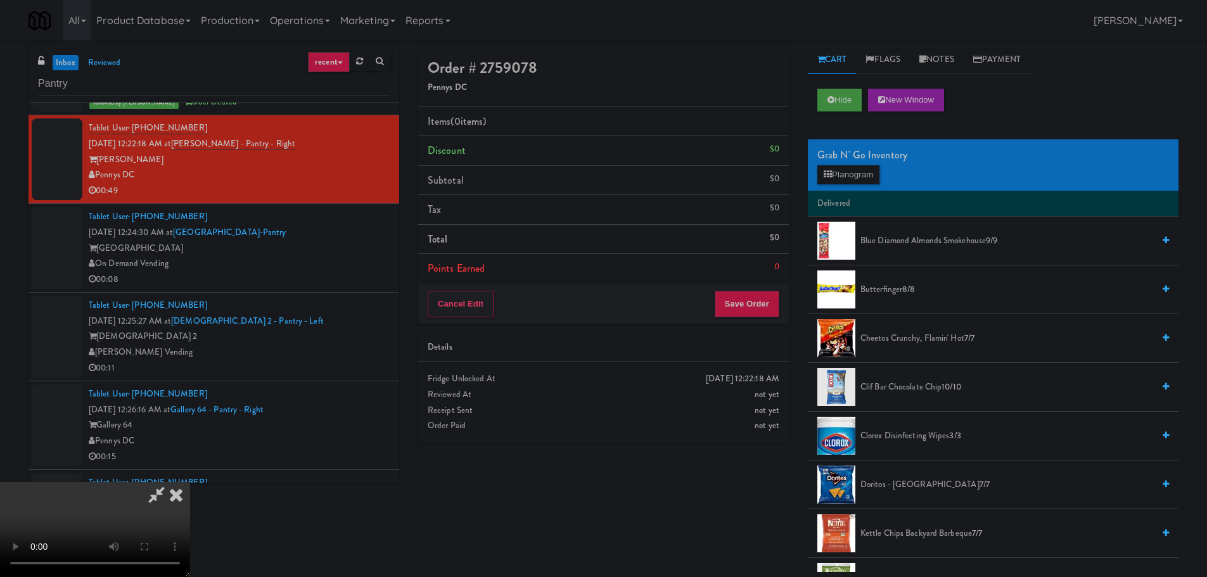
click at [190, 482] on video at bounding box center [95, 529] width 190 height 95
click at [190, 482] on icon at bounding box center [176, 494] width 28 height 25
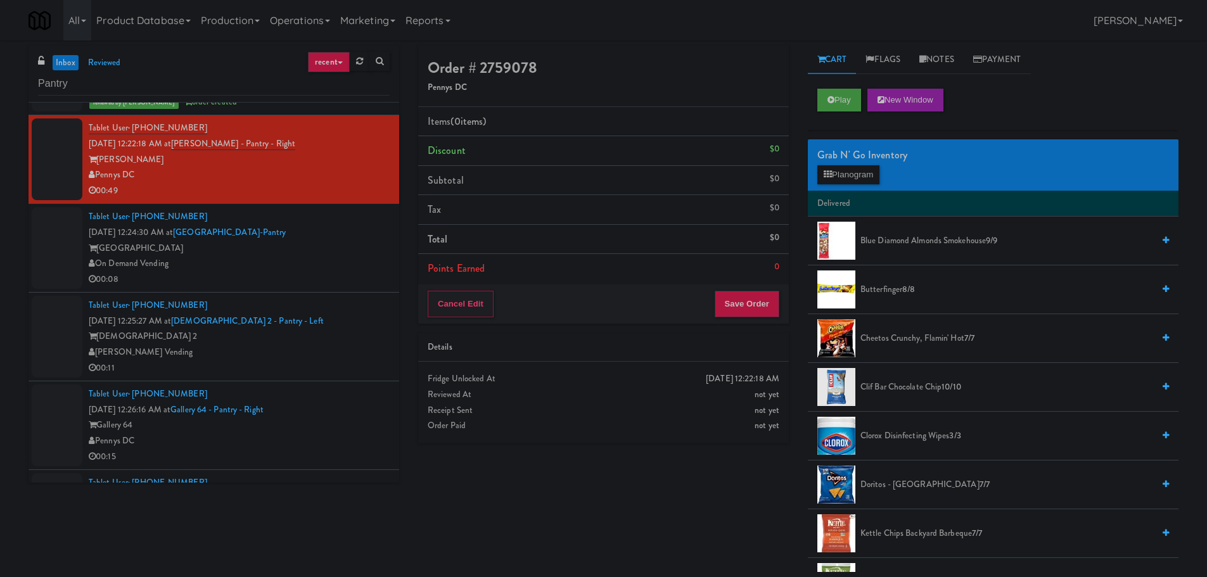
click at [330, 272] on div "00:08" at bounding box center [239, 280] width 301 height 16
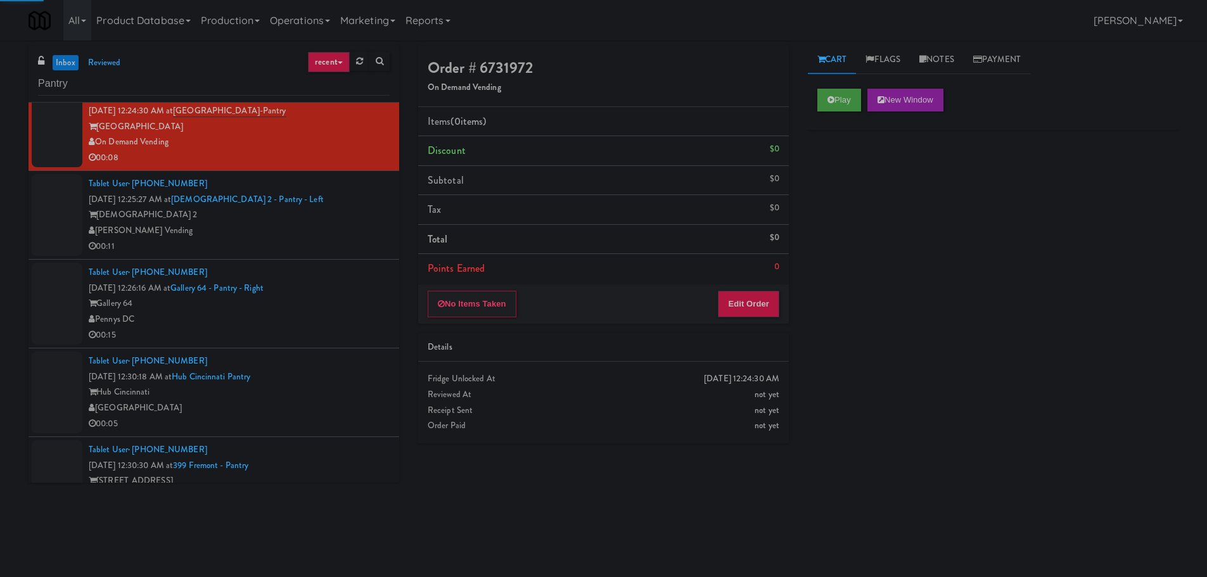
scroll to position [2409, 0]
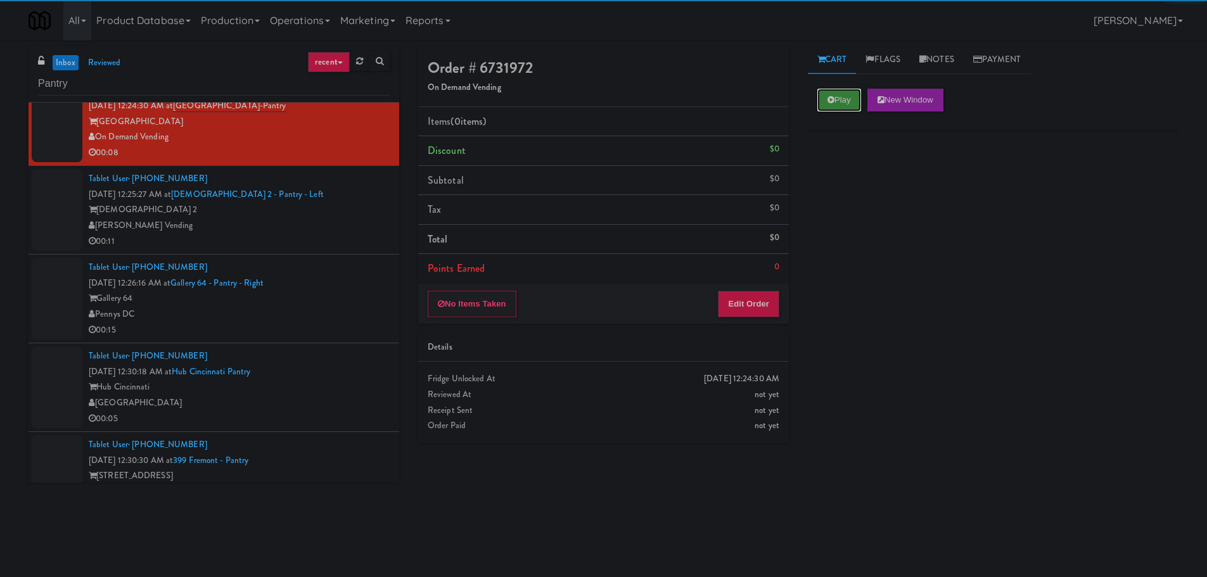
click at [819, 105] on button "Play" at bounding box center [840, 100] width 44 height 23
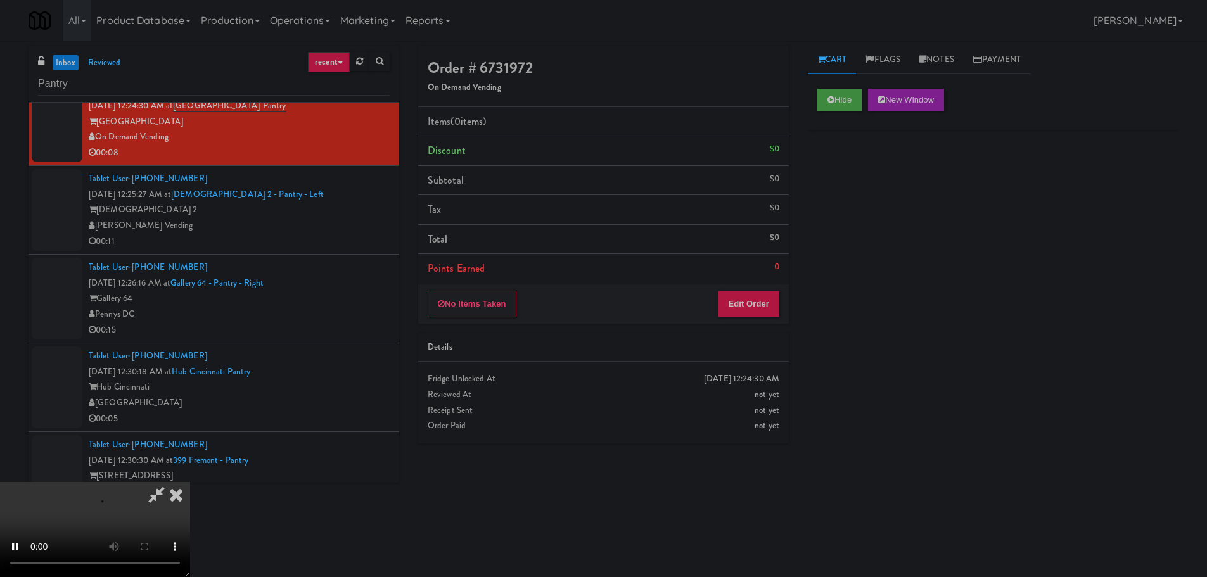
click at [759, 320] on div "No Items Taken Edit Order" at bounding box center [603, 304] width 371 height 39
click at [757, 305] on button "Edit Order" at bounding box center [748, 304] width 61 height 27
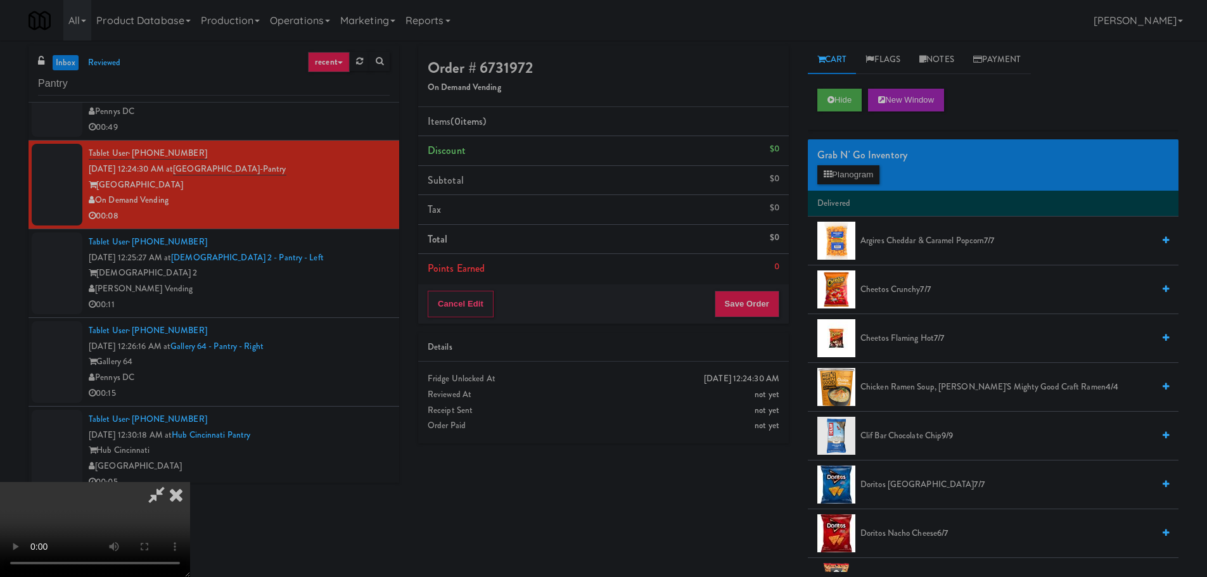
scroll to position [0, 0]
click at [190, 482] on video at bounding box center [95, 529] width 190 height 95
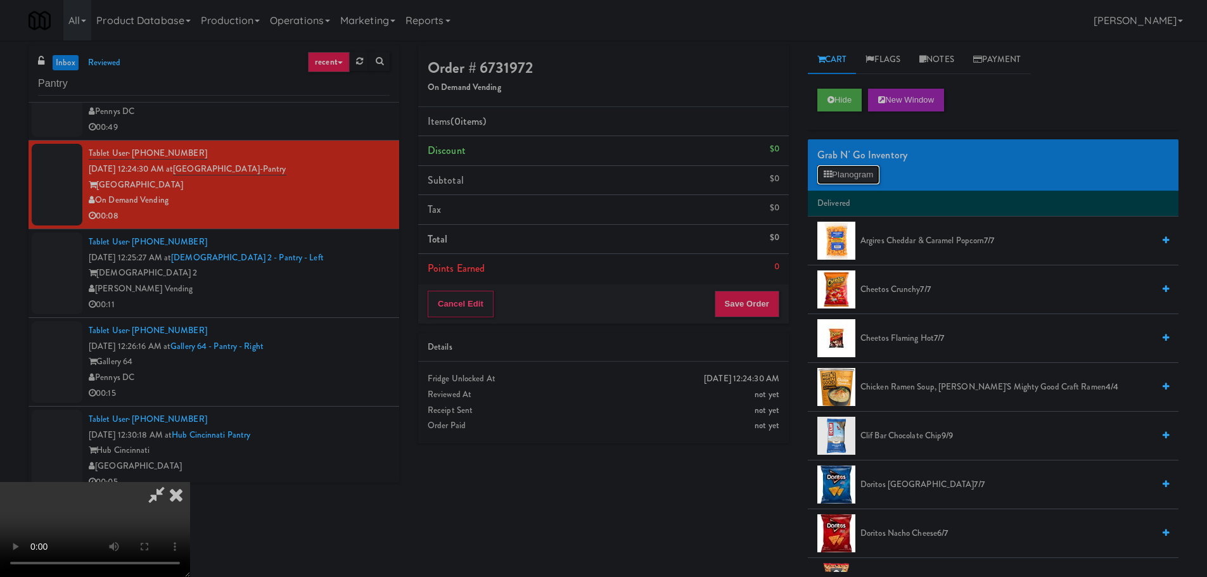
click at [840, 181] on button "Planogram" at bounding box center [849, 174] width 62 height 19
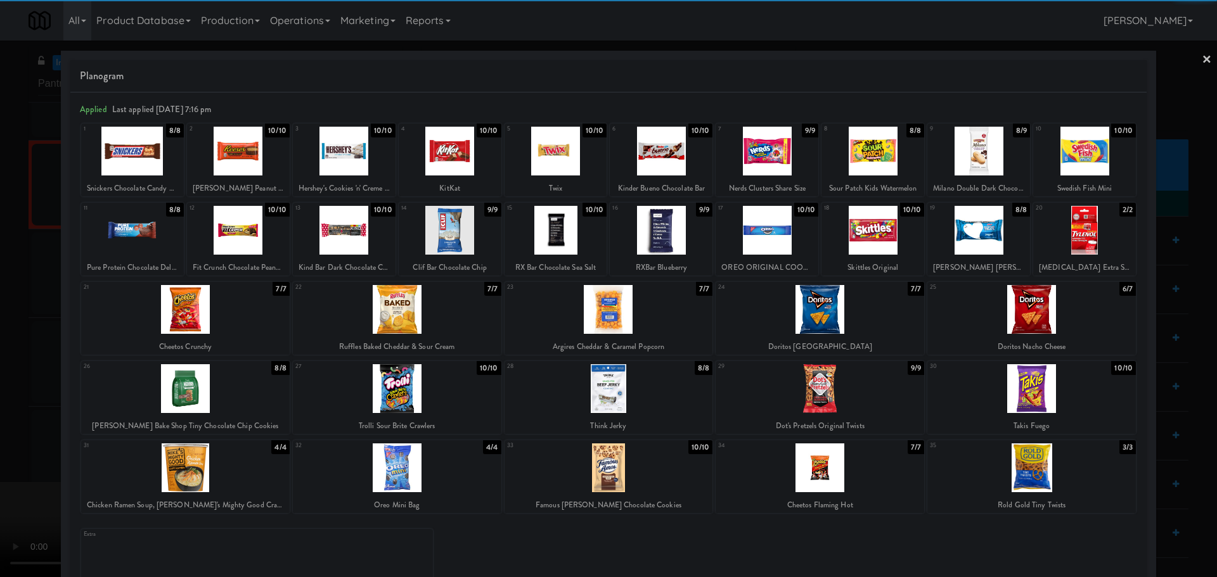
click at [409, 321] on div at bounding box center [397, 309] width 209 height 49
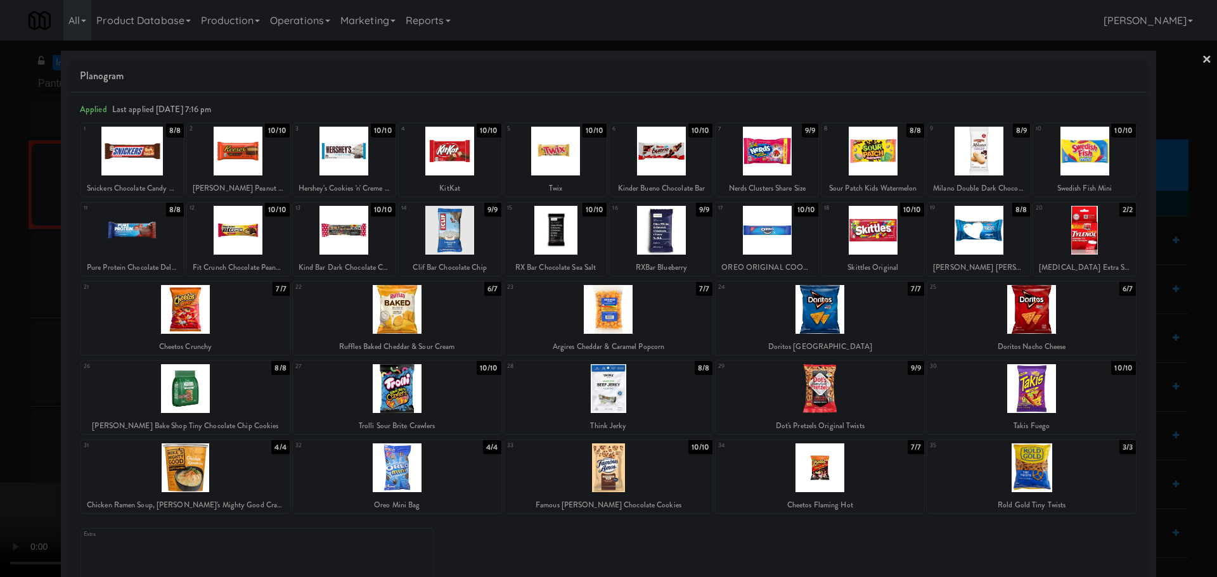
click at [22, 346] on div at bounding box center [608, 288] width 1217 height 577
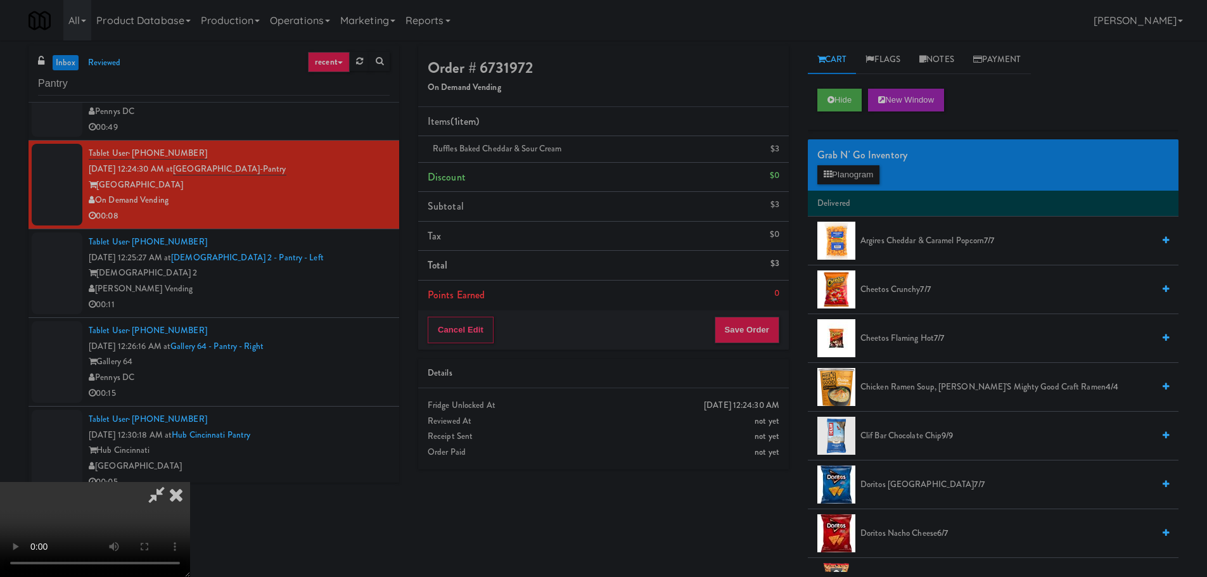
click at [190, 482] on video at bounding box center [95, 529] width 190 height 95
click at [749, 340] on button "Save Order" at bounding box center [747, 330] width 65 height 27
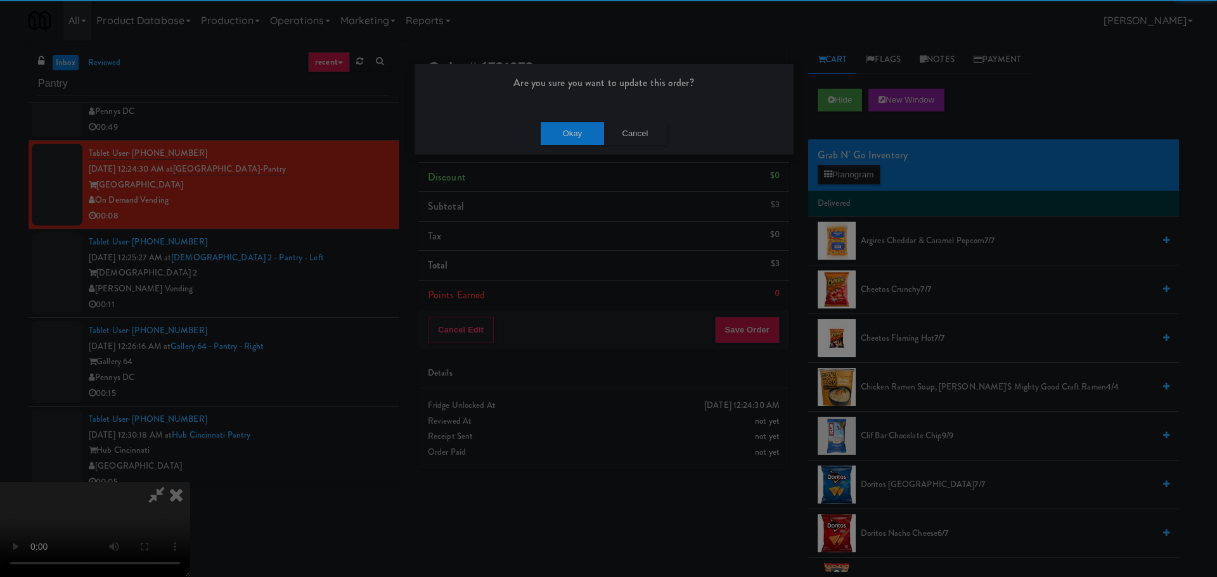
click at [570, 120] on div "Okay Cancel" at bounding box center [604, 133] width 379 height 42
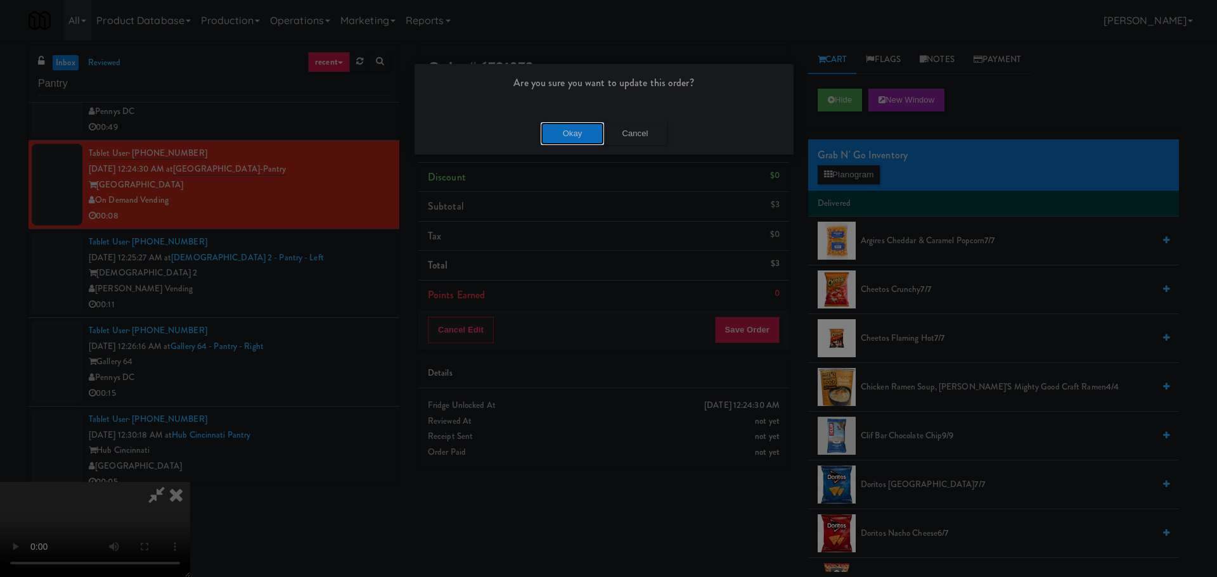
click at [573, 126] on button "Okay" at bounding box center [572, 133] width 63 height 23
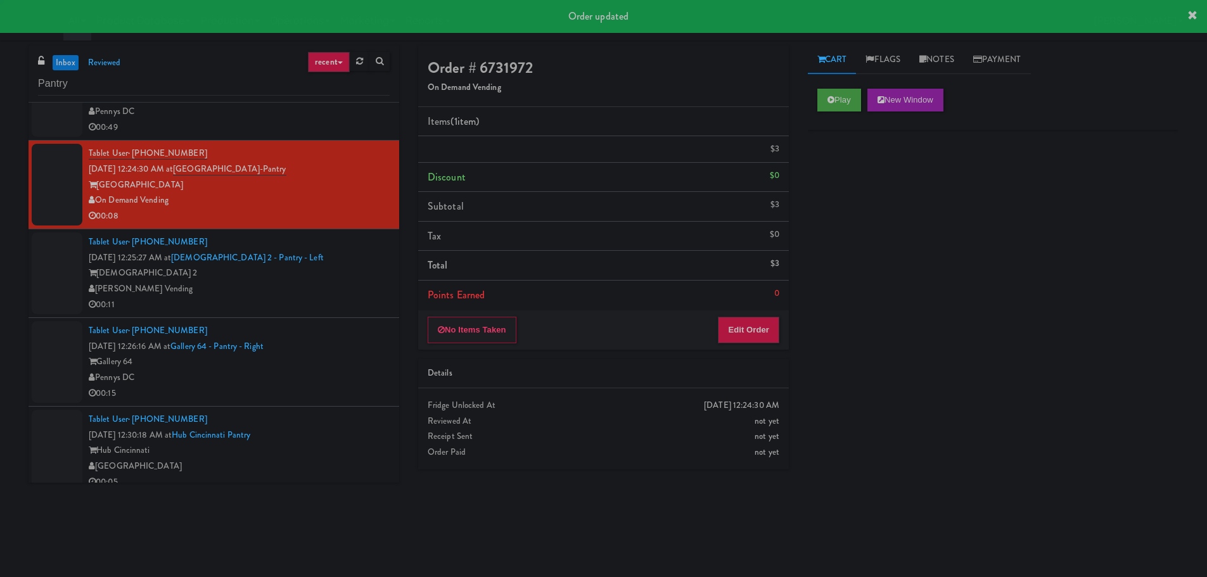
scroll to position [0, 0]
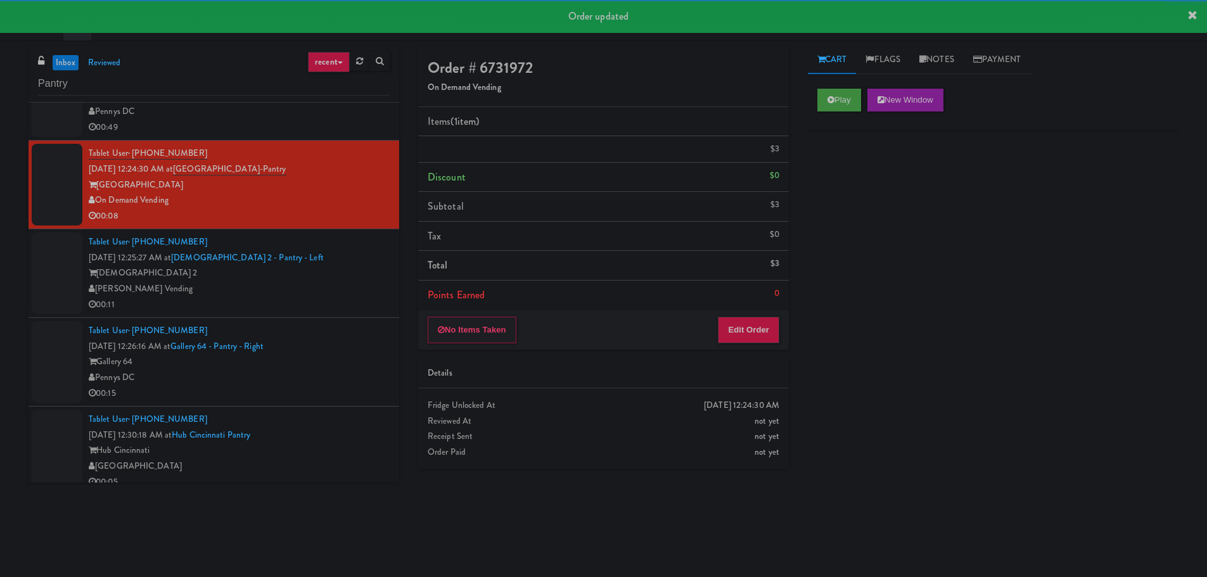
click at [333, 271] on div "[DEMOGRAPHIC_DATA] 2" at bounding box center [239, 274] width 301 height 16
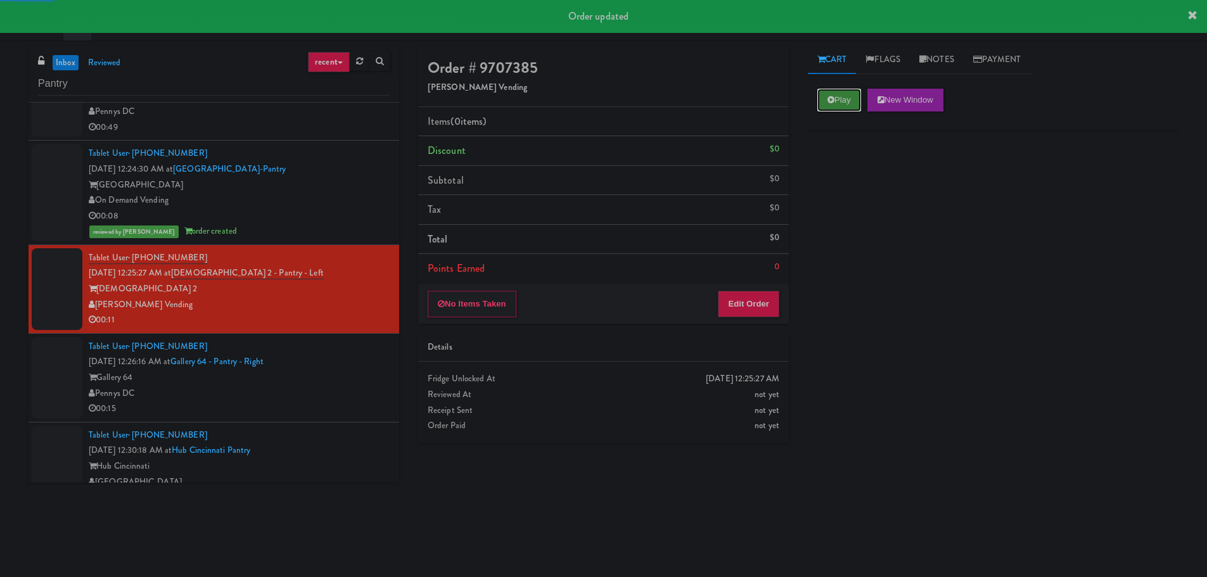
click at [853, 103] on button "Play" at bounding box center [840, 100] width 44 height 23
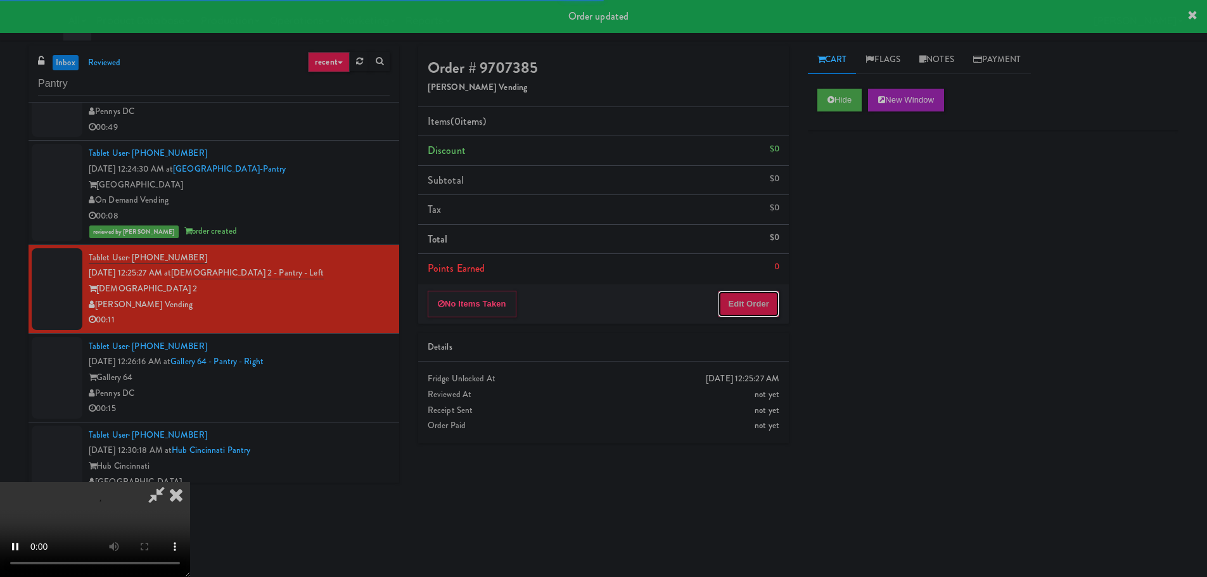
click at [769, 309] on button "Edit Order" at bounding box center [748, 304] width 61 height 27
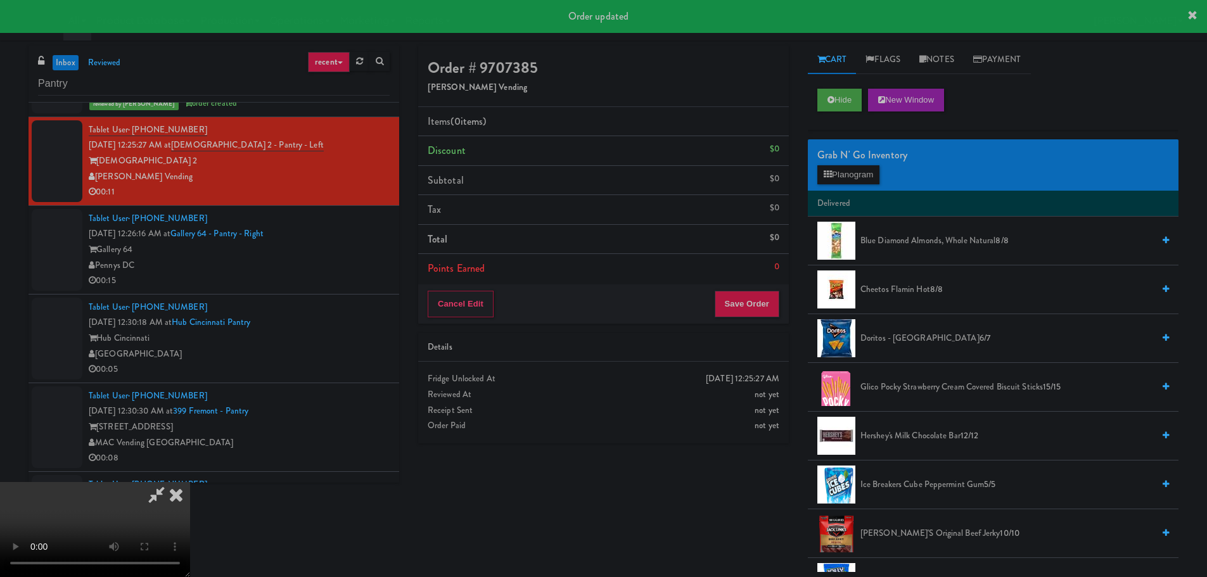
scroll to position [2472, 0]
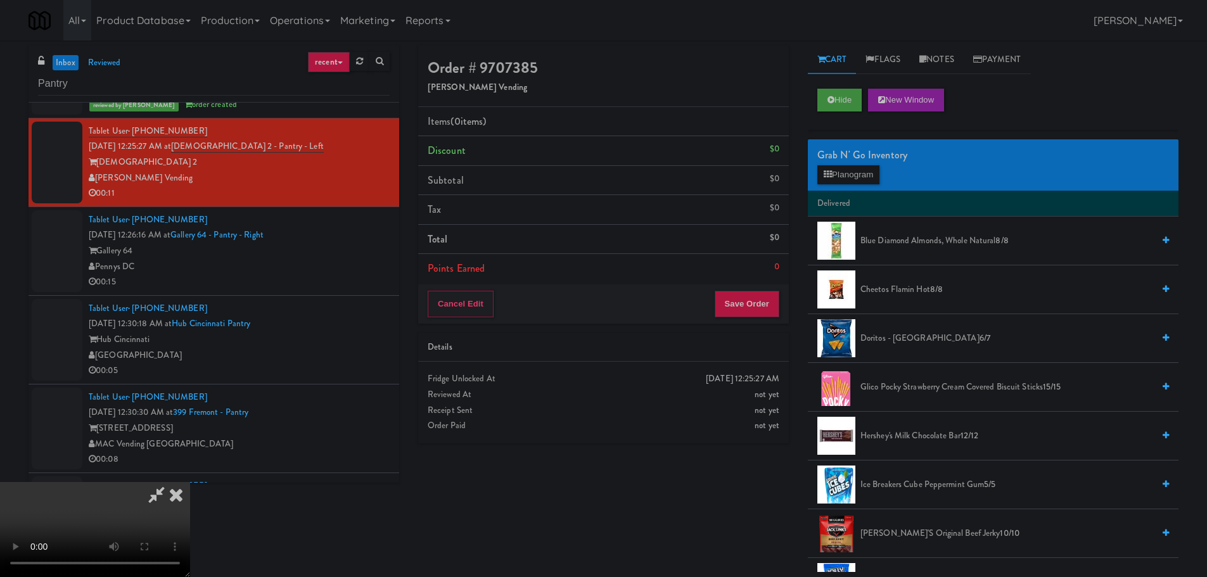
click at [724, 557] on div "Order # 9707385 [PERSON_NAME] Vending Items (0 items ) Discount $0 Subtotal $0 …" at bounding box center [799, 309] width 780 height 527
click at [190, 482] on video at bounding box center [95, 529] width 190 height 95
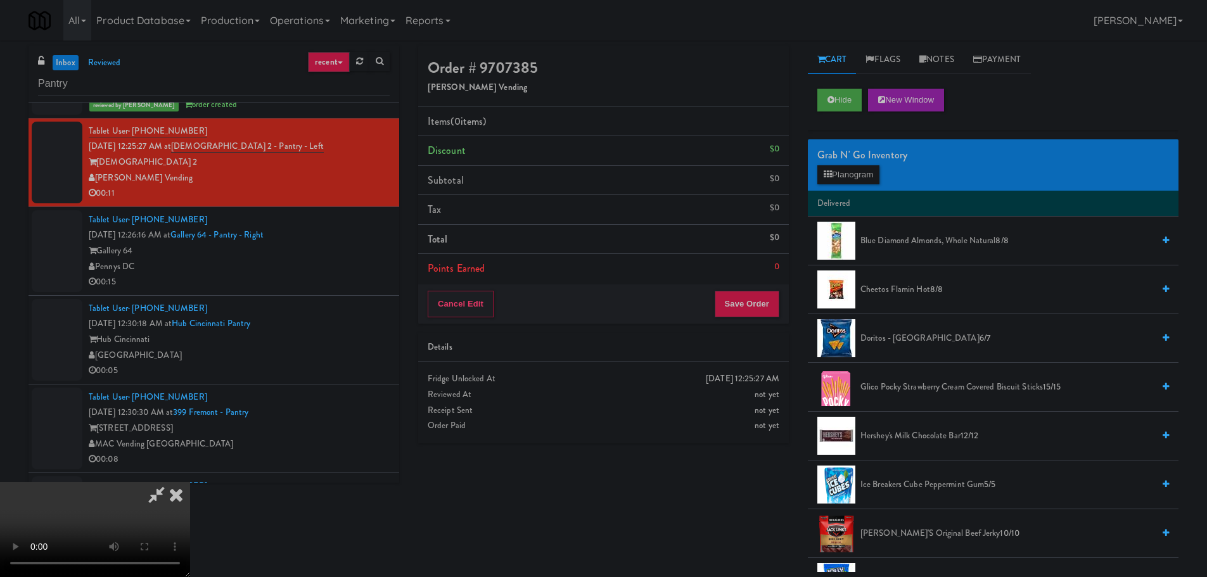
click at [190, 482] on video at bounding box center [95, 529] width 190 height 95
click at [838, 175] on button "Planogram" at bounding box center [849, 174] width 62 height 19
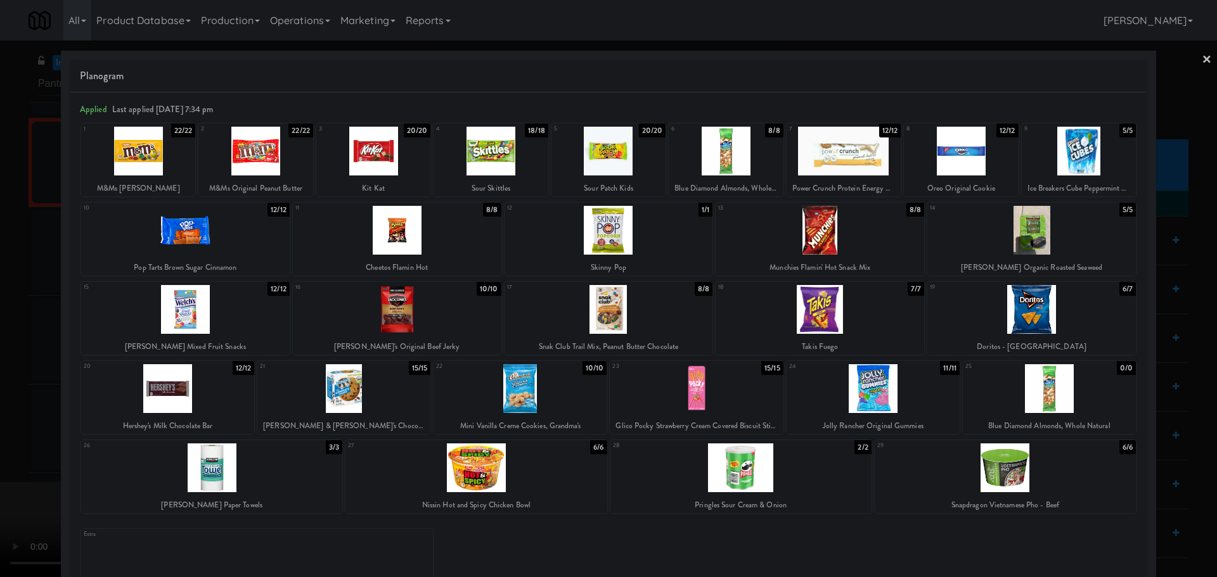
click at [226, 398] on div at bounding box center [167, 388] width 173 height 49
click at [32, 409] on div at bounding box center [608, 288] width 1217 height 577
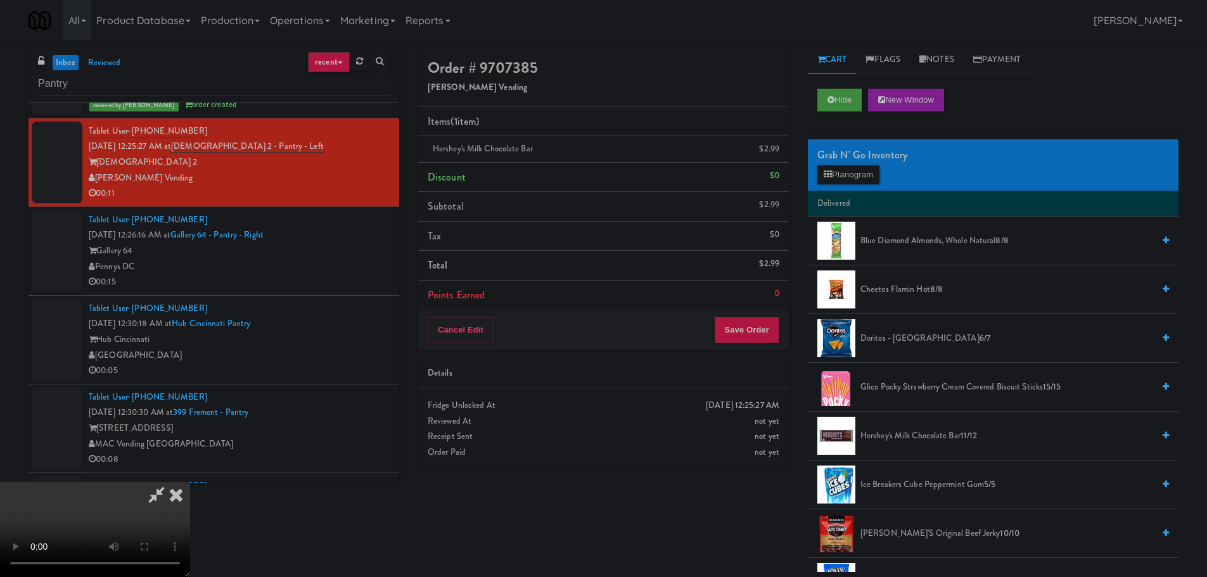
click at [190, 482] on video at bounding box center [95, 529] width 190 height 95
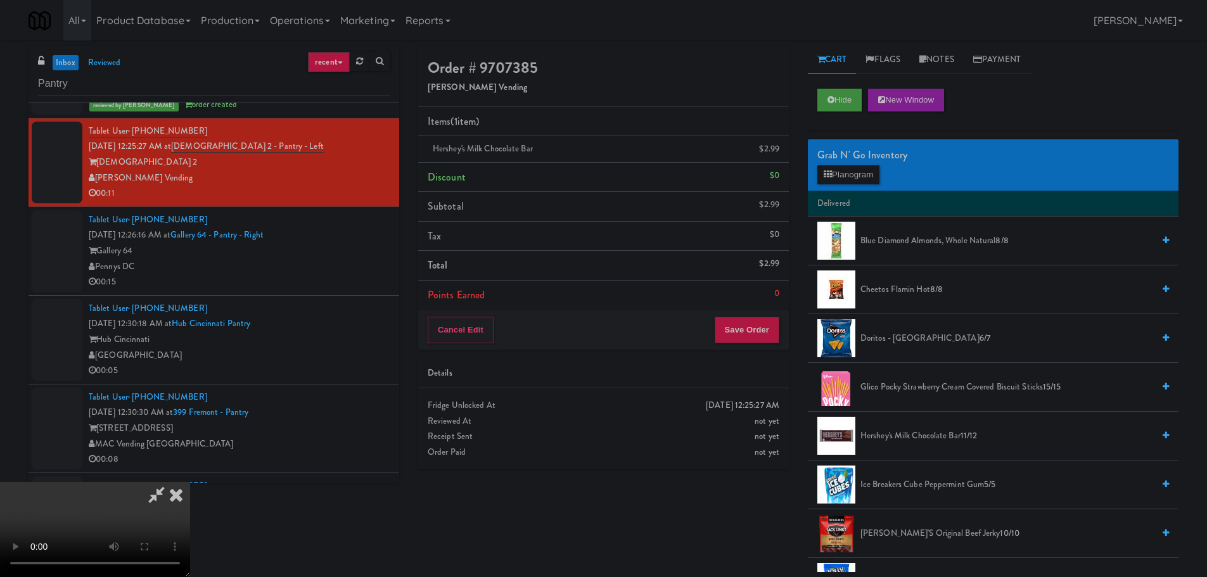
click at [190, 562] on video at bounding box center [95, 529] width 190 height 95
click at [190, 482] on video at bounding box center [95, 529] width 190 height 95
click at [745, 332] on button "Save Order" at bounding box center [747, 330] width 65 height 27
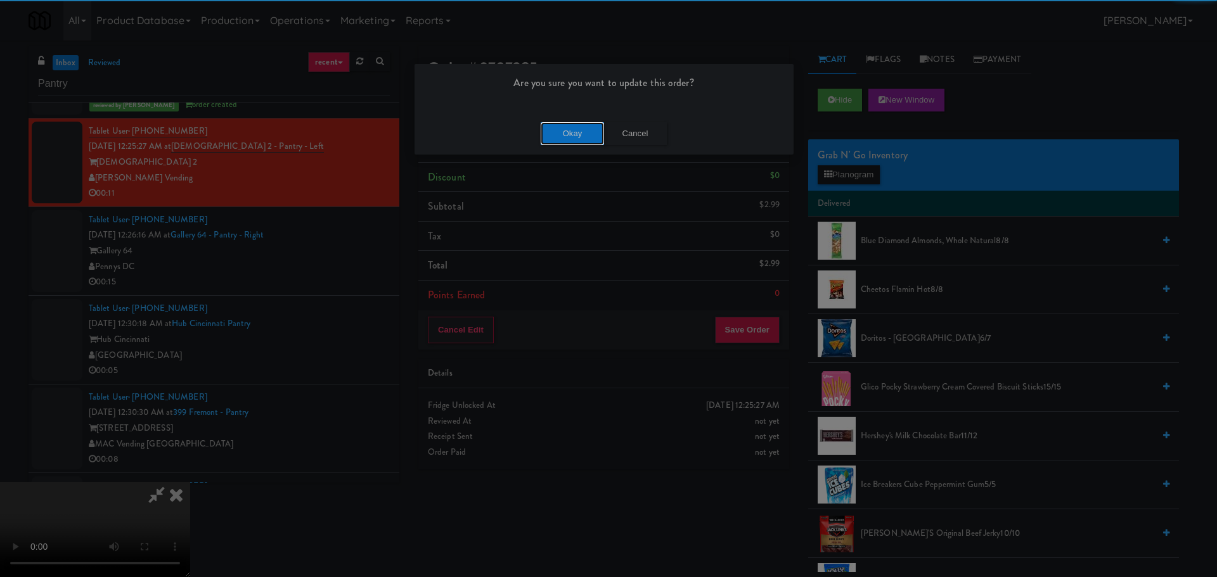
click at [559, 135] on button "Okay" at bounding box center [572, 133] width 63 height 23
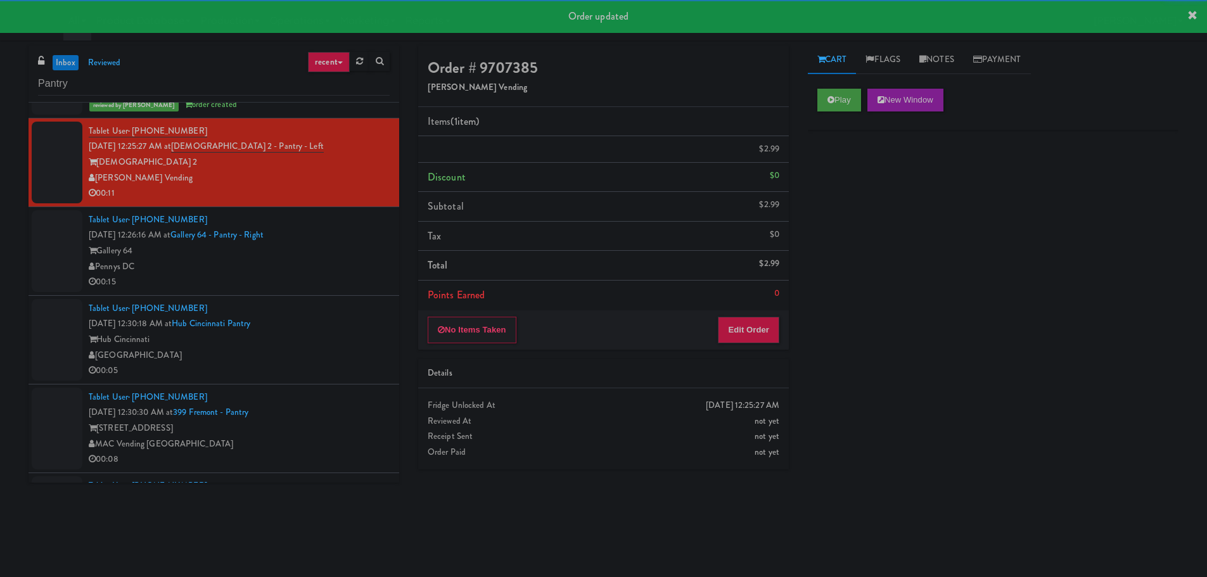
click at [347, 249] on div "Gallery 64" at bounding box center [239, 251] width 301 height 16
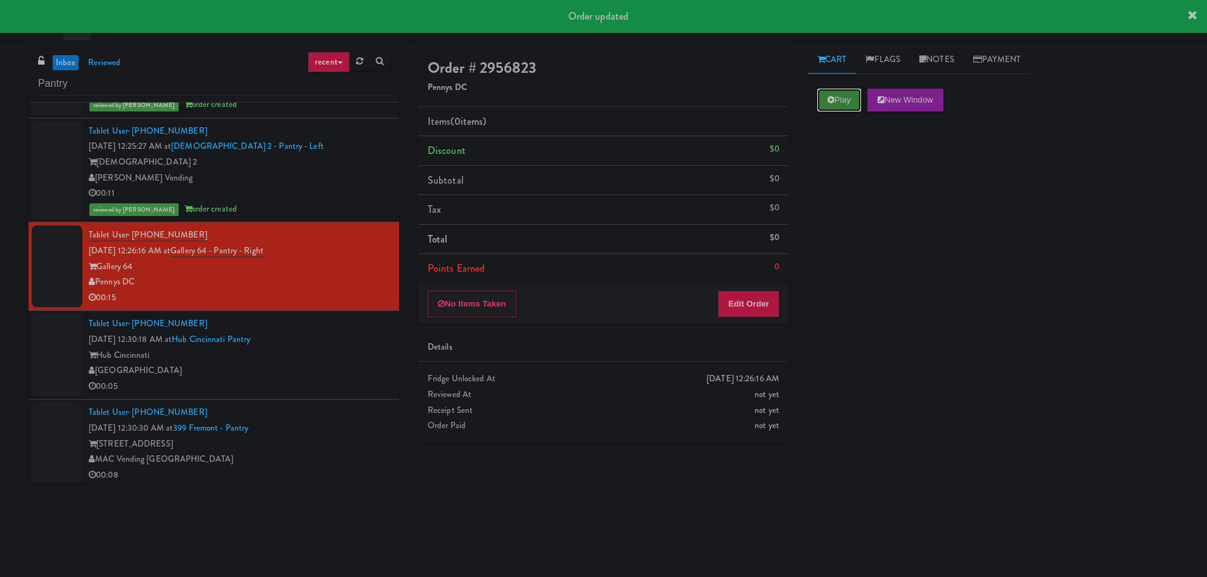
click at [831, 93] on button "Play" at bounding box center [840, 100] width 44 height 23
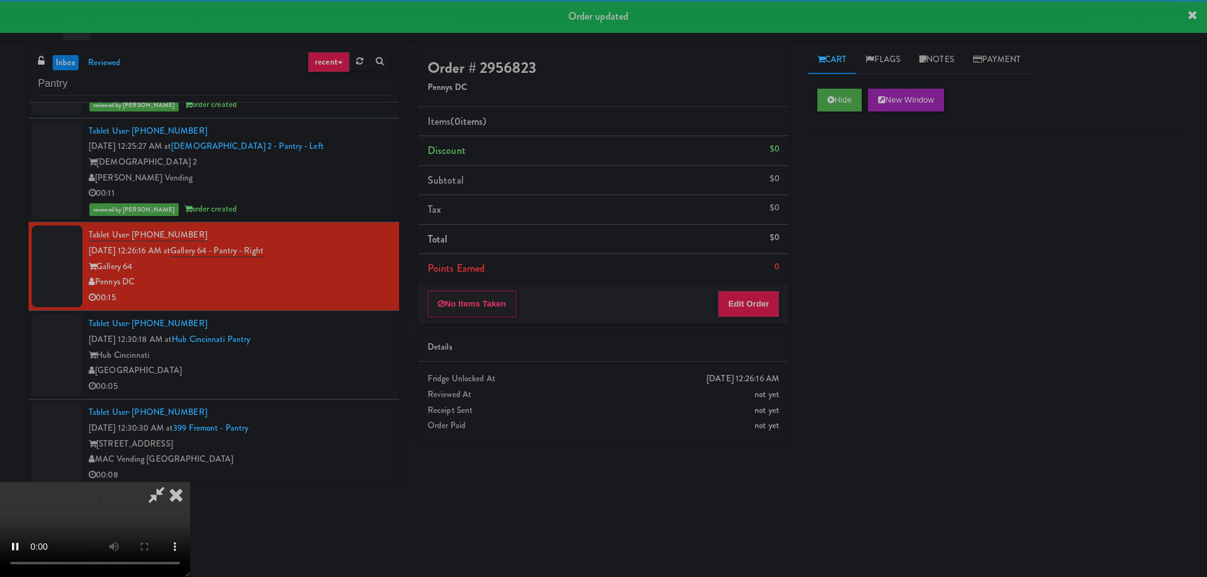
click at [764, 330] on div "Order # 2956823 Pennys DC Items (0 items ) Discount $0 Subtotal $0 Tax $0 Total…" at bounding box center [604, 250] width 390 height 408
click at [771, 304] on button "Edit Order" at bounding box center [748, 304] width 61 height 27
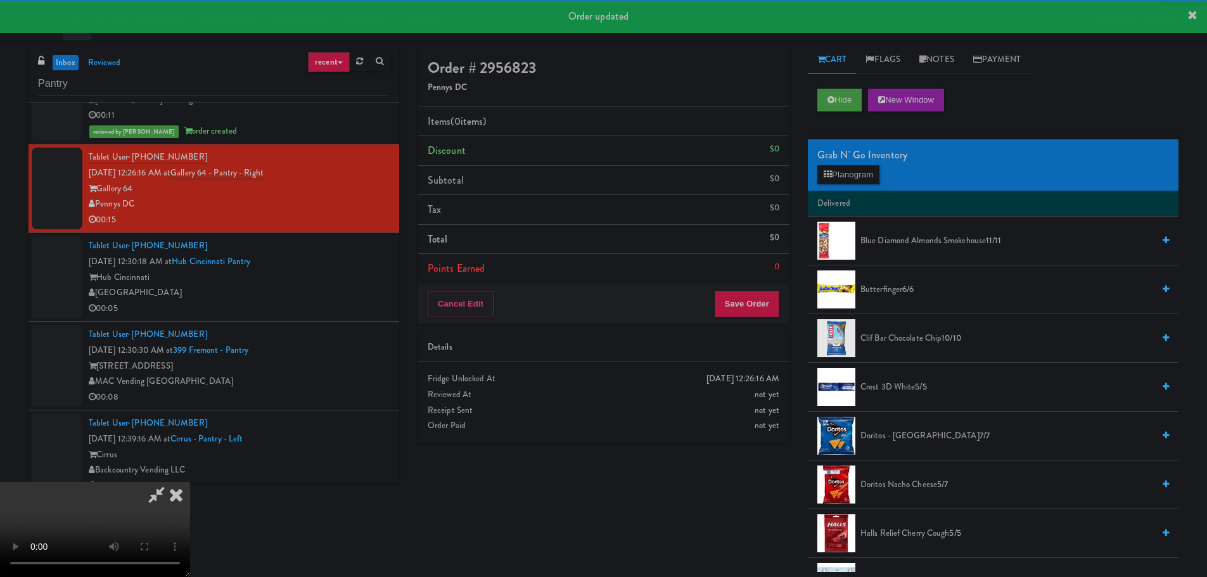
scroll to position [2599, 0]
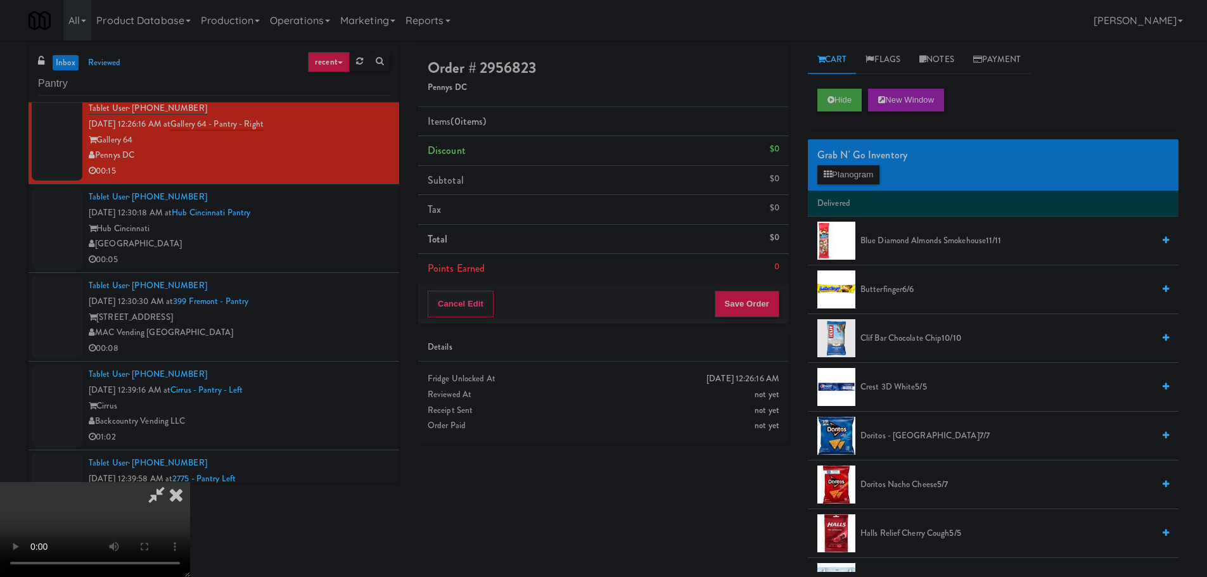
click at [190, 482] on video at bounding box center [95, 529] width 190 height 95
click at [96, 519] on video at bounding box center [95, 529] width 190 height 95
click at [837, 97] on button "Hide" at bounding box center [840, 100] width 44 height 23
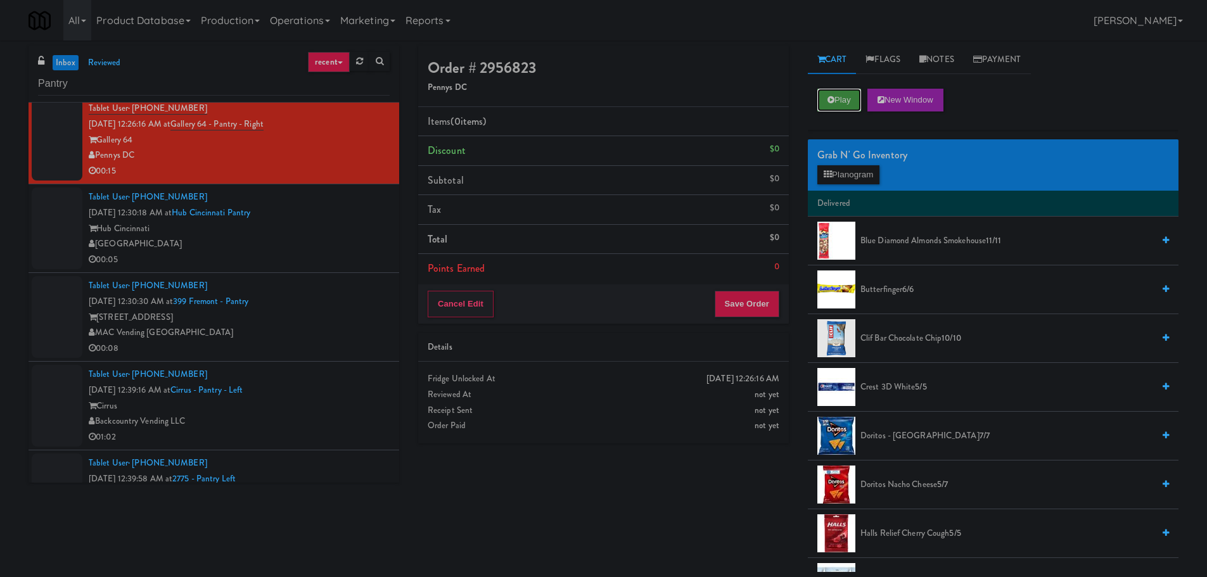
click at [837, 97] on button "Play" at bounding box center [840, 100] width 44 height 23
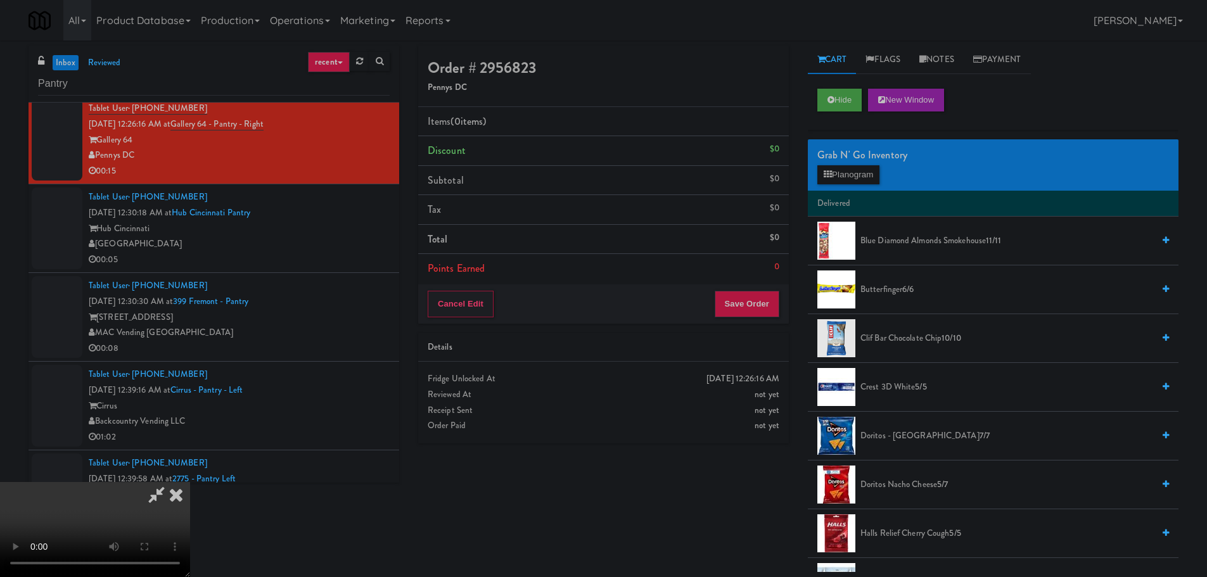
click at [190, 482] on video at bounding box center [95, 529] width 190 height 95
drag, startPoint x: 383, startPoint y: 437, endPoint x: 410, endPoint y: 430, distance: 28.3
click at [190, 482] on video at bounding box center [95, 529] width 190 height 95
drag, startPoint x: 279, startPoint y: 467, endPoint x: 291, endPoint y: 458, distance: 14.6
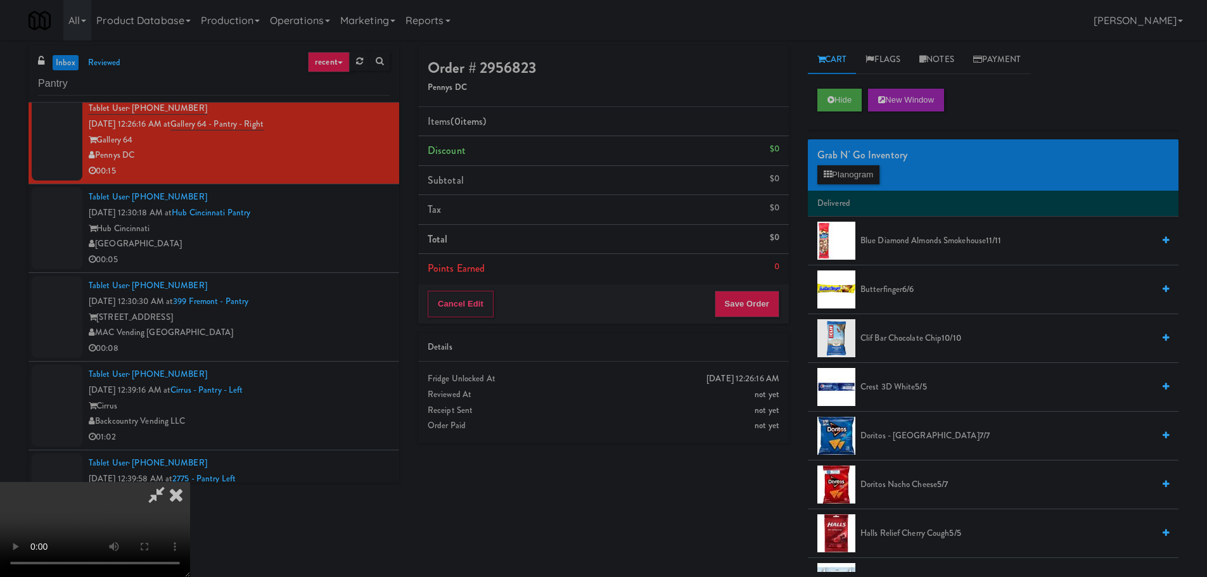
click at [190, 482] on video at bounding box center [95, 529] width 190 height 95
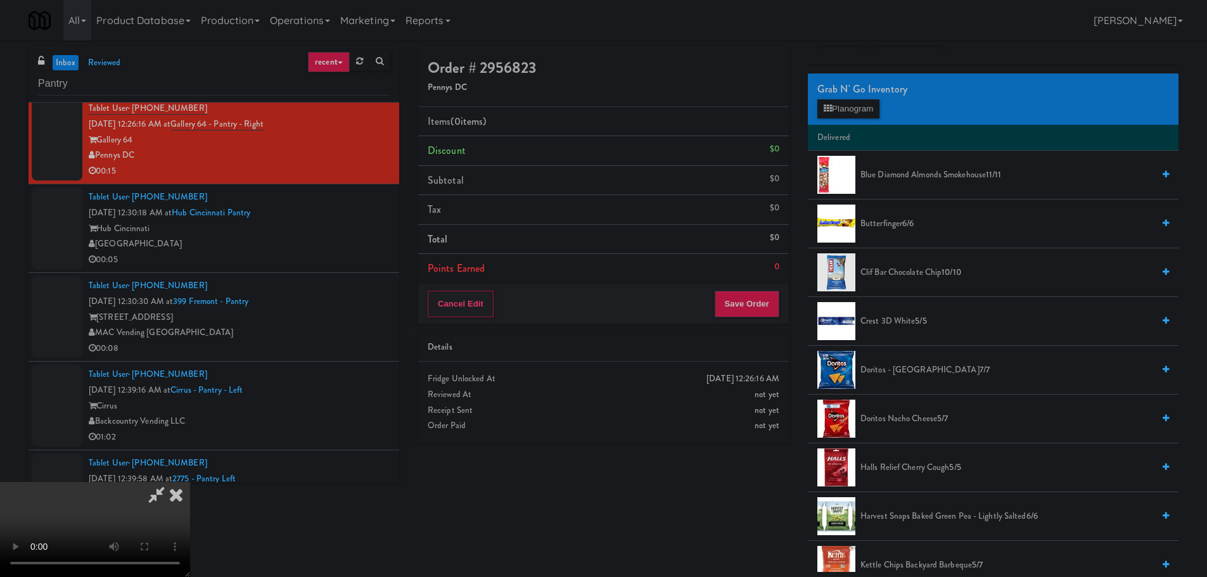
scroll to position [317, 0]
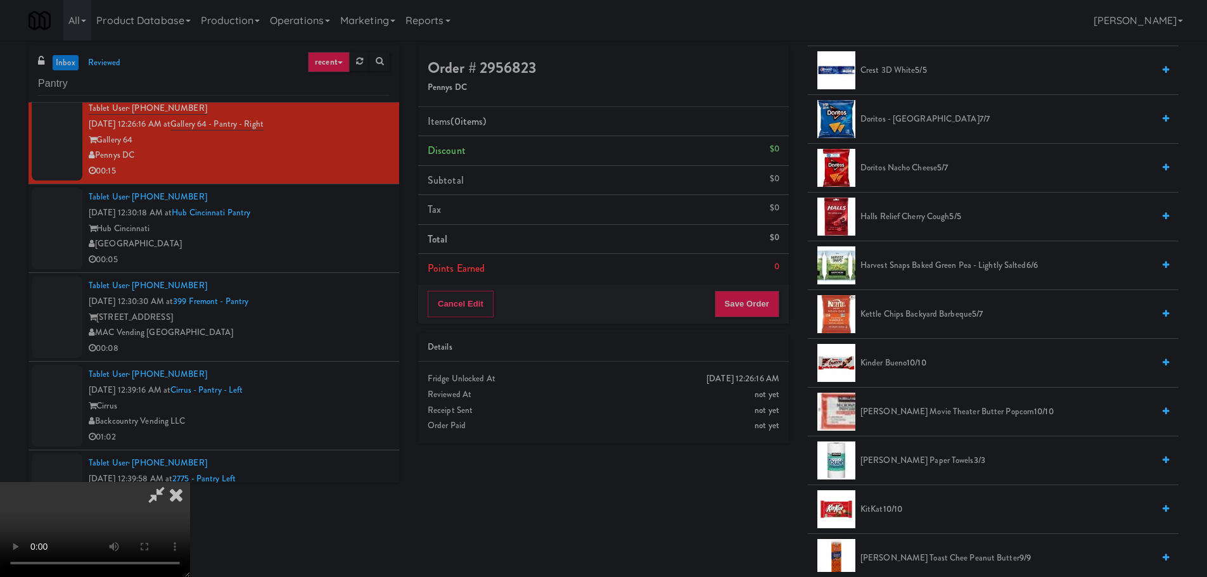
click at [908, 409] on span "[PERSON_NAME] Movie Theater Butter Popcorn 10/10" at bounding box center [1007, 412] width 293 height 16
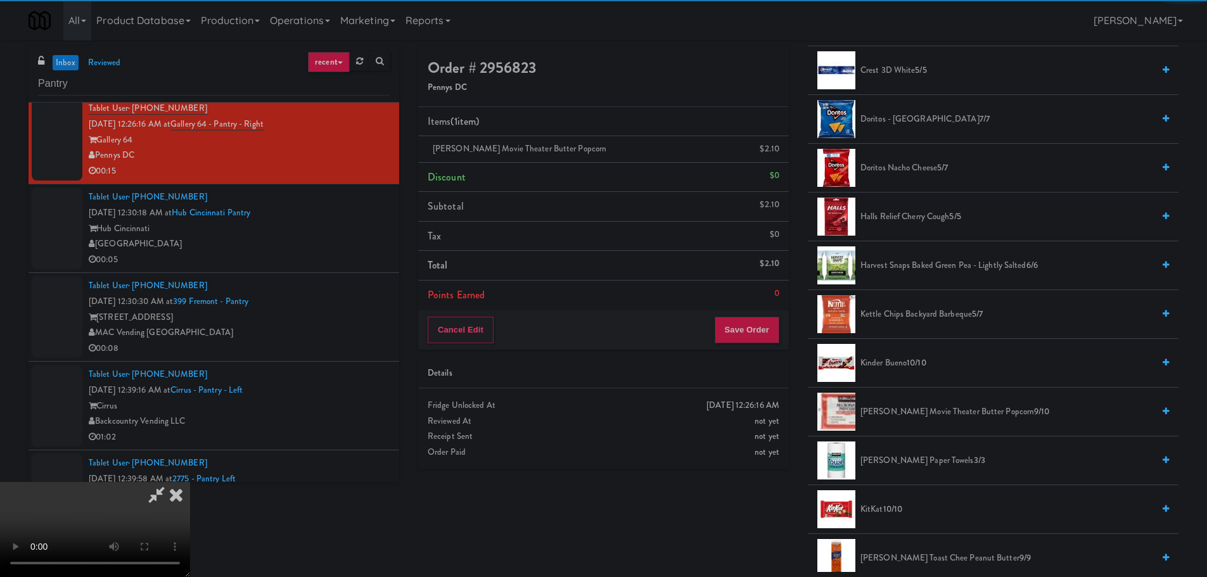
click at [190, 482] on video at bounding box center [95, 529] width 190 height 95
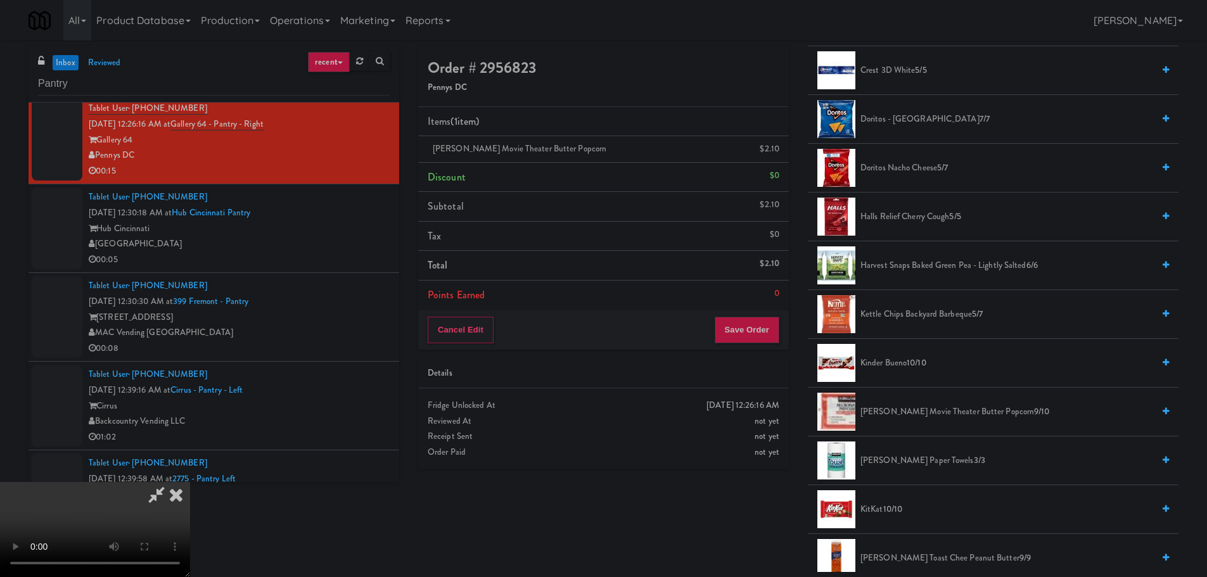
click at [190, 482] on video at bounding box center [95, 529] width 190 height 95
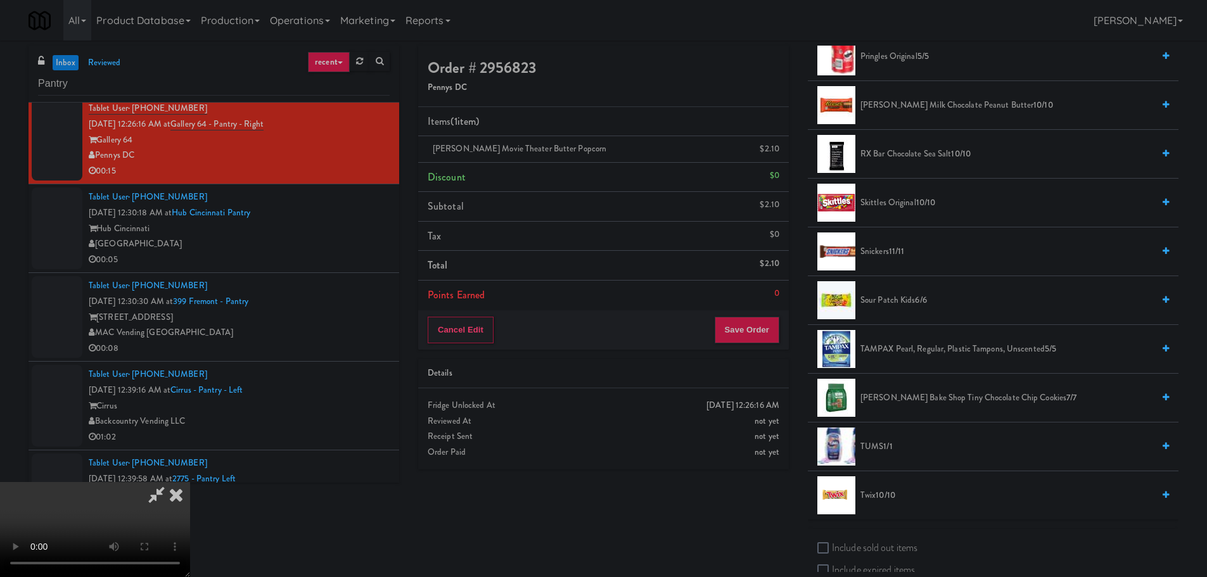
scroll to position [1268, 0]
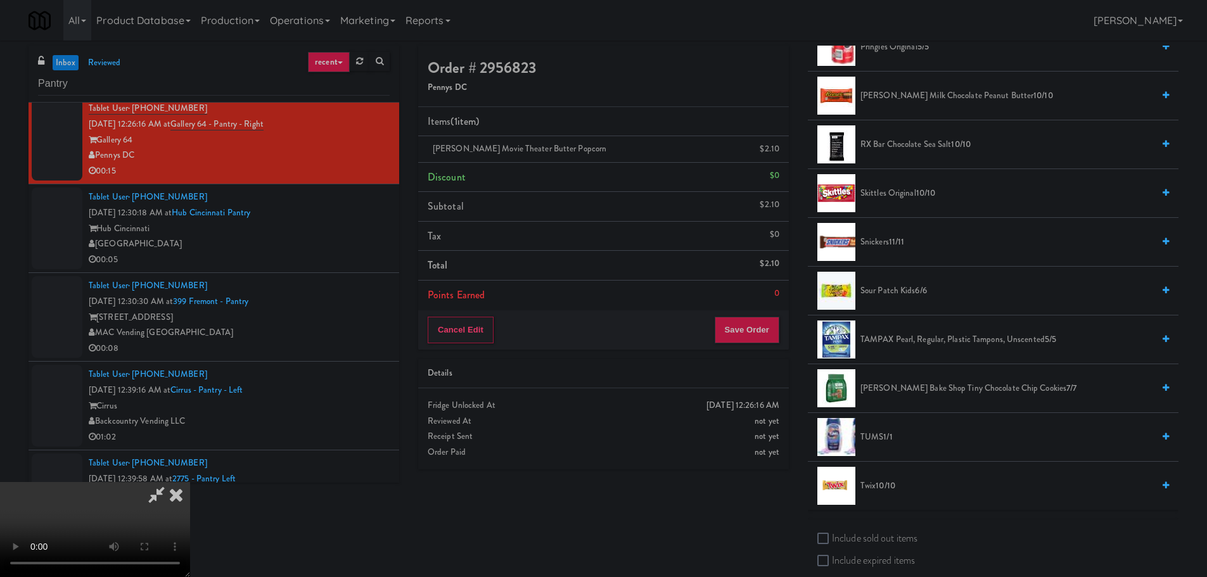
click at [891, 247] on span "Snickers 11/11" at bounding box center [1007, 243] width 293 height 16
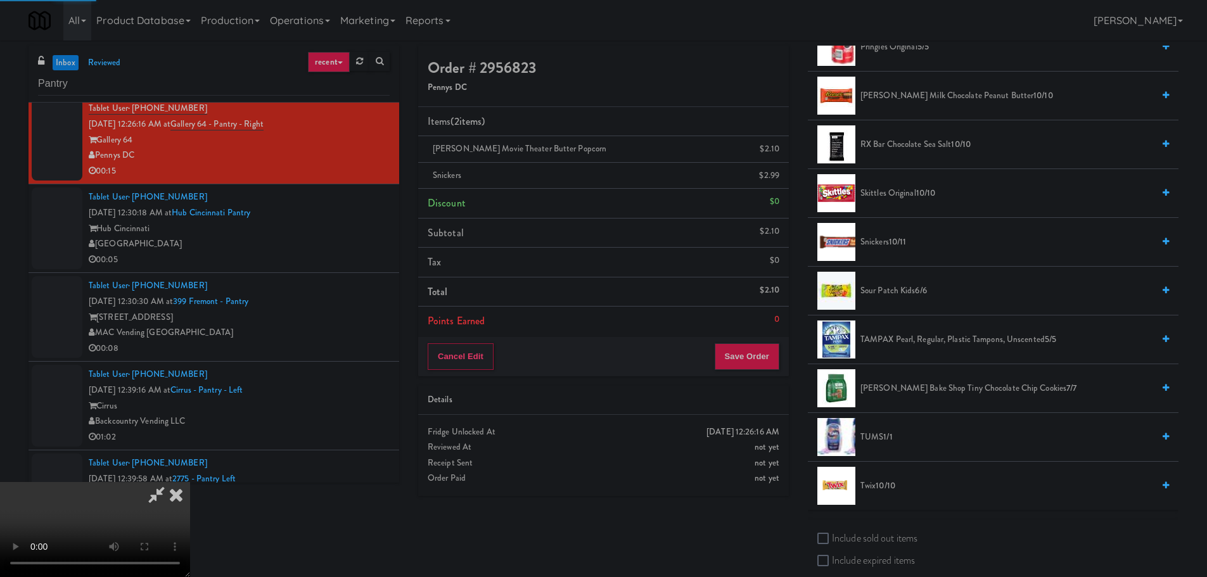
click at [190, 482] on video at bounding box center [95, 529] width 190 height 95
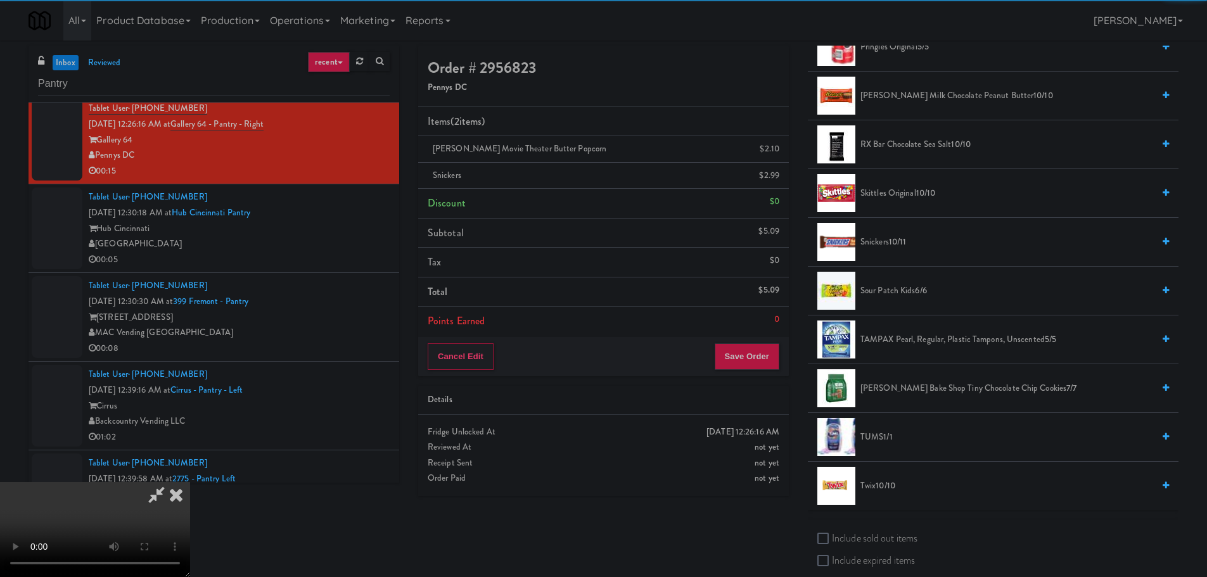
click at [190, 482] on video at bounding box center [95, 529] width 190 height 95
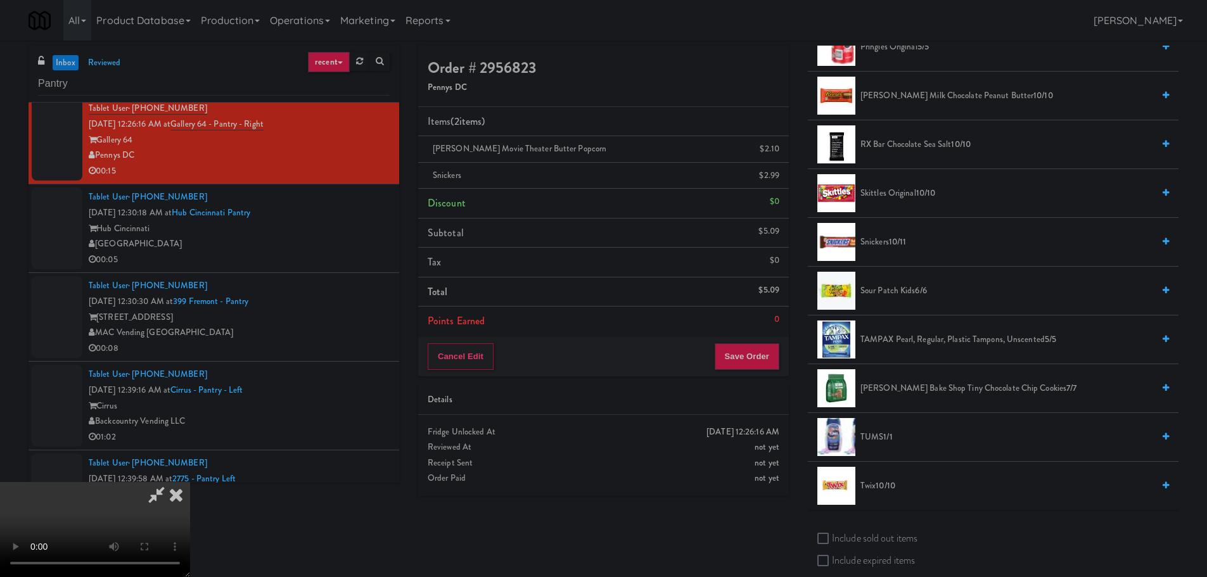
click at [190, 482] on video at bounding box center [95, 529] width 190 height 95
click at [754, 363] on button "Save Order" at bounding box center [747, 357] width 65 height 27
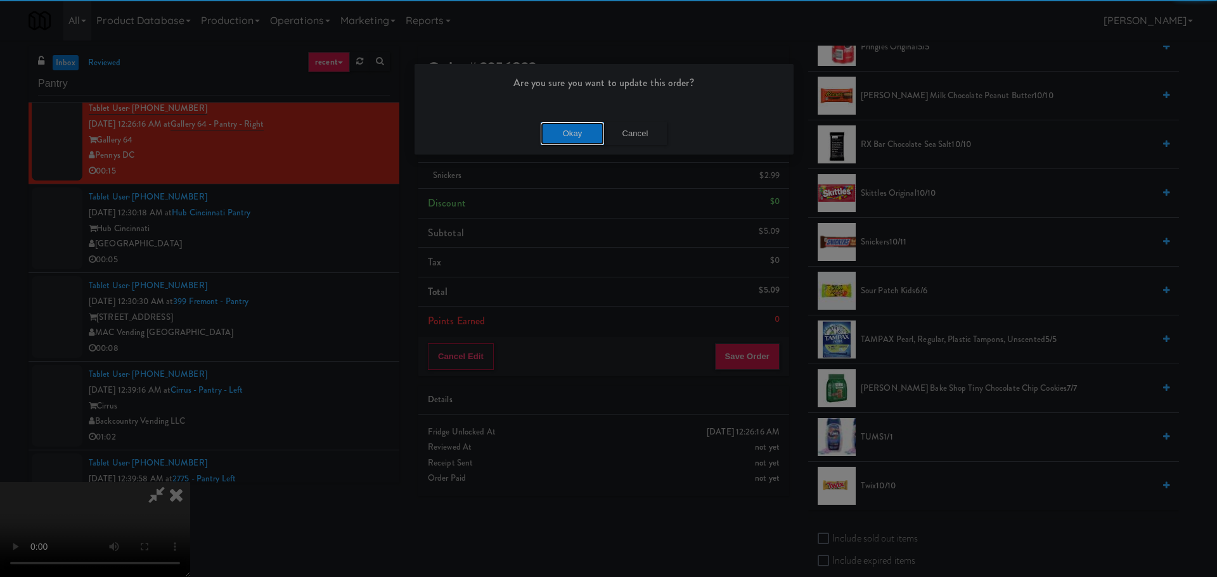
click at [560, 145] on button "Okay" at bounding box center [572, 133] width 63 height 23
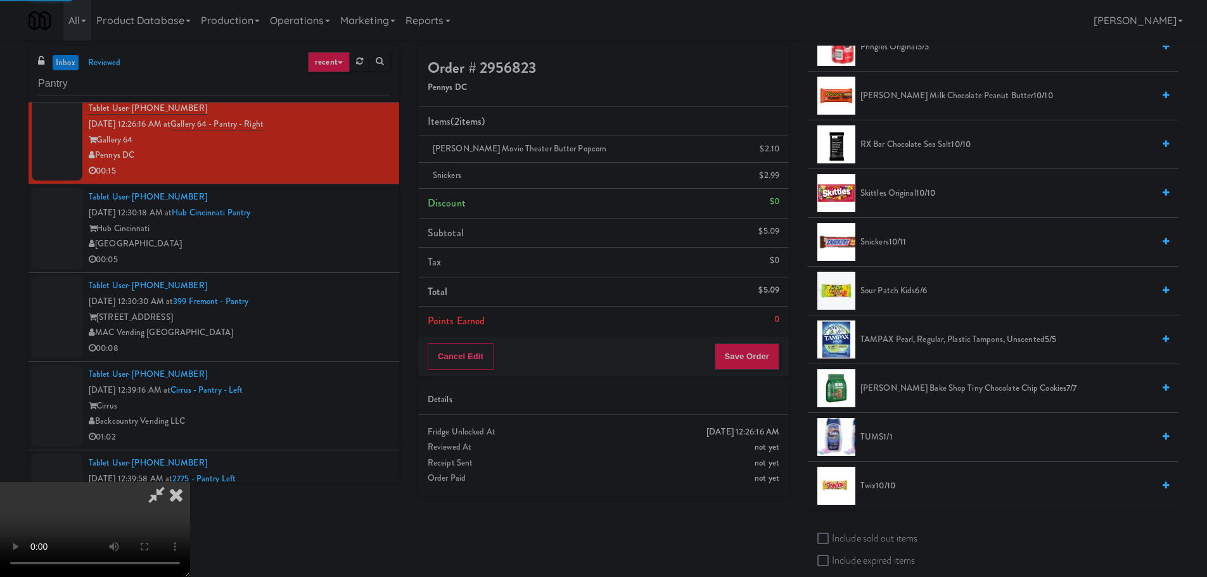
scroll to position [0, 0]
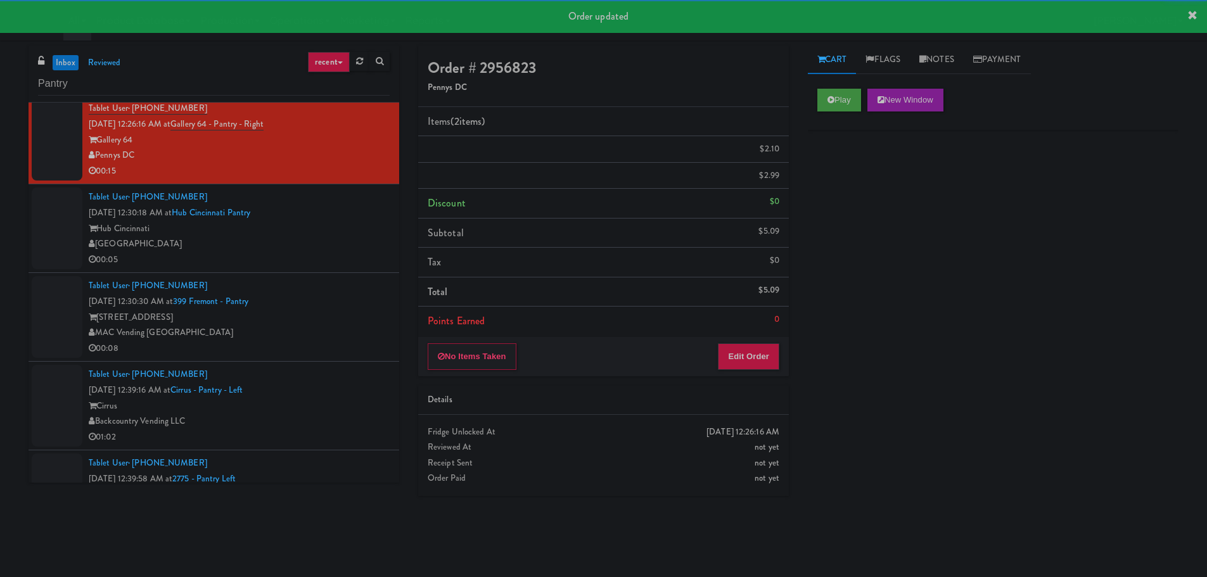
click at [345, 252] on div "00:05" at bounding box center [239, 260] width 301 height 16
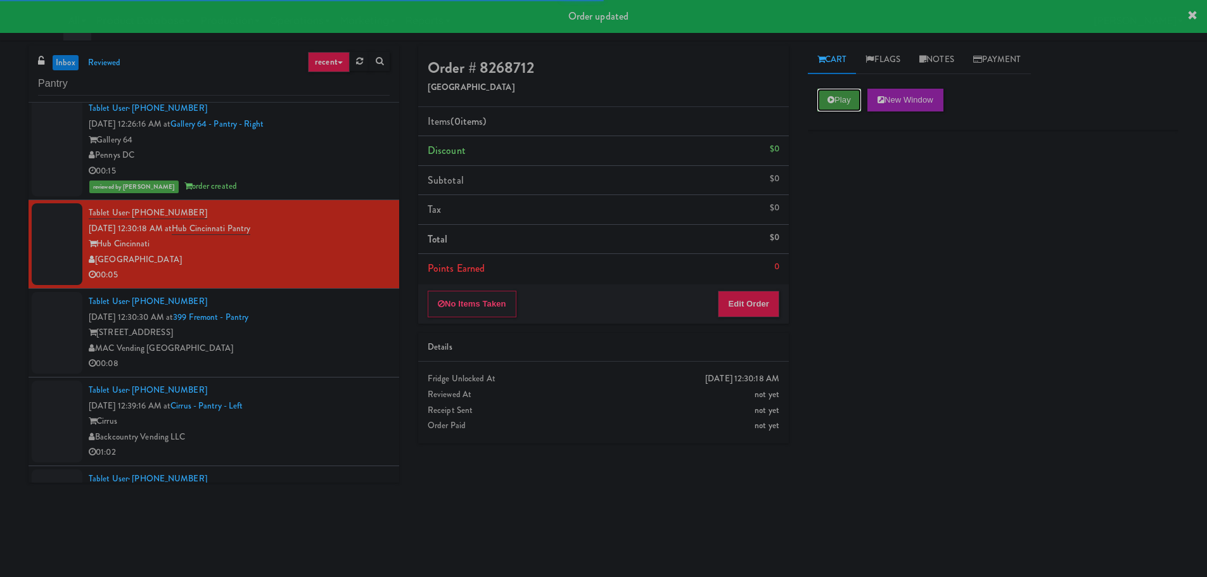
click at [849, 89] on button "Play" at bounding box center [840, 100] width 44 height 23
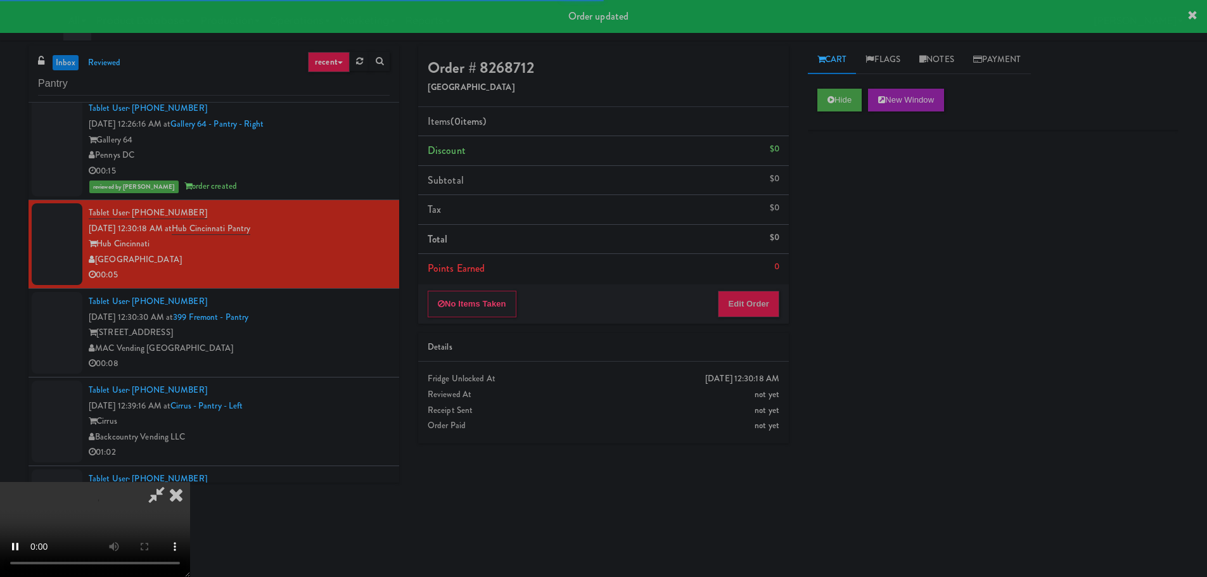
drag, startPoint x: 772, startPoint y: 329, endPoint x: 749, endPoint y: 307, distance: 31.4
click at [772, 326] on div "Order # 8268712 Nourish Point Items (0 items ) Discount $0 Subtotal $0 Tax $0 T…" at bounding box center [604, 250] width 390 height 408
click at [749, 307] on button "Edit Order" at bounding box center [748, 304] width 61 height 27
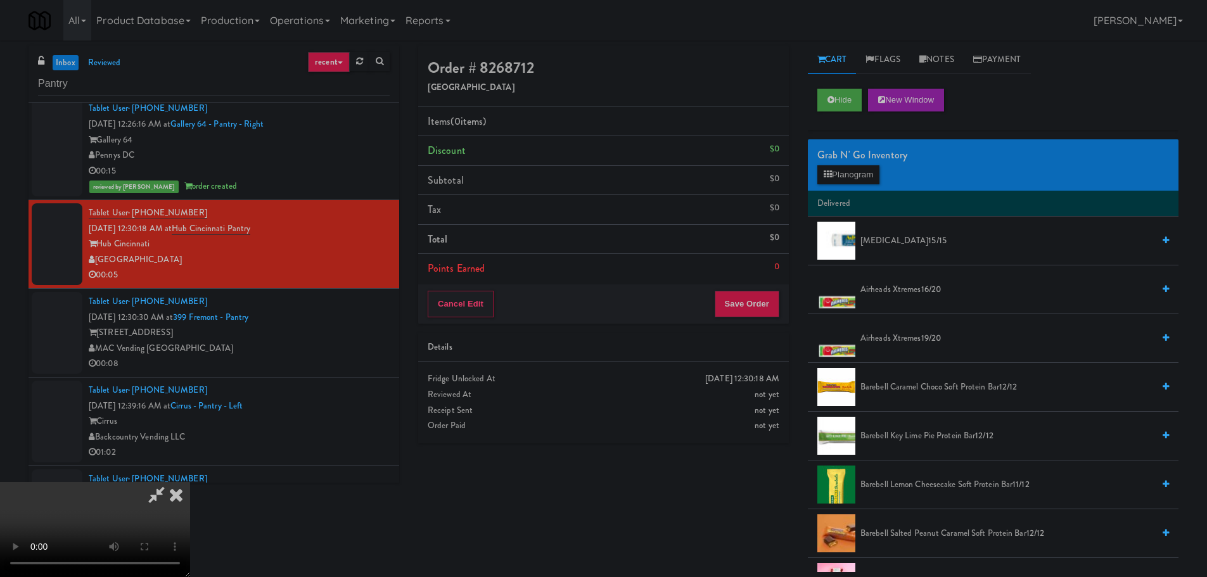
scroll to position [91, 0]
click at [190, 482] on video at bounding box center [95, 529] width 190 height 95
click at [851, 159] on div "Grab N' Go Inventory" at bounding box center [994, 155] width 352 height 19
click at [854, 162] on div "Grab N' Go Inventory" at bounding box center [994, 155] width 352 height 19
click at [853, 170] on button "Planogram" at bounding box center [849, 174] width 62 height 19
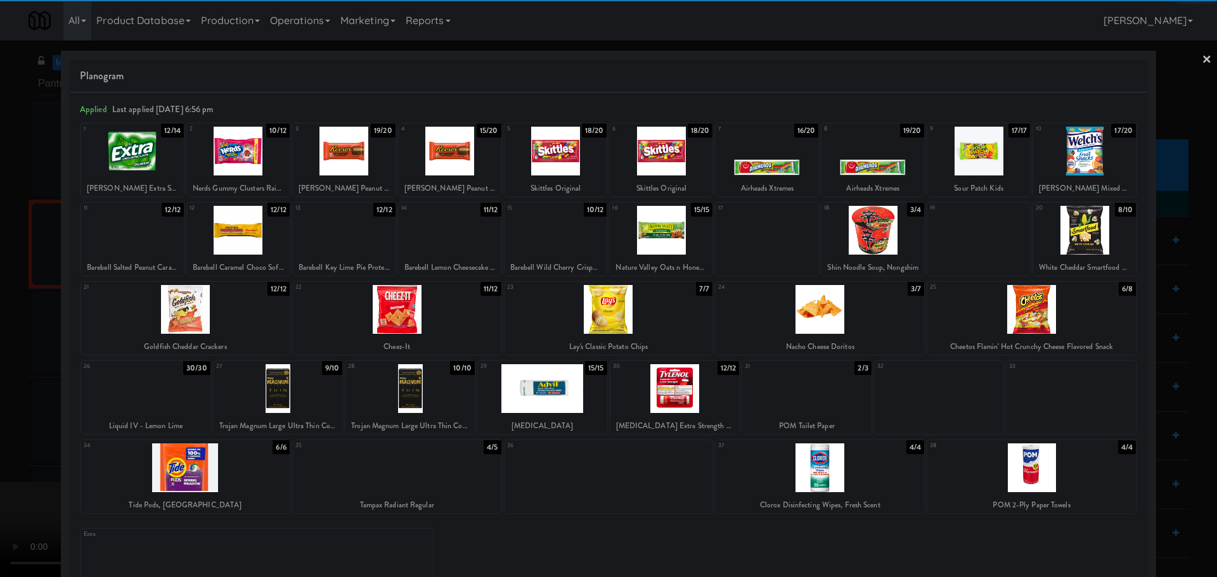
click at [996, 317] on div at bounding box center [1031, 309] width 209 height 49
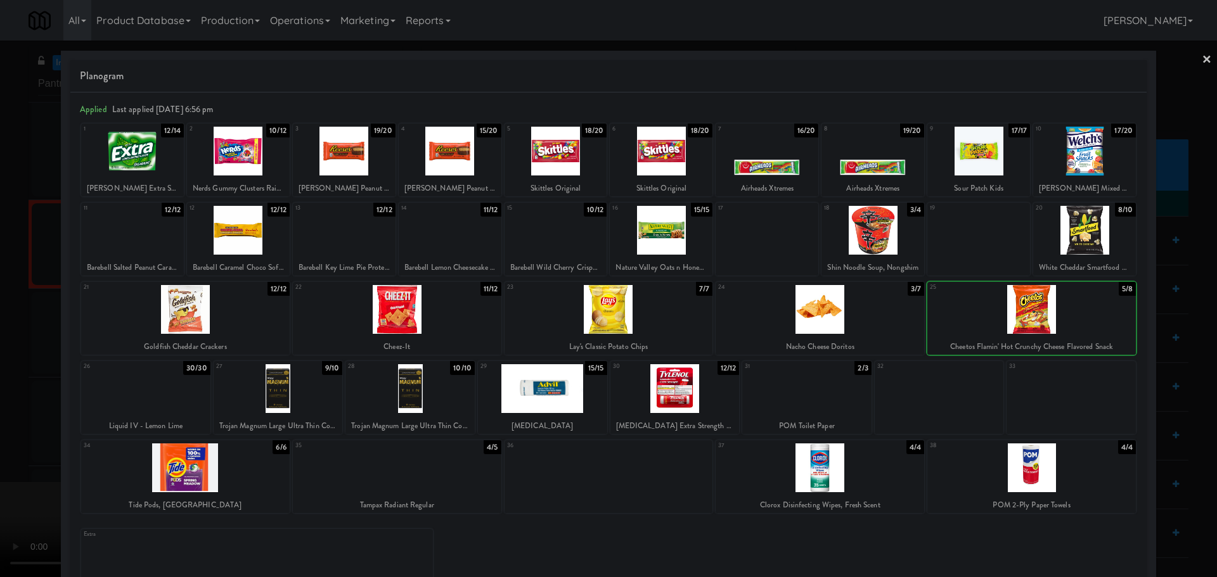
drag, startPoint x: 0, startPoint y: 287, endPoint x: 18, endPoint y: 283, distance: 18.9
click at [4, 287] on div at bounding box center [608, 288] width 1217 height 577
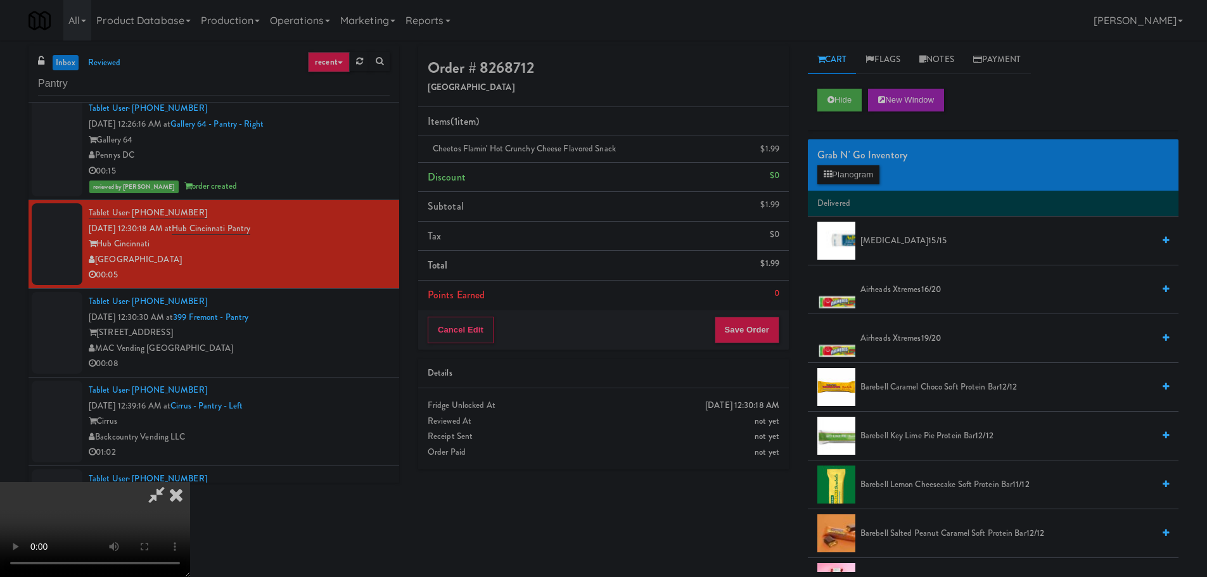
click at [190, 482] on video at bounding box center [95, 529] width 190 height 95
click at [757, 340] on button "Save Order" at bounding box center [747, 330] width 65 height 27
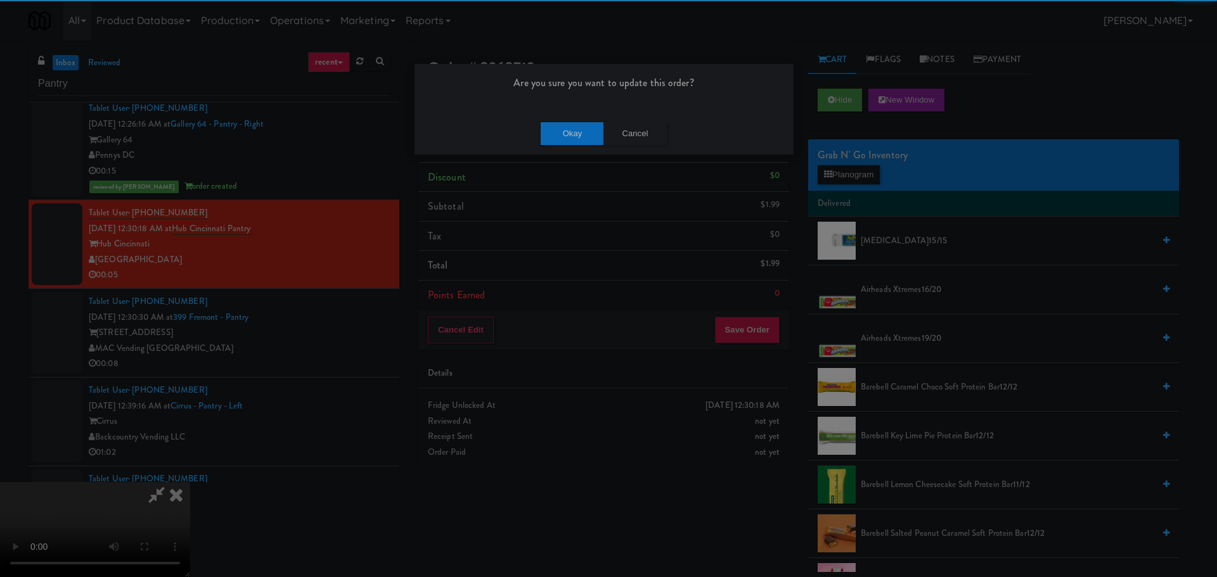
click at [588, 117] on div "Okay Cancel" at bounding box center [604, 133] width 379 height 42
click at [582, 136] on button "Okay" at bounding box center [572, 133] width 63 height 23
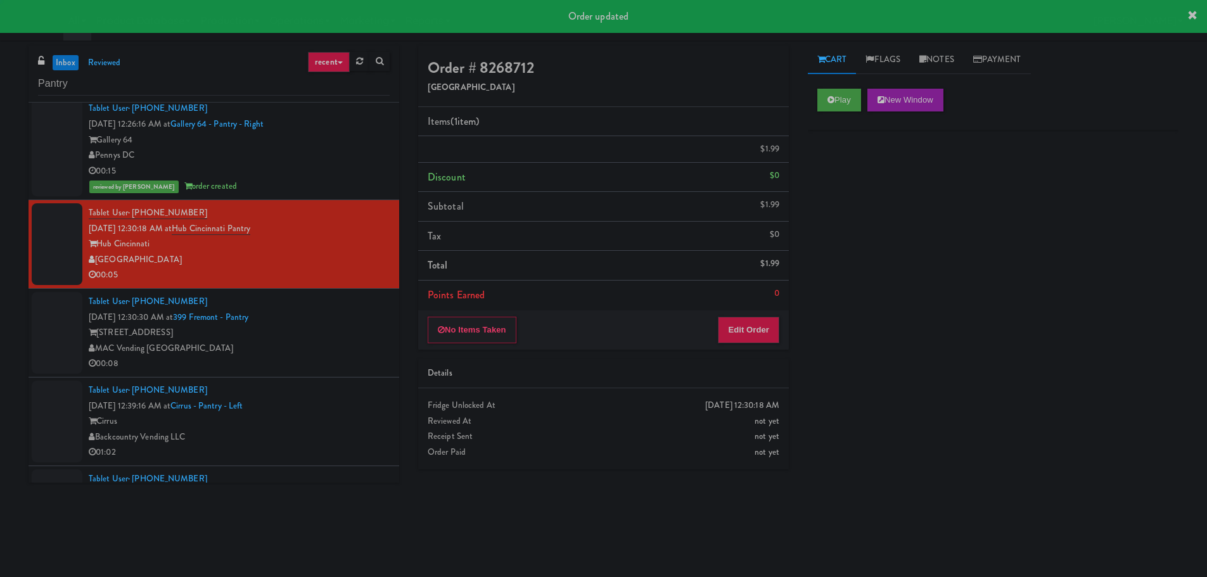
scroll to position [0, 0]
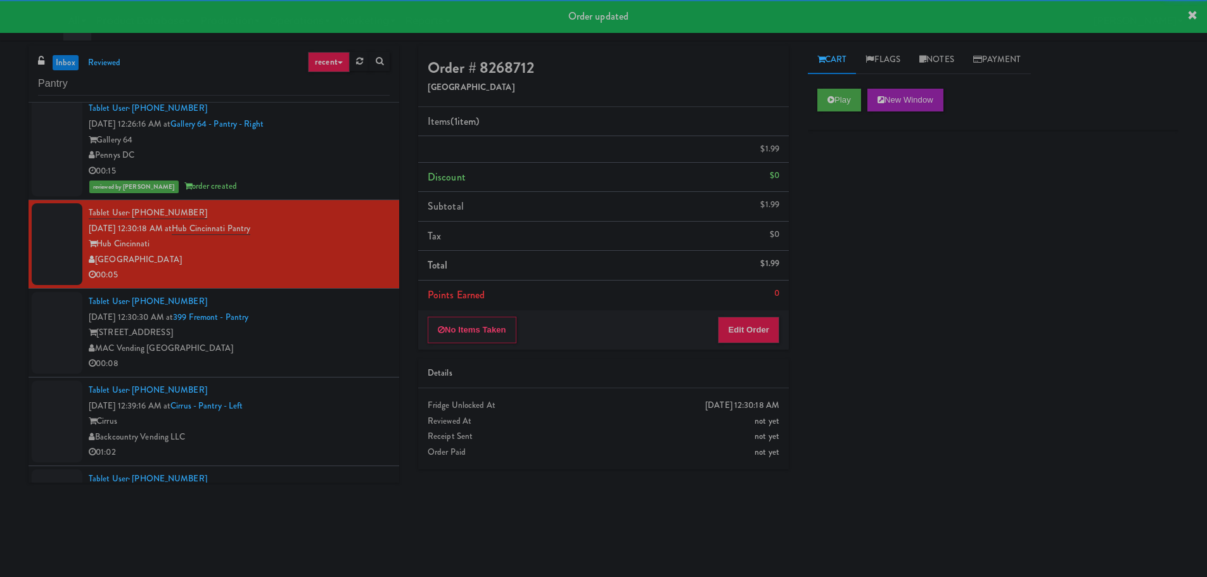
click at [316, 321] on div "Tablet User · (404) 451-8745 [DATE] 12:30:30 AM at [GEOGRAPHIC_DATA] - Pantry […" at bounding box center [239, 333] width 301 height 78
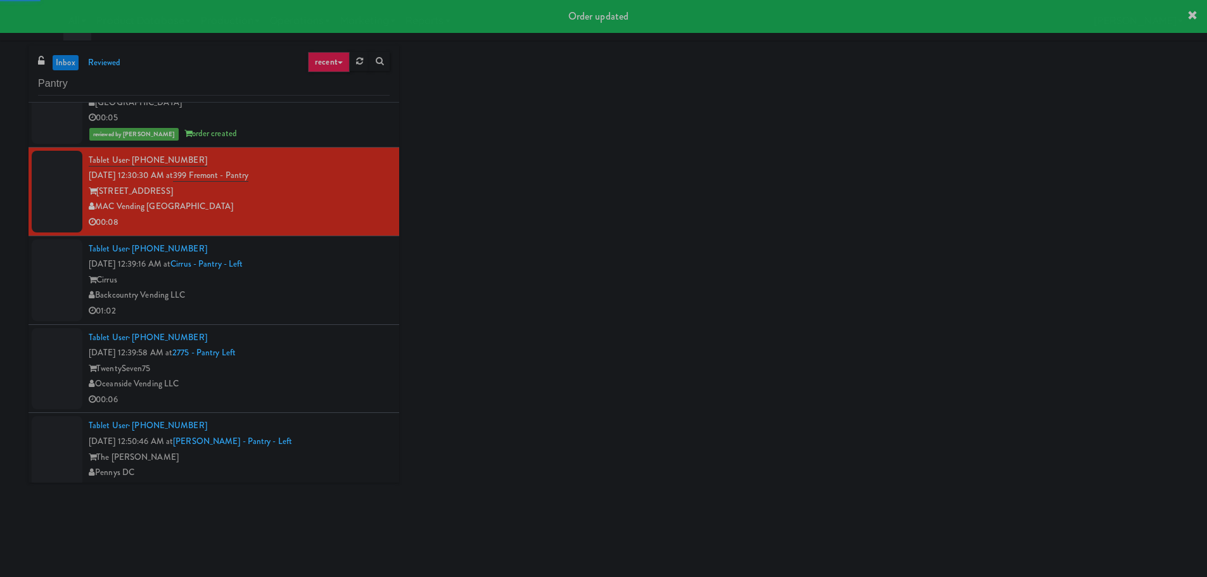
scroll to position [2789, 0]
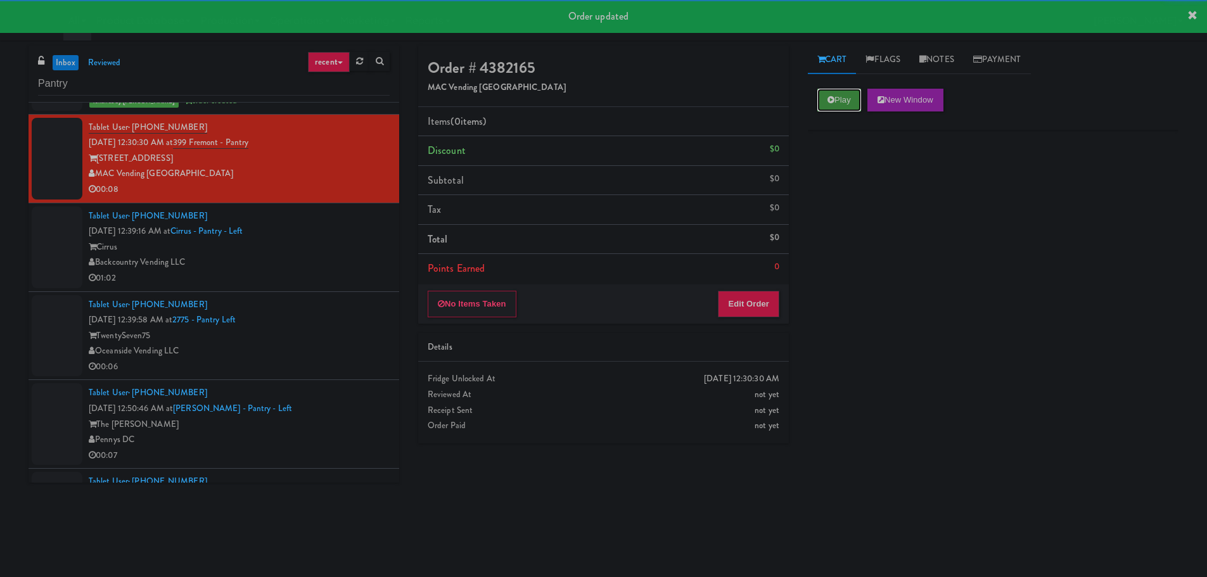
click at [830, 101] on icon at bounding box center [831, 100] width 7 height 8
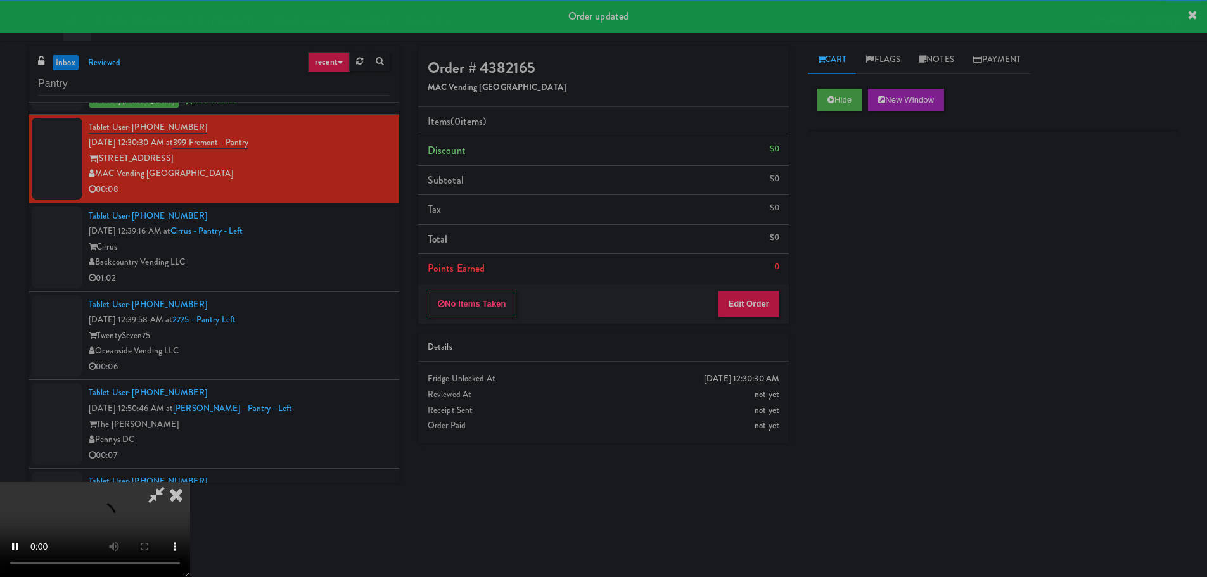
click at [750, 266] on li "Points Earned 0" at bounding box center [603, 268] width 371 height 29
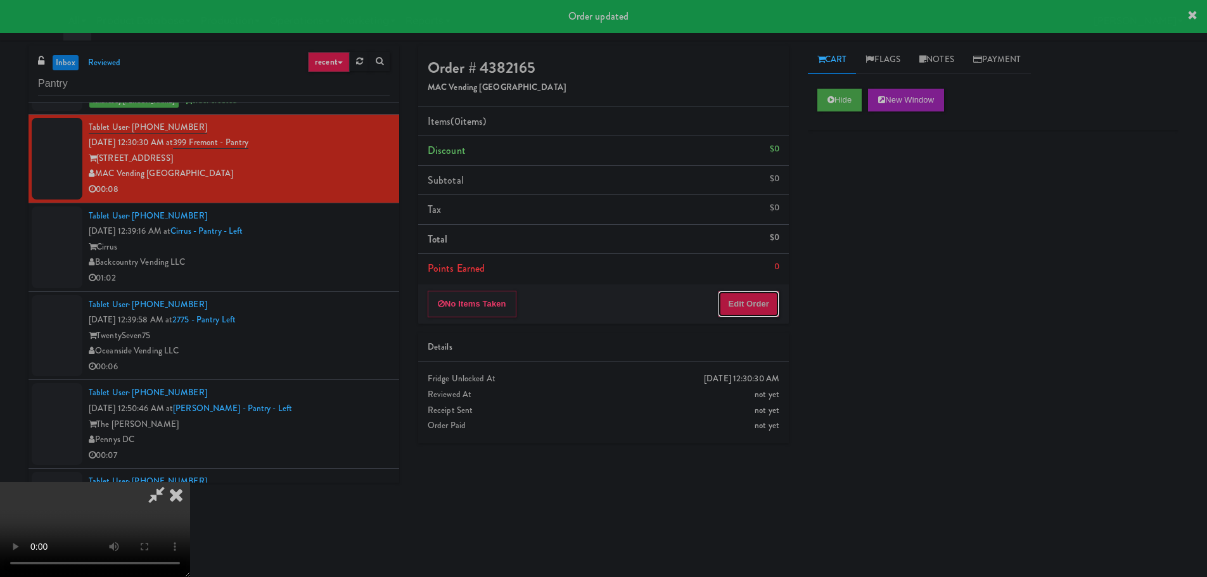
click at [740, 293] on button "Edit Order" at bounding box center [748, 304] width 61 height 27
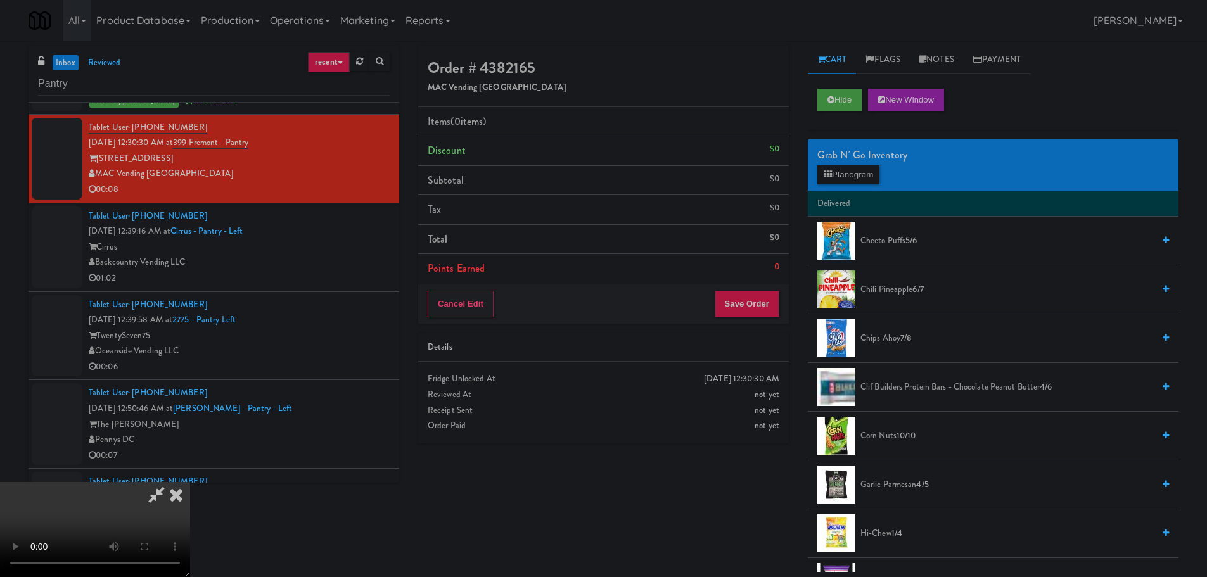
scroll to position [0, 0]
click at [190, 482] on video at bounding box center [95, 529] width 190 height 95
drag, startPoint x: 460, startPoint y: 344, endPoint x: 454, endPoint y: 351, distance: 9.1
click at [190, 482] on video at bounding box center [95, 529] width 190 height 95
drag, startPoint x: 425, startPoint y: 370, endPoint x: 781, endPoint y: 238, distance: 379.8
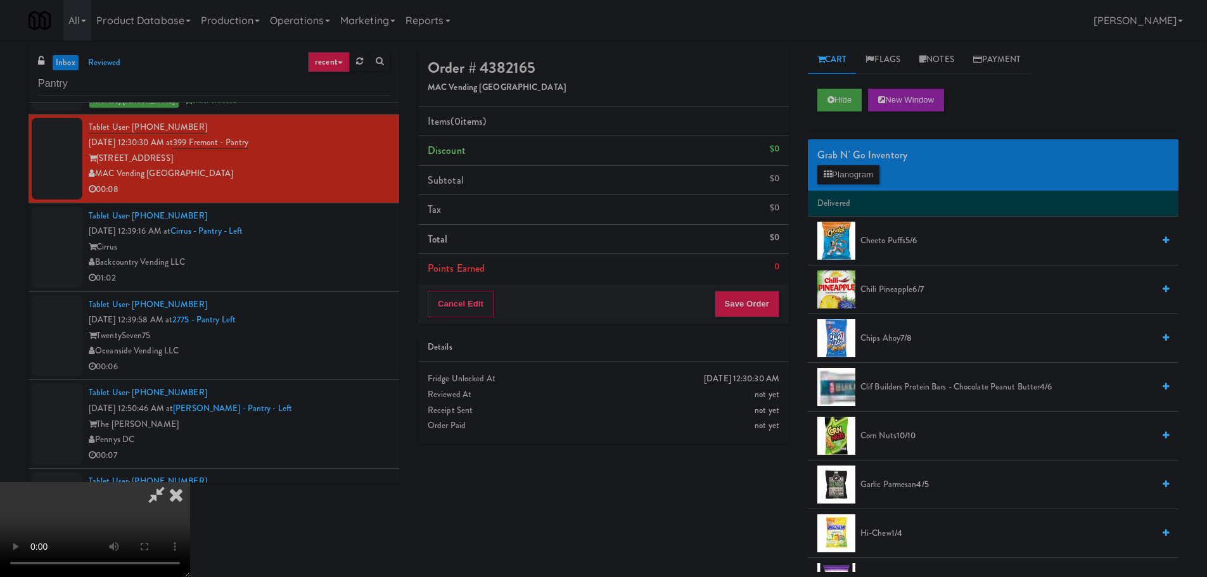
click at [190, 482] on video at bounding box center [95, 529] width 190 height 95
click at [847, 176] on button "Planogram" at bounding box center [849, 174] width 62 height 19
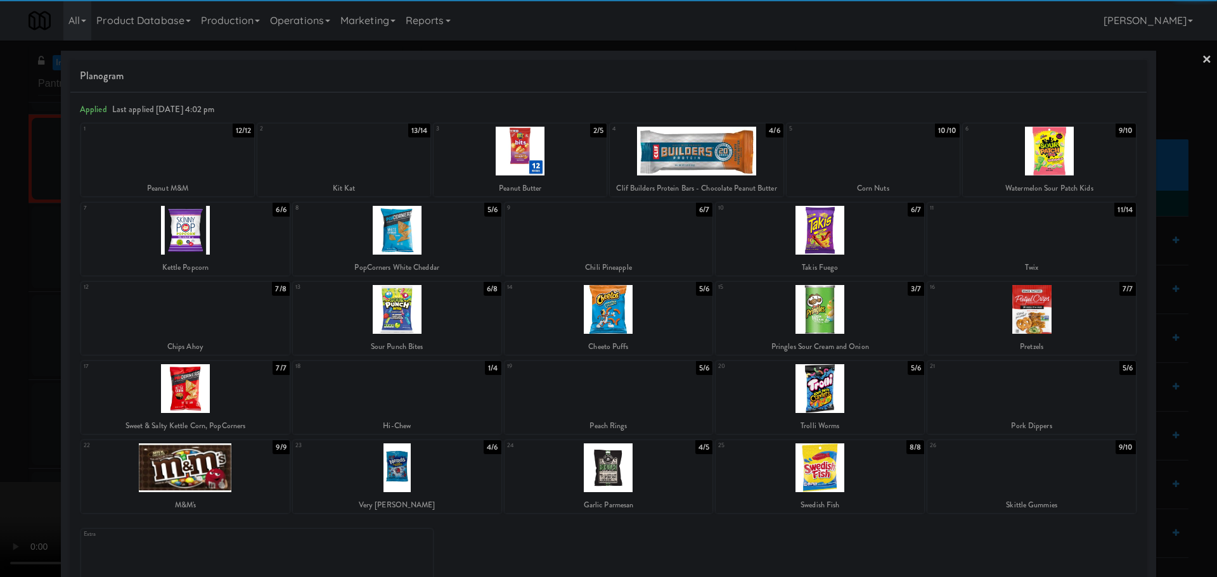
click at [226, 323] on div at bounding box center [185, 309] width 209 height 49
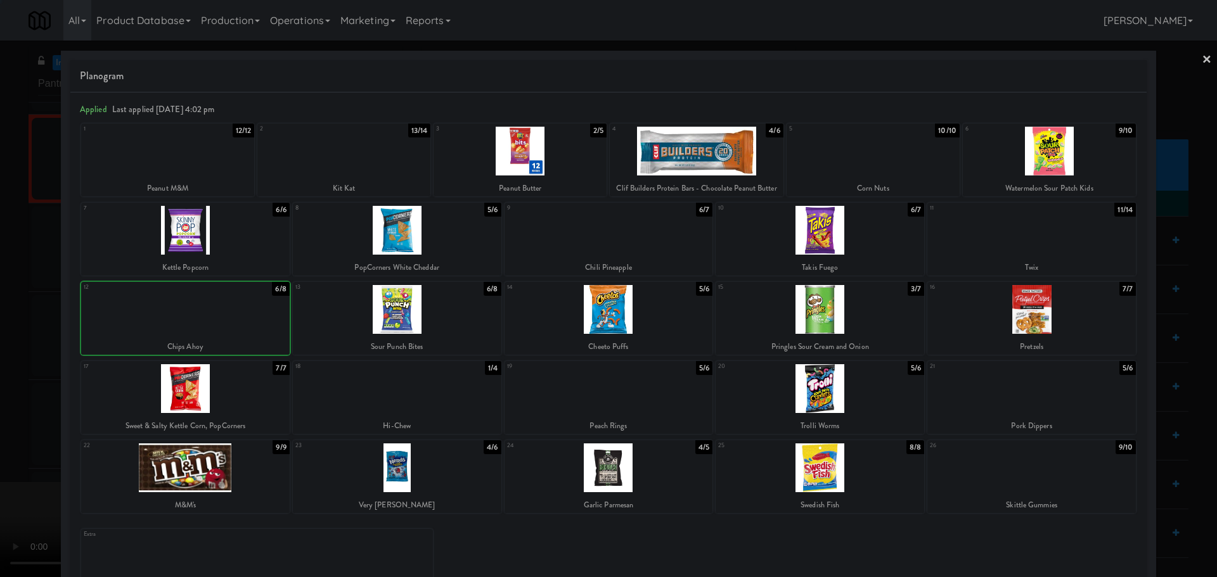
click at [5, 339] on div at bounding box center [608, 288] width 1217 height 577
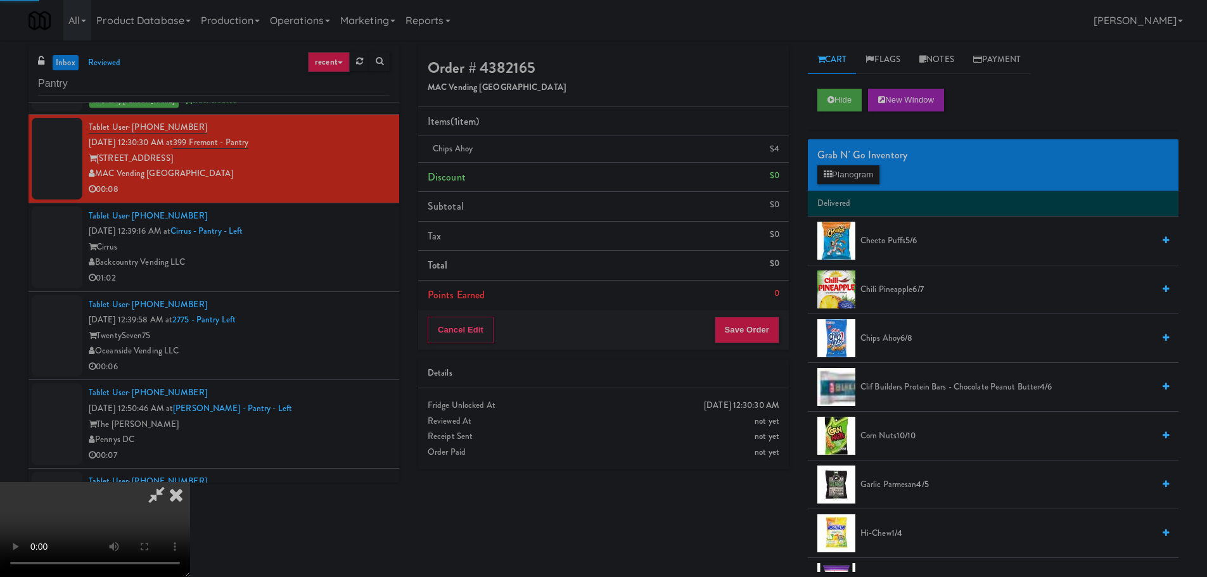
click at [190, 482] on video at bounding box center [95, 529] width 190 height 95
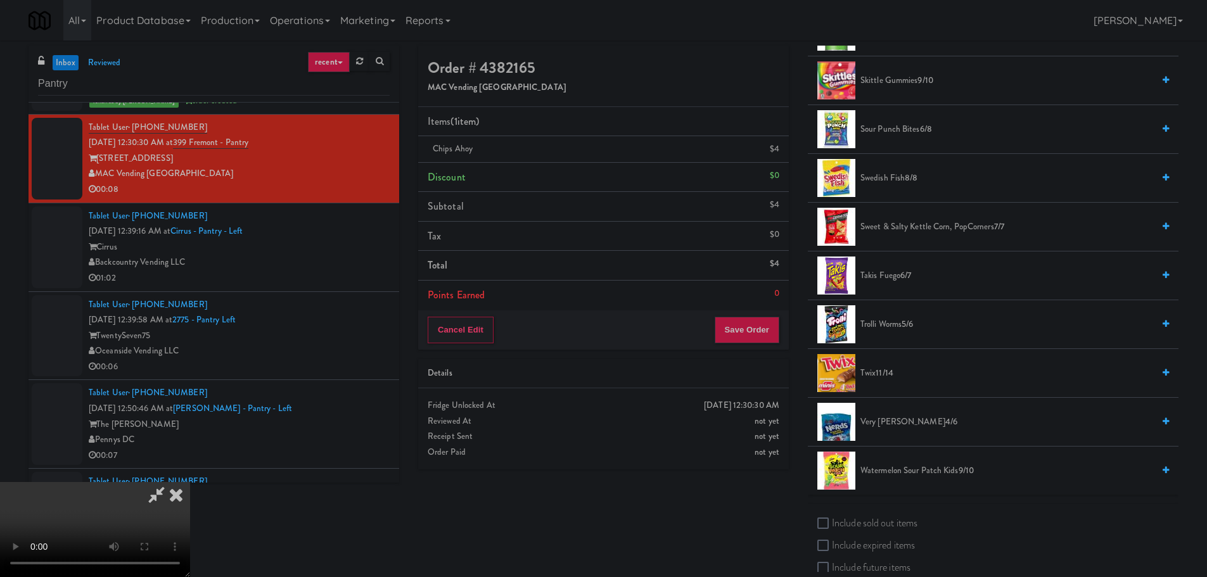
scroll to position [1060, 0]
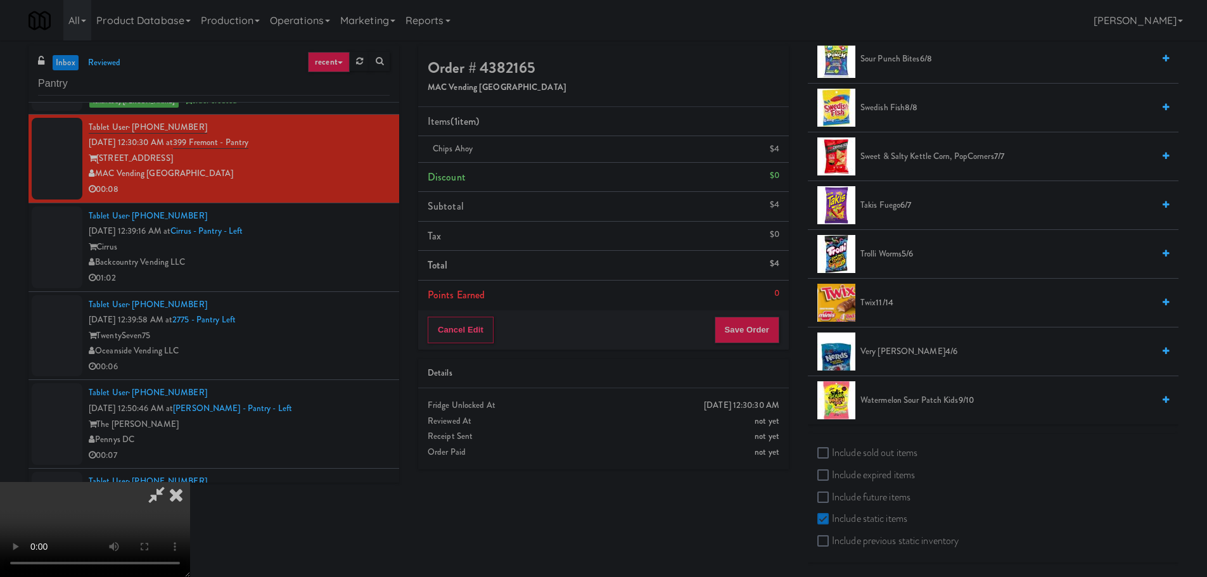
click at [887, 302] on span "11/14" at bounding box center [885, 303] width 18 height 12
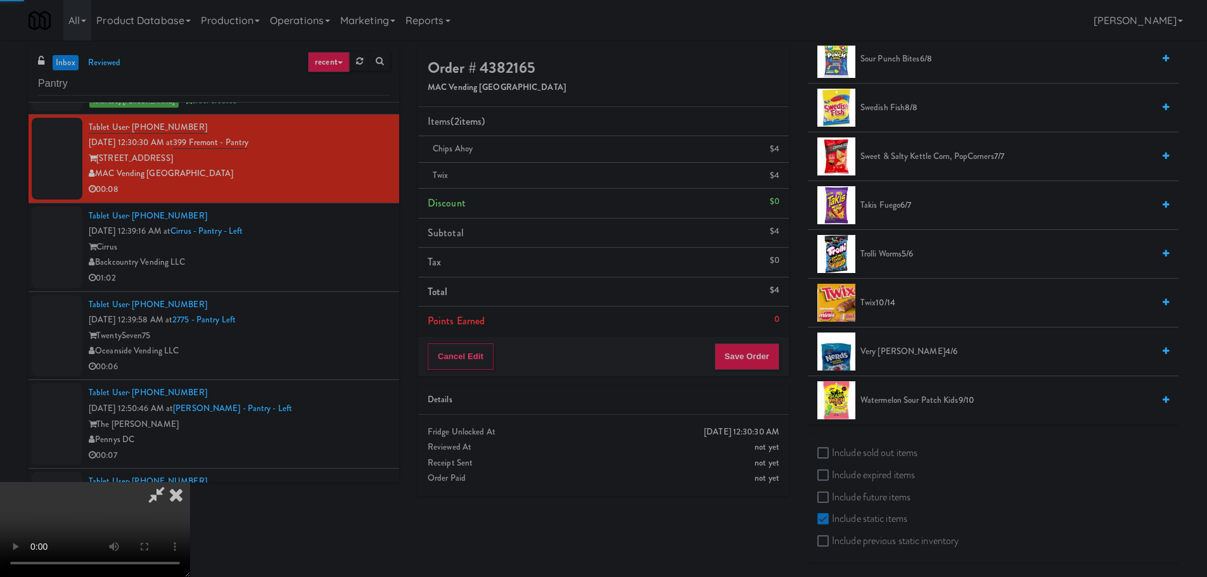
click at [190, 482] on video at bounding box center [95, 529] width 190 height 95
click at [747, 363] on button "Save Order" at bounding box center [747, 357] width 65 height 27
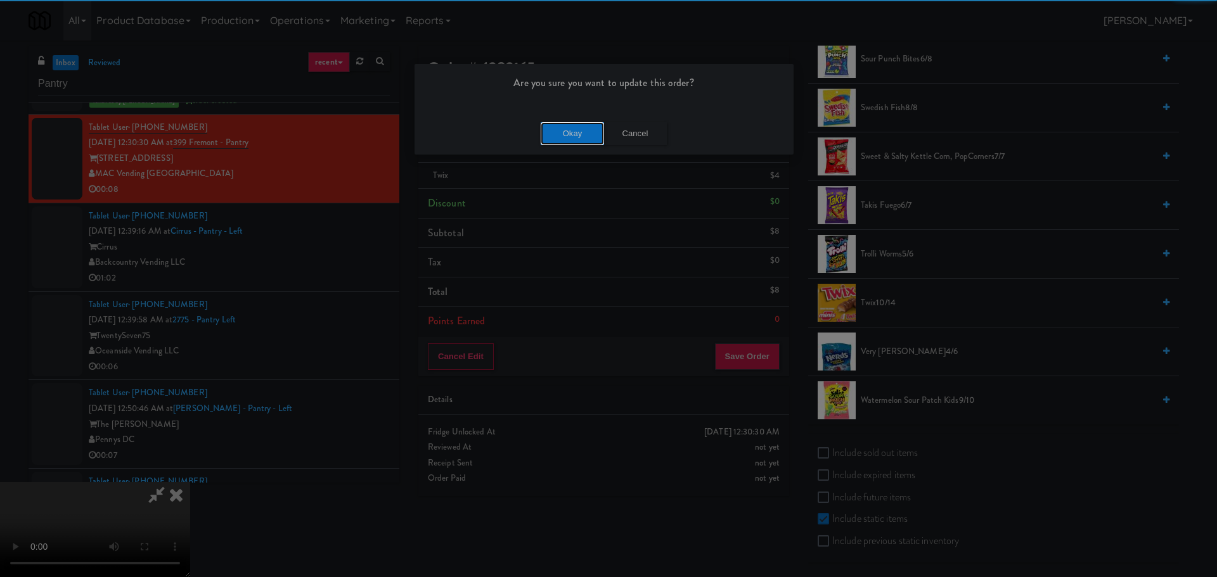
click at [562, 143] on button "Okay" at bounding box center [572, 133] width 63 height 23
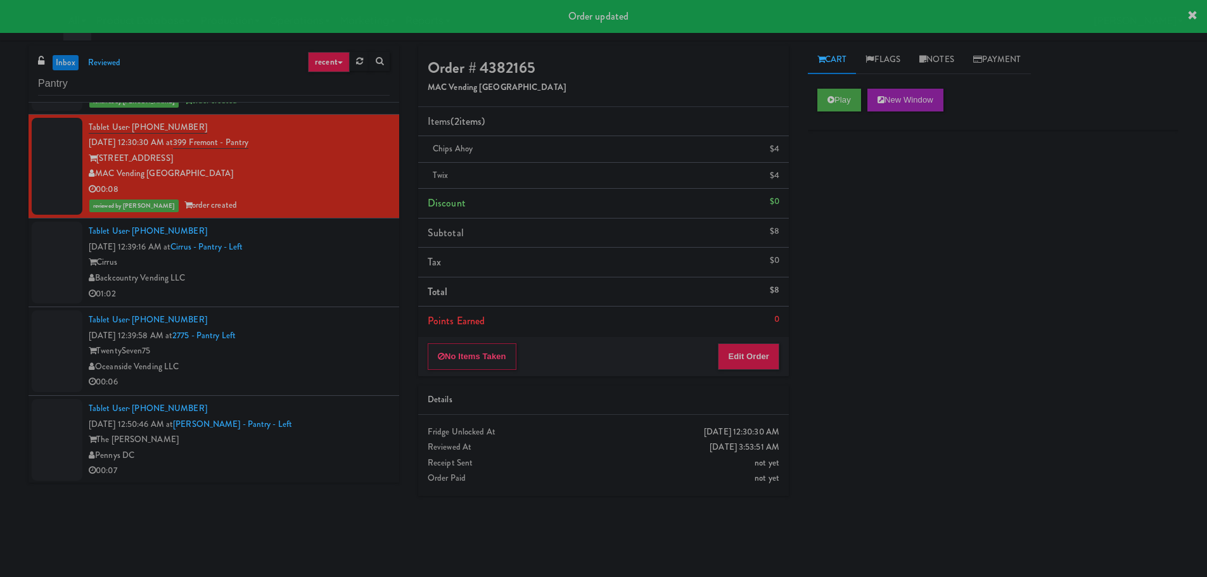
scroll to position [0, 0]
click at [311, 261] on div "Cirrus" at bounding box center [239, 263] width 301 height 16
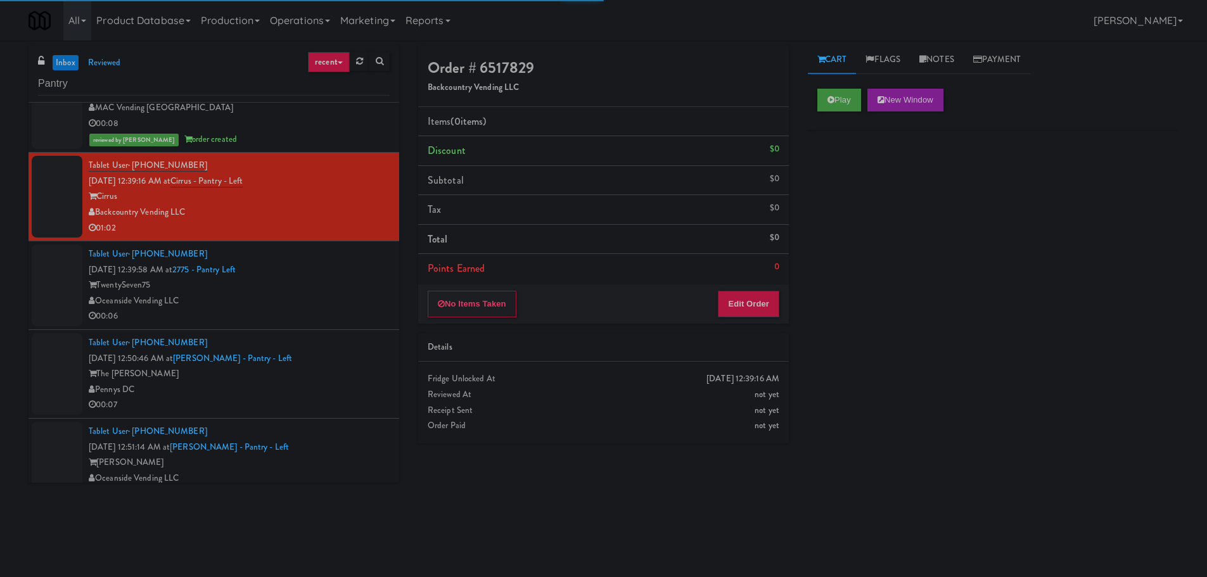
scroll to position [2852, 0]
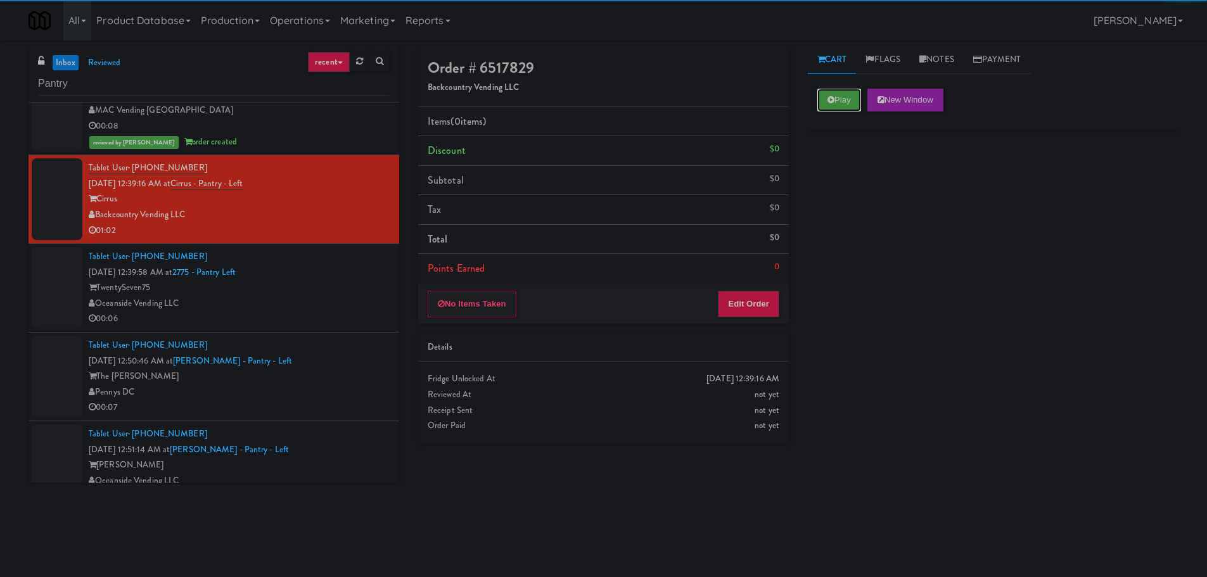
drag, startPoint x: 830, startPoint y: 105, endPoint x: 750, endPoint y: 331, distance: 240.2
click at [830, 106] on button "Play" at bounding box center [840, 100] width 44 height 23
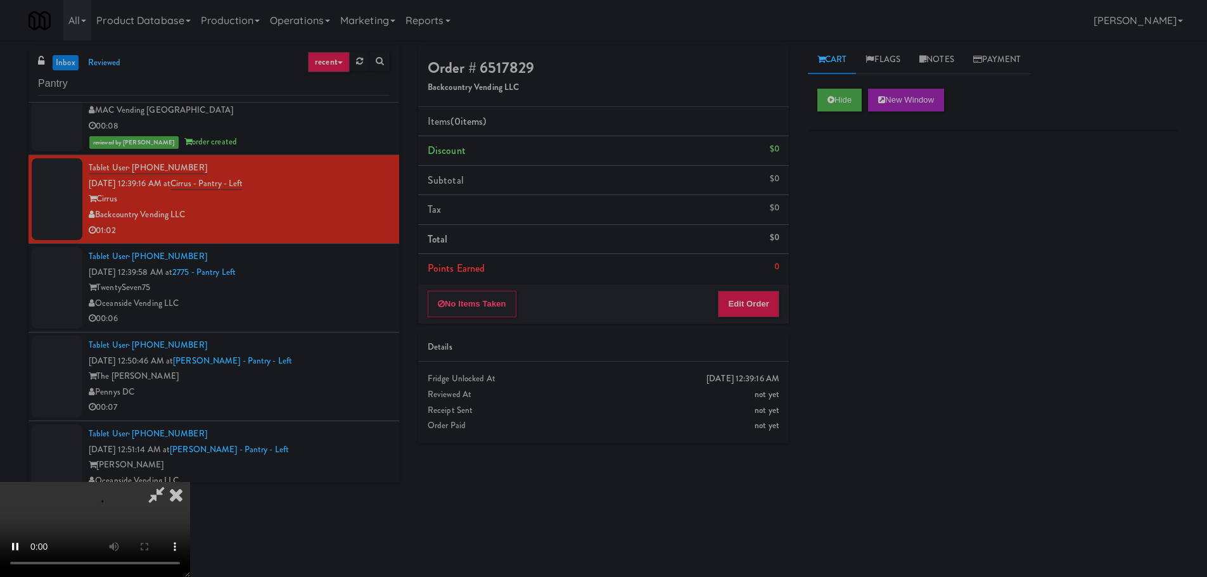
click at [750, 331] on div "Order # 6517829 Backcountry Vending LLC Items (0 items ) Discount $0 Subtotal $…" at bounding box center [604, 250] width 390 height 408
click at [758, 300] on button "Edit Order" at bounding box center [748, 304] width 61 height 27
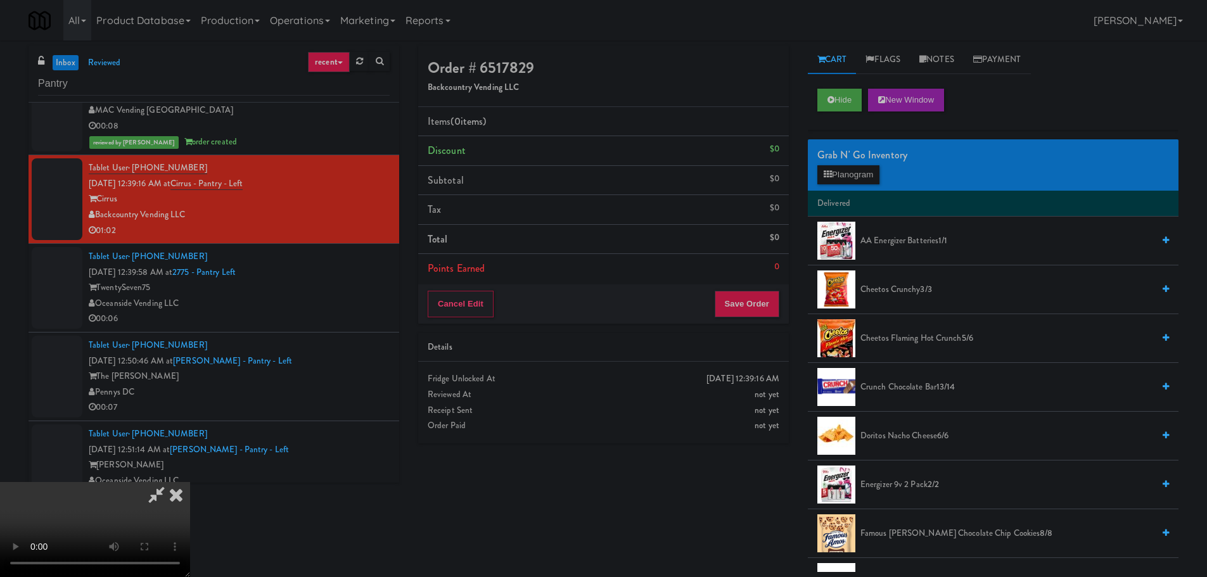
drag, startPoint x: 451, startPoint y: 380, endPoint x: 462, endPoint y: 386, distance: 12.2
click at [190, 482] on video at bounding box center [95, 529] width 190 height 95
click at [896, 291] on span "Cheetos Crunchy 3/3" at bounding box center [1007, 290] width 293 height 16
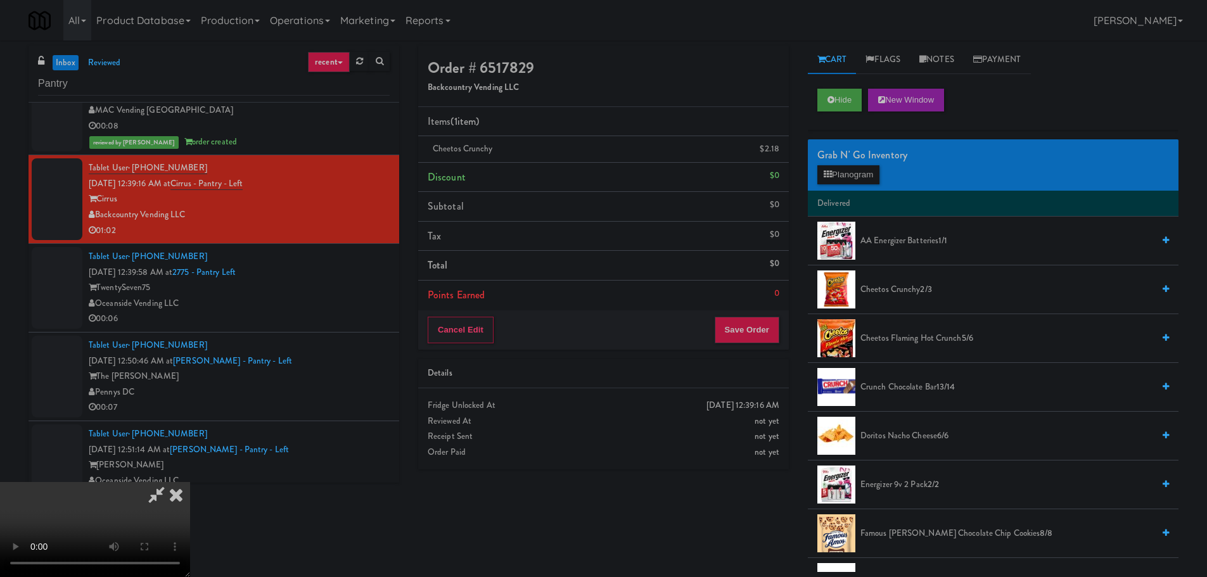
click at [190, 482] on video at bounding box center [95, 529] width 190 height 95
drag, startPoint x: 580, startPoint y: 374, endPoint x: 580, endPoint y: 382, distance: 8.2
click at [190, 482] on video at bounding box center [95, 529] width 190 height 95
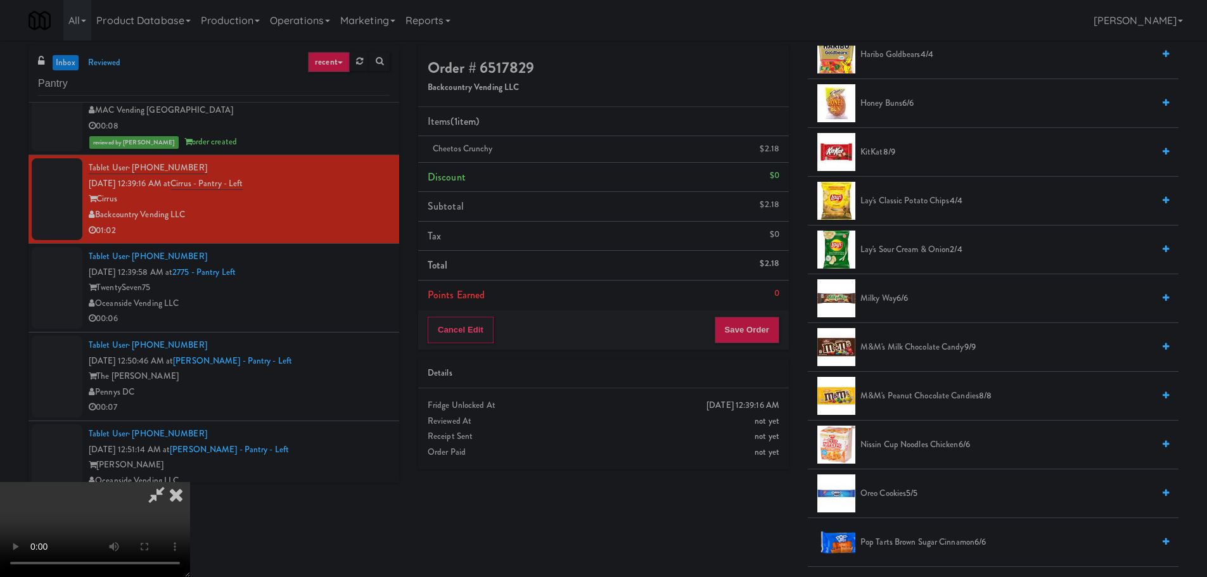
scroll to position [634, 0]
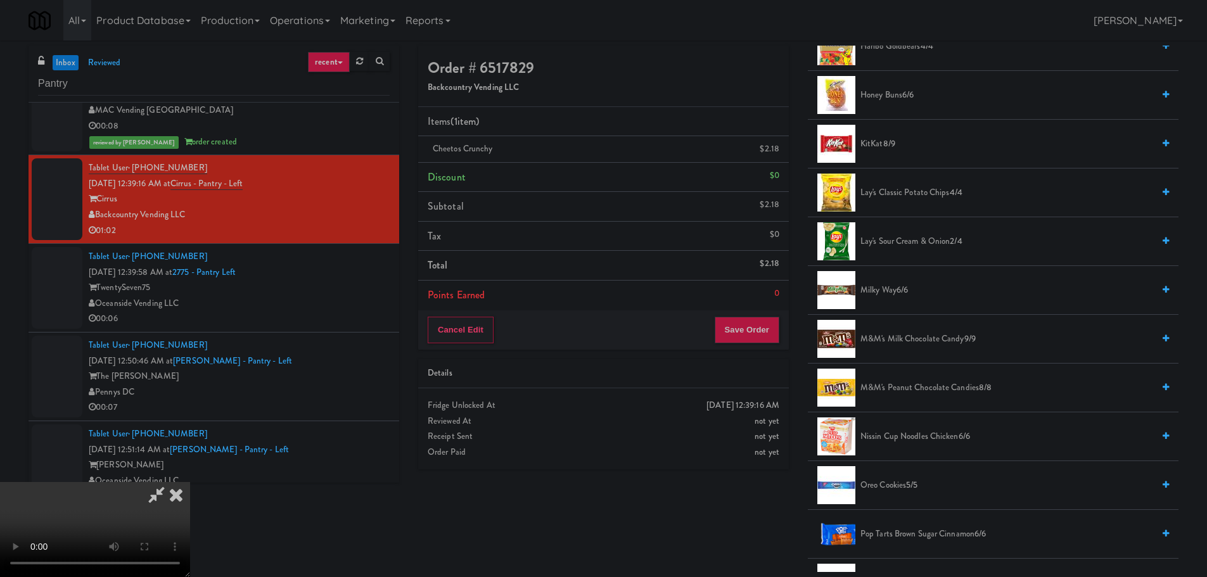
click at [890, 289] on span "Milky Way 6/6" at bounding box center [1007, 291] width 293 height 16
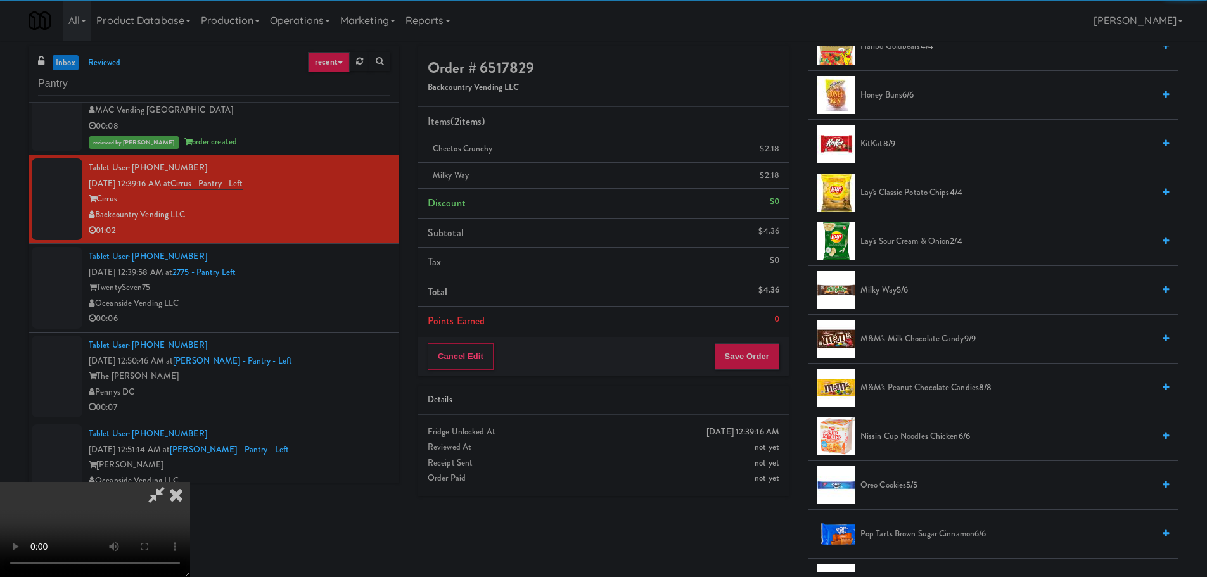
click at [190, 482] on video at bounding box center [95, 529] width 190 height 95
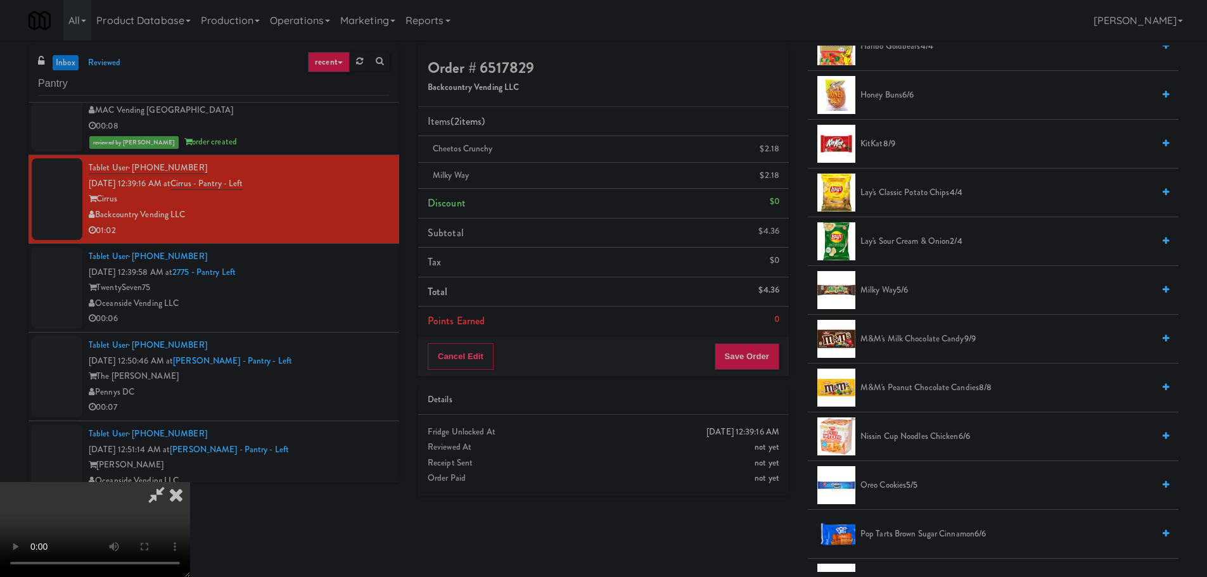
click at [190, 482] on video at bounding box center [95, 529] width 190 height 95
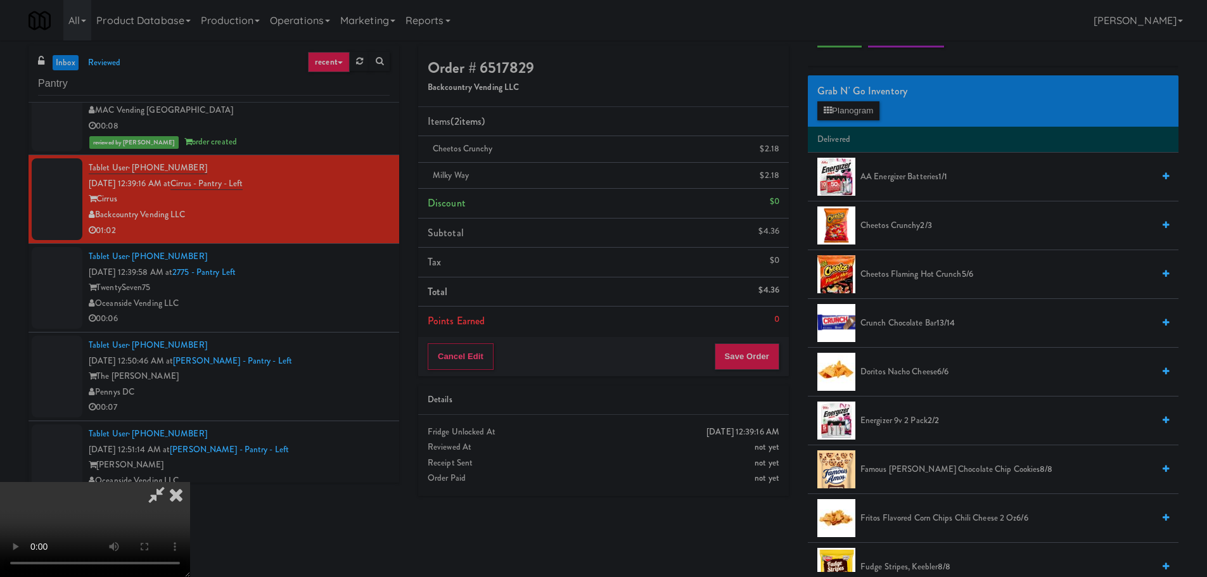
scroll to position [63, 0]
click at [896, 223] on span "Cheetos Crunchy 2/3" at bounding box center [1007, 227] width 293 height 16
click at [846, 119] on button "Planogram" at bounding box center [849, 111] width 62 height 19
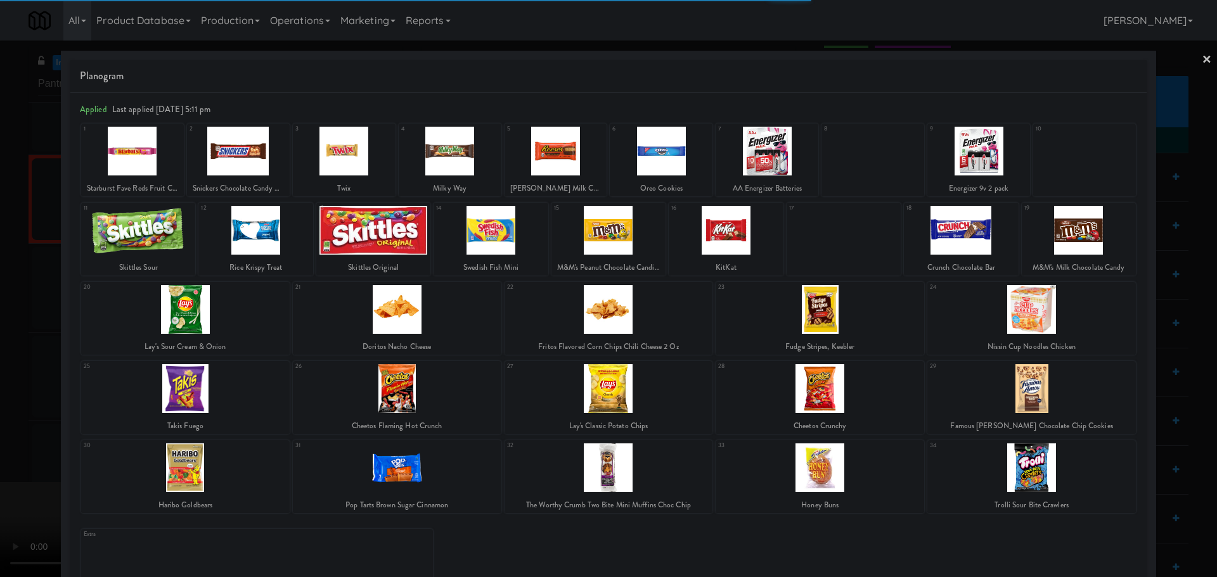
drag, startPoint x: 0, startPoint y: 347, endPoint x: 64, endPoint y: 337, distance: 64.8
click at [6, 344] on div at bounding box center [608, 288] width 1217 height 577
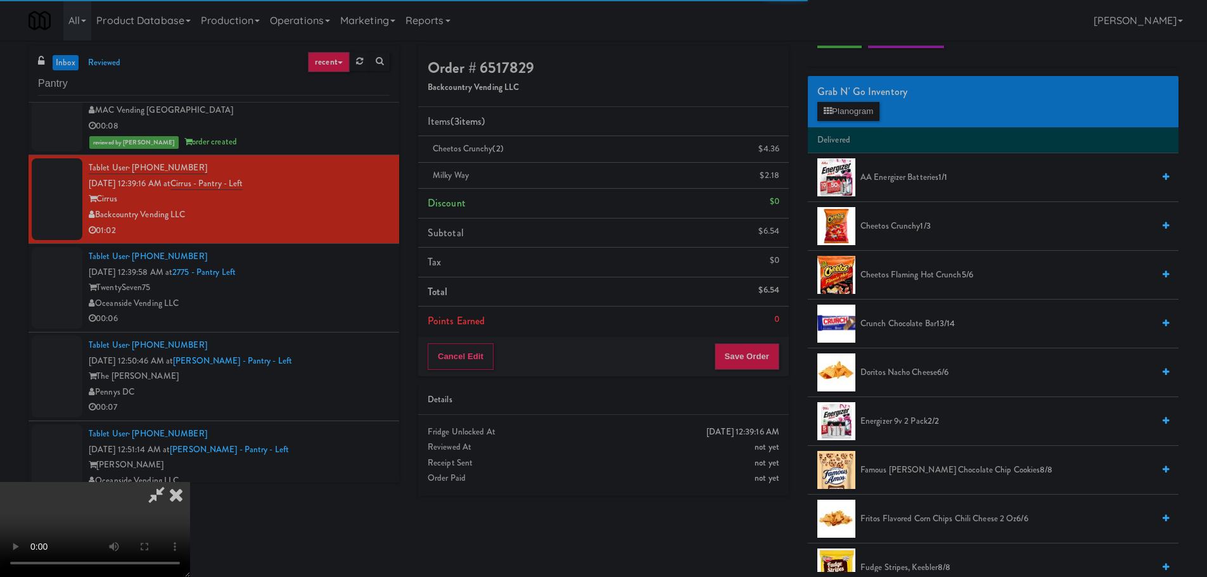
click at [190, 482] on video at bounding box center [95, 529] width 190 height 95
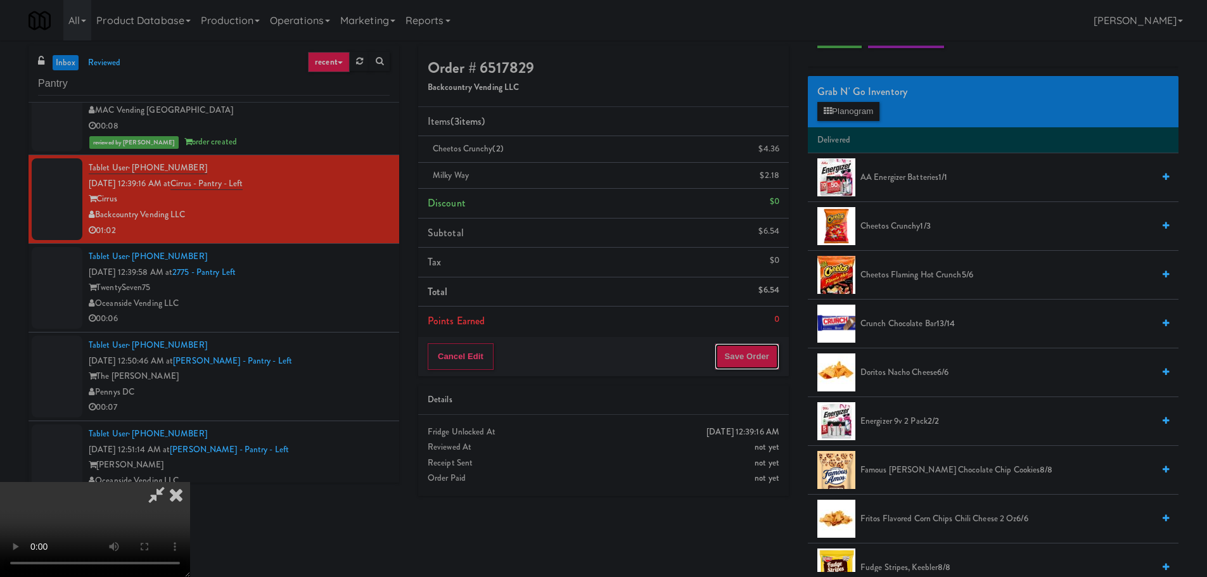
click at [766, 355] on button "Save Order" at bounding box center [747, 357] width 65 height 27
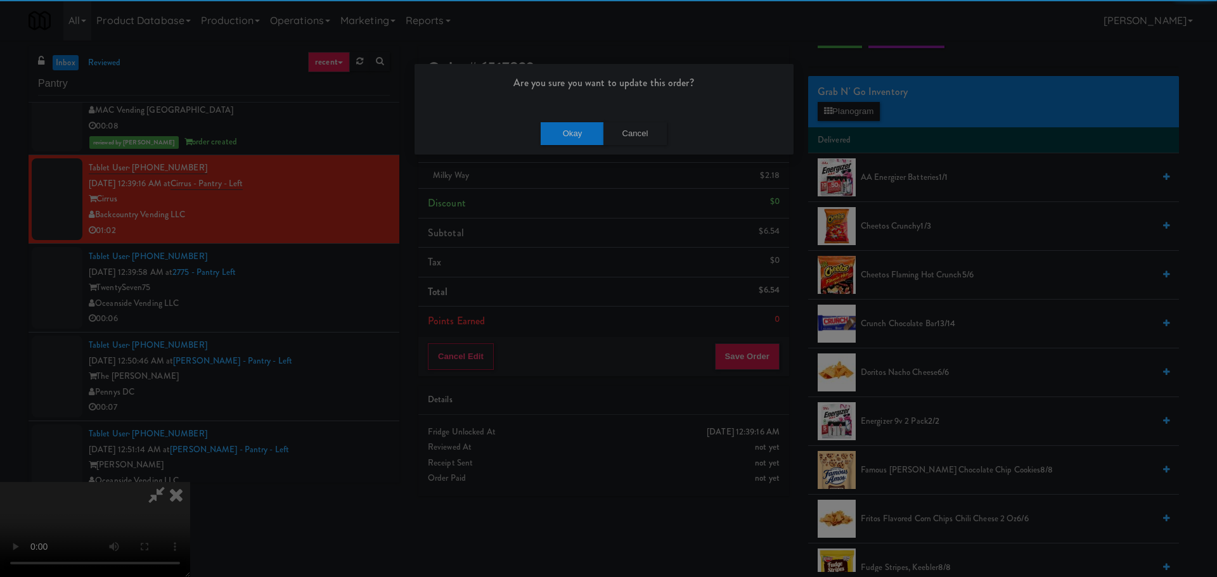
click at [563, 119] on div "Okay Cancel" at bounding box center [604, 133] width 379 height 42
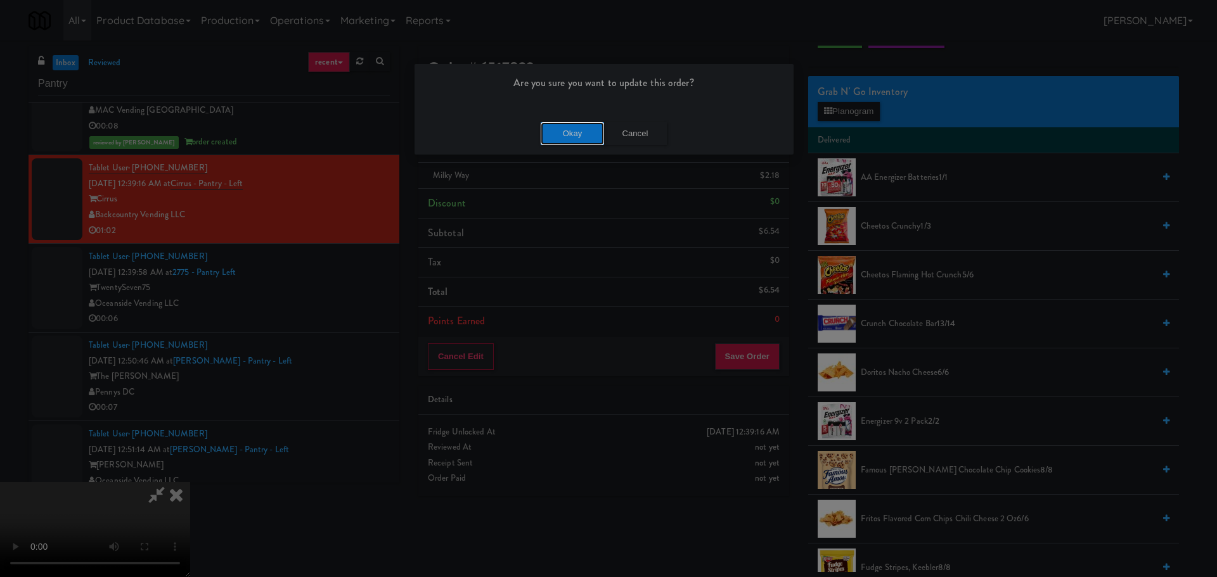
click at [553, 138] on button "Okay" at bounding box center [572, 133] width 63 height 23
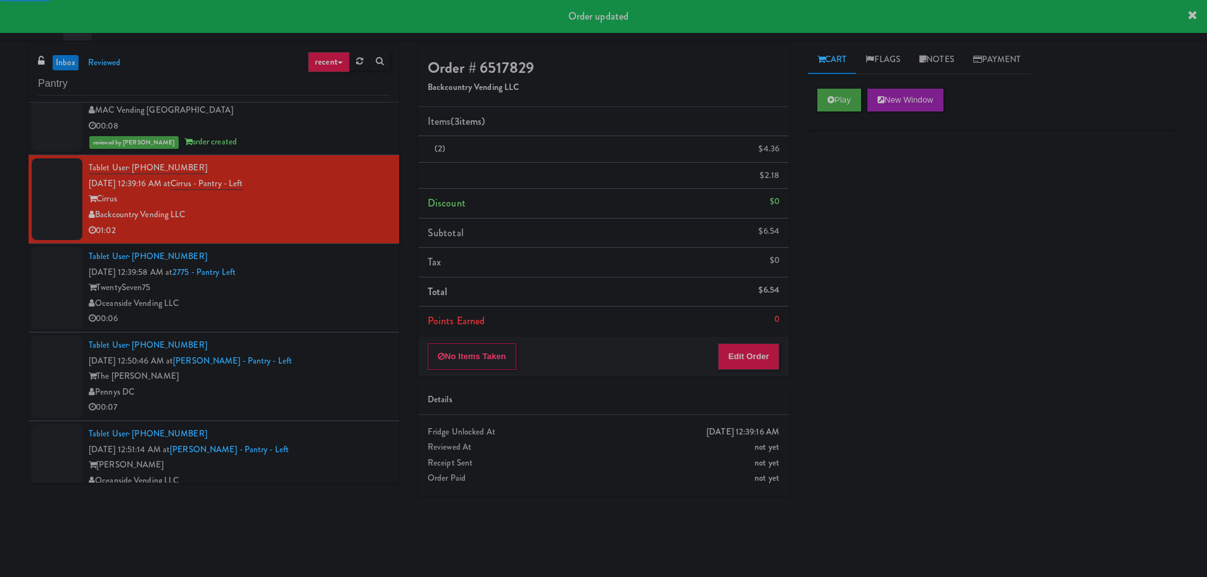
click at [330, 280] on div "Tablet User · (714) 862-6925 [DATE] 12:39:58 AM at 2775 - Pantry Left TwentySev…" at bounding box center [239, 288] width 301 height 78
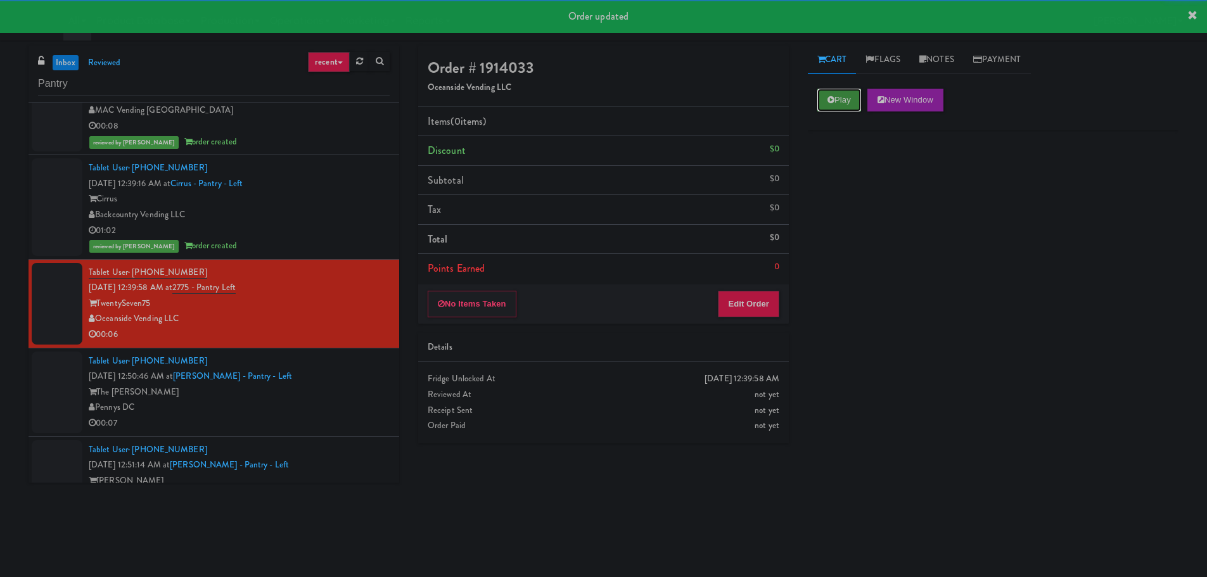
click at [840, 93] on button "Play" at bounding box center [840, 100] width 44 height 23
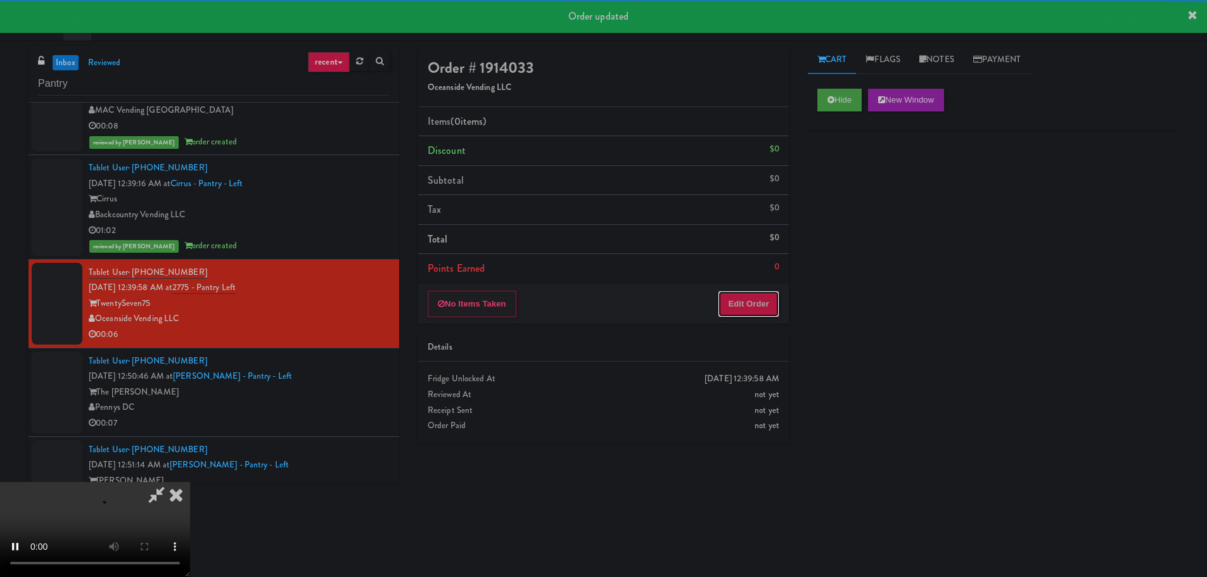
click at [768, 299] on button "Edit Order" at bounding box center [748, 304] width 61 height 27
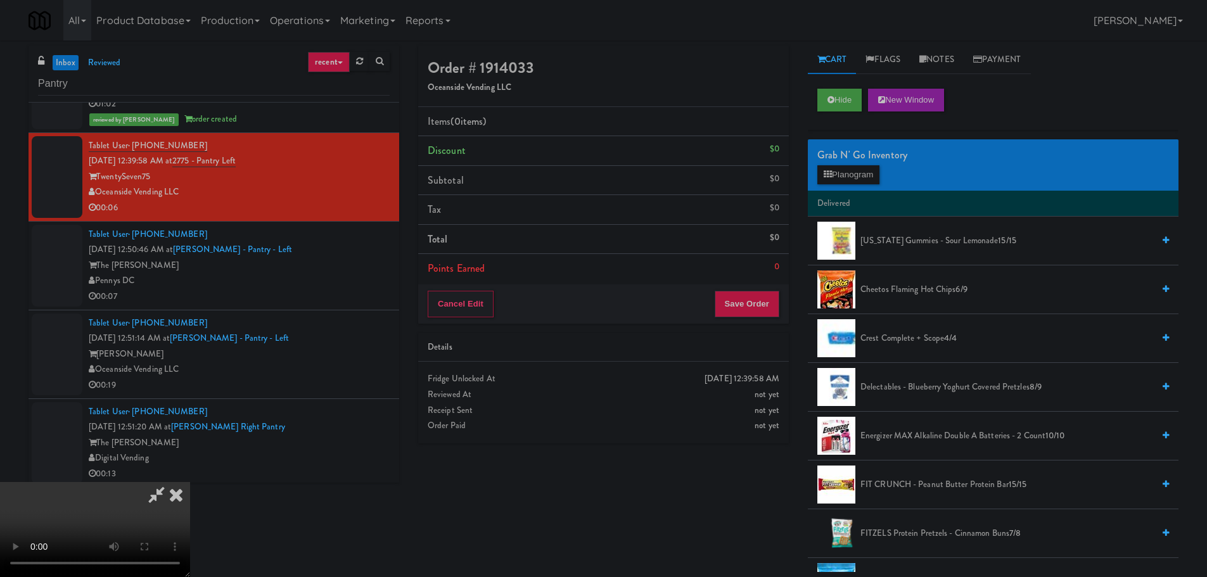
scroll to position [218, 0]
click at [190, 482] on video at bounding box center [95, 529] width 190 height 95
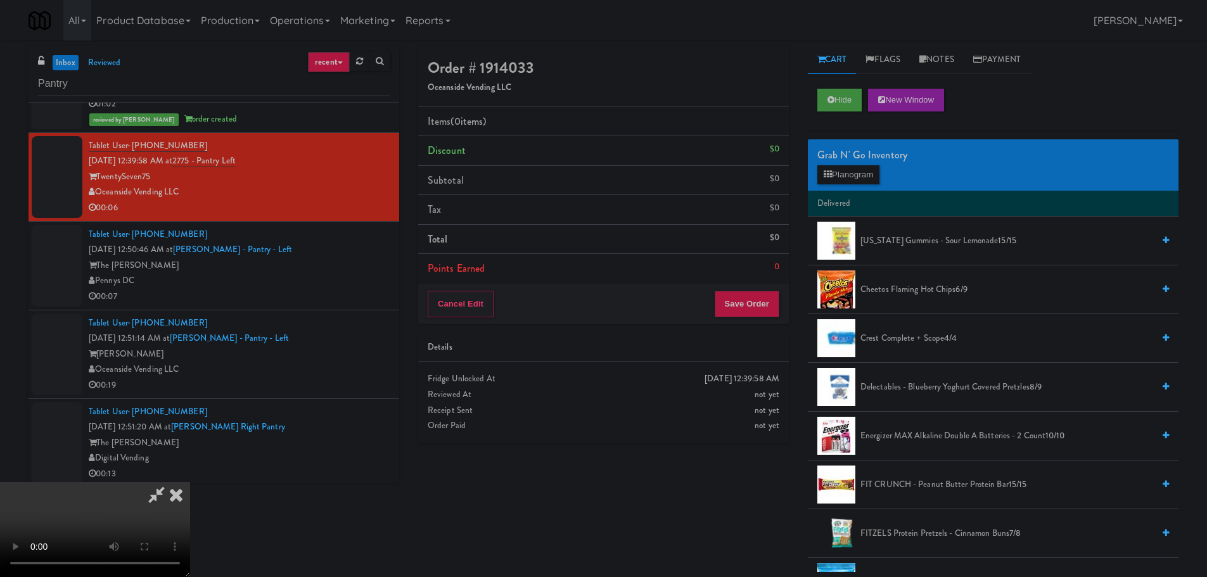
scroll to position [0, 0]
click at [190, 482] on video at bounding box center [95, 529] width 190 height 95
drag, startPoint x: 409, startPoint y: 385, endPoint x: 440, endPoint y: 363, distance: 37.7
click at [190, 482] on video at bounding box center [95, 529] width 190 height 95
click at [844, 181] on button "Planogram" at bounding box center [849, 174] width 62 height 19
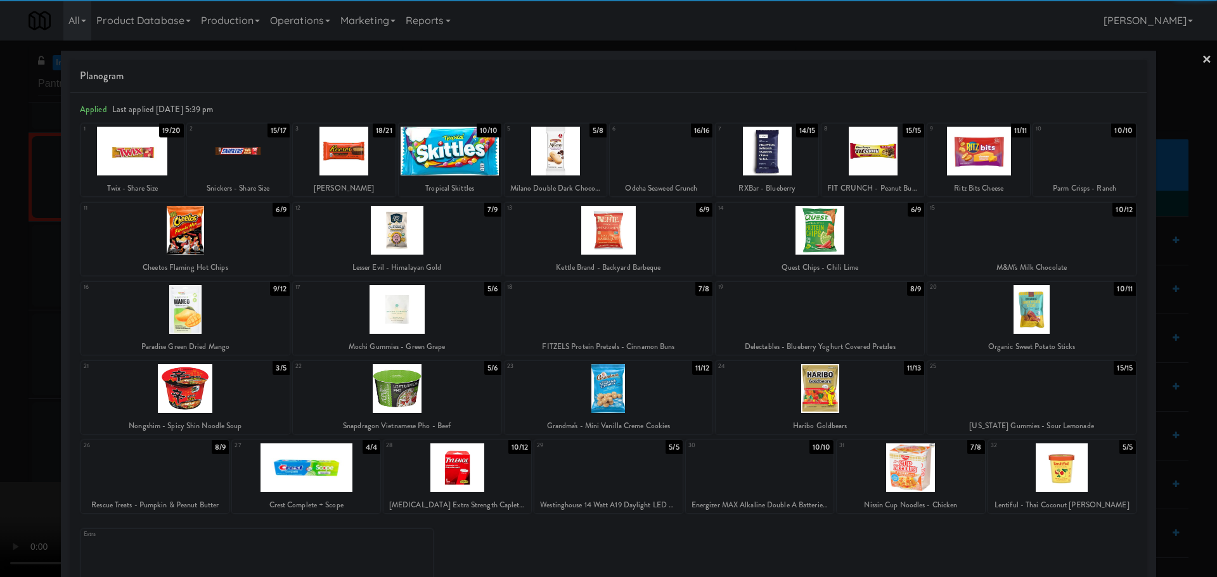
click at [656, 173] on div at bounding box center [661, 151] width 103 height 49
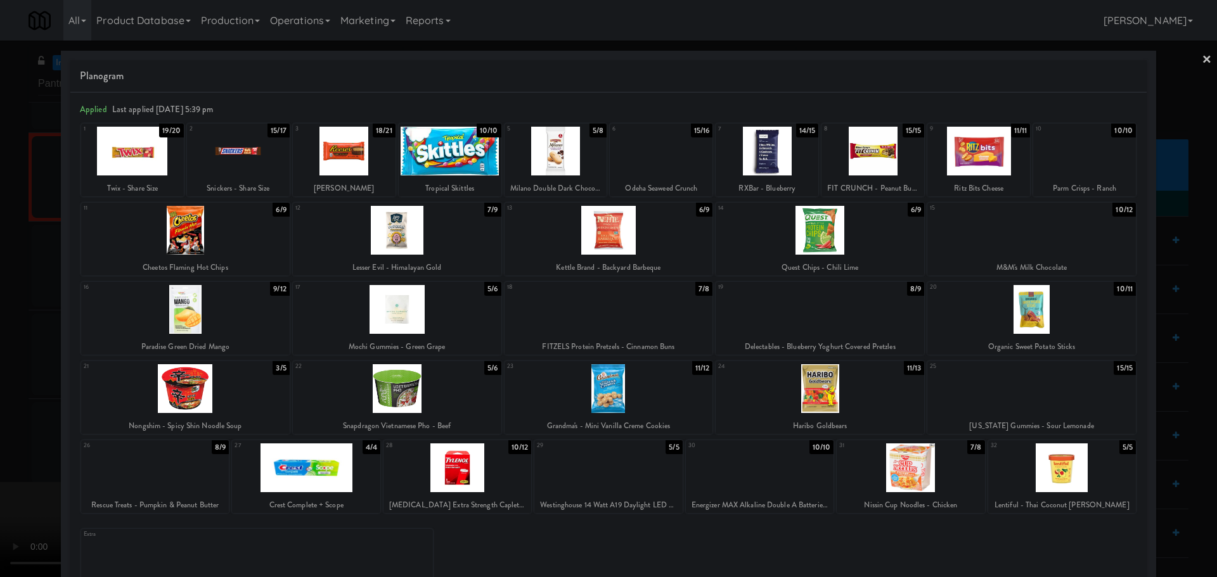
click at [0, 334] on div at bounding box center [608, 288] width 1217 height 577
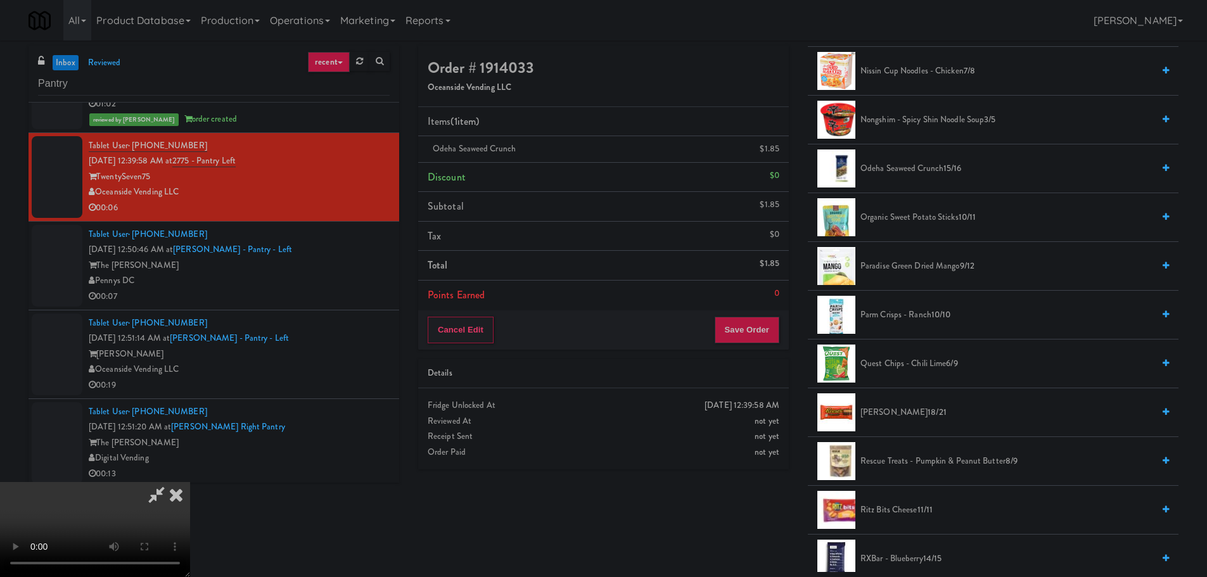
scroll to position [887, 0]
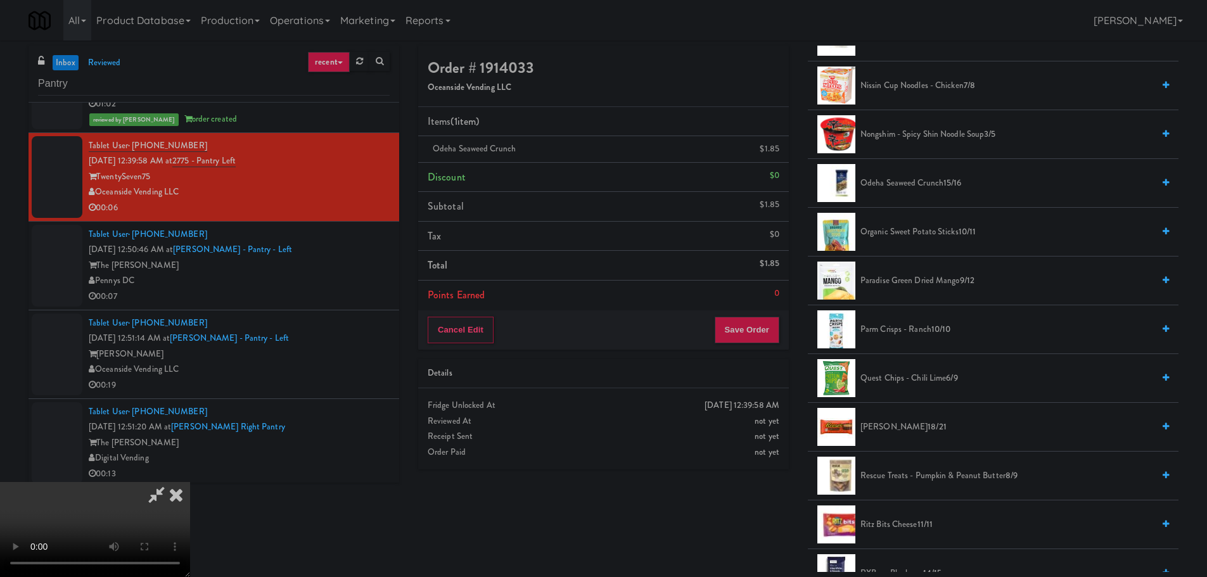
click at [190, 482] on video at bounding box center [95, 529] width 190 height 95
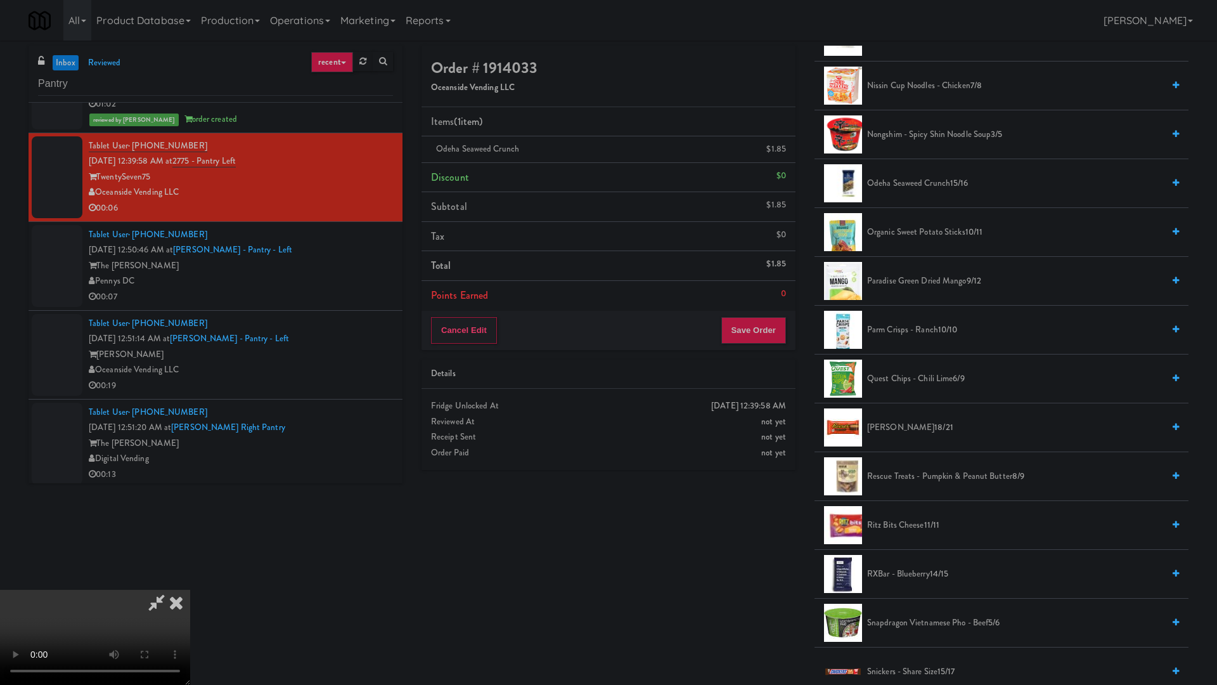
click at [190, 577] on video at bounding box center [95, 636] width 190 height 95
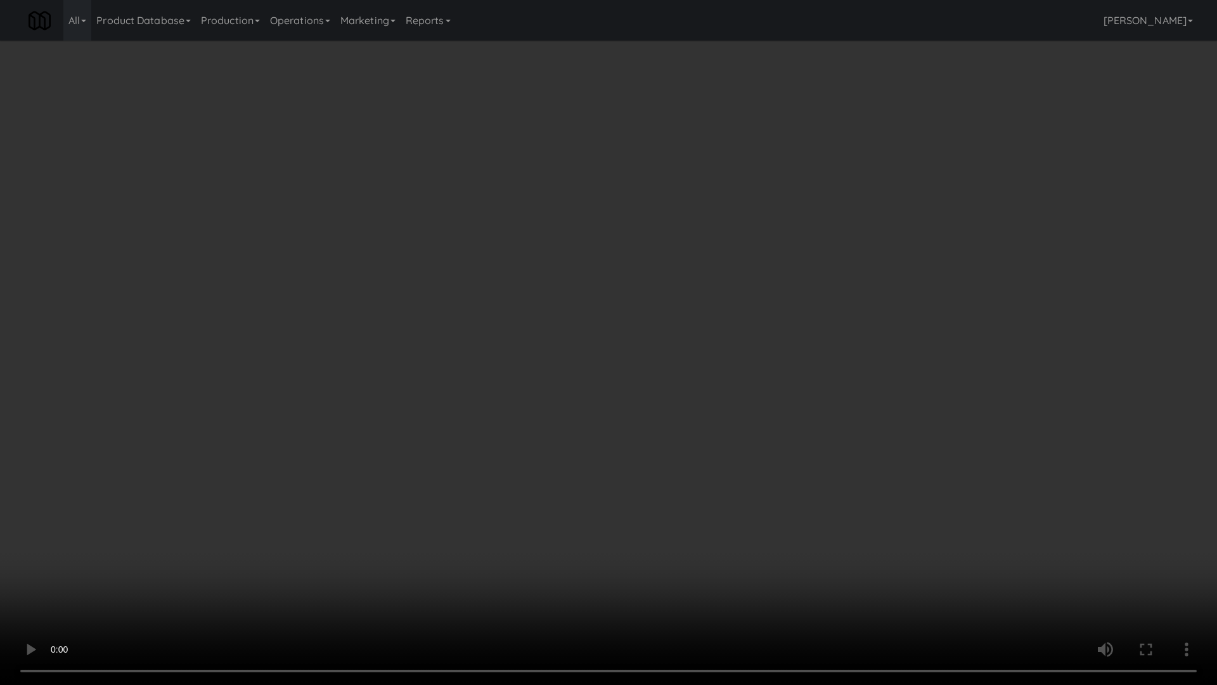
click at [501, 386] on video at bounding box center [608, 342] width 1217 height 685
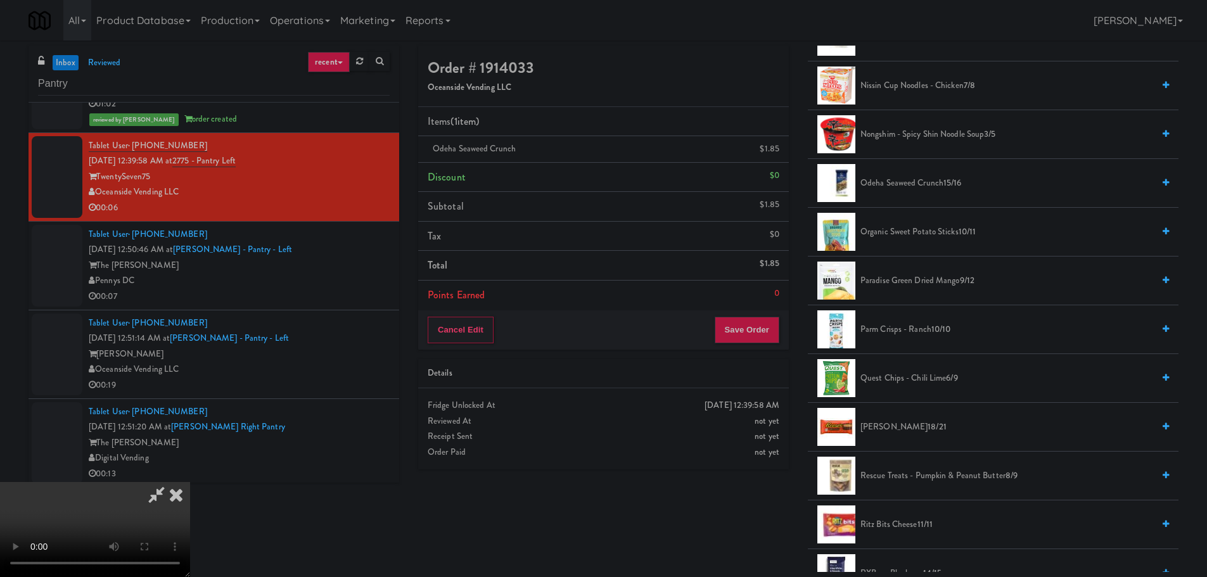
scroll to position [0, 0]
click at [190, 512] on video at bounding box center [95, 529] width 190 height 95
click at [190, 482] on video at bounding box center [95, 529] width 190 height 95
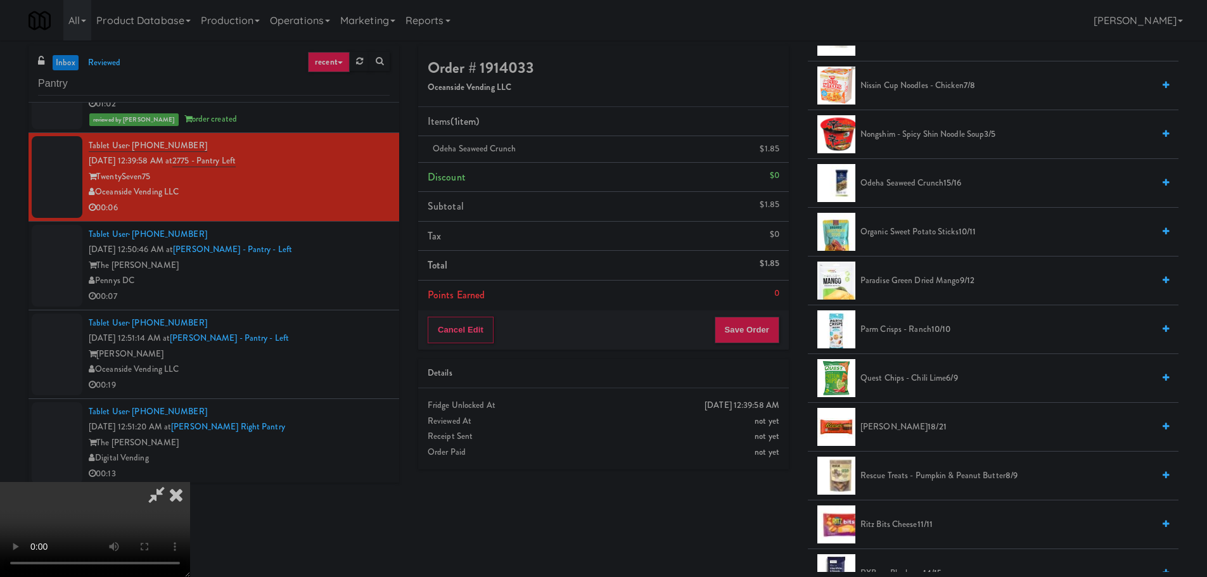
click at [190, 482] on video at bounding box center [95, 529] width 190 height 95
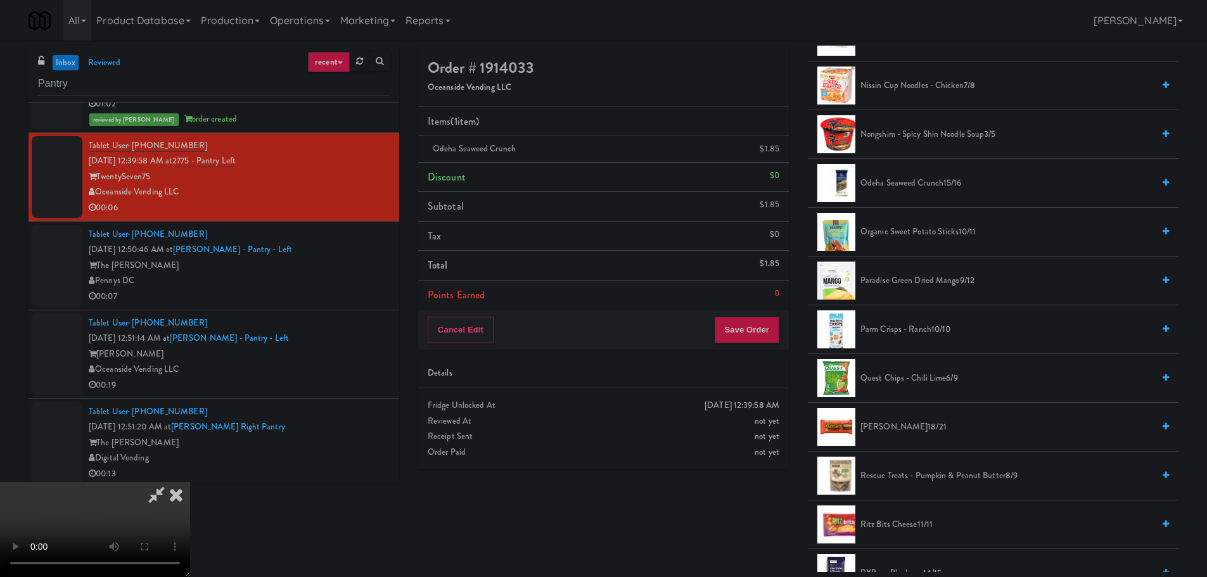
click at [190, 482] on video at bounding box center [95, 529] width 190 height 95
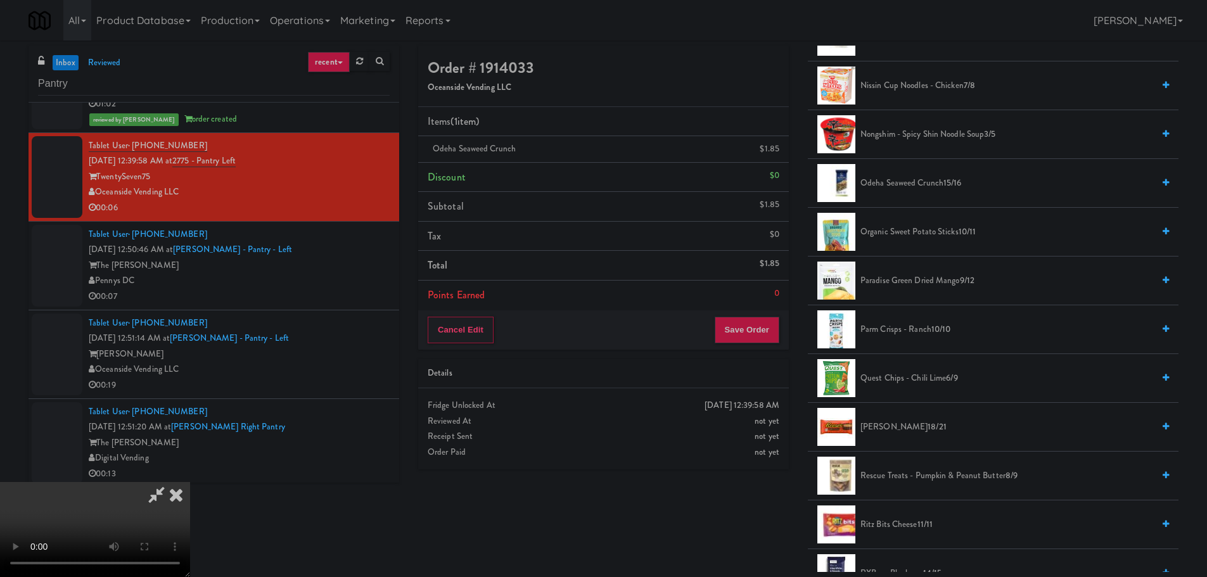
scroll to position [218, 0]
click at [744, 331] on button "Save Order" at bounding box center [747, 330] width 65 height 27
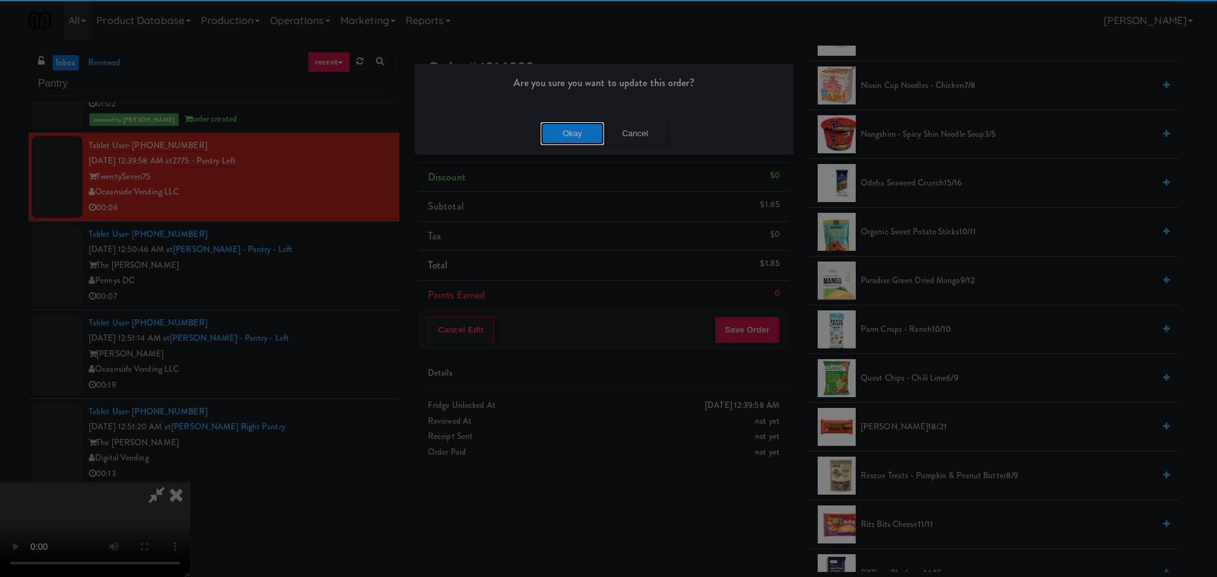
click at [561, 129] on button "Okay" at bounding box center [572, 133] width 63 height 23
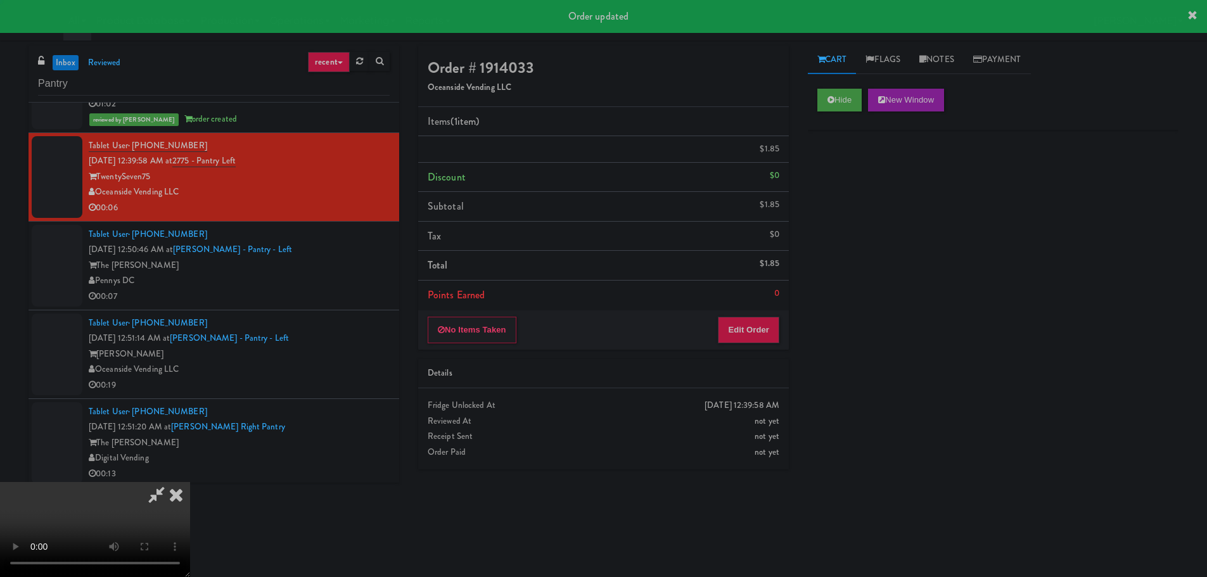
scroll to position [0, 0]
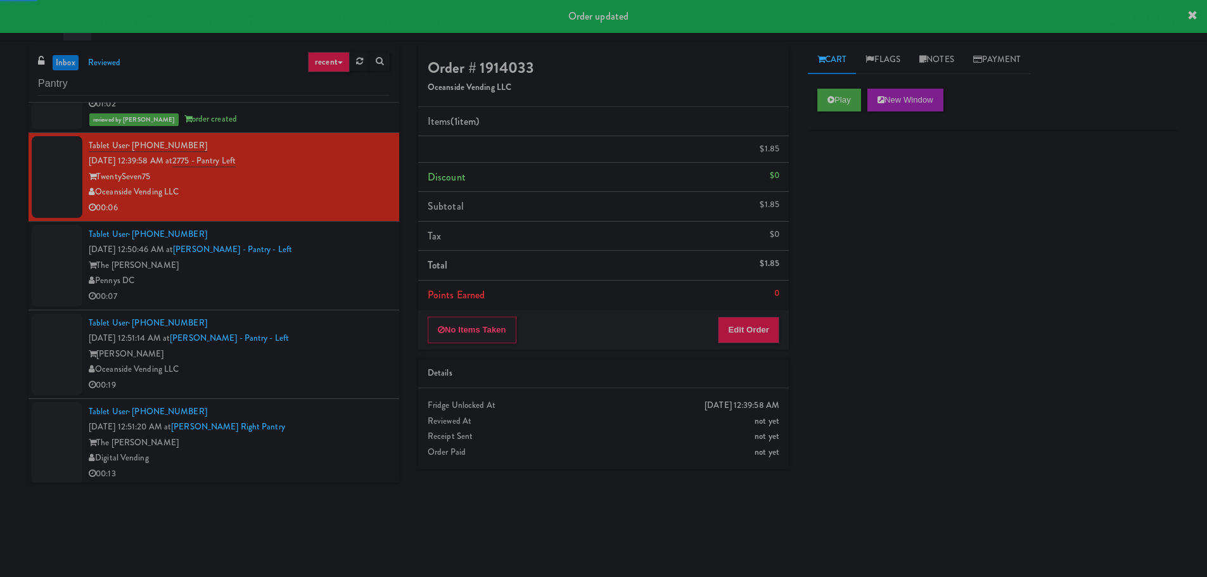
click at [321, 290] on div "00:07" at bounding box center [239, 297] width 301 height 16
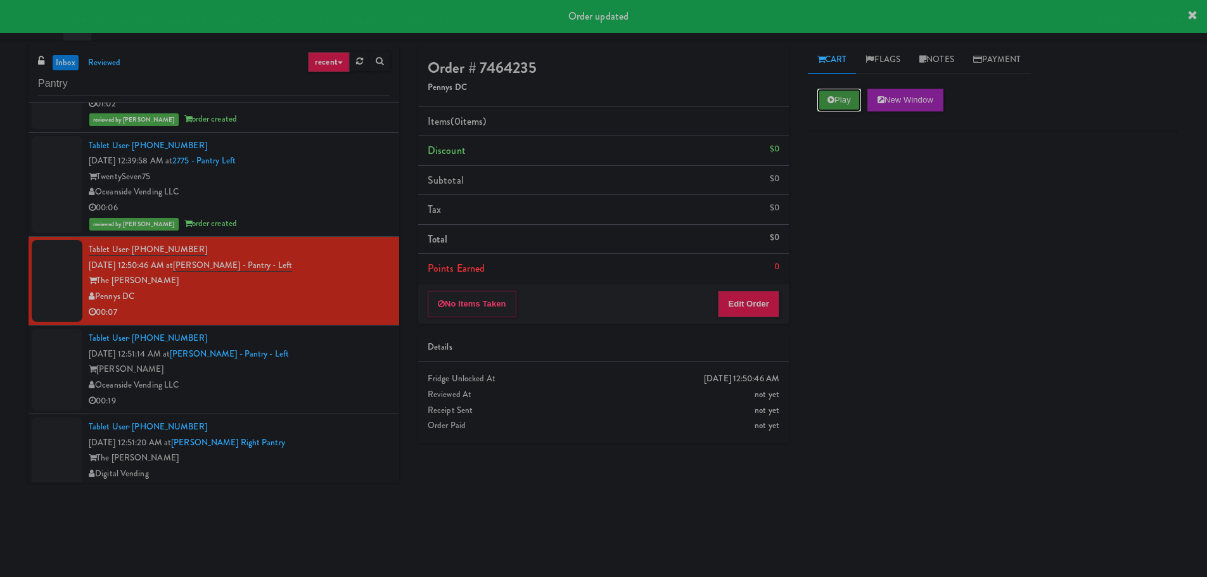
click at [840, 91] on button "Play" at bounding box center [840, 100] width 44 height 23
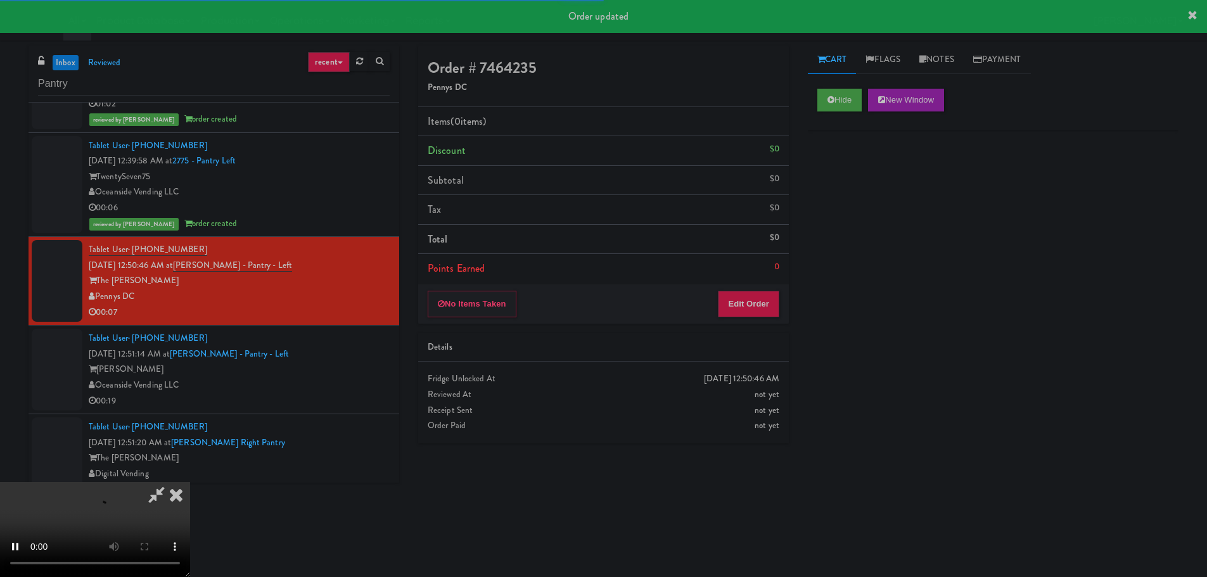
click at [787, 302] on div "No Items Taken Edit Order" at bounding box center [603, 304] width 371 height 39
click at [768, 307] on button "Edit Order" at bounding box center [748, 304] width 61 height 27
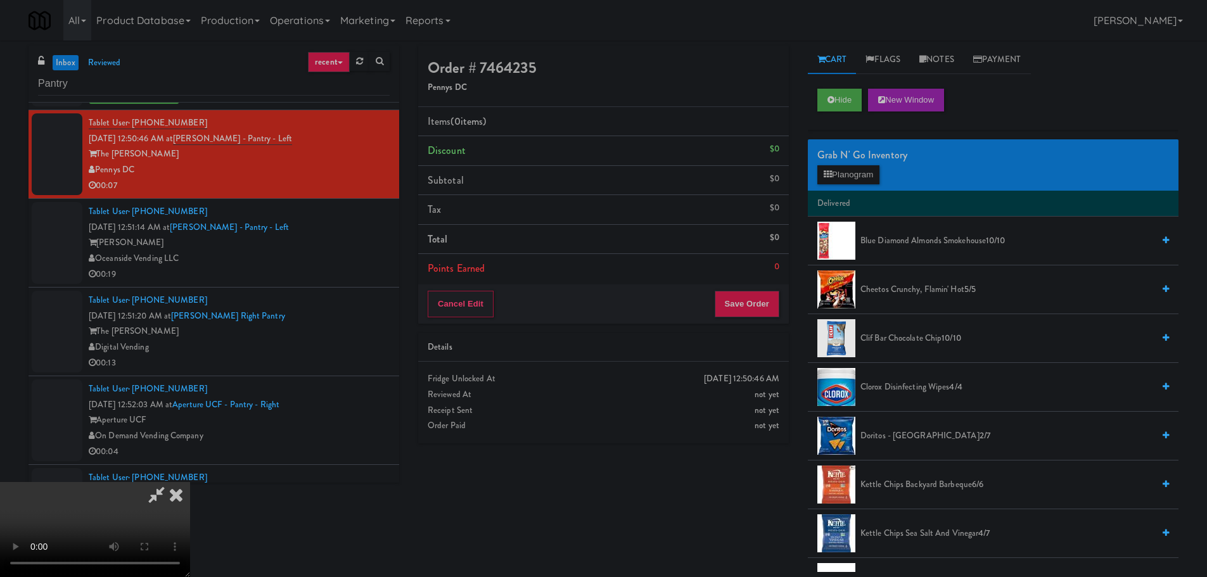
click at [190, 482] on video at bounding box center [95, 529] width 190 height 95
click at [883, 432] on span "Doritos - Cool Ranch 2/7" at bounding box center [1007, 436] width 293 height 16
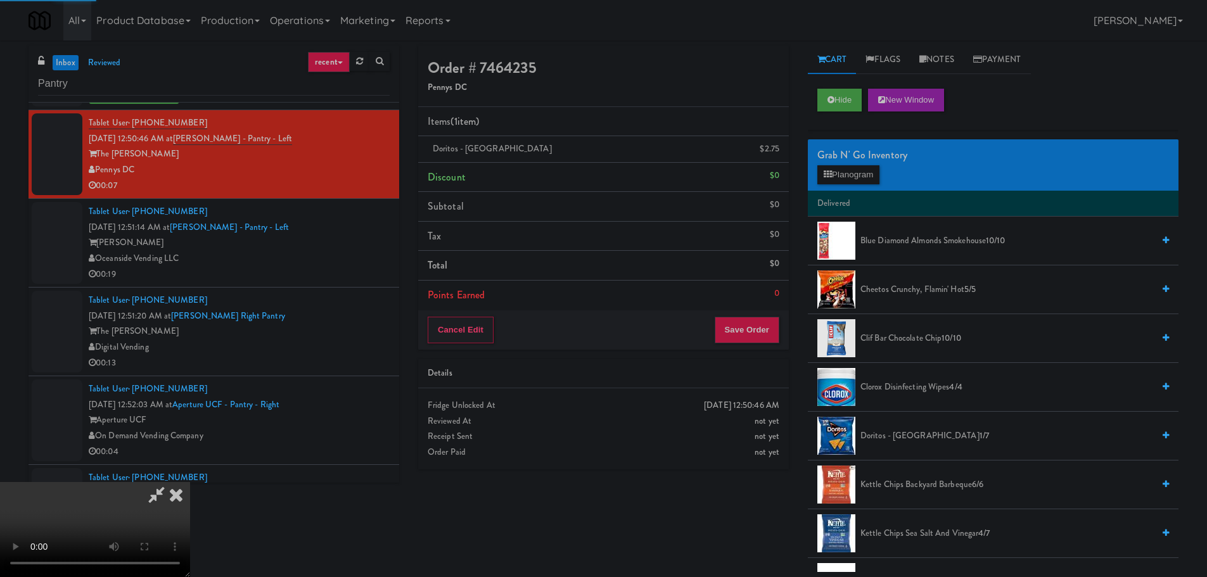
click at [190, 482] on video at bounding box center [95, 529] width 190 height 95
click at [759, 333] on button "Save Order" at bounding box center [747, 330] width 65 height 27
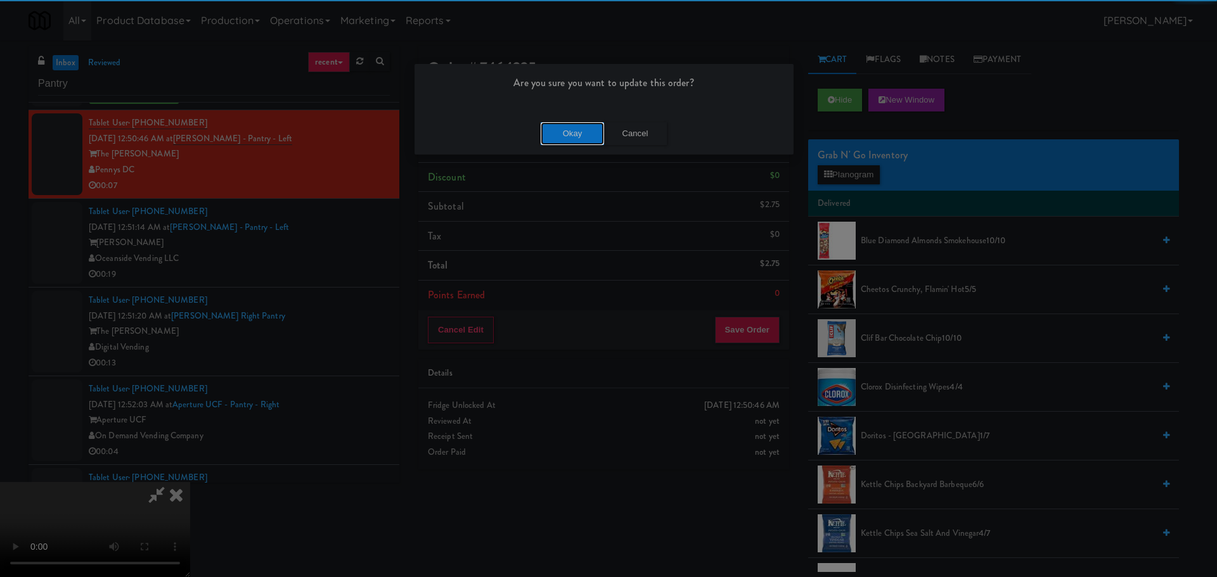
click at [550, 125] on button "Okay" at bounding box center [572, 133] width 63 height 23
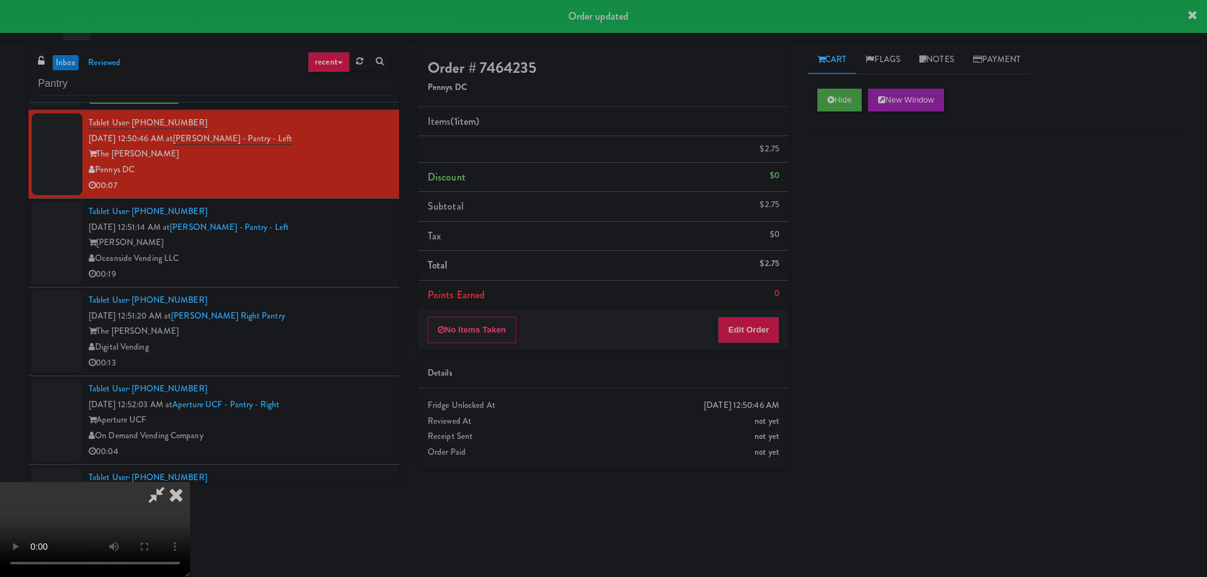
click at [358, 257] on div "Oceanside Vending LLC" at bounding box center [239, 259] width 301 height 16
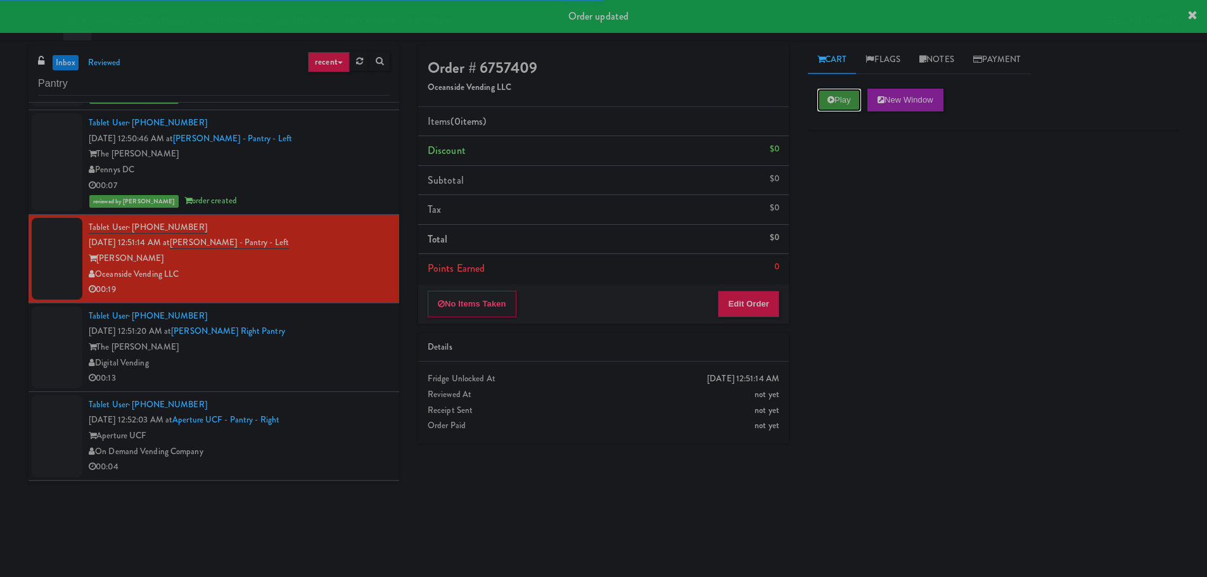
click at [831, 102] on icon at bounding box center [831, 100] width 7 height 8
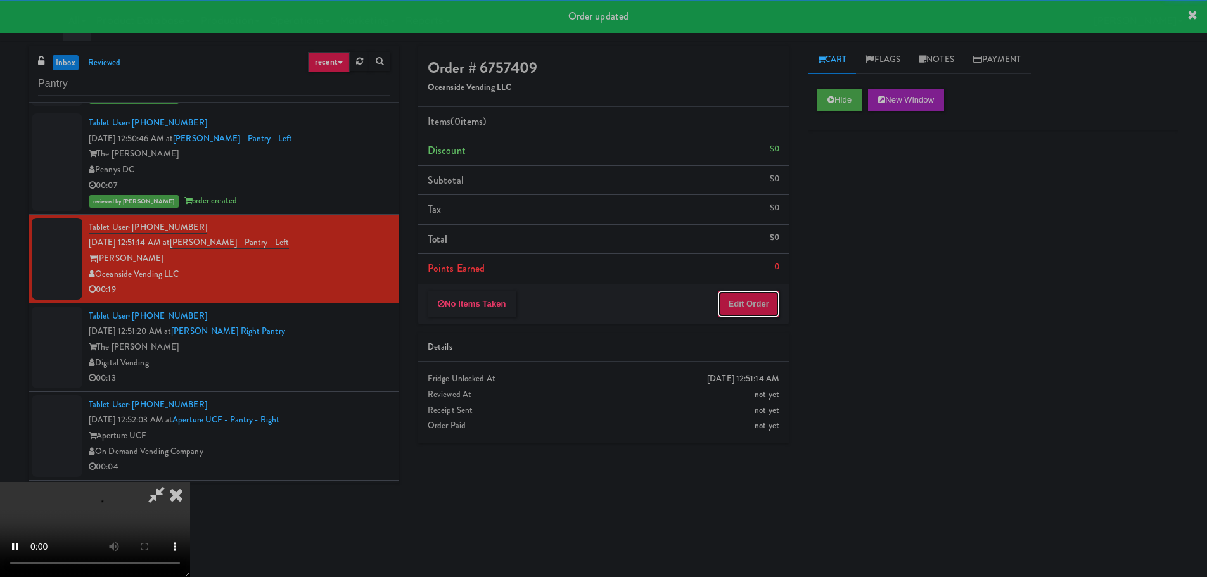
click at [762, 297] on button "Edit Order" at bounding box center [748, 304] width 61 height 27
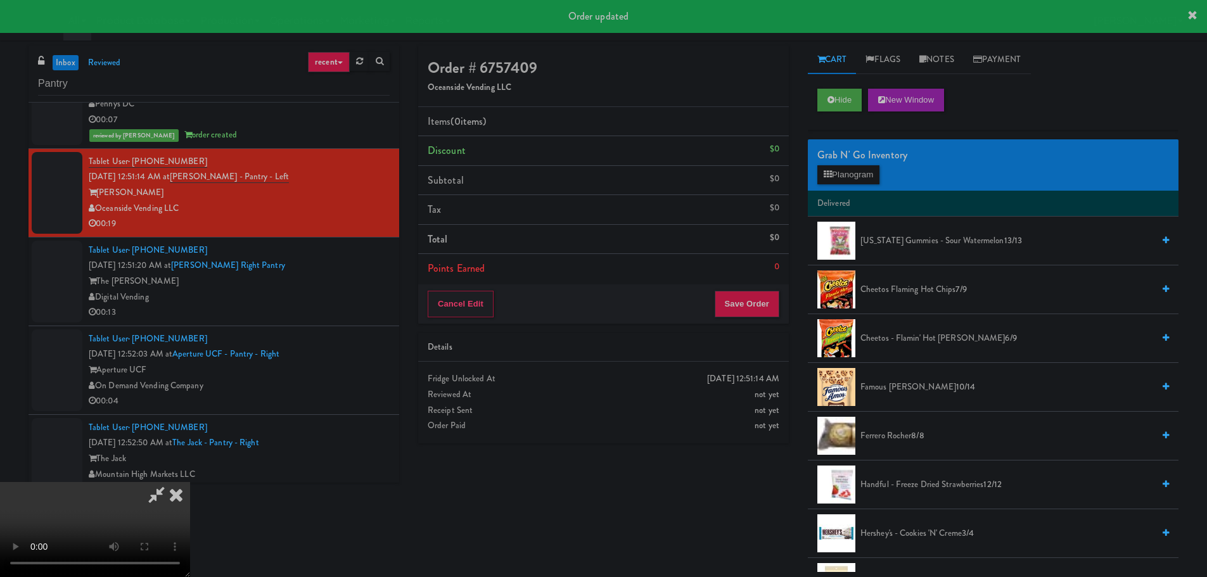
scroll to position [3169, 0]
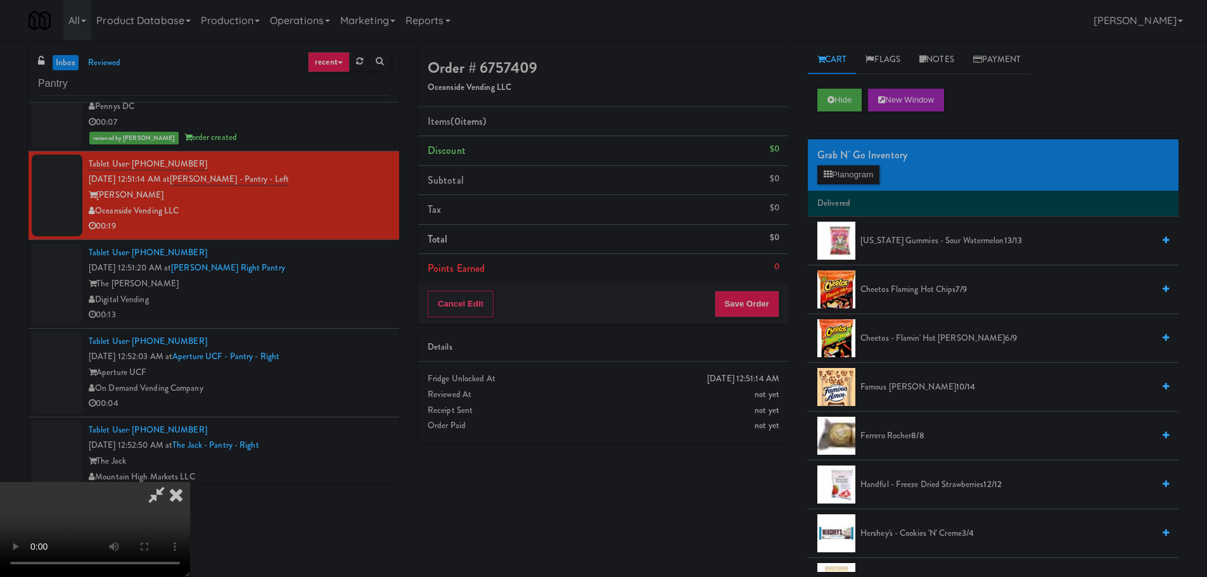
click at [190, 482] on video at bounding box center [95, 529] width 190 height 95
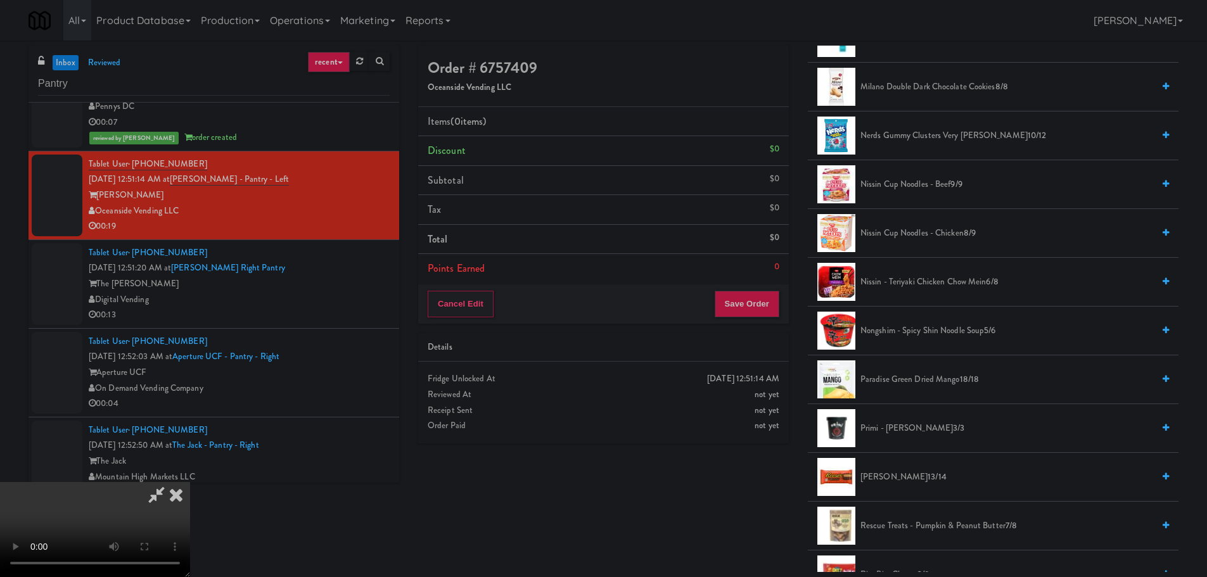
scroll to position [887, 0]
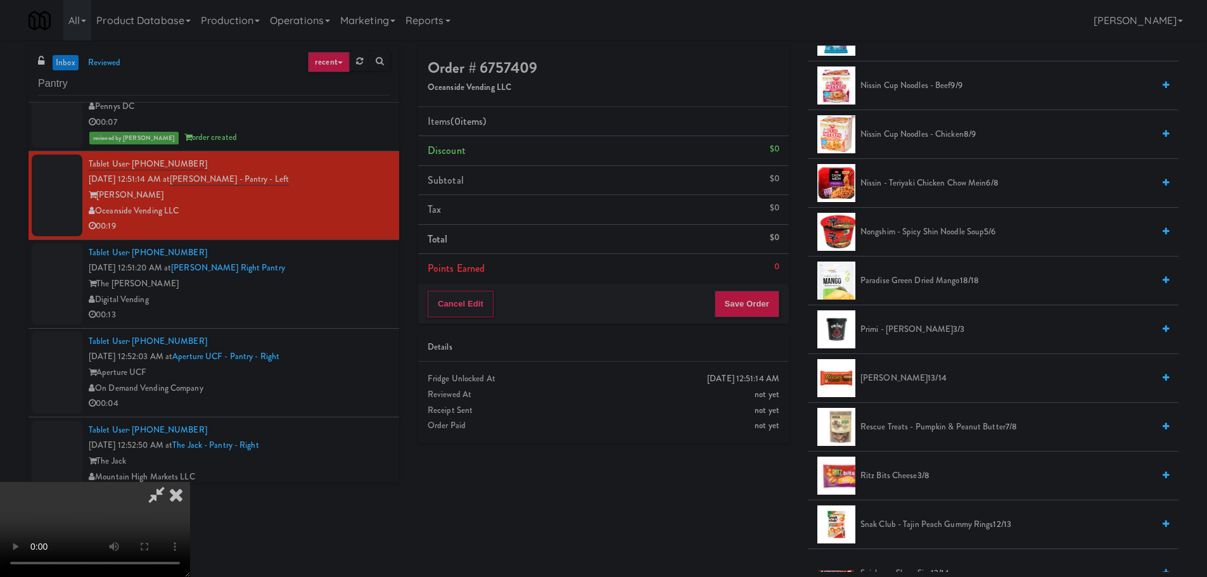
click at [883, 383] on span "[PERSON_NAME] 13/14" at bounding box center [1007, 379] width 293 height 16
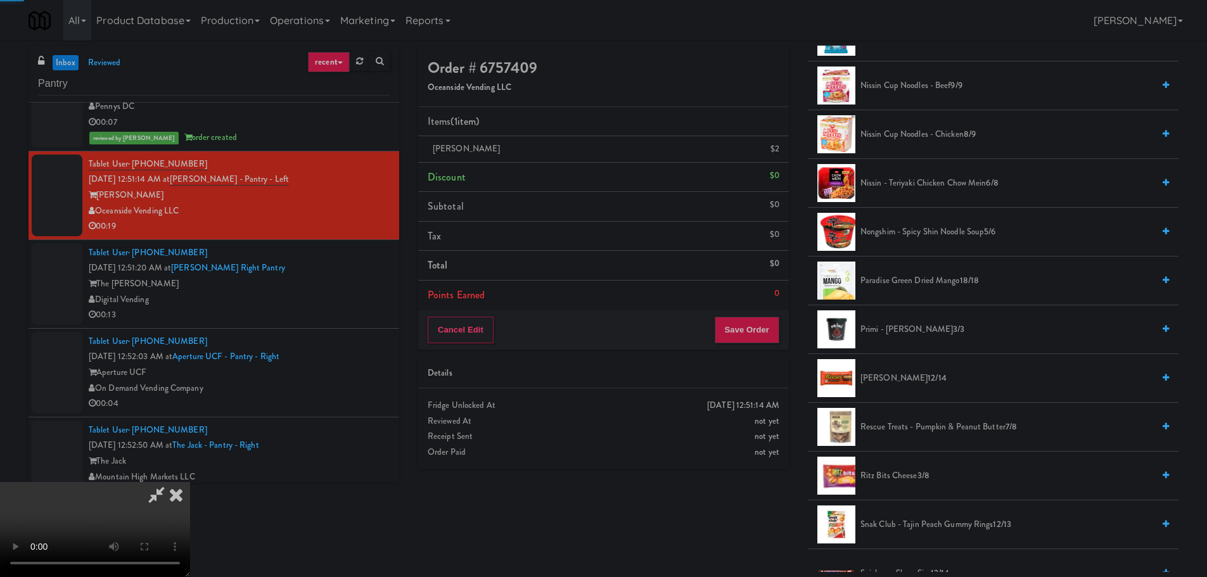
drag, startPoint x: 543, startPoint y: 369, endPoint x: 536, endPoint y: 368, distance: 7.0
click at [190, 482] on video at bounding box center [95, 529] width 190 height 95
drag, startPoint x: 486, startPoint y: 337, endPoint x: 461, endPoint y: 345, distance: 26.3
click at [190, 482] on video at bounding box center [95, 529] width 190 height 95
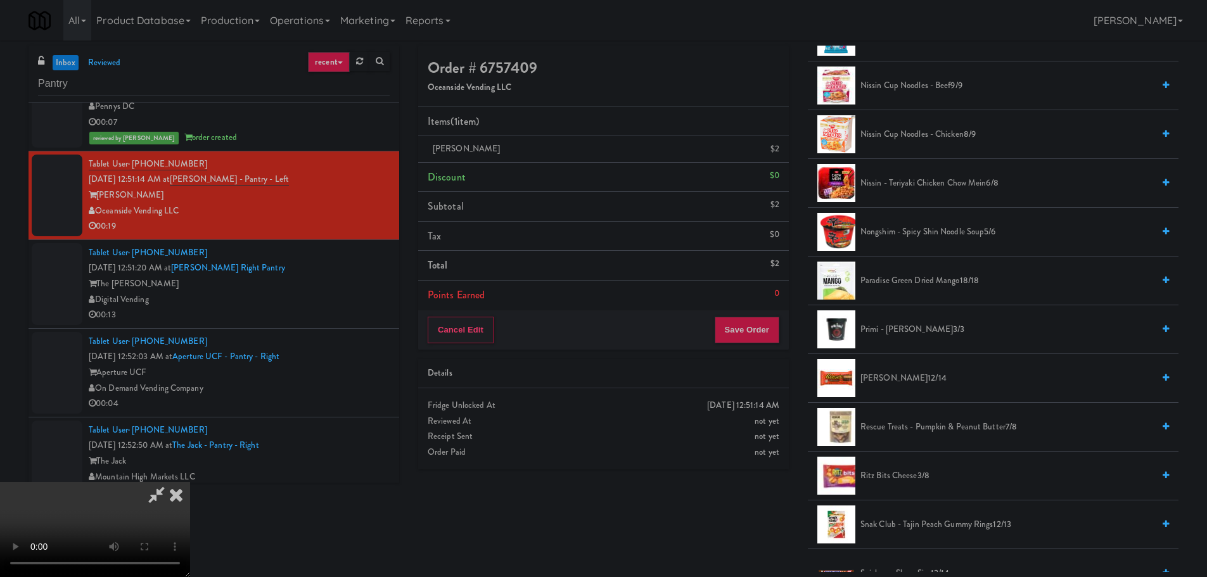
click at [190, 482] on video at bounding box center [95, 529] width 190 height 95
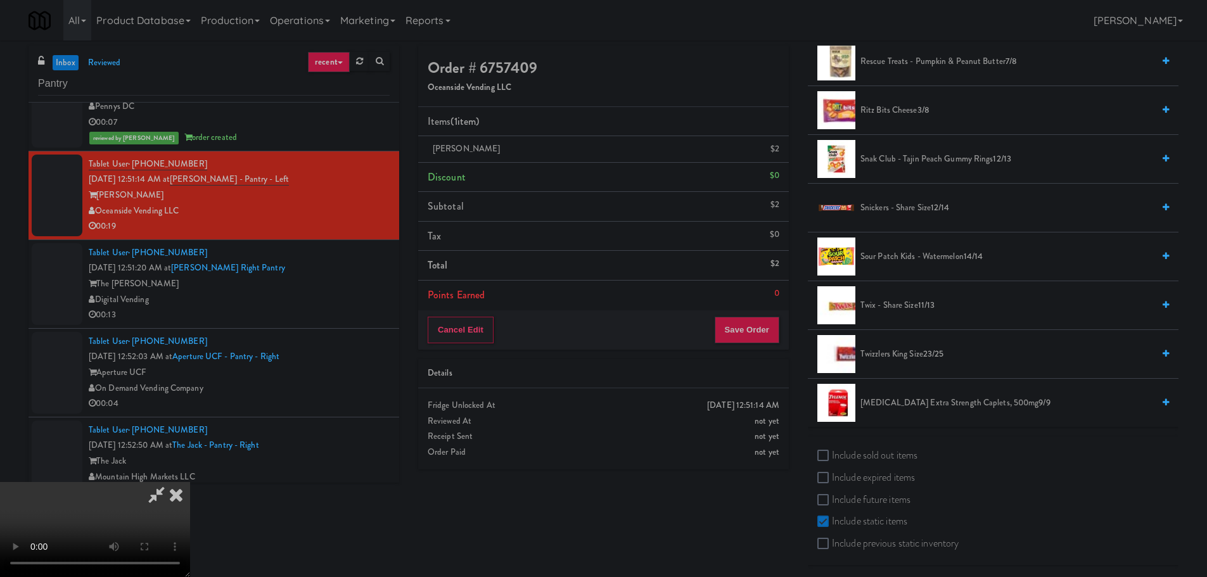
scroll to position [1256, 0]
drag, startPoint x: 895, startPoint y: 203, endPoint x: 856, endPoint y: 224, distance: 44.0
click at [890, 205] on span "Snickers - Share Size 12/14" at bounding box center [1007, 206] width 293 height 16
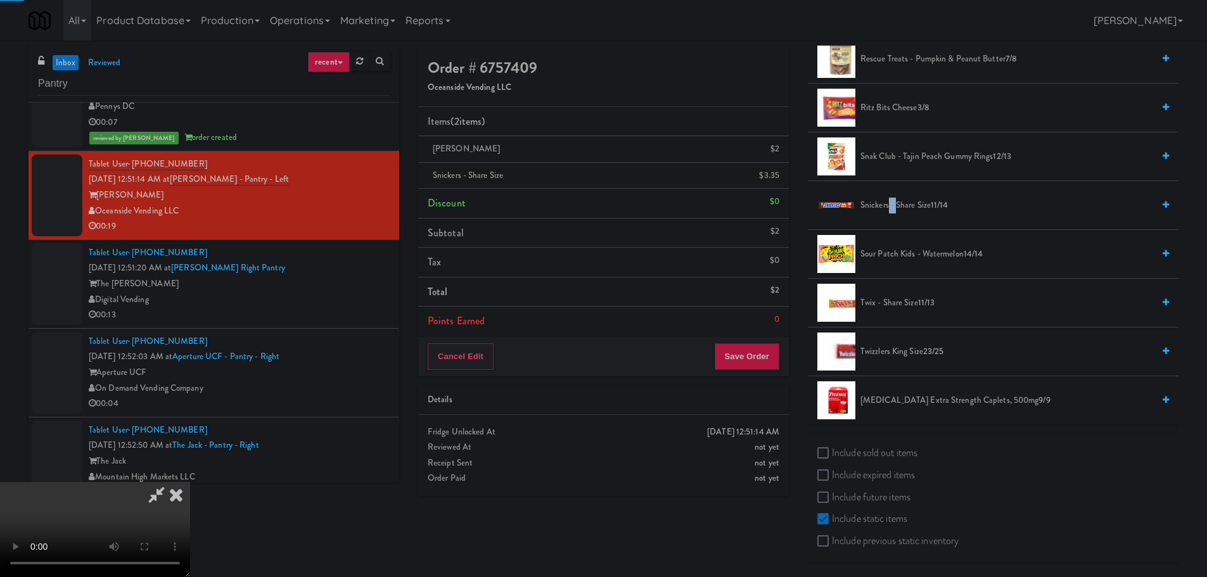
click at [190, 482] on video at bounding box center [95, 529] width 190 height 95
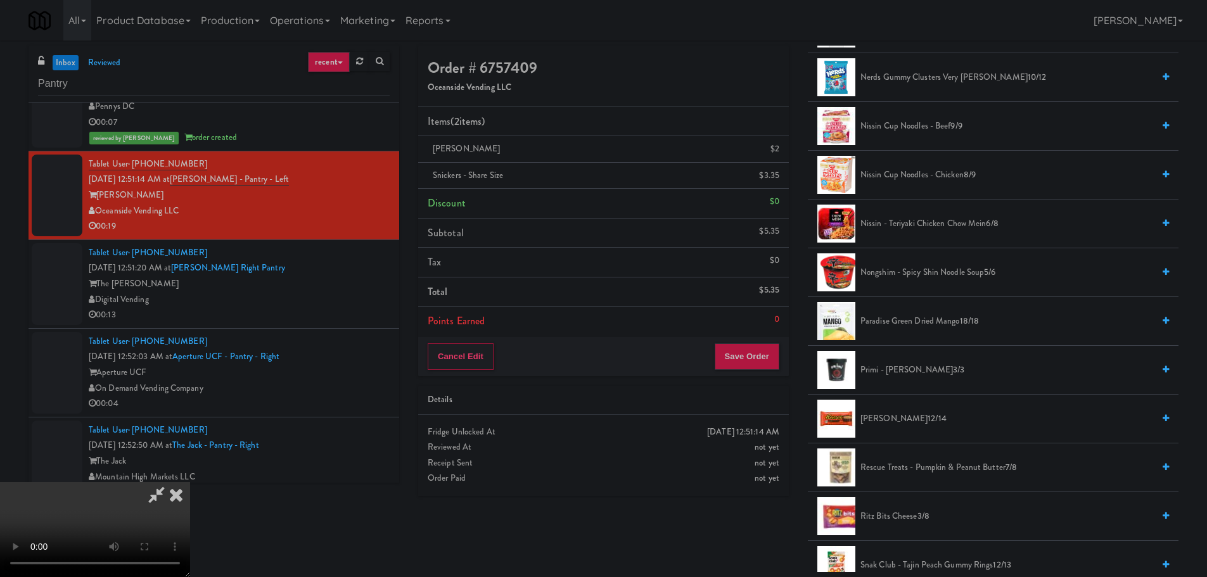
scroll to position [685, 0]
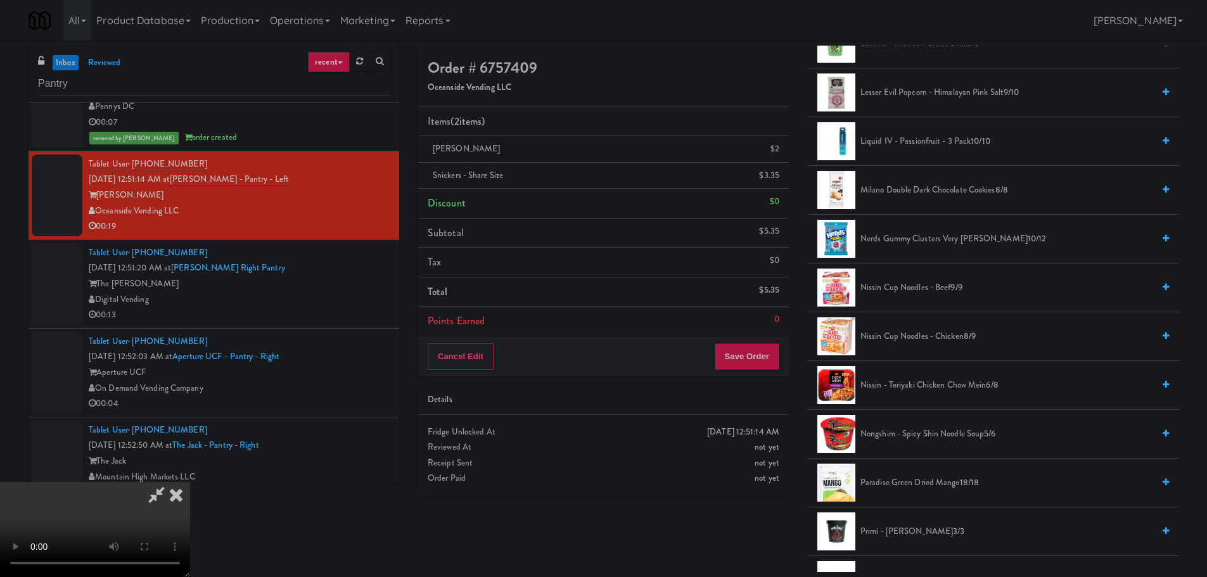
click at [908, 432] on span "Nongshim - Spicy Shin Noodle Soup 5/6" at bounding box center [1007, 435] width 293 height 16
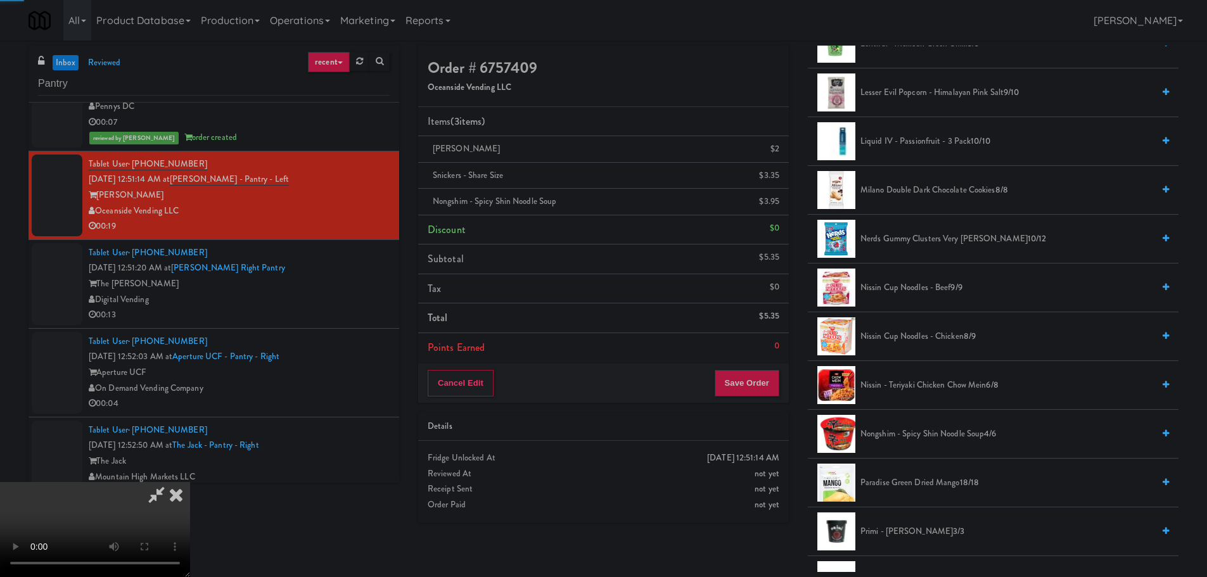
click at [190, 482] on video at bounding box center [95, 529] width 190 height 95
click at [747, 550] on div "Order # 6757409 Oceanside Vending LLC Items (3 items ) [PERSON_NAME] $2 Snicker…" at bounding box center [799, 309] width 780 height 527
click at [753, 375] on button "Save Order" at bounding box center [747, 383] width 65 height 27
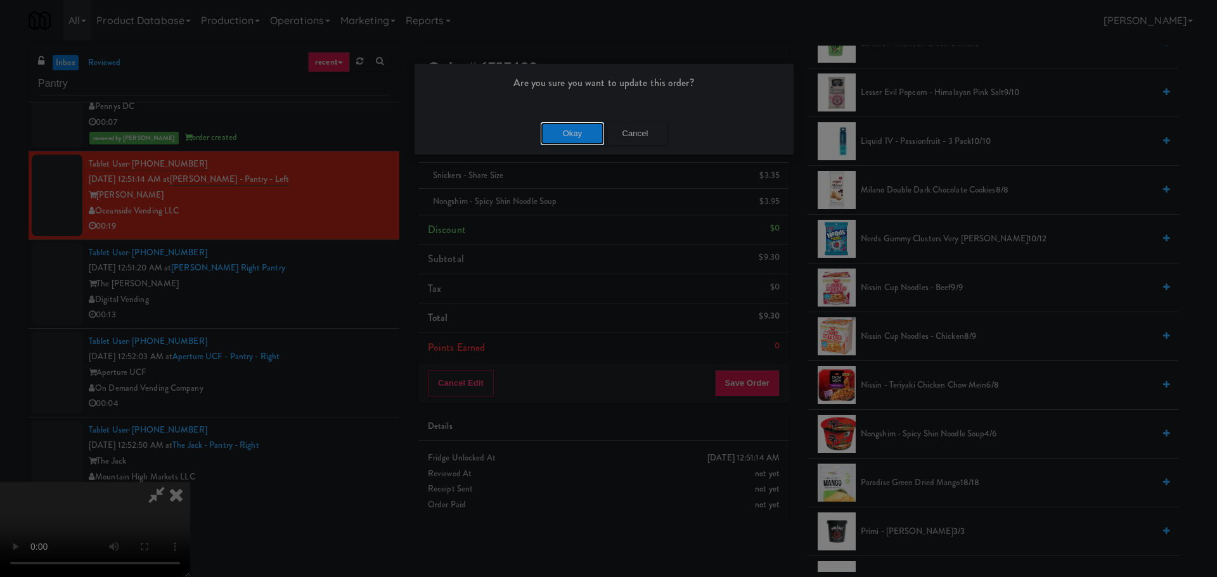
click at [565, 141] on button "Okay" at bounding box center [572, 133] width 63 height 23
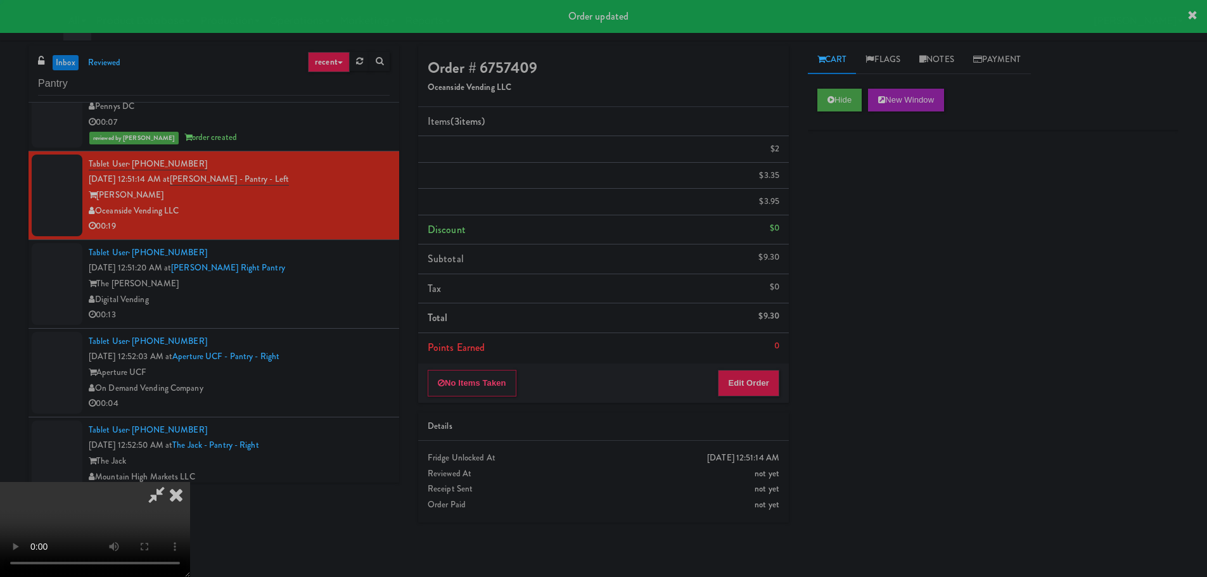
scroll to position [0, 0]
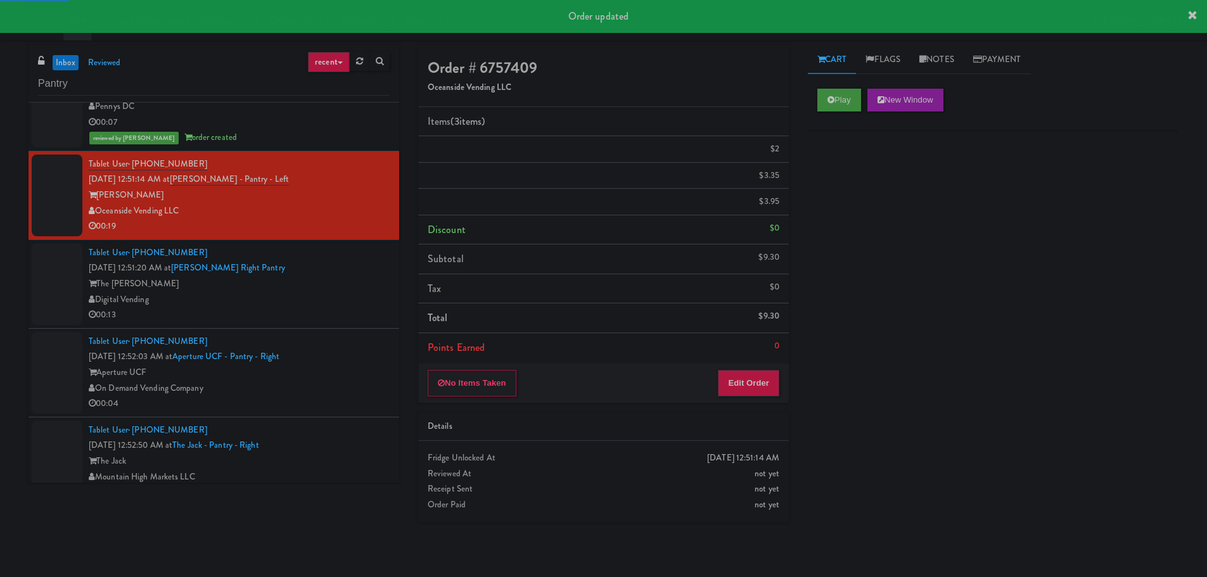
click at [351, 295] on div "Digital Vending" at bounding box center [239, 300] width 301 height 16
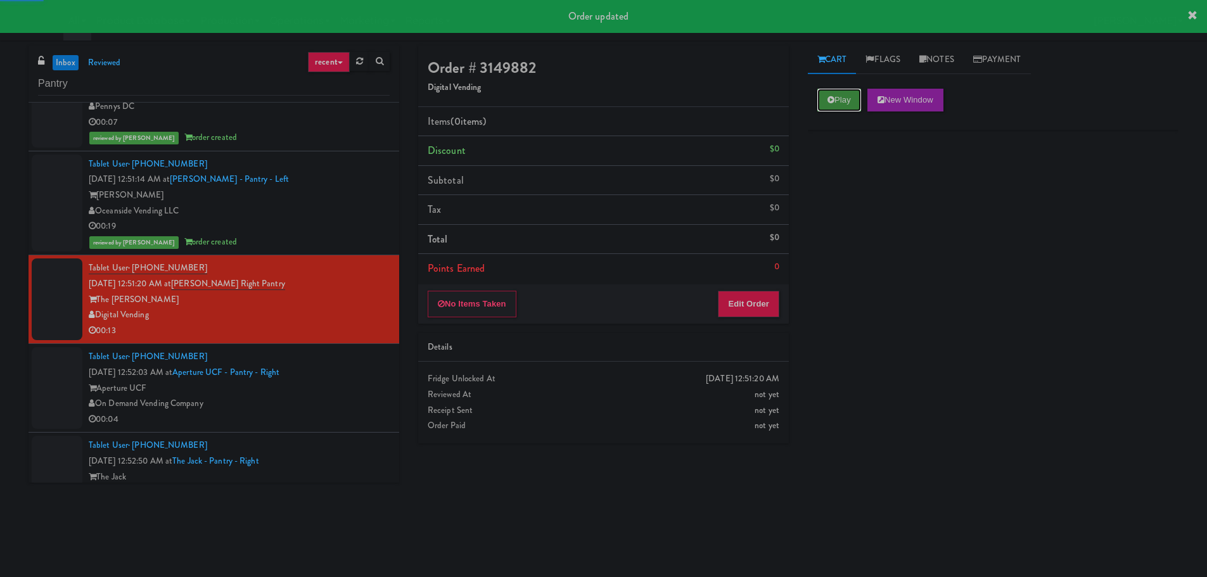
click at [819, 91] on button "Play" at bounding box center [840, 100] width 44 height 23
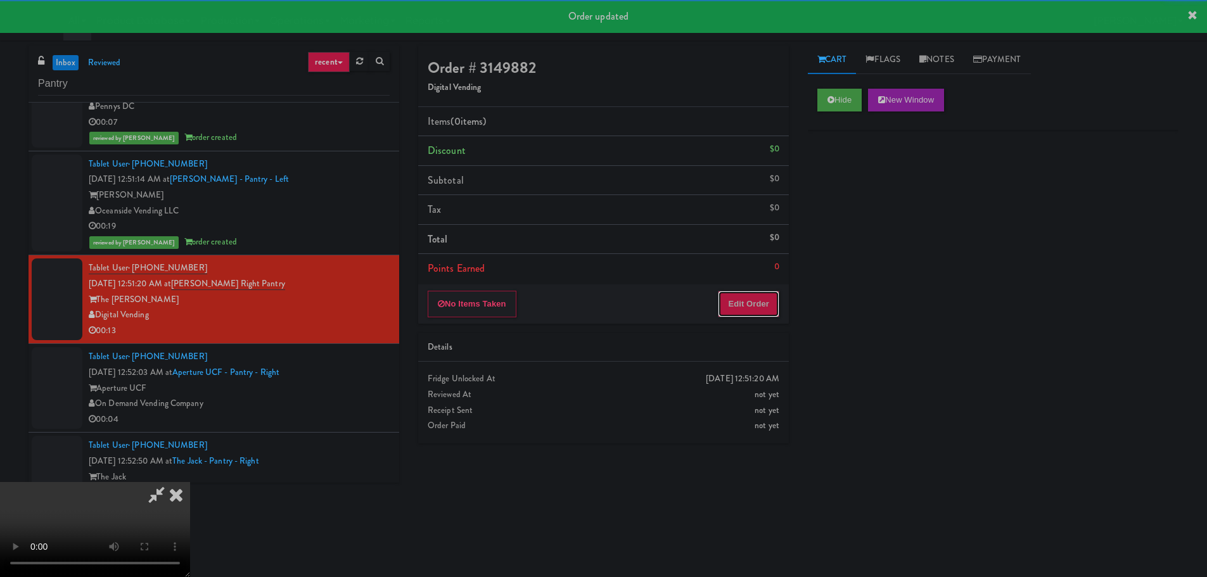
click at [726, 302] on button "Edit Order" at bounding box center [748, 304] width 61 height 27
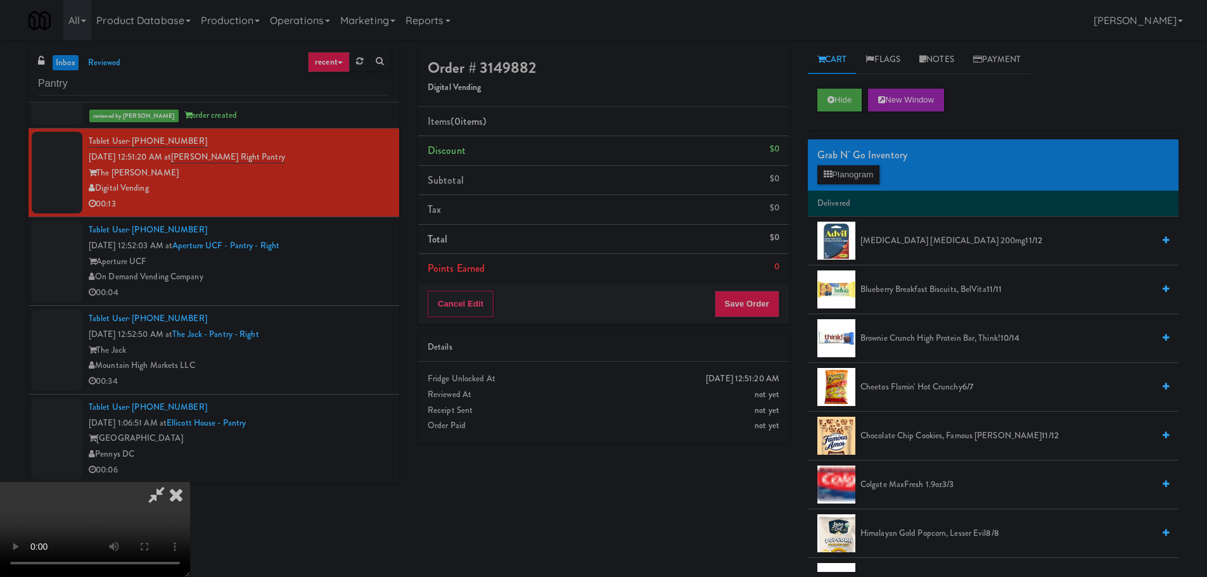
click at [190, 482] on video at bounding box center [95, 529] width 190 height 95
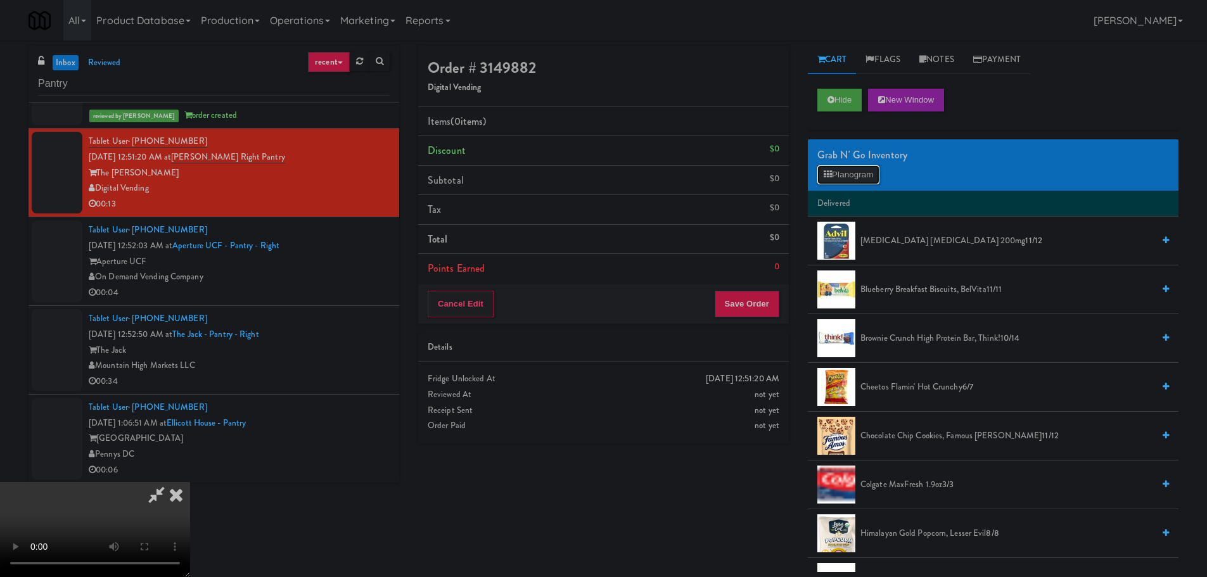
click at [851, 182] on button "Planogram" at bounding box center [849, 174] width 62 height 19
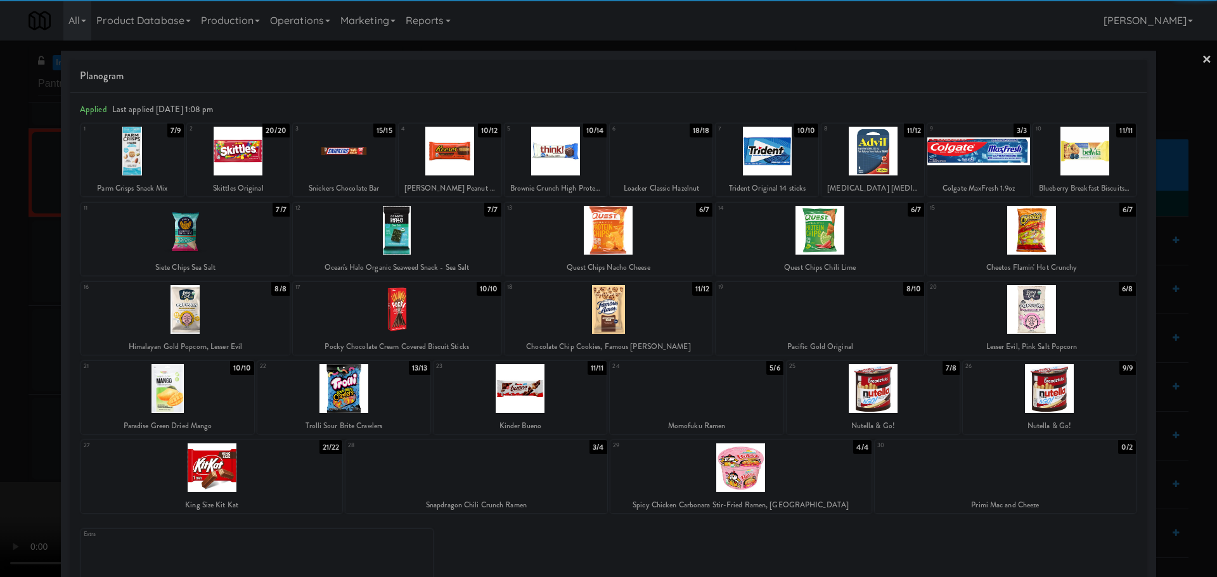
click at [216, 321] on div at bounding box center [185, 309] width 209 height 49
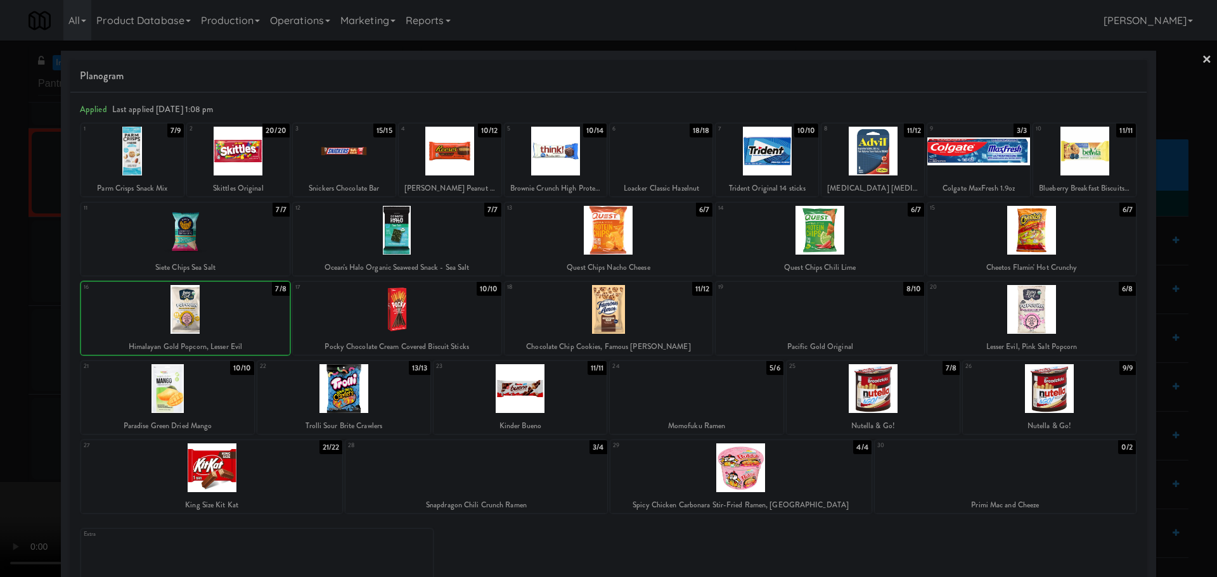
click at [7, 370] on div at bounding box center [608, 288] width 1217 height 577
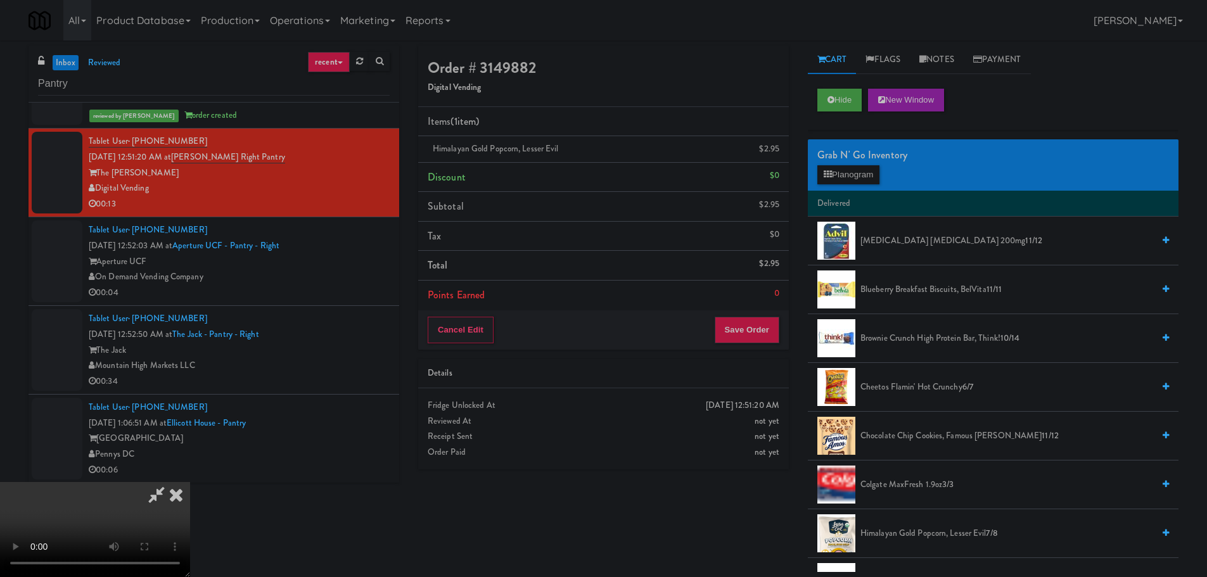
scroll to position [218, 0]
click at [190, 482] on video at bounding box center [95, 529] width 190 height 95
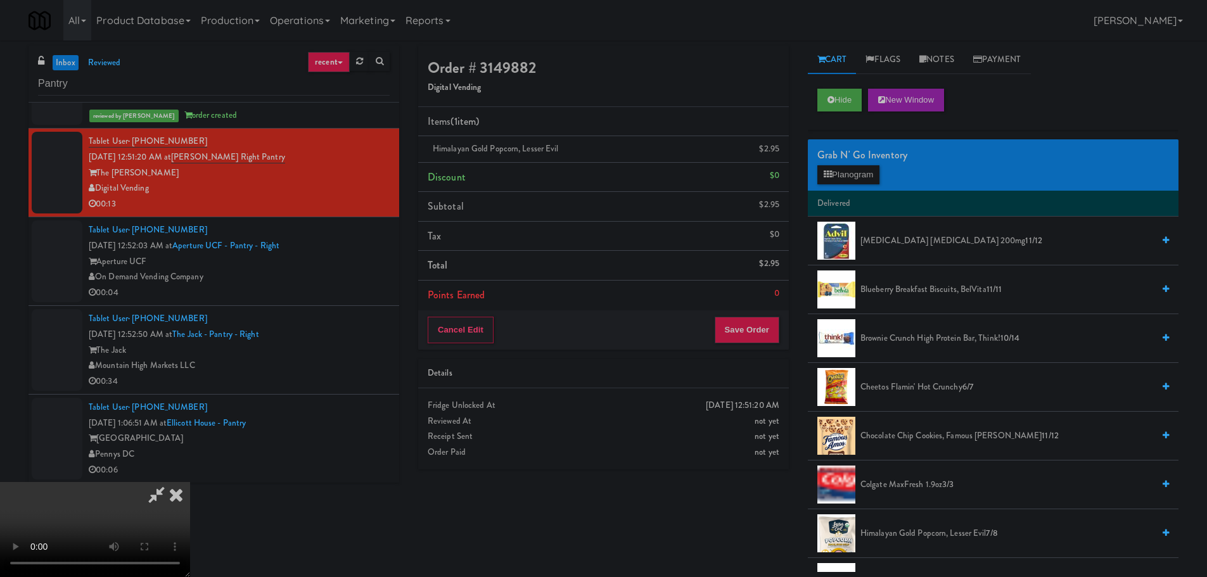
click at [190, 482] on video at bounding box center [95, 529] width 190 height 95
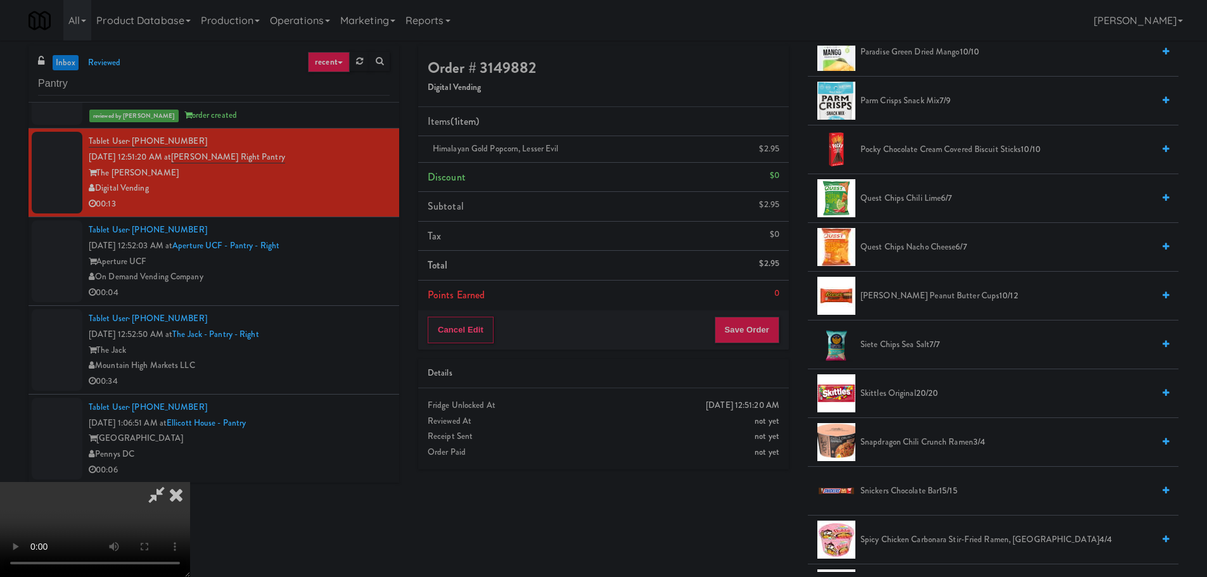
scroll to position [1141, 0]
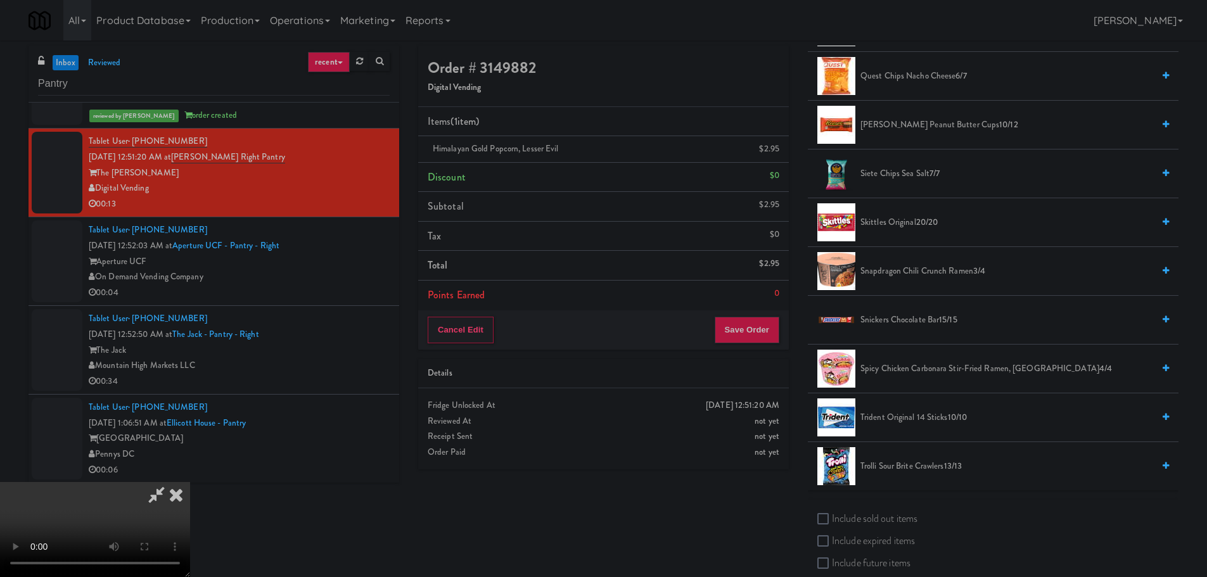
click at [882, 321] on span "Snickers Chocolate Bar 15/15" at bounding box center [1007, 320] width 293 height 16
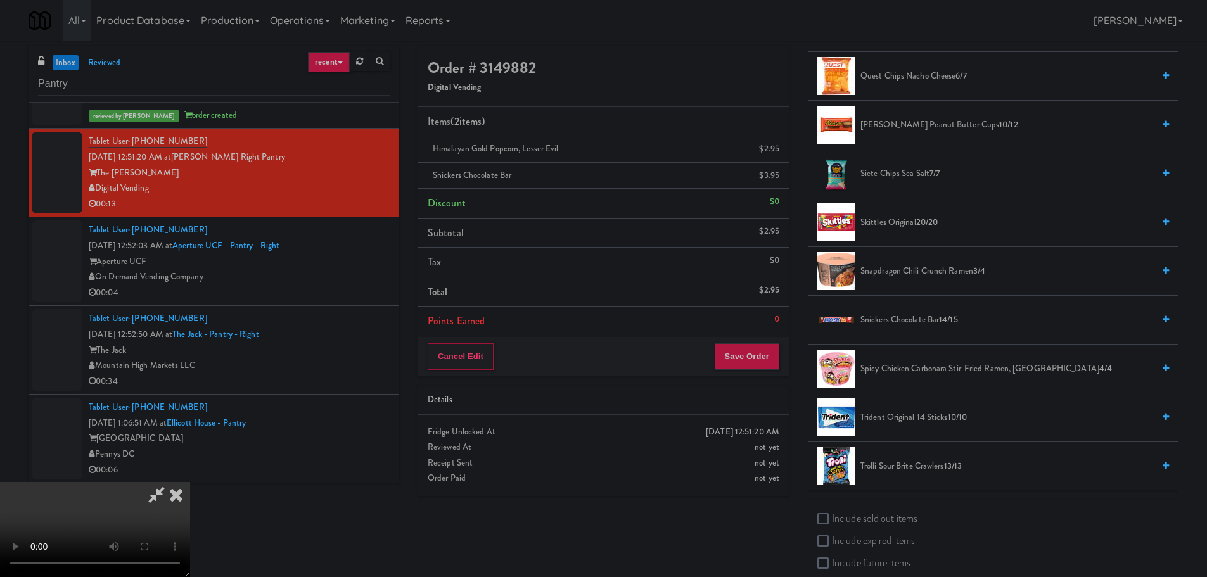
click at [190, 482] on video at bounding box center [95, 529] width 190 height 95
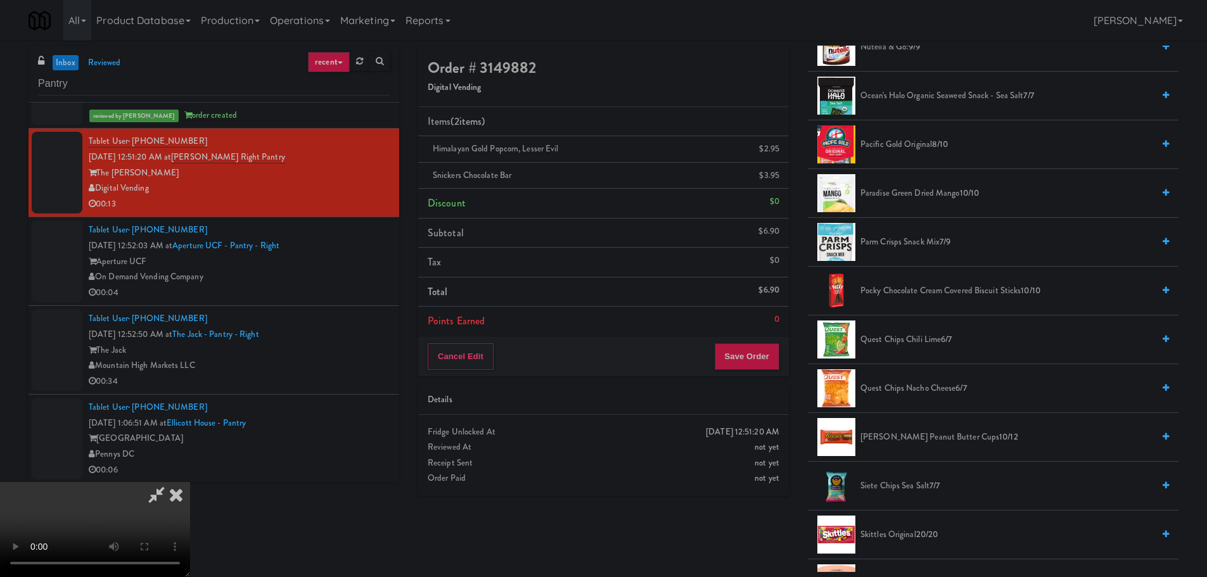
scroll to position [824, 0]
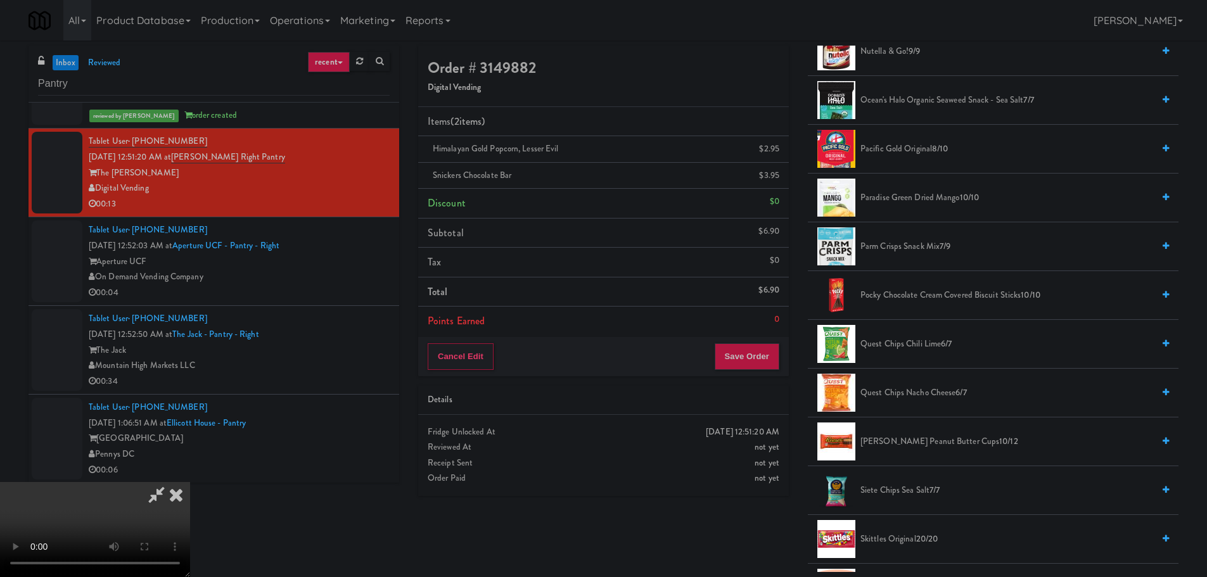
click at [898, 392] on span "Quest Chips Nacho Cheese 6/7" at bounding box center [1007, 393] width 293 height 16
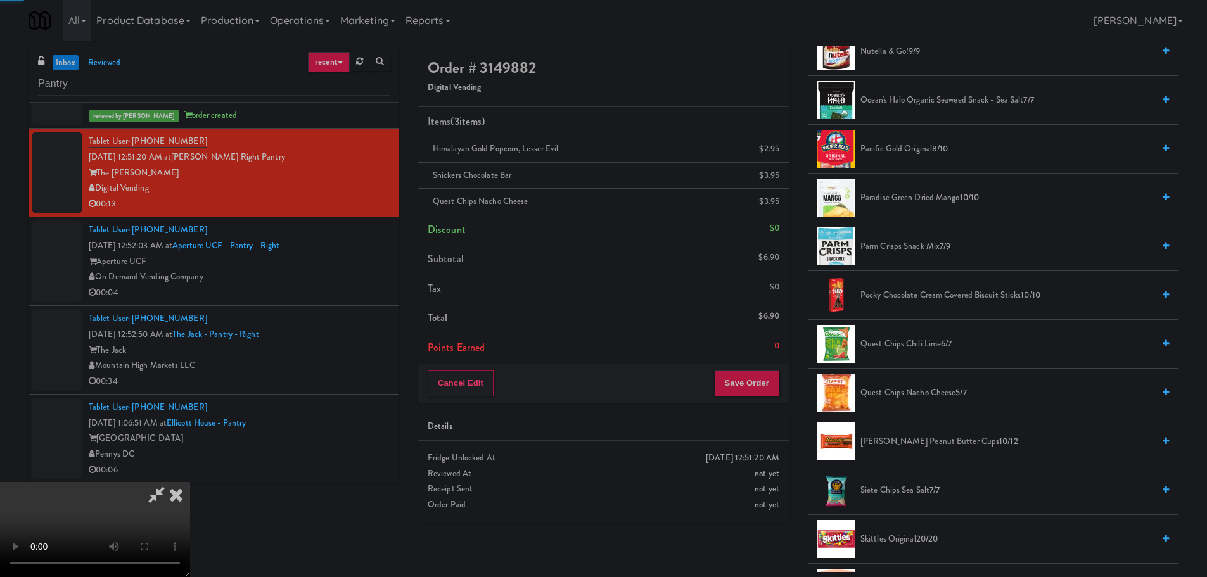
click at [190, 482] on video at bounding box center [95, 529] width 190 height 95
click at [749, 378] on button "Save Order" at bounding box center [747, 383] width 65 height 27
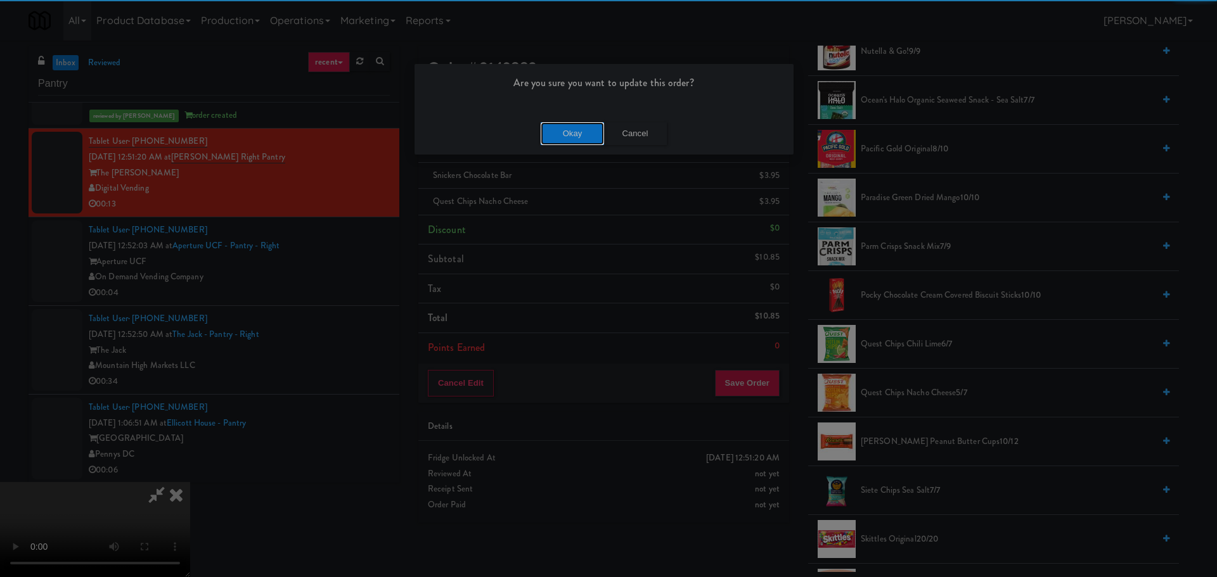
click at [588, 131] on button "Okay" at bounding box center [572, 133] width 63 height 23
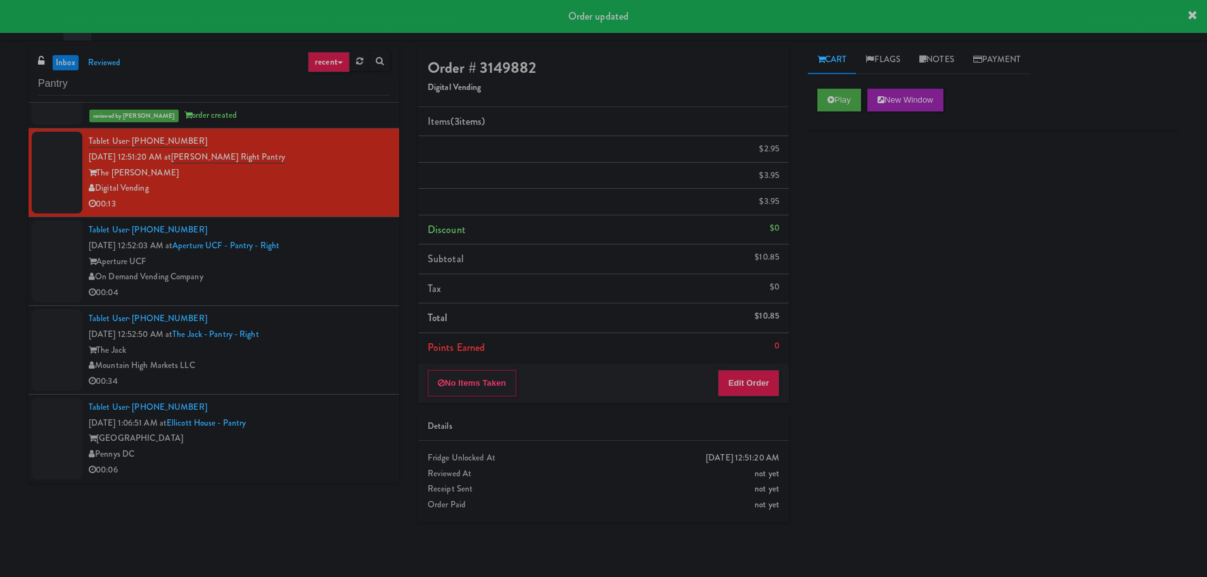
scroll to position [0, 0]
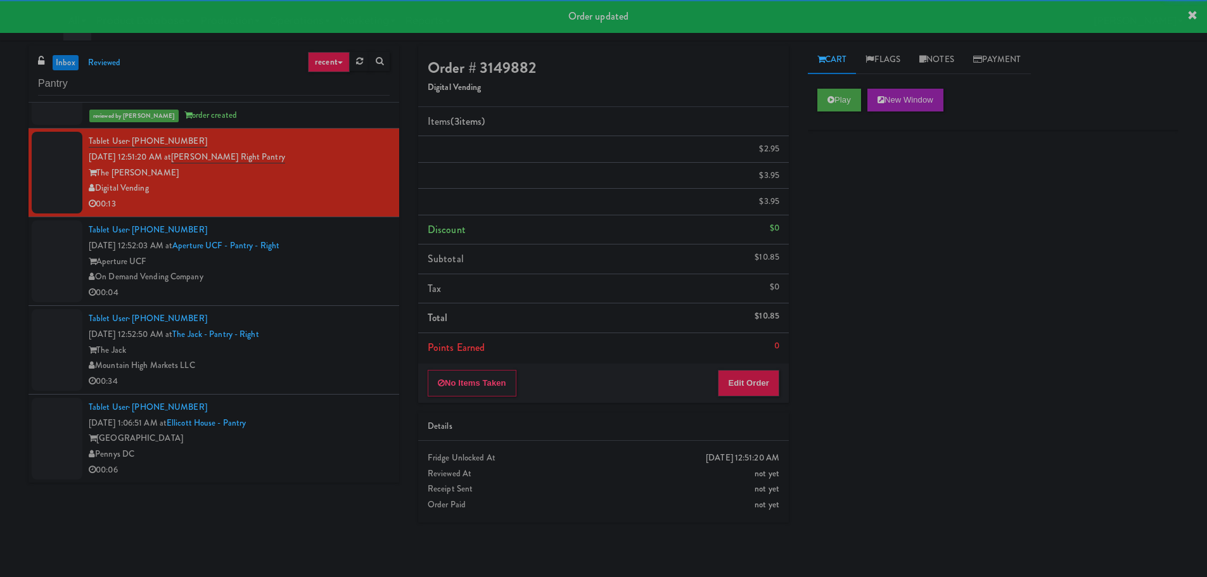
click at [347, 274] on div "On Demand Vending Company" at bounding box center [239, 277] width 301 height 16
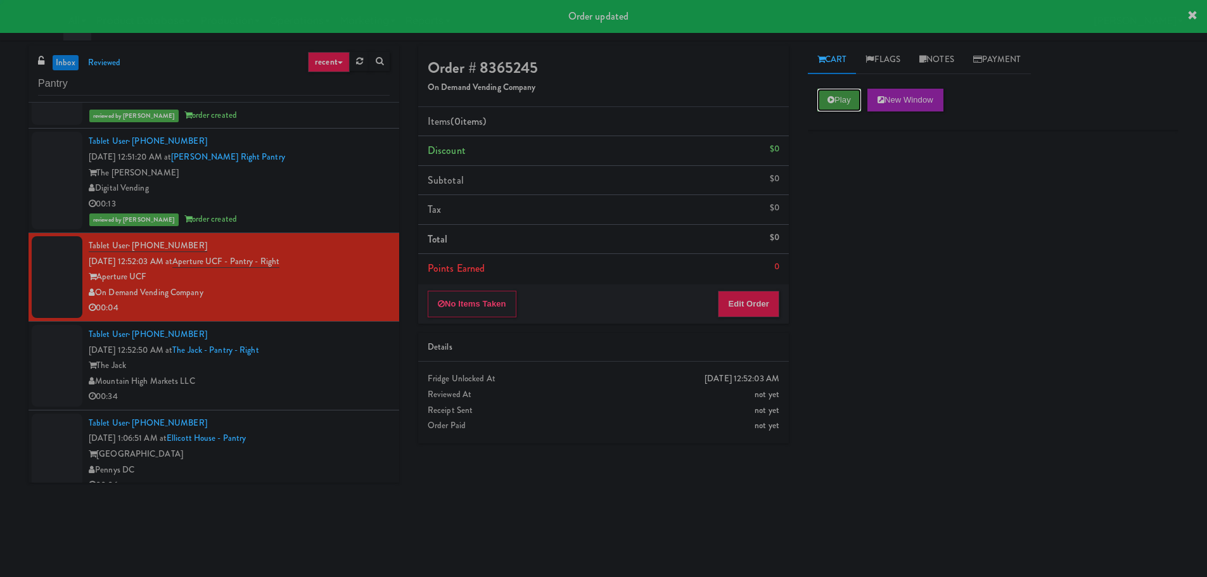
click at [843, 105] on button "Play" at bounding box center [840, 100] width 44 height 23
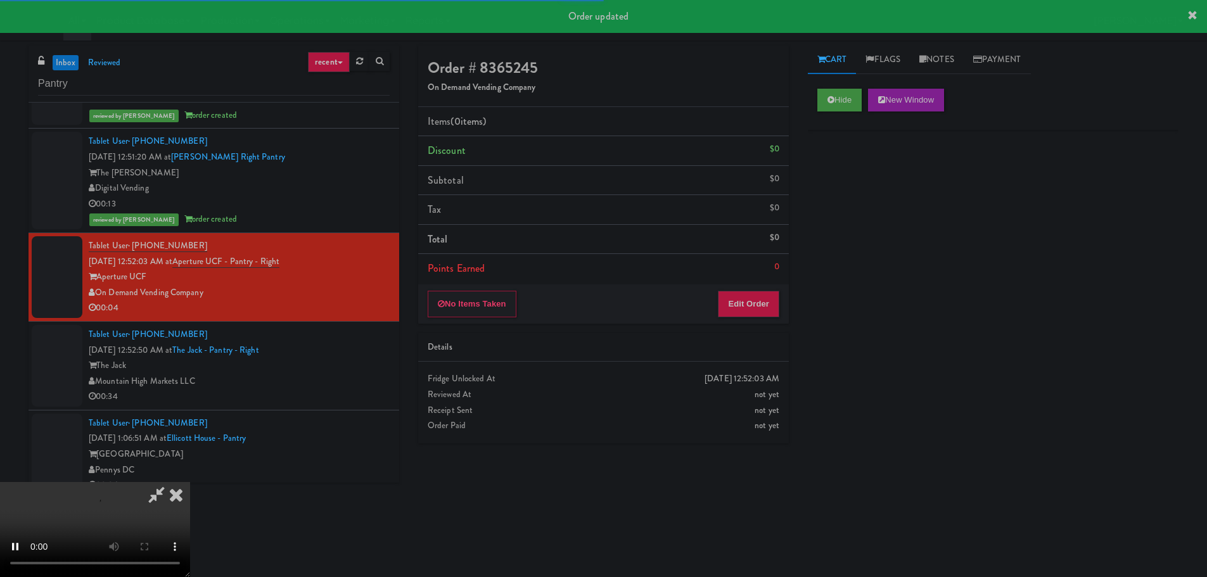
drag, startPoint x: 770, startPoint y: 330, endPoint x: 765, endPoint y: 323, distance: 8.1
click at [770, 328] on div "Order # 8365245 On Demand Vending Company Items (0 items ) Discount $0 Subtotal…" at bounding box center [604, 250] width 390 height 408
click at [761, 308] on button "Edit Order" at bounding box center [748, 304] width 61 height 27
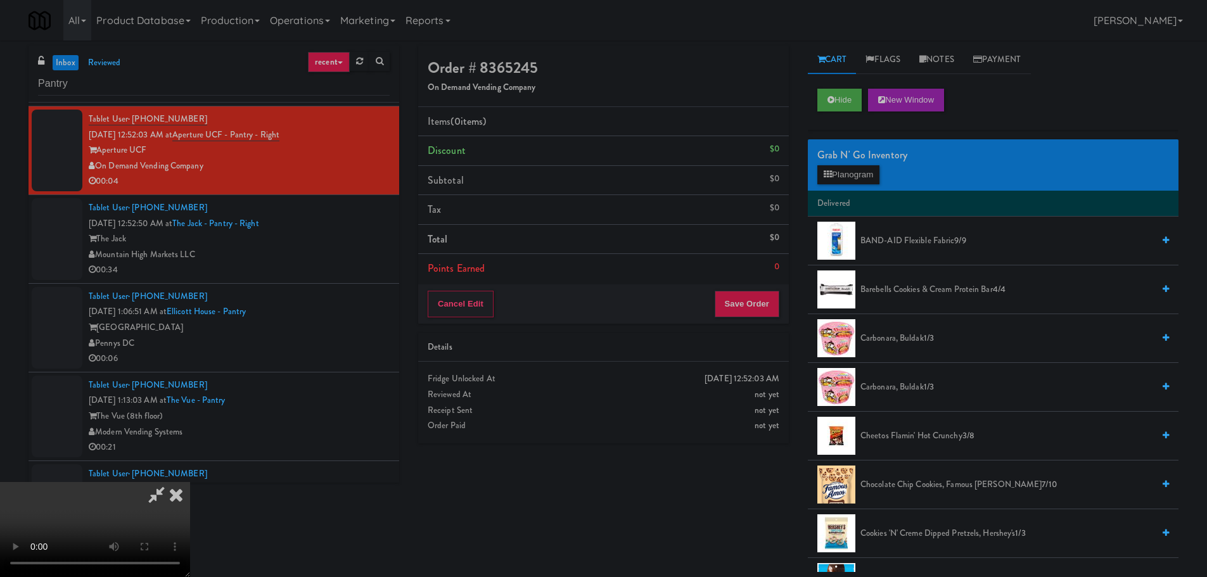
click at [190, 482] on video at bounding box center [95, 529] width 190 height 95
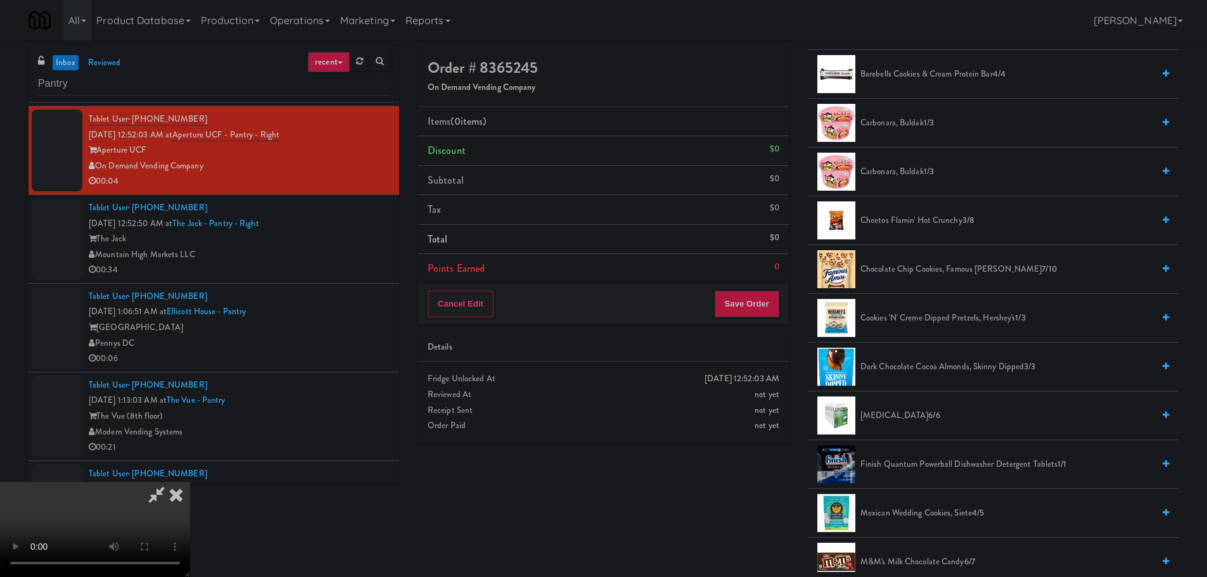
scroll to position [254, 0]
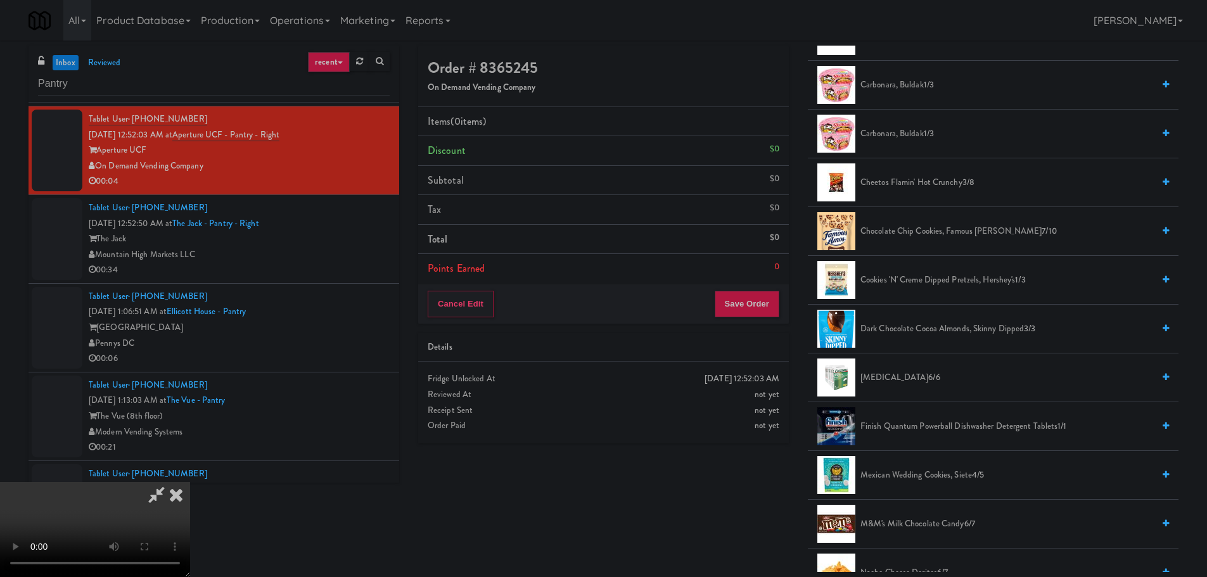
click at [896, 186] on span "Cheetos Flamin' Hot Crunchy 3/8" at bounding box center [1007, 183] width 293 height 16
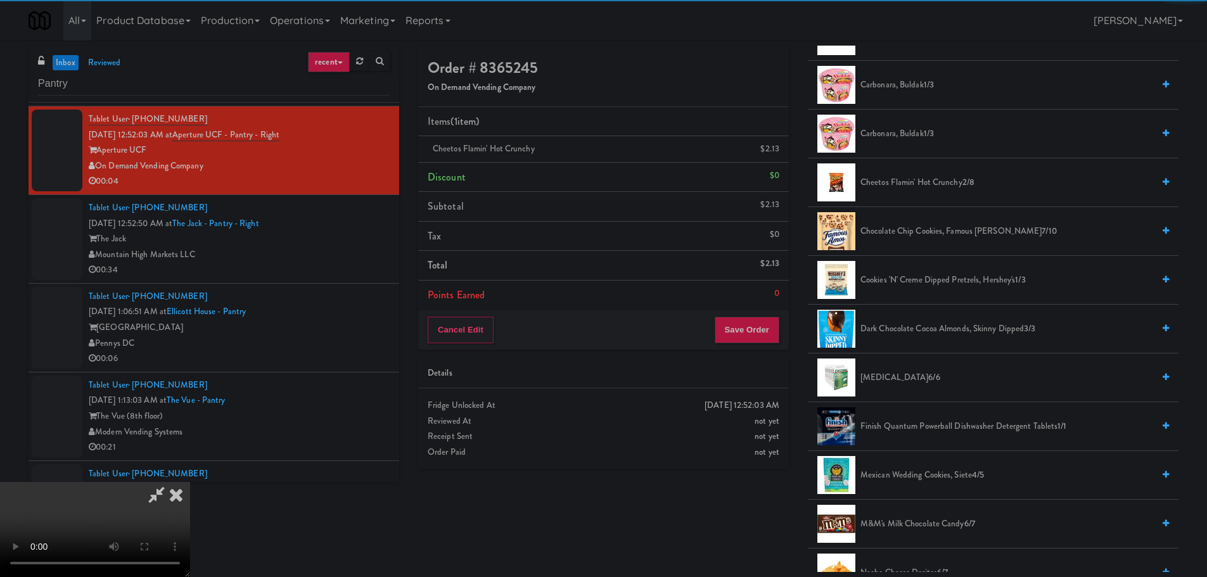
click at [190, 482] on video at bounding box center [95, 529] width 190 height 95
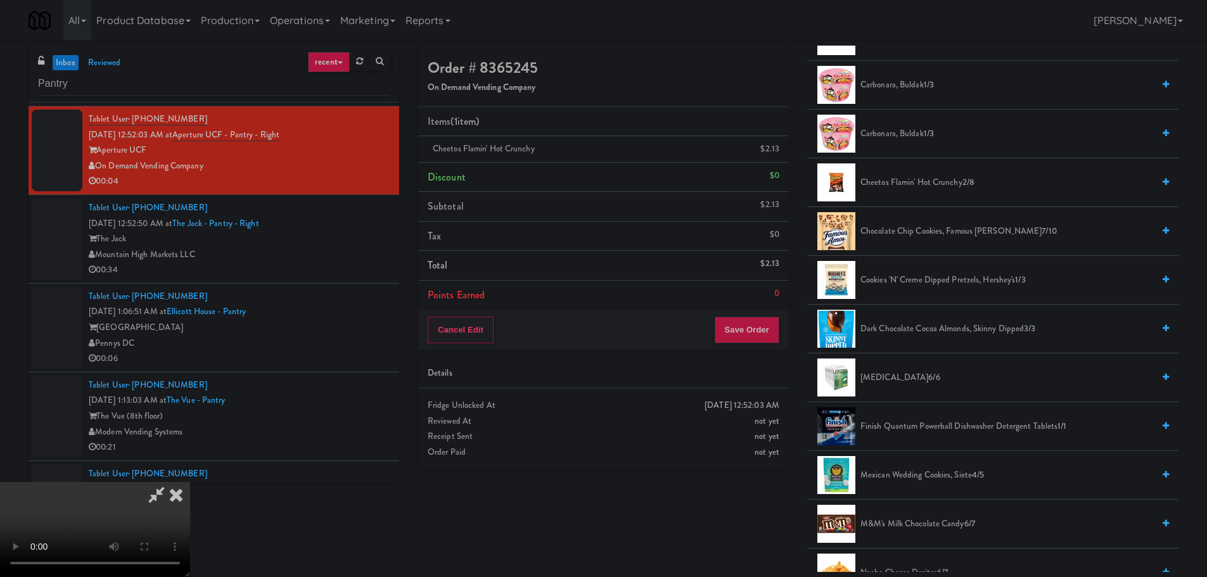
scroll to position [218, 0]
click at [745, 326] on button "Save Order" at bounding box center [747, 330] width 65 height 27
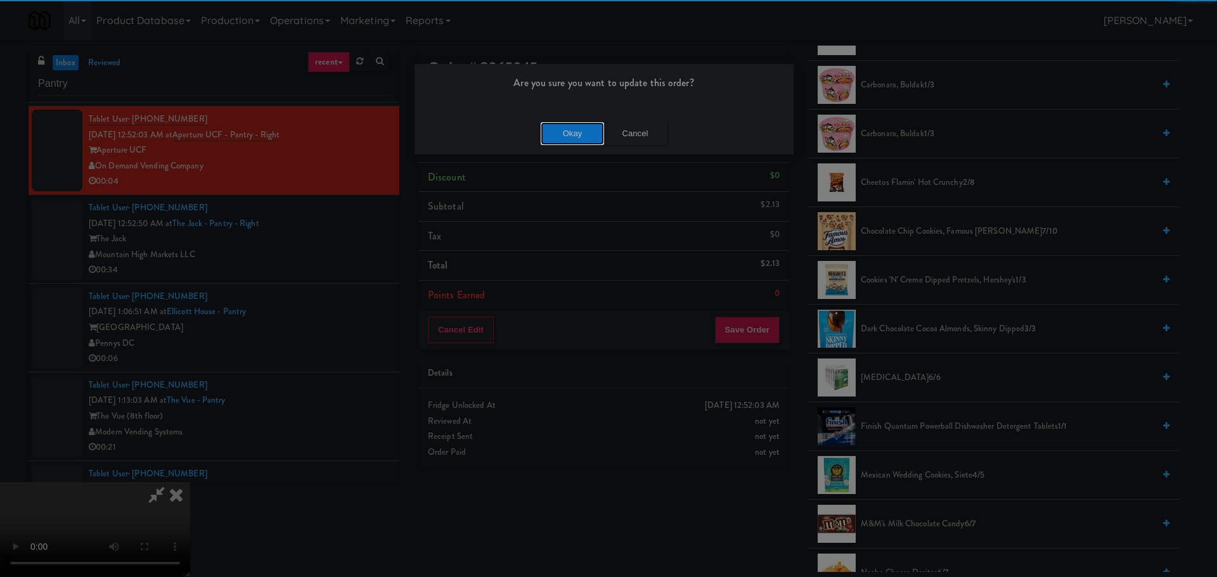
click at [575, 139] on button "Okay" at bounding box center [572, 133] width 63 height 23
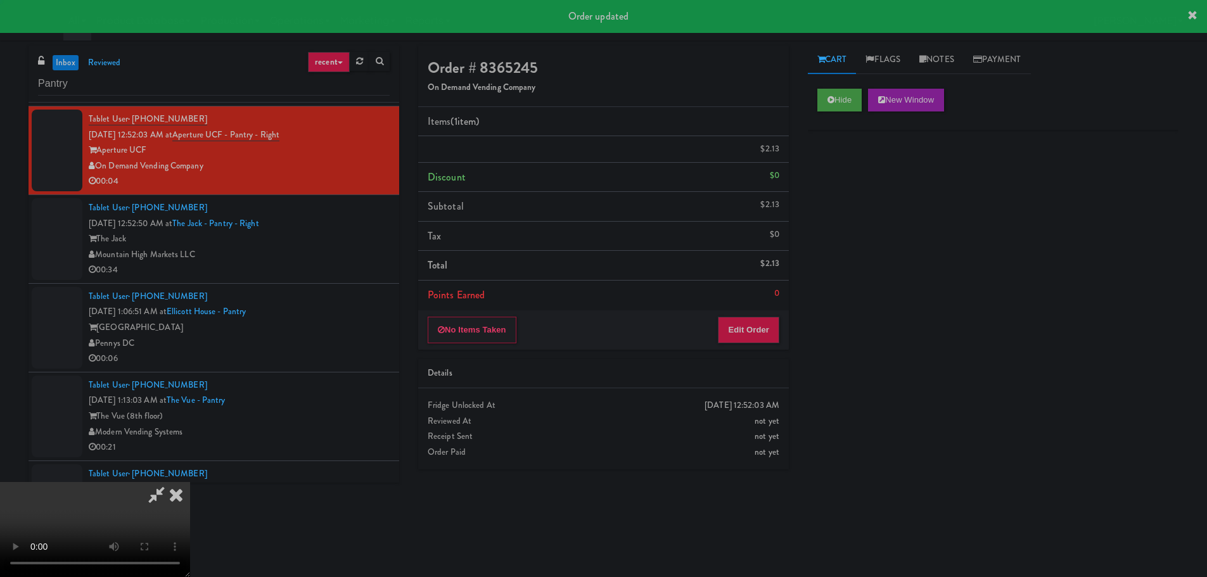
scroll to position [0, 0]
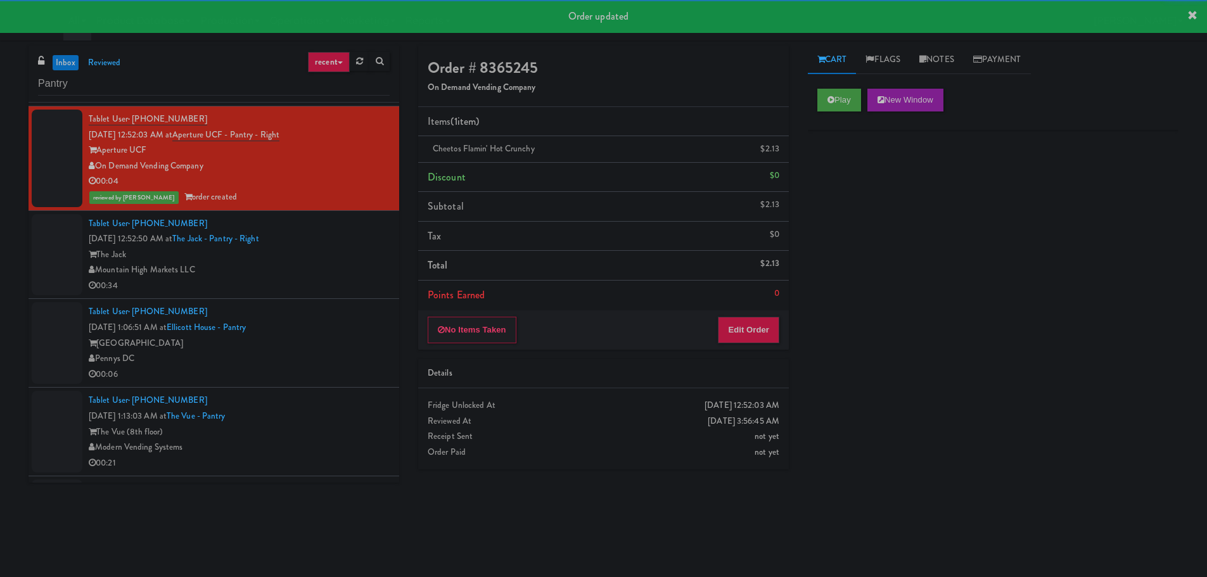
click at [313, 247] on div "The Jack" at bounding box center [239, 255] width 301 height 16
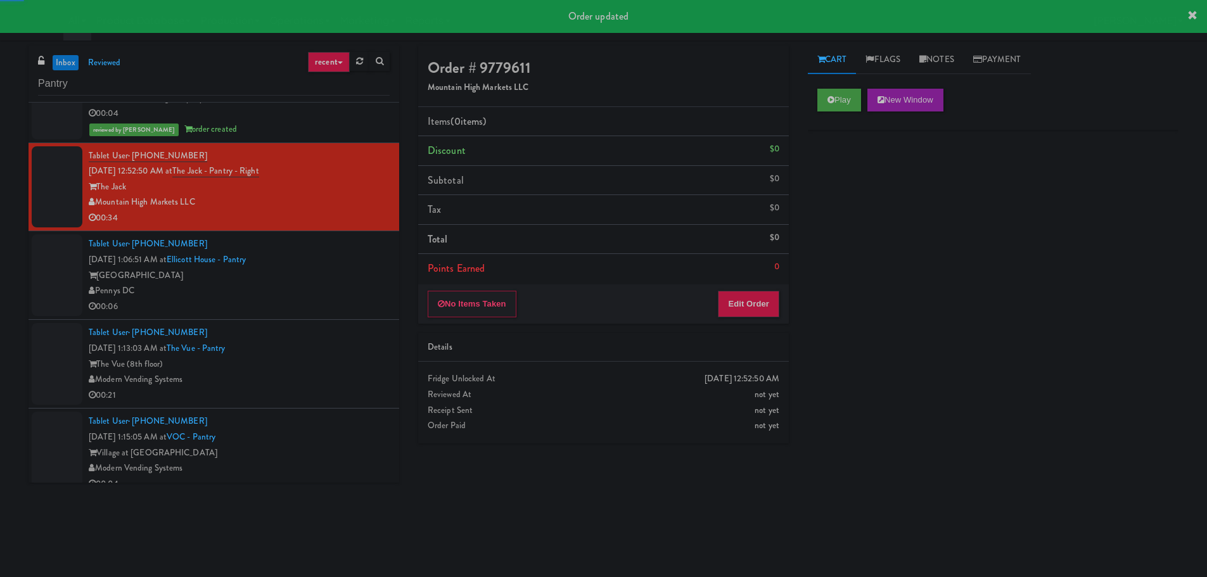
scroll to position [3486, 0]
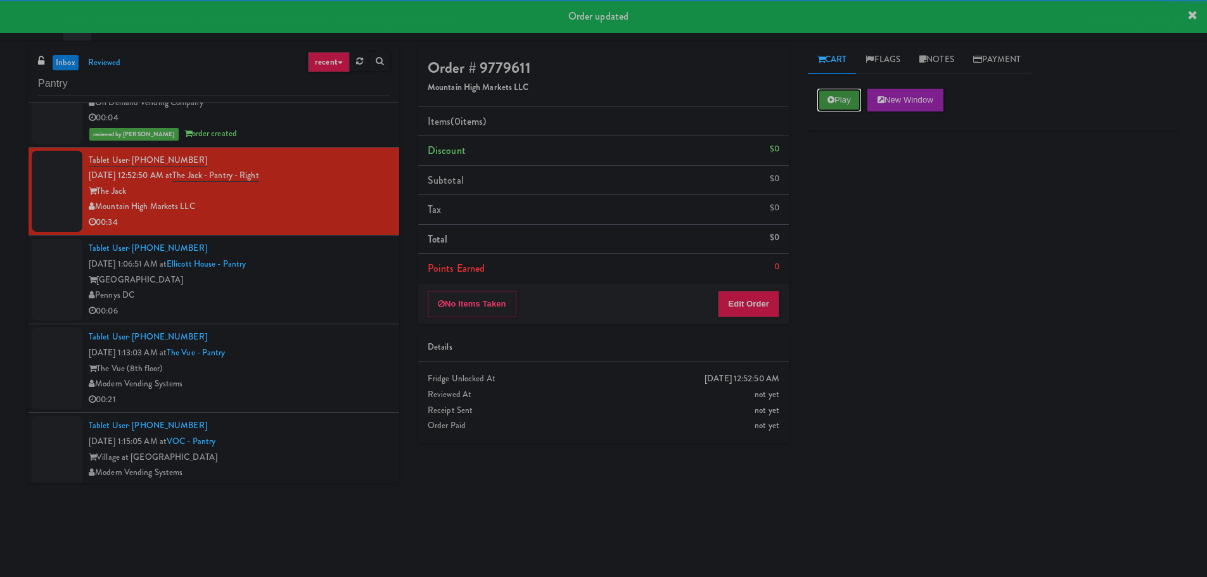
click at [833, 91] on button "Play" at bounding box center [840, 100] width 44 height 23
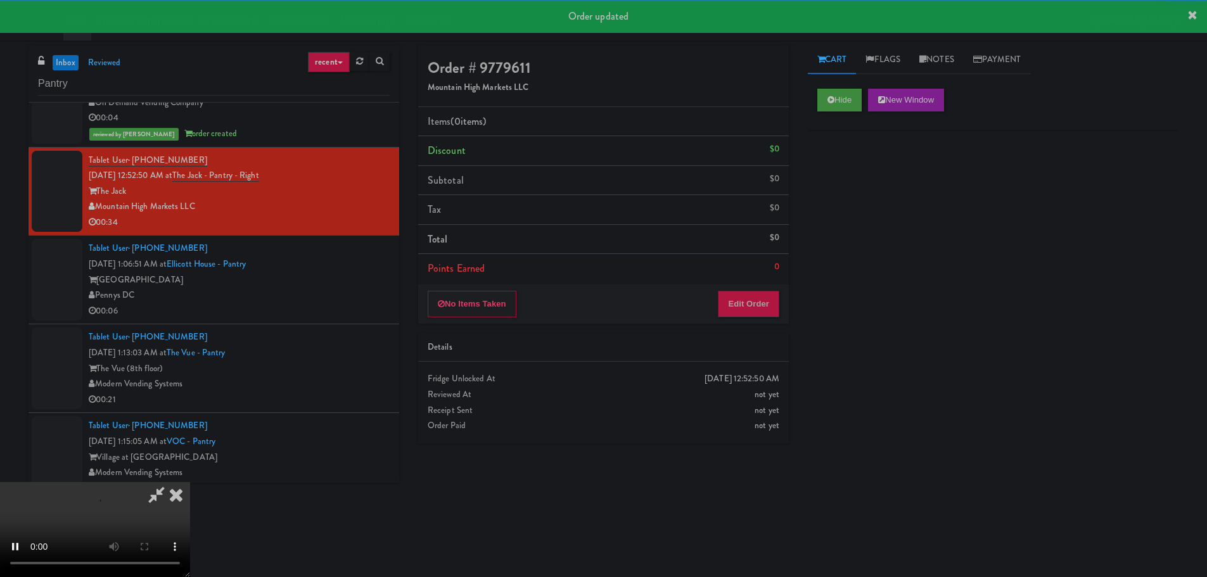
click at [744, 289] on div "No Items Taken Edit Order" at bounding box center [603, 304] width 371 height 39
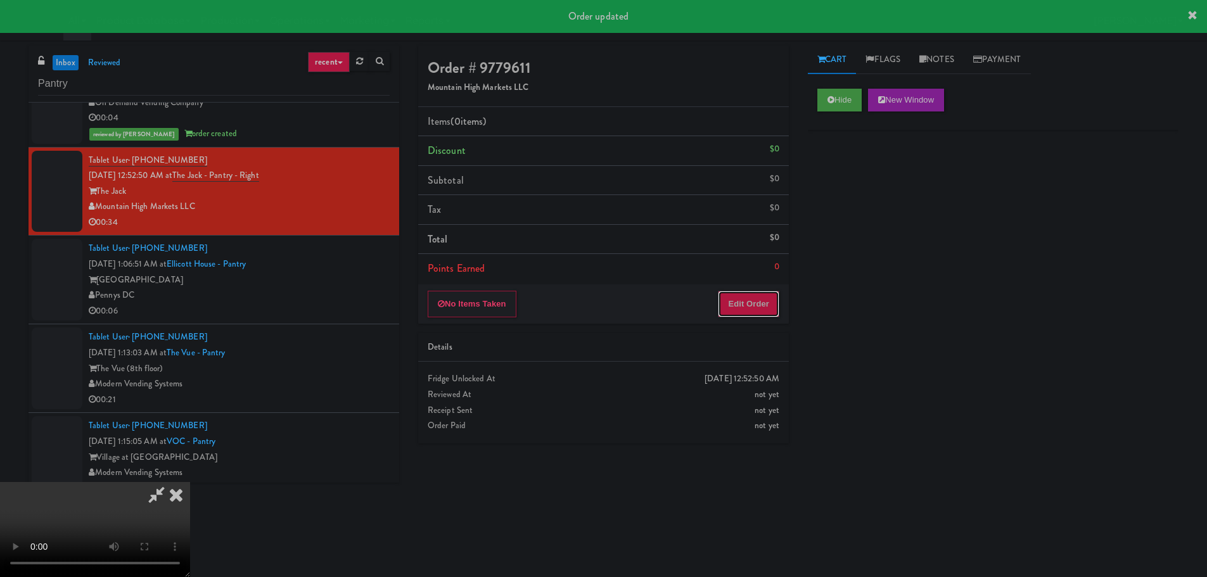
click at [748, 303] on button "Edit Order" at bounding box center [748, 304] width 61 height 27
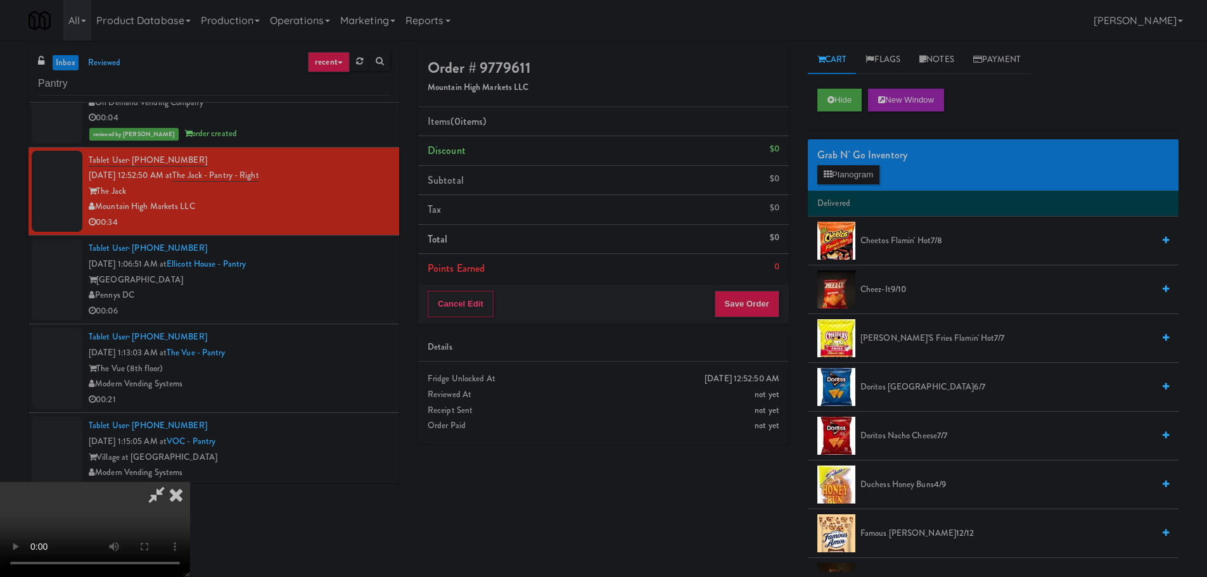
scroll to position [0, 0]
click at [190, 482] on video at bounding box center [95, 529] width 190 height 95
click at [851, 162] on div "Grab N' Go Inventory" at bounding box center [994, 155] width 352 height 19
click at [850, 181] on button "Planogram" at bounding box center [849, 174] width 62 height 19
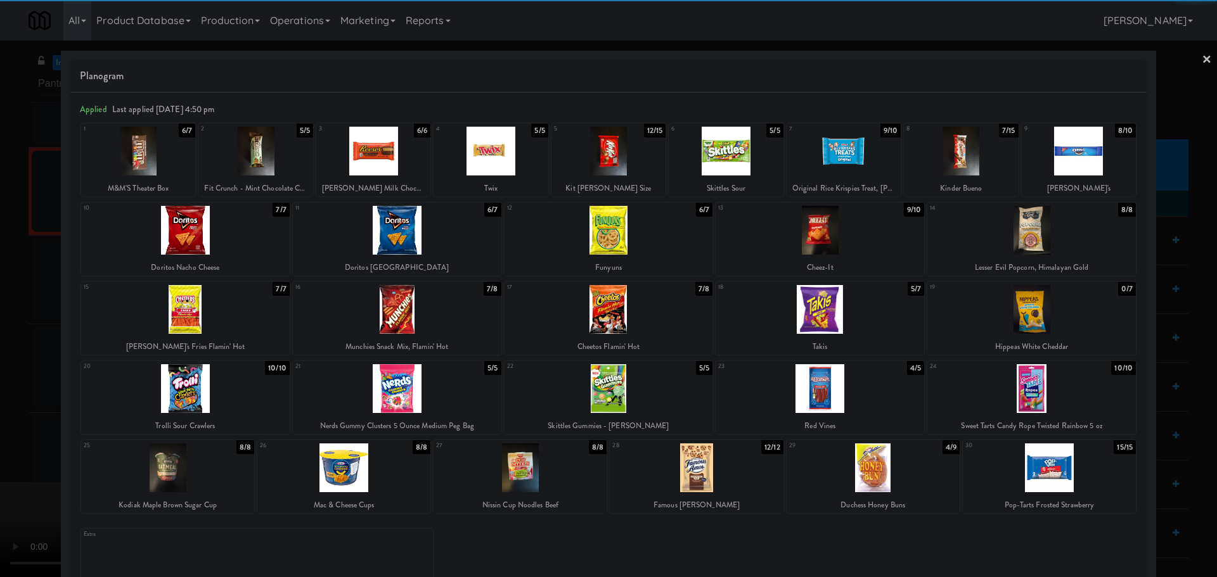
click at [861, 469] on div at bounding box center [873, 468] width 173 height 49
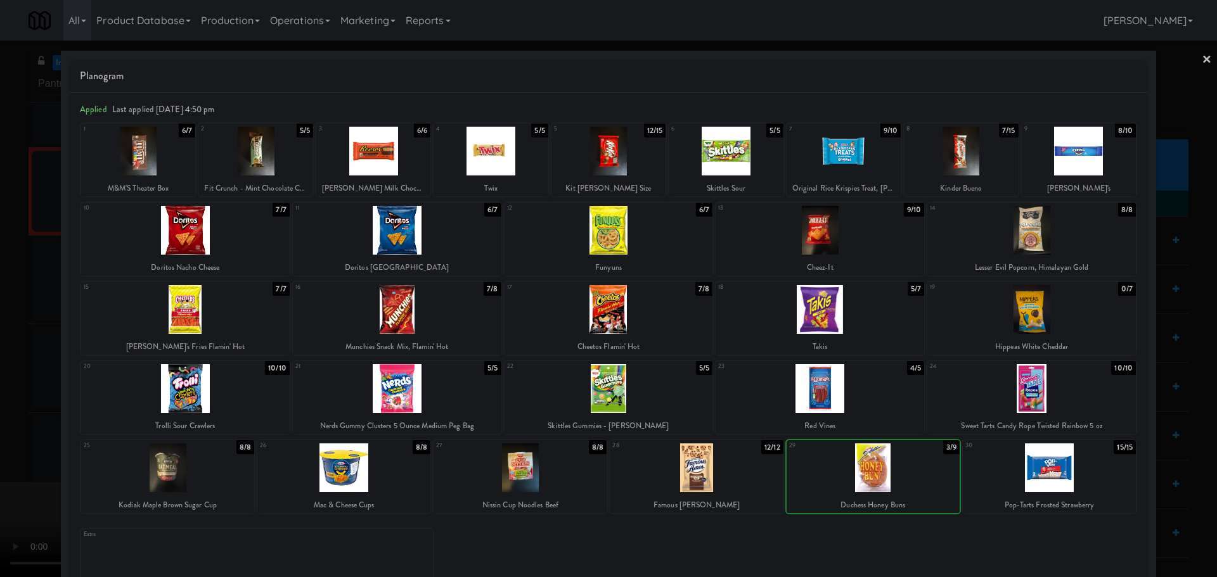
drag, startPoint x: 0, startPoint y: 373, endPoint x: 204, endPoint y: 304, distance: 215.5
click at [4, 373] on div at bounding box center [608, 288] width 1217 height 577
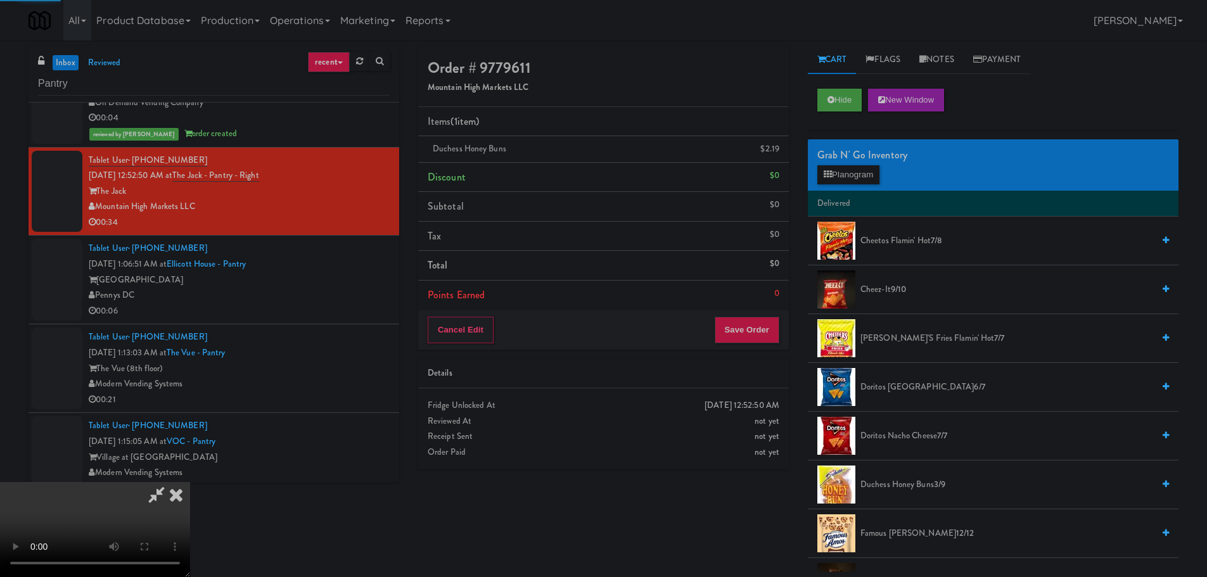
drag, startPoint x: 255, startPoint y: 292, endPoint x: 293, endPoint y: 277, distance: 41.0
click at [190, 482] on video at bounding box center [95, 529] width 190 height 95
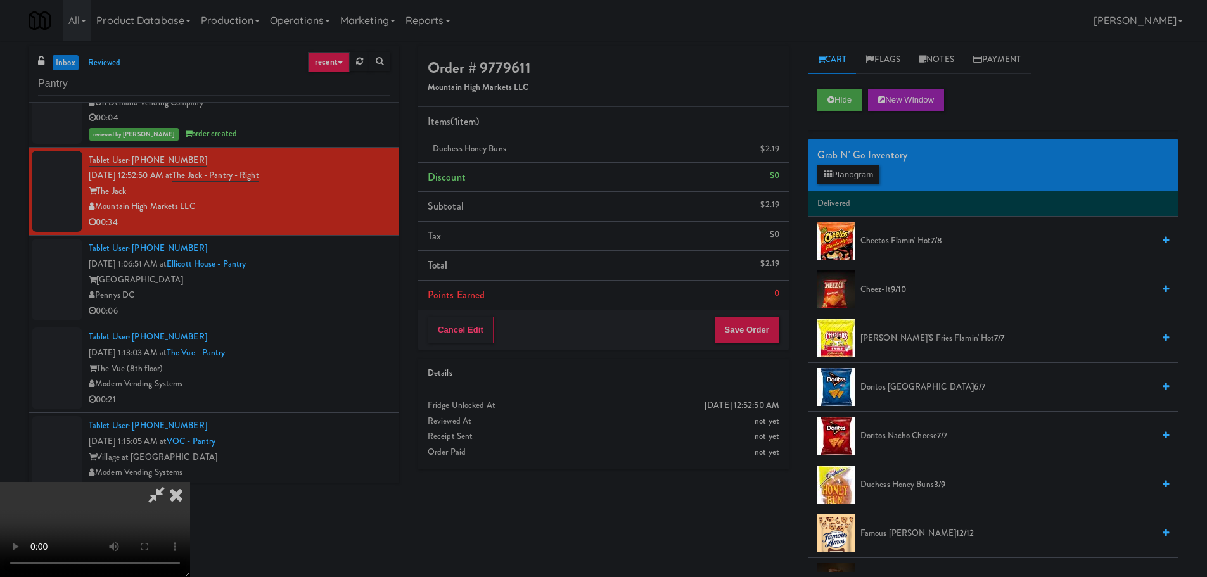
click at [190, 482] on video at bounding box center [95, 529] width 190 height 95
click at [868, 174] on button "Planogram" at bounding box center [849, 174] width 62 height 19
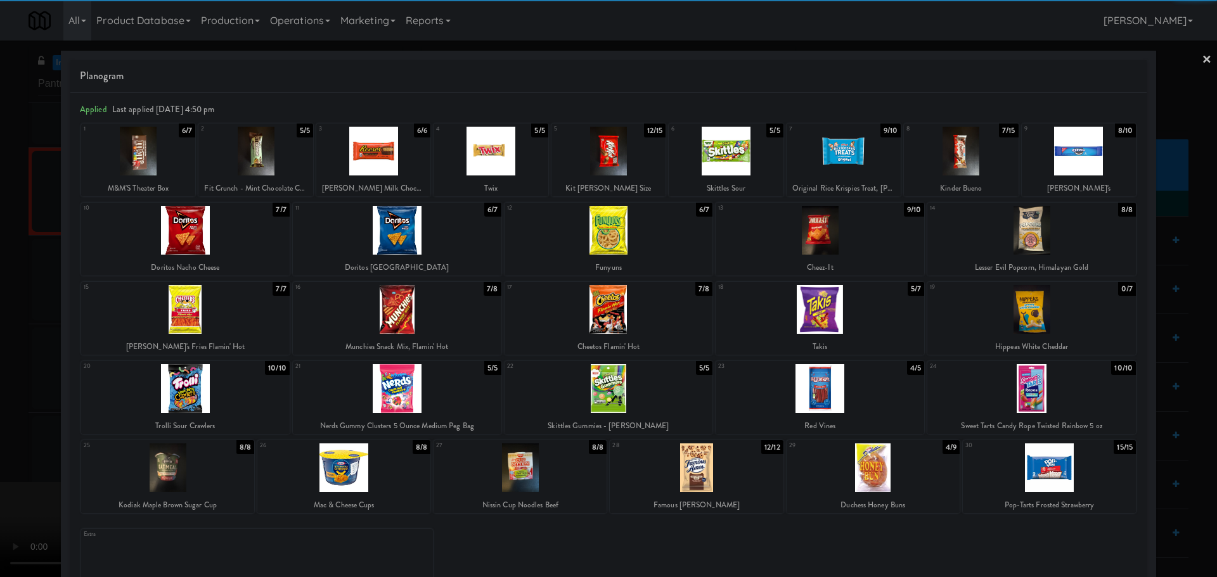
click at [402, 326] on div at bounding box center [397, 309] width 209 height 49
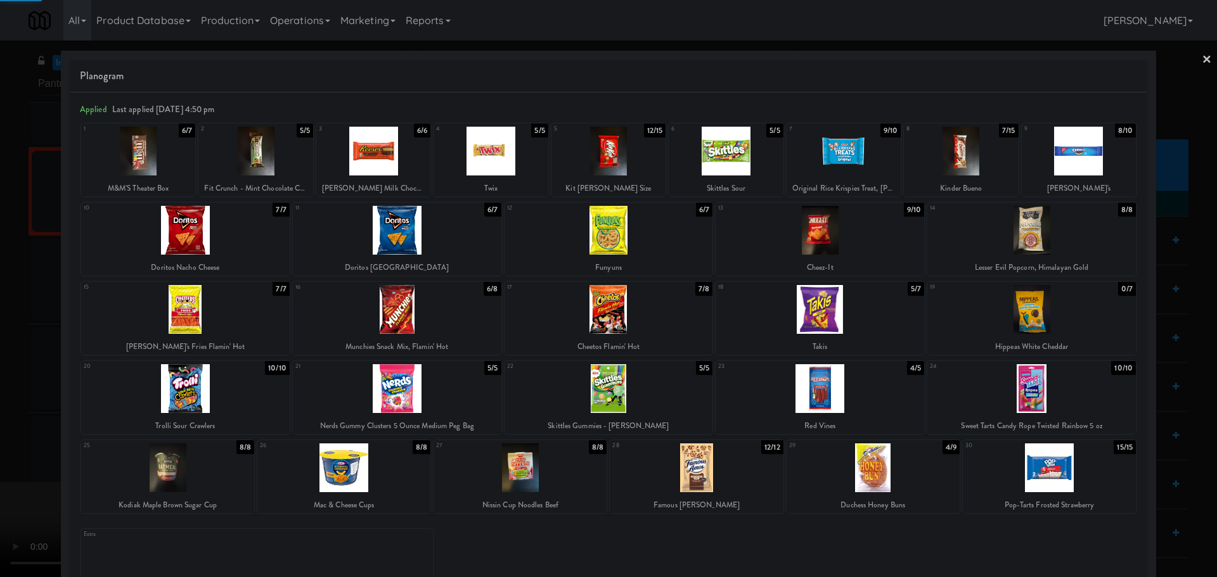
drag, startPoint x: 0, startPoint y: 389, endPoint x: 106, endPoint y: 353, distance: 112.4
click at [1, 389] on div at bounding box center [608, 288] width 1217 height 577
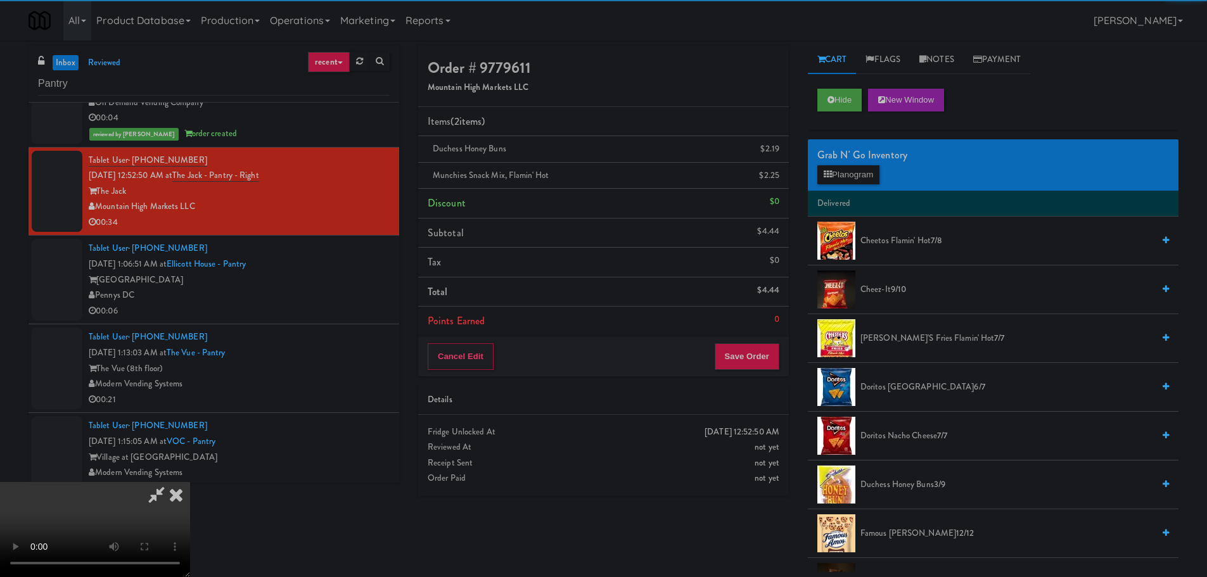
click at [175, 482] on video at bounding box center [95, 529] width 190 height 95
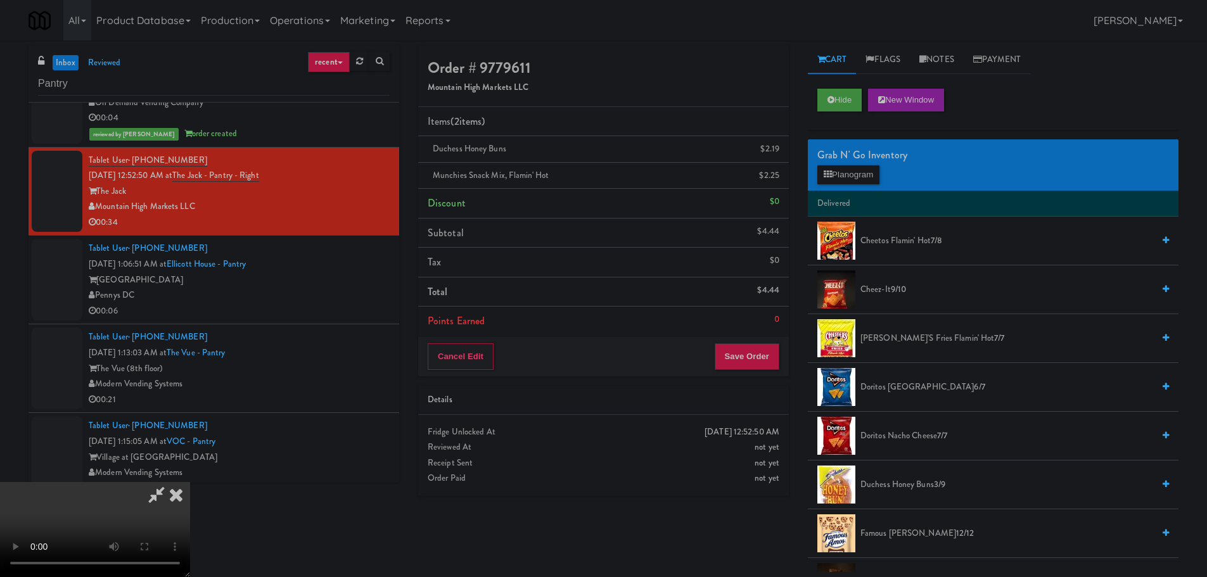
scroll to position [28, 0]
click at [190, 482] on video at bounding box center [95, 529] width 190 height 95
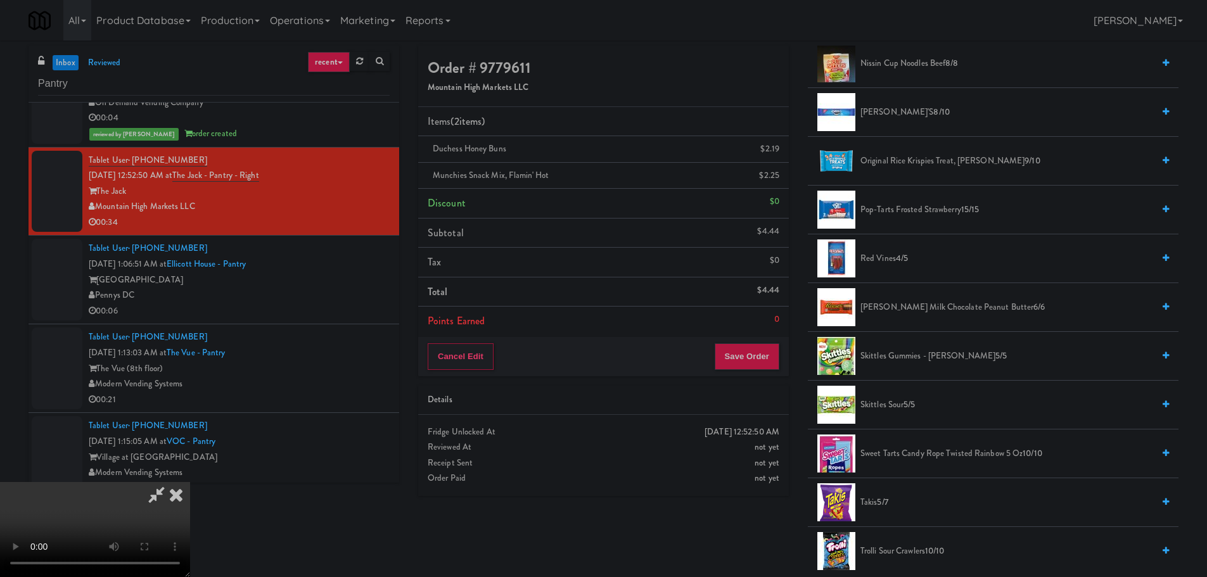
scroll to position [1204, 0]
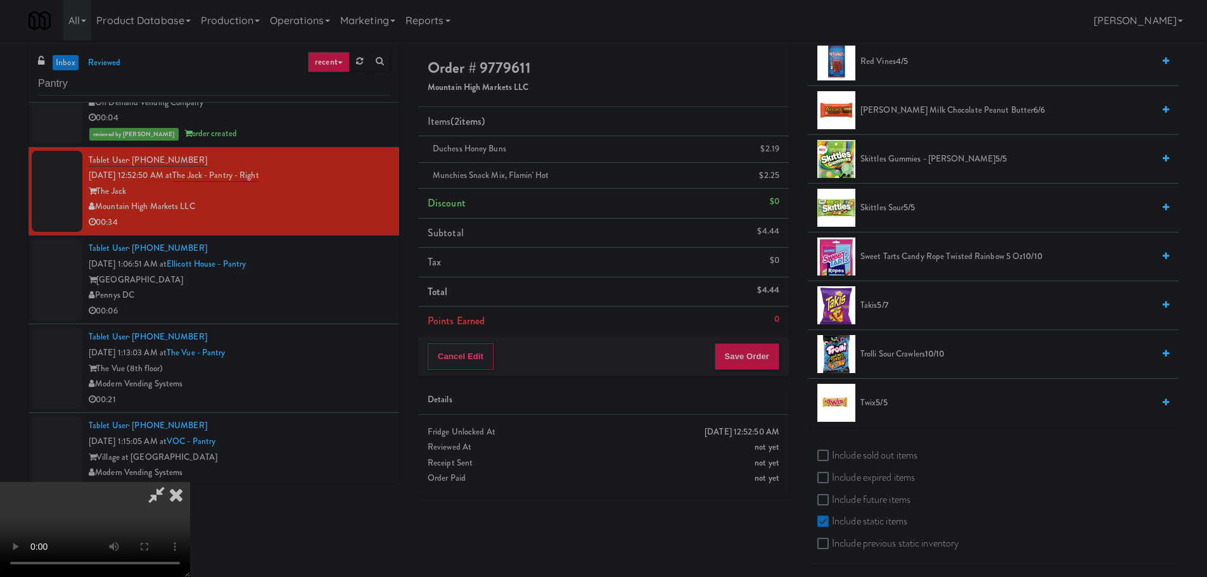
click at [909, 354] on span "Trolli Sour Crawlers 10/10" at bounding box center [1007, 355] width 293 height 16
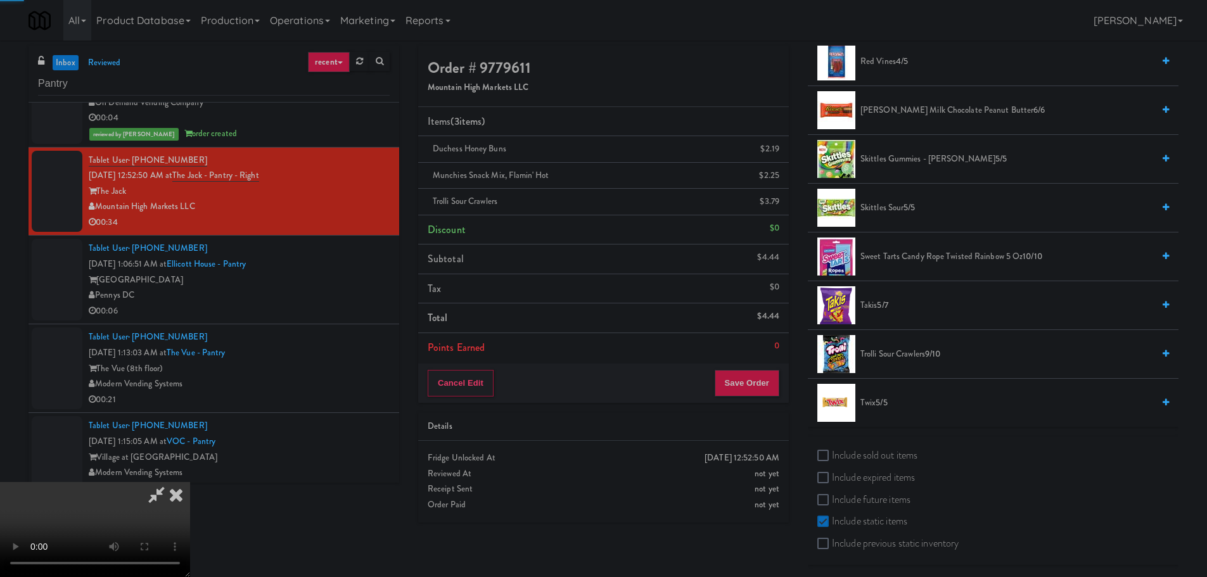
click at [190, 482] on video at bounding box center [95, 529] width 190 height 95
click at [759, 379] on button "Save Order" at bounding box center [747, 383] width 65 height 27
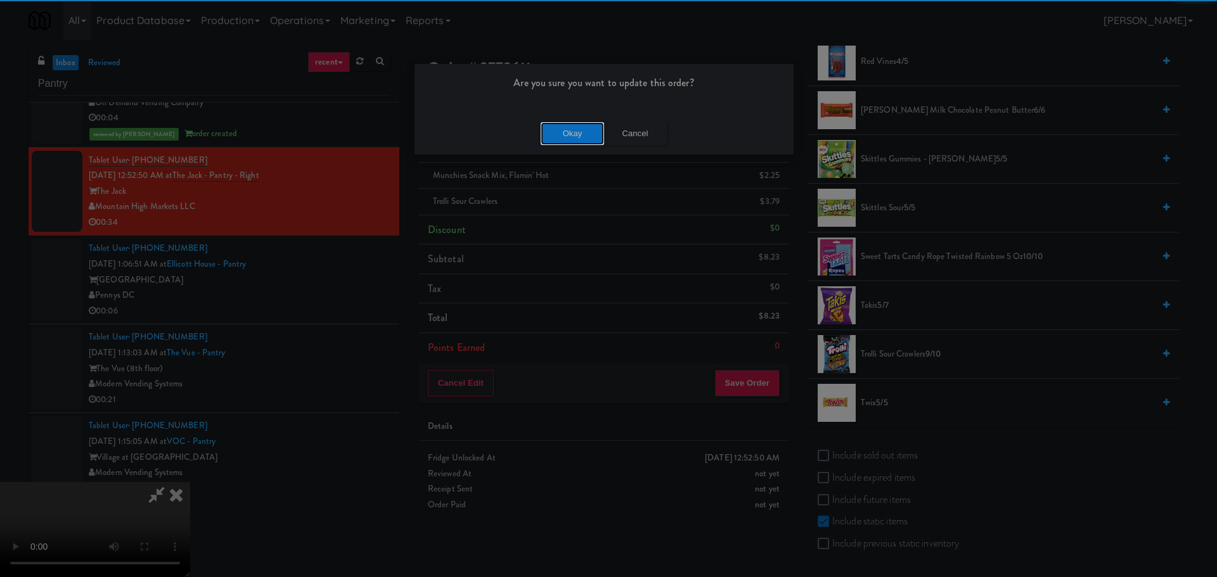
click at [570, 138] on button "Okay" at bounding box center [572, 133] width 63 height 23
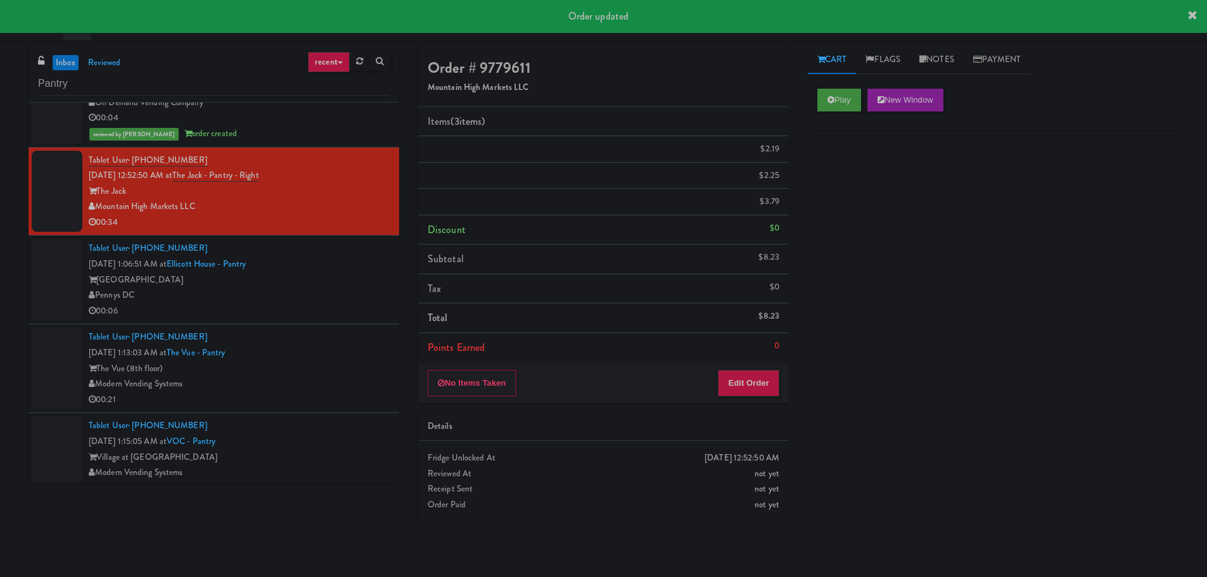
scroll to position [0, 0]
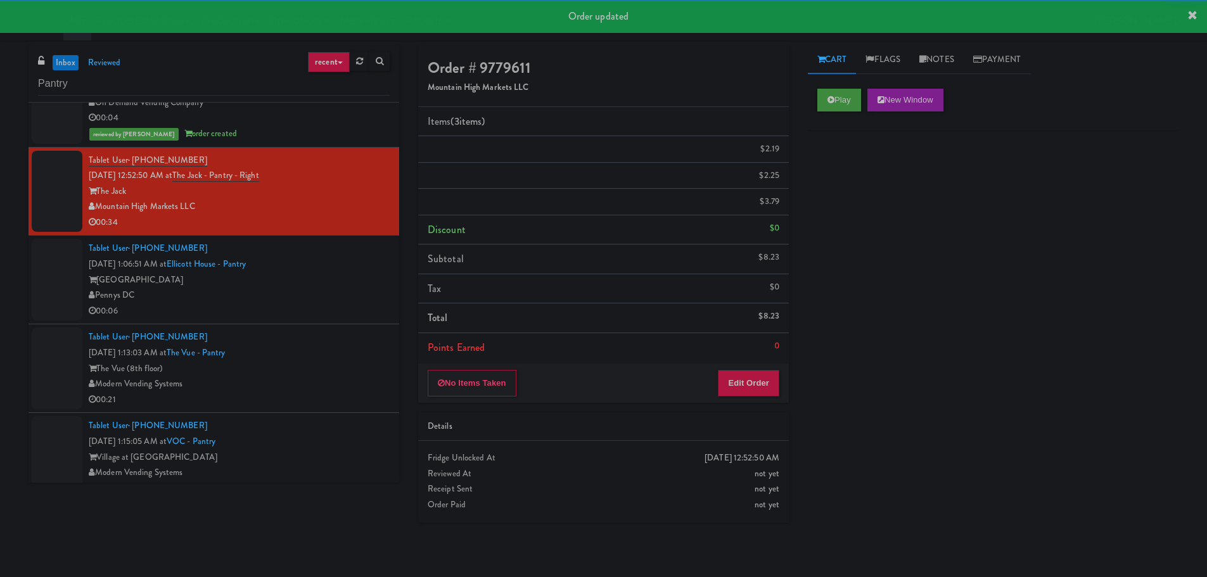
click at [331, 298] on div "Pennys DC" at bounding box center [239, 296] width 301 height 16
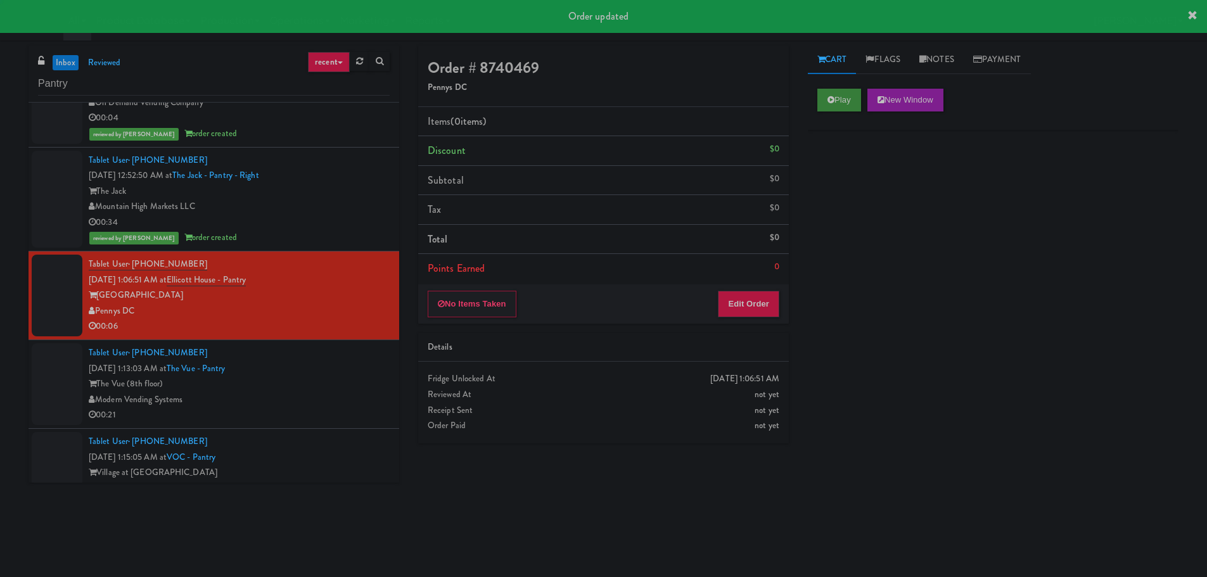
drag, startPoint x: 836, startPoint y: 106, endPoint x: 847, endPoint y: 96, distance: 14.9
click at [855, 89] on div "Play New Window" at bounding box center [993, 104] width 371 height 51
click at [847, 96] on button "Play" at bounding box center [840, 100] width 44 height 23
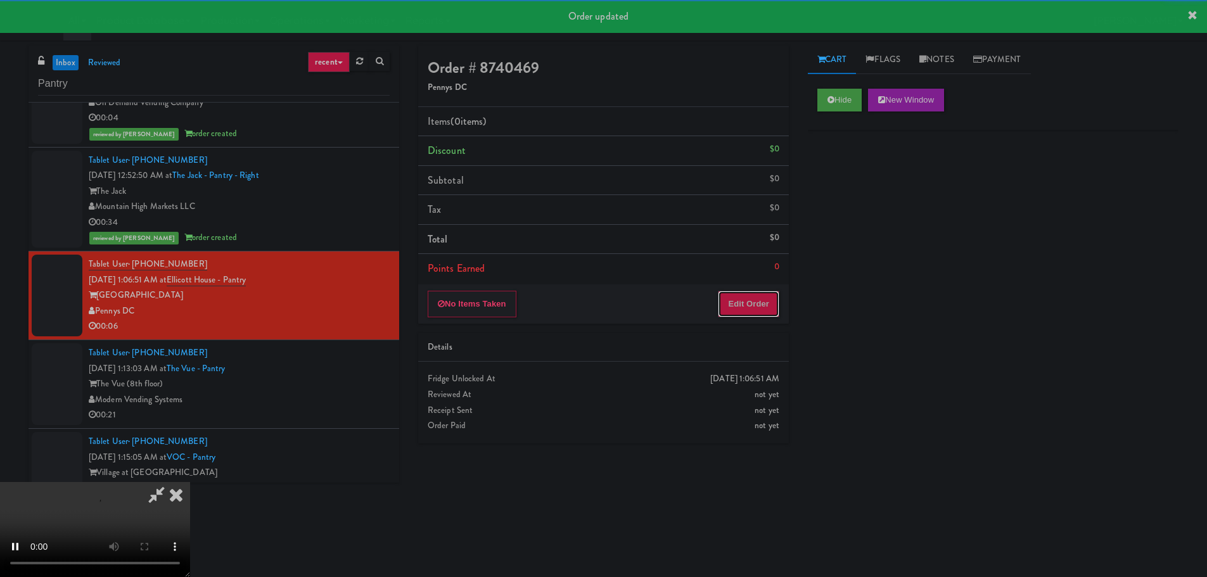
click at [761, 305] on button "Edit Order" at bounding box center [748, 304] width 61 height 27
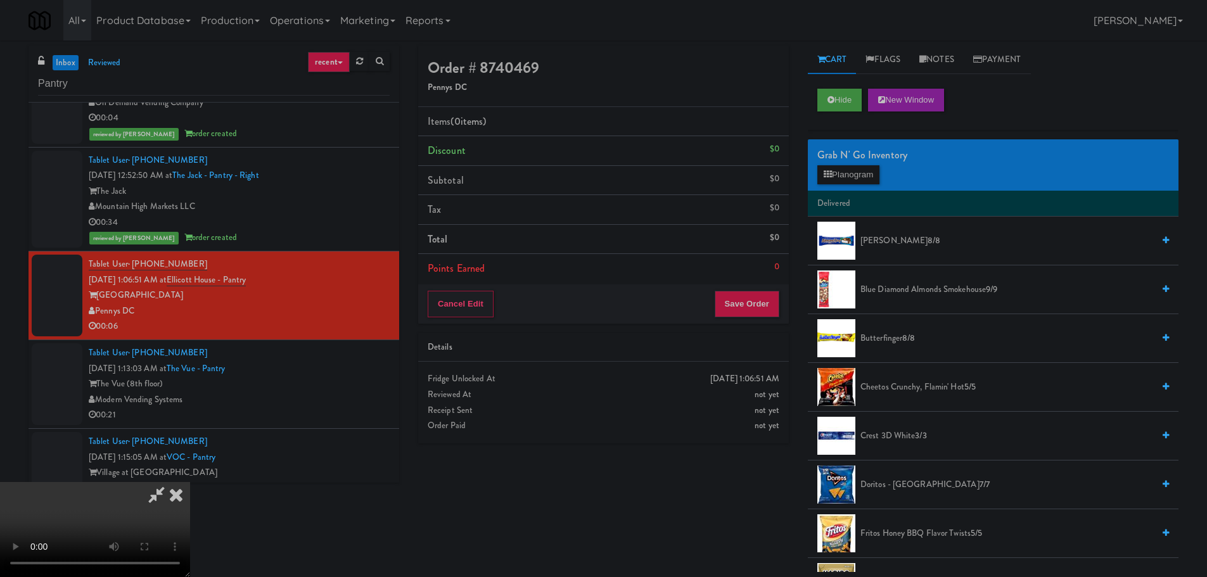
scroll to position [28, 0]
click at [190, 482] on video at bounding box center [95, 529] width 190 height 95
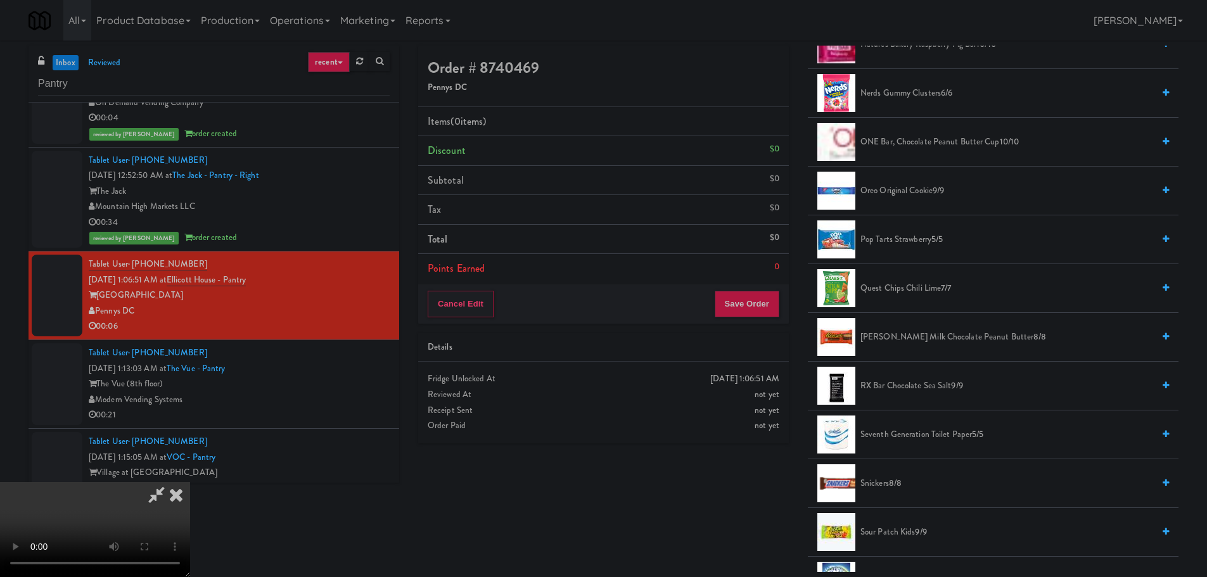
scroll to position [1078, 0]
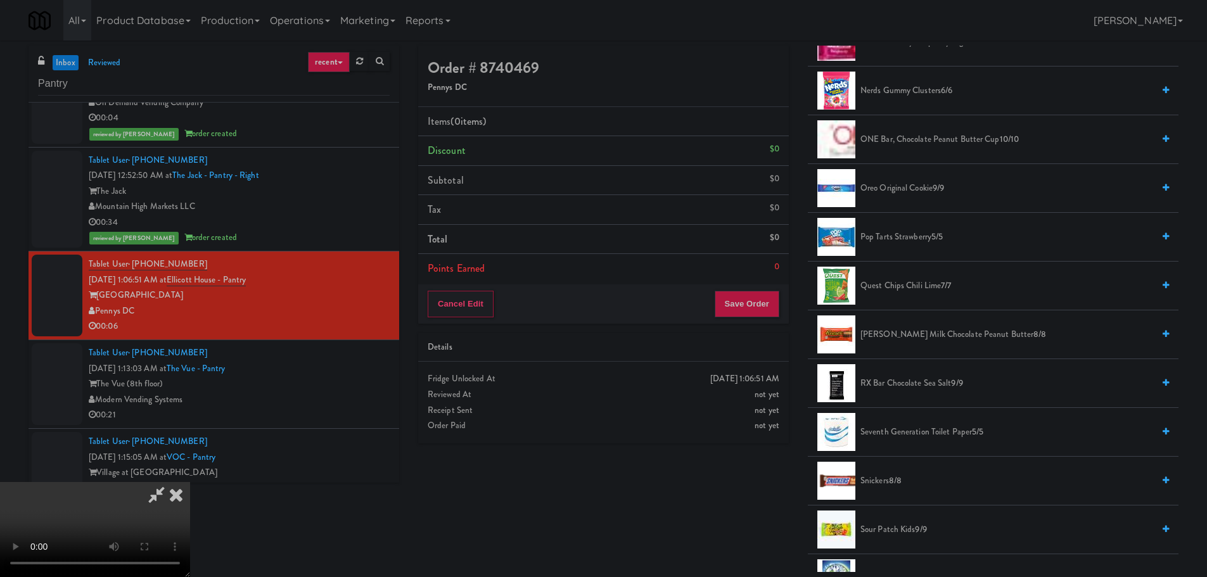
click at [903, 336] on span "[PERSON_NAME] Milk Chocolate Peanut Butter 8/8" at bounding box center [1007, 335] width 293 height 16
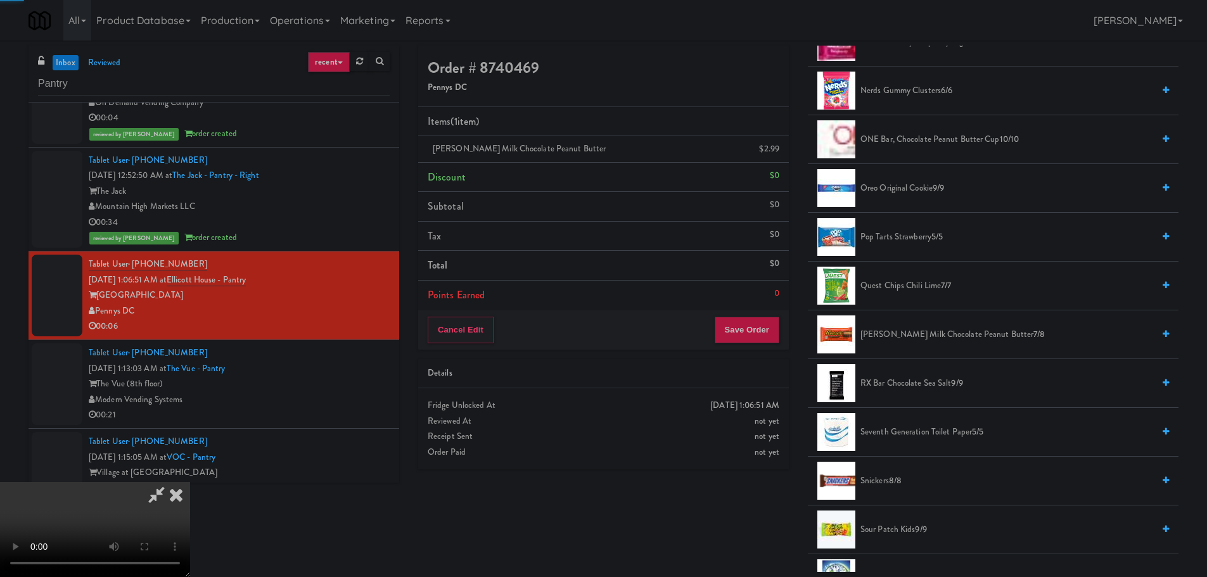
click at [867, 337] on span "[PERSON_NAME] Milk Chocolate Peanut Butter 7/8" at bounding box center [1007, 335] width 293 height 16
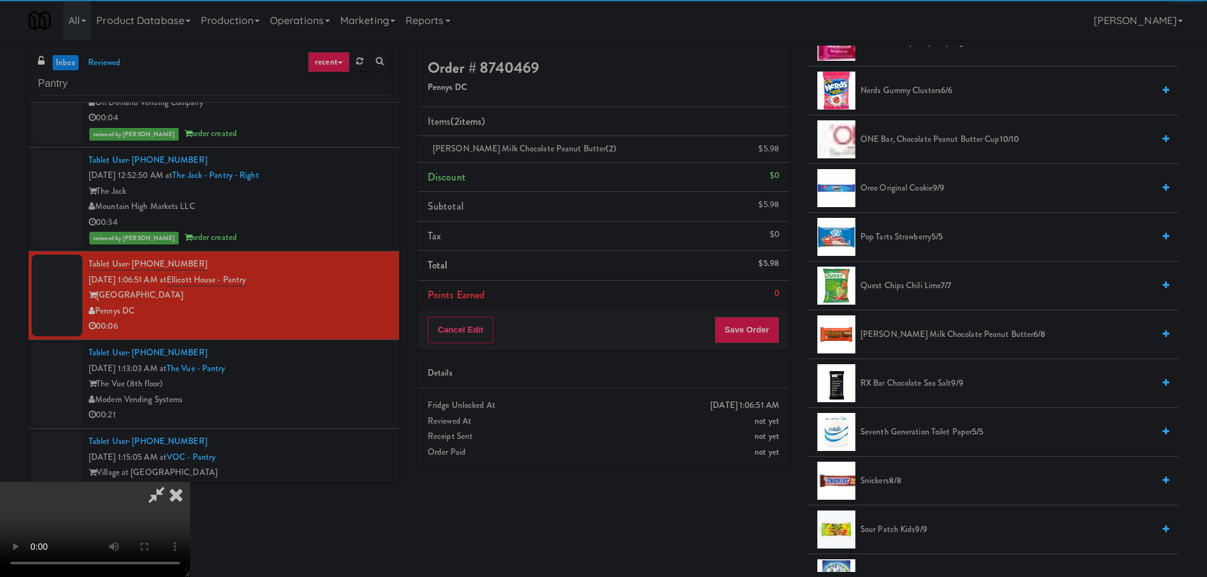
click at [190, 482] on video at bounding box center [95, 529] width 190 height 95
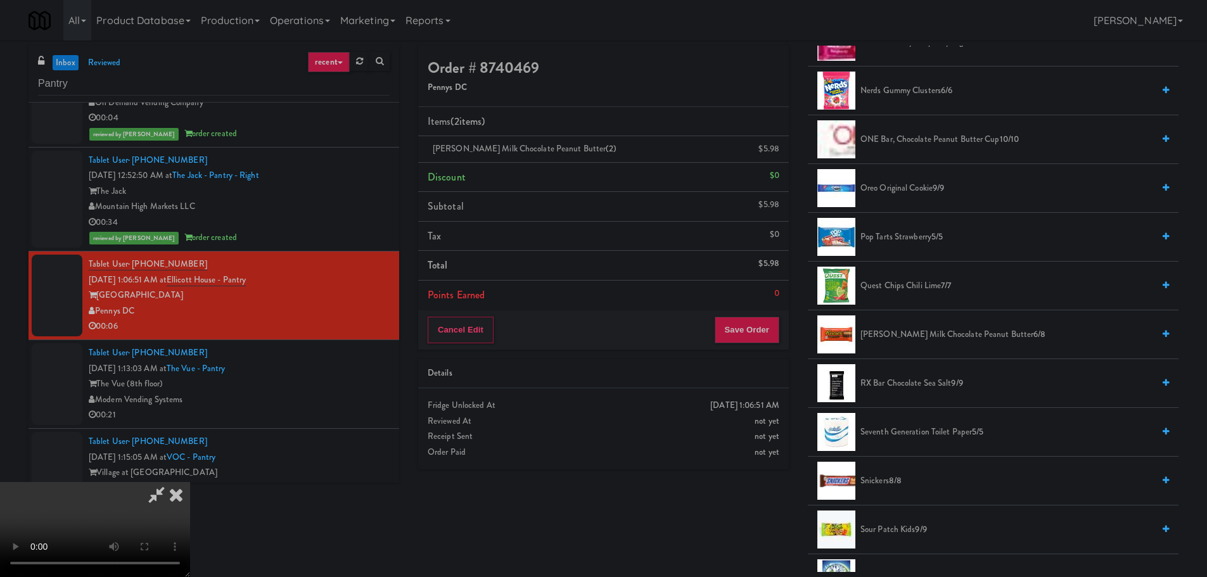
scroll to position [218, 0]
click at [741, 333] on button "Save Order" at bounding box center [747, 330] width 65 height 27
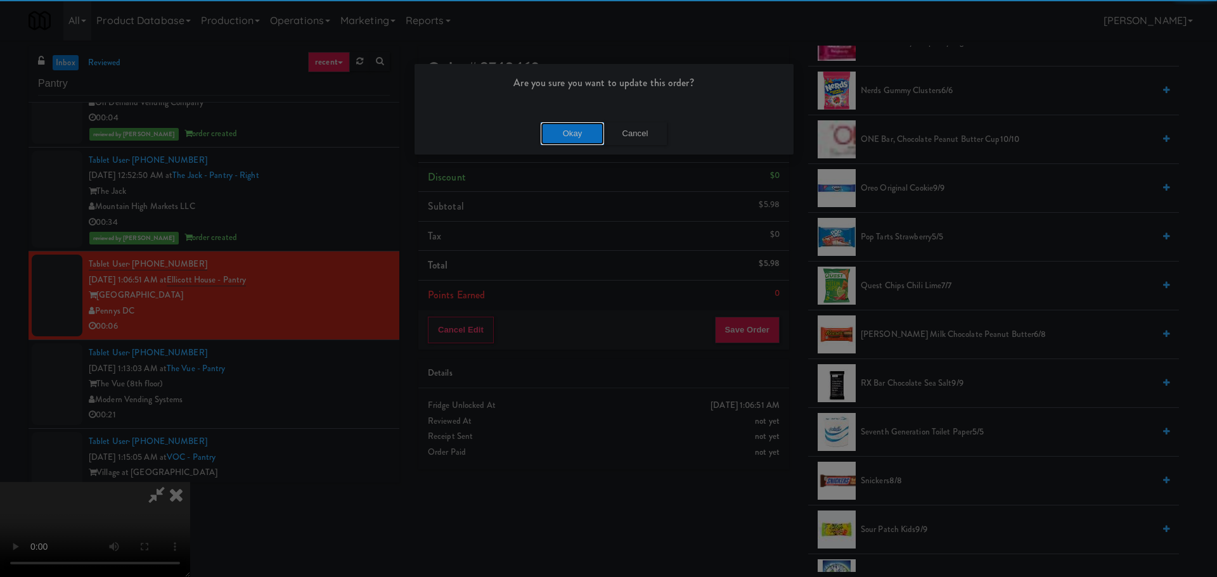
click at [581, 124] on button "Okay" at bounding box center [572, 133] width 63 height 23
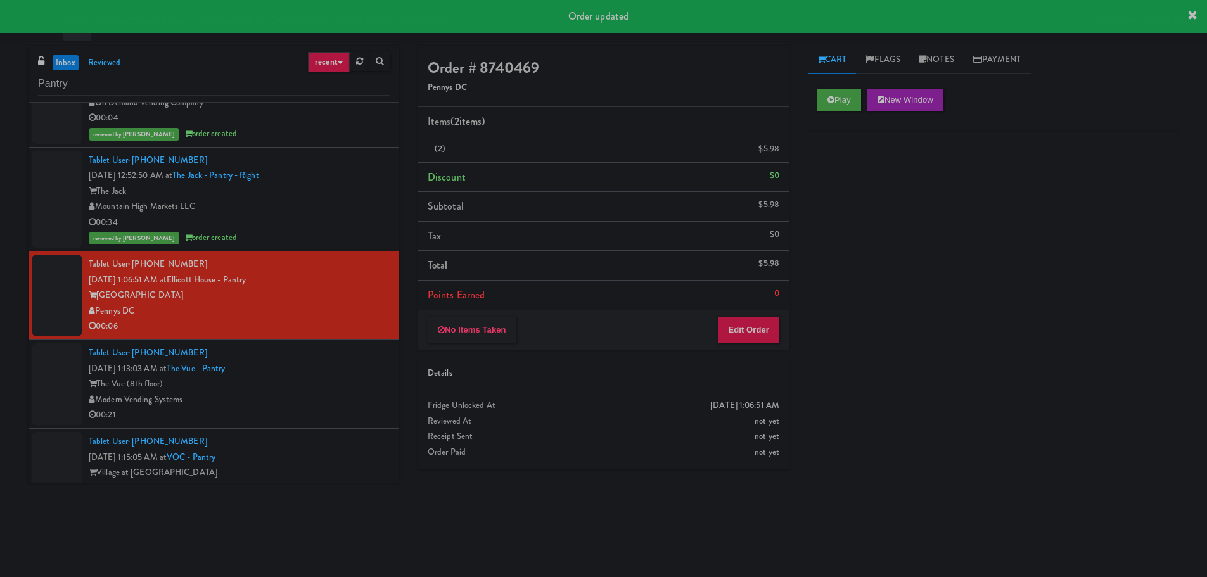
scroll to position [0, 0]
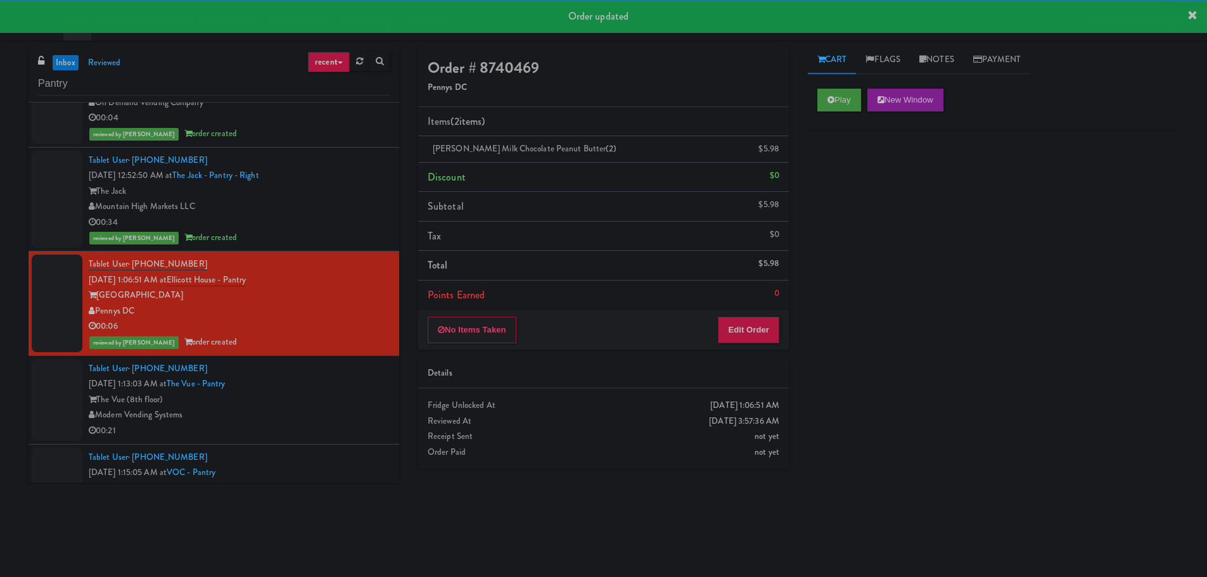
click at [360, 373] on div "Tablet User · (512) 817-6473 [DATE] 1:13:03 AM at The Vue - Pantry The Vue (8th…" at bounding box center [239, 400] width 301 height 78
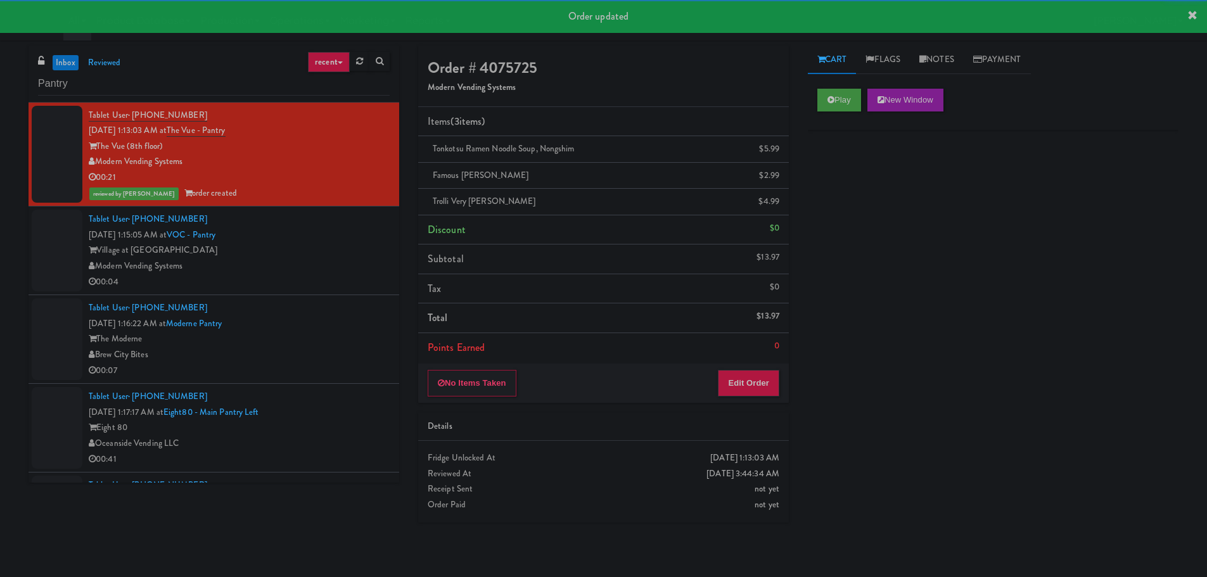
click at [340, 265] on div "Modern Vending Systems" at bounding box center [239, 267] width 301 height 16
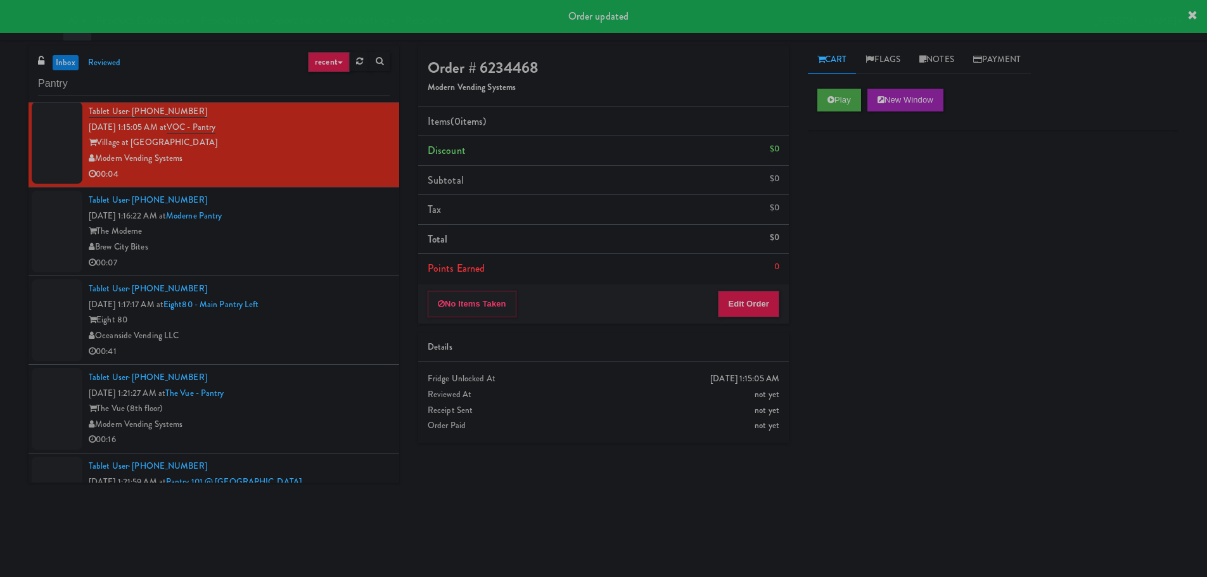
scroll to position [3866, 0]
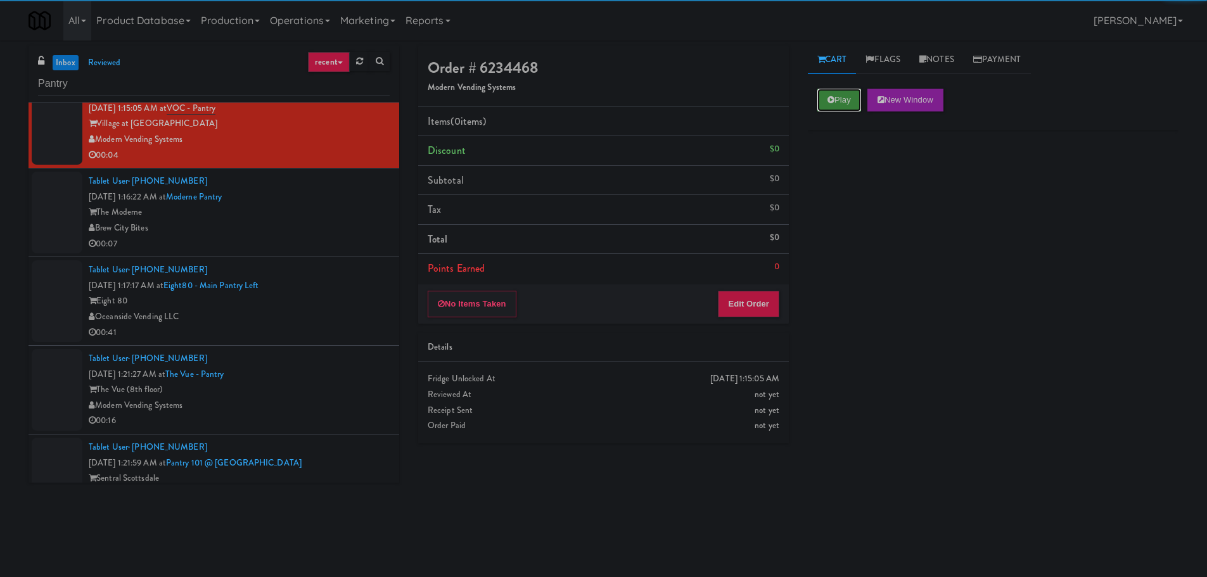
click at [833, 108] on button "Play" at bounding box center [840, 100] width 44 height 23
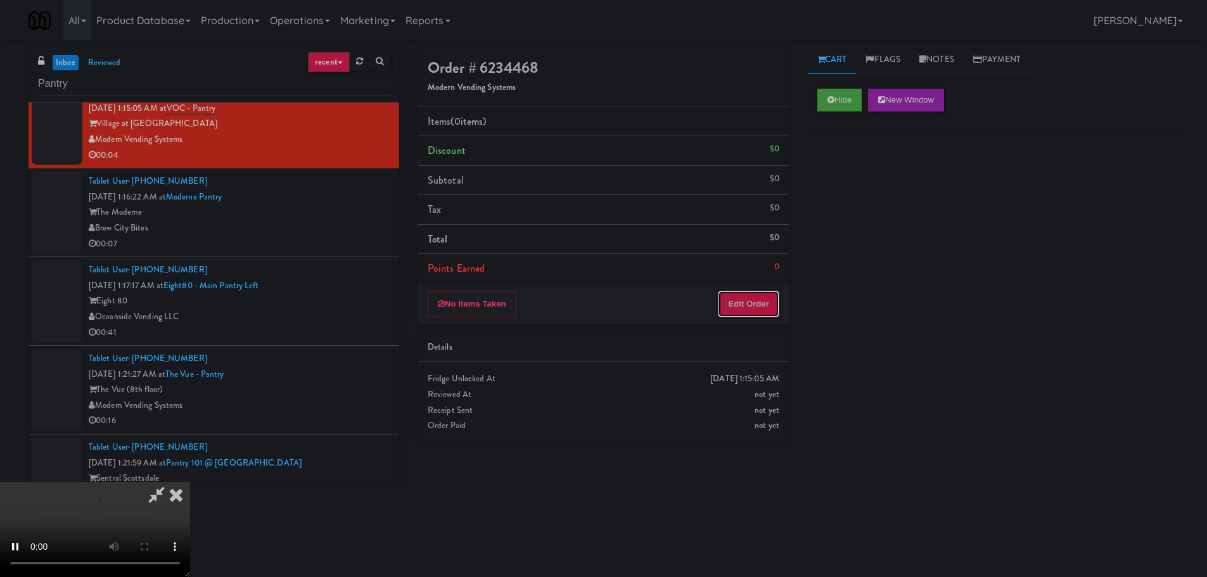
click at [763, 301] on button "Edit Order" at bounding box center [748, 304] width 61 height 27
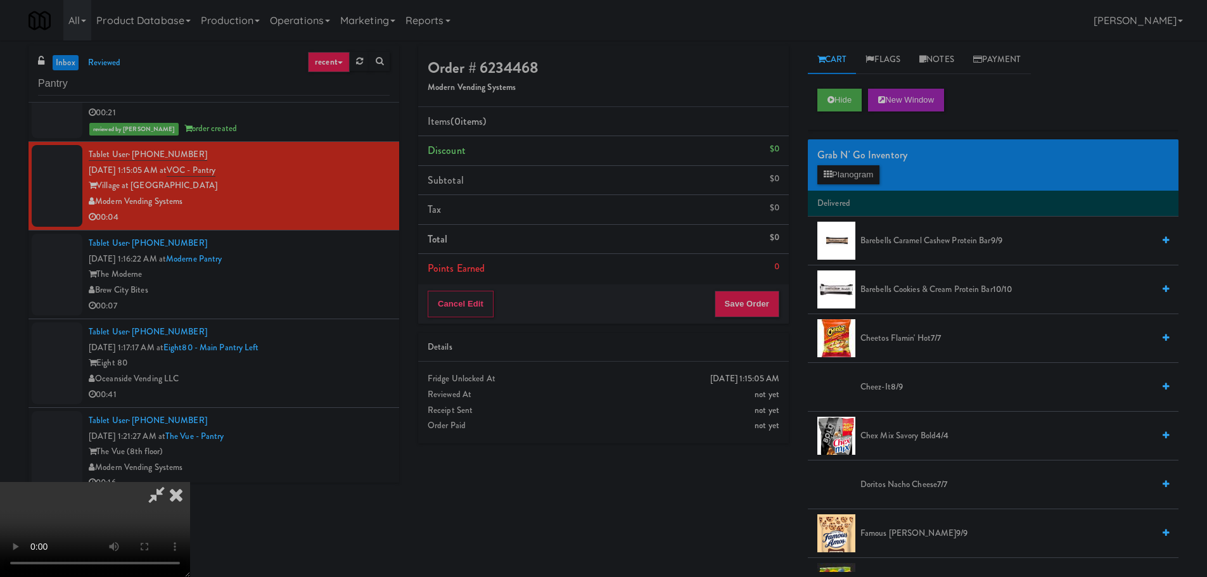
scroll to position [3803, 0]
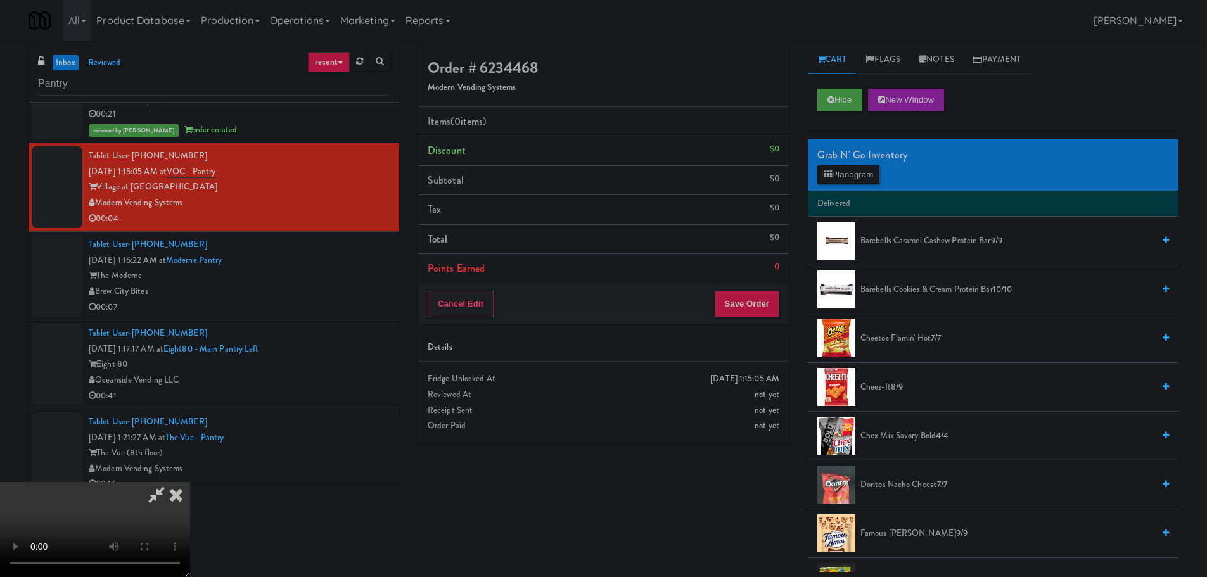
click at [190, 482] on video at bounding box center [95, 529] width 190 height 95
click at [190, 484] on video at bounding box center [95, 529] width 190 height 95
click at [190, 482] on video at bounding box center [95, 529] width 190 height 95
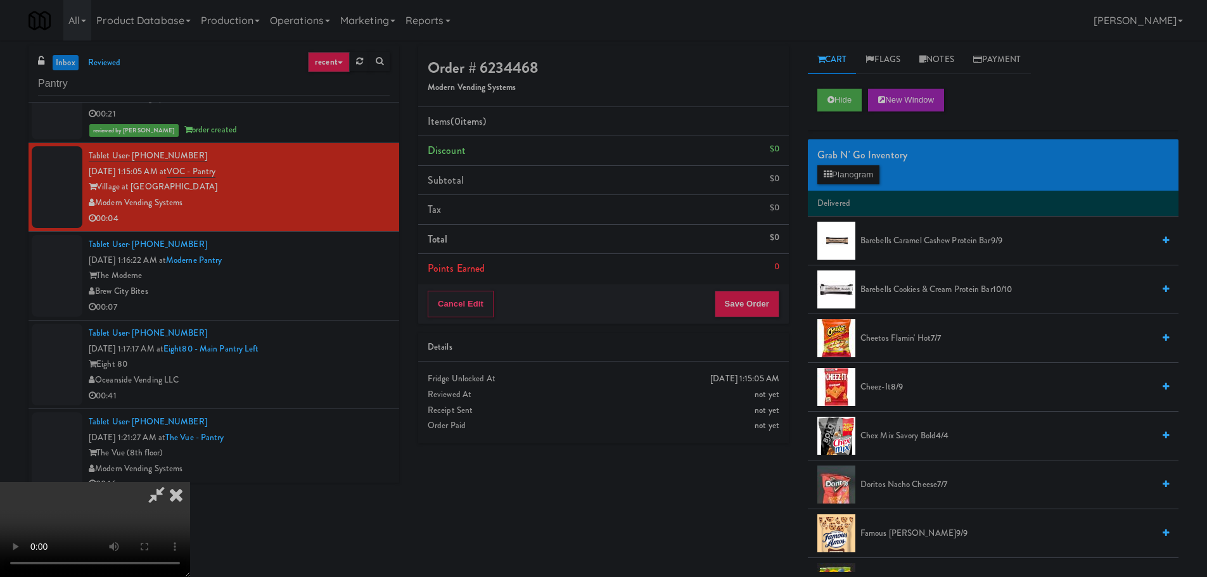
click at [190, 482] on video at bounding box center [95, 529] width 190 height 95
click at [866, 169] on button "Planogram" at bounding box center [849, 174] width 62 height 19
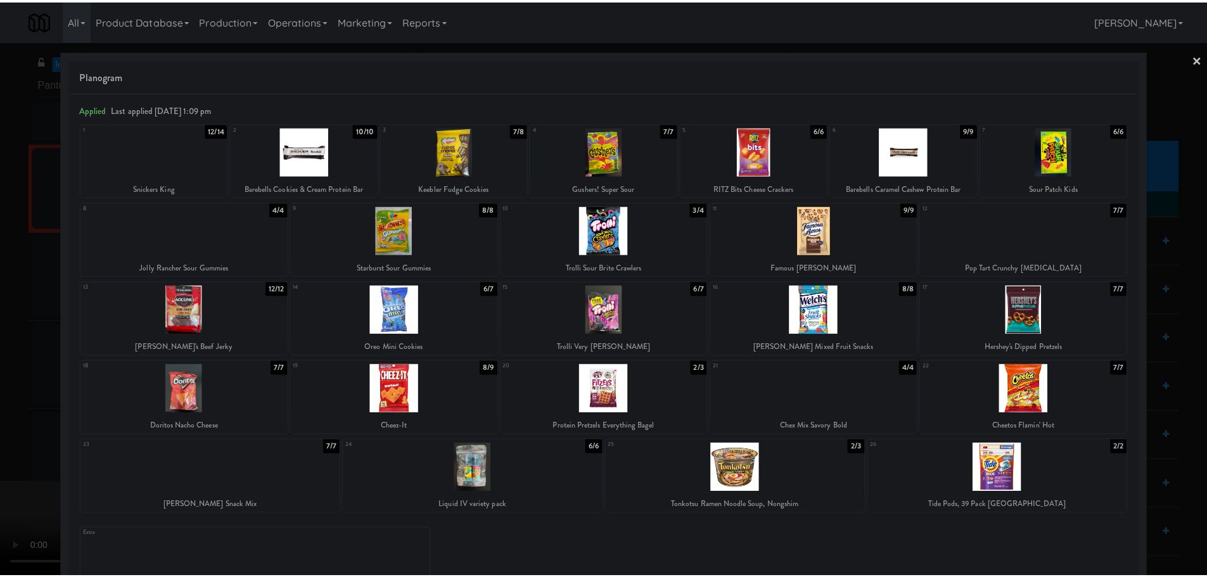
click
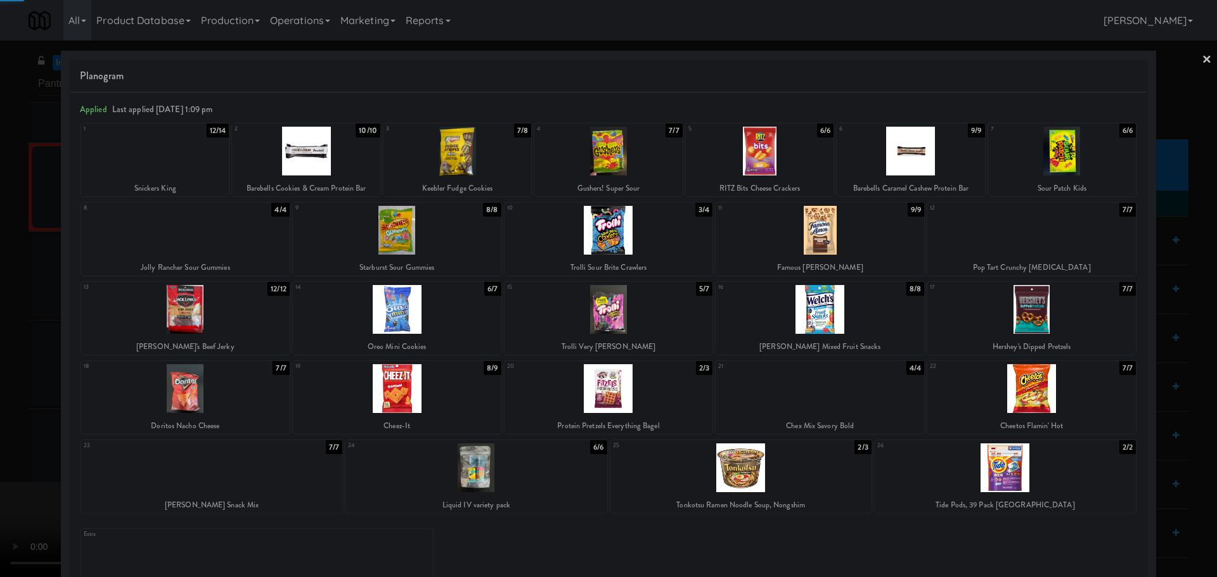
drag, startPoint x: 0, startPoint y: 360, endPoint x: 76, endPoint y: 352, distance: 76.4
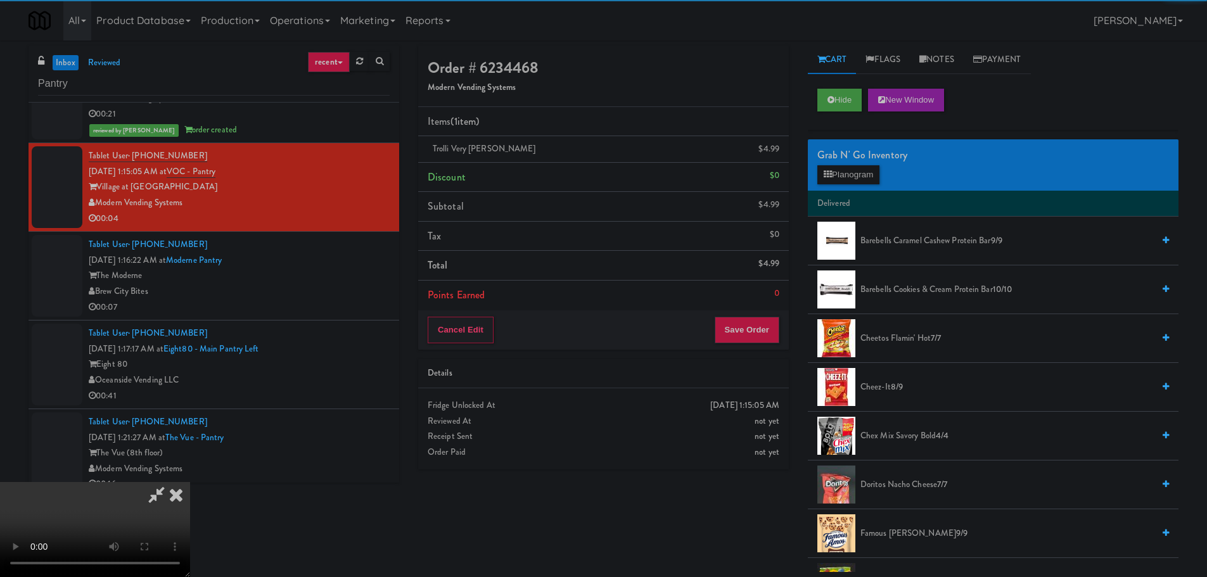
drag, startPoint x: 342, startPoint y: 330, endPoint x: 378, endPoint y: 331, distance: 36.1
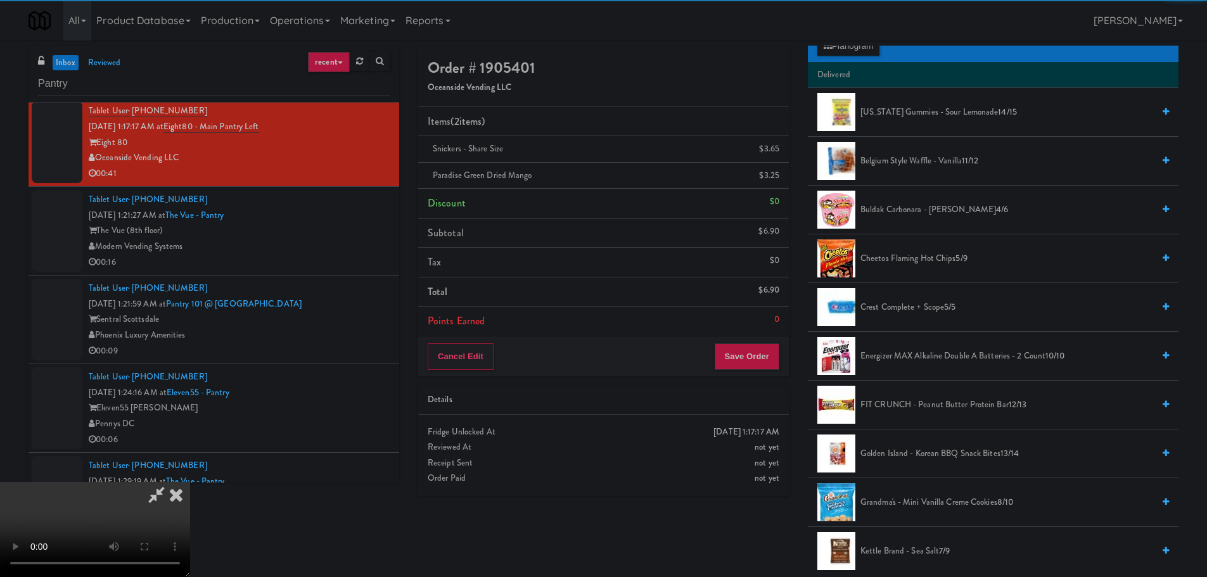
scroll to position [127, 0]
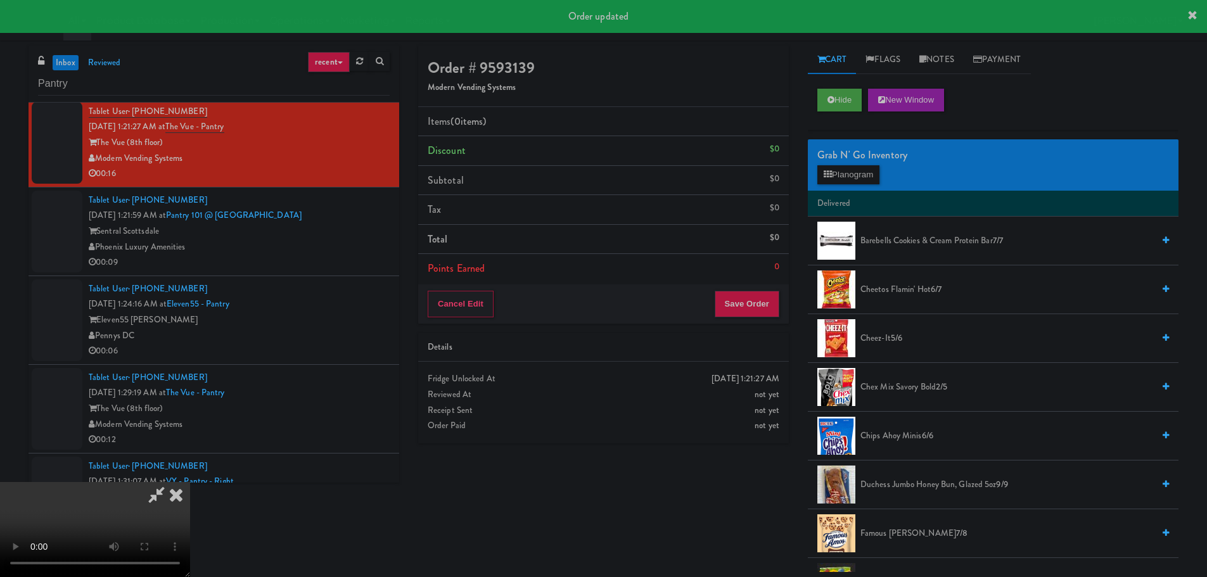
scroll to position [4120, 0]
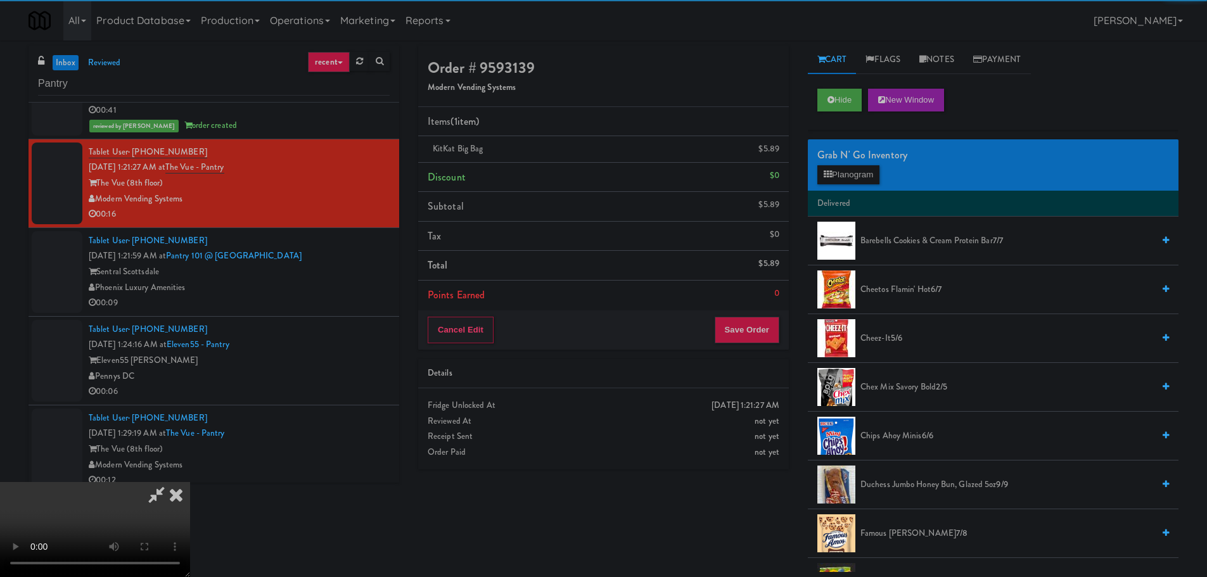
drag, startPoint x: 292, startPoint y: 311, endPoint x: 323, endPoint y: 335, distance: 38.9
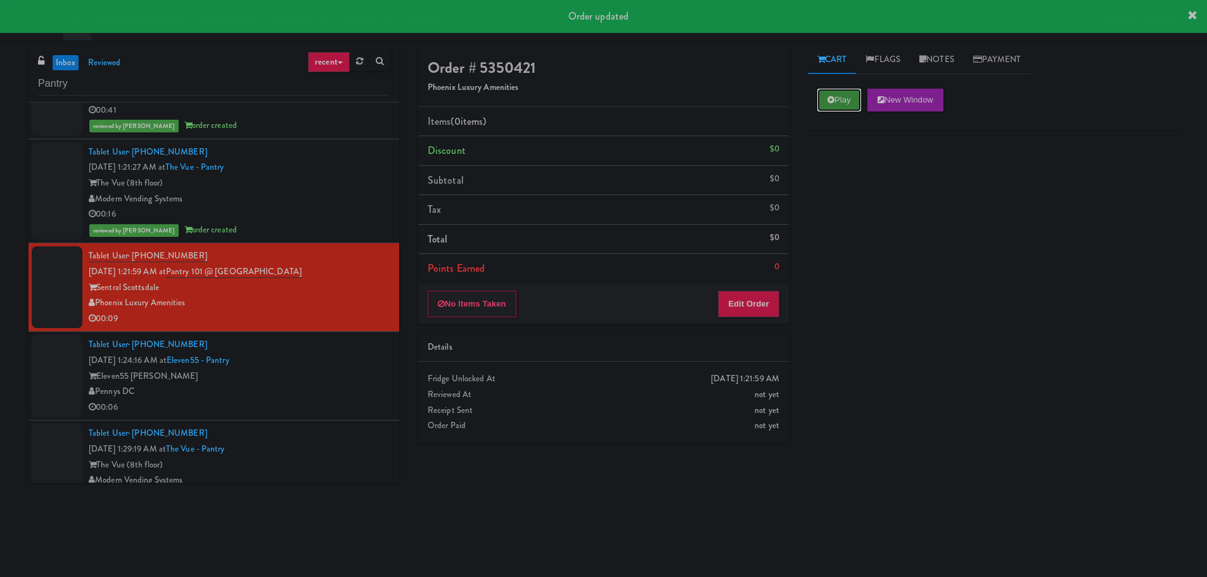
drag, startPoint x: 842, startPoint y: 96, endPoint x: 804, endPoint y: 190, distance: 101.2
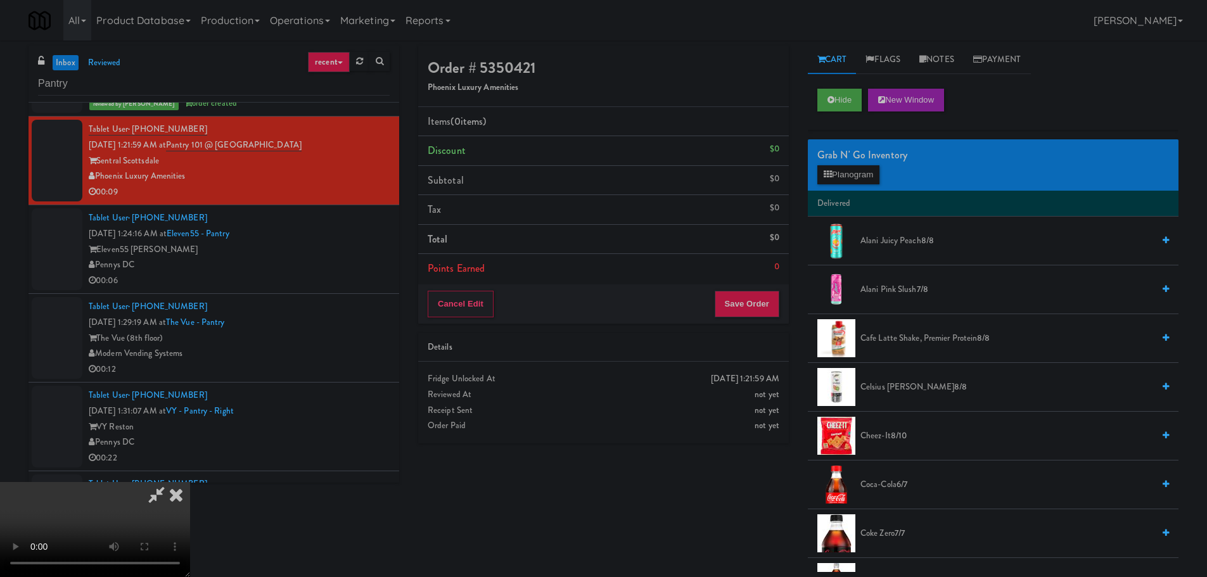
scroll to position [28, 0]
drag, startPoint x: 508, startPoint y: 400, endPoint x: 591, endPoint y: 363, distance: 91.1
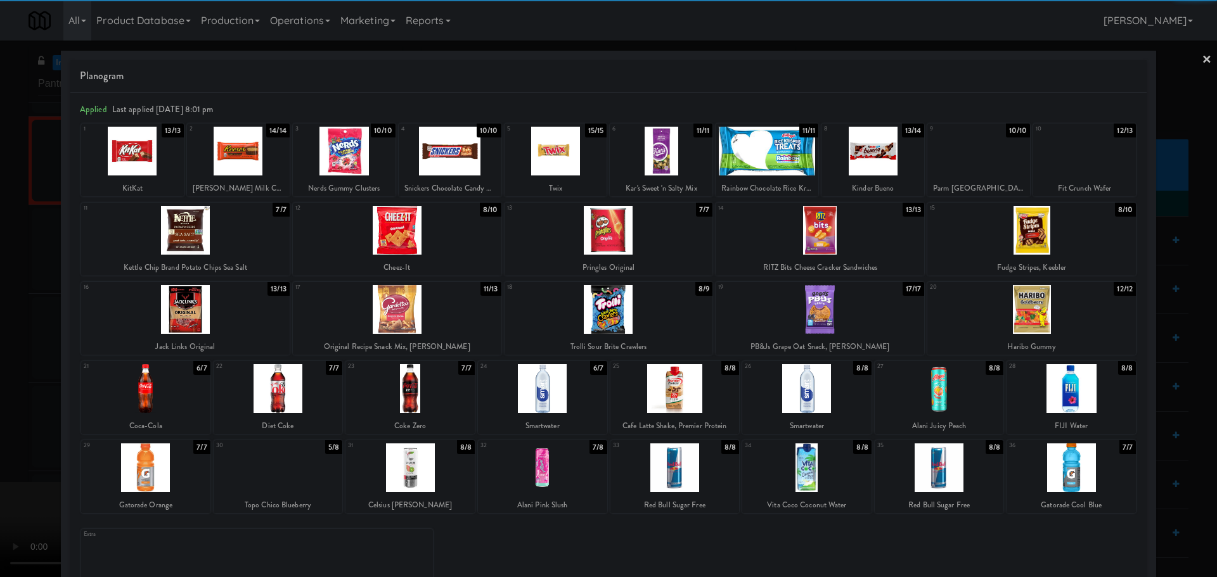
drag, startPoint x: 10, startPoint y: 368, endPoint x: 262, endPoint y: 356, distance: 253.2
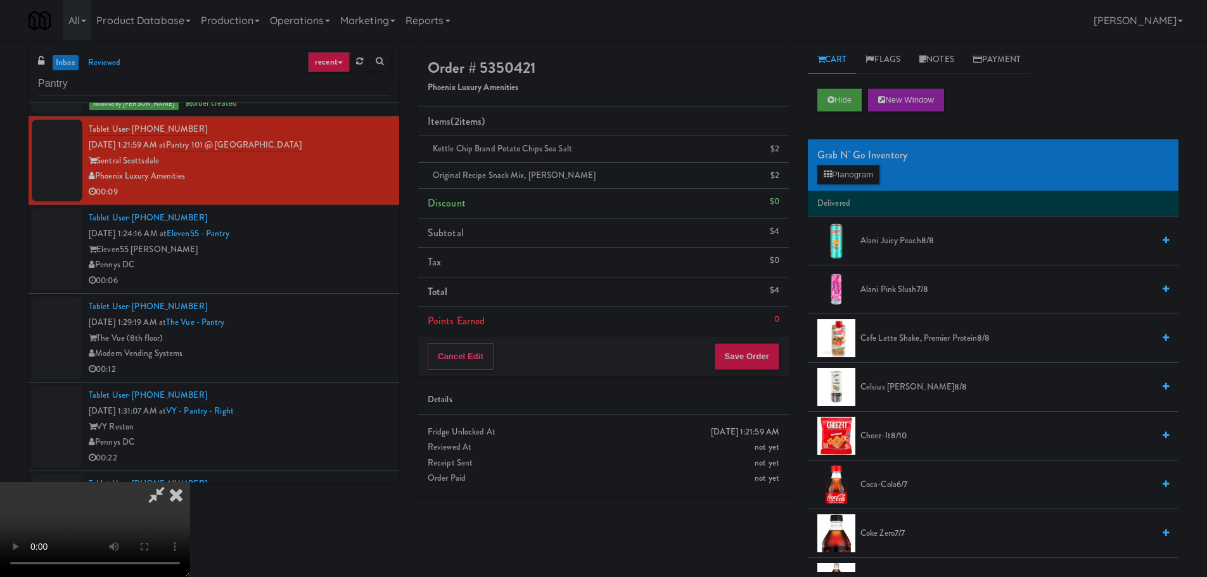
drag, startPoint x: 364, startPoint y: 355, endPoint x: 480, endPoint y: 360, distance: 116.1
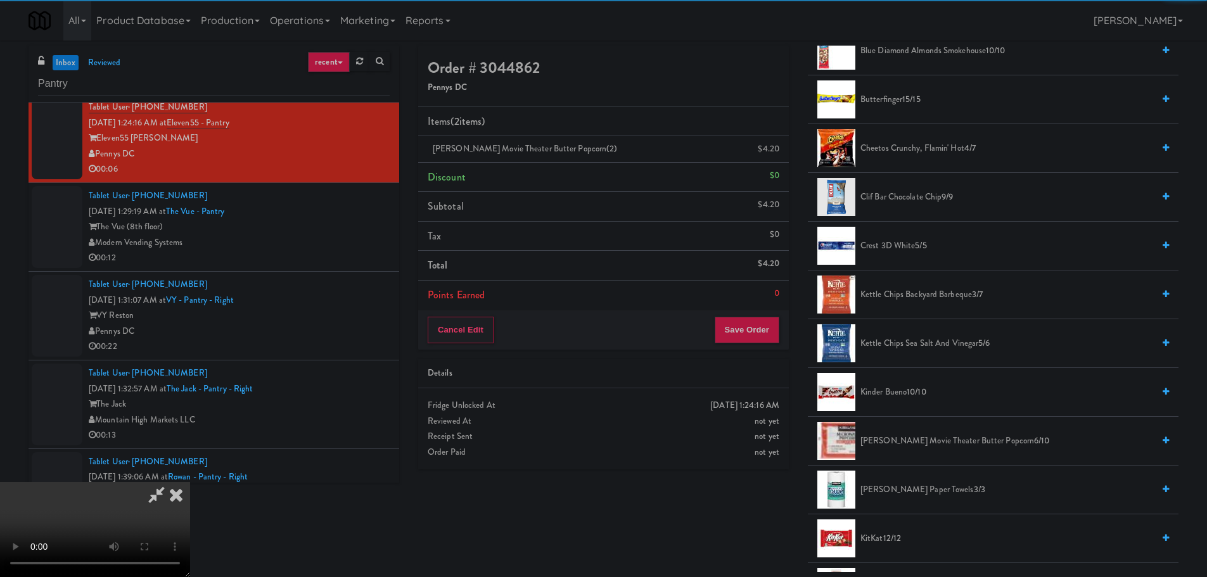
scroll to position [218, 0]
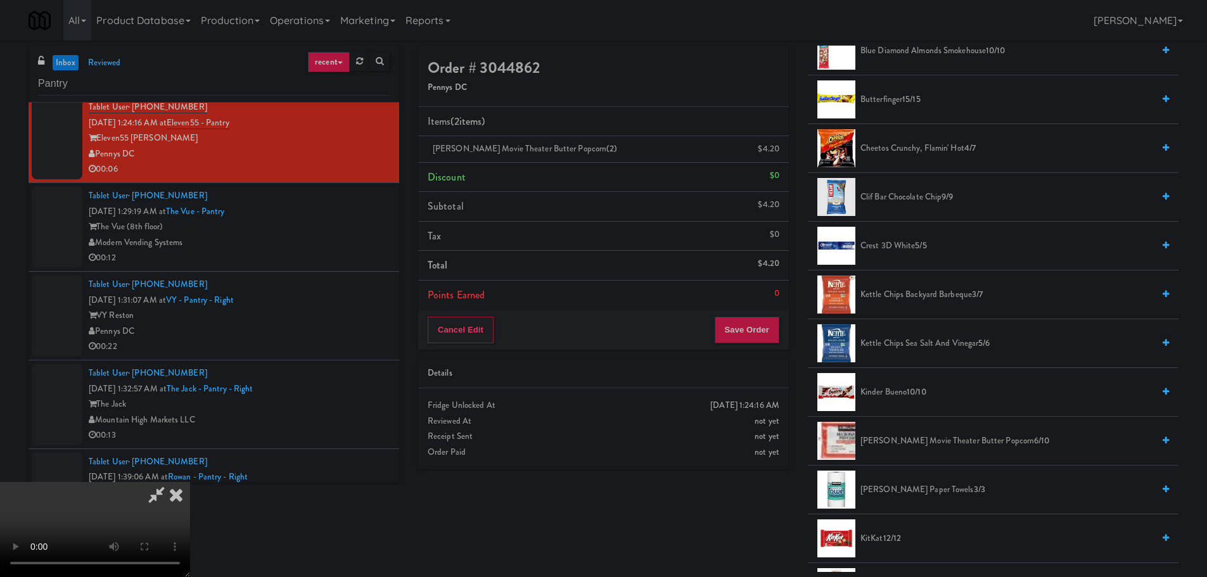
drag, startPoint x: 480, startPoint y: 456, endPoint x: 487, endPoint y: 451, distance: 9.1
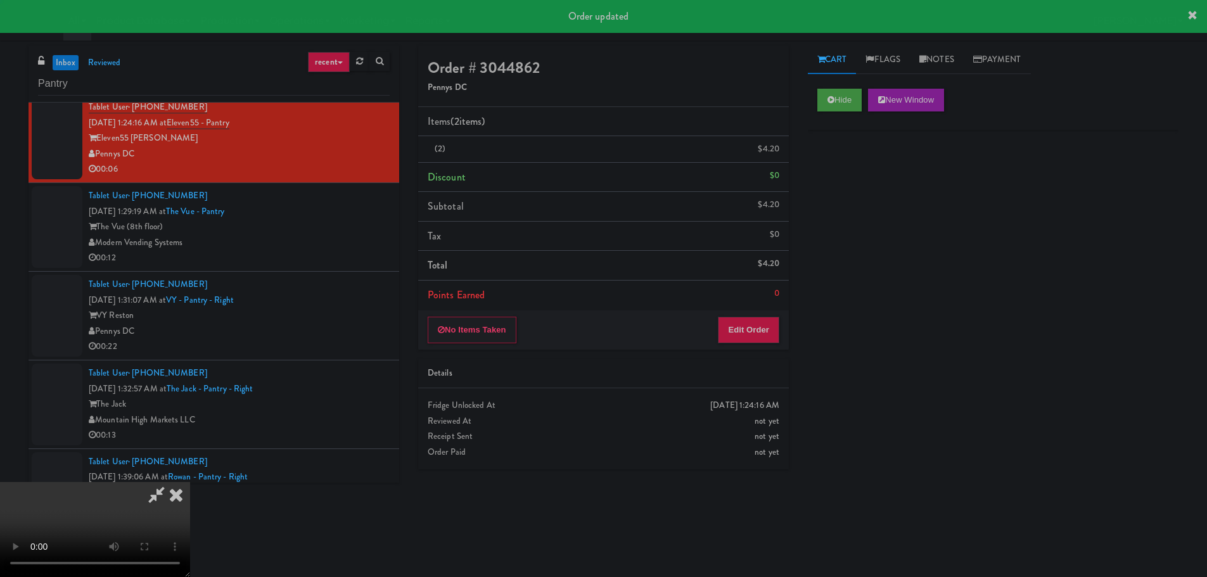
scroll to position [0, 0]
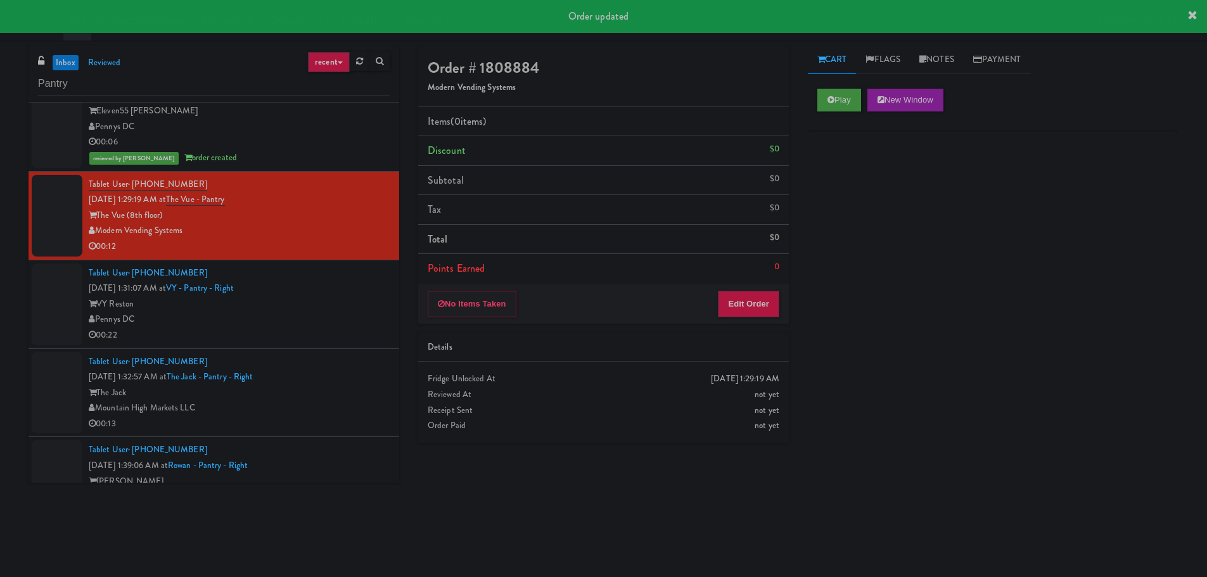
scroll to position [4310, 0]
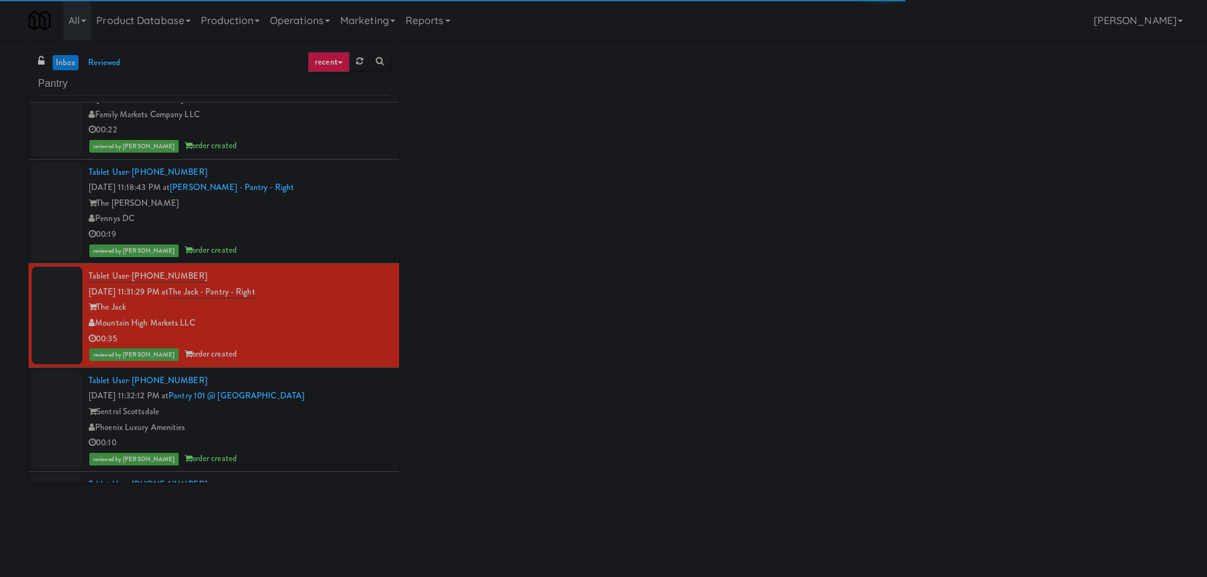
scroll to position [507, 0]
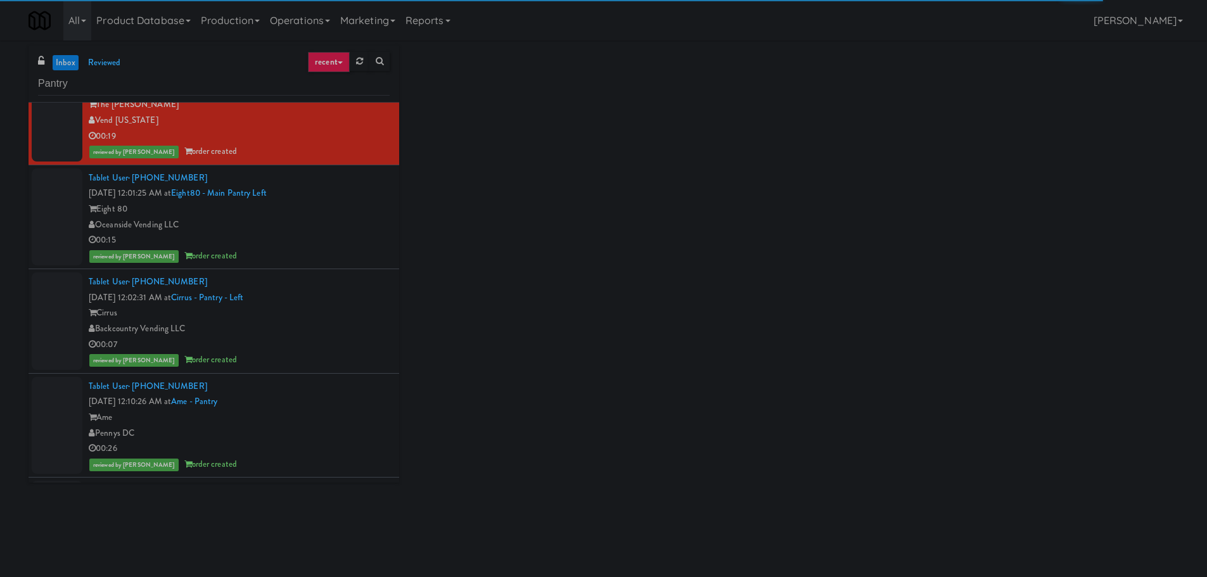
scroll to position [1204, 0]
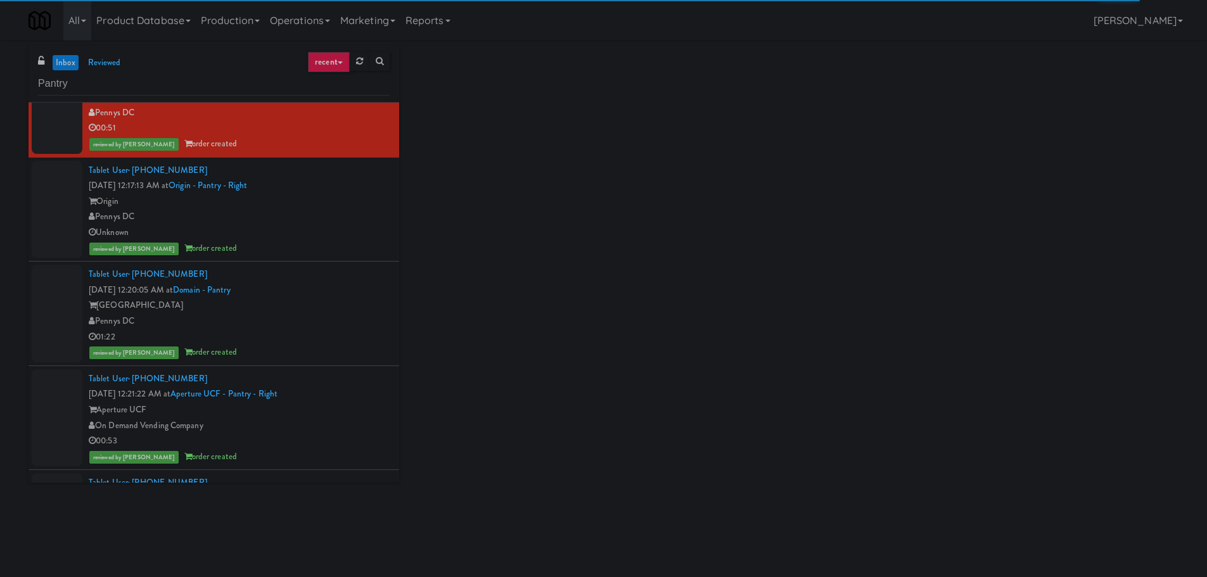
scroll to position [1965, 0]
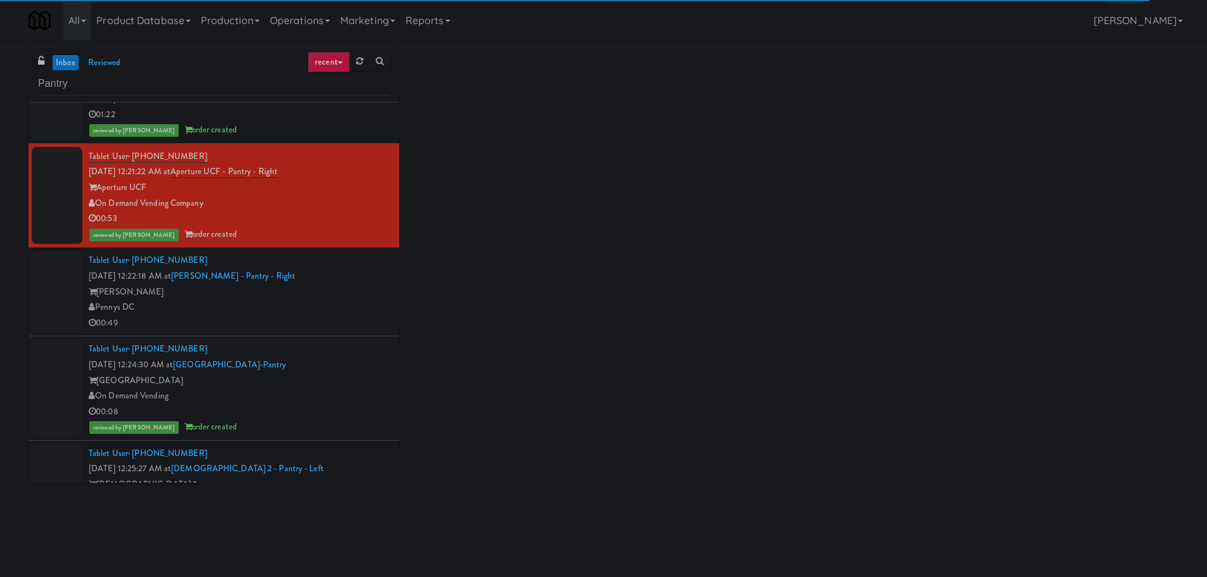
scroll to position [2218, 0]
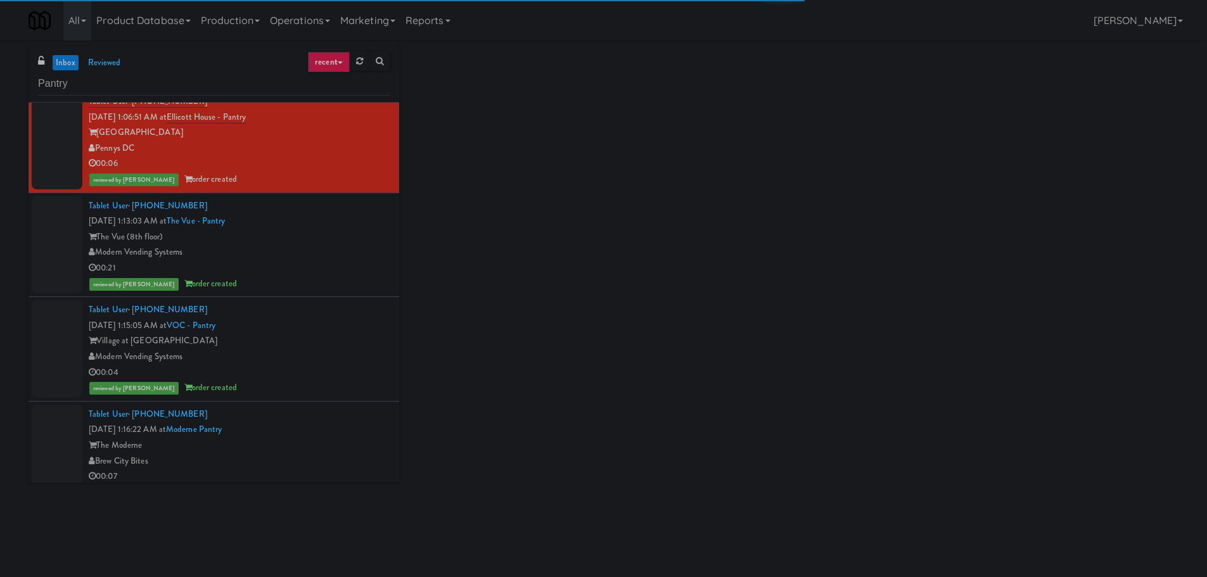
scroll to position [3676, 0]
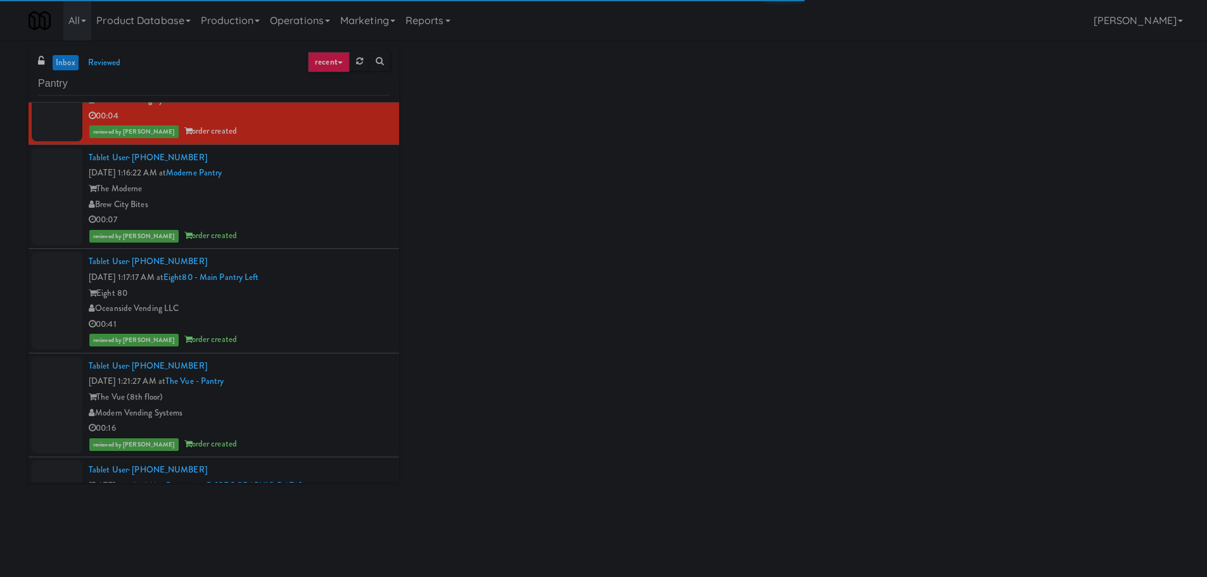
scroll to position [3930, 0]
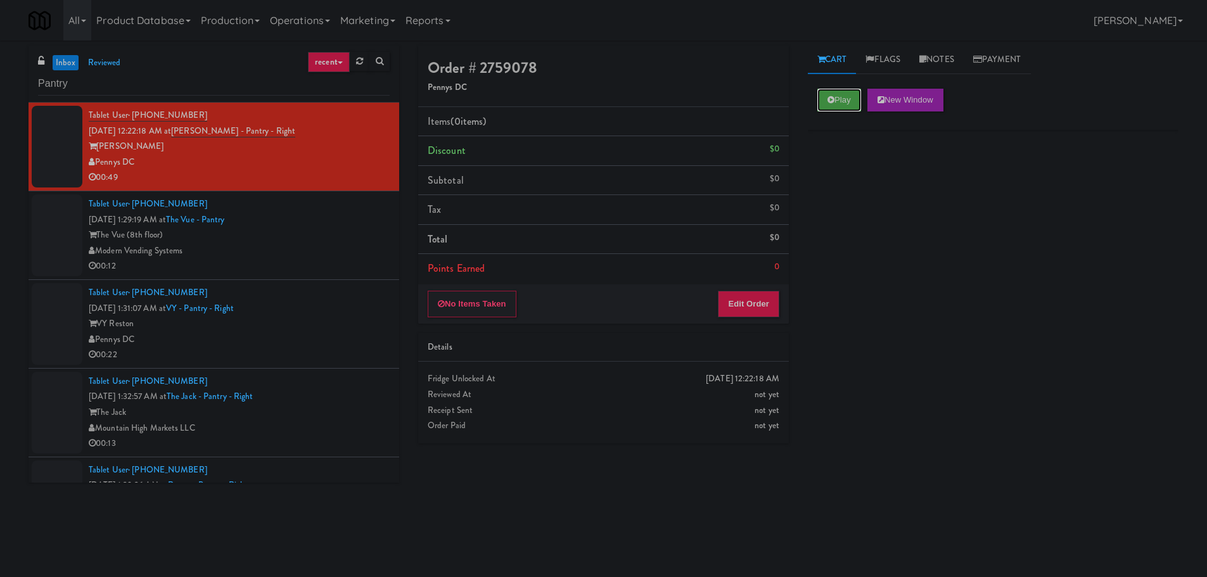
drag, startPoint x: 833, startPoint y: 106, endPoint x: 828, endPoint y: 124, distance: 18.6
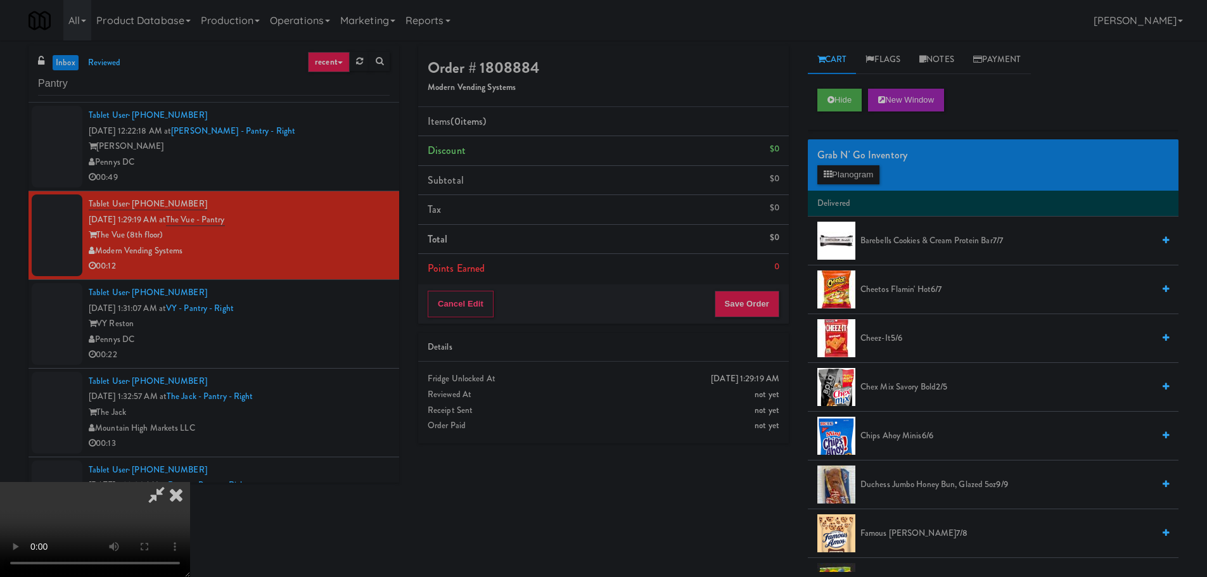
drag, startPoint x: 512, startPoint y: 377, endPoint x: 492, endPoint y: 423, distance: 50.0
drag, startPoint x: 442, startPoint y: 463, endPoint x: 445, endPoint y: 441, distance: 22.4
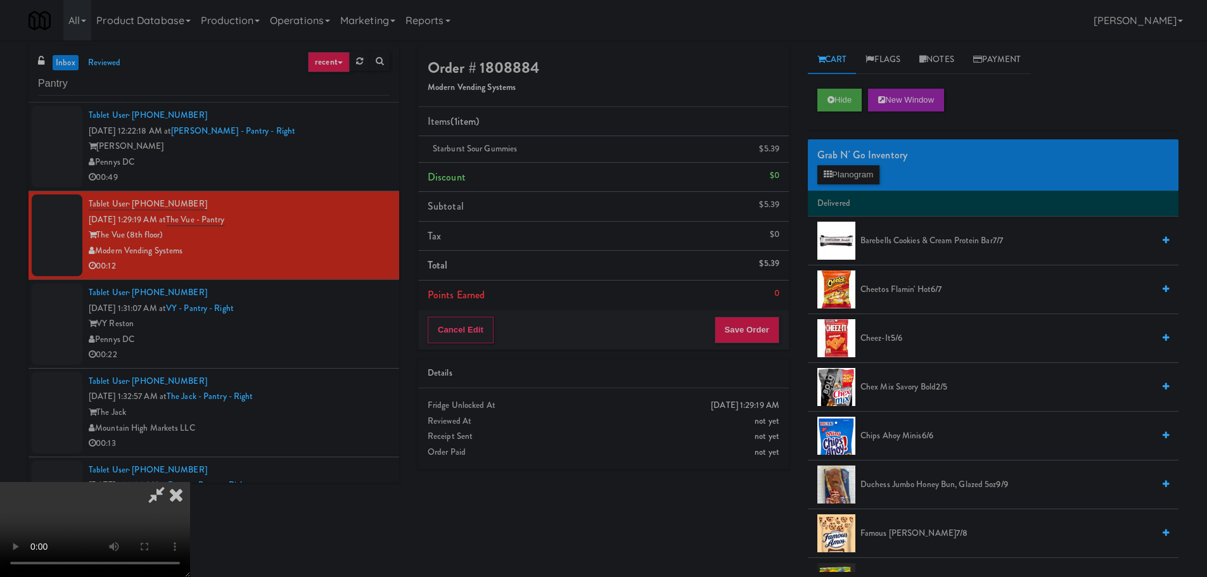
drag, startPoint x: 553, startPoint y: 434, endPoint x: 548, endPoint y: 421, distance: 13.7
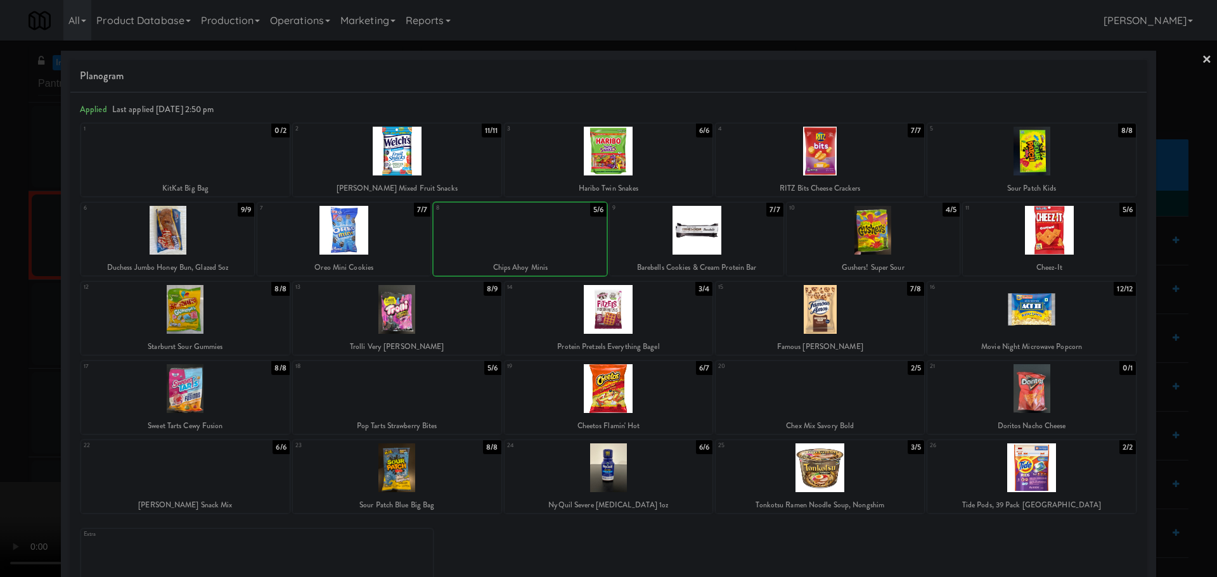
drag, startPoint x: 5, startPoint y: 399, endPoint x: 112, endPoint y: 380, distance: 108.7
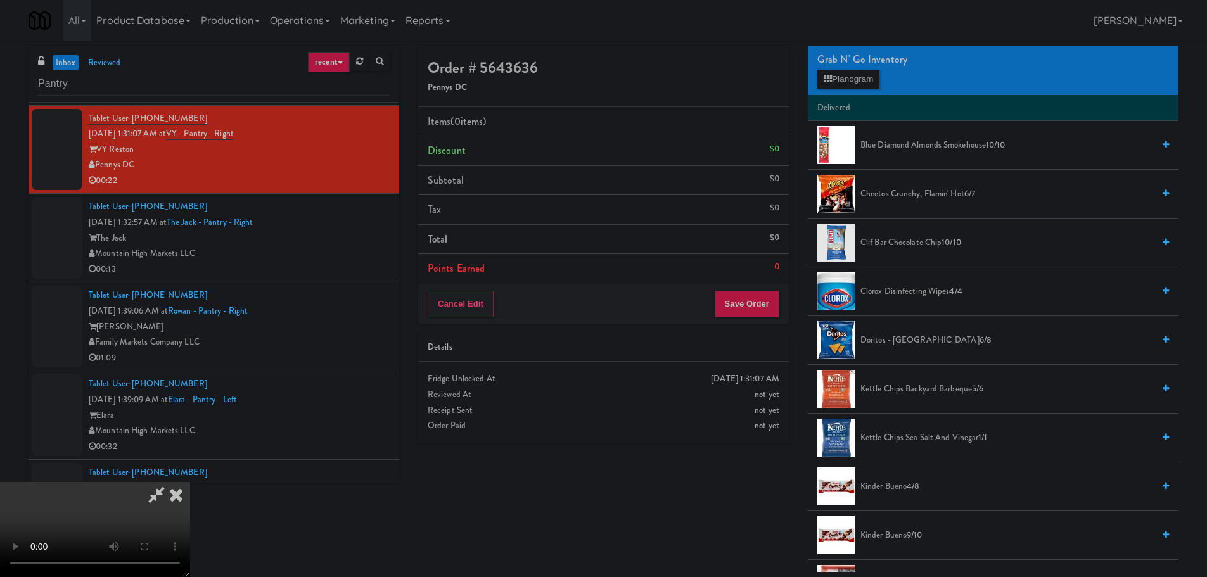
scroll to position [317, 0]
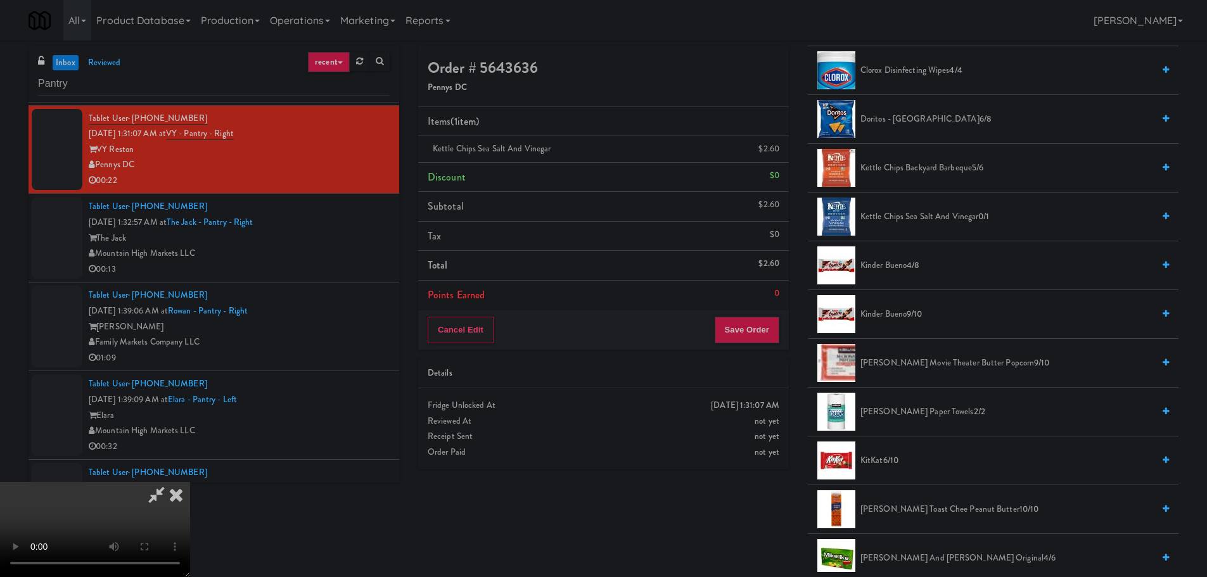
drag, startPoint x: 595, startPoint y: 392, endPoint x: 597, endPoint y: 401, distance: 9.1
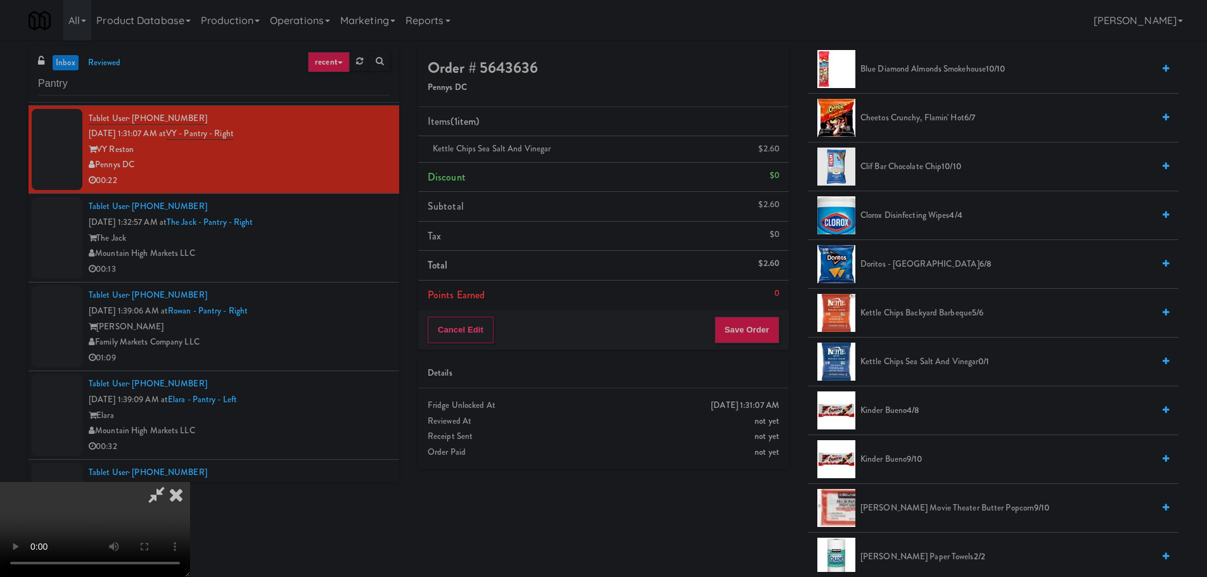
scroll to position [0, 0]
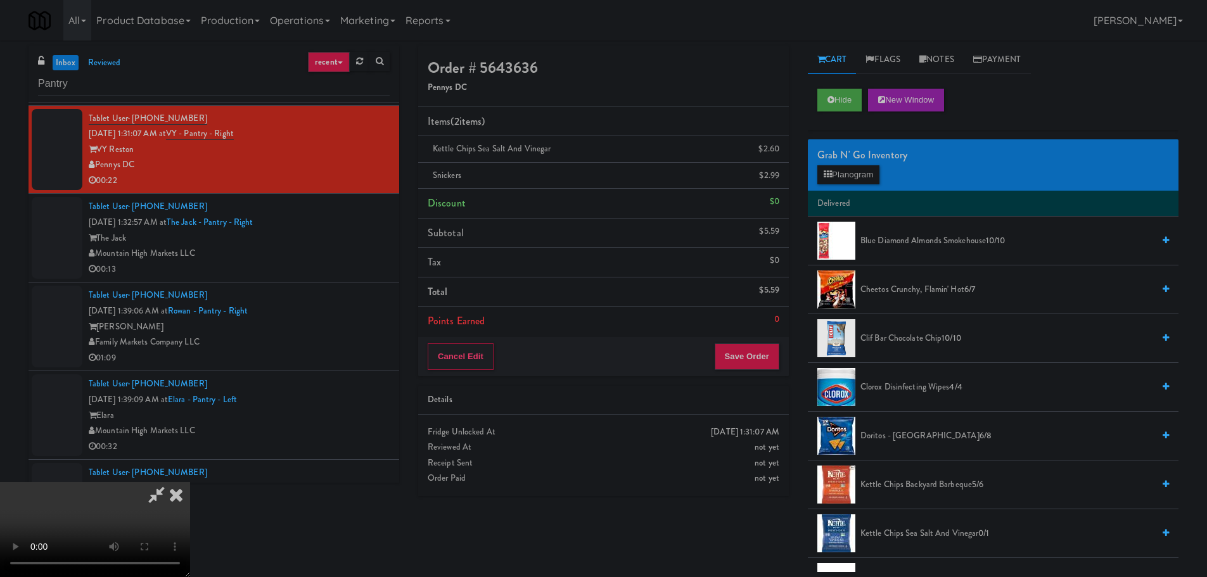
drag, startPoint x: 486, startPoint y: 356, endPoint x: 489, endPoint y: 364, distance: 8.8
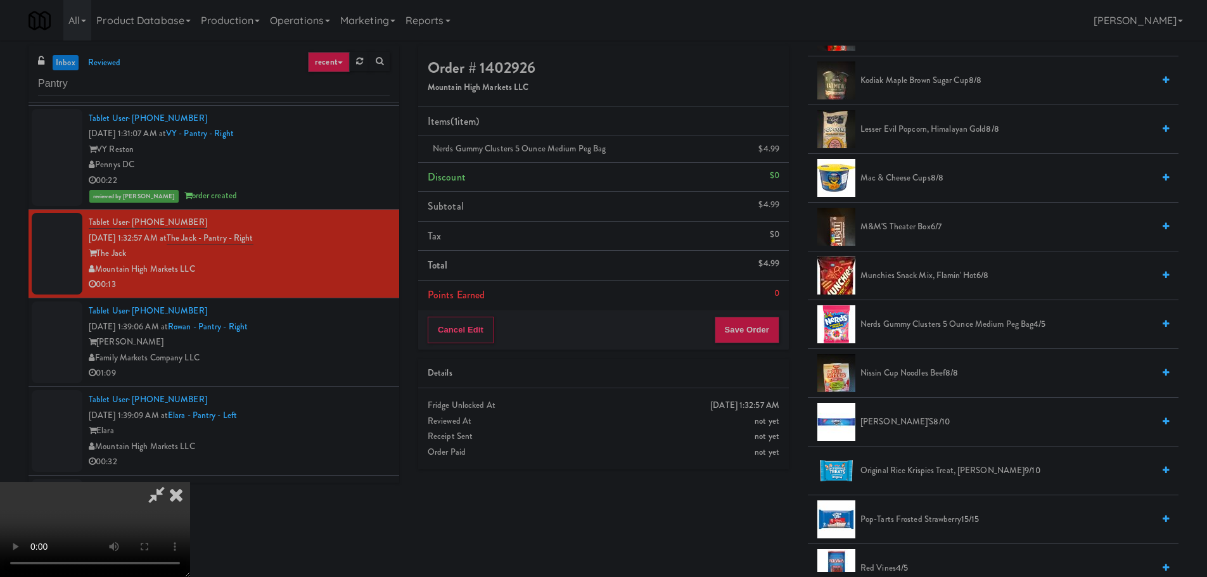
drag, startPoint x: 509, startPoint y: 334, endPoint x: 501, endPoint y: 363, distance: 29.5
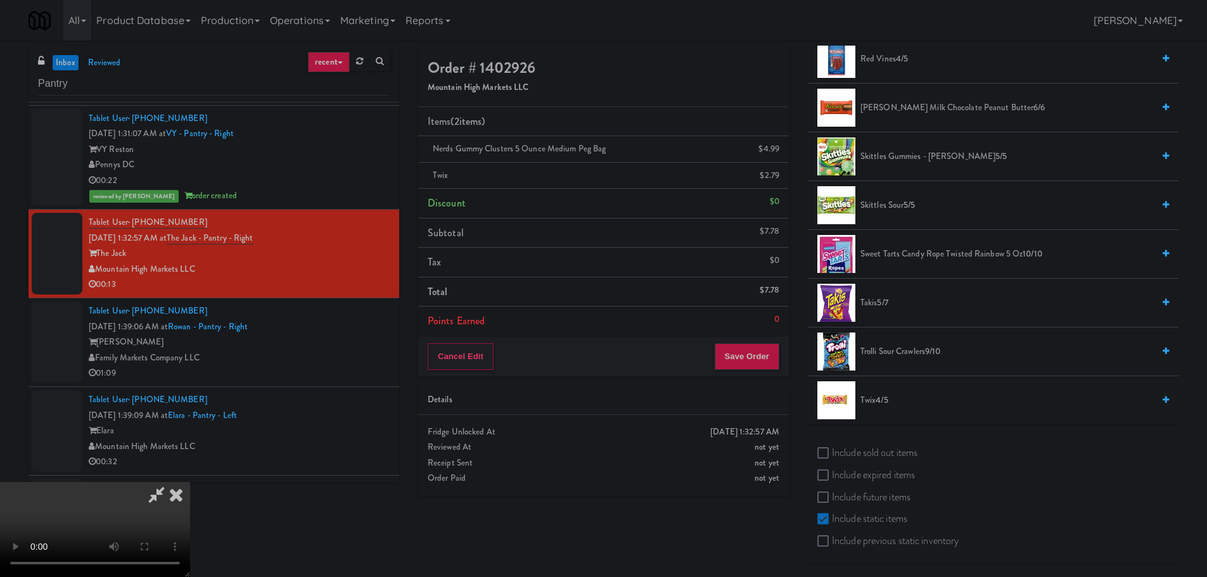
drag, startPoint x: 356, startPoint y: 447, endPoint x: 394, endPoint y: 444, distance: 38.2
drag, startPoint x: 496, startPoint y: 432, endPoint x: 503, endPoint y: 428, distance: 8.5
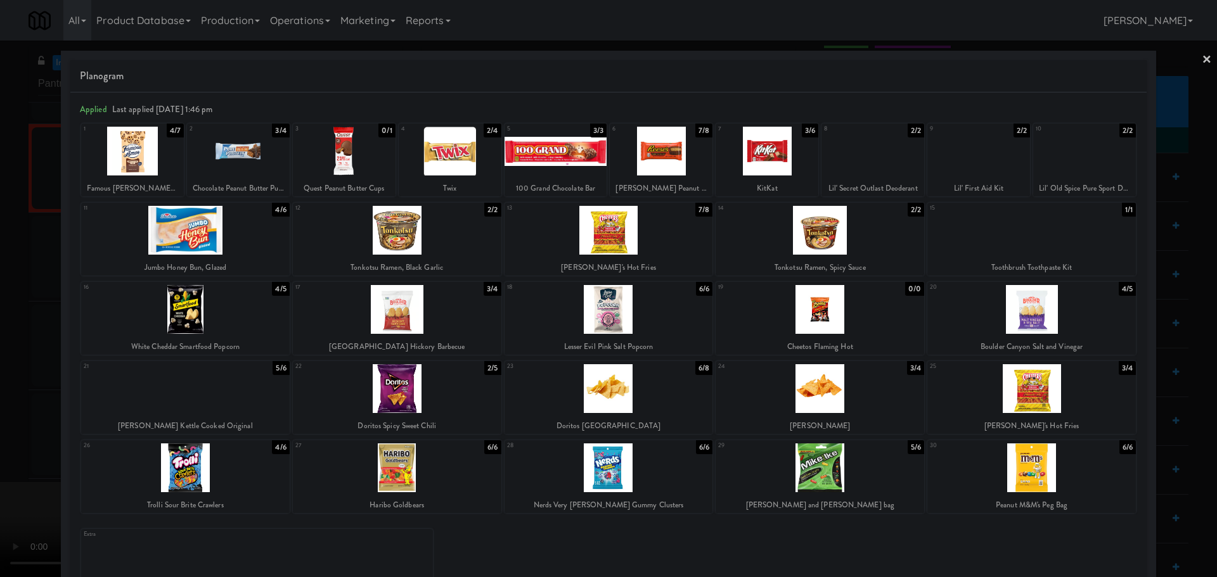
drag, startPoint x: 0, startPoint y: 276, endPoint x: 409, endPoint y: 263, distance: 409.0
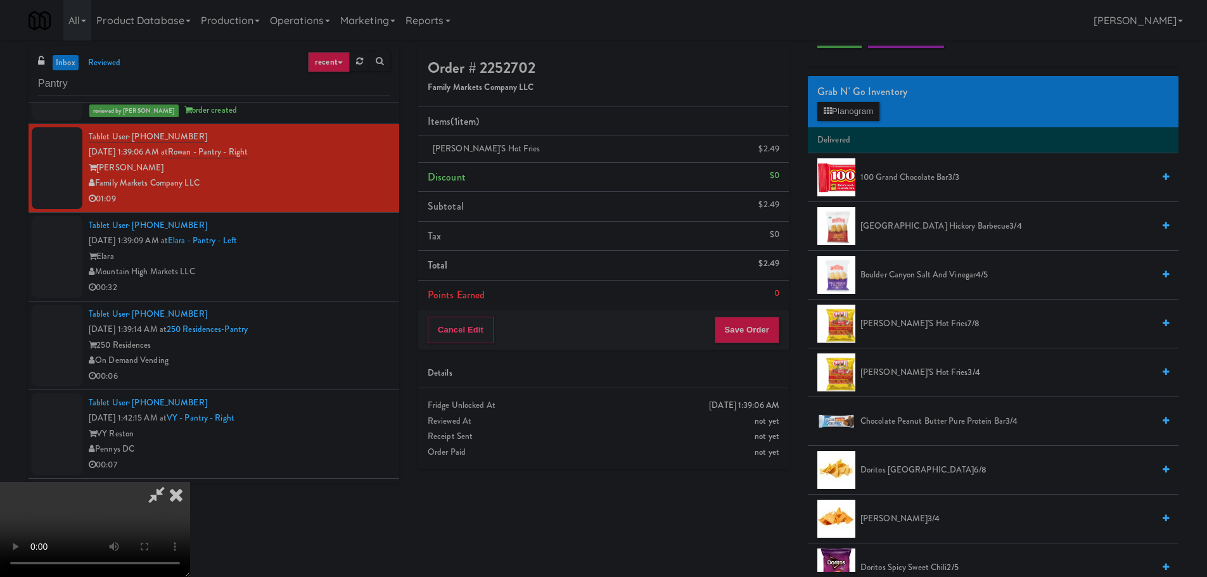
scroll to position [218, 0]
drag, startPoint x: 512, startPoint y: 307, endPoint x: 465, endPoint y: 375, distance: 83.0
drag, startPoint x: 342, startPoint y: 462, endPoint x: 337, endPoint y: 470, distance: 10.0
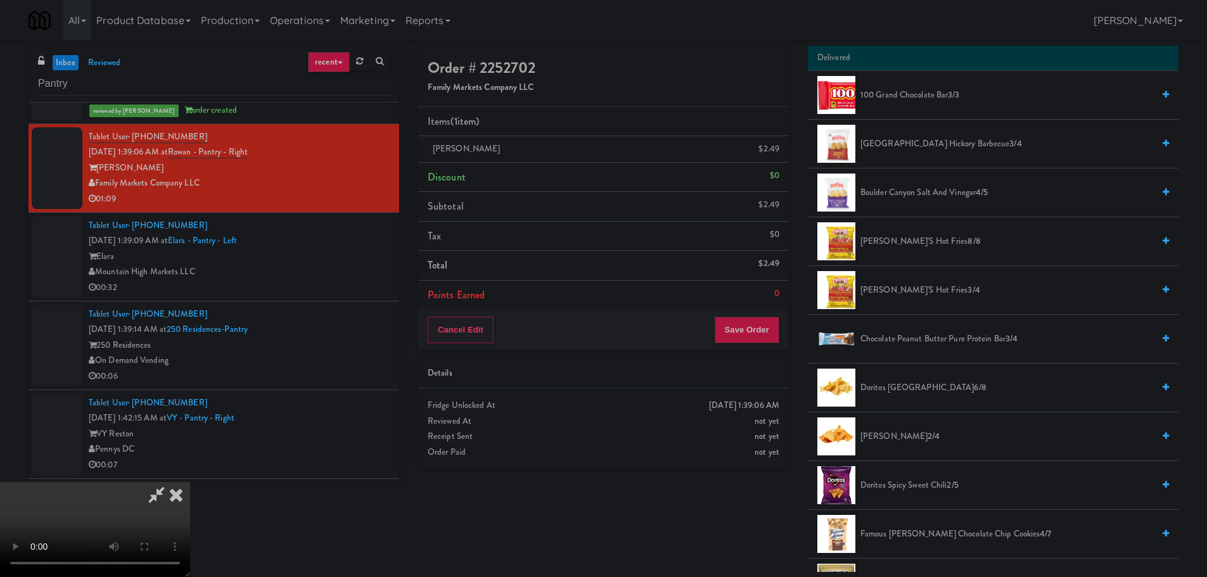
scroll to position [0, 0]
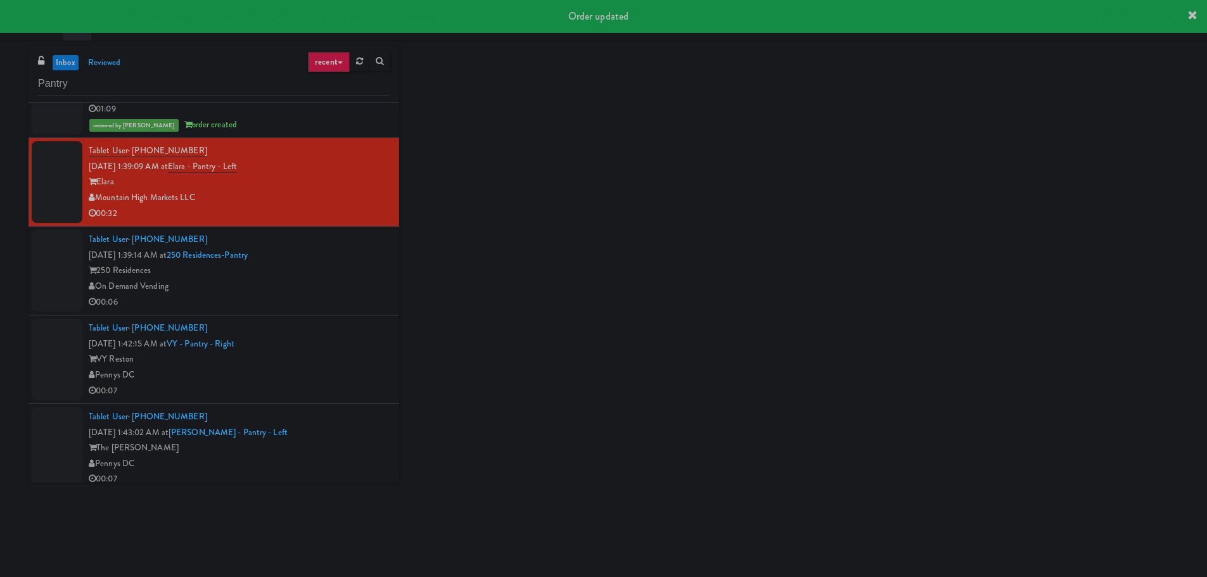
scroll to position [507, 0]
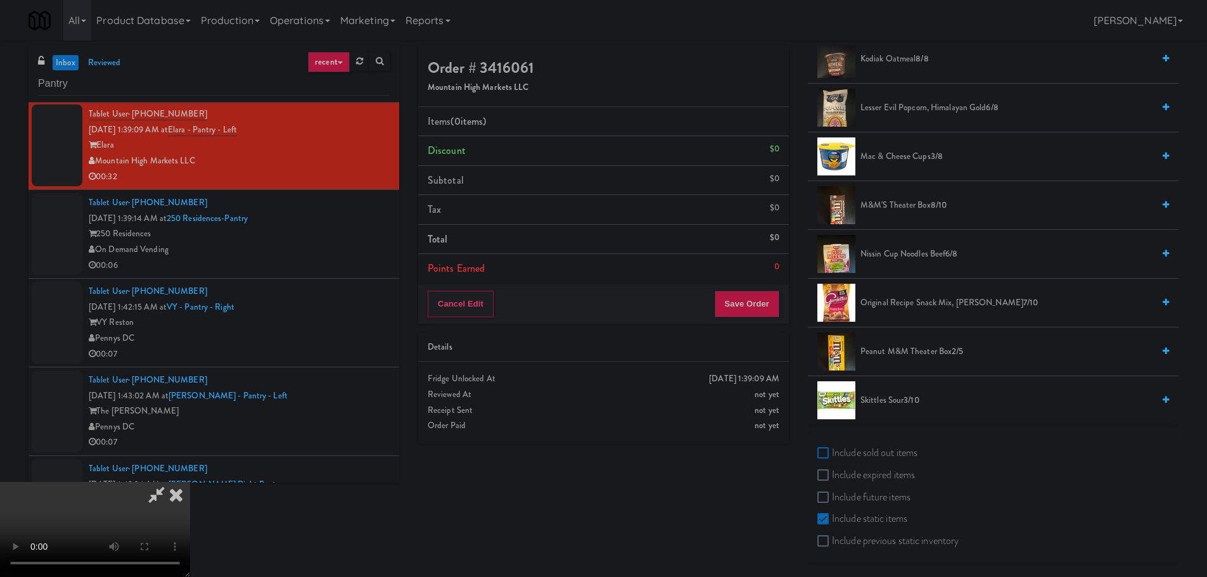
checkbox input "true"
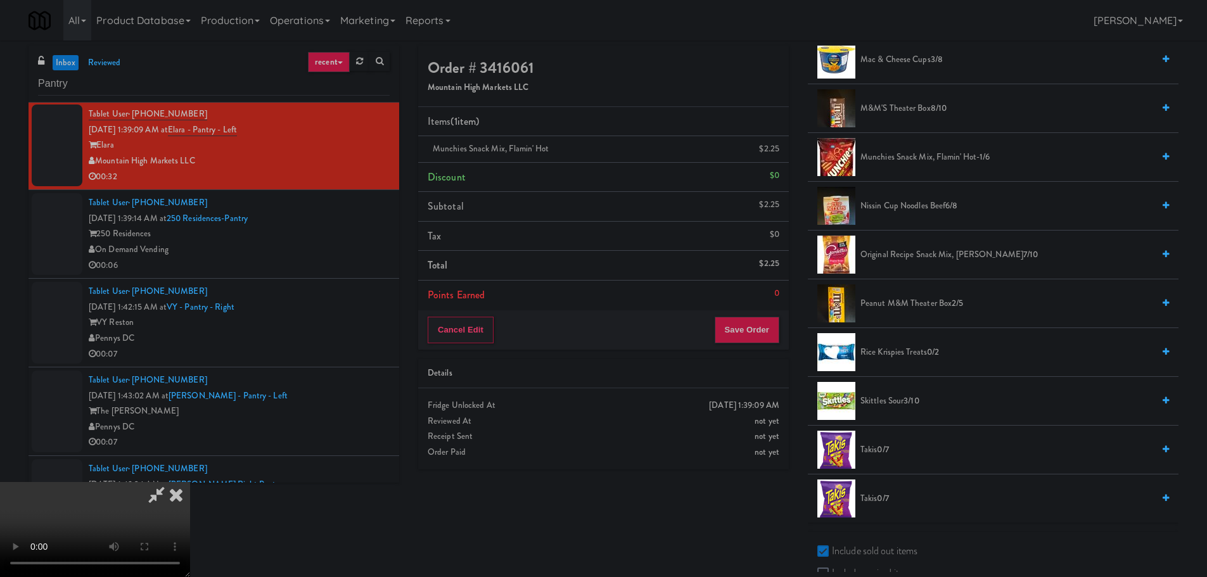
scroll to position [1187, 0]
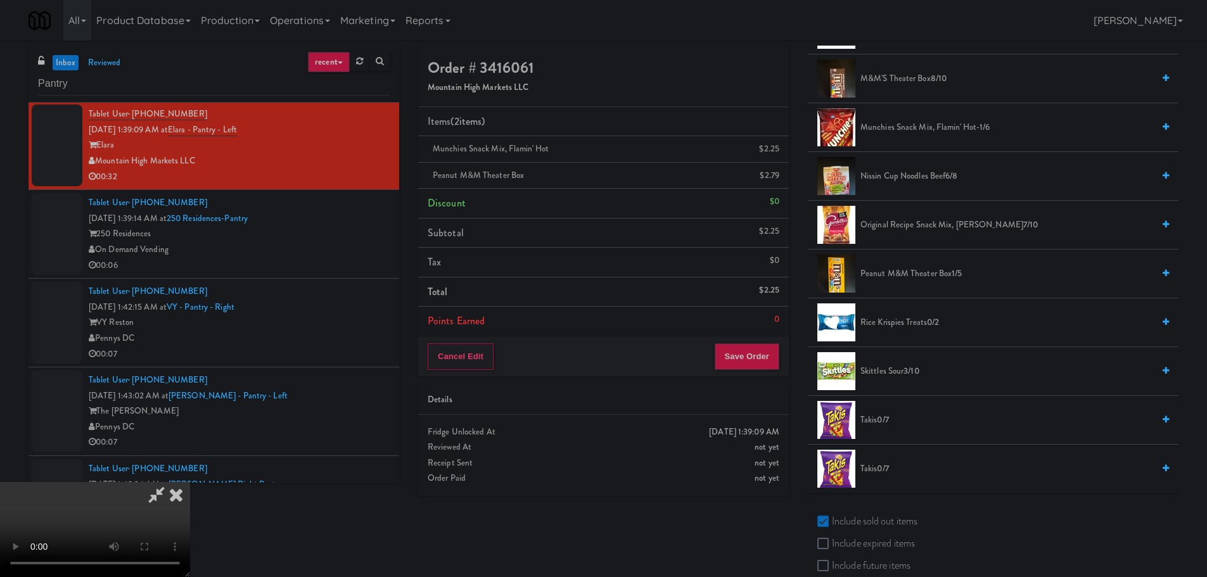
drag, startPoint x: 453, startPoint y: 358, endPoint x: 470, endPoint y: 360, distance: 17.2
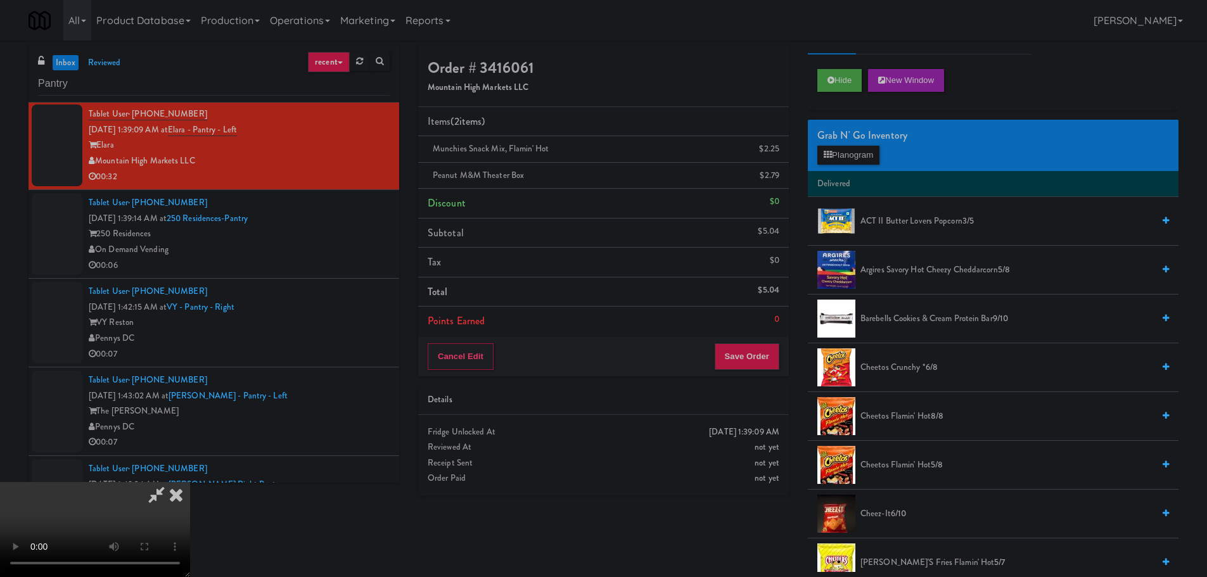
scroll to position [0, 0]
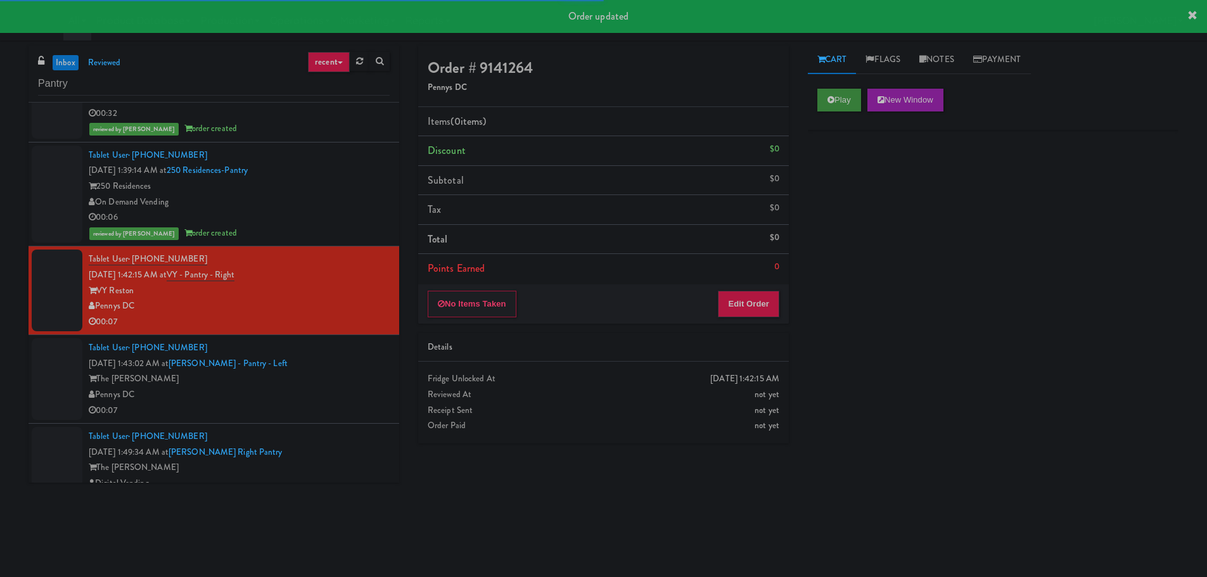
drag, startPoint x: 810, startPoint y: 105, endPoint x: 833, endPoint y: 92, distance: 26.1
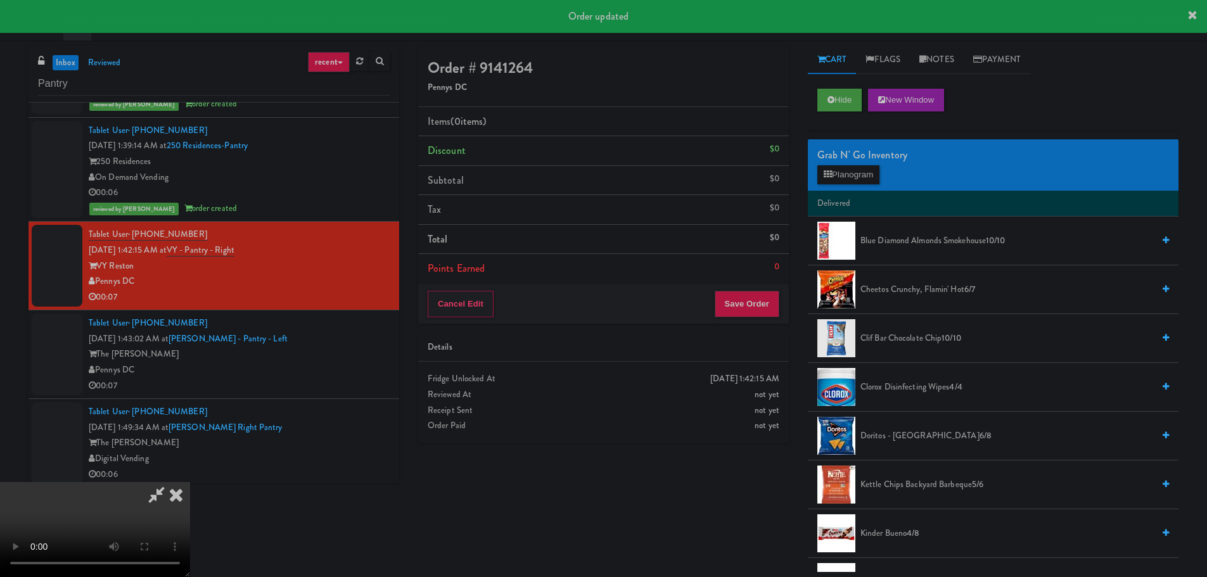
scroll to position [697, 0]
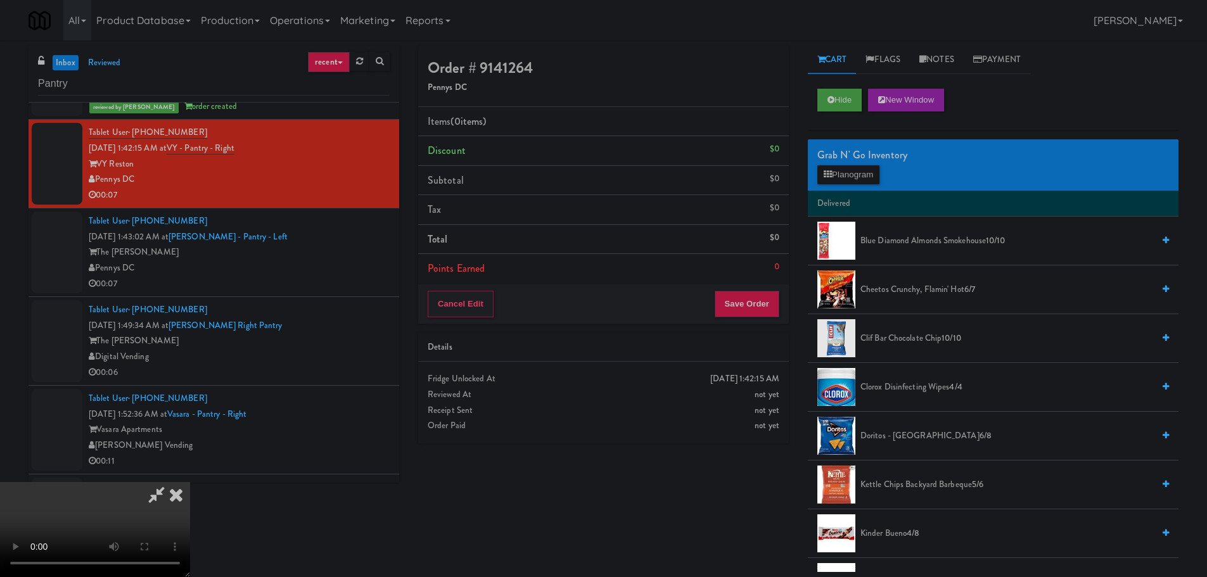
drag, startPoint x: 437, startPoint y: 378, endPoint x: 522, endPoint y: 371, distance: 85.3
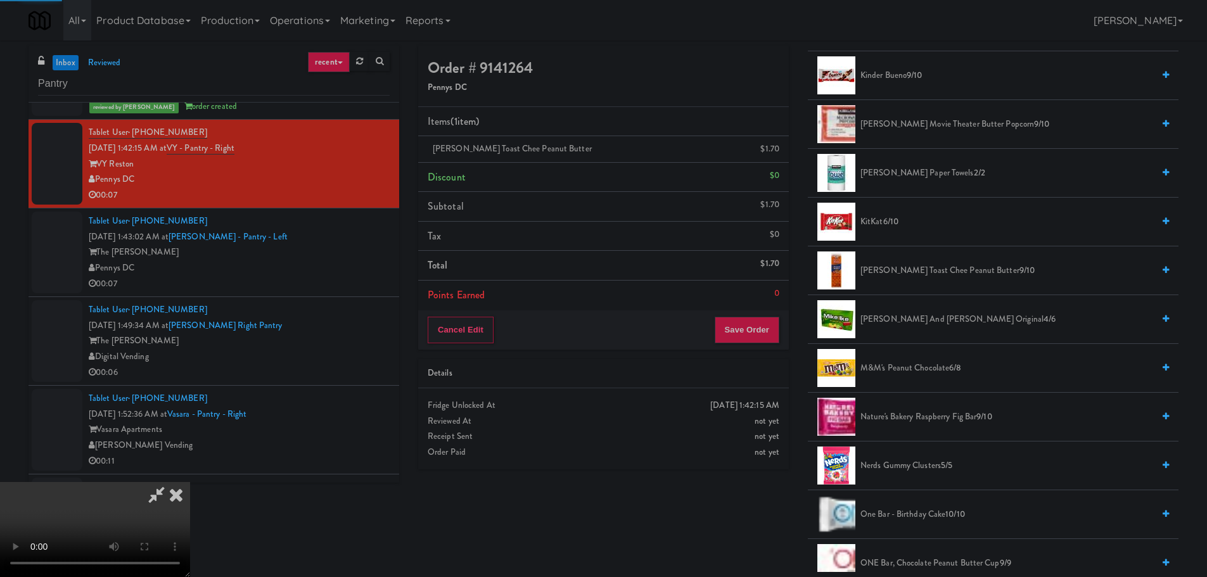
scroll to position [0, 0]
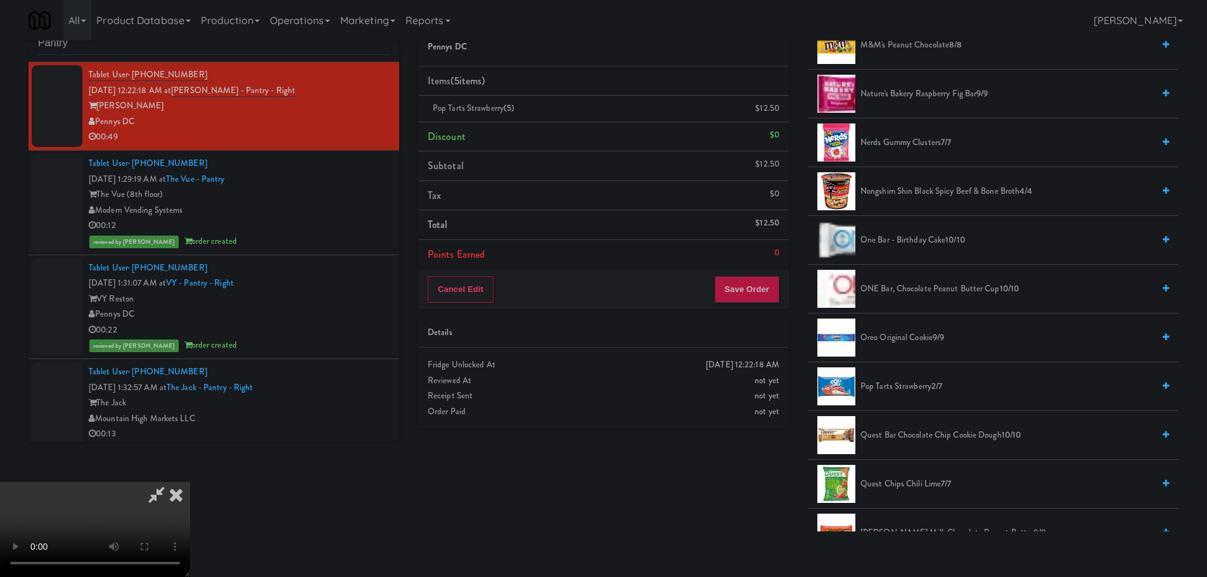
drag, startPoint x: 333, startPoint y: 383, endPoint x: 349, endPoint y: 388, distance: 16.0
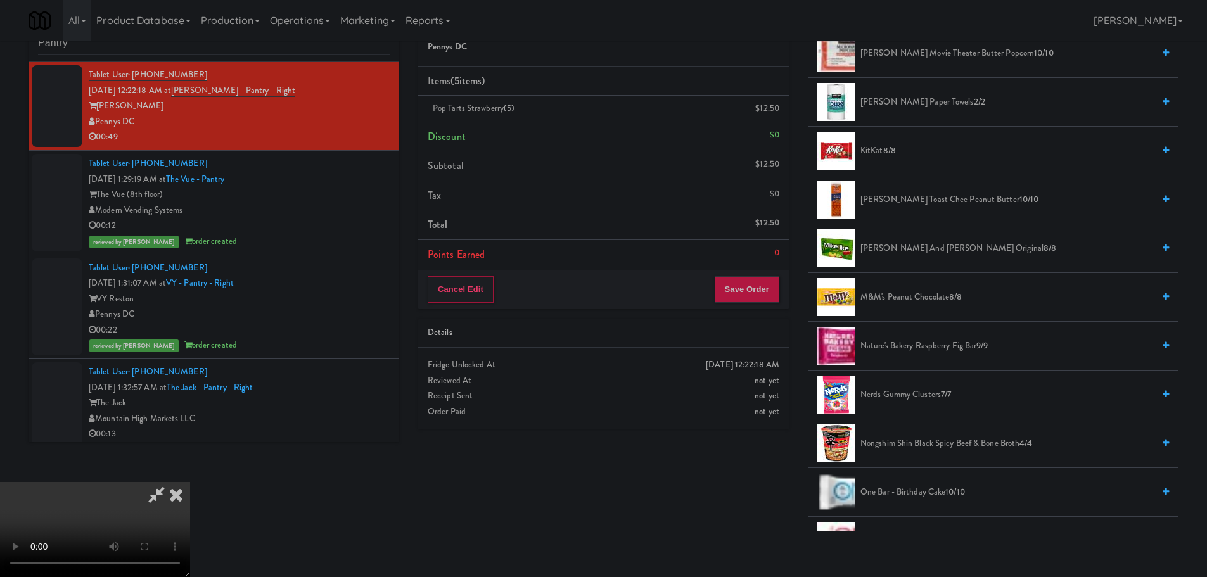
scroll to position [634, 0]
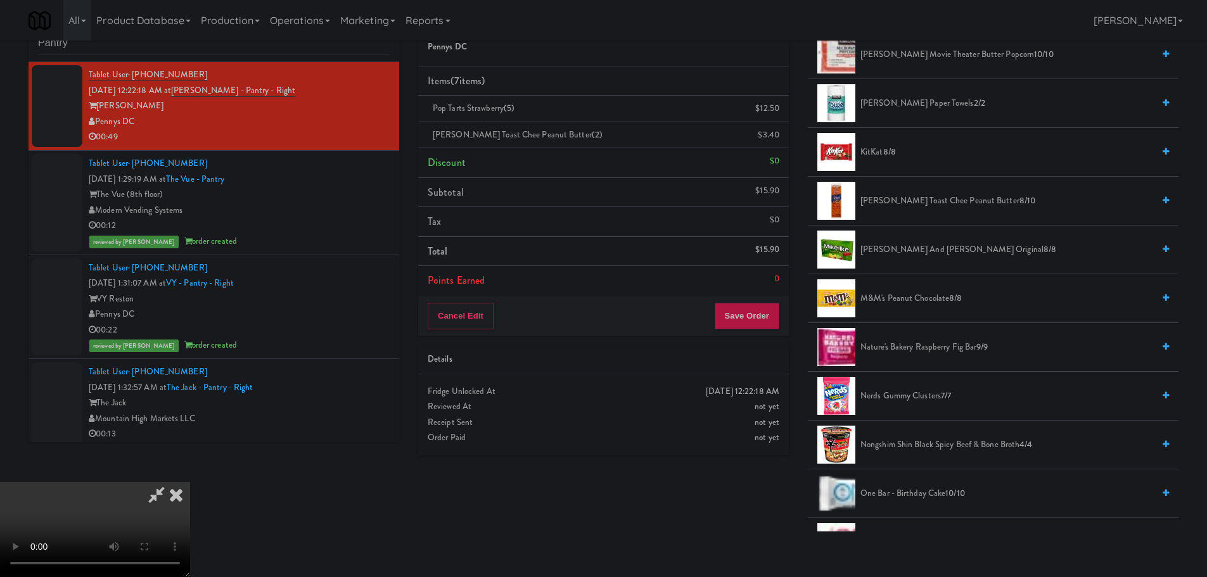
drag, startPoint x: 514, startPoint y: 245, endPoint x: 520, endPoint y: 249, distance: 7.4
drag, startPoint x: 529, startPoint y: 268, endPoint x: 520, endPoint y: 271, distance: 9.4
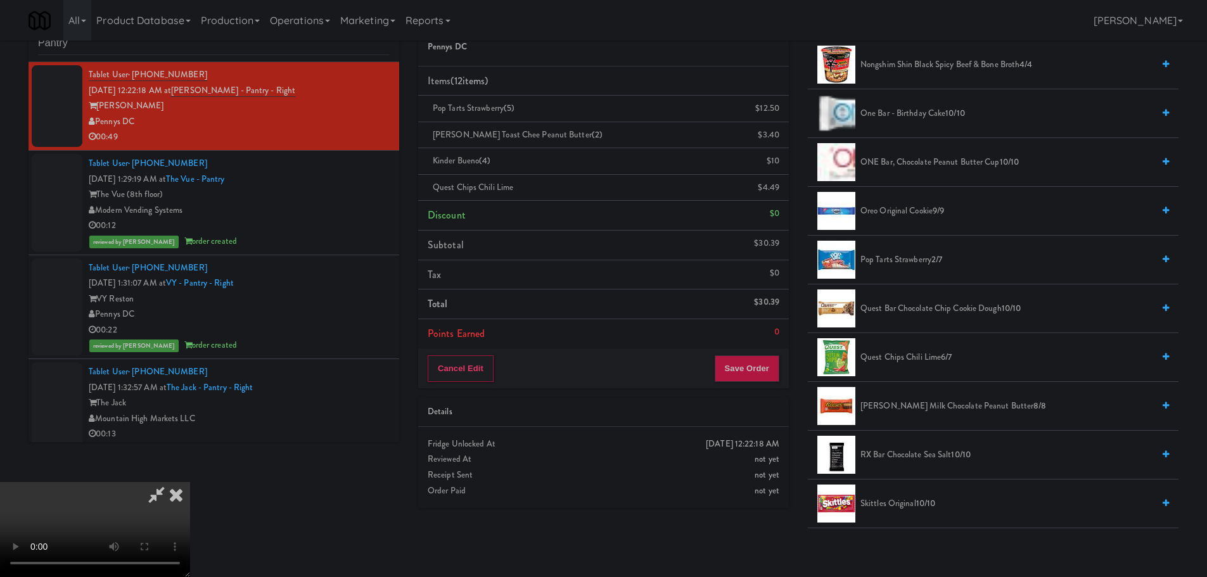
scroll to position [10, 0]
drag, startPoint x: 507, startPoint y: 309, endPoint x: 499, endPoint y: 319, distance: 12.6
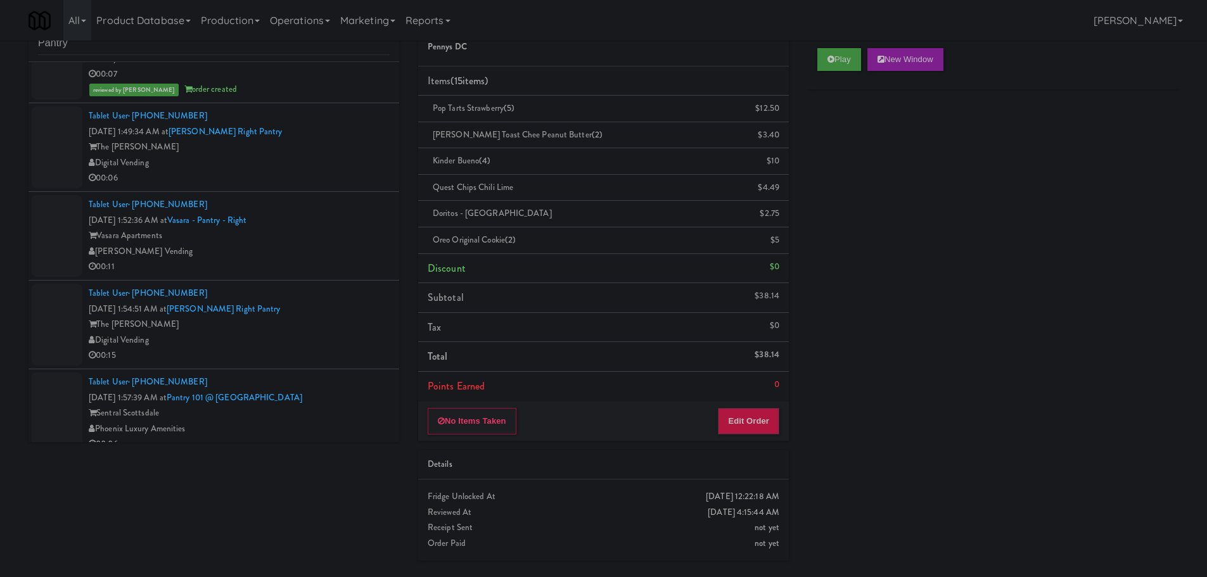
scroll to position [887, 0]
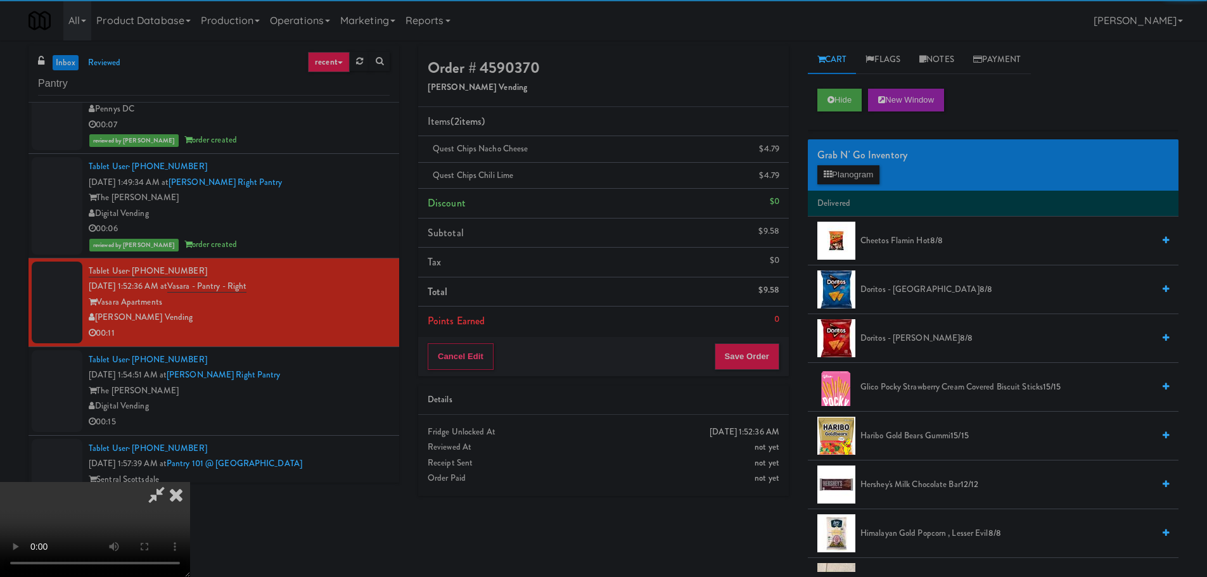
drag, startPoint x: 254, startPoint y: 274, endPoint x: 276, endPoint y: 281, distance: 23.5
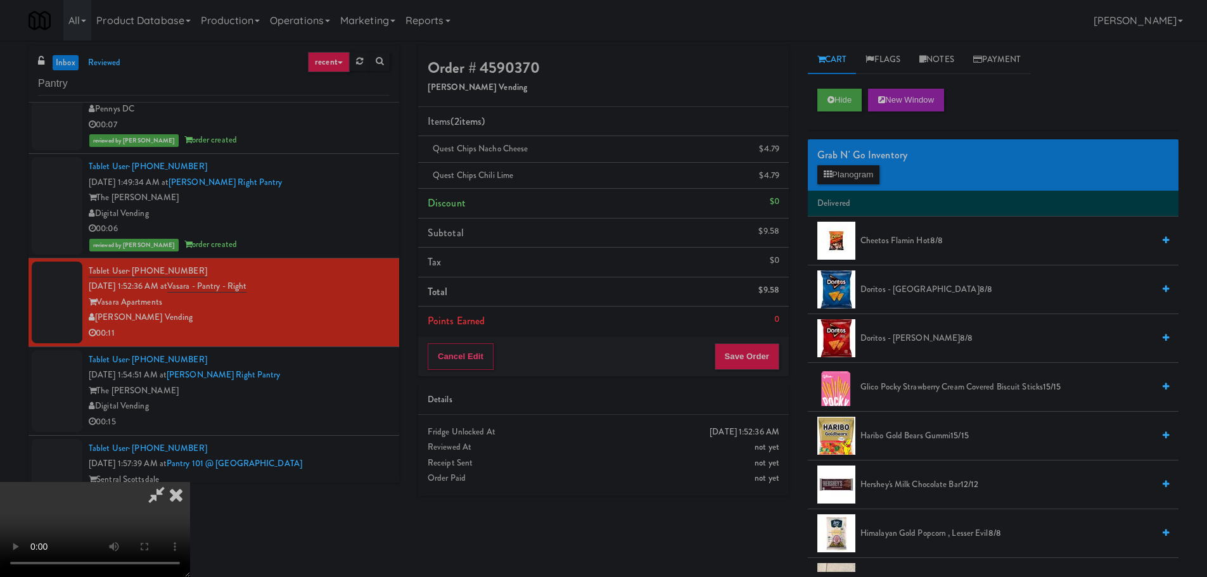
drag, startPoint x: 358, startPoint y: 332, endPoint x: 444, endPoint y: 428, distance: 128.9
drag, startPoint x: 389, startPoint y: 363, endPoint x: 379, endPoint y: 362, distance: 9.5
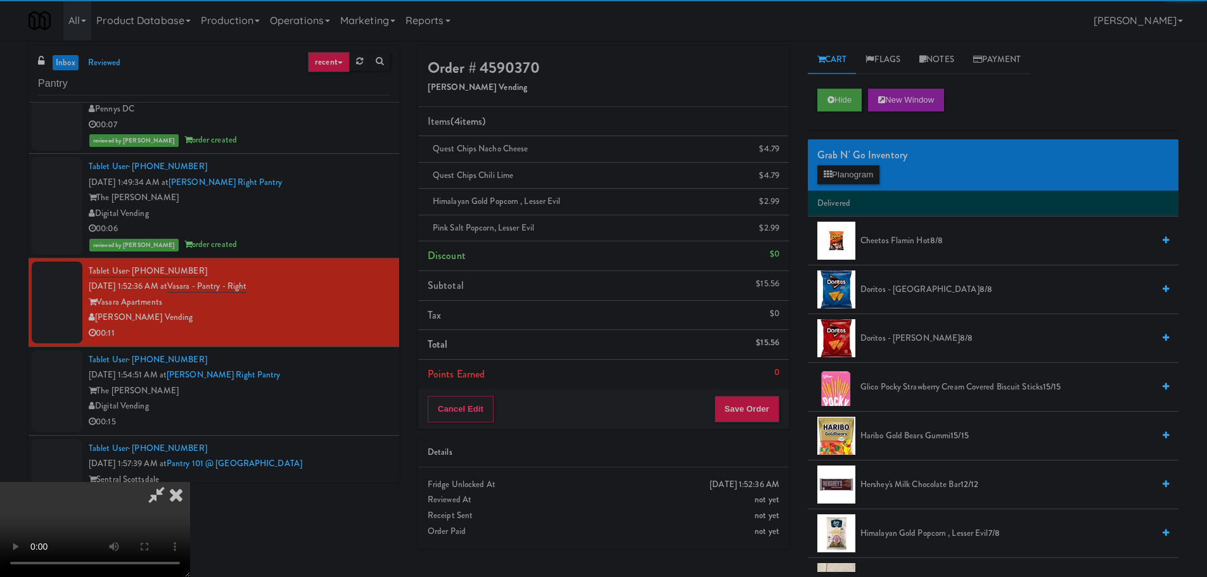
drag, startPoint x: 300, startPoint y: 297, endPoint x: 369, endPoint y: 297, distance: 69.1
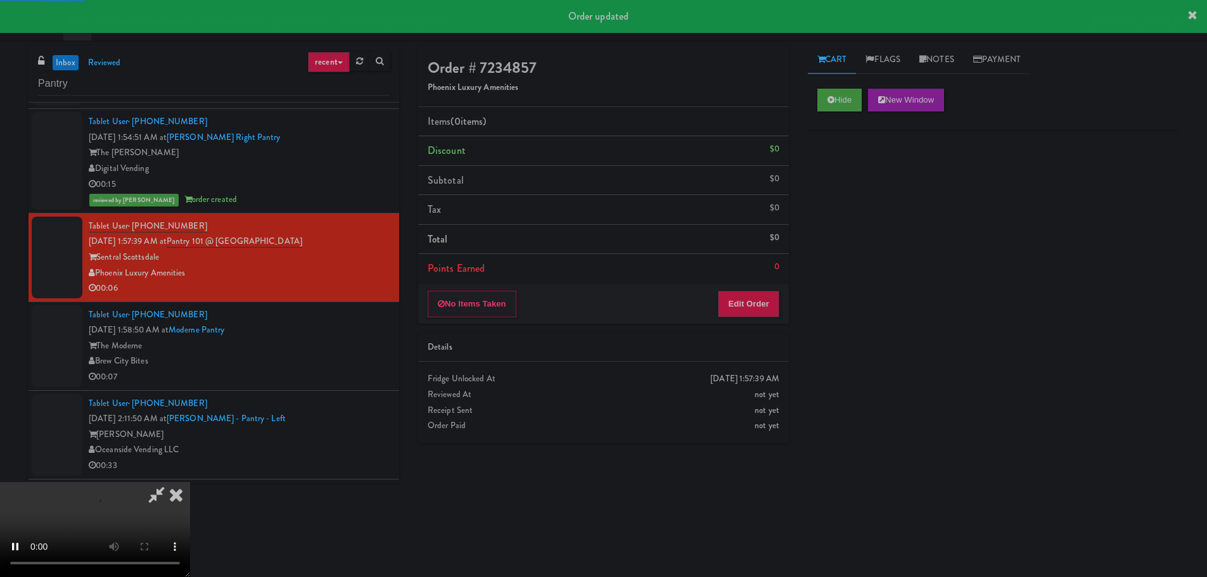
drag, startPoint x: 760, startPoint y: 354, endPoint x: 761, endPoint y: 320, distance: 34.2
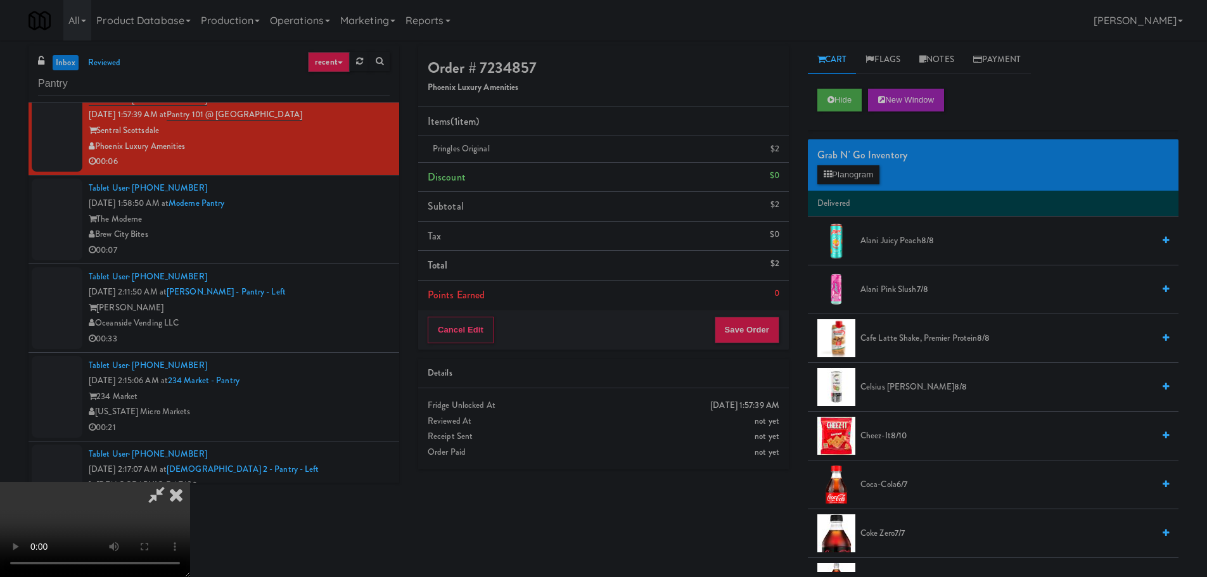
scroll to position [218, 0]
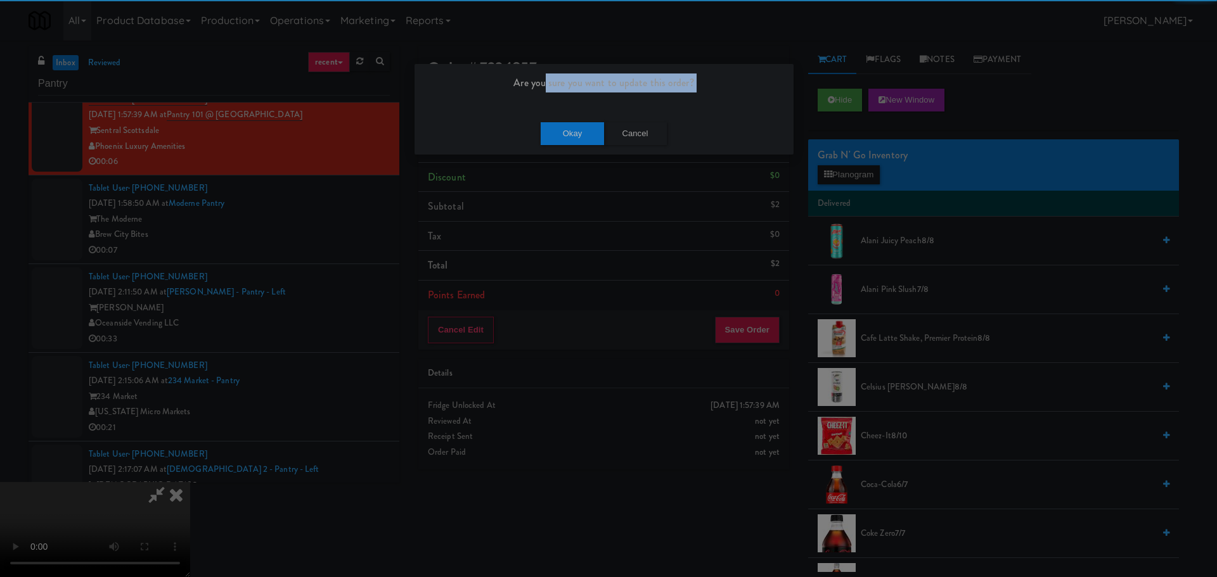
drag, startPoint x: 550, startPoint y: 114, endPoint x: 562, endPoint y: 125, distance: 16.6
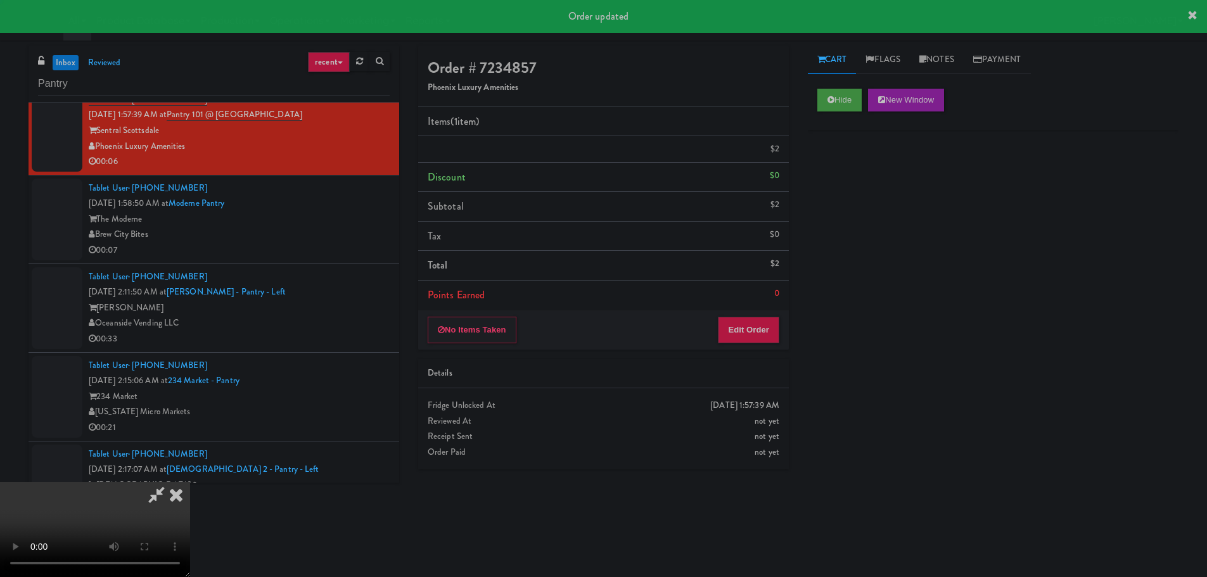
scroll to position [0, 0]
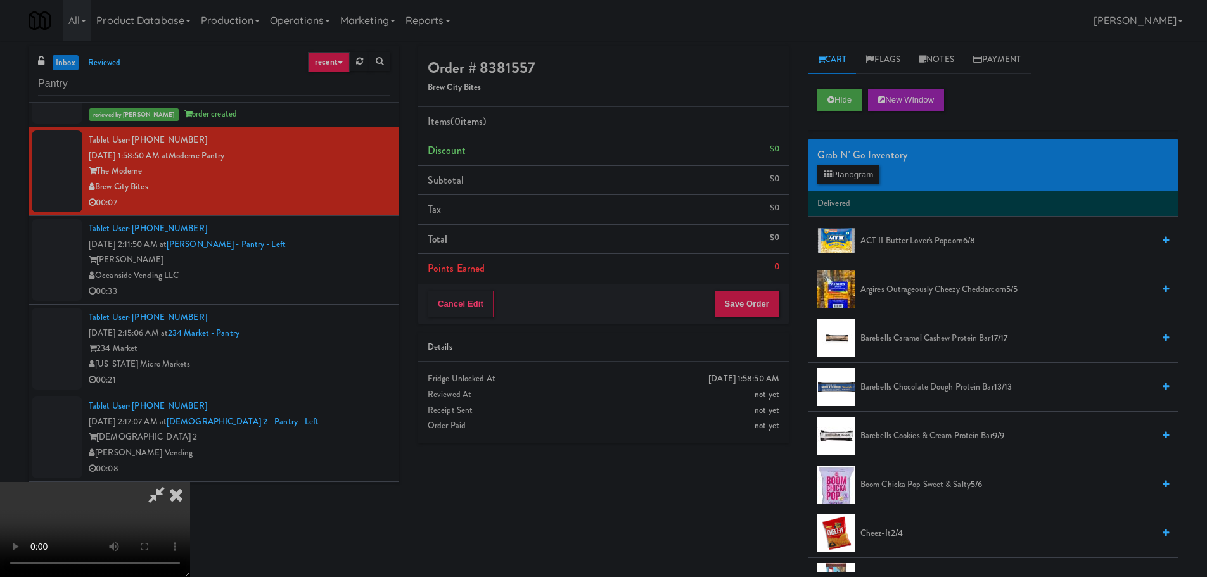
drag, startPoint x: 526, startPoint y: 355, endPoint x: 539, endPoint y: 354, distance: 13.4
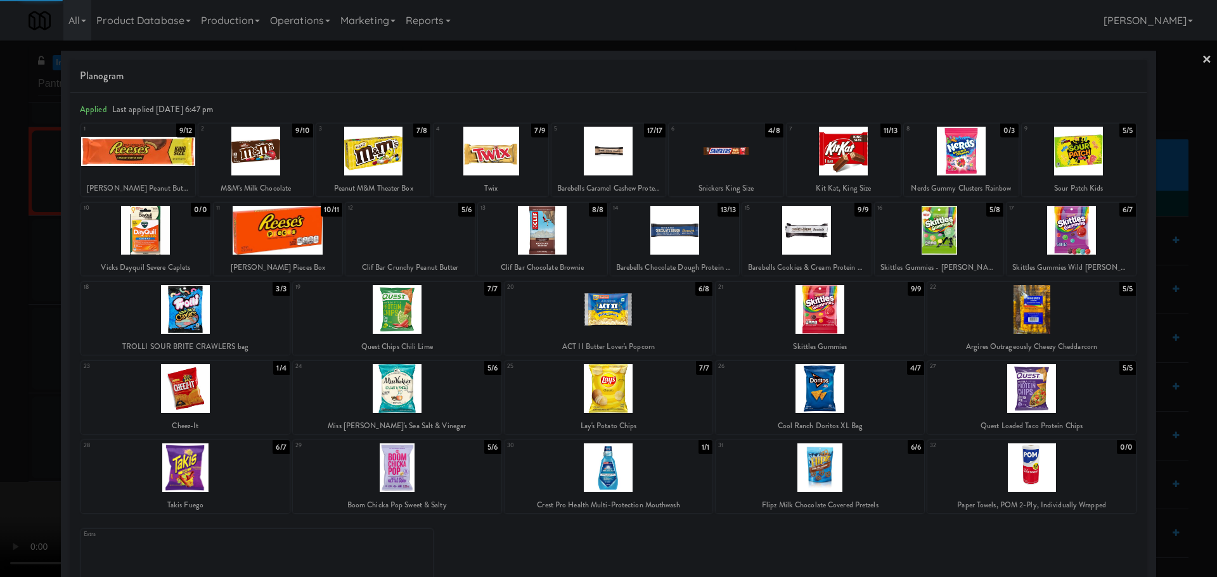
drag, startPoint x: 36, startPoint y: 396, endPoint x: 79, endPoint y: 392, distance: 43.3
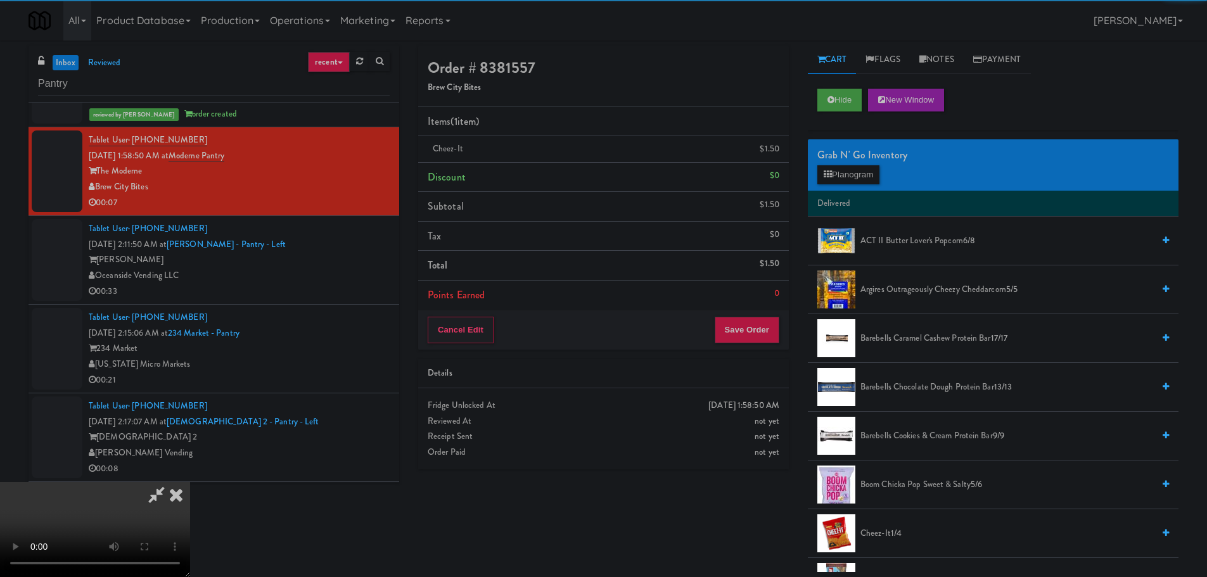
drag, startPoint x: 432, startPoint y: 363, endPoint x: 454, endPoint y: 368, distance: 22.1
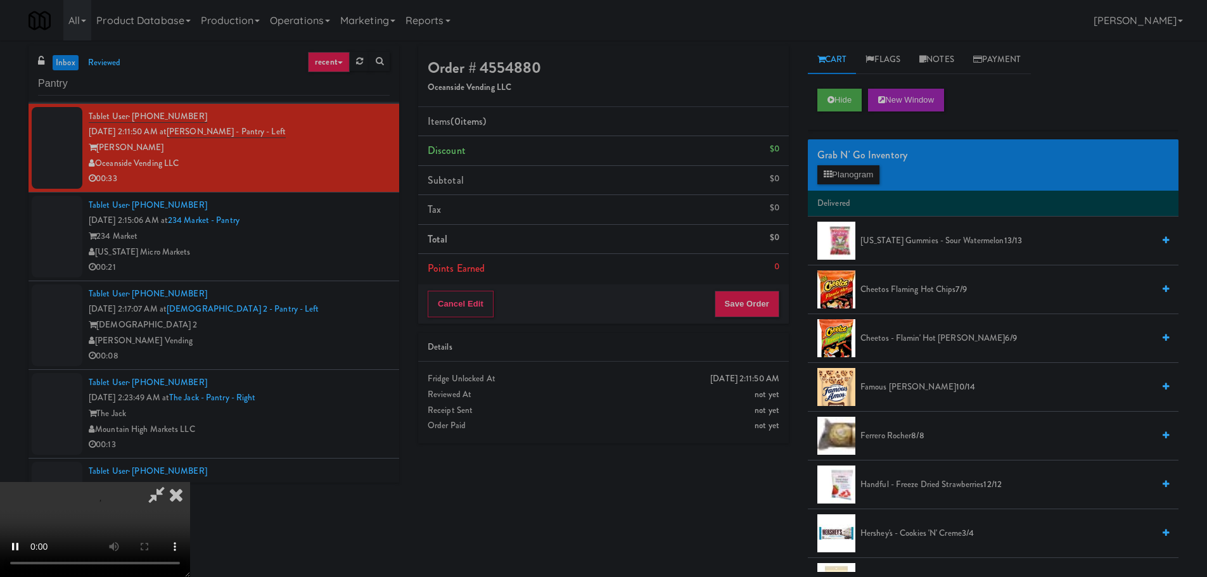
scroll to position [1458, 0]
drag, startPoint x: 390, startPoint y: 353, endPoint x: 406, endPoint y: 456, distance: 104.4
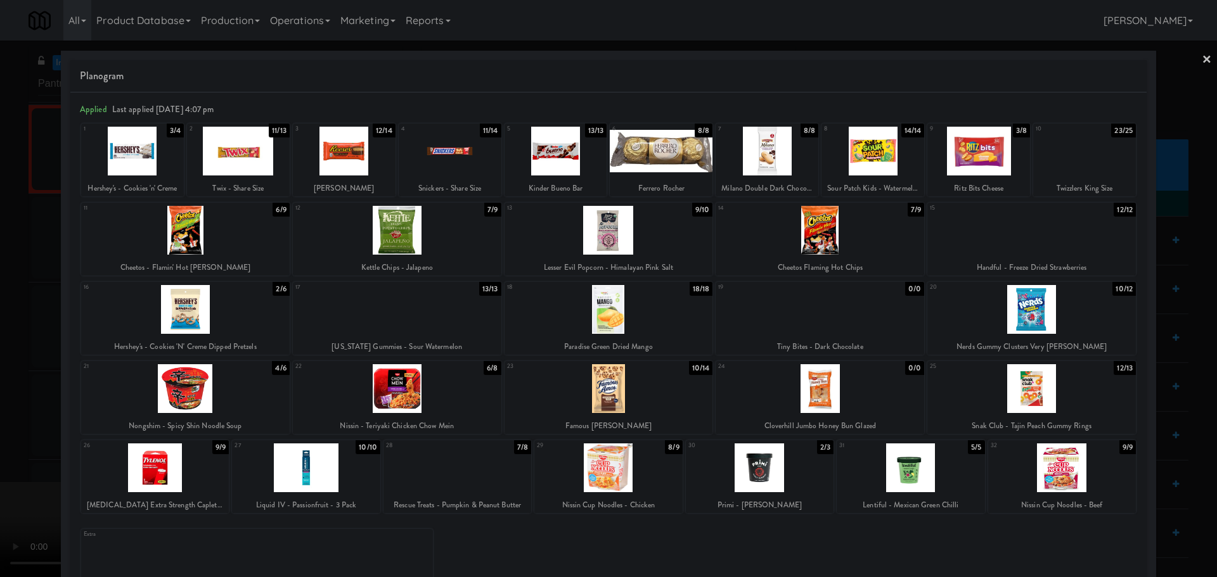
drag, startPoint x: 0, startPoint y: 346, endPoint x: 385, endPoint y: 255, distance: 395.4
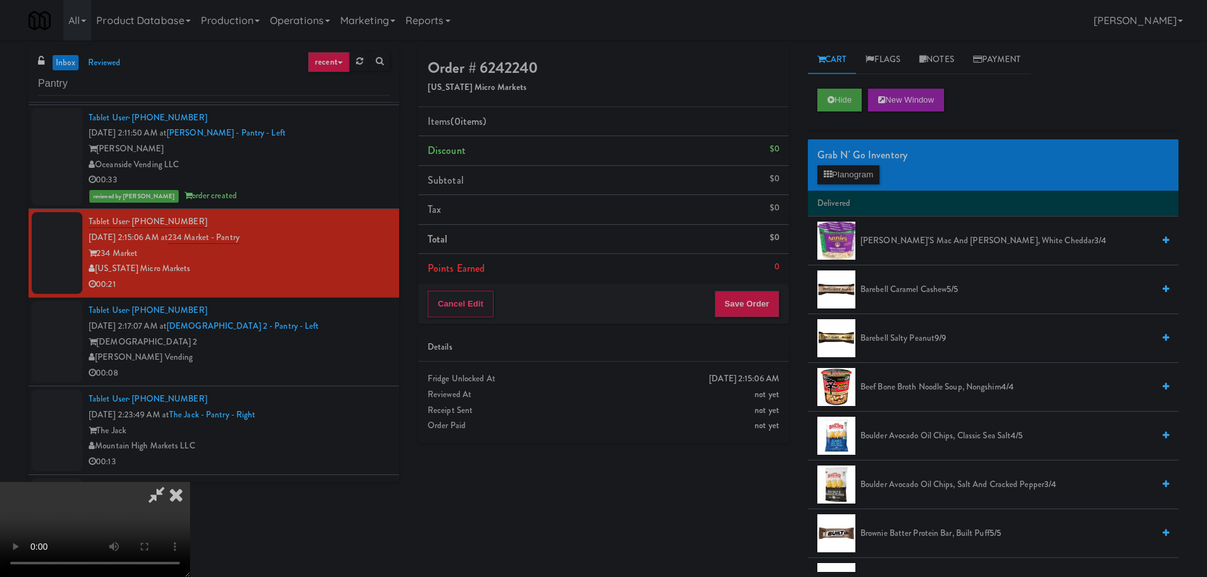
scroll to position [218, 0]
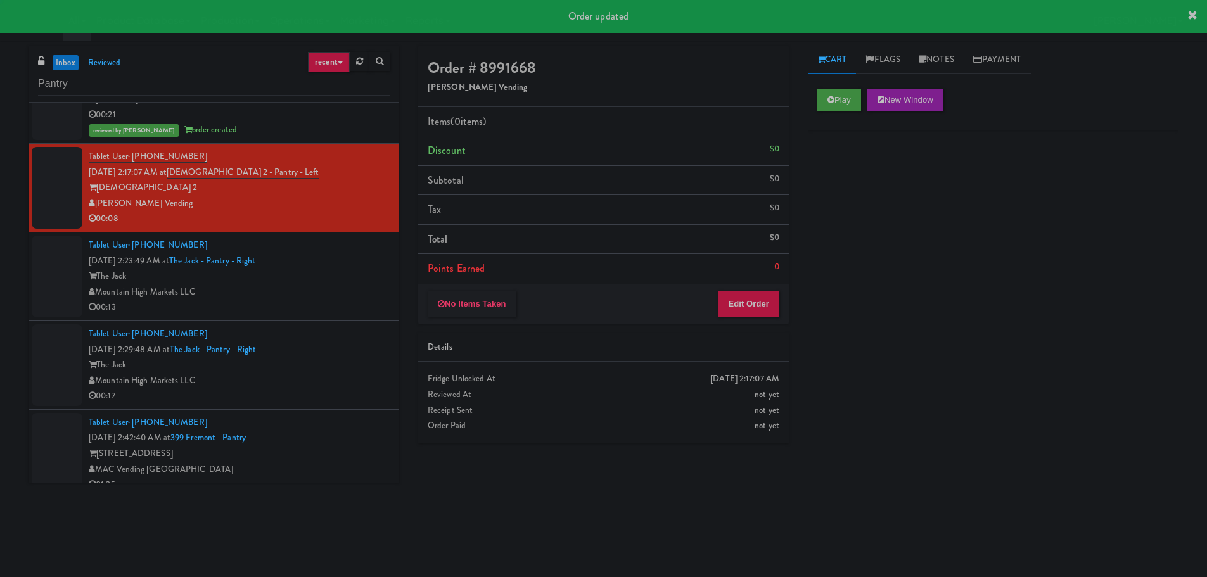
scroll to position [1648, 0]
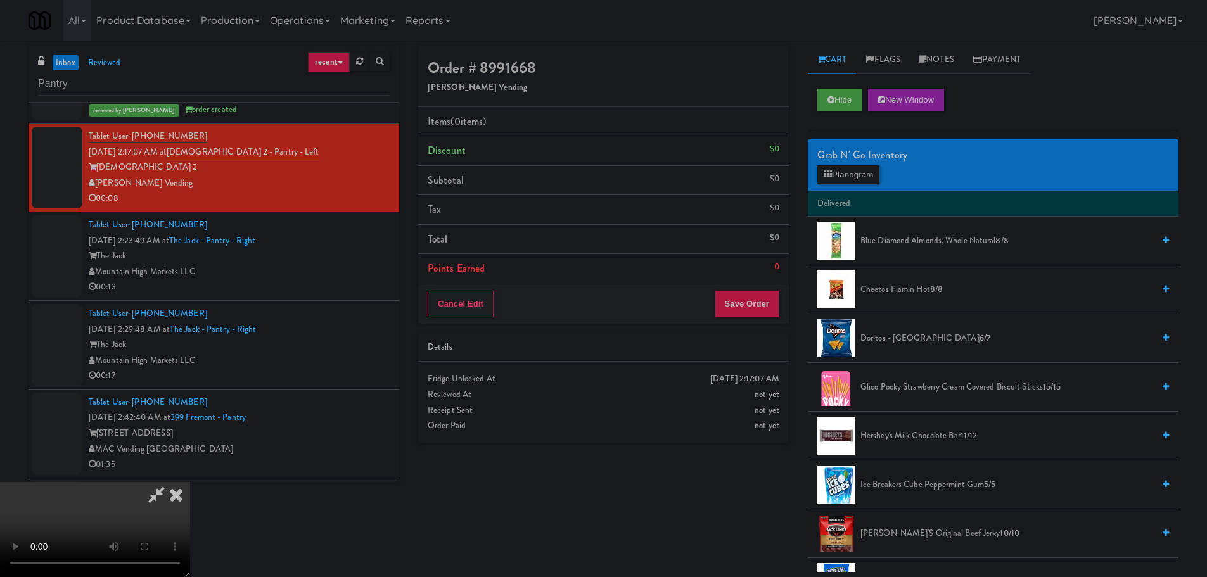
drag, startPoint x: 476, startPoint y: 351, endPoint x: 482, endPoint y: 350, distance: 6.5
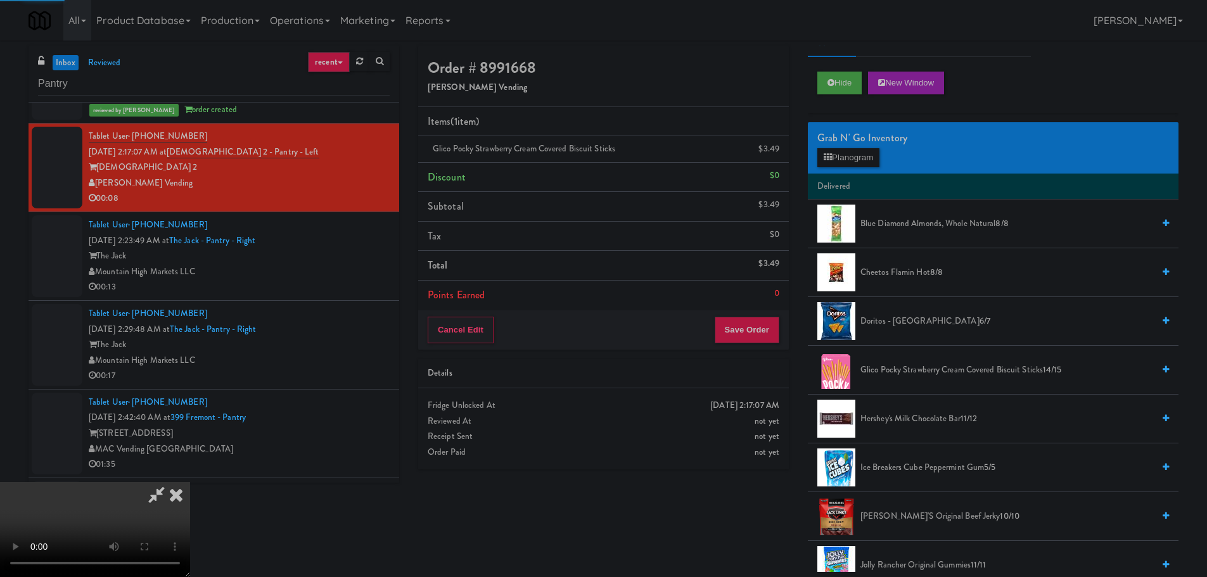
scroll to position [0, 0]
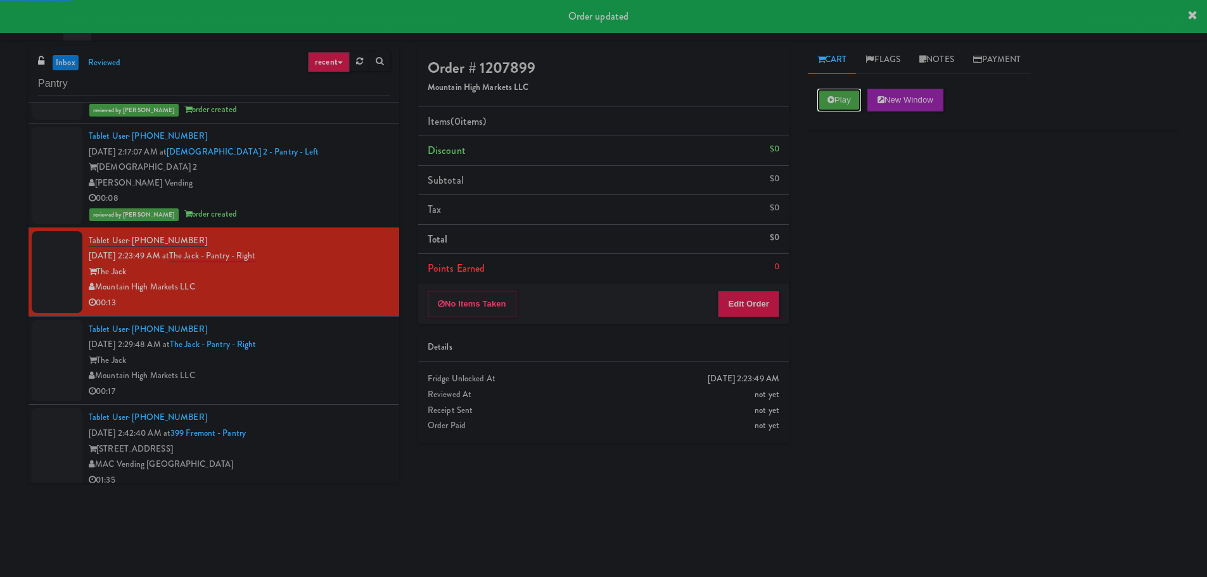
drag, startPoint x: 851, startPoint y: 88, endPoint x: 820, endPoint y: 131, distance: 52.6
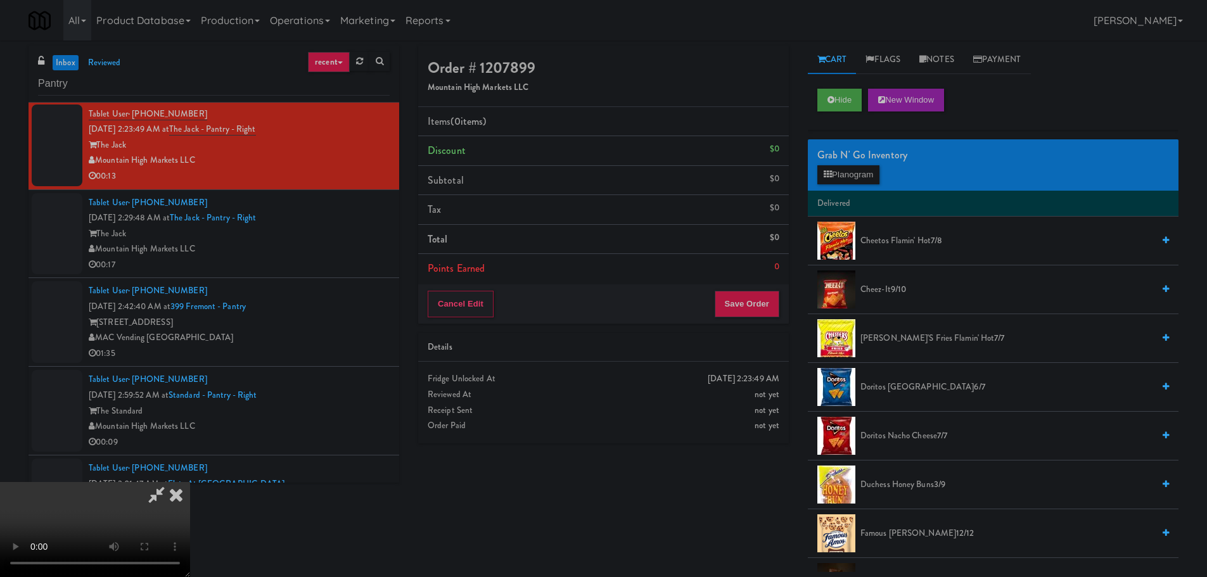
scroll to position [190, 0]
drag, startPoint x: 441, startPoint y: 363, endPoint x: 451, endPoint y: 363, distance: 10.1
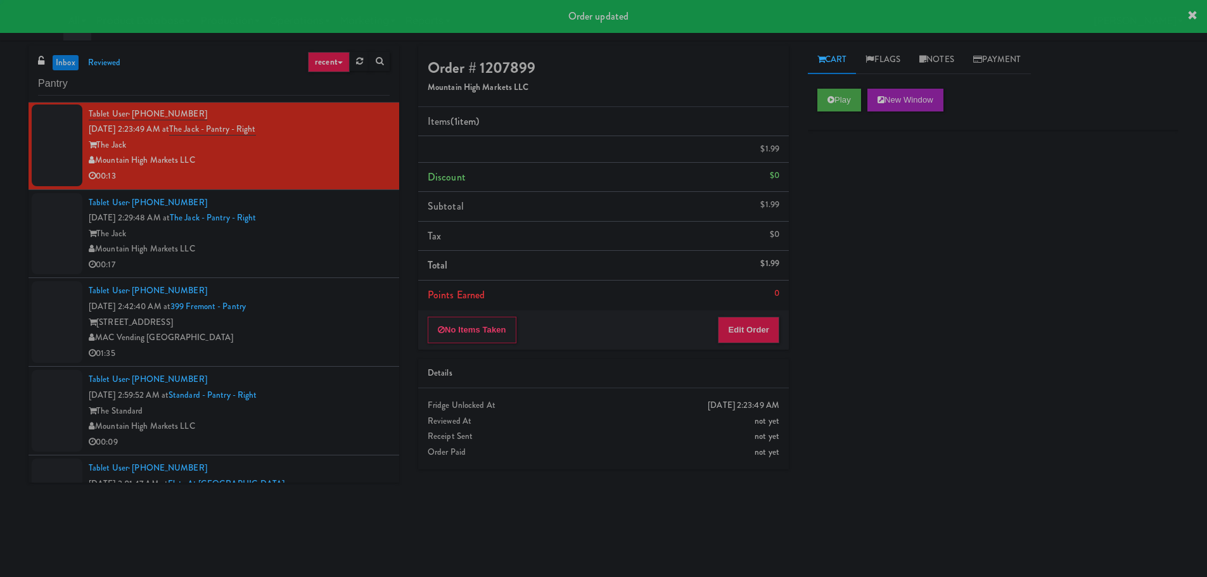
scroll to position [0, 0]
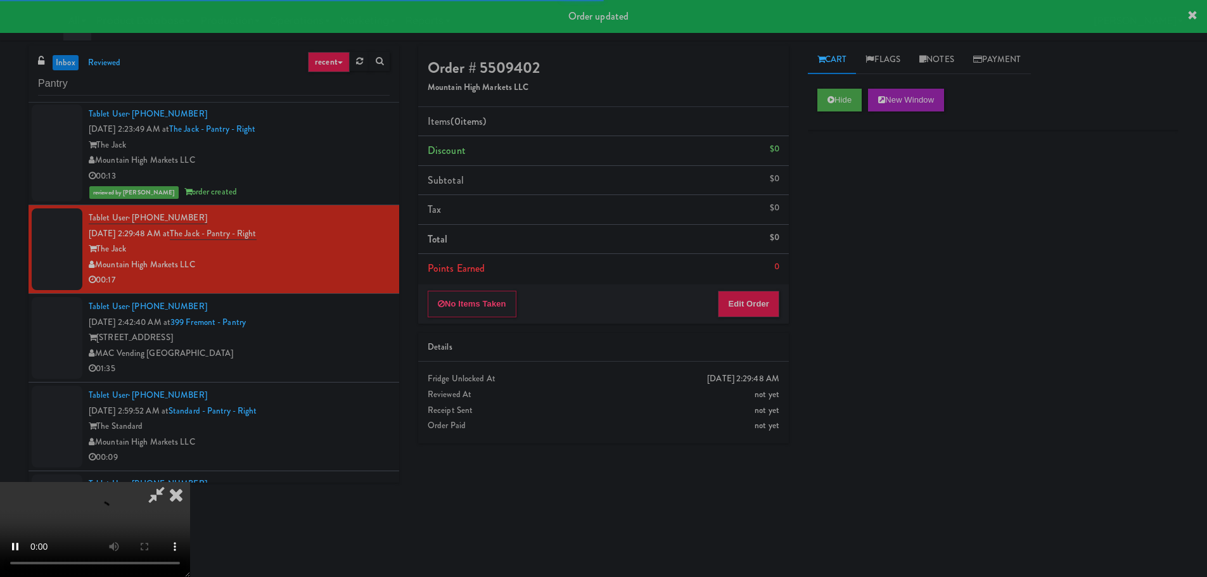
drag, startPoint x: 782, startPoint y: 271, endPoint x: 764, endPoint y: 296, distance: 30.9
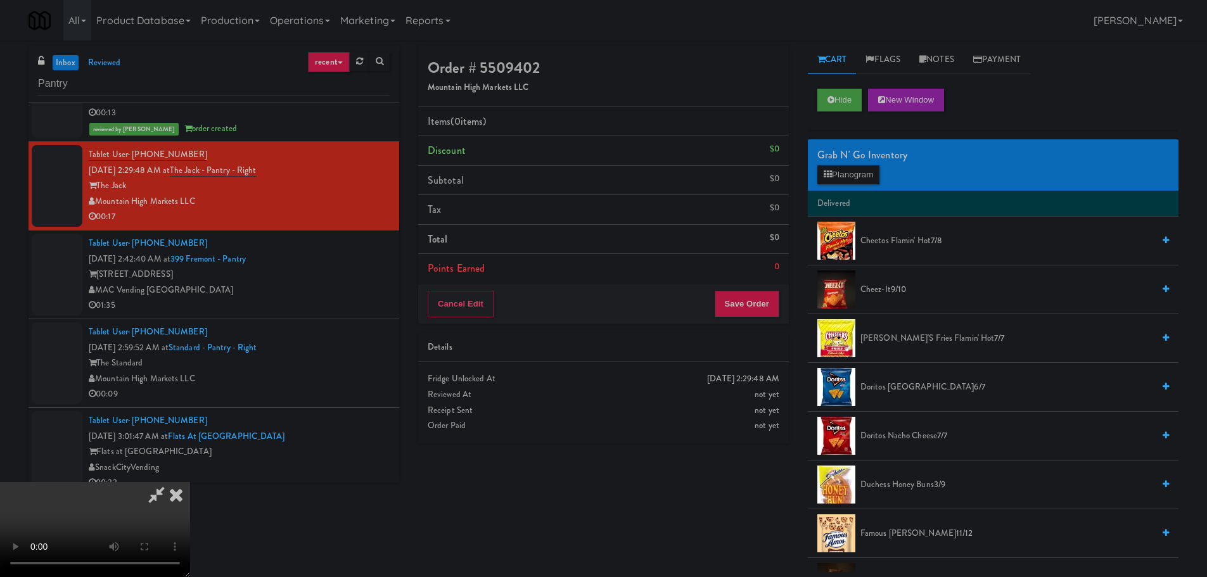
scroll to position [218, 0]
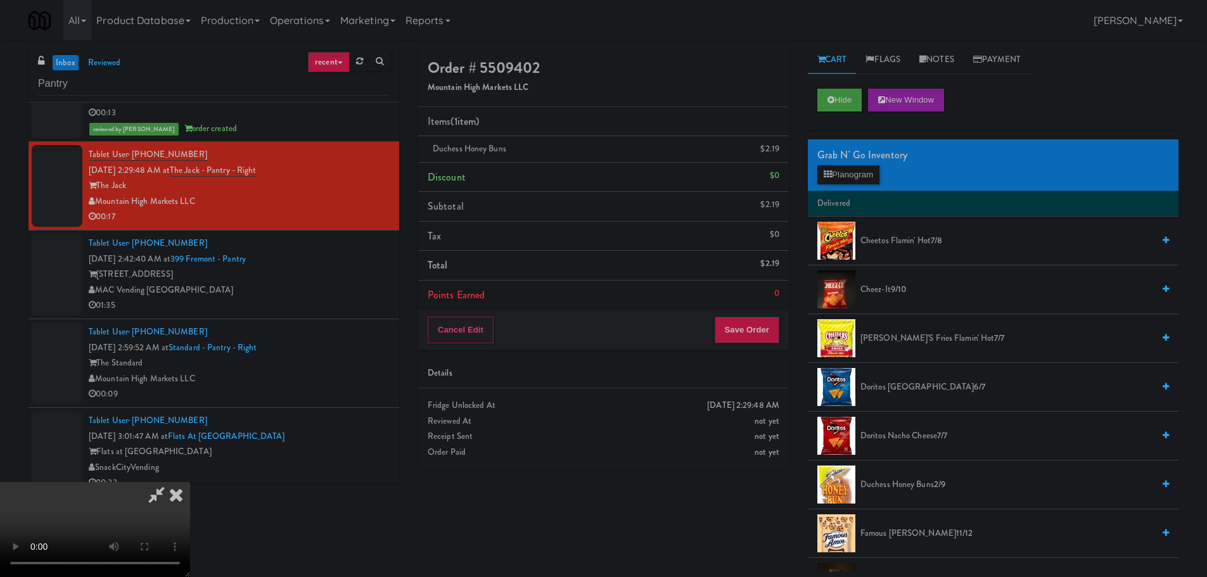
scroll to position [218, 0]
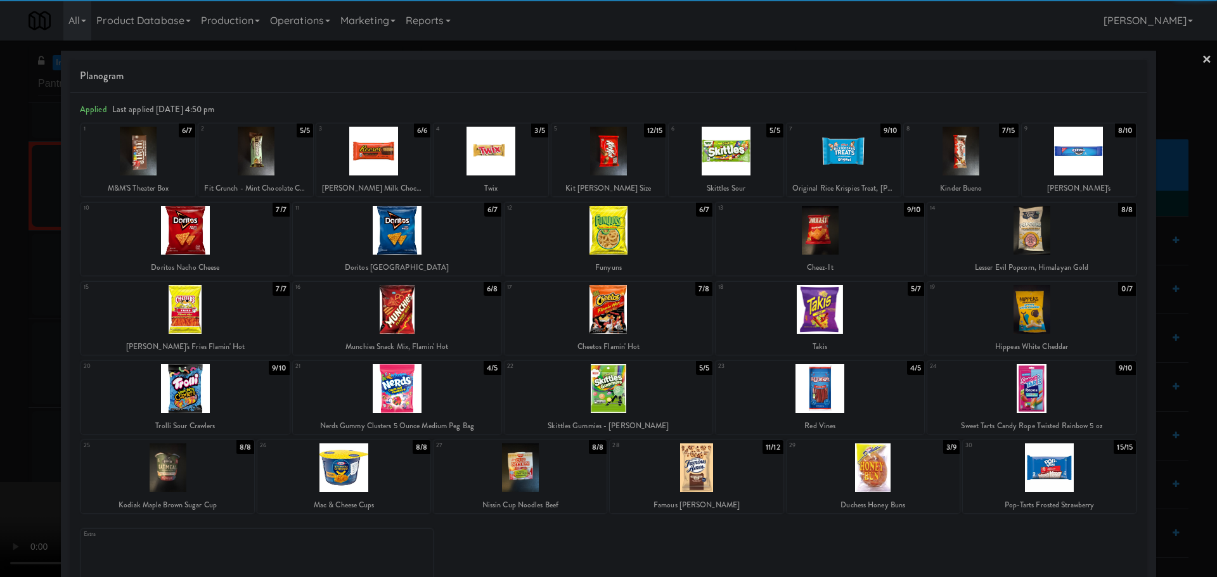
drag, startPoint x: 0, startPoint y: 324, endPoint x: 259, endPoint y: 325, distance: 259.2
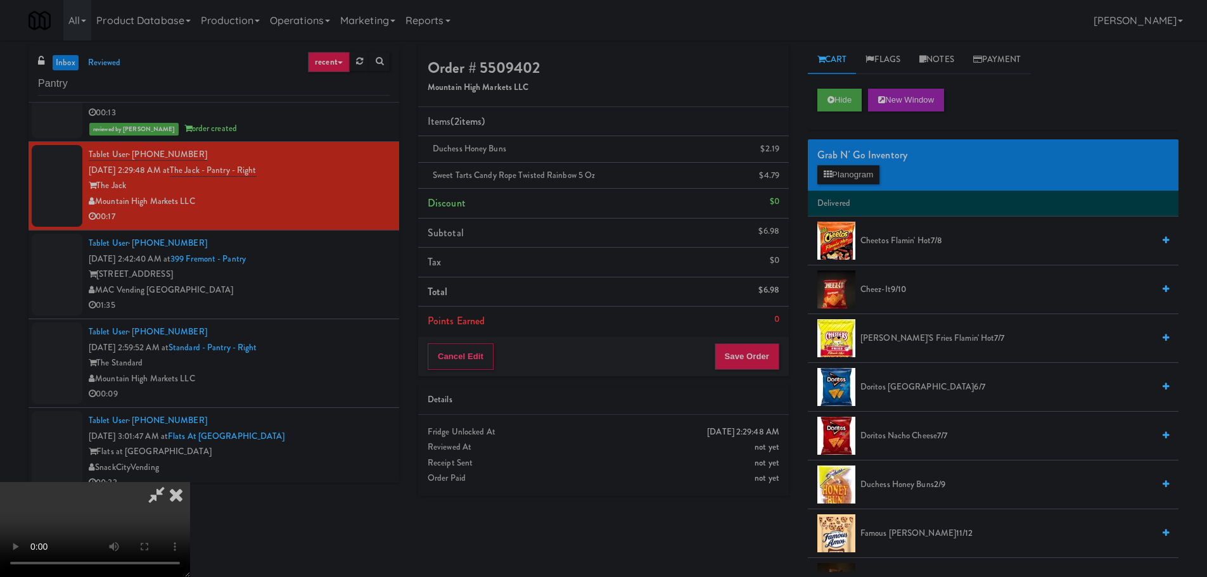
drag, startPoint x: 794, startPoint y: 361, endPoint x: 784, endPoint y: 362, distance: 9.5
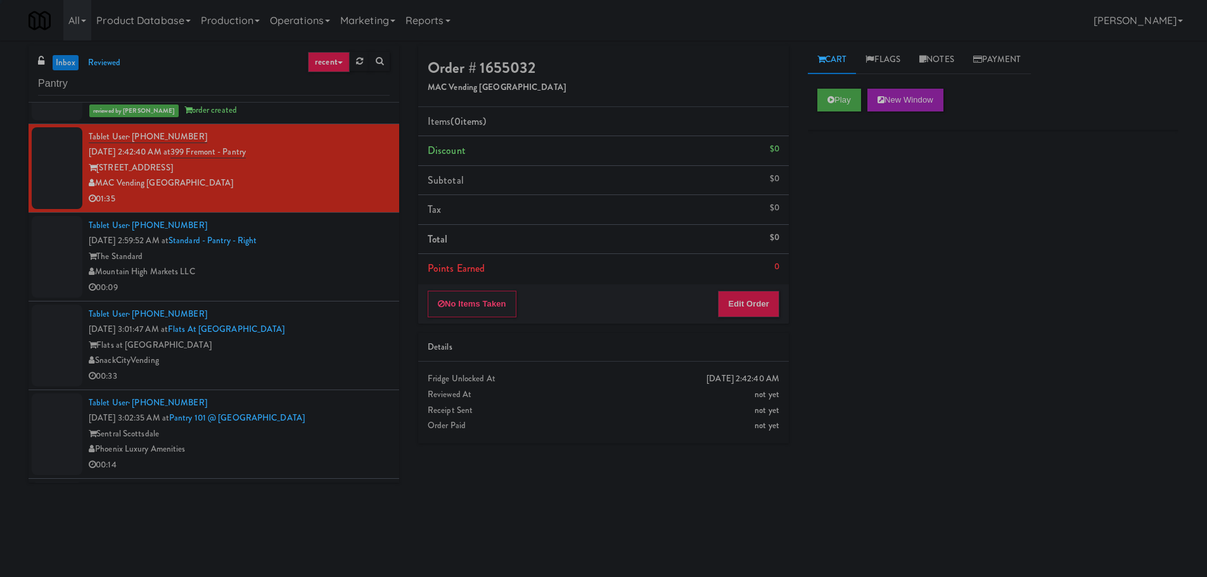
scroll to position [1965, 0]
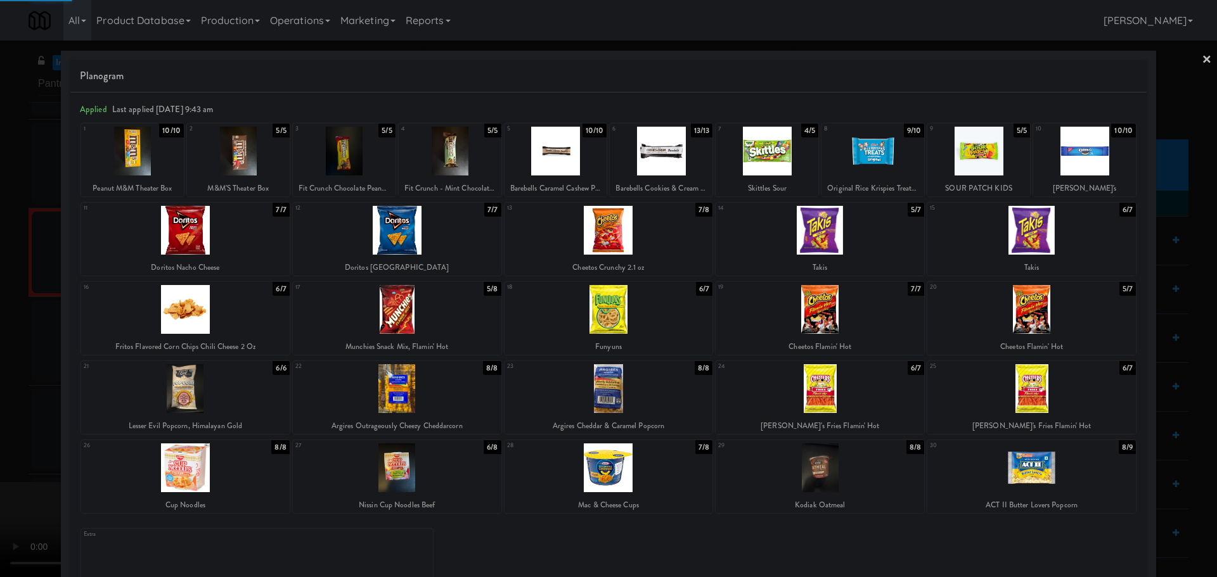
drag, startPoint x: 0, startPoint y: 477, endPoint x: 299, endPoint y: 439, distance: 301.0
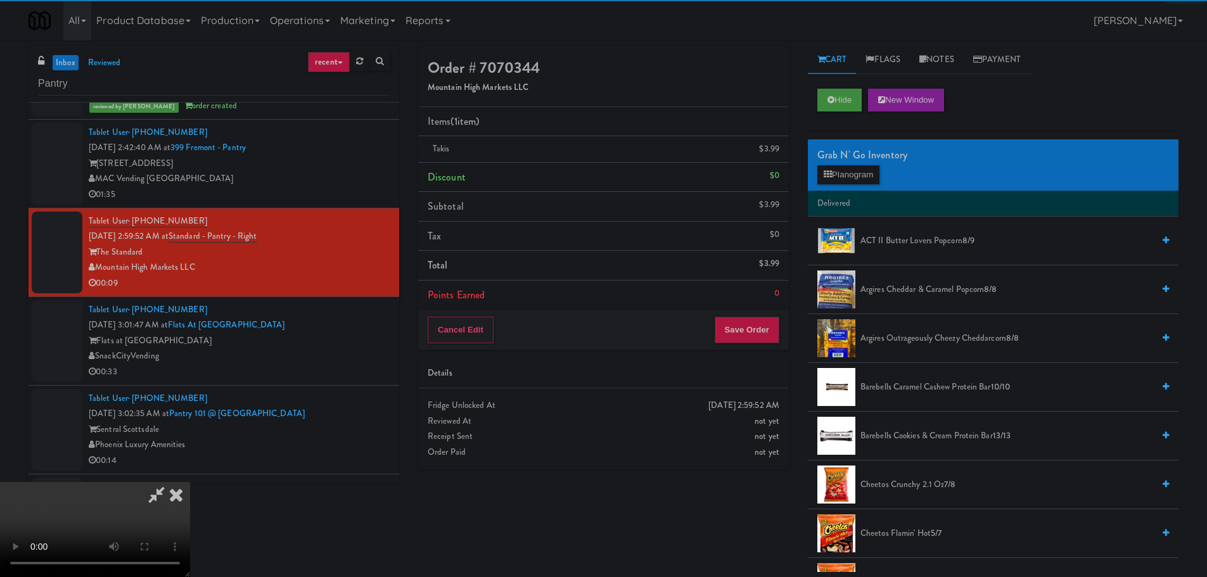
drag, startPoint x: 299, startPoint y: 439, endPoint x: 374, endPoint y: 431, distance: 75.8
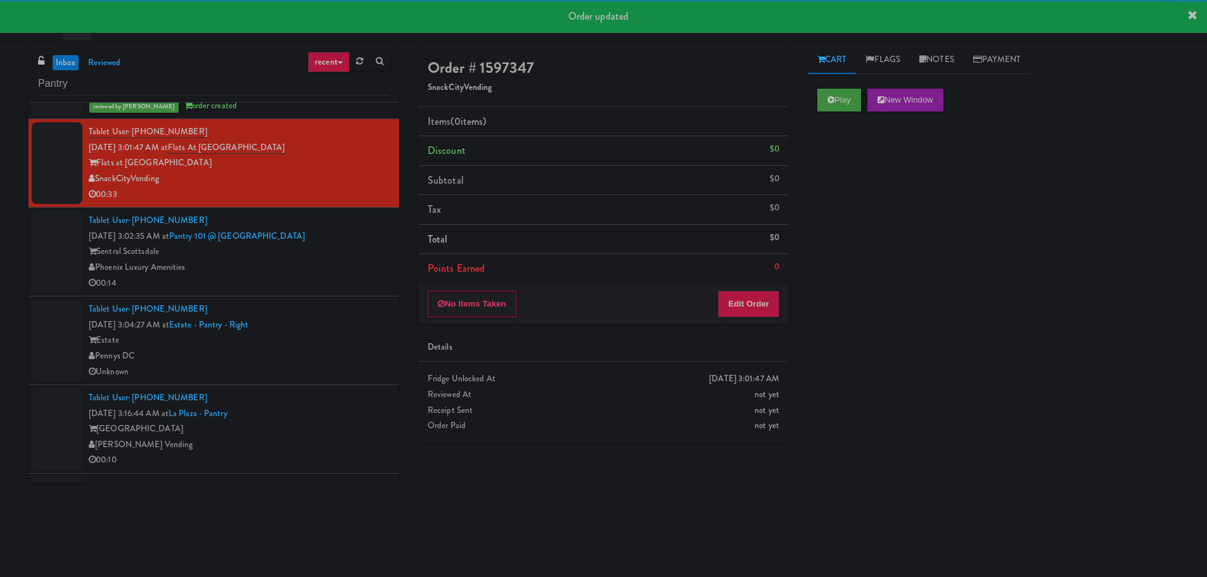
scroll to position [2155, 0]
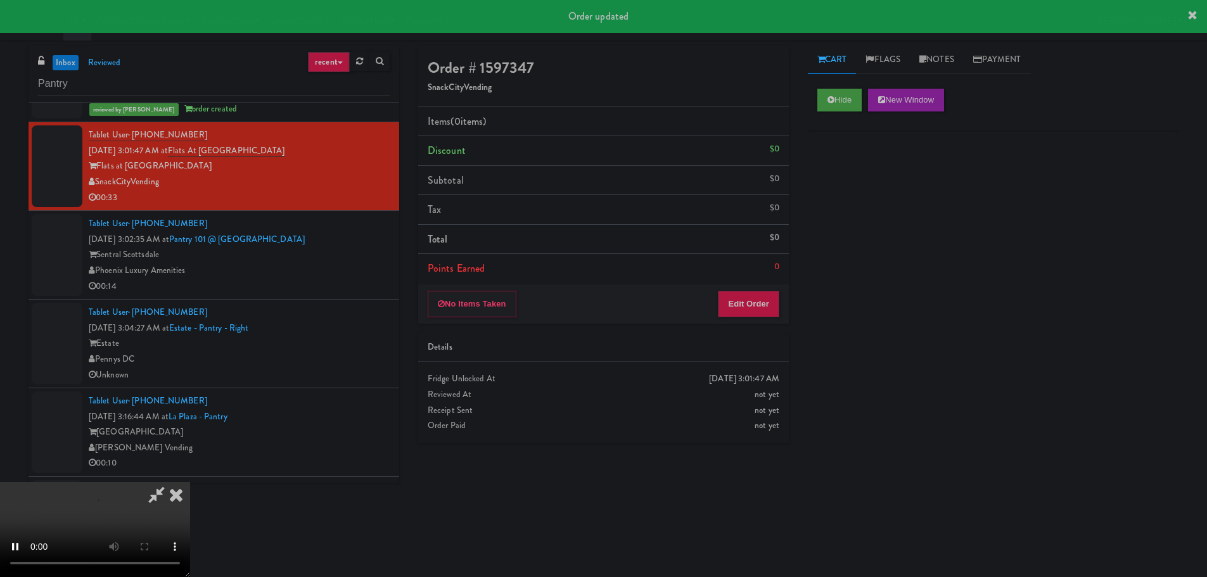
drag, startPoint x: 737, startPoint y: 269, endPoint x: 737, endPoint y: 281, distance: 12.0
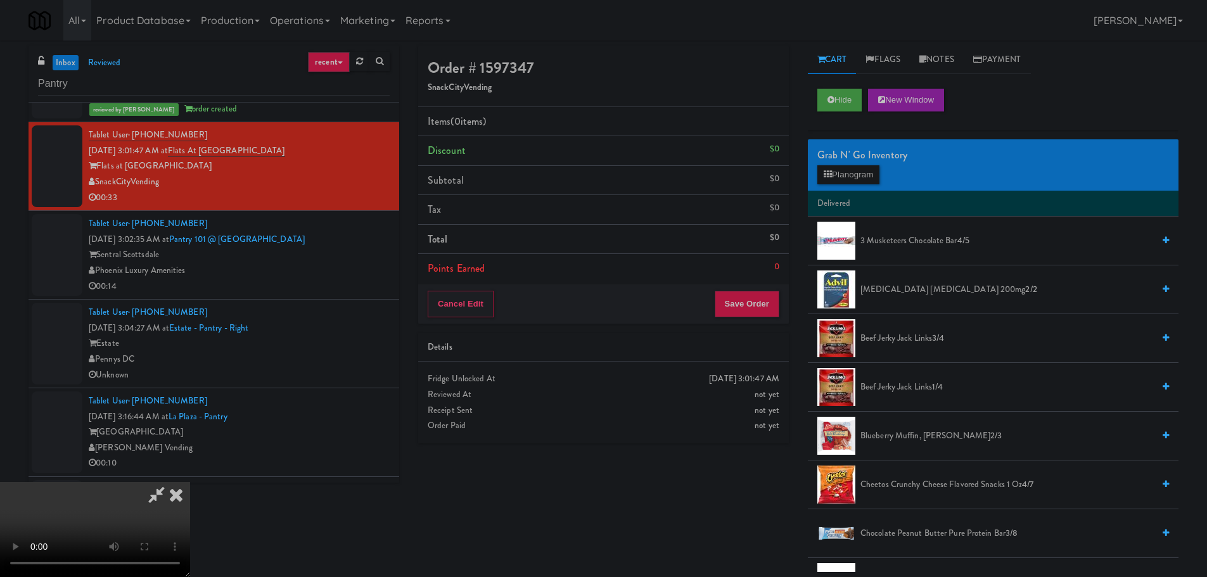
scroll to position [218, 0]
drag, startPoint x: 382, startPoint y: 418, endPoint x: 386, endPoint y: 410, distance: 8.5
drag, startPoint x: 407, startPoint y: 402, endPoint x: 402, endPoint y: 397, distance: 7.2
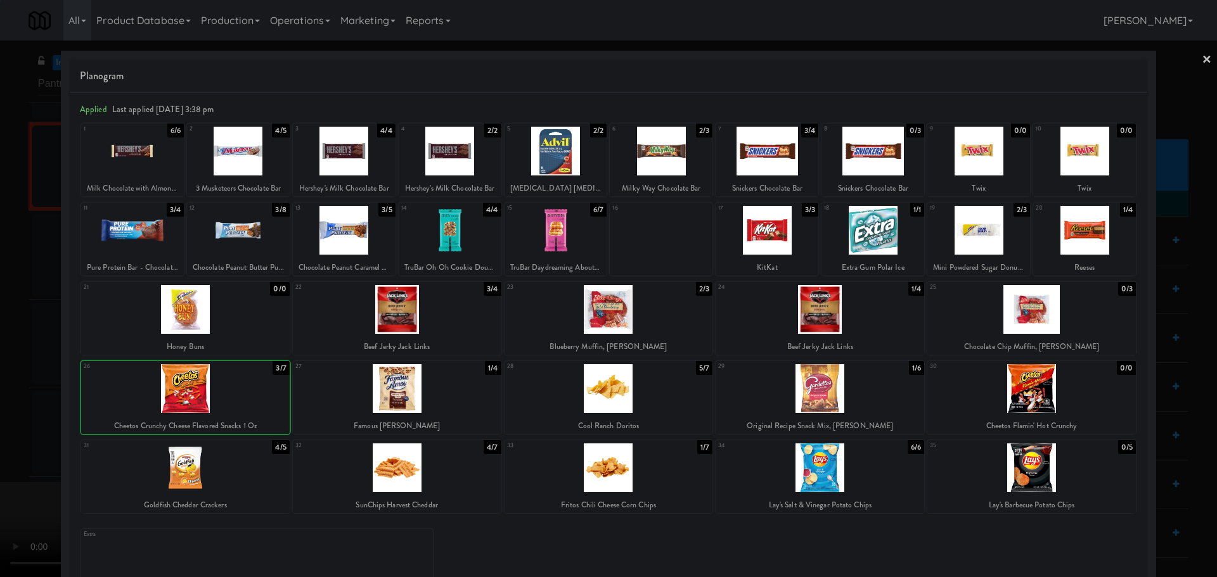
drag, startPoint x: 0, startPoint y: 396, endPoint x: 272, endPoint y: 321, distance: 282.0
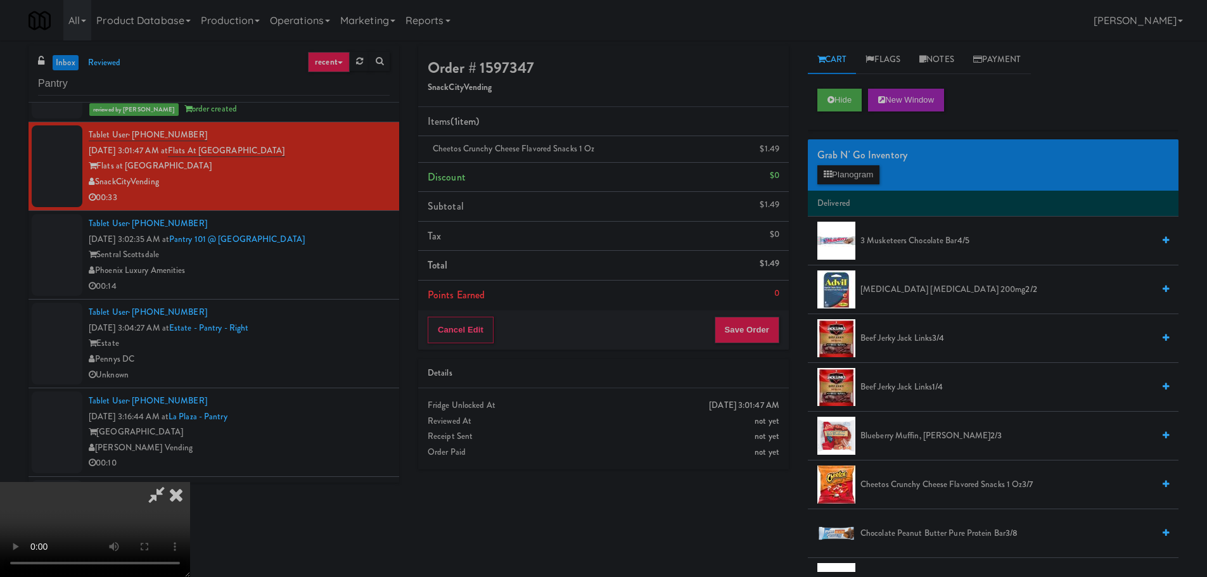
drag, startPoint x: 418, startPoint y: 312, endPoint x: 432, endPoint y: 310, distance: 13.5
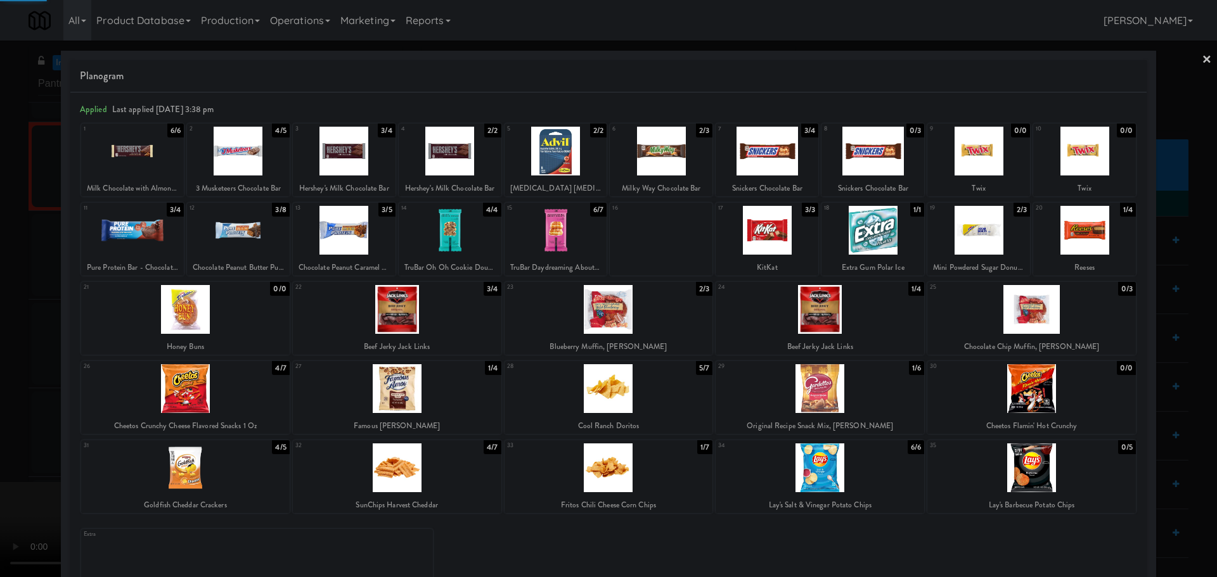
drag, startPoint x: 0, startPoint y: 273, endPoint x: 110, endPoint y: 271, distance: 109.7
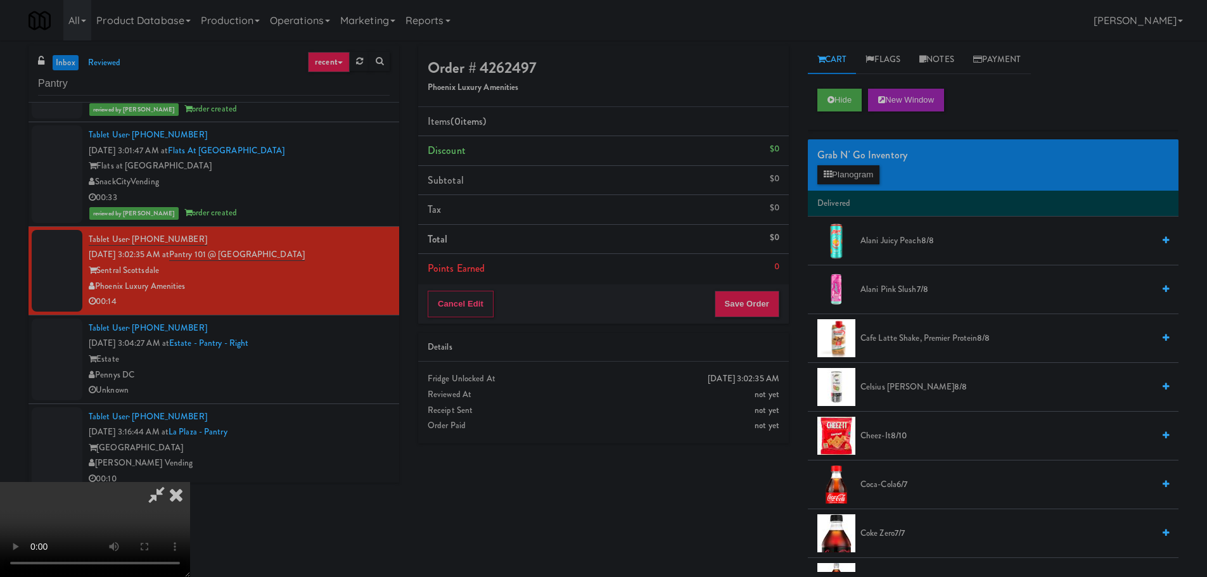
drag, startPoint x: 480, startPoint y: 371, endPoint x: 498, endPoint y: 376, distance: 18.5
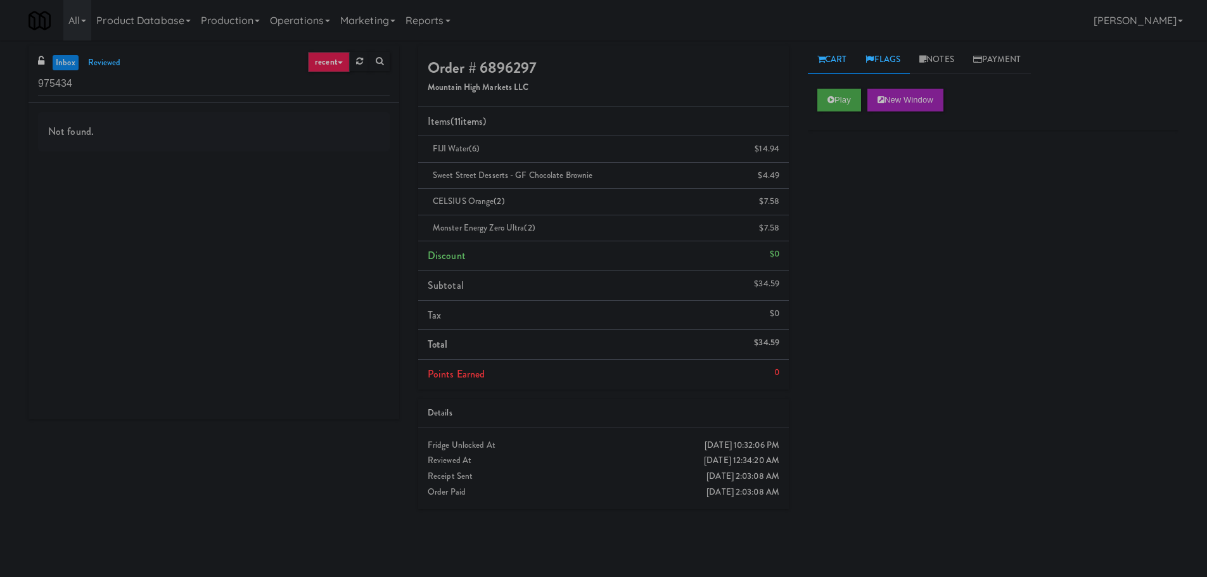
click at [886, 61] on link "Flags" at bounding box center [883, 60] width 54 height 29
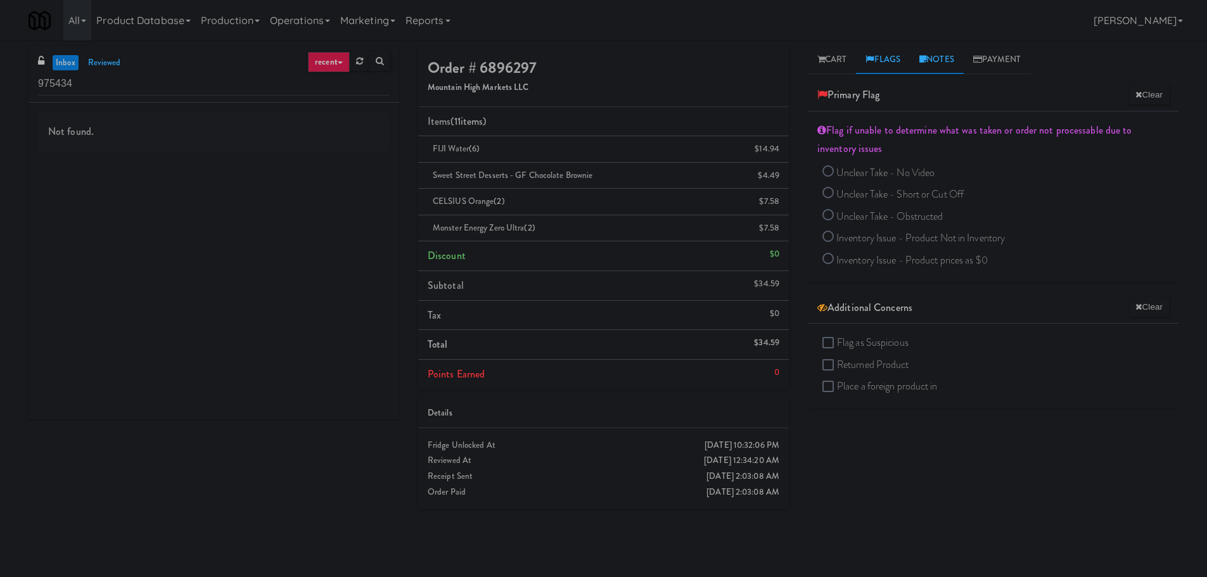
click at [953, 64] on link "Notes" at bounding box center [937, 60] width 54 height 29
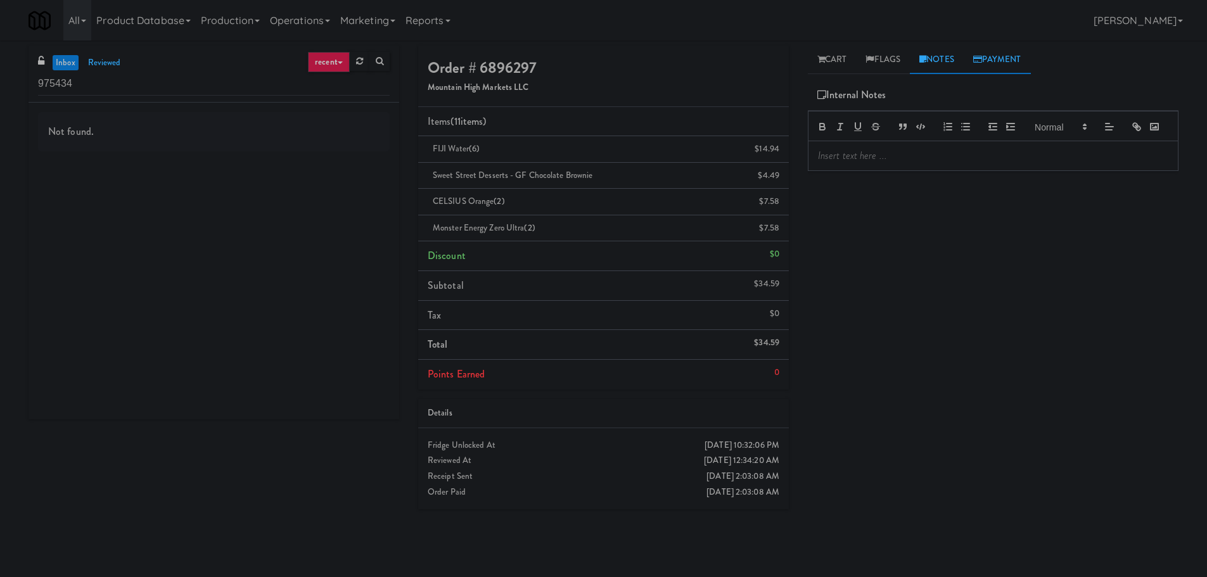
click at [996, 60] on link "Payment" at bounding box center [997, 60] width 67 height 29
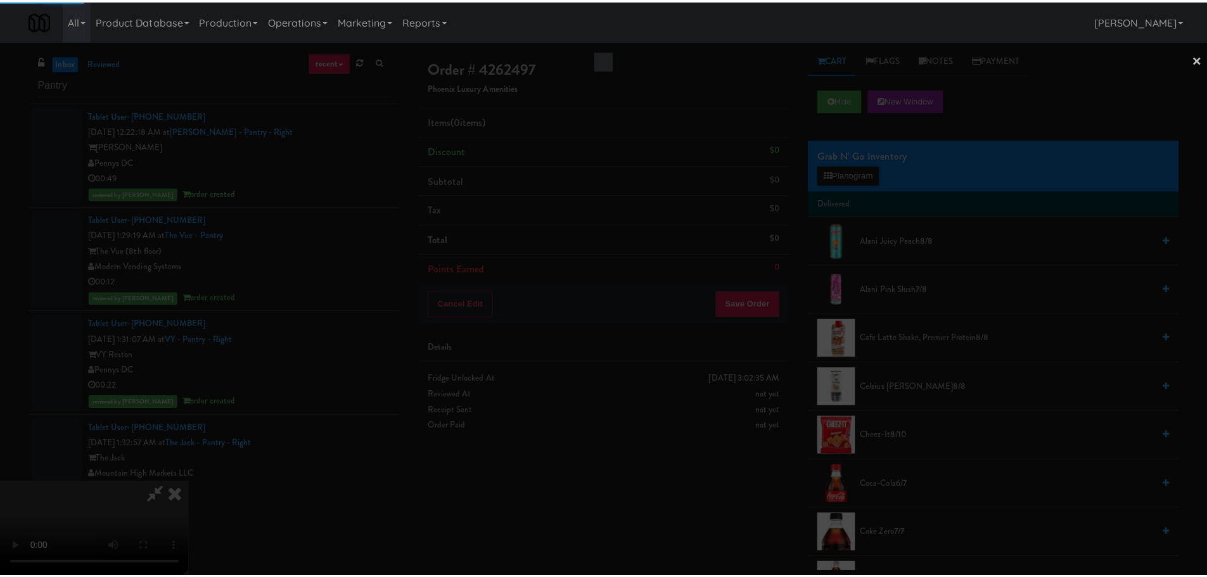
scroll to position [2155, 0]
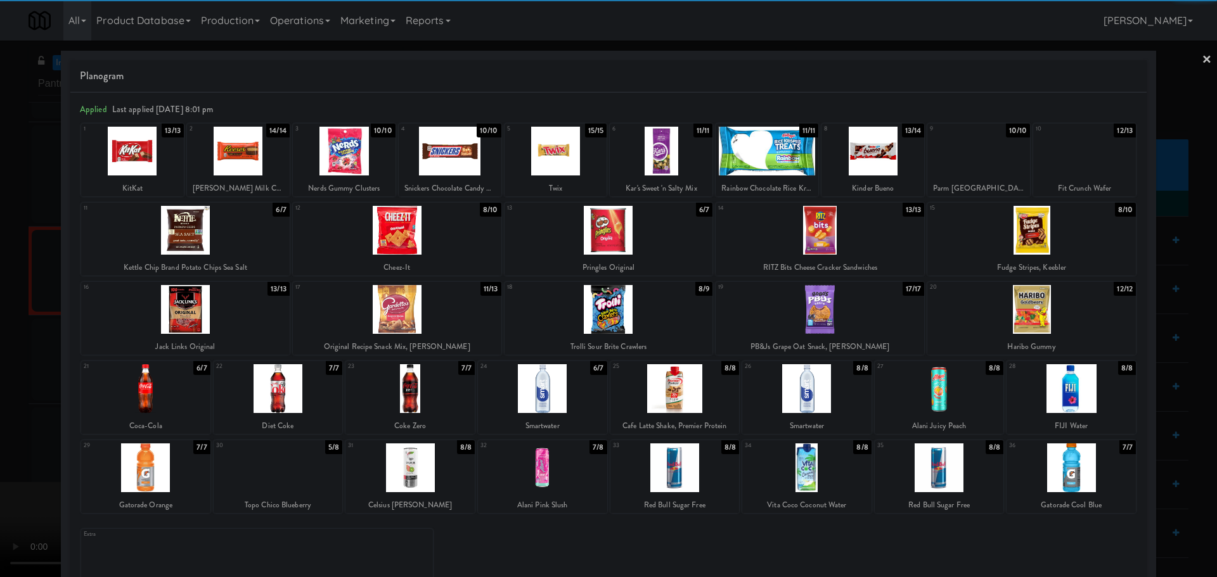
click at [290, 467] on div at bounding box center [278, 468] width 129 height 49
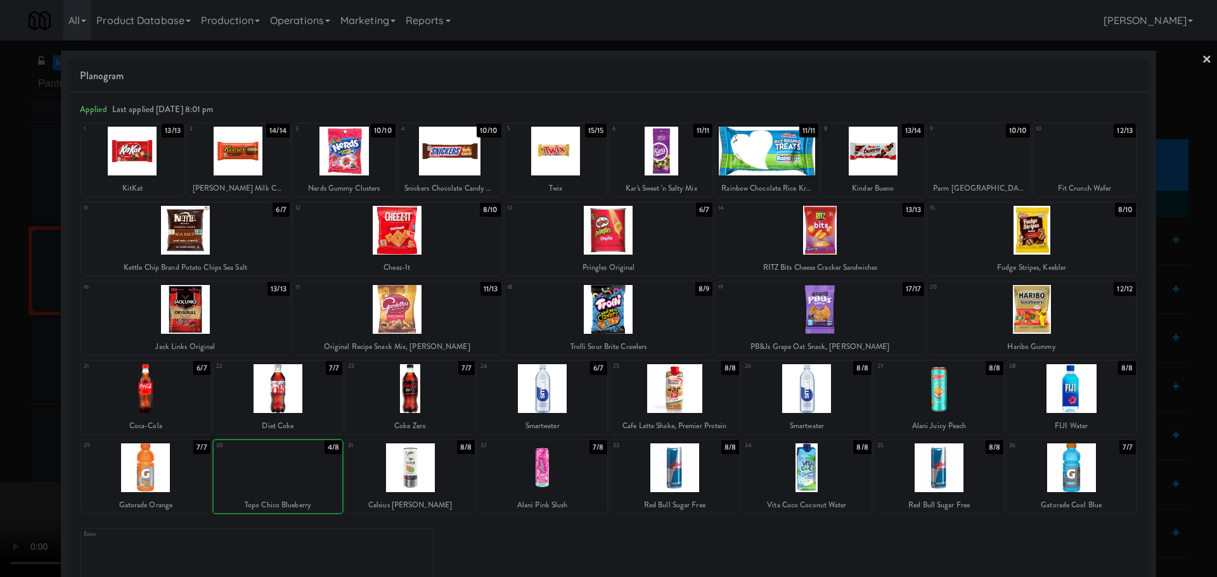
click at [4, 406] on div at bounding box center [608, 288] width 1217 height 577
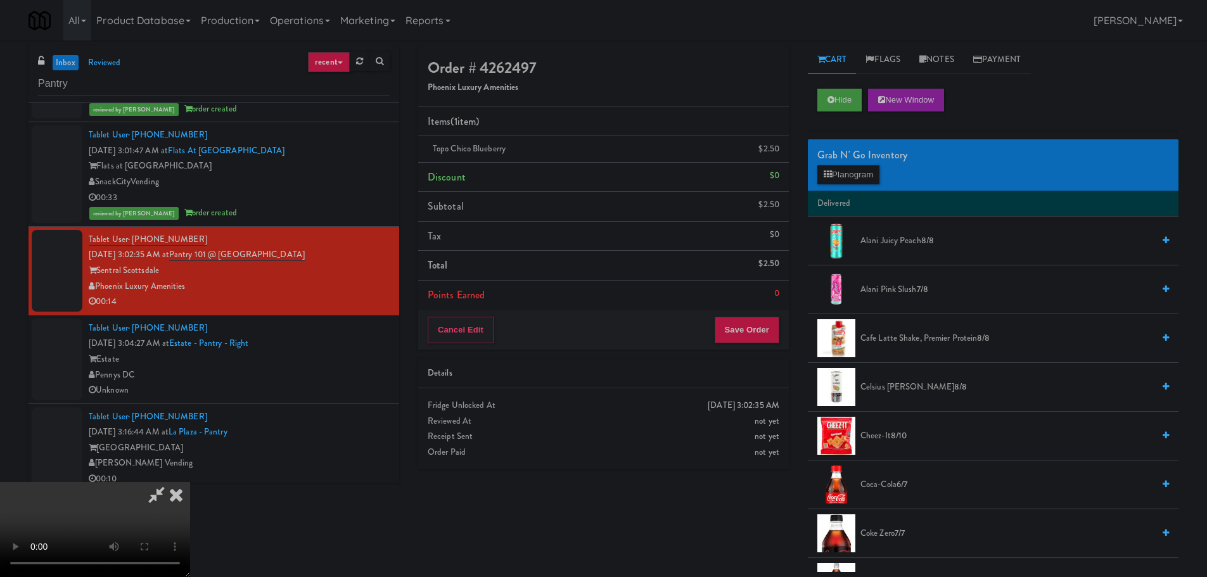
click at [190, 482] on video at bounding box center [95, 529] width 190 height 95
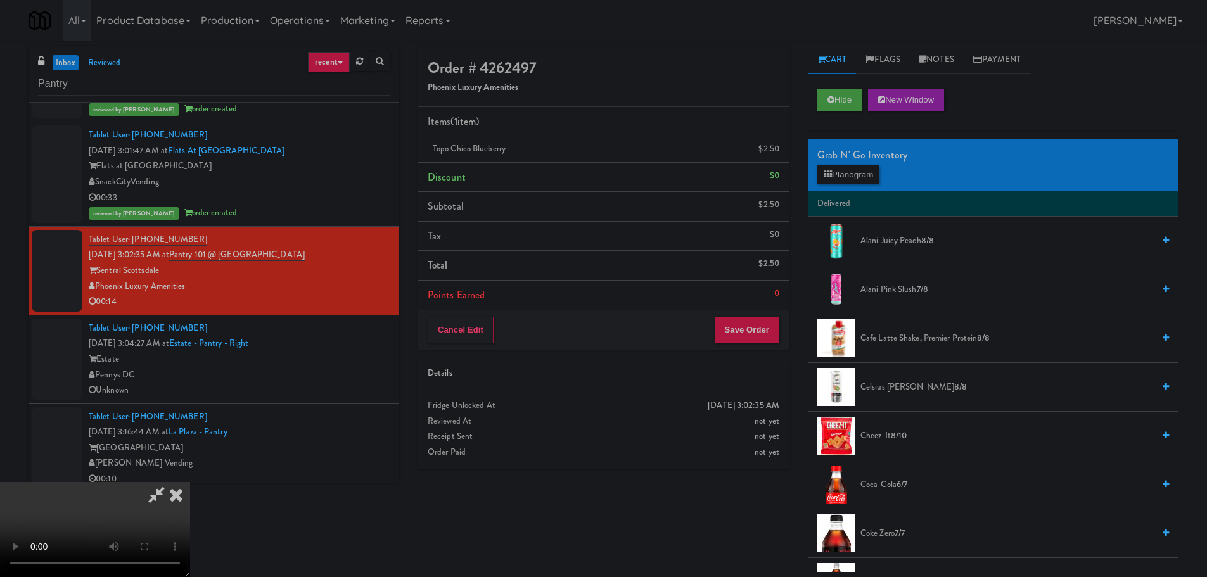
click at [190, 482] on video at bounding box center [95, 529] width 190 height 95
click at [846, 171] on button "Planogram" at bounding box center [849, 174] width 62 height 19
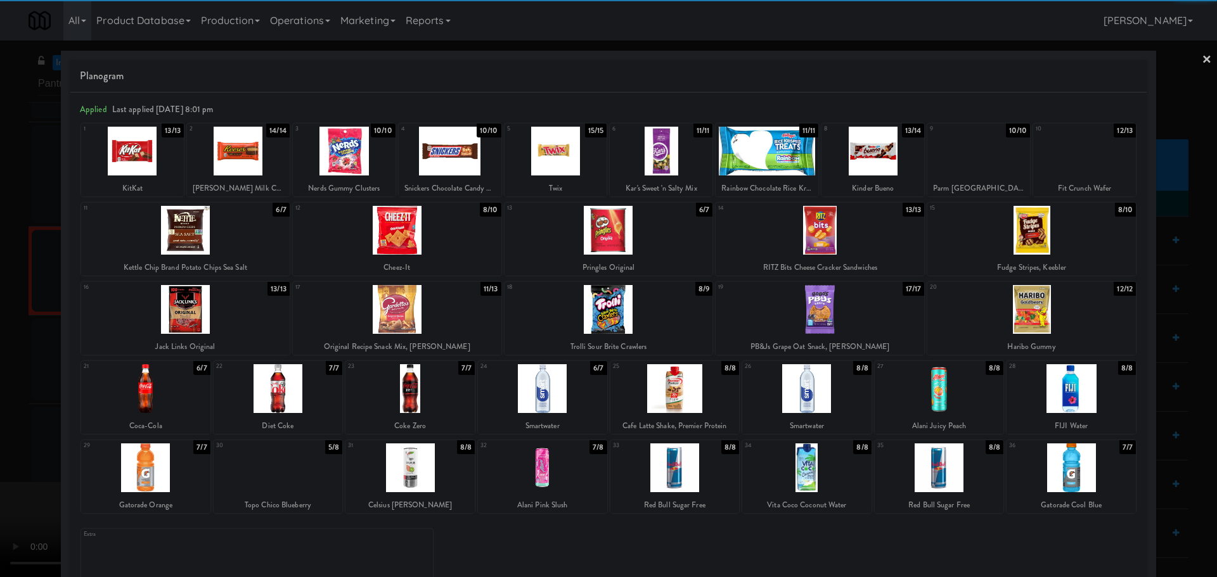
click at [415, 395] on div at bounding box center [409, 388] width 129 height 49
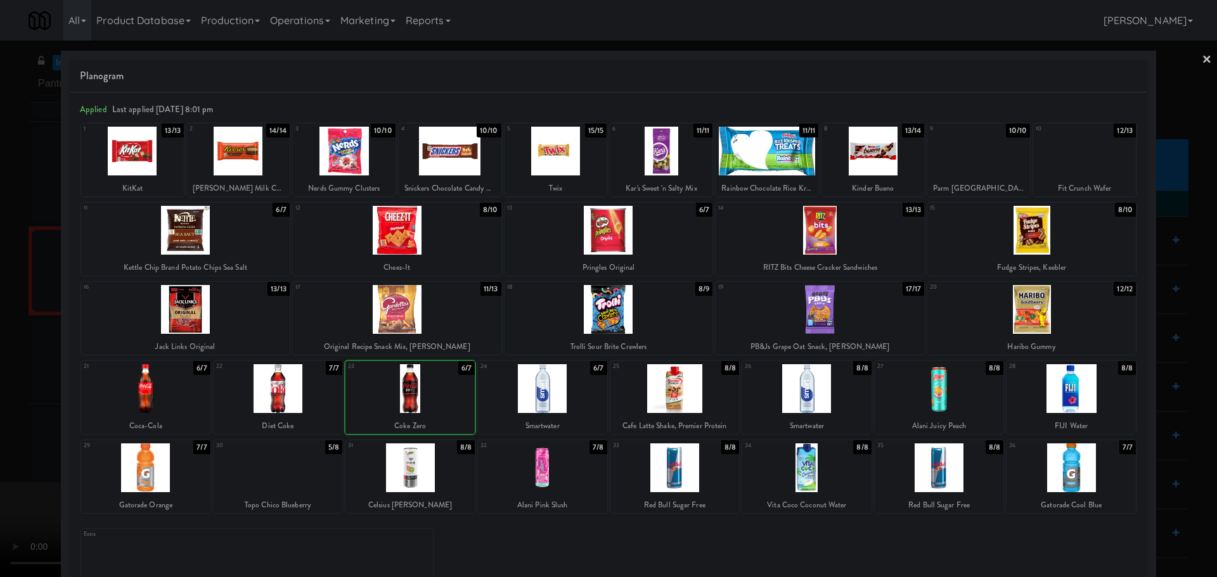
click at [4, 408] on div at bounding box center [608, 288] width 1217 height 577
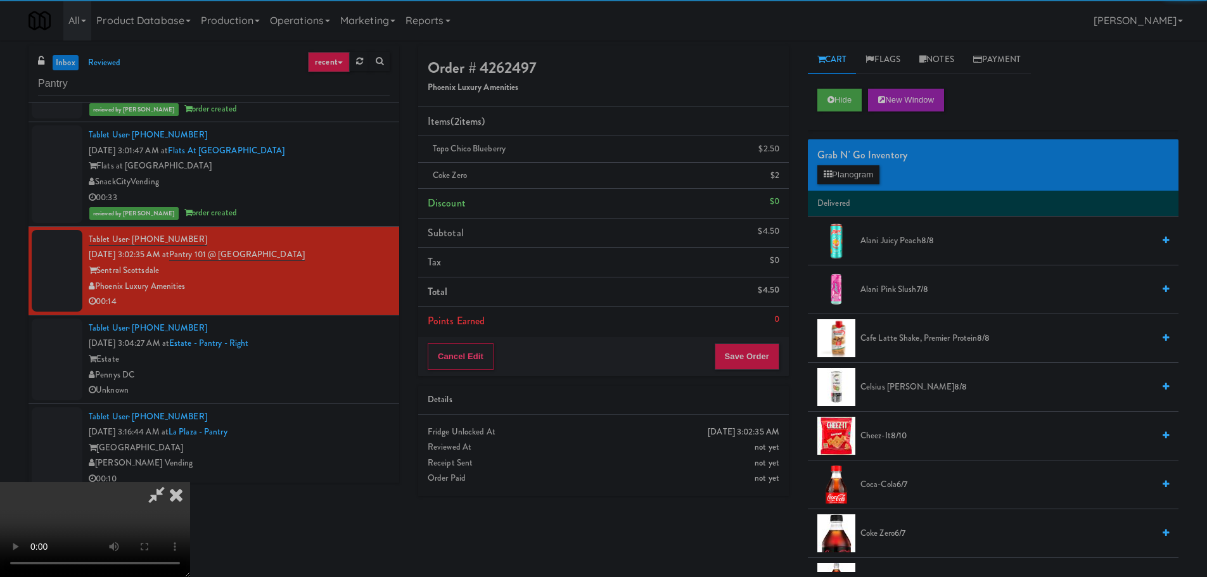
click at [190, 482] on video at bounding box center [95, 529] width 190 height 95
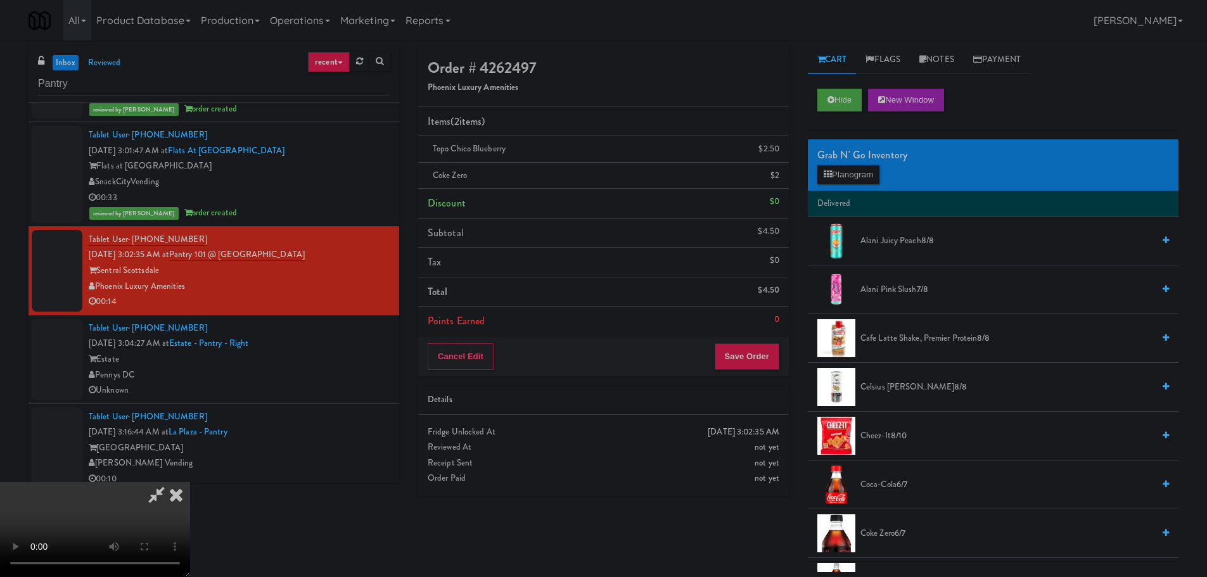
click at [190, 482] on video at bounding box center [95, 529] width 190 height 95
click at [859, 172] on button "Planogram" at bounding box center [849, 174] width 62 height 19
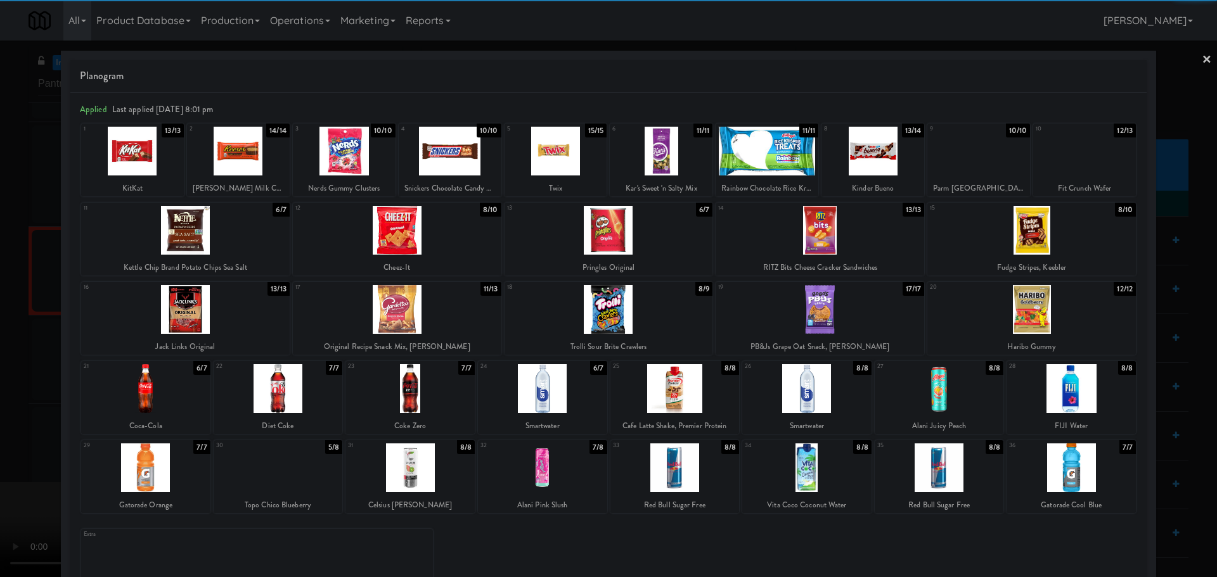
click at [408, 304] on div at bounding box center [397, 309] width 209 height 49
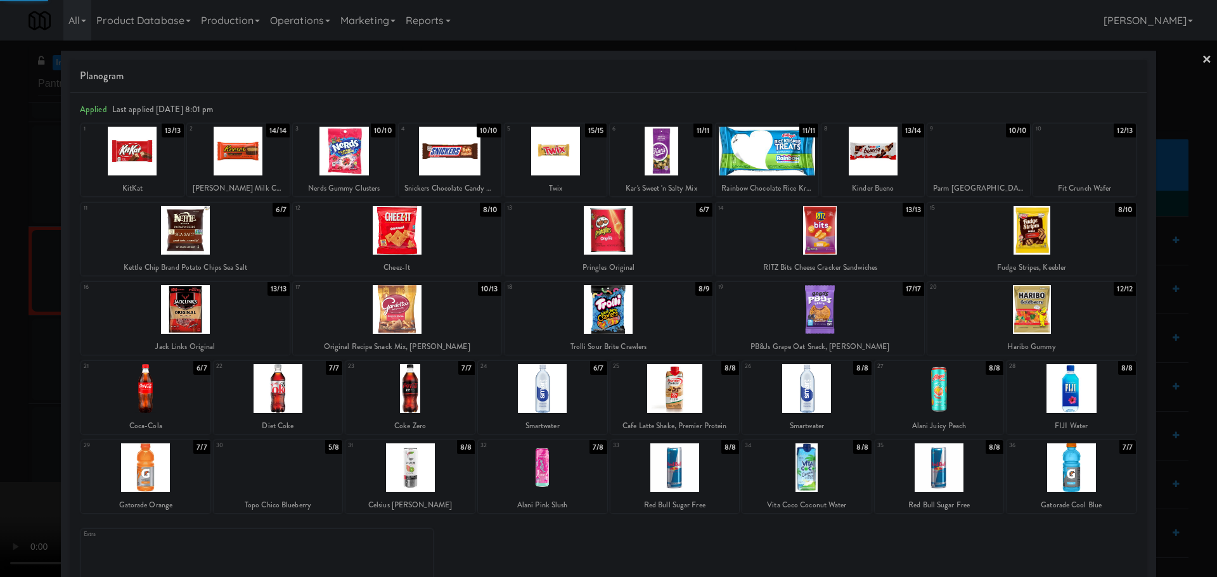
drag, startPoint x: 3, startPoint y: 357, endPoint x: 122, endPoint y: 368, distance: 119.6
click at [7, 357] on div at bounding box center [608, 288] width 1217 height 577
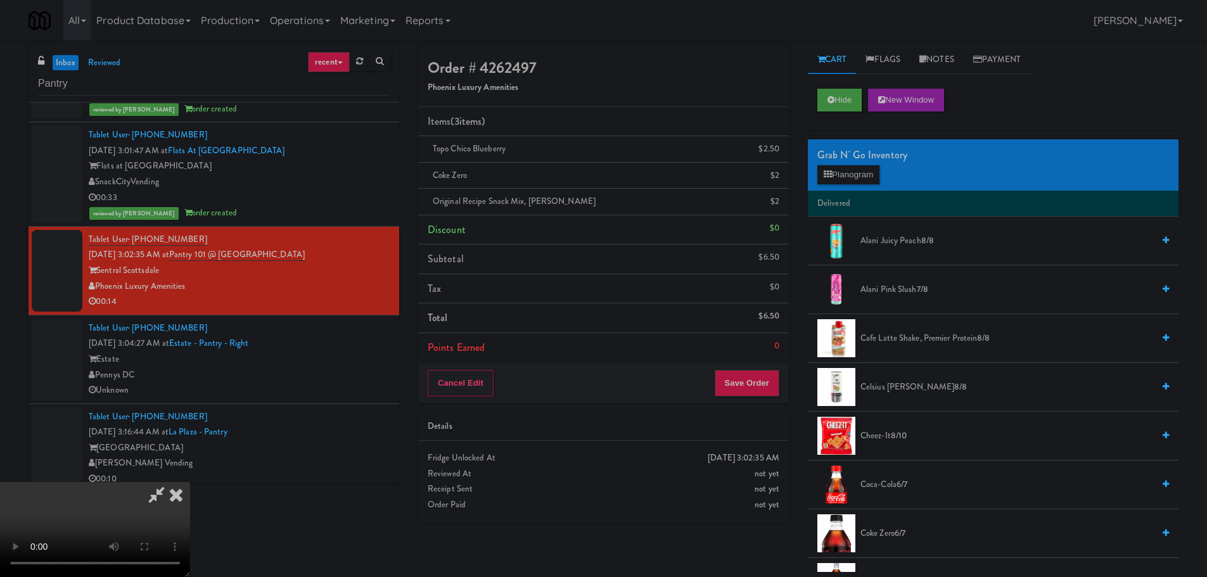
scroll to position [28, 0]
click at [190, 503] on video at bounding box center [95, 529] width 190 height 95
click at [190, 499] on video at bounding box center [95, 529] width 190 height 95
click at [190, 482] on video at bounding box center [95, 529] width 190 height 95
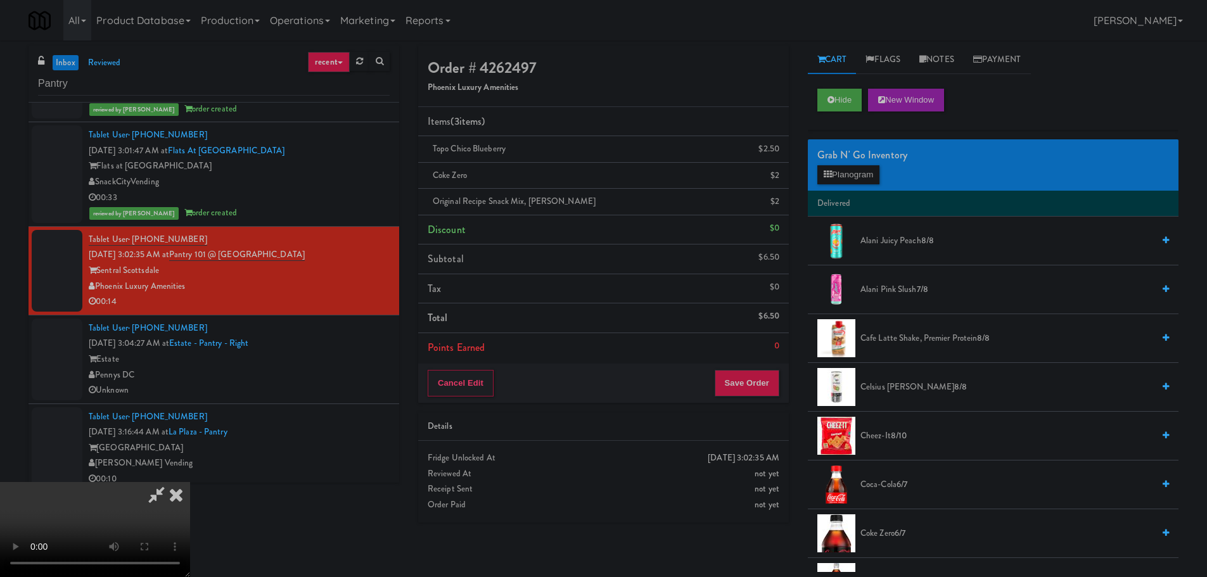
scroll to position [0, 0]
click at [190, 482] on video at bounding box center [95, 529] width 190 height 95
click at [735, 370] on button "Save Order" at bounding box center [747, 383] width 65 height 27
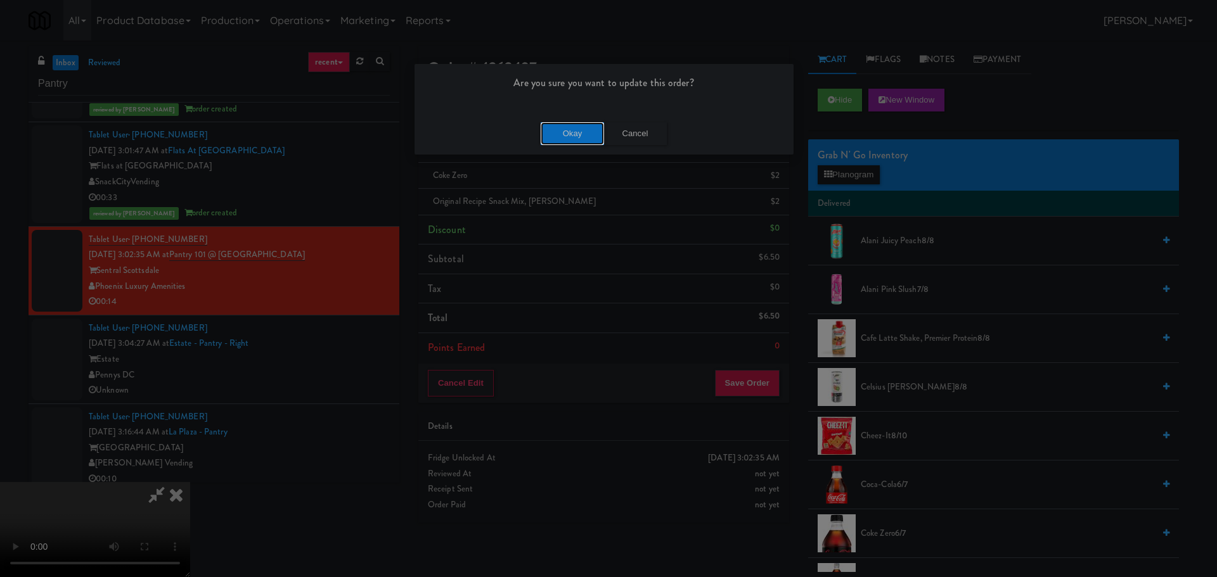
click at [569, 135] on button "Okay" at bounding box center [572, 133] width 63 height 23
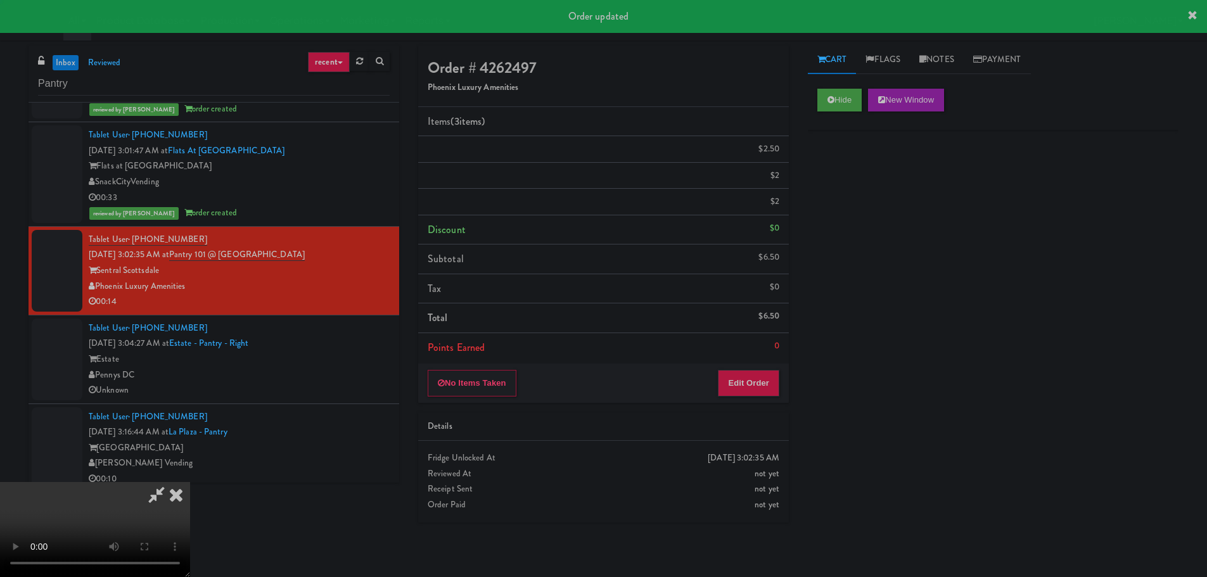
scroll to position [0, 0]
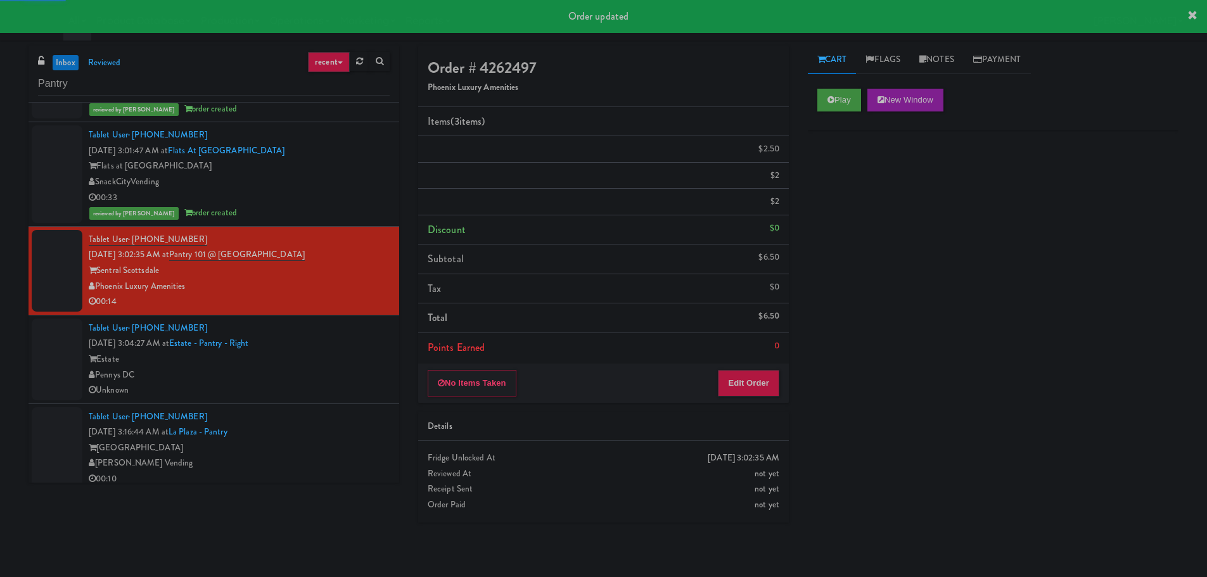
click at [331, 390] on div "Unknown" at bounding box center [239, 391] width 301 height 16
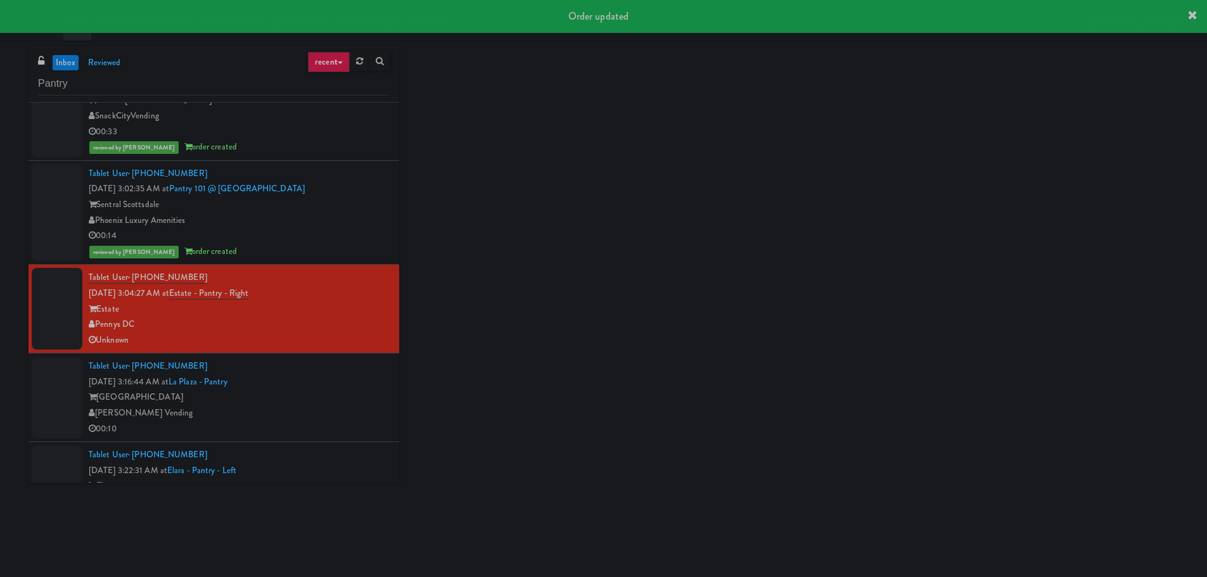
scroll to position [2409, 0]
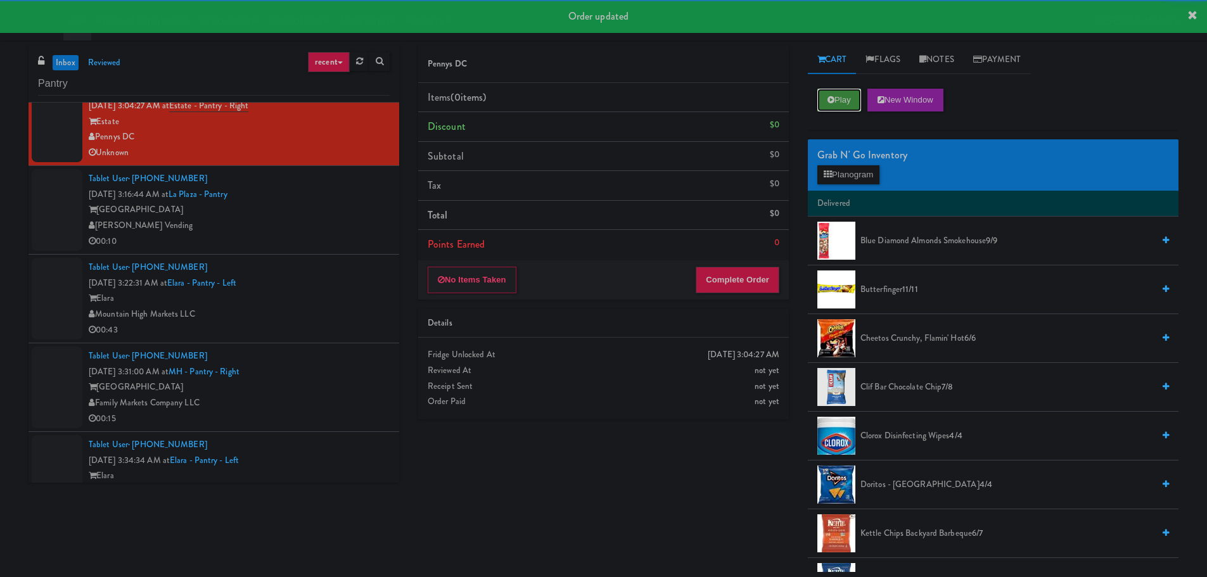
click at [854, 91] on button "Play" at bounding box center [840, 100] width 44 height 23
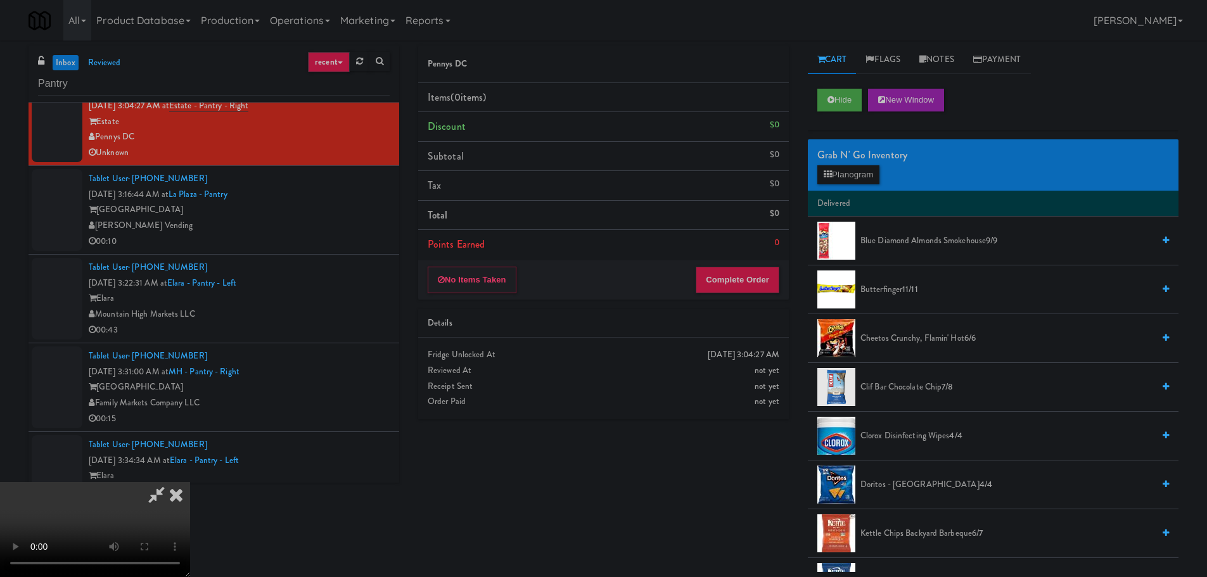
scroll to position [0, 0]
click at [171, 482] on icon at bounding box center [156, 494] width 29 height 25
click at [485, 286] on button "No Items Taken" at bounding box center [472, 280] width 89 height 27
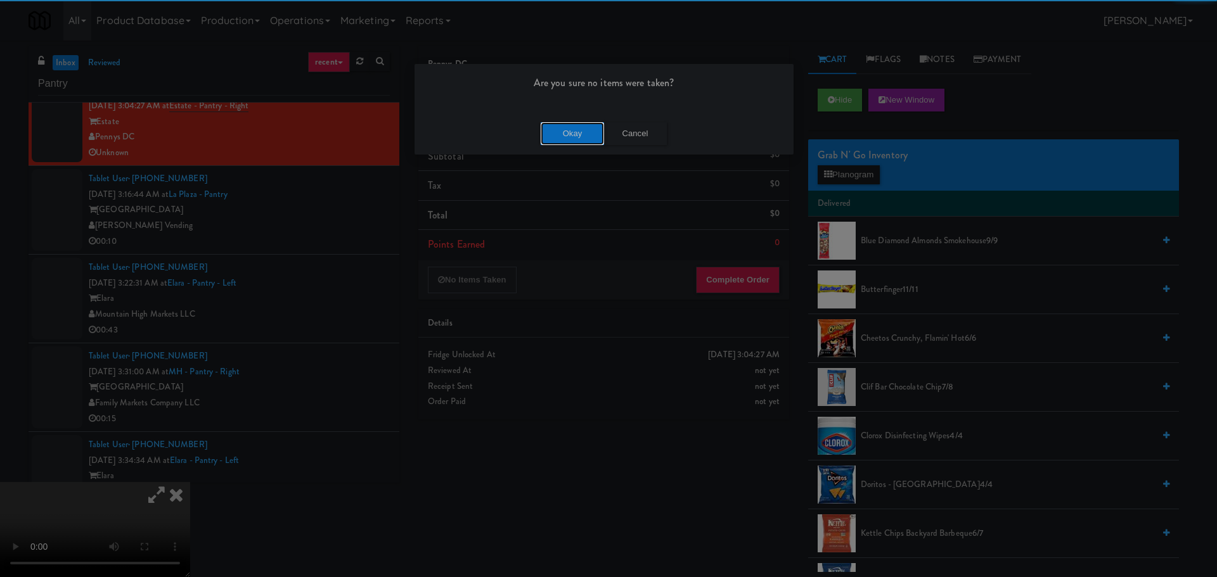
click at [556, 127] on button "Okay" at bounding box center [572, 133] width 63 height 23
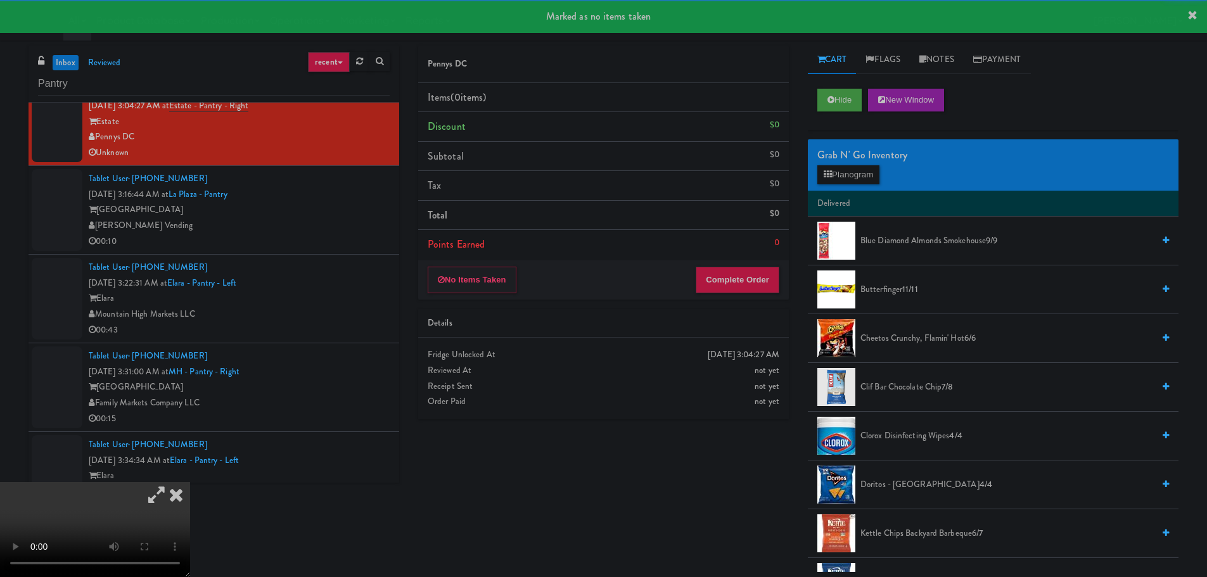
click at [190, 482] on icon at bounding box center [176, 494] width 28 height 25
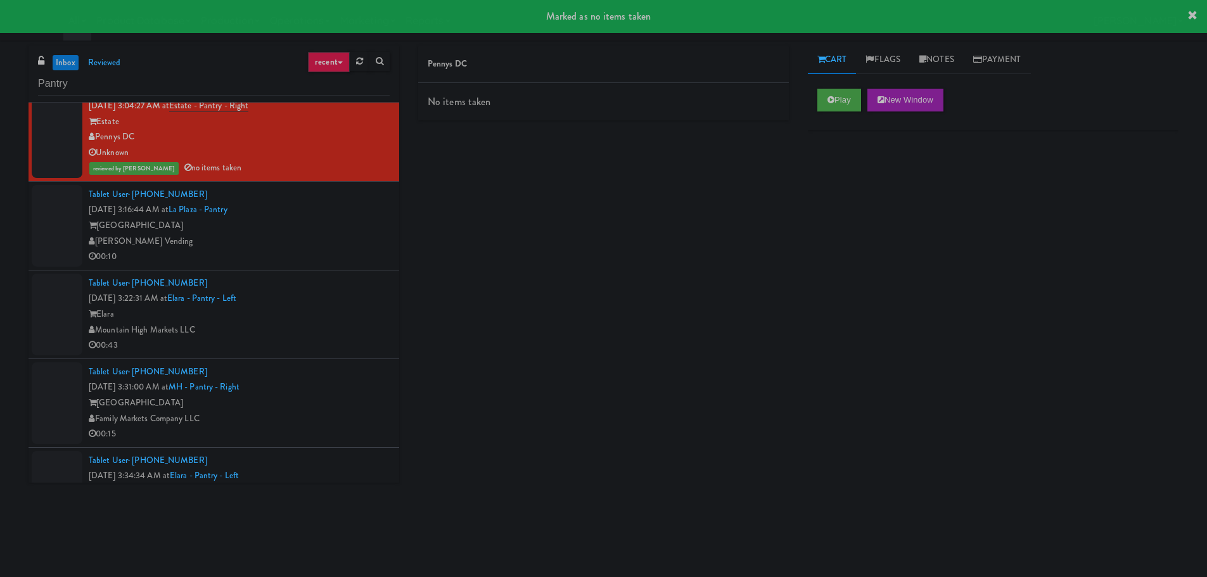
click at [306, 231] on div "[GEOGRAPHIC_DATA]" at bounding box center [239, 226] width 301 height 16
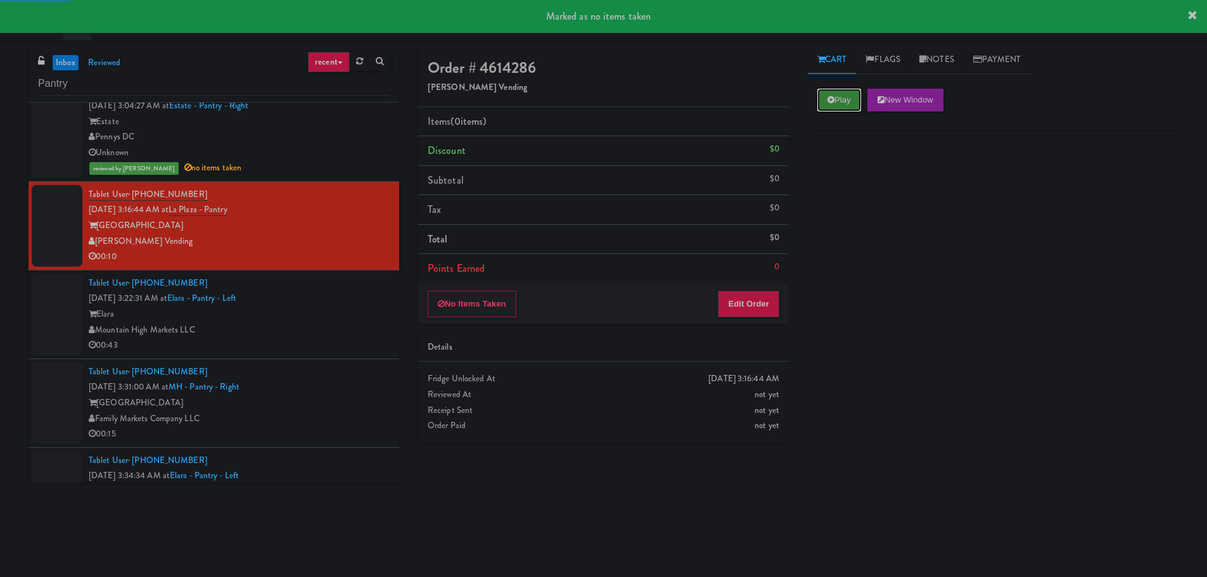
click at [845, 96] on button "Play" at bounding box center [840, 100] width 44 height 23
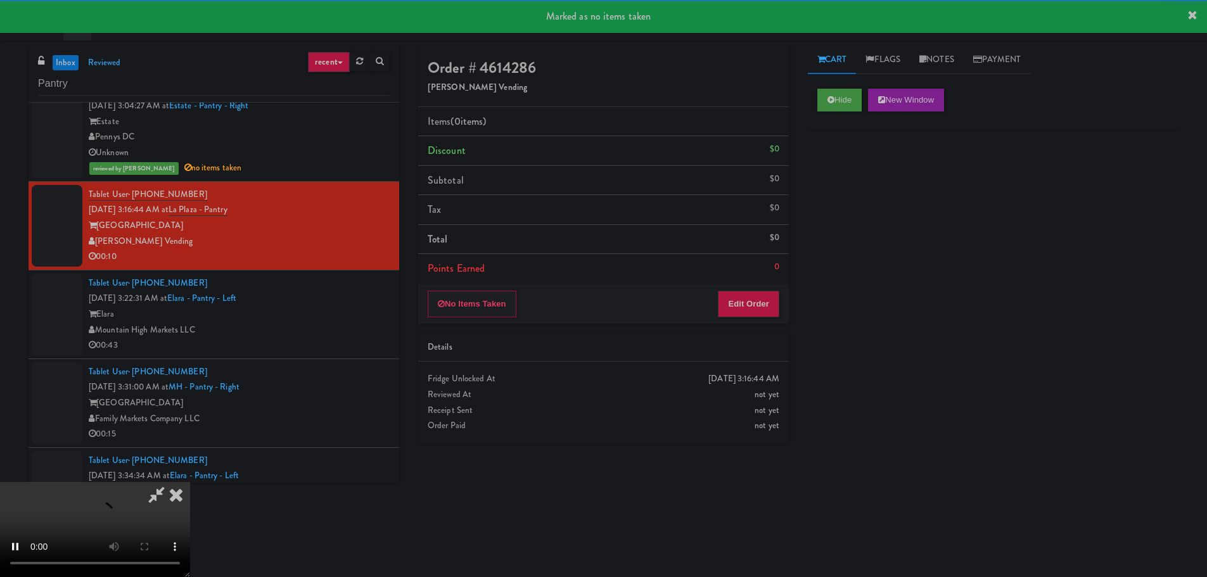
click at [755, 319] on div "No Items Taken Edit Order" at bounding box center [603, 304] width 371 height 39
click at [755, 314] on button "Edit Order" at bounding box center [748, 304] width 61 height 27
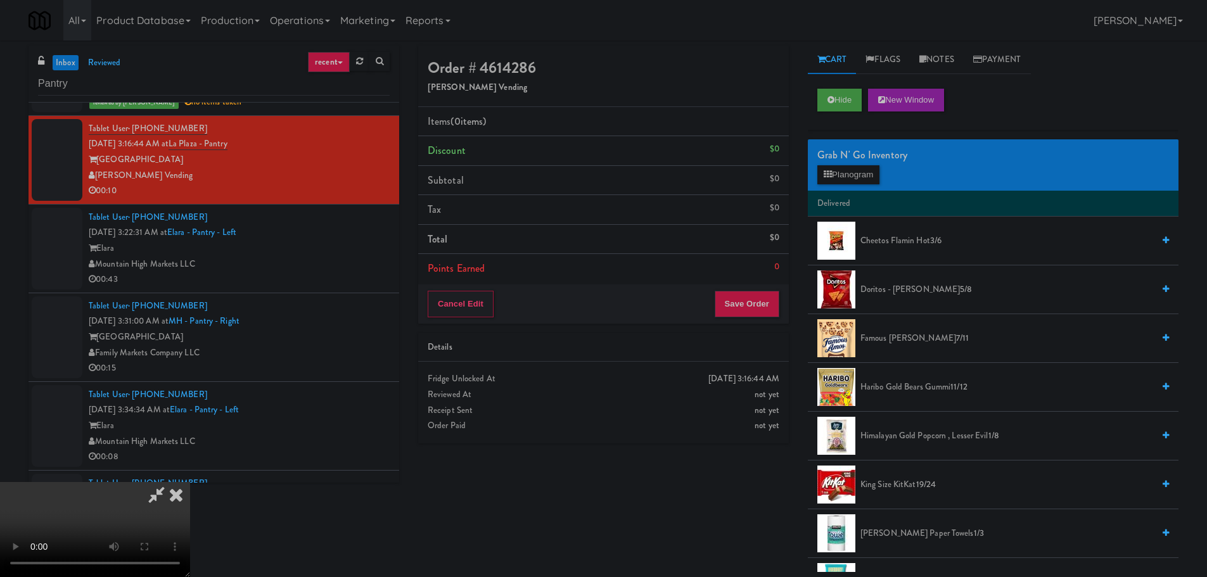
click at [190, 482] on video at bounding box center [95, 529] width 190 height 95
drag, startPoint x: 423, startPoint y: 348, endPoint x: 430, endPoint y: 342, distance: 9.0
click at [190, 482] on video at bounding box center [95, 529] width 190 height 95
drag, startPoint x: 450, startPoint y: 345, endPoint x: 493, endPoint y: 349, distance: 43.3
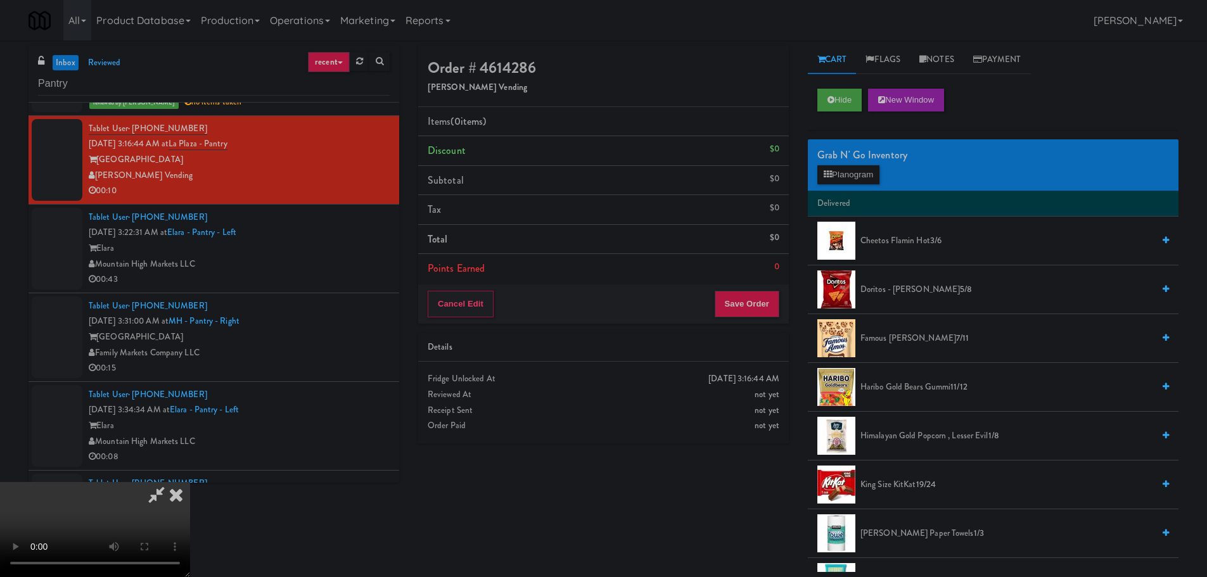
click at [190, 482] on video at bounding box center [95, 529] width 190 height 95
click at [816, 179] on div "Grab N' Go Inventory Planogram" at bounding box center [993, 164] width 371 height 51
click at [837, 174] on button "Planogram" at bounding box center [849, 174] width 62 height 19
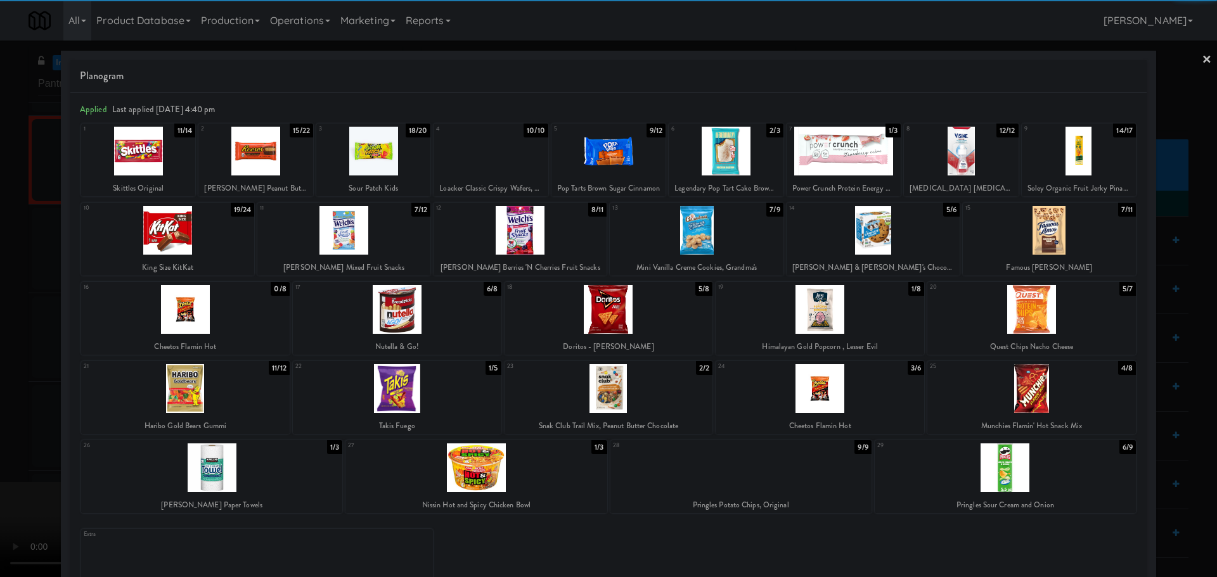
click at [489, 476] on div at bounding box center [475, 468] width 261 height 49
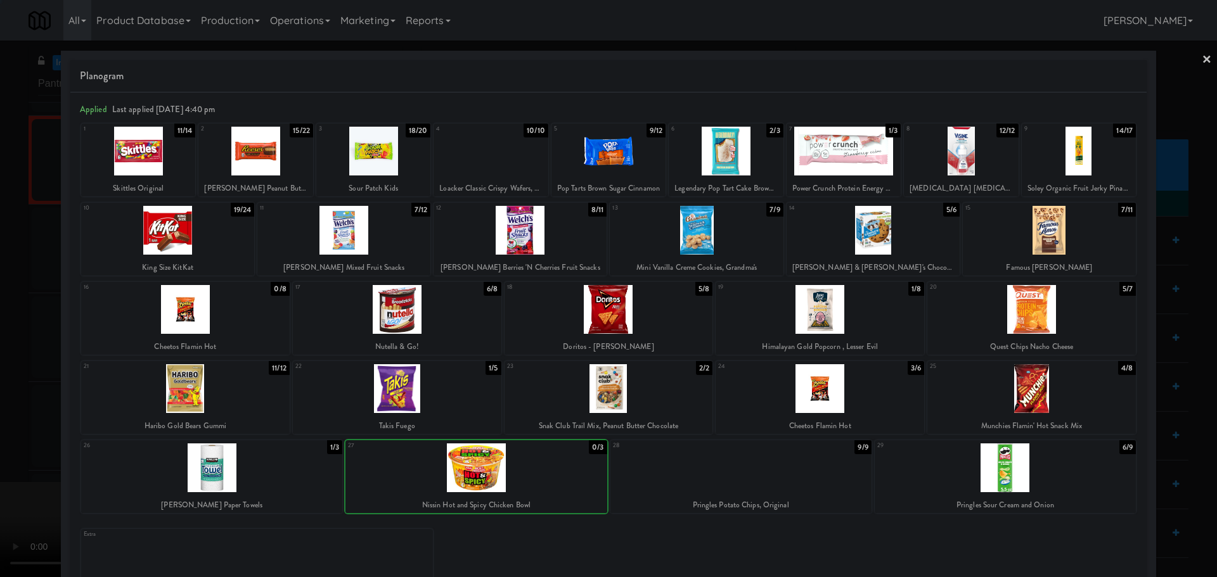
click at [7, 455] on div at bounding box center [608, 288] width 1217 height 577
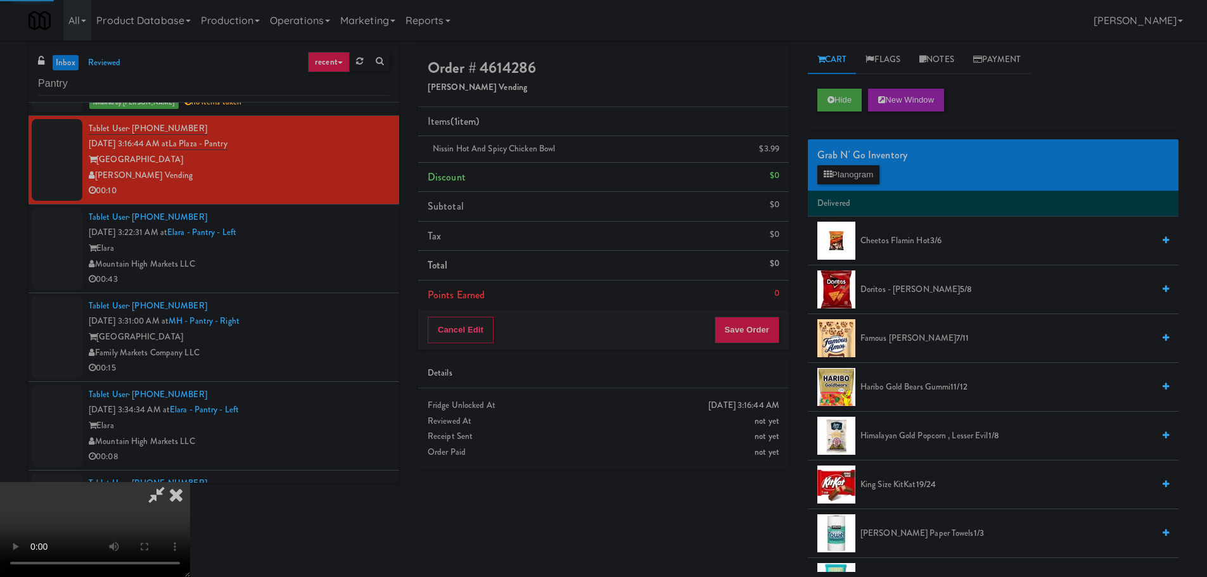
click at [190, 482] on video at bounding box center [95, 529] width 190 height 95
drag, startPoint x: 449, startPoint y: 378, endPoint x: 456, endPoint y: 378, distance: 7.0
click at [190, 482] on video at bounding box center [95, 529] width 190 height 95
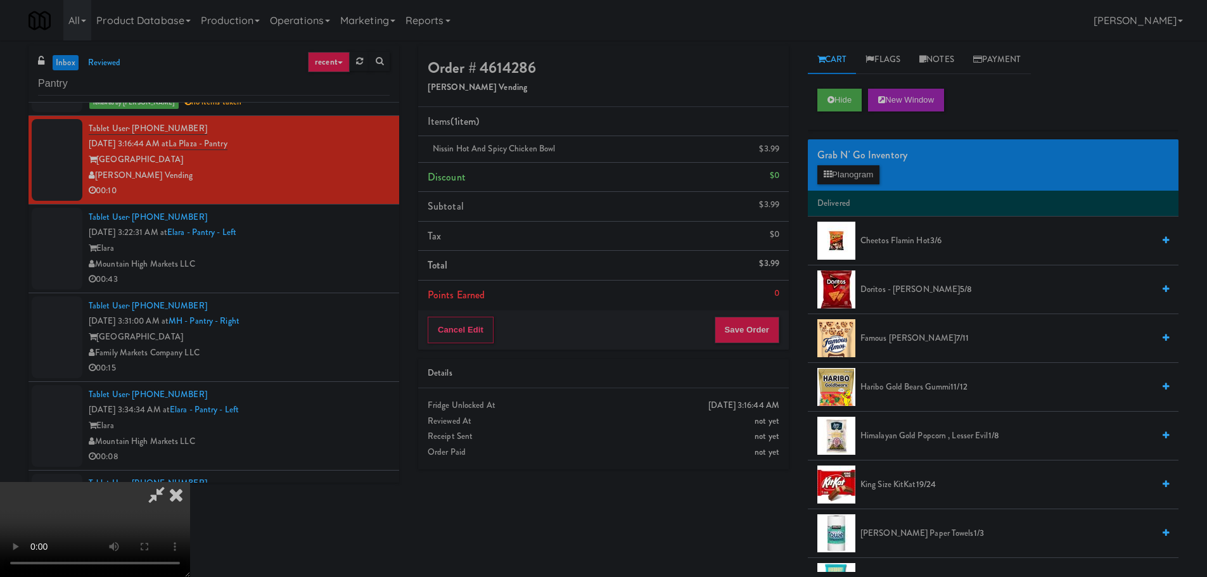
click at [190, 482] on video at bounding box center [95, 529] width 190 height 95
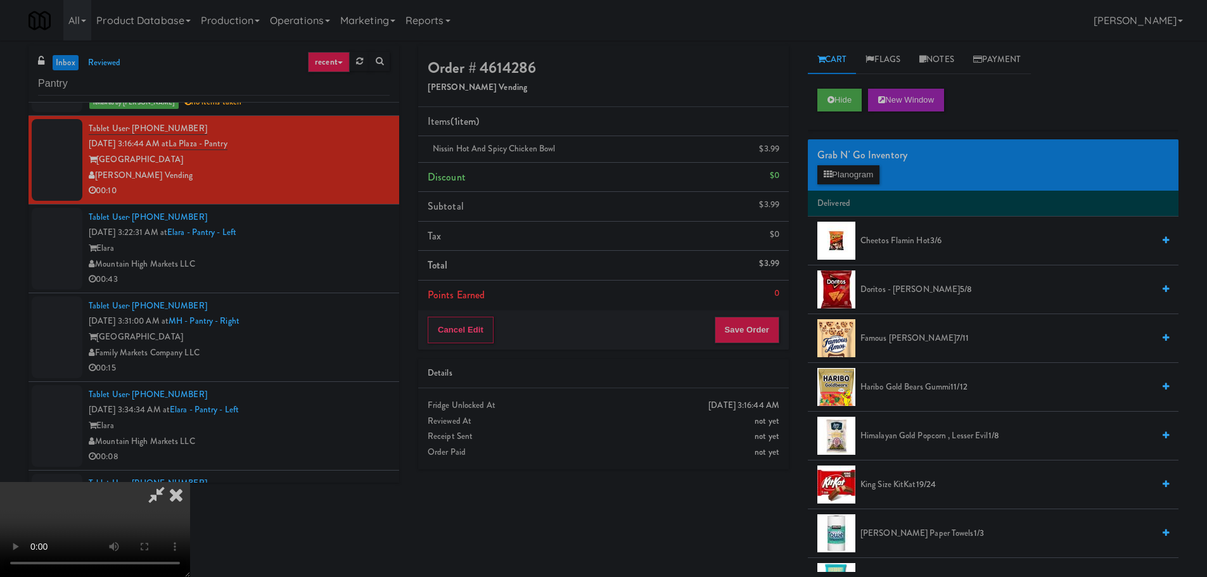
click at [898, 161] on div "Grab N' Go Inventory" at bounding box center [994, 155] width 352 height 19
click at [862, 174] on button "Planogram" at bounding box center [849, 174] width 62 height 19
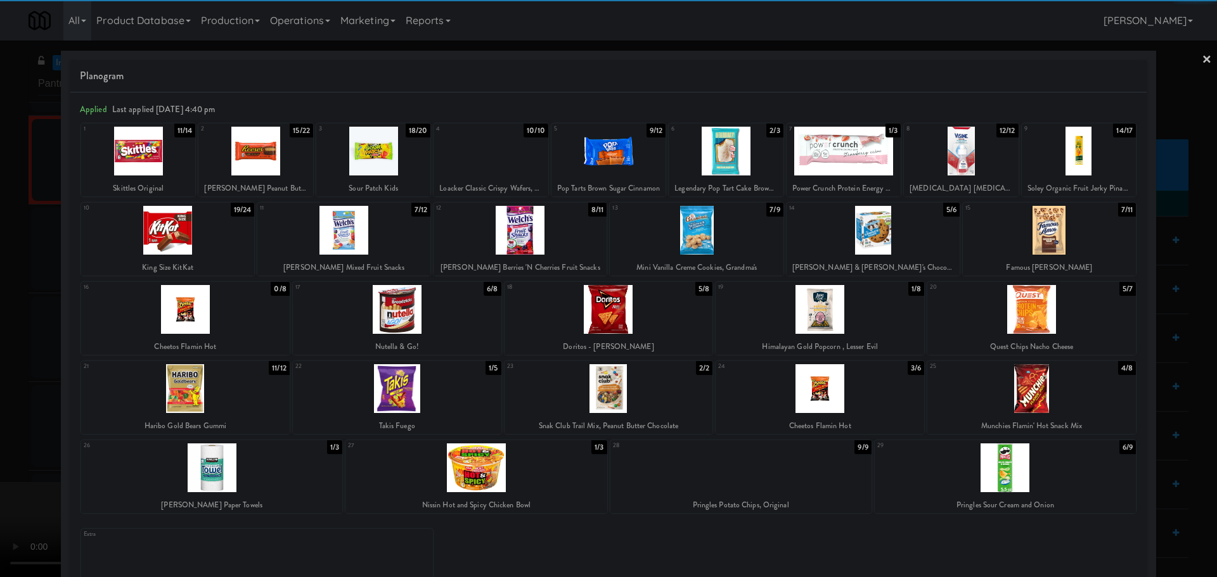
click at [261, 160] on div at bounding box center [255, 151] width 114 height 49
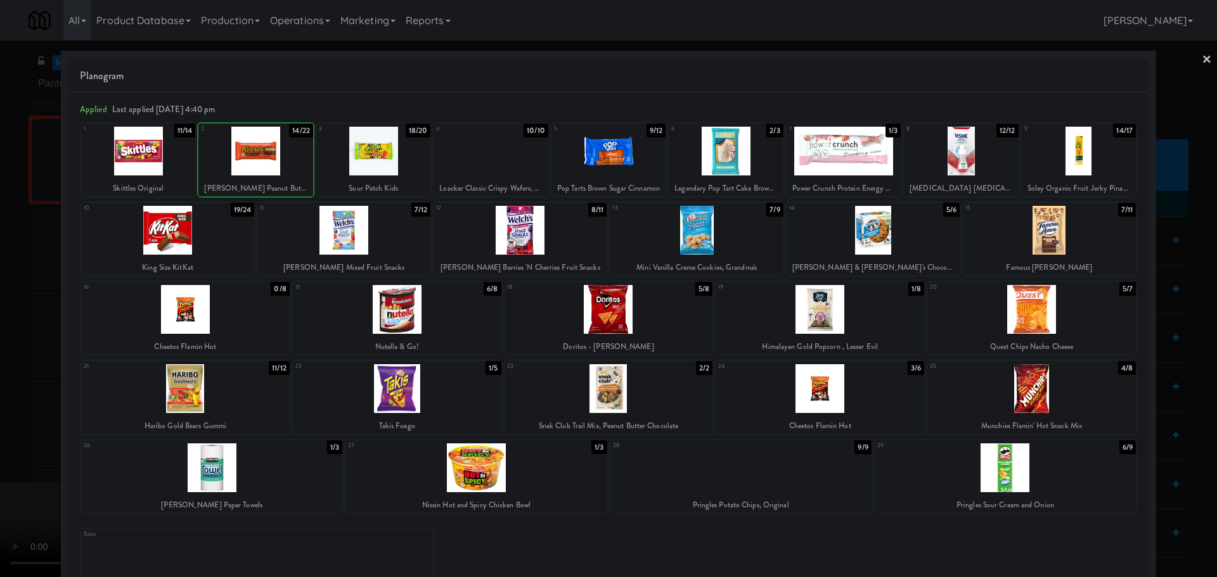
drag, startPoint x: 0, startPoint y: 229, endPoint x: 222, endPoint y: 260, distance: 224.0
click at [6, 230] on div at bounding box center [608, 288] width 1217 height 577
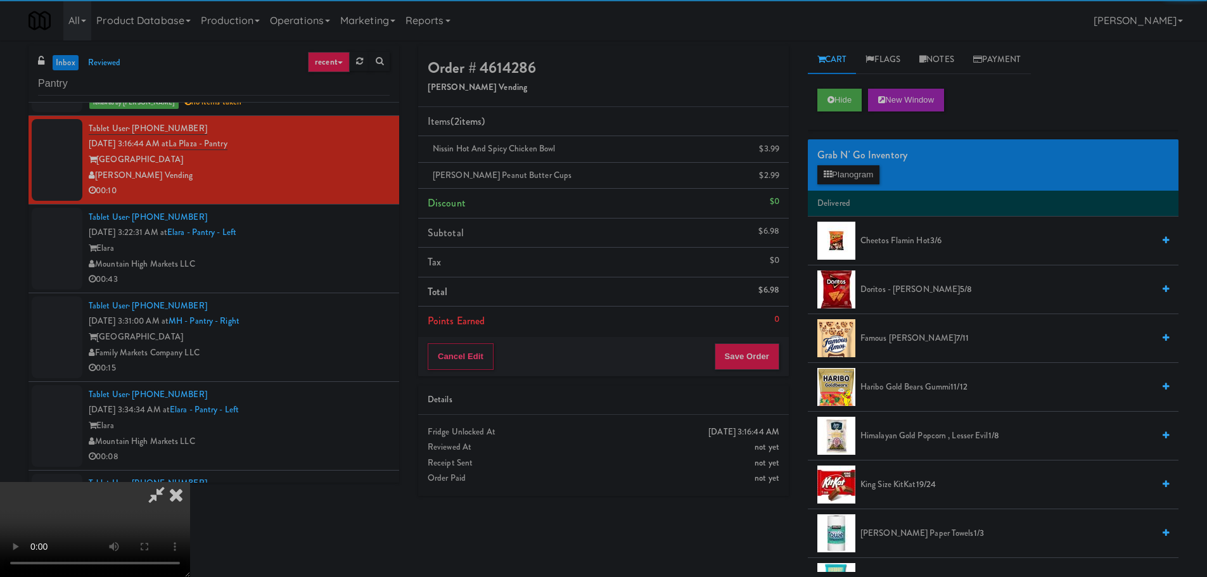
click at [190, 482] on video at bounding box center [95, 529] width 190 height 95
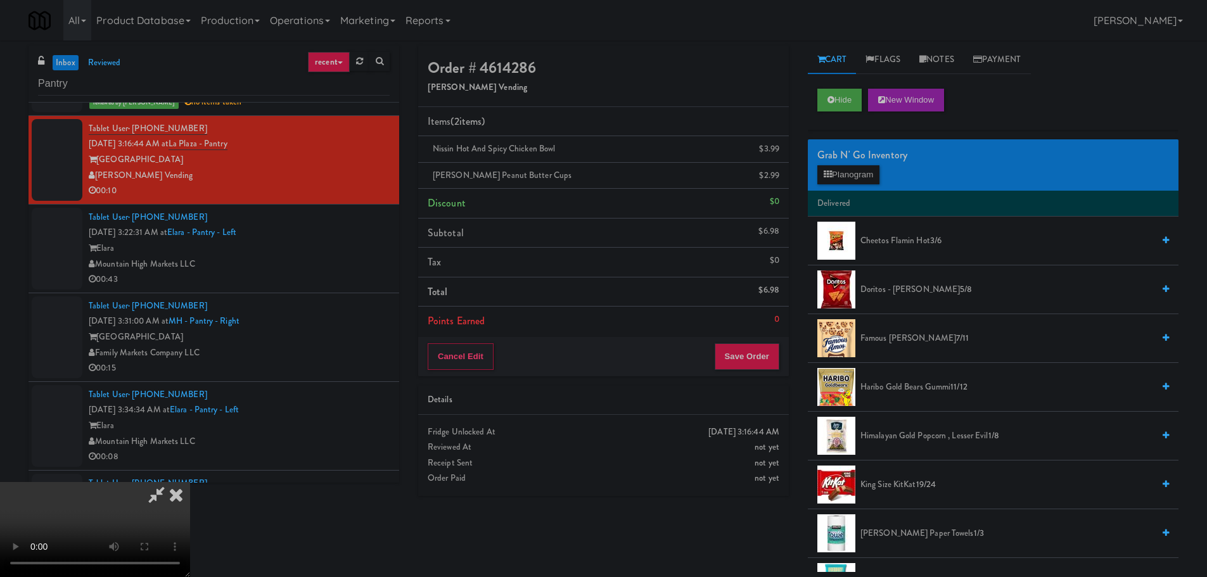
scroll to position [218, 0]
click at [764, 358] on button "Save Order" at bounding box center [747, 357] width 65 height 27
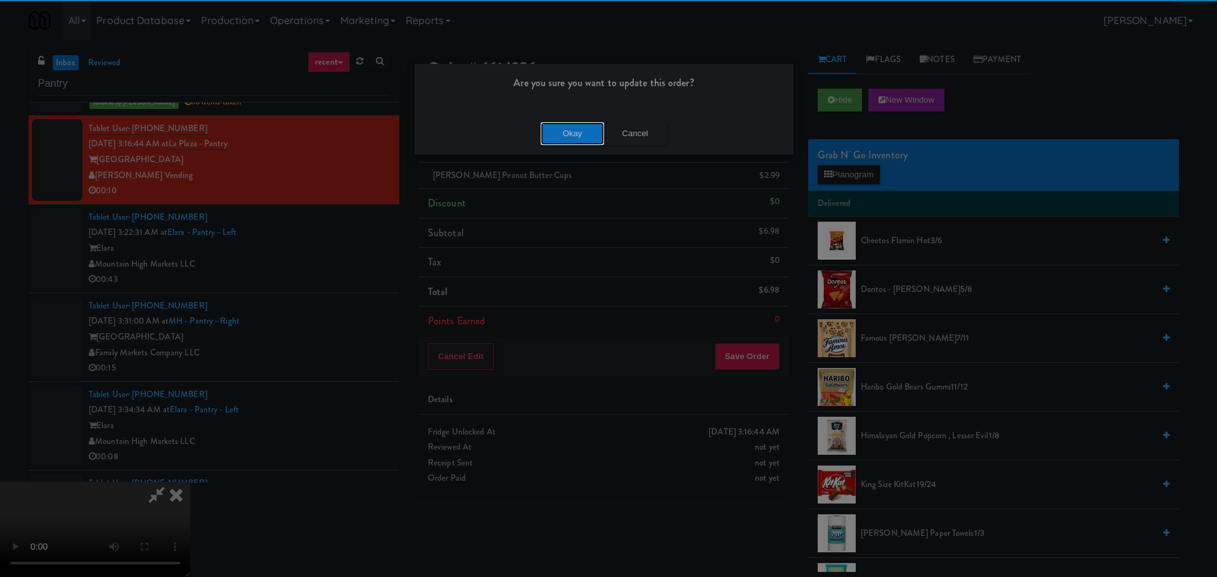
click at [570, 129] on button "Okay" at bounding box center [572, 133] width 63 height 23
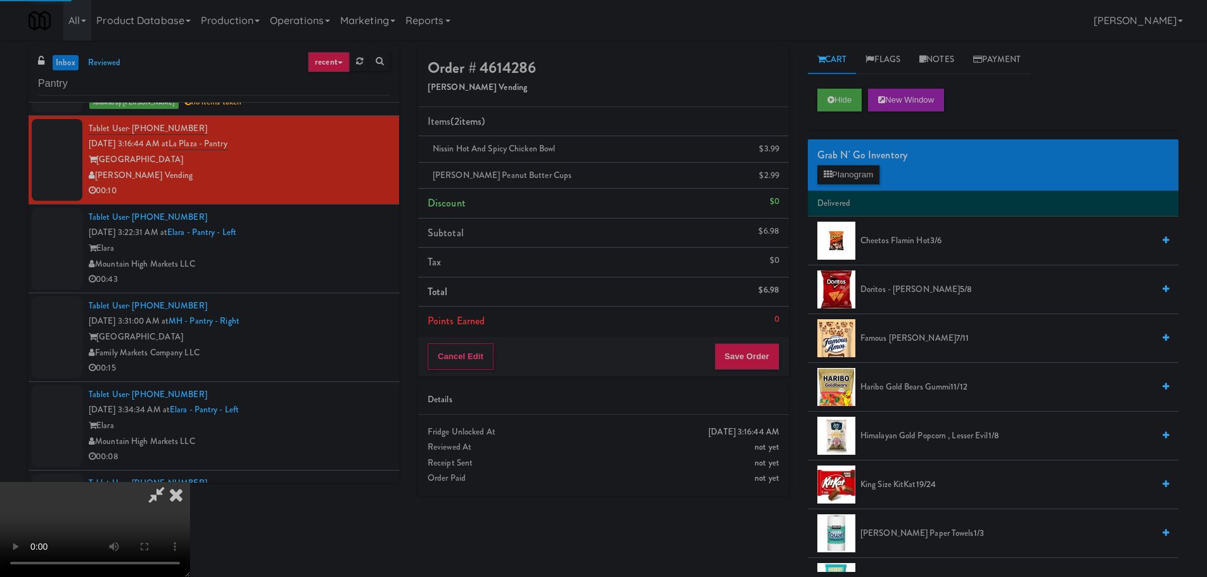
scroll to position [0, 0]
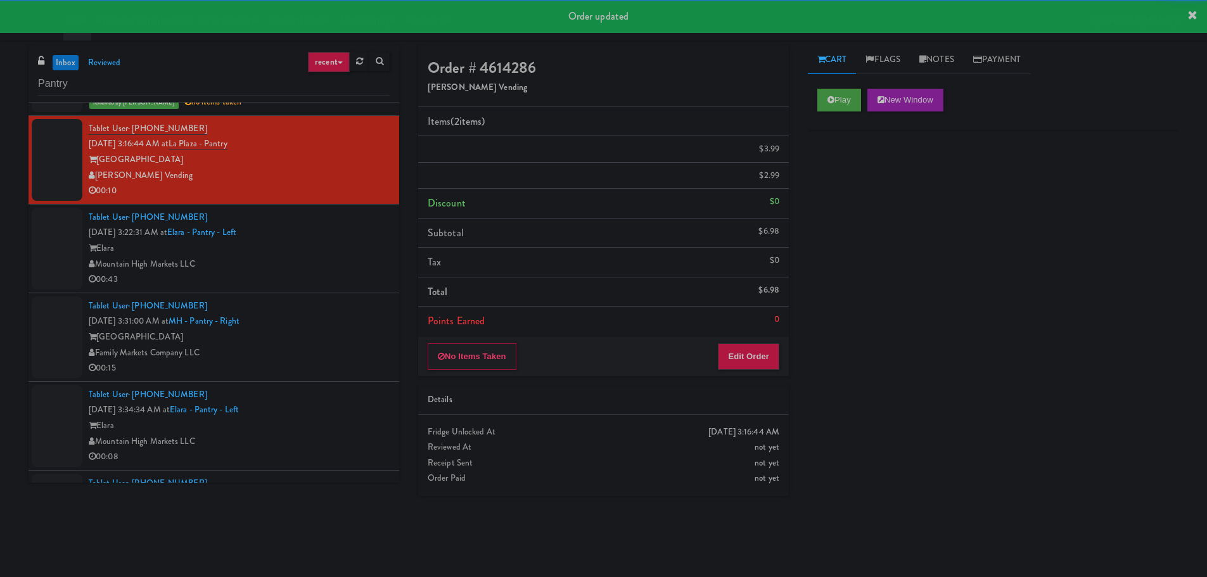
click at [346, 270] on div "Mountain High Markets LLC" at bounding box center [239, 265] width 301 height 16
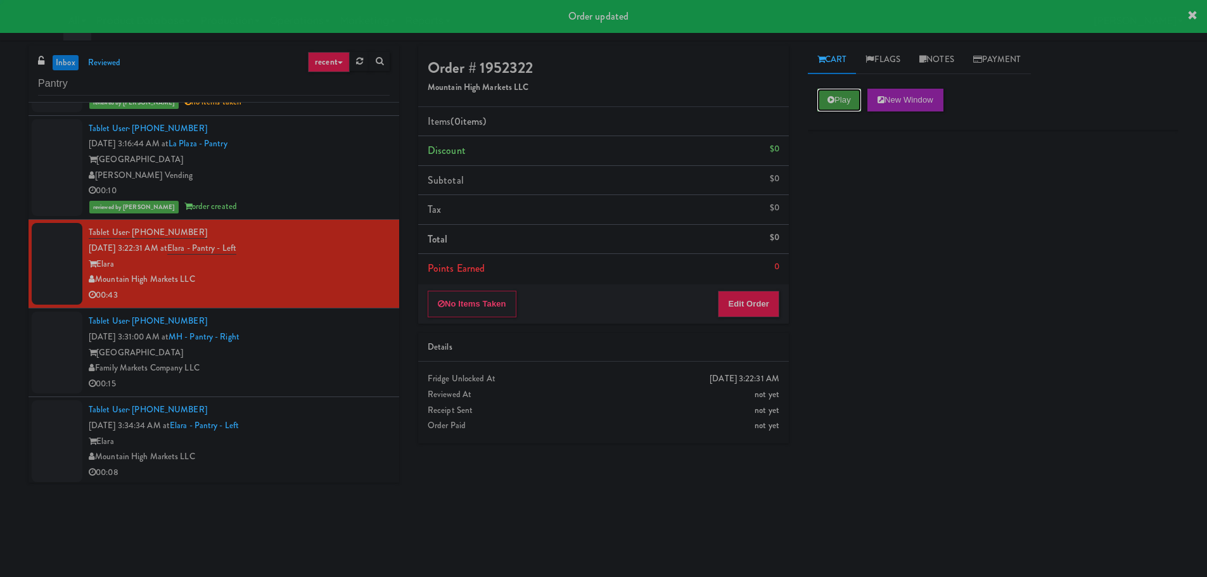
click at [818, 95] on button "Play" at bounding box center [840, 100] width 44 height 23
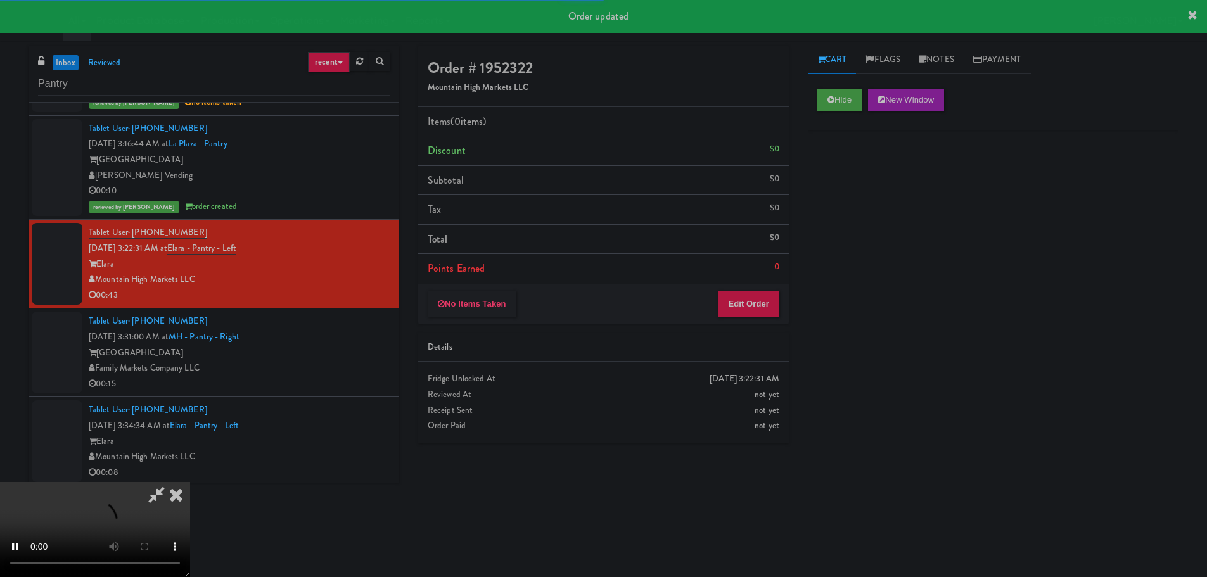
click at [775, 333] on div "Details" at bounding box center [603, 347] width 371 height 29
click at [757, 306] on button "Edit Order" at bounding box center [748, 304] width 61 height 27
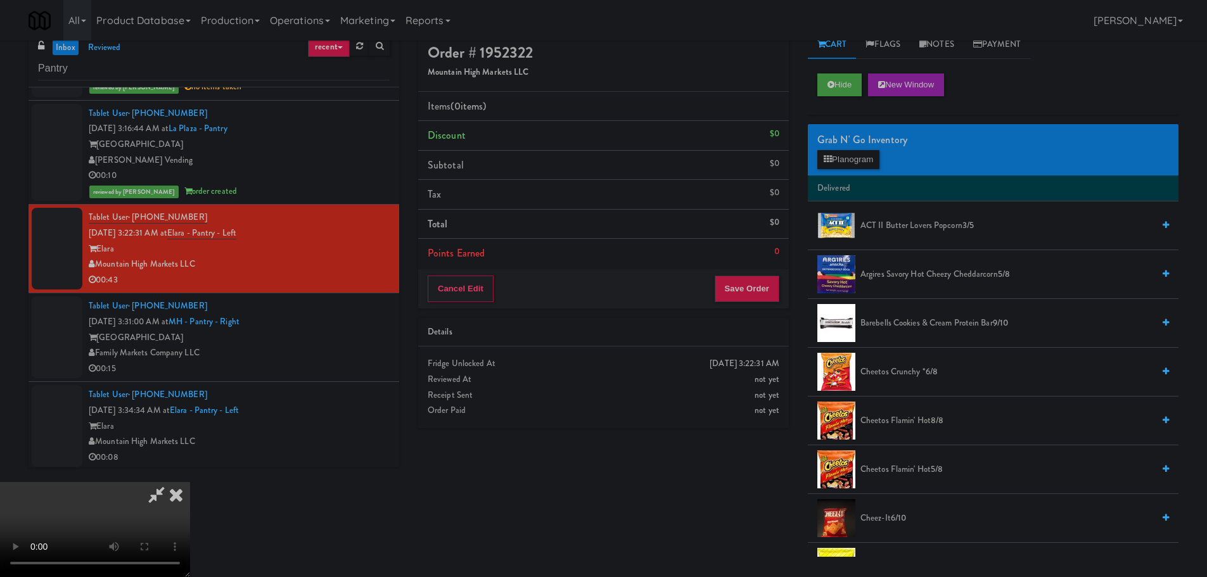
scroll to position [41, 0]
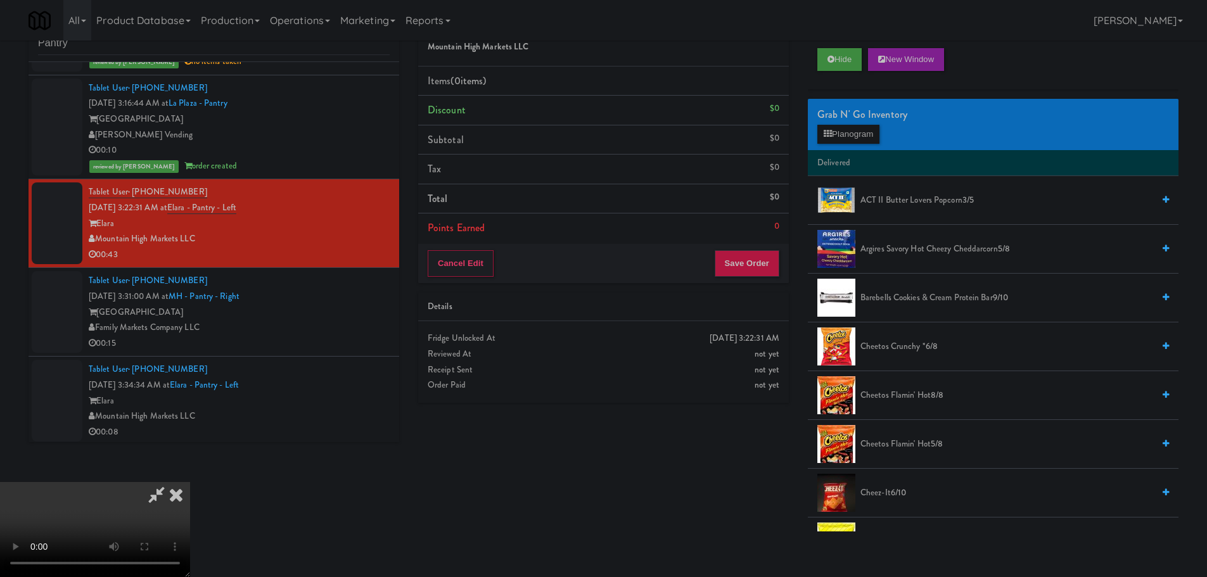
drag, startPoint x: 399, startPoint y: 316, endPoint x: 425, endPoint y: 321, distance: 25.9
click at [190, 482] on video at bounding box center [95, 529] width 190 height 95
drag, startPoint x: 451, startPoint y: 413, endPoint x: 458, endPoint y: 417, distance: 8.3
click at [190, 482] on video at bounding box center [95, 529] width 190 height 95
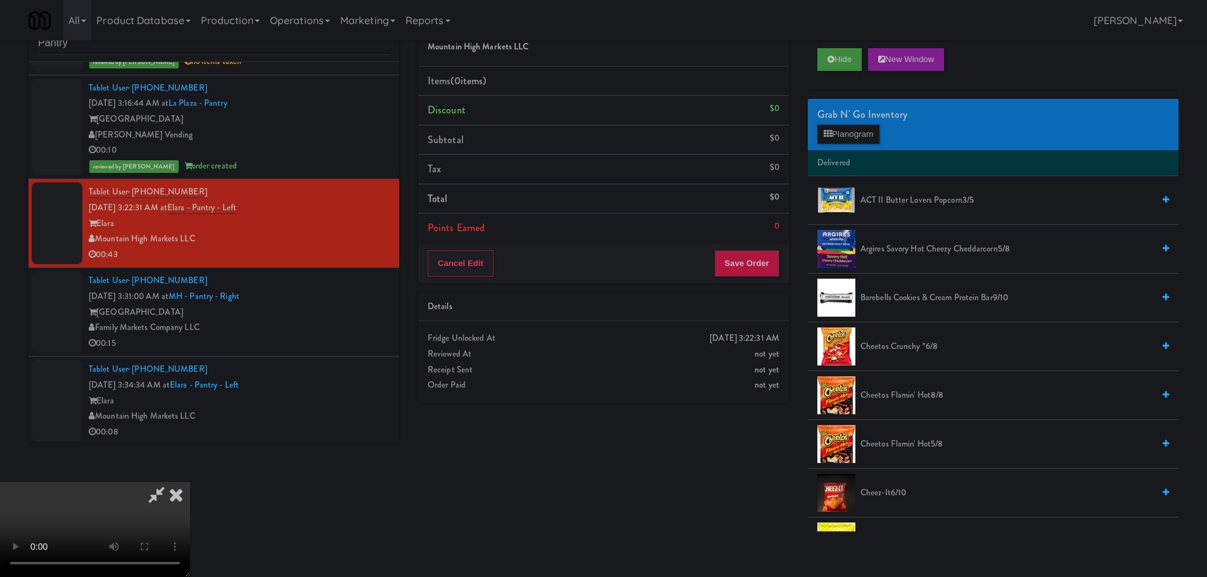
drag, startPoint x: 359, startPoint y: 288, endPoint x: 367, endPoint y: 283, distance: 9.7
click at [190, 482] on video at bounding box center [95, 529] width 190 height 95
click at [851, 119] on div "Grab N' Go Inventory" at bounding box center [994, 114] width 352 height 19
click at [851, 128] on button "Planogram" at bounding box center [849, 134] width 62 height 19
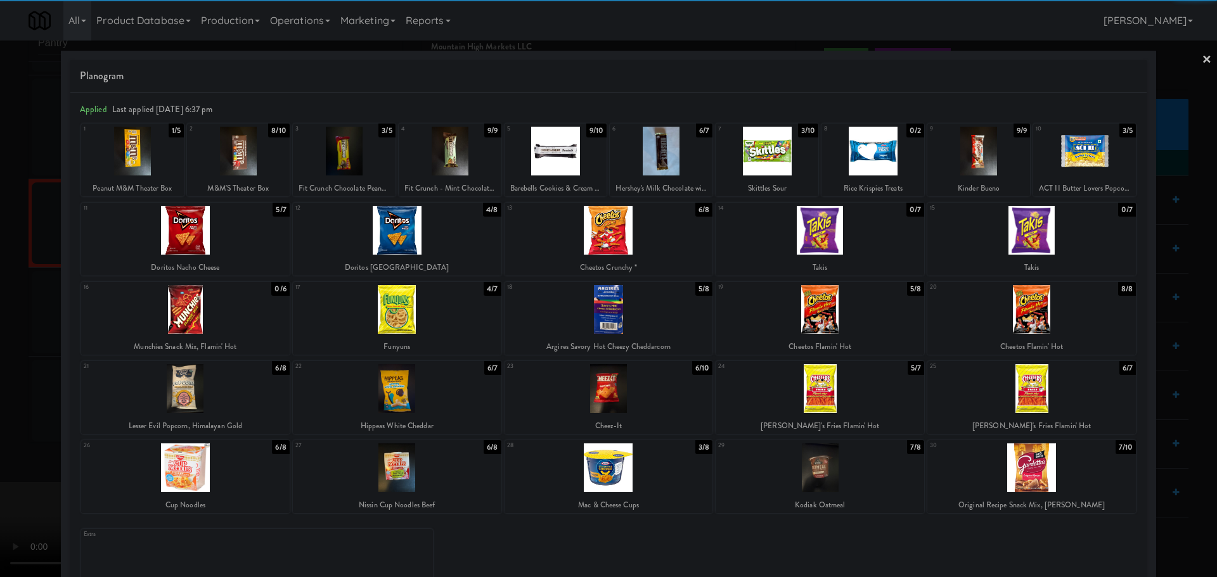
click at [410, 472] on div at bounding box center [397, 468] width 209 height 49
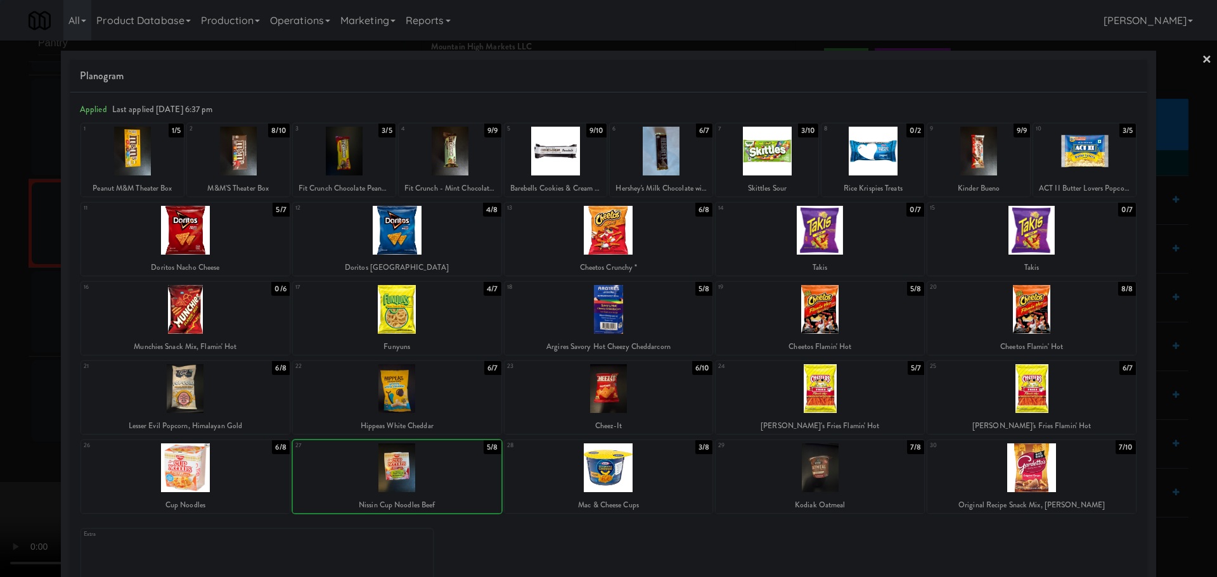
click at [1, 382] on div at bounding box center [608, 288] width 1217 height 577
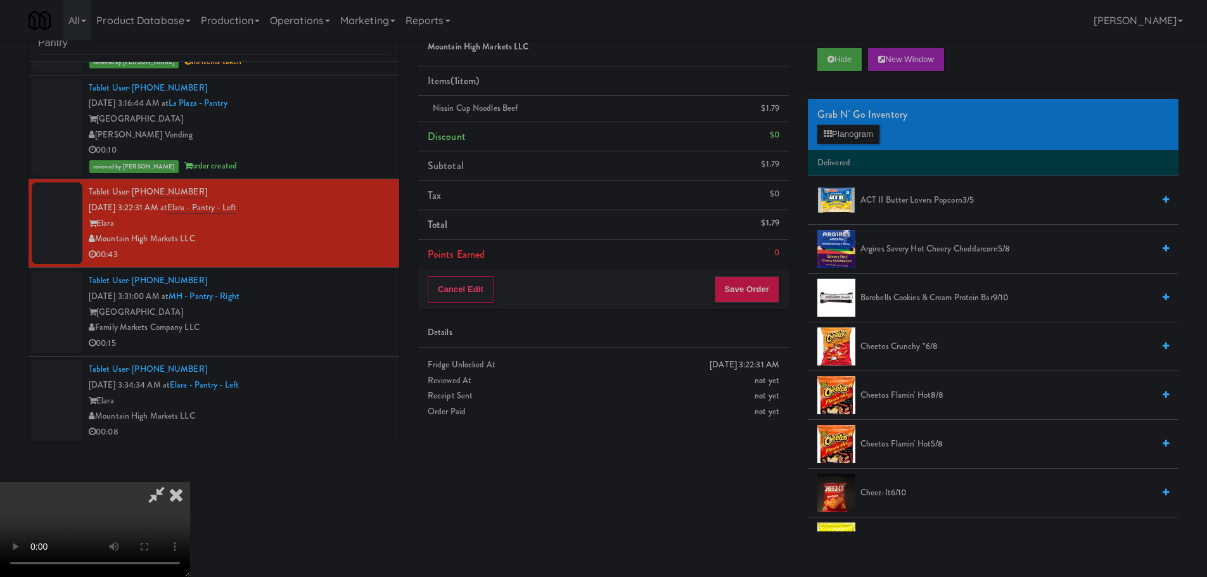
click at [190, 482] on video at bounding box center [95, 529] width 190 height 95
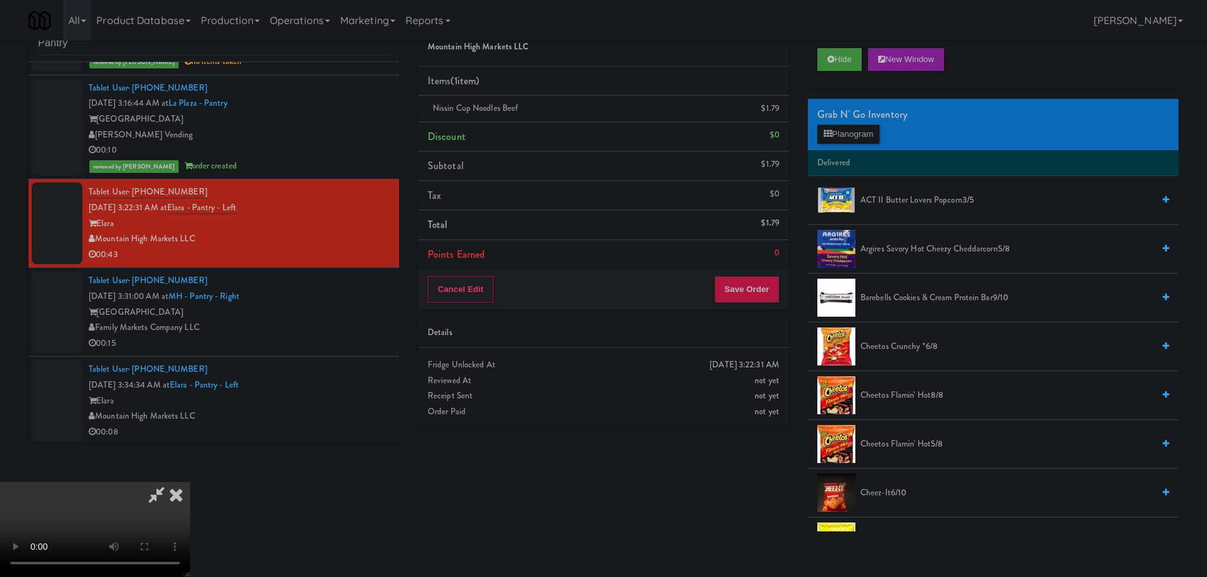
click at [190, 482] on video at bounding box center [95, 529] width 190 height 95
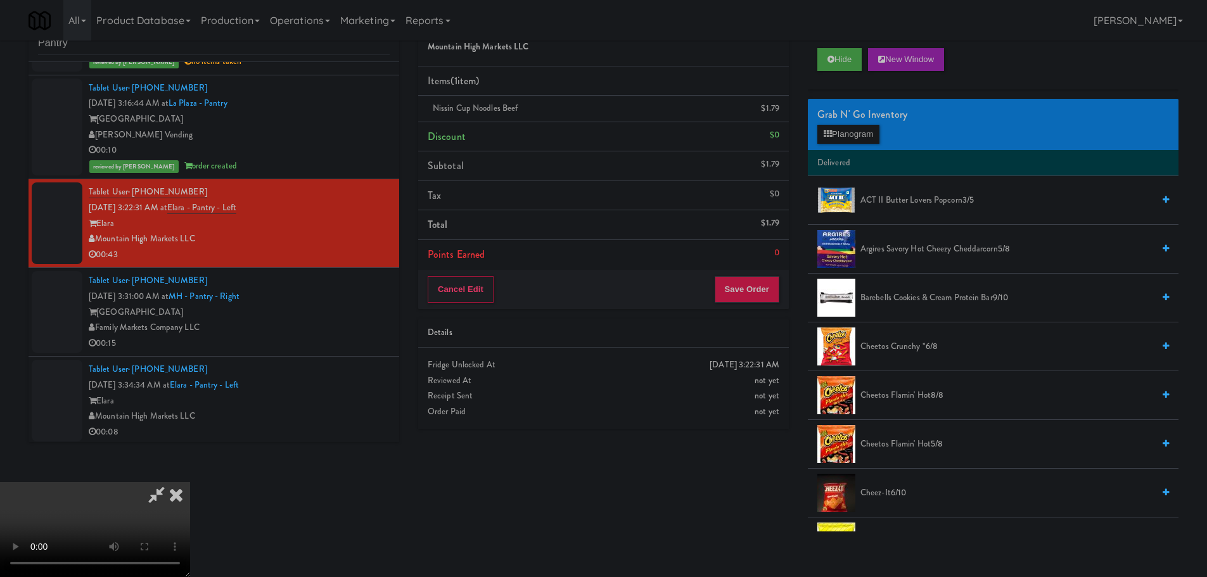
click at [190, 482] on video at bounding box center [95, 529] width 190 height 95
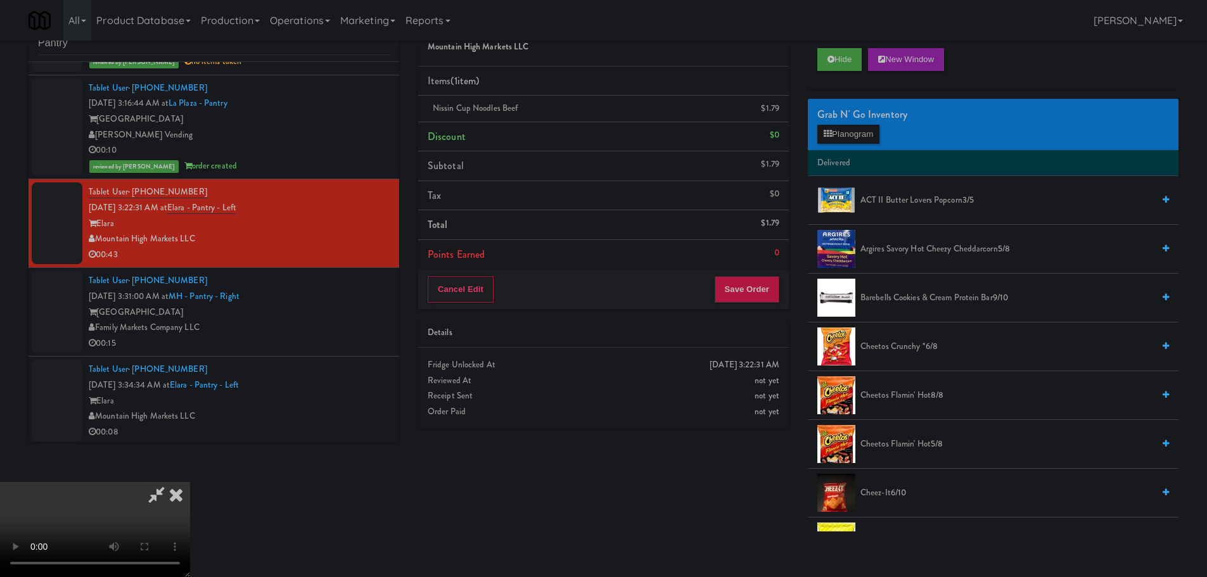
click at [190, 482] on video at bounding box center [95, 529] width 190 height 95
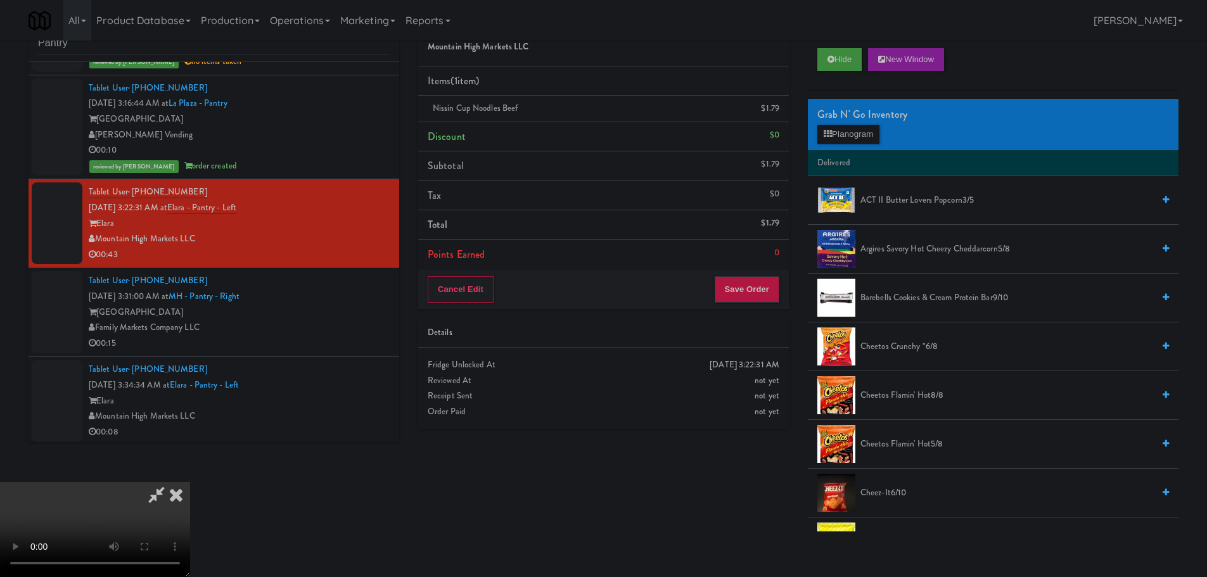
click at [190, 482] on video at bounding box center [95, 529] width 190 height 95
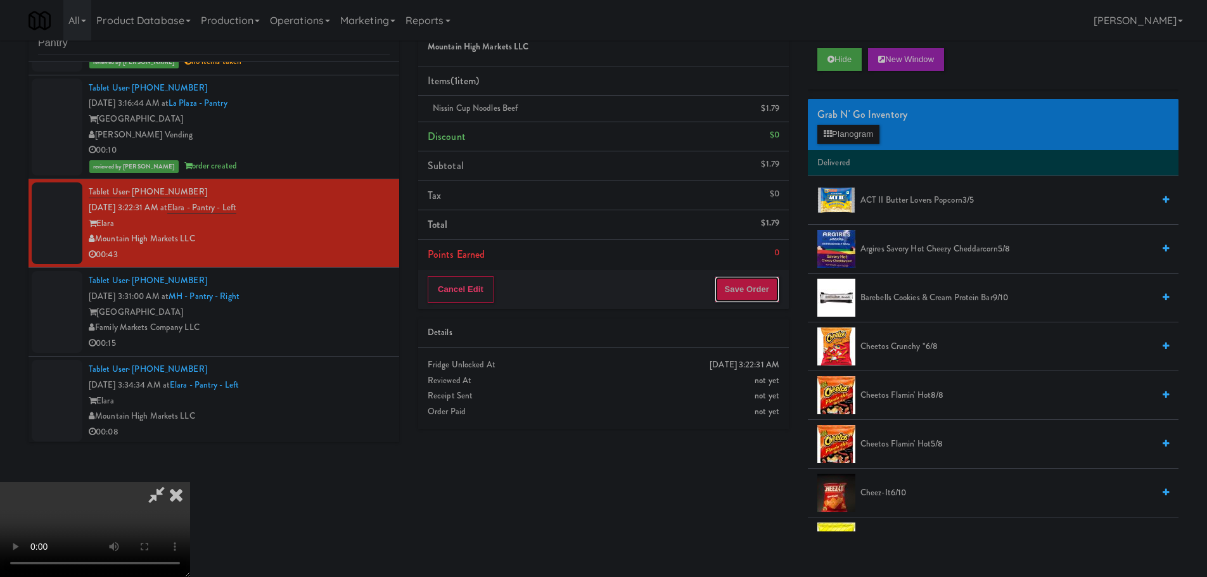
click at [743, 292] on button "Save Order" at bounding box center [747, 289] width 65 height 27
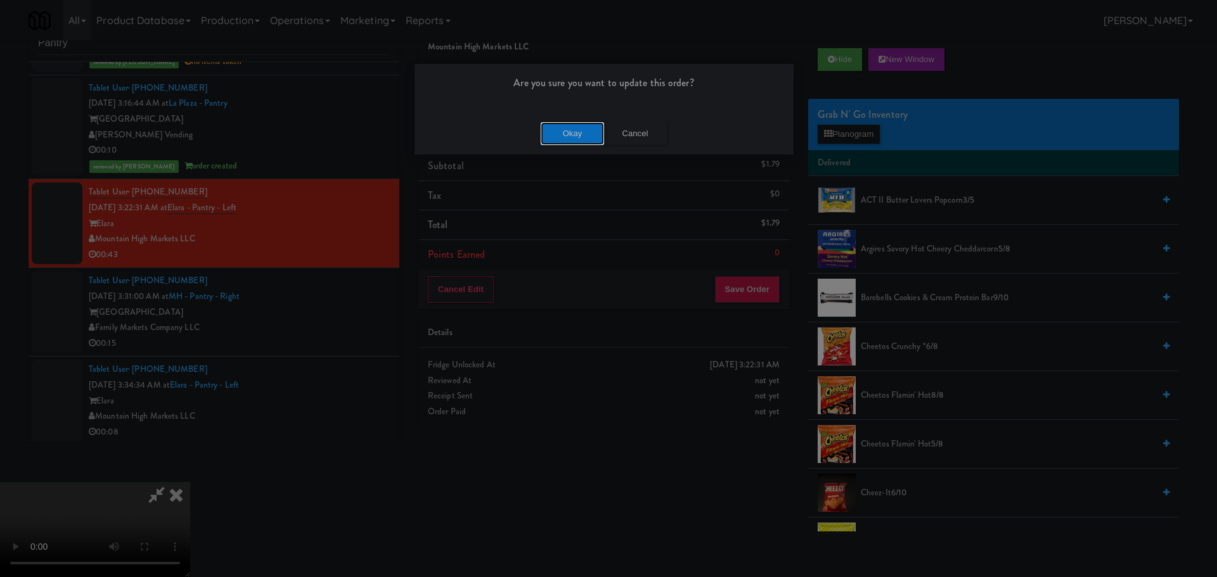
click at [569, 127] on button "Okay" at bounding box center [572, 133] width 63 height 23
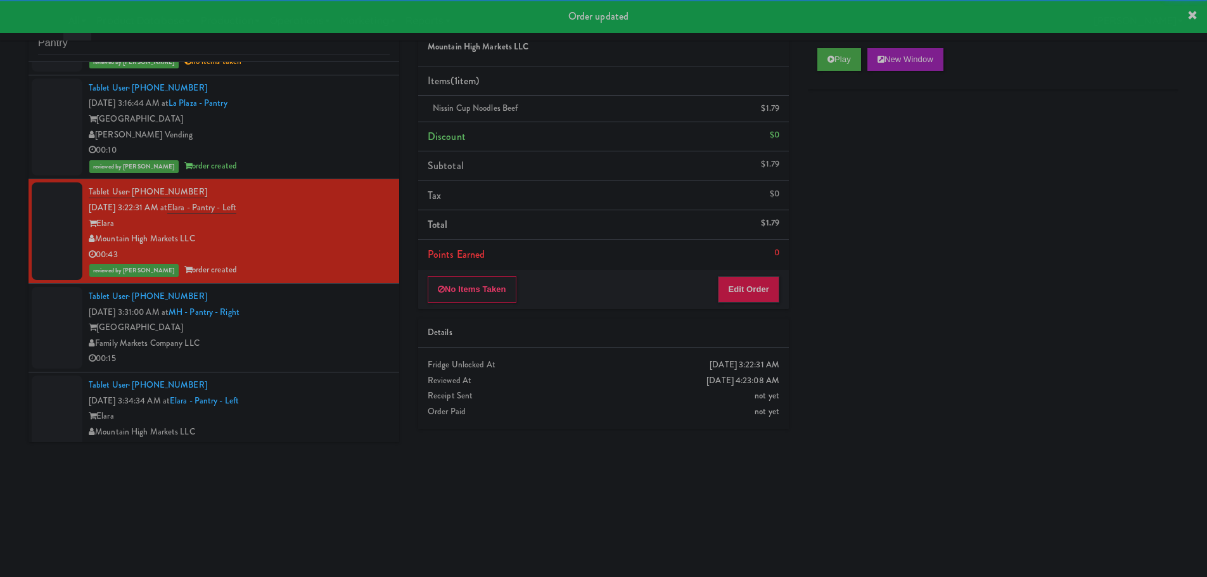
click at [329, 327] on div "[GEOGRAPHIC_DATA]" at bounding box center [239, 328] width 301 height 16
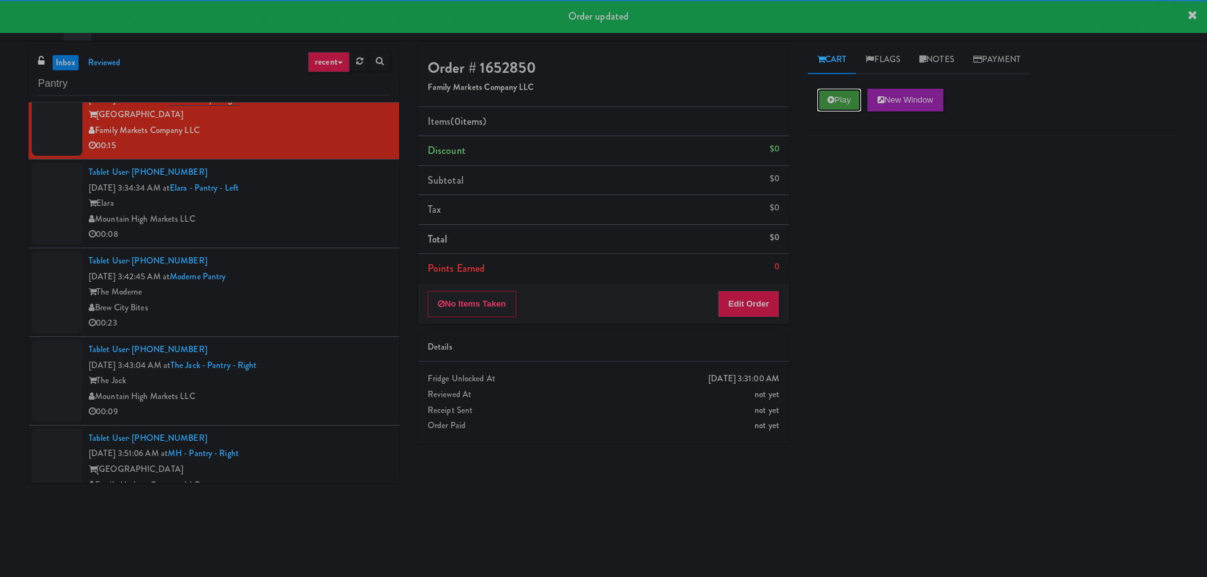
click at [828, 93] on button "Play" at bounding box center [840, 100] width 44 height 23
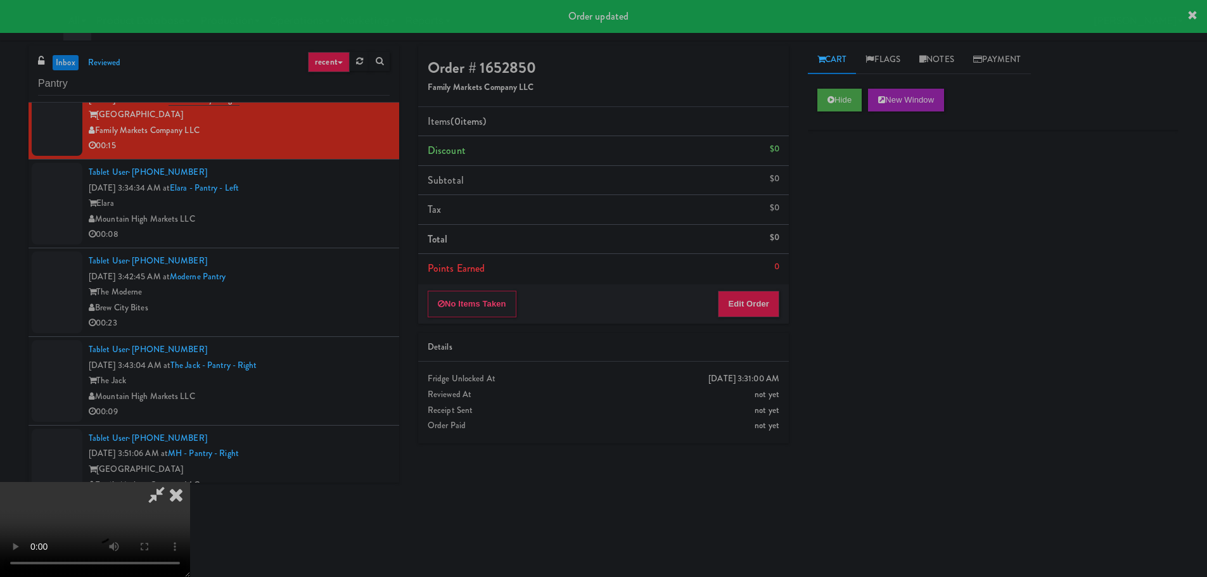
click at [735, 321] on div "No Items Taken Edit Order" at bounding box center [603, 304] width 371 height 39
click at [743, 303] on button "Edit Order" at bounding box center [748, 304] width 61 height 27
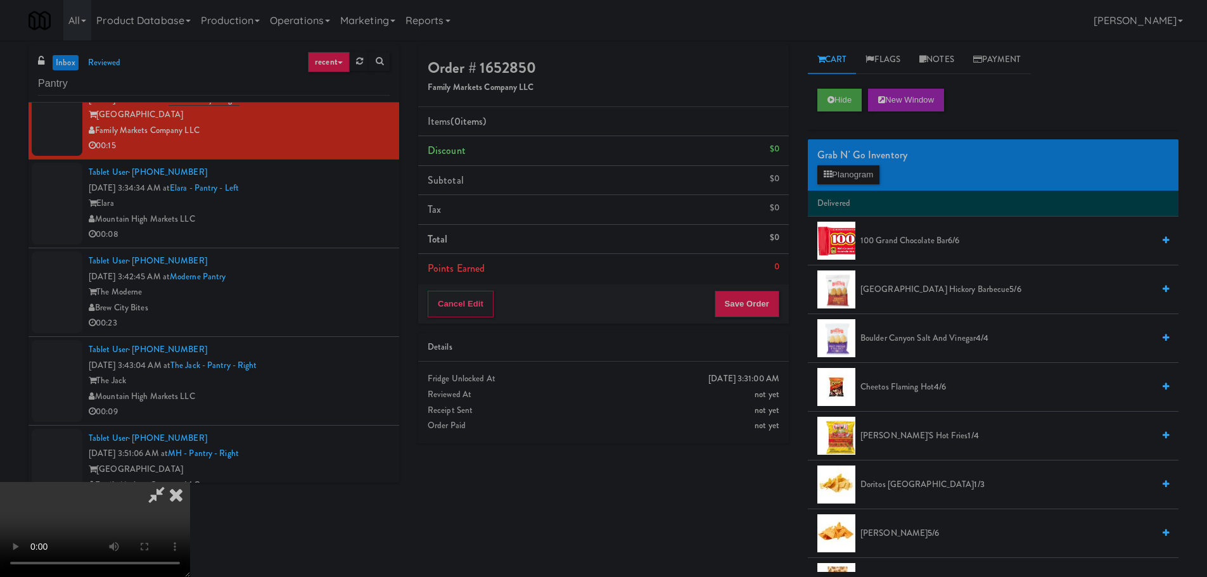
click at [190, 482] on video at bounding box center [95, 529] width 190 height 95
drag, startPoint x: 440, startPoint y: 359, endPoint x: 450, endPoint y: 357, distance: 10.2
click at [190, 482] on video at bounding box center [95, 529] width 190 height 95
click at [846, 172] on button "Planogram" at bounding box center [849, 174] width 62 height 19
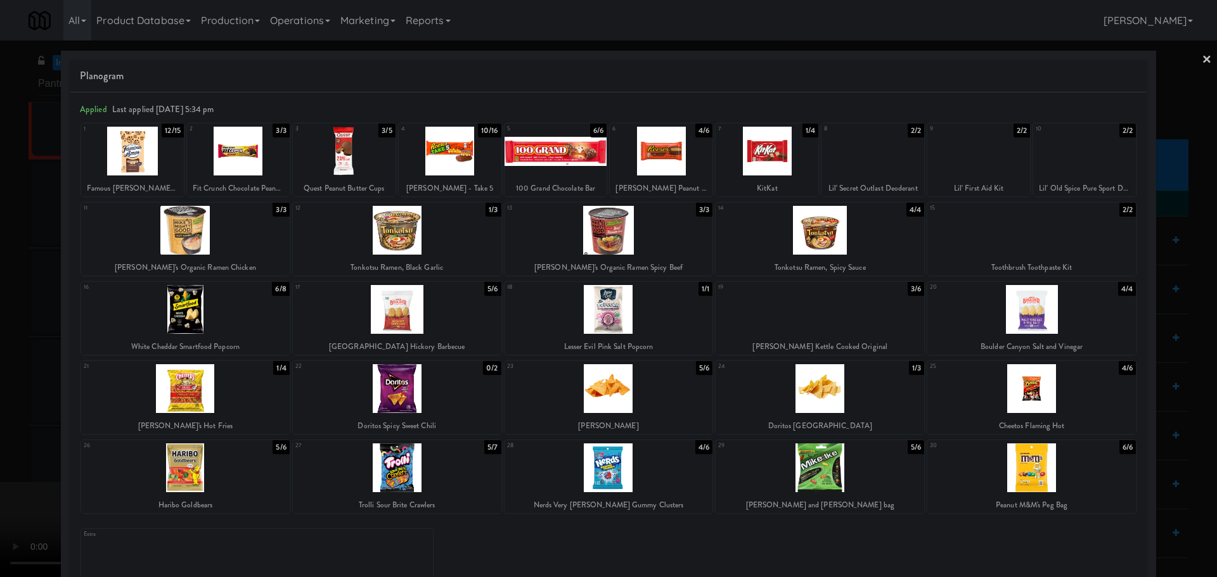
click at [231, 378] on div at bounding box center [185, 388] width 209 height 49
drag, startPoint x: 0, startPoint y: 397, endPoint x: 250, endPoint y: 332, distance: 258.7
click at [1, 397] on div at bounding box center [608, 288] width 1217 height 577
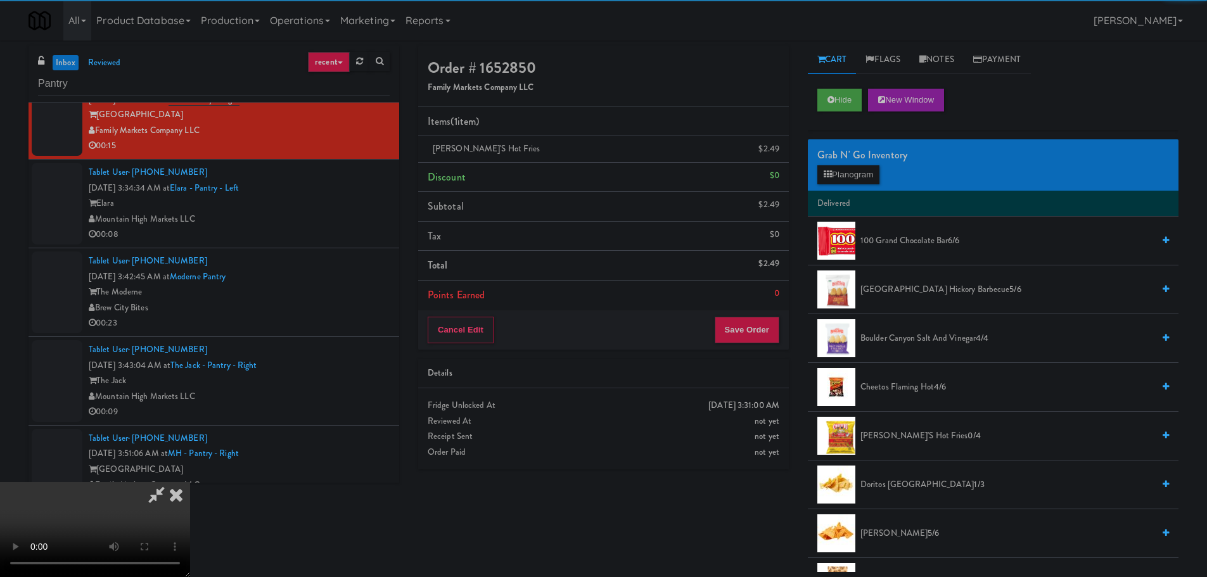
click at [190, 482] on video at bounding box center [95, 529] width 190 height 95
drag, startPoint x: 356, startPoint y: 340, endPoint x: 382, endPoint y: 344, distance: 26.3
click at [190, 482] on video at bounding box center [95, 529] width 190 height 95
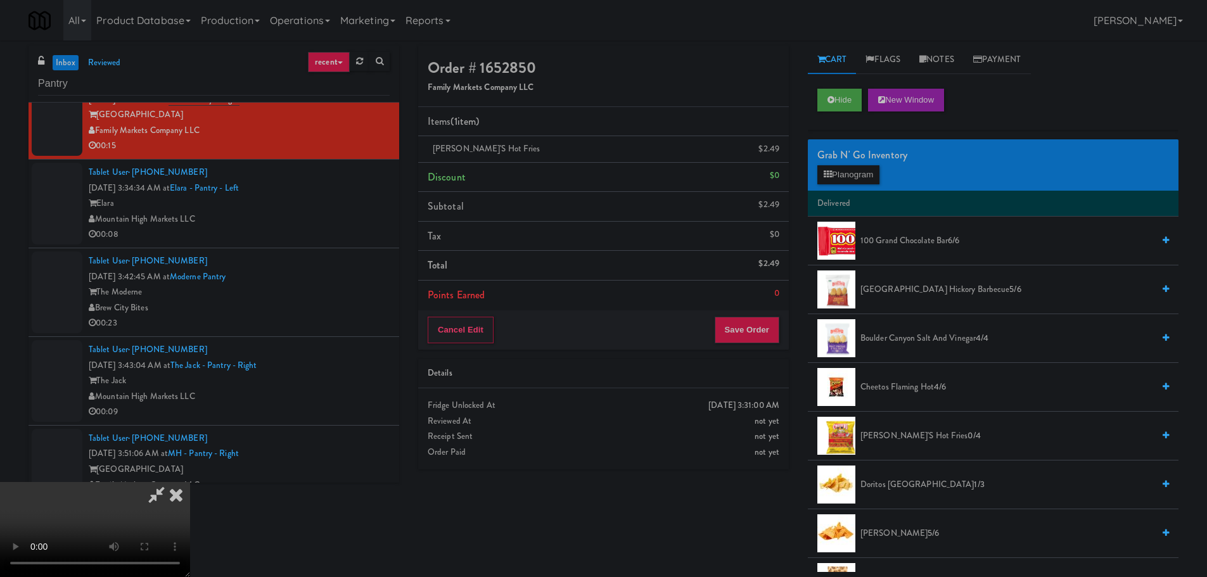
click at [190, 482] on video at bounding box center [95, 529] width 190 height 95
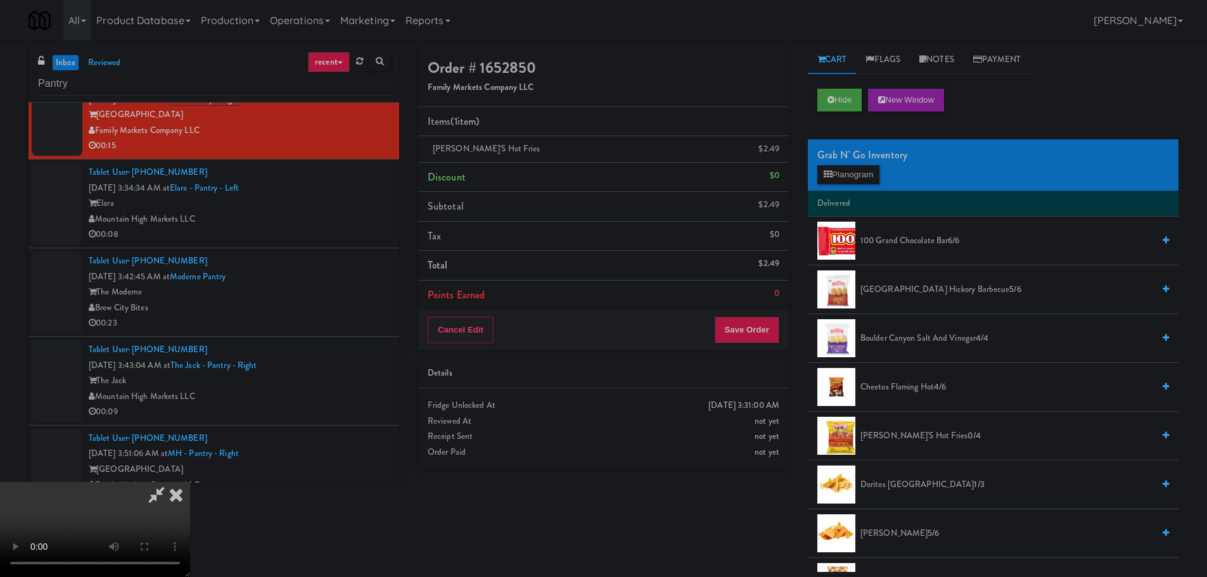
drag, startPoint x: 496, startPoint y: 360, endPoint x: 600, endPoint y: 350, distance: 103.8
click at [190, 482] on video at bounding box center [95, 529] width 190 height 95
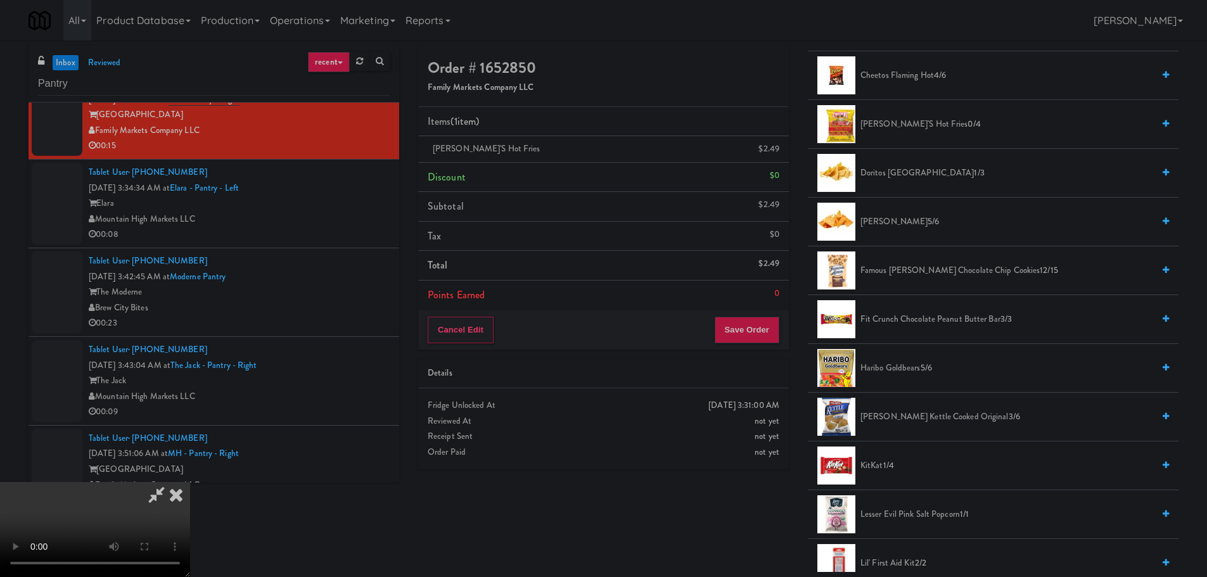
scroll to position [317, 0]
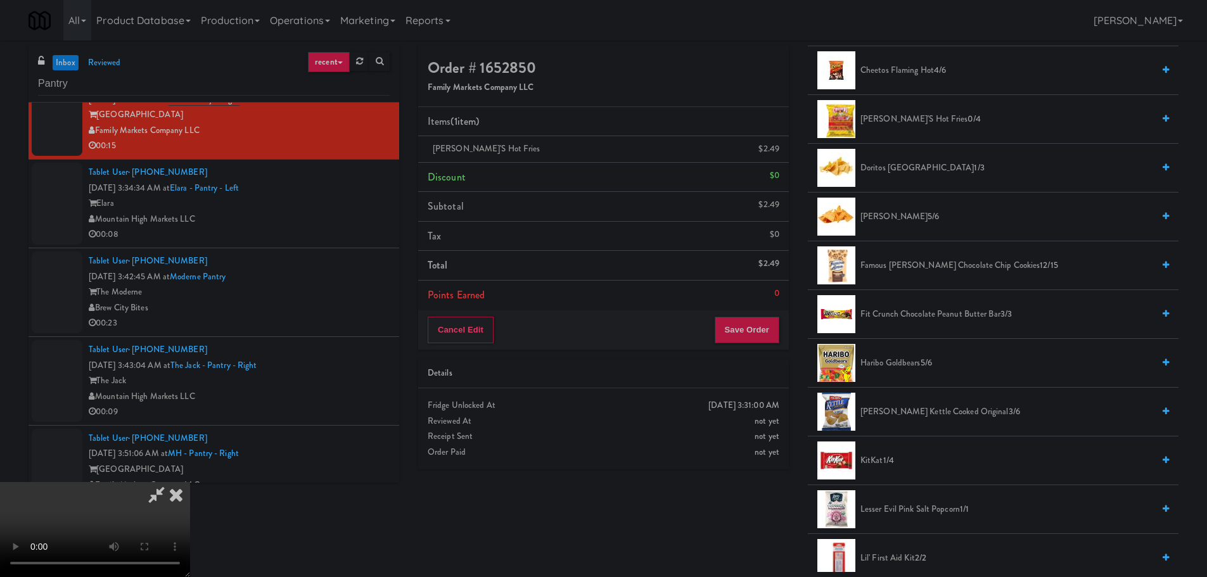
click at [907, 261] on span "Famous Amos Chocolate Chip Cookies 12/15" at bounding box center [1007, 266] width 293 height 16
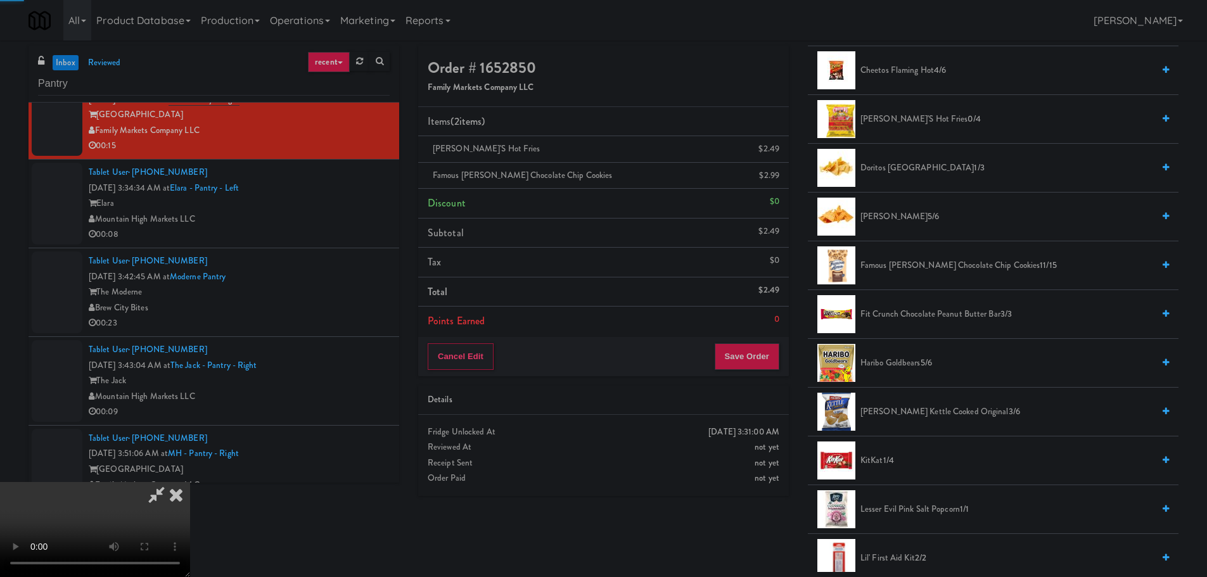
drag, startPoint x: 602, startPoint y: 312, endPoint x: 600, endPoint y: 319, distance: 7.2
click at [190, 482] on video at bounding box center [95, 529] width 190 height 95
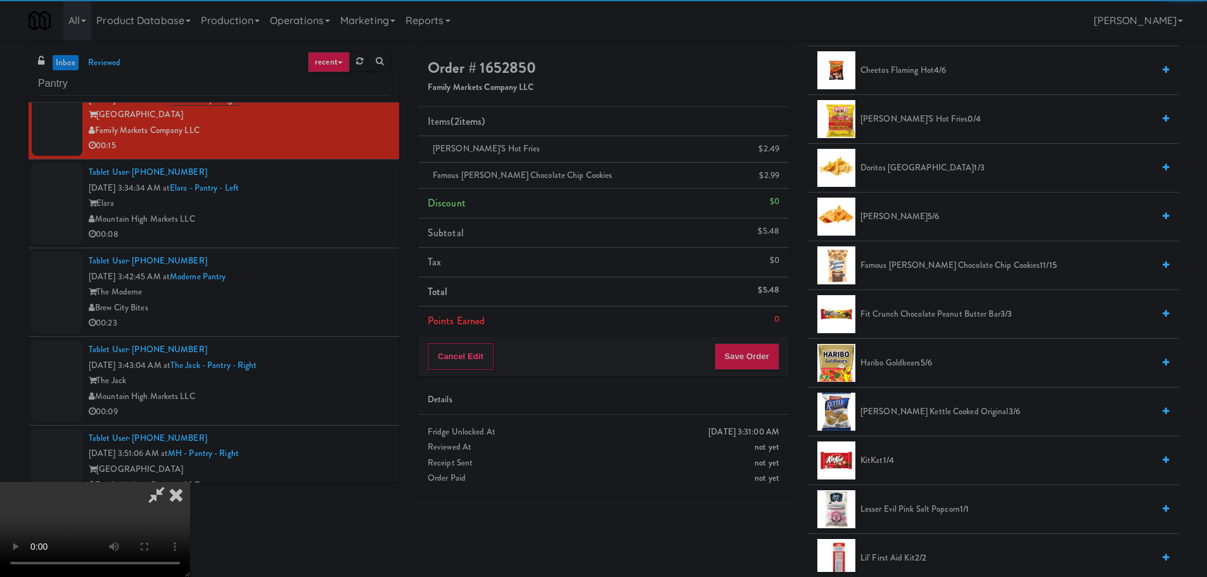
click at [190, 482] on video at bounding box center [95, 529] width 190 height 95
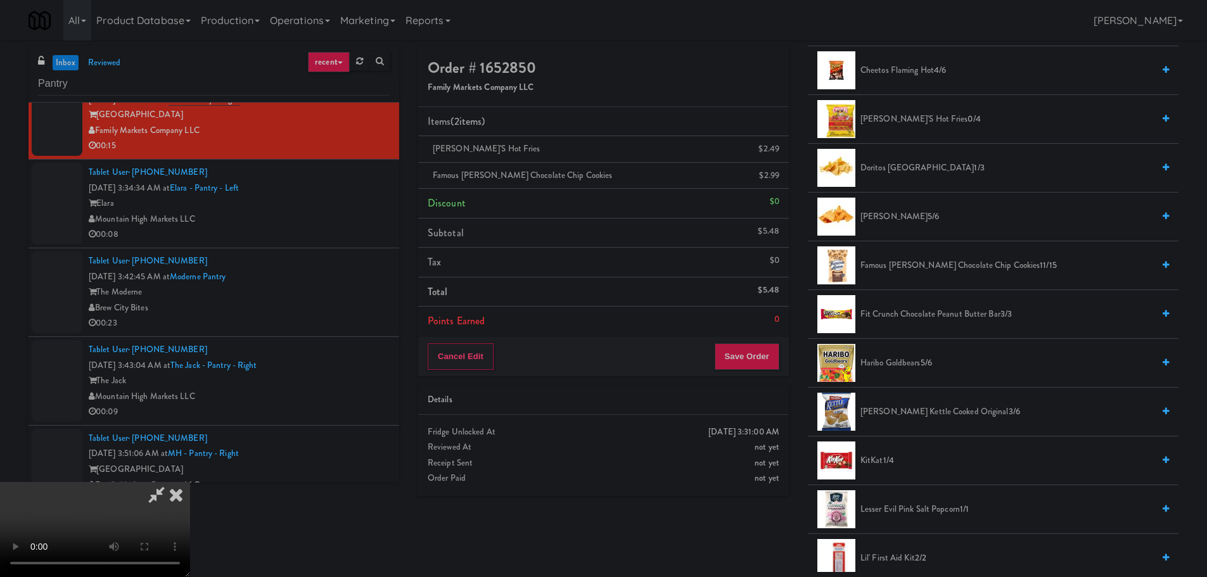
click at [190, 482] on video at bounding box center [95, 529] width 190 height 95
drag, startPoint x: 487, startPoint y: 387, endPoint x: 495, endPoint y: 387, distance: 8.2
click at [190, 482] on video at bounding box center [95, 529] width 190 height 95
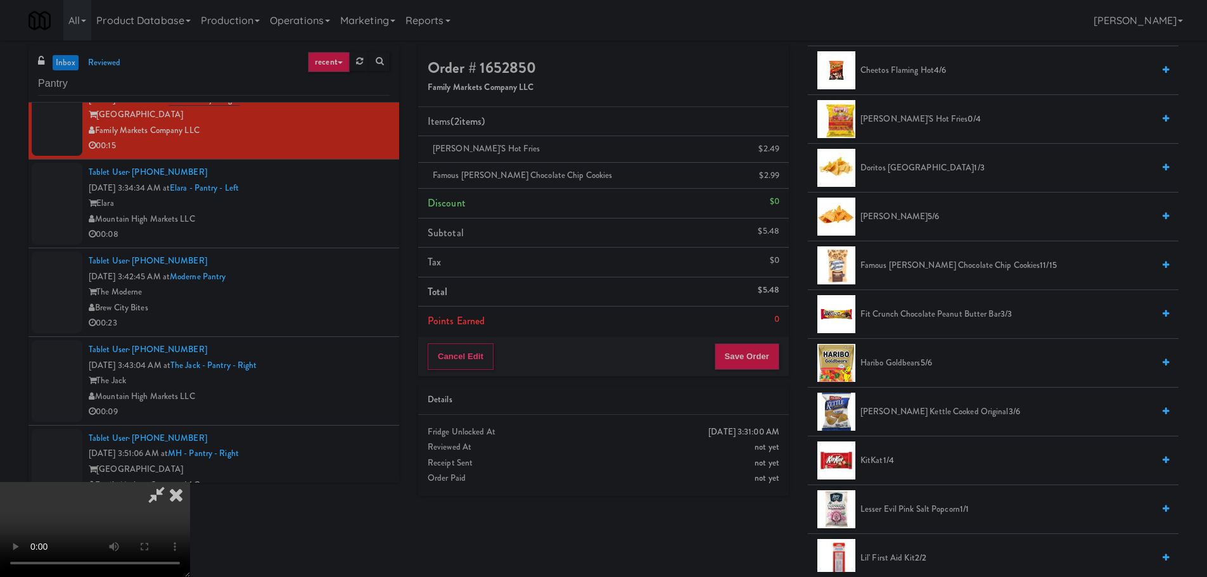
click at [190, 482] on video at bounding box center [95, 529] width 190 height 95
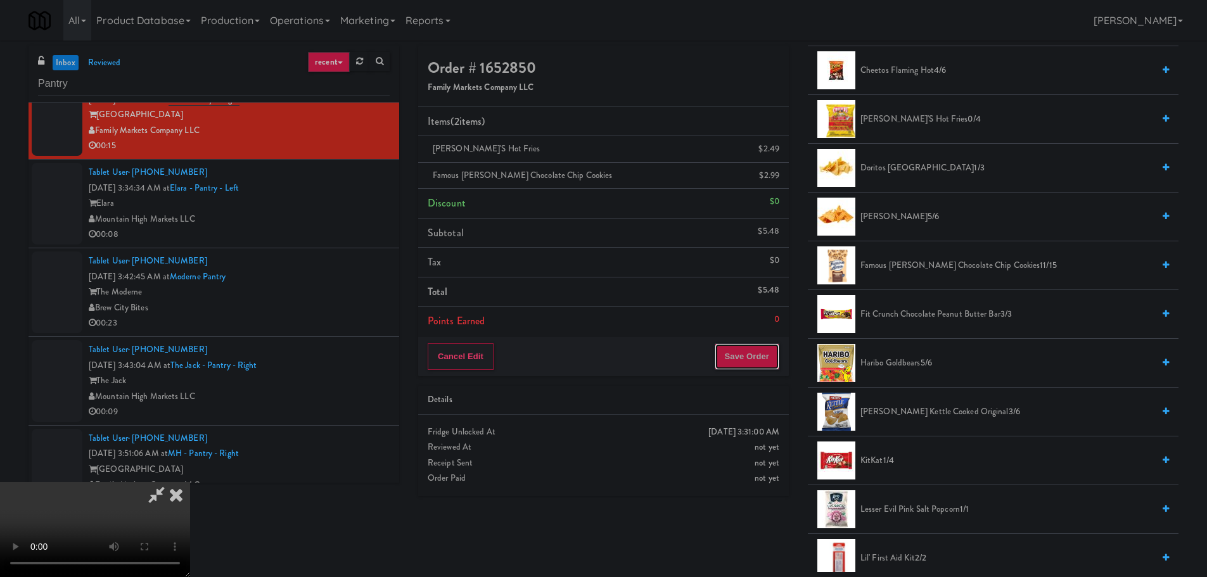
click at [748, 347] on button "Save Order" at bounding box center [747, 357] width 65 height 27
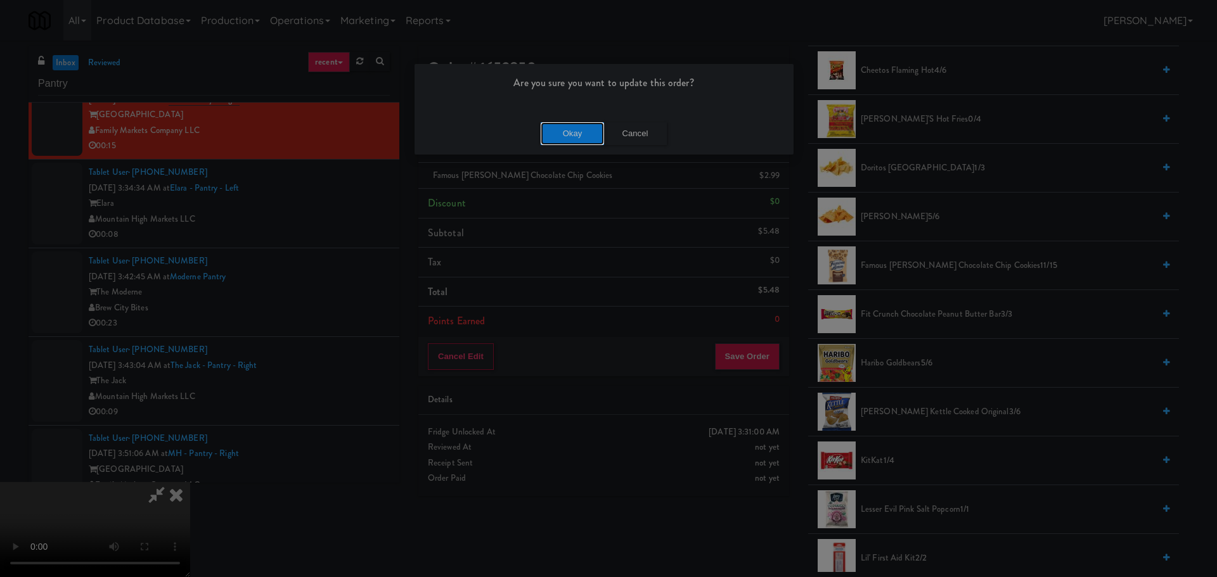
click at [588, 139] on button "Okay" at bounding box center [572, 133] width 63 height 23
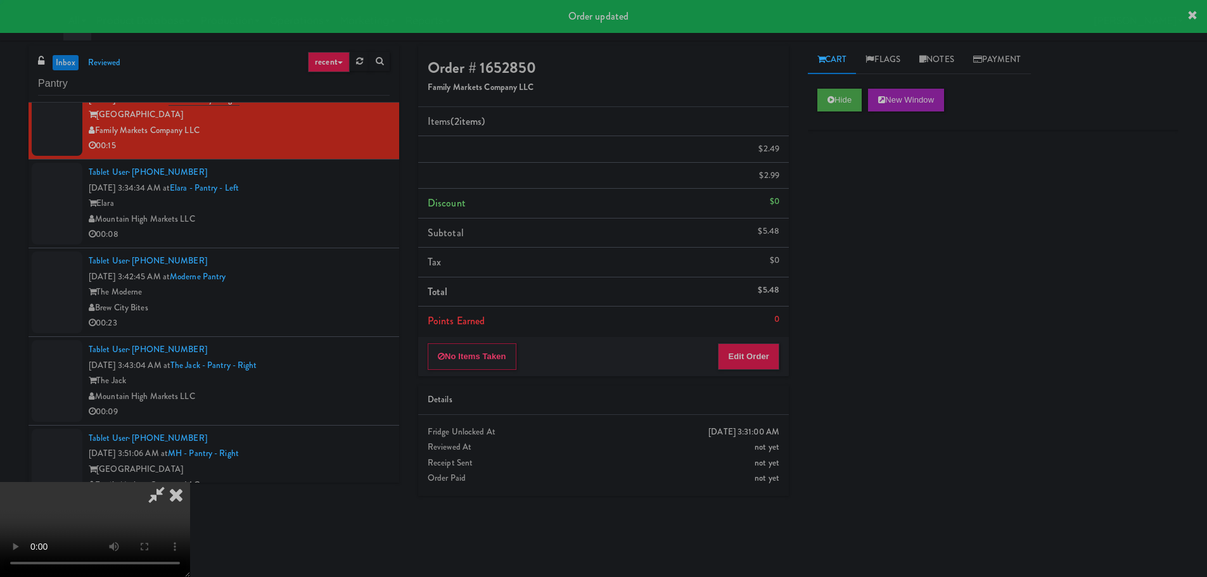
scroll to position [0, 0]
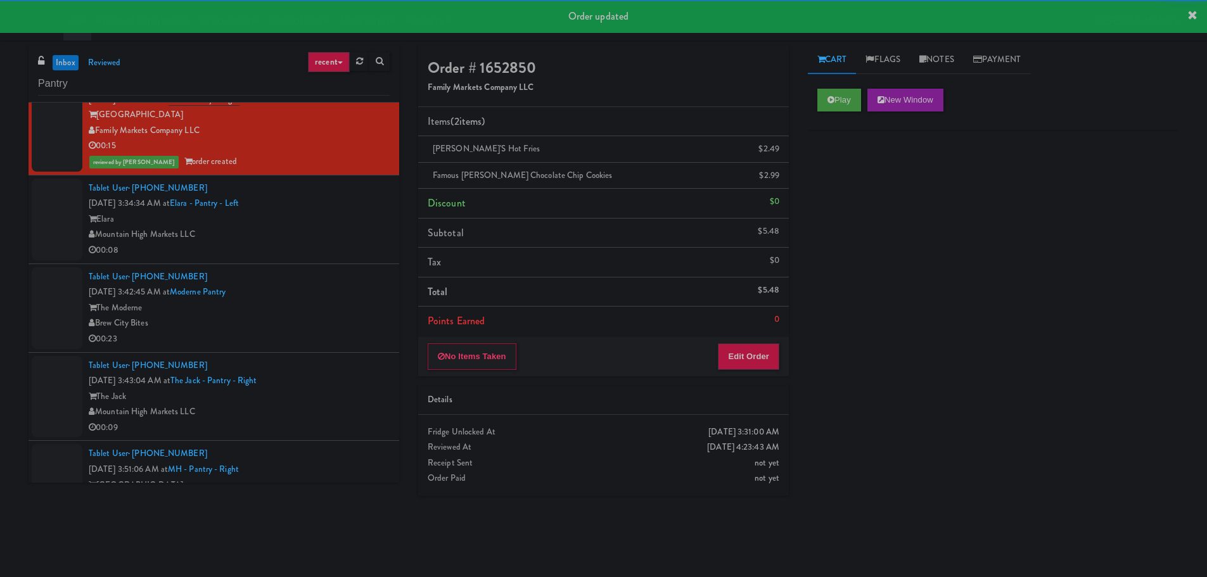
click at [331, 239] on div "Mountain High Markets LLC" at bounding box center [239, 235] width 301 height 16
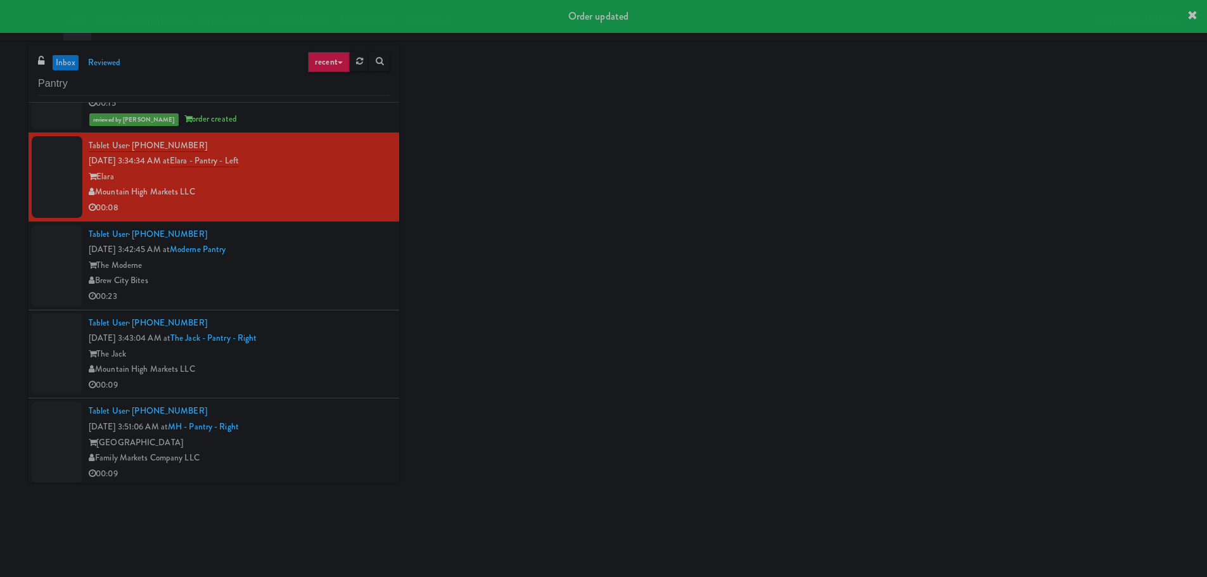
scroll to position [2774, 0]
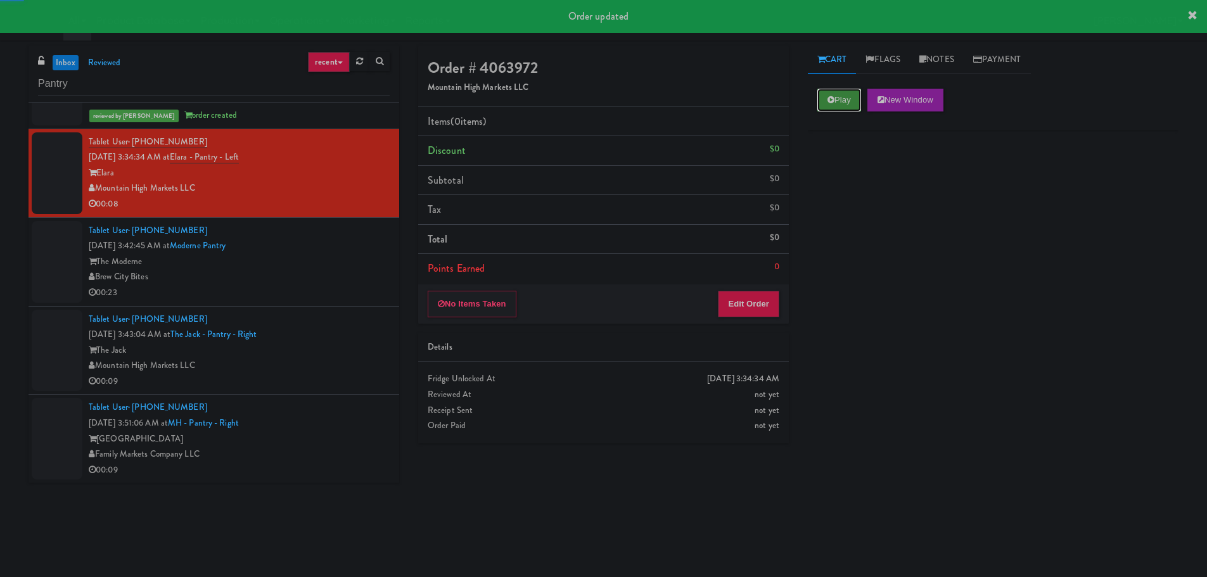
click at [839, 104] on button "Play" at bounding box center [840, 100] width 44 height 23
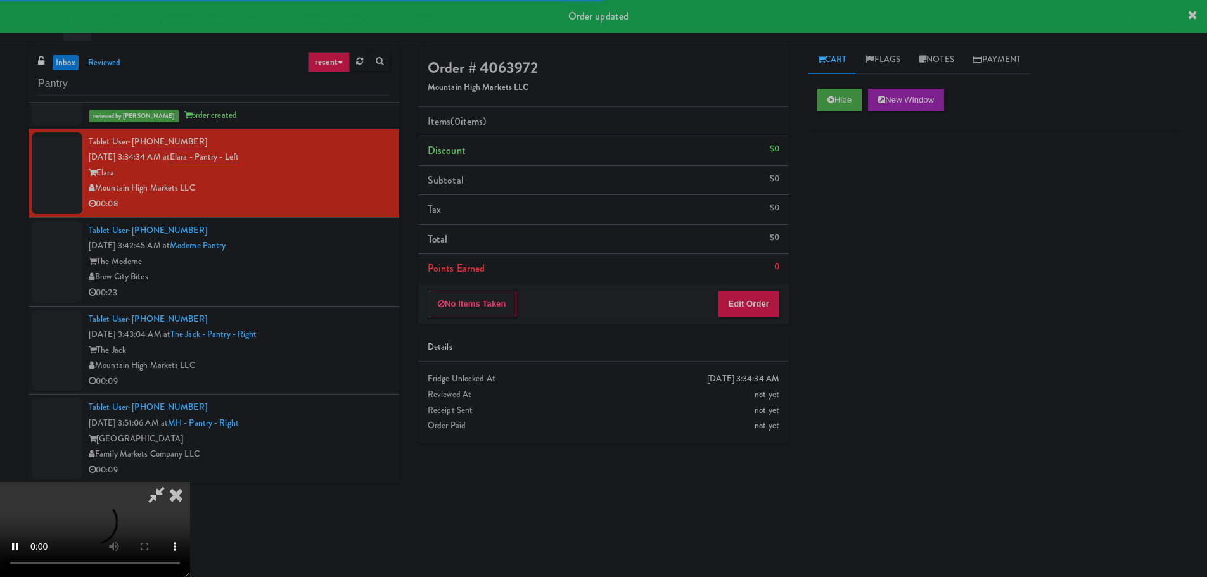
click at [772, 273] on li "Points Earned 0" at bounding box center [603, 268] width 371 height 29
click at [761, 305] on button "Edit Order" at bounding box center [748, 304] width 61 height 27
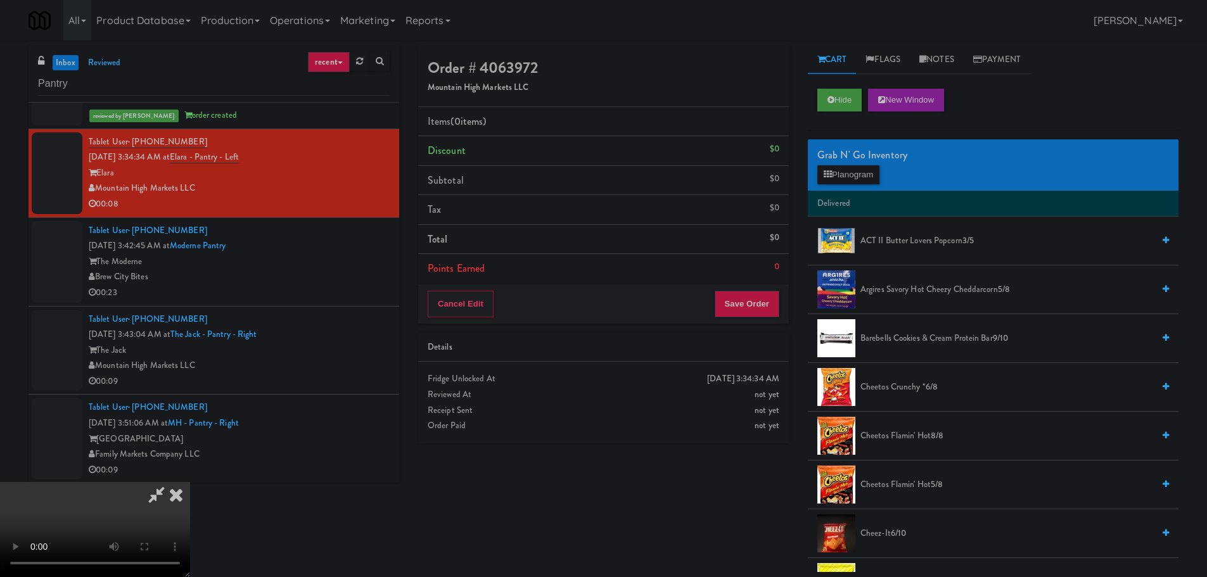
click at [190, 482] on video at bounding box center [95, 529] width 190 height 95
drag, startPoint x: 480, startPoint y: 382, endPoint x: 481, endPoint y: 373, distance: 9.6
click at [190, 482] on video at bounding box center [95, 529] width 190 height 95
drag, startPoint x: 471, startPoint y: 347, endPoint x: 470, endPoint y: 358, distance: 11.4
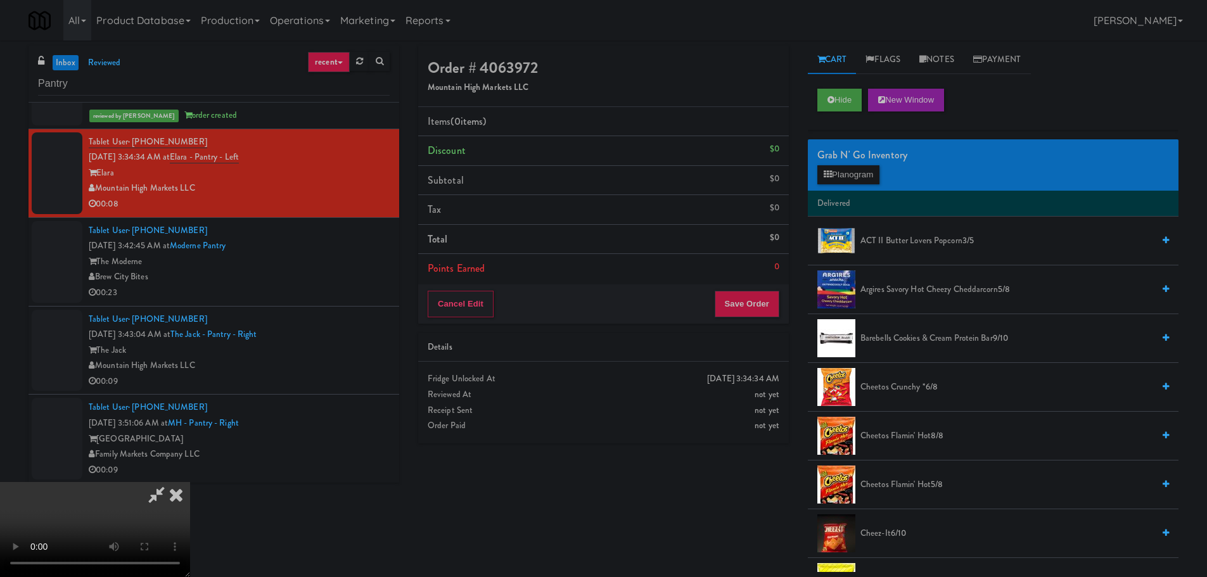
click at [190, 482] on video at bounding box center [95, 529] width 190 height 95
drag, startPoint x: 545, startPoint y: 376, endPoint x: 537, endPoint y: 386, distance: 12.2
click at [190, 482] on video at bounding box center [95, 529] width 190 height 95
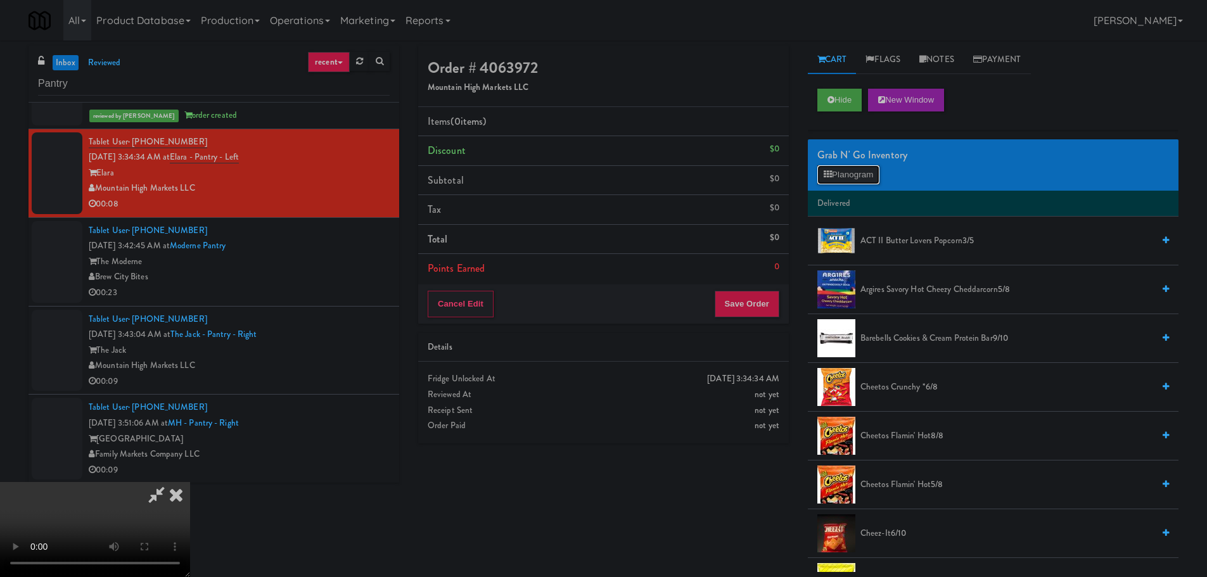
click at [844, 172] on button "Planogram" at bounding box center [849, 174] width 62 height 19
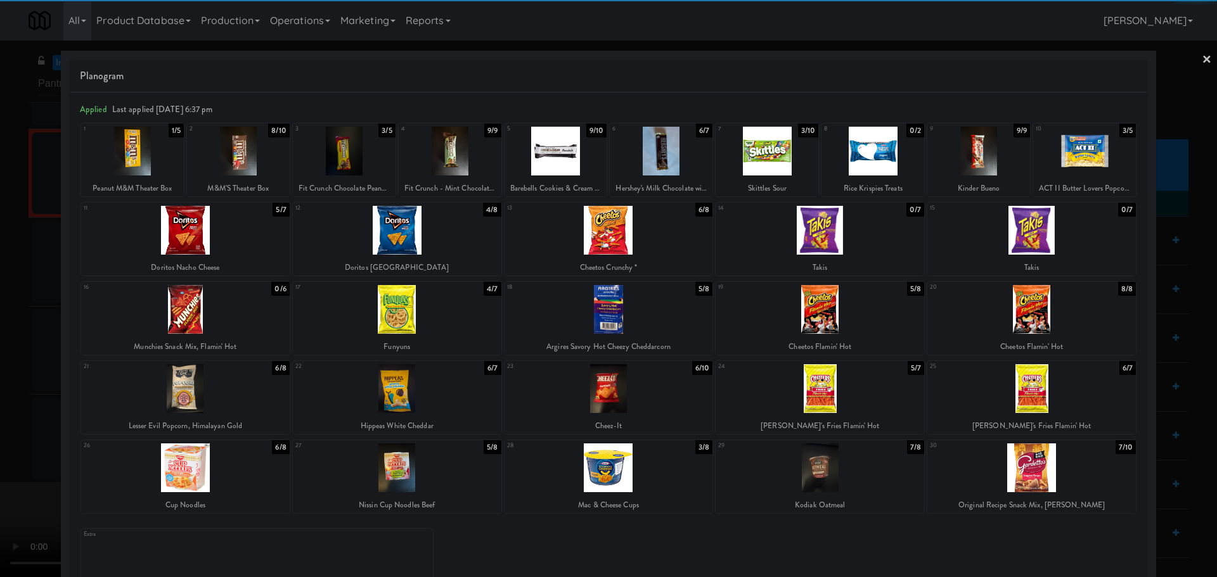
click at [434, 465] on div at bounding box center [397, 468] width 209 height 49
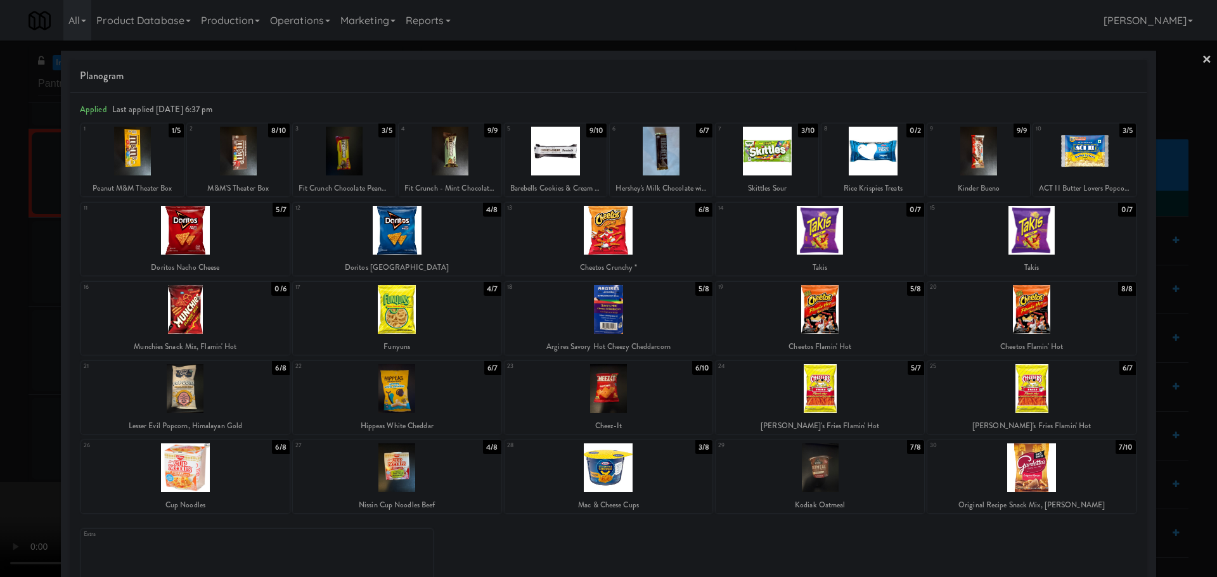
drag, startPoint x: 0, startPoint y: 373, endPoint x: 209, endPoint y: 325, distance: 214.8
click at [1, 373] on div at bounding box center [608, 288] width 1217 height 577
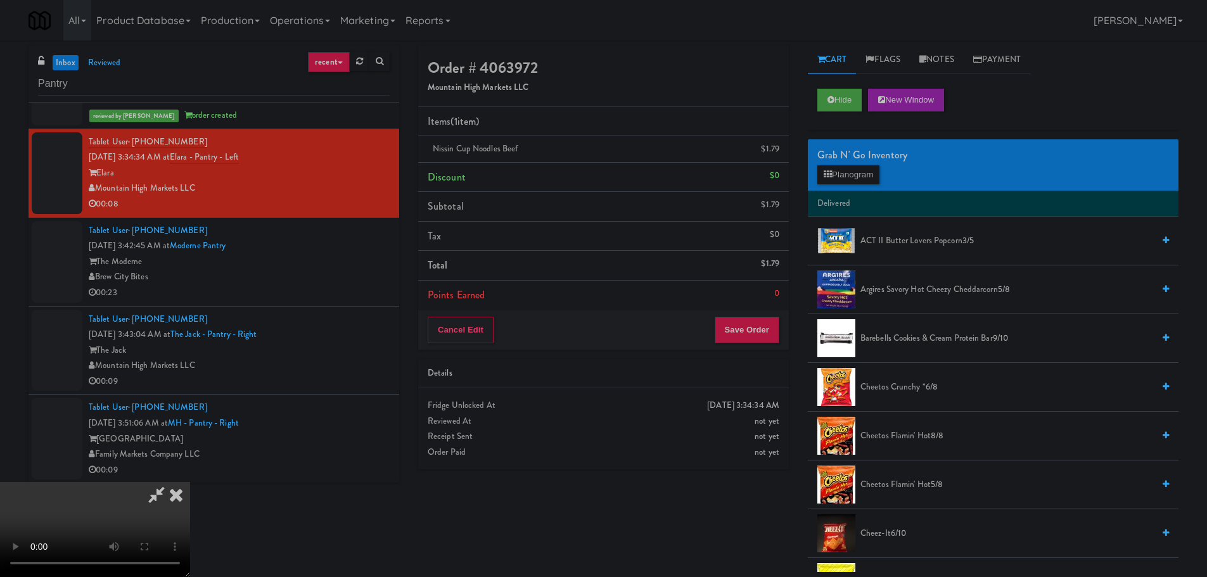
drag, startPoint x: 276, startPoint y: 311, endPoint x: 323, endPoint y: 331, distance: 50.8
click at [190, 482] on video at bounding box center [95, 529] width 190 height 95
click at [766, 330] on button "Save Order" at bounding box center [747, 330] width 65 height 27
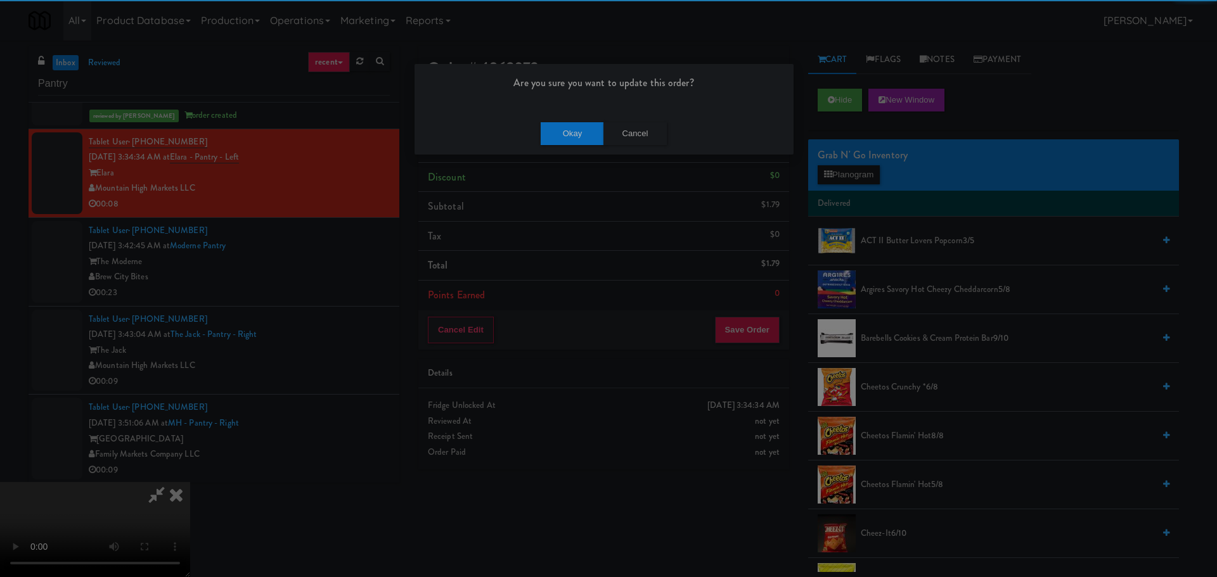
click at [582, 117] on div "Okay Cancel" at bounding box center [604, 133] width 379 height 42
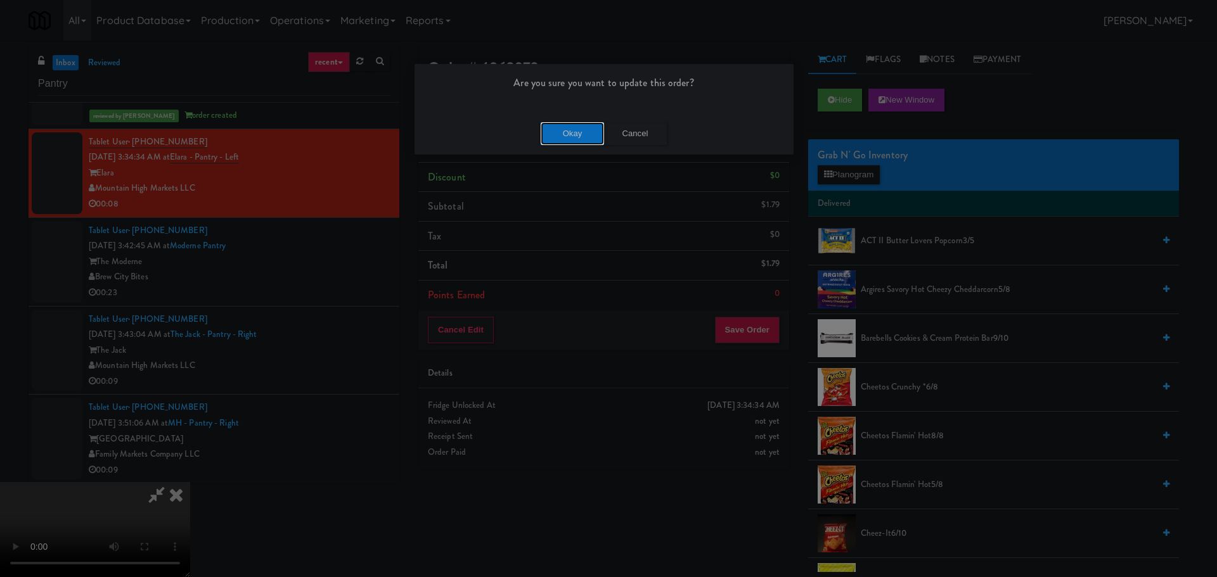
click at [581, 126] on button "Okay" at bounding box center [572, 133] width 63 height 23
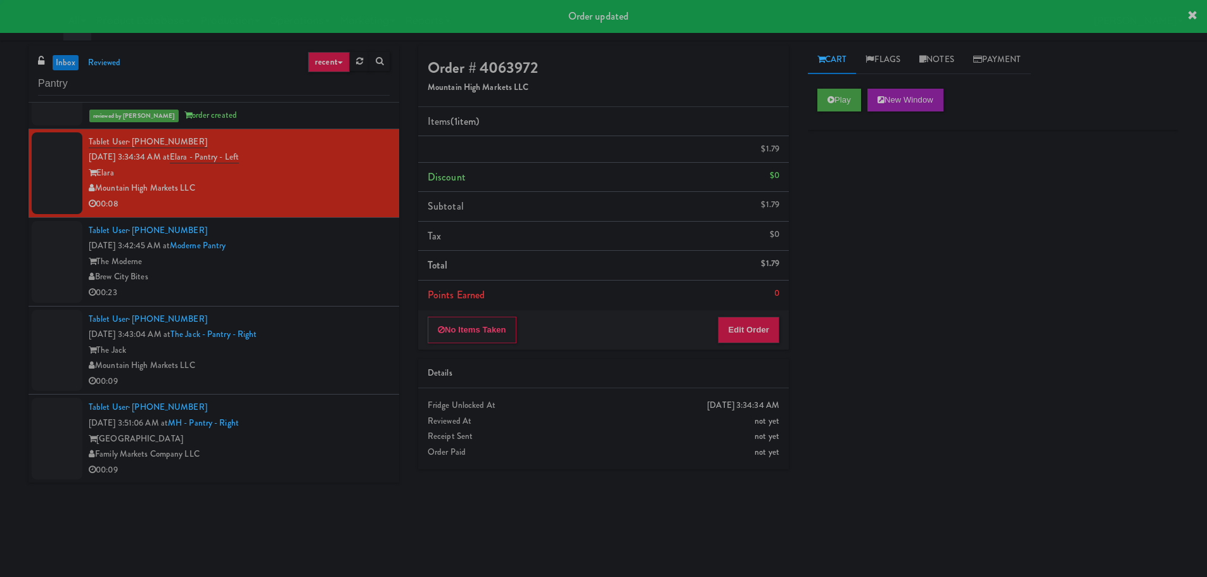
click at [354, 277] on div "Brew City Bites" at bounding box center [239, 277] width 301 height 16
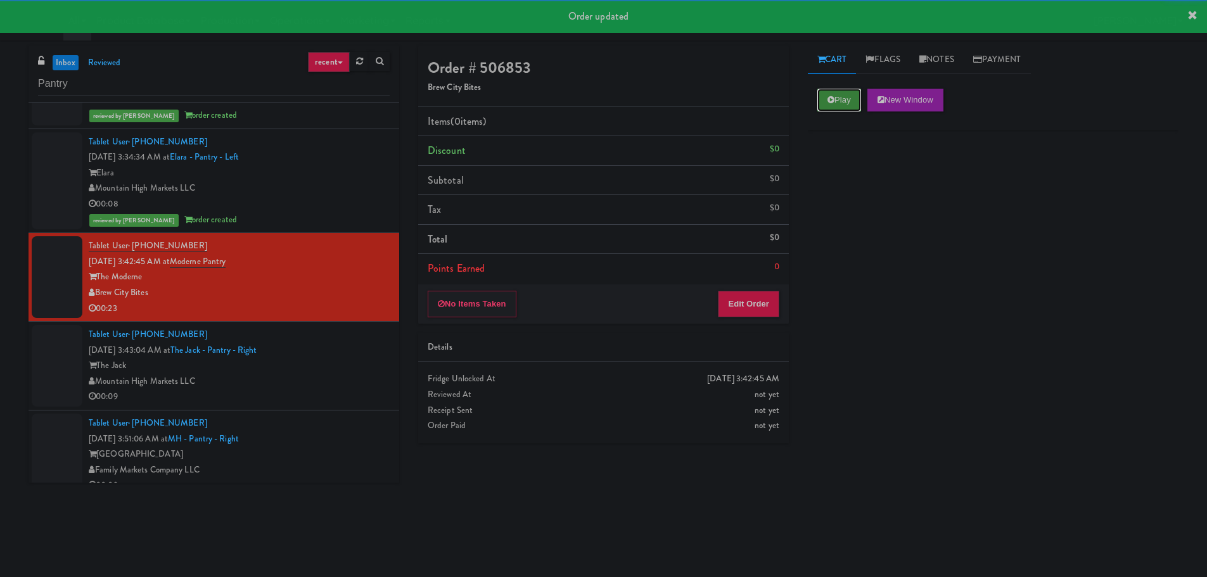
click at [854, 108] on button "Play" at bounding box center [840, 100] width 44 height 23
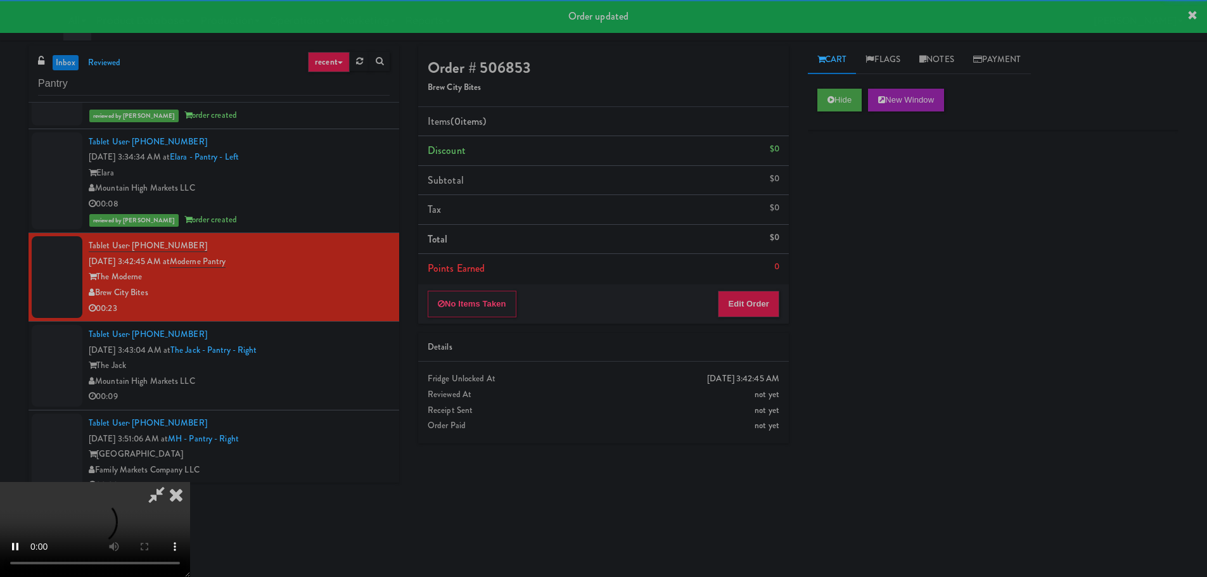
click at [711, 306] on div "No Items Taken Edit Order" at bounding box center [603, 304] width 371 height 39
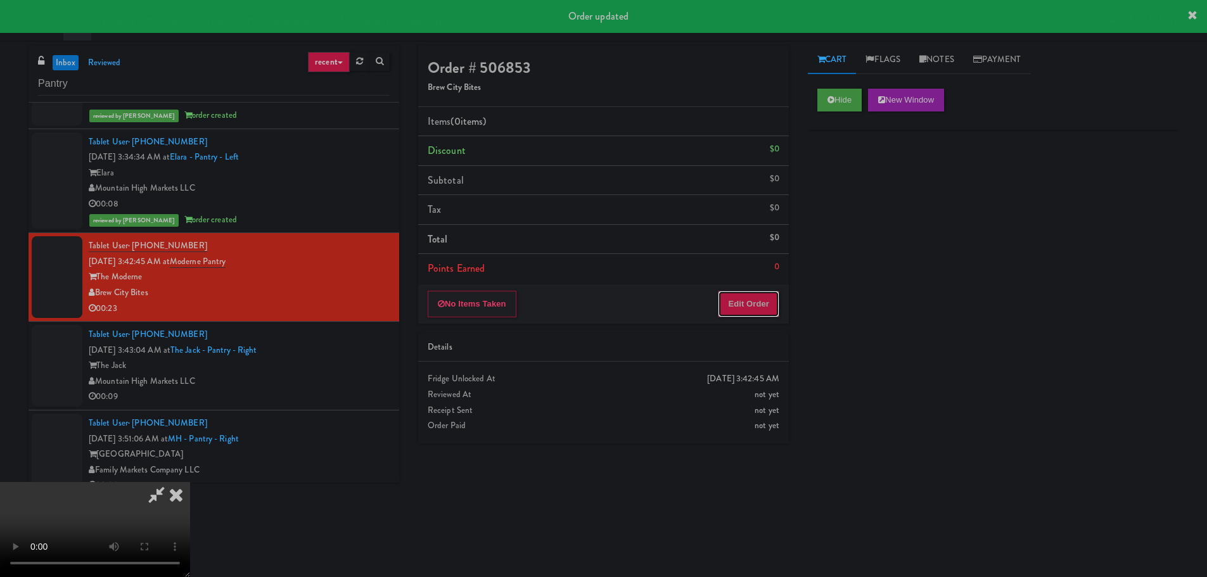
click at [743, 311] on button "Edit Order" at bounding box center [748, 304] width 61 height 27
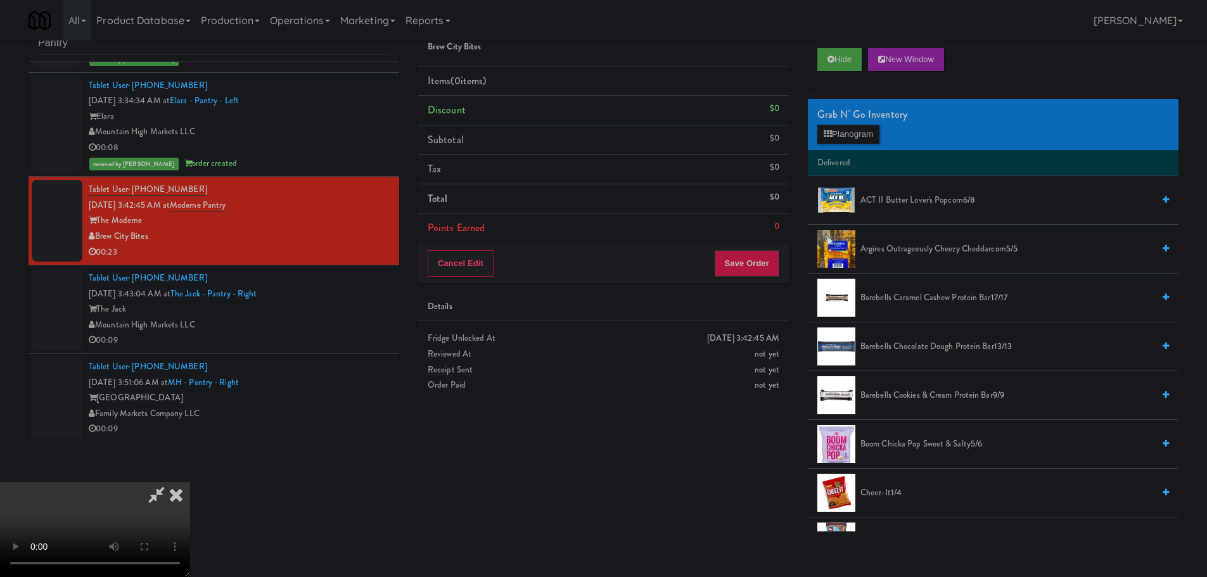
click at [190, 482] on video at bounding box center [95, 529] width 190 height 95
click at [190, 484] on video at bounding box center [95, 529] width 190 height 95
drag, startPoint x: 550, startPoint y: 460, endPoint x: 696, endPoint y: 379, distance: 167.4
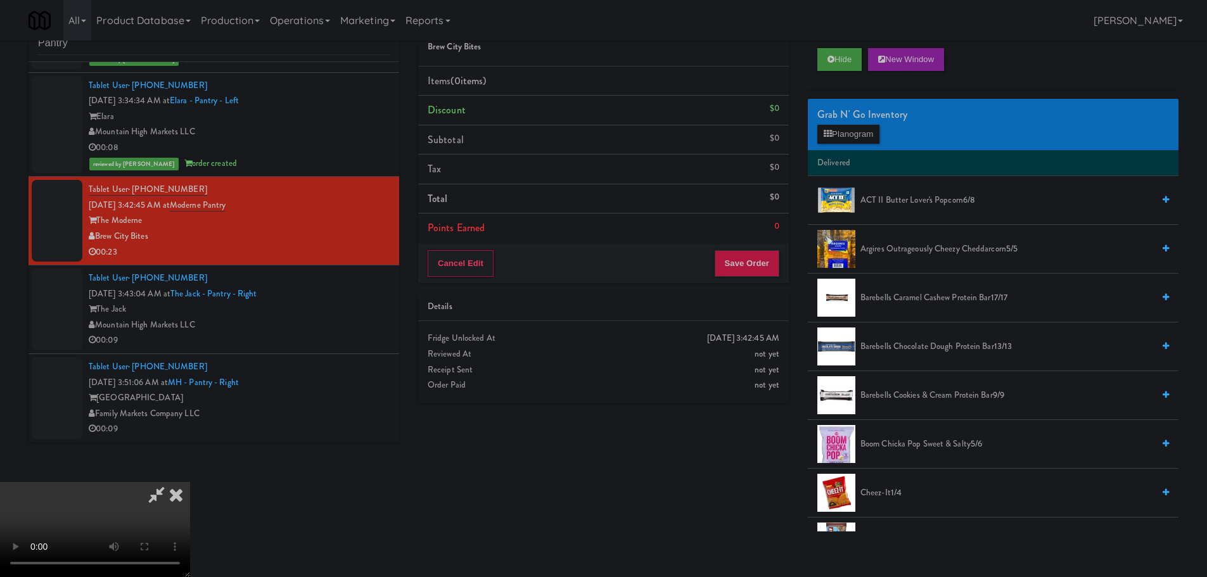
click at [190, 482] on video at bounding box center [95, 529] width 190 height 95
click at [853, 134] on button "Planogram" at bounding box center [849, 134] width 62 height 19
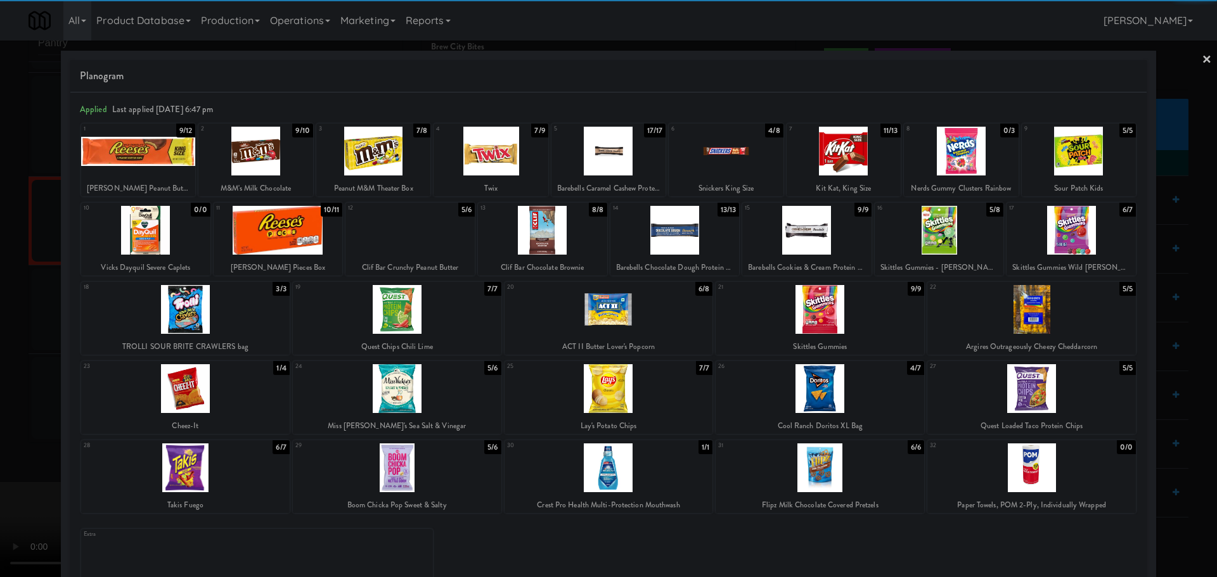
click at [942, 243] on div at bounding box center [939, 230] width 129 height 49
drag, startPoint x: 0, startPoint y: 429, endPoint x: 312, endPoint y: 368, distance: 317.7
click at [11, 429] on div at bounding box center [608, 288] width 1217 height 577
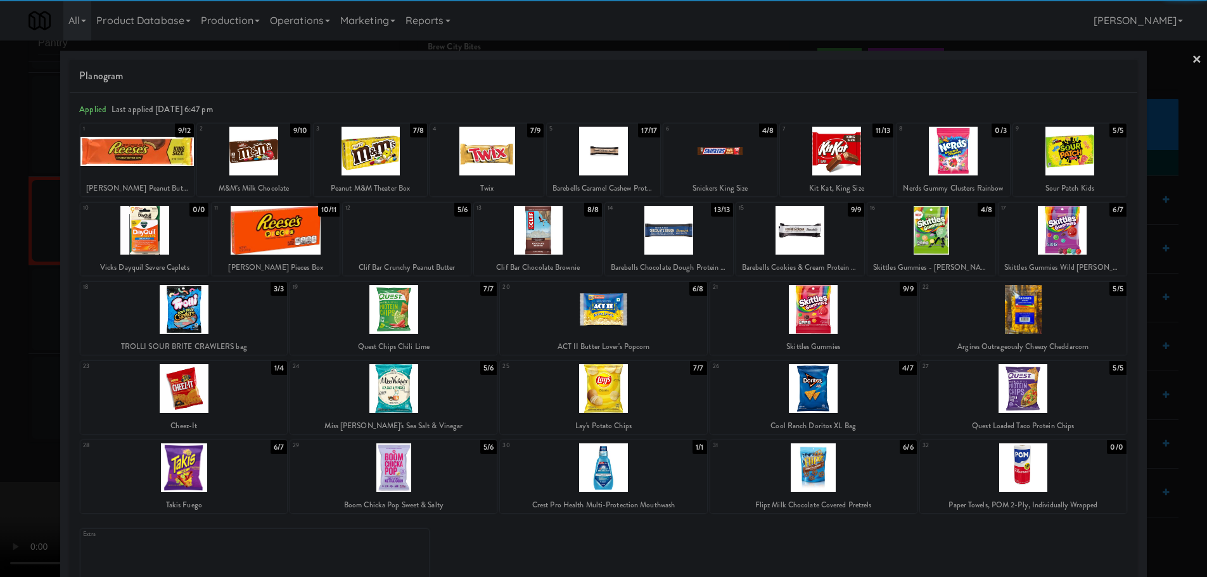
drag, startPoint x: 312, startPoint y: 368, endPoint x: 321, endPoint y: 366, distance: 9.7
click at [190, 482] on video at bounding box center [95, 529] width 190 height 95
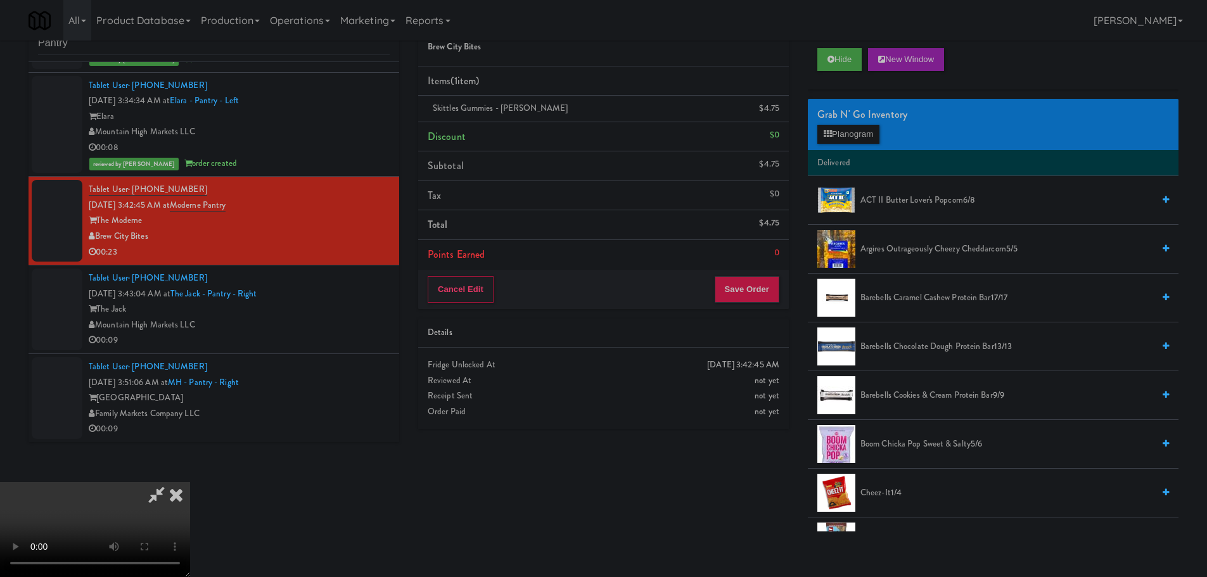
scroll to position [218, 0]
click at [753, 312] on div "Order # 506853 Brew City Bites Items (1 item ) Skittles Gummies - Sours $4.75 D…" at bounding box center [604, 222] width 390 height 434
click at [755, 290] on button "Save Order" at bounding box center [747, 289] width 65 height 27
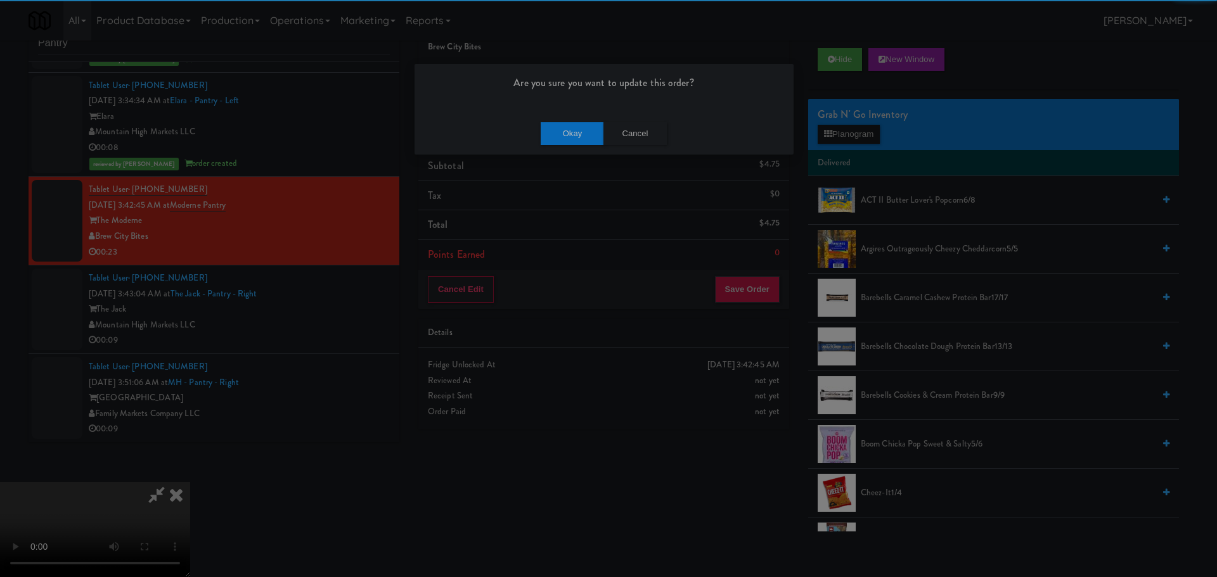
click at [572, 113] on div "Okay Cancel" at bounding box center [604, 133] width 379 height 42
click at [569, 127] on button "Okay" at bounding box center [572, 133] width 63 height 23
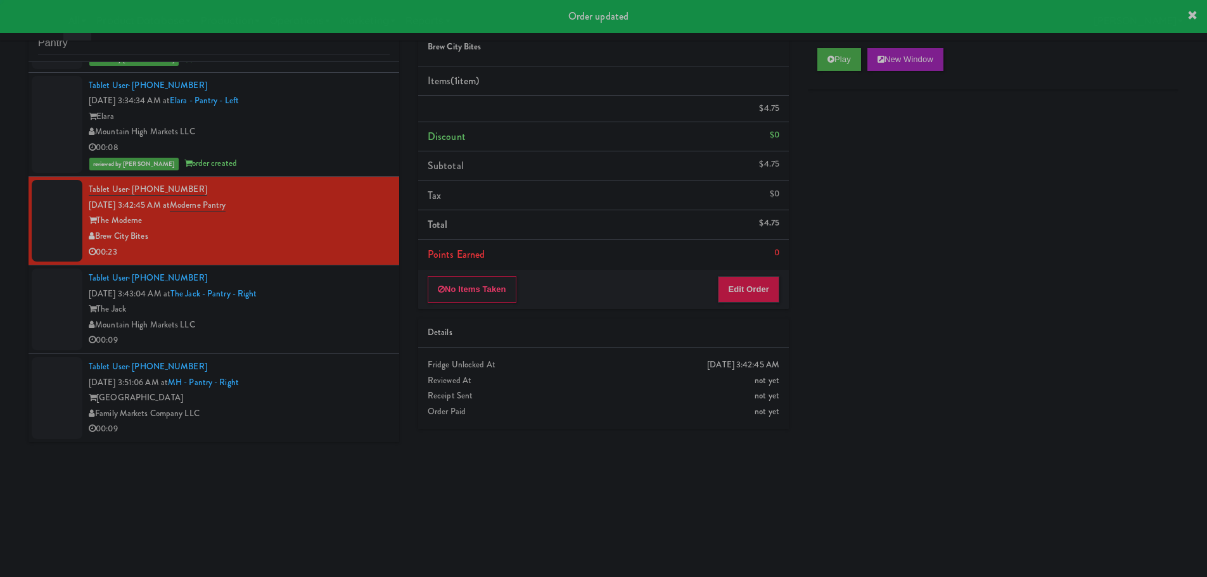
scroll to position [0, 0]
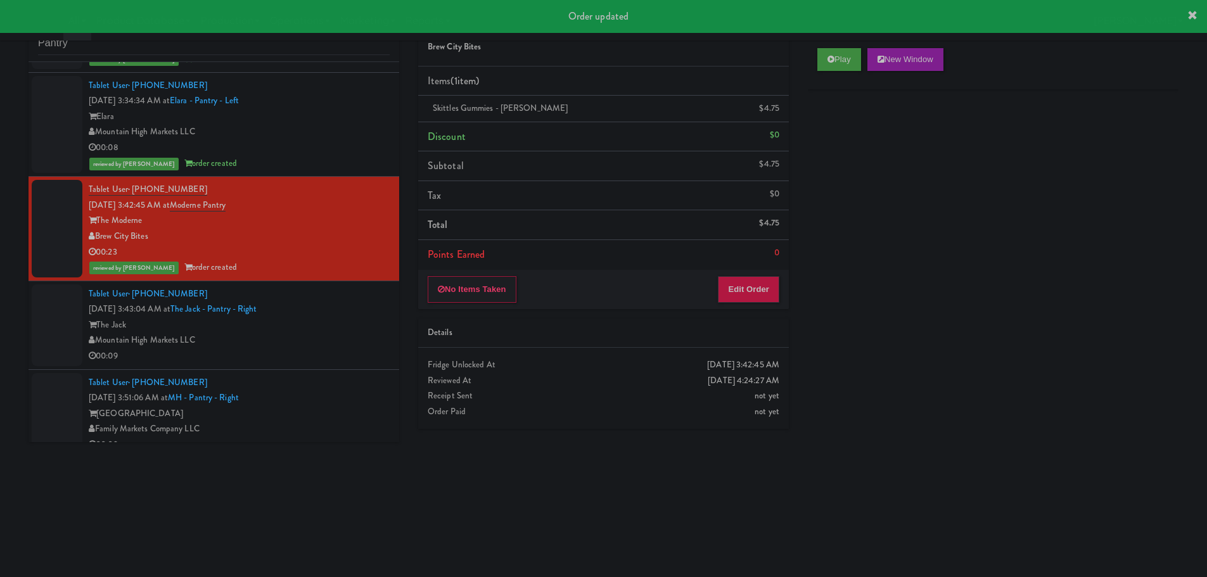
click at [335, 352] on div "00:09" at bounding box center [239, 357] width 301 height 16
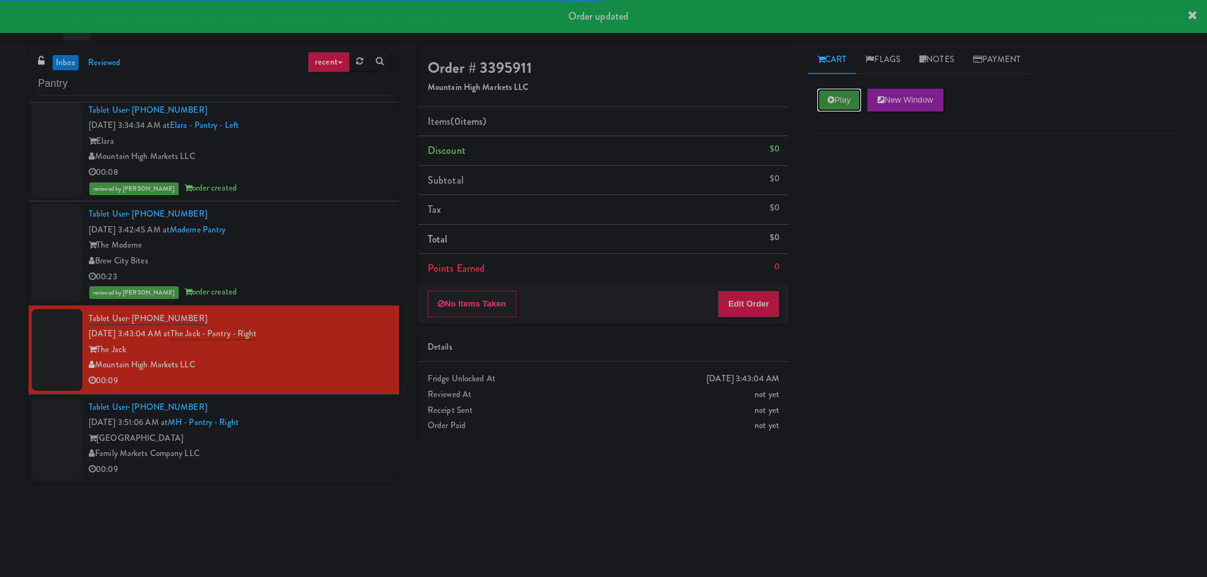
click at [835, 93] on button "Play" at bounding box center [840, 100] width 44 height 23
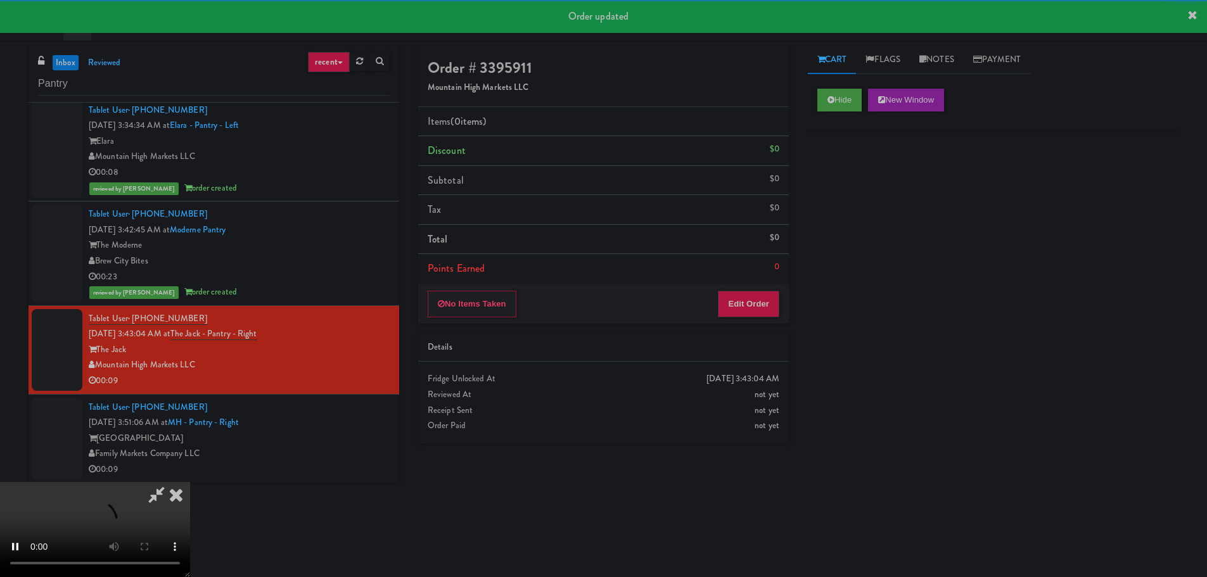
click at [790, 266] on div "Order # 3395911 Mountain High Markets LLC Items (0 items ) Discount $0 Subtotal…" at bounding box center [604, 250] width 390 height 408
click at [769, 302] on button "Edit Order" at bounding box center [748, 304] width 61 height 27
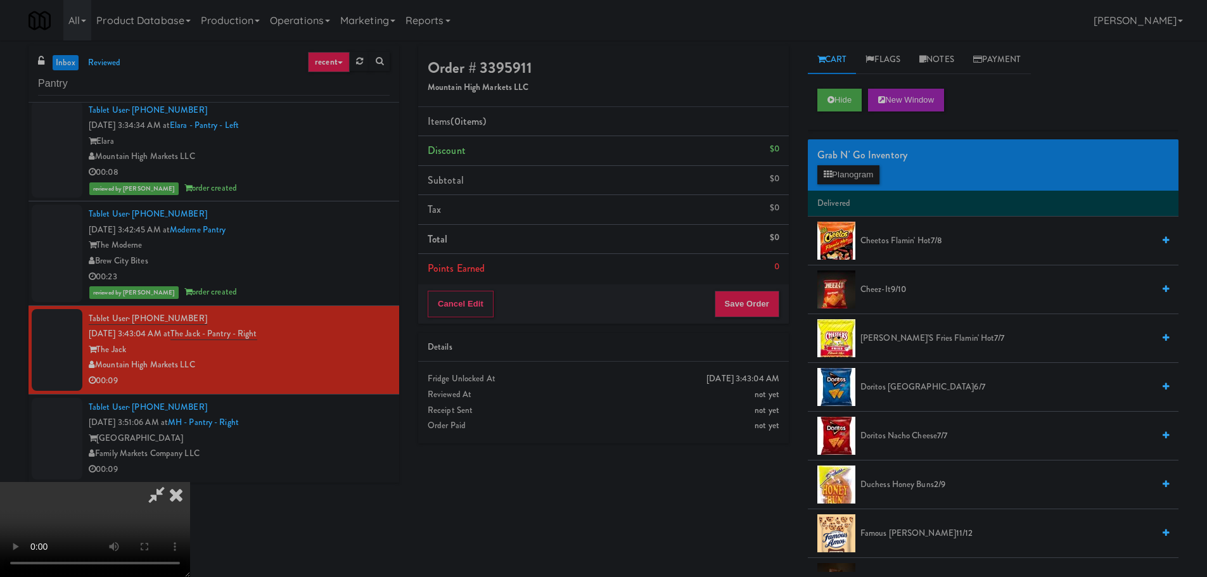
click at [190, 482] on video at bounding box center [95, 529] width 190 height 95
click at [839, 166] on button "Planogram" at bounding box center [849, 174] width 62 height 19
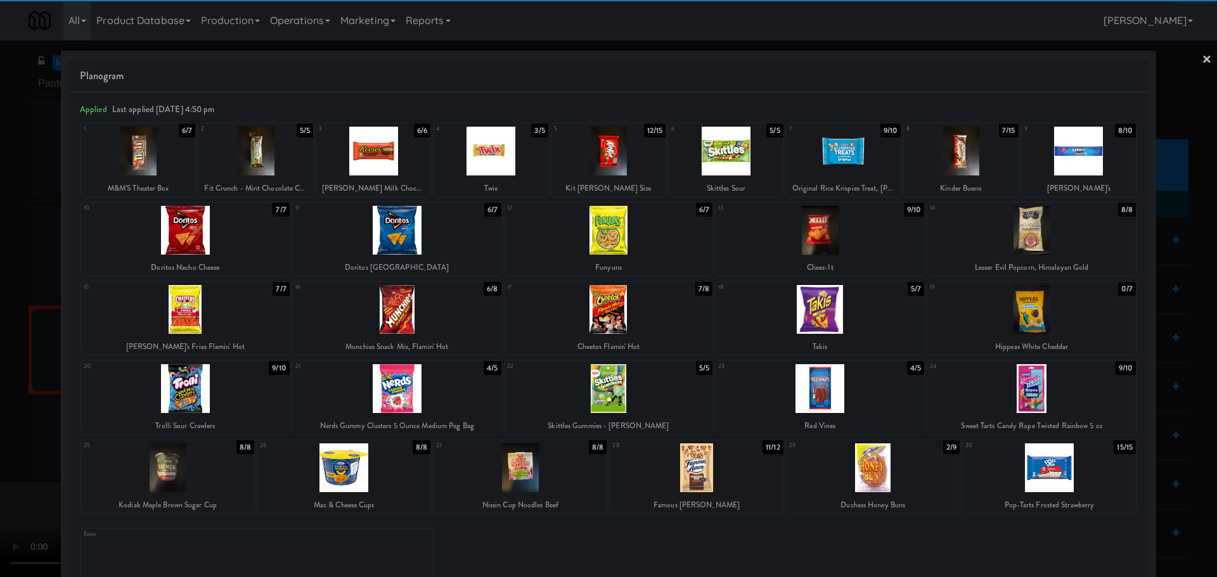
click at [833, 320] on div at bounding box center [820, 309] width 209 height 49
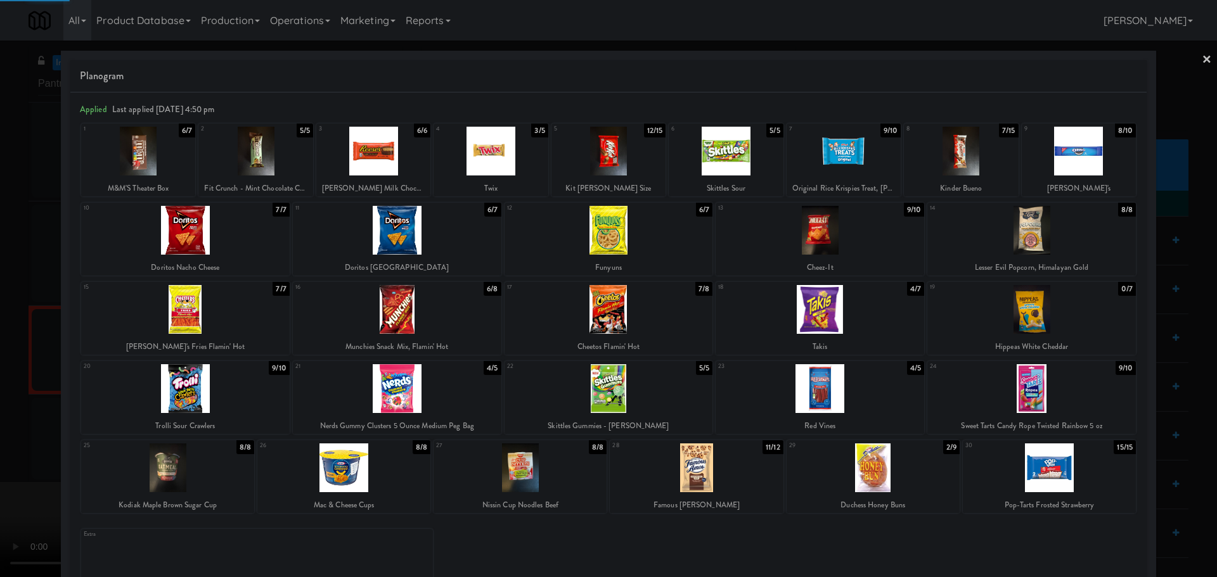
click at [16, 363] on div at bounding box center [608, 288] width 1217 height 577
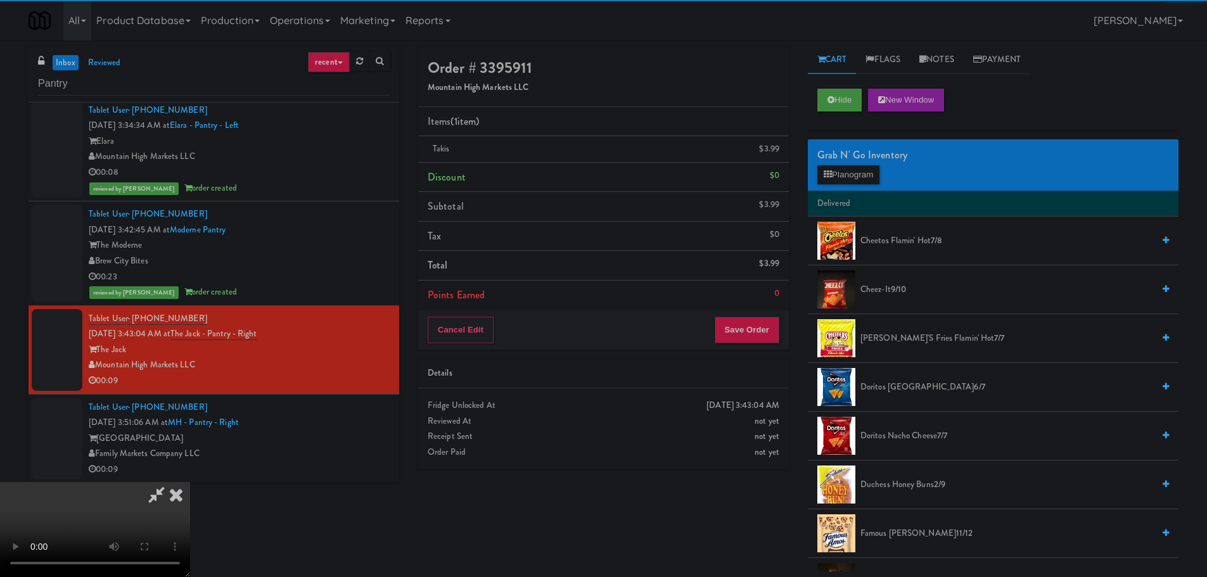
click at [190, 482] on video at bounding box center [95, 529] width 190 height 95
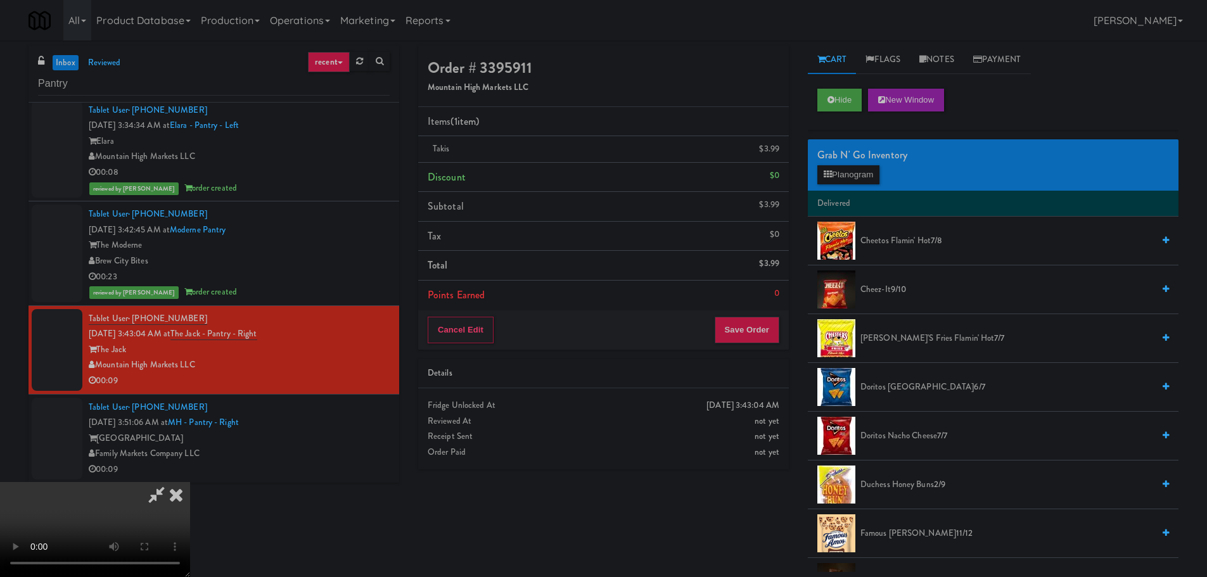
drag, startPoint x: 401, startPoint y: 290, endPoint x: 413, endPoint y: 290, distance: 12.0
click at [190, 482] on video at bounding box center [95, 529] width 190 height 95
click at [854, 177] on button "Planogram" at bounding box center [849, 174] width 62 height 19
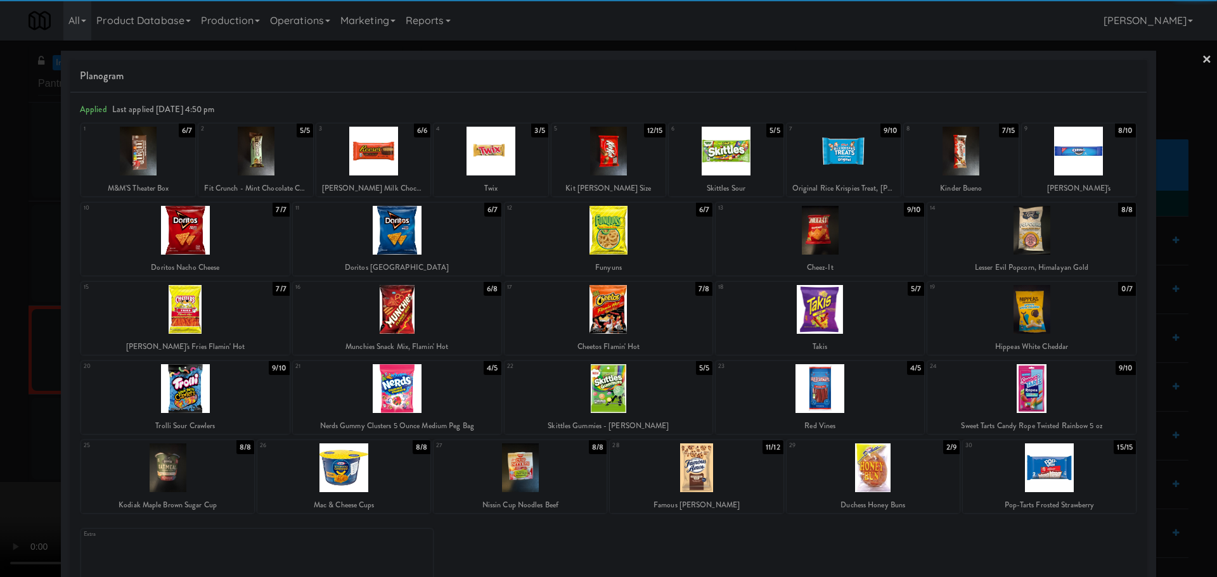
click at [1026, 388] on div at bounding box center [1031, 388] width 209 height 49
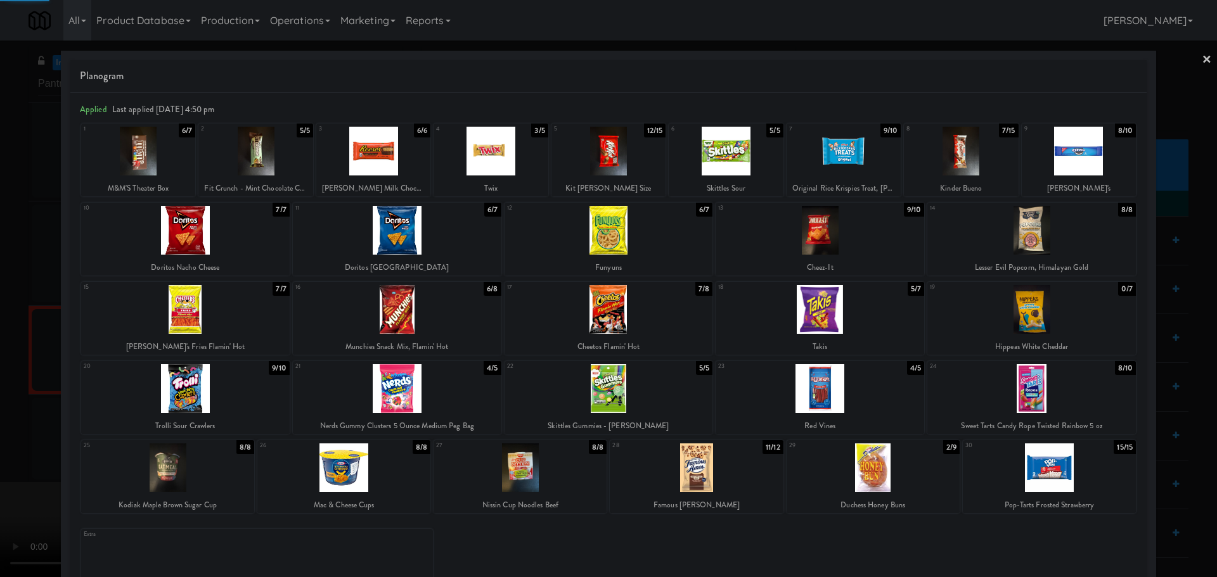
drag, startPoint x: 0, startPoint y: 307, endPoint x: 31, endPoint y: 302, distance: 31.6
click at [0, 307] on div at bounding box center [608, 288] width 1217 height 577
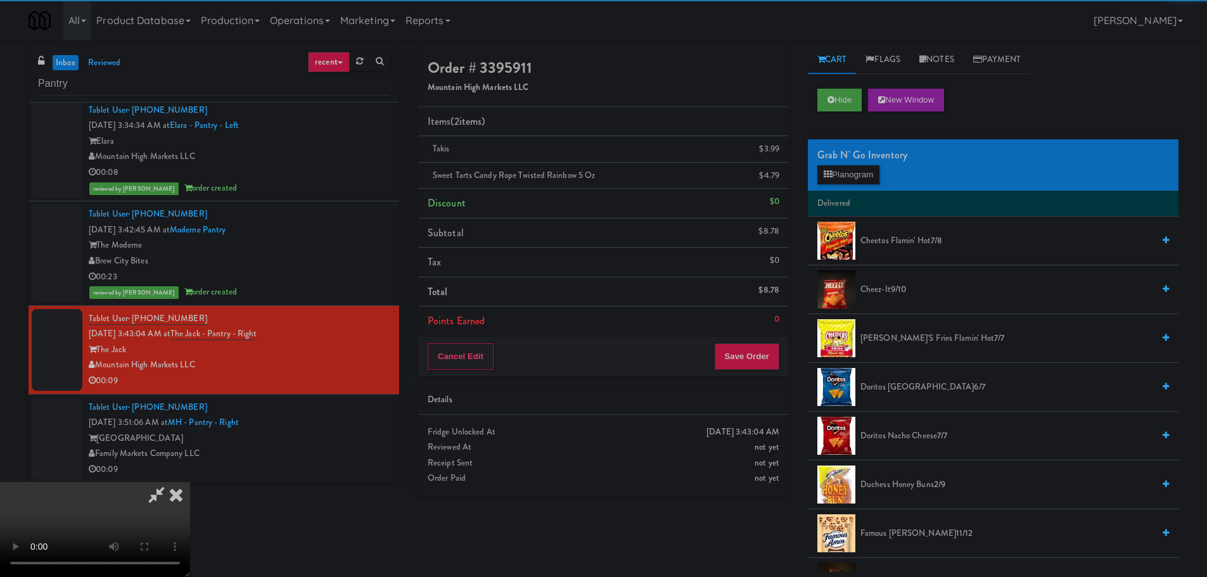
click at [115, 482] on video at bounding box center [95, 529] width 190 height 95
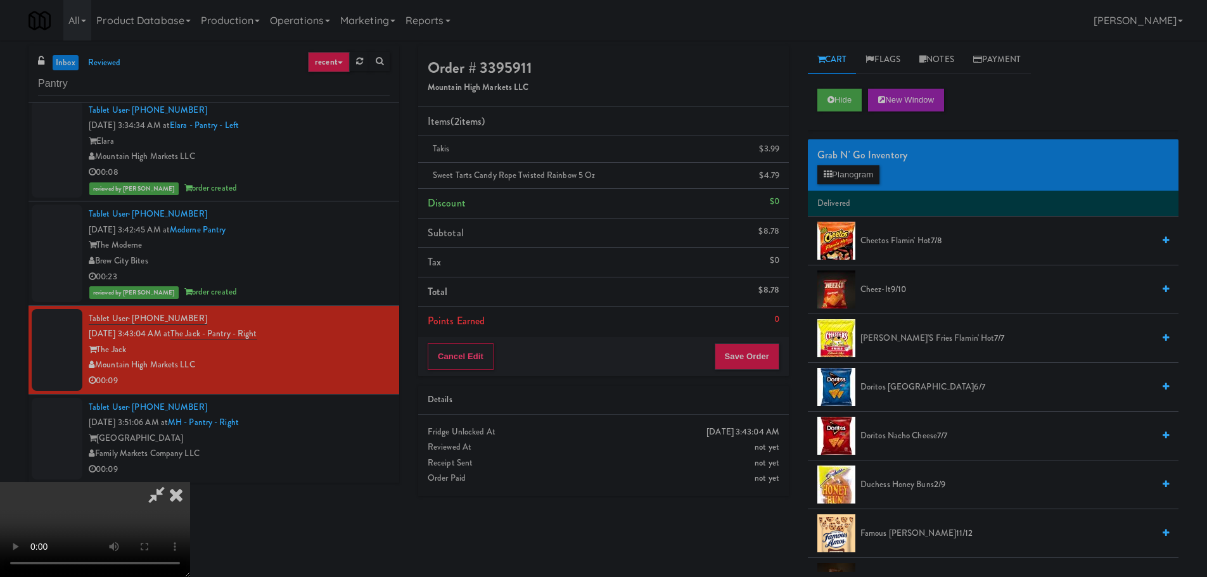
scroll to position [218, 0]
click at [745, 361] on button "Save Order" at bounding box center [747, 357] width 65 height 27
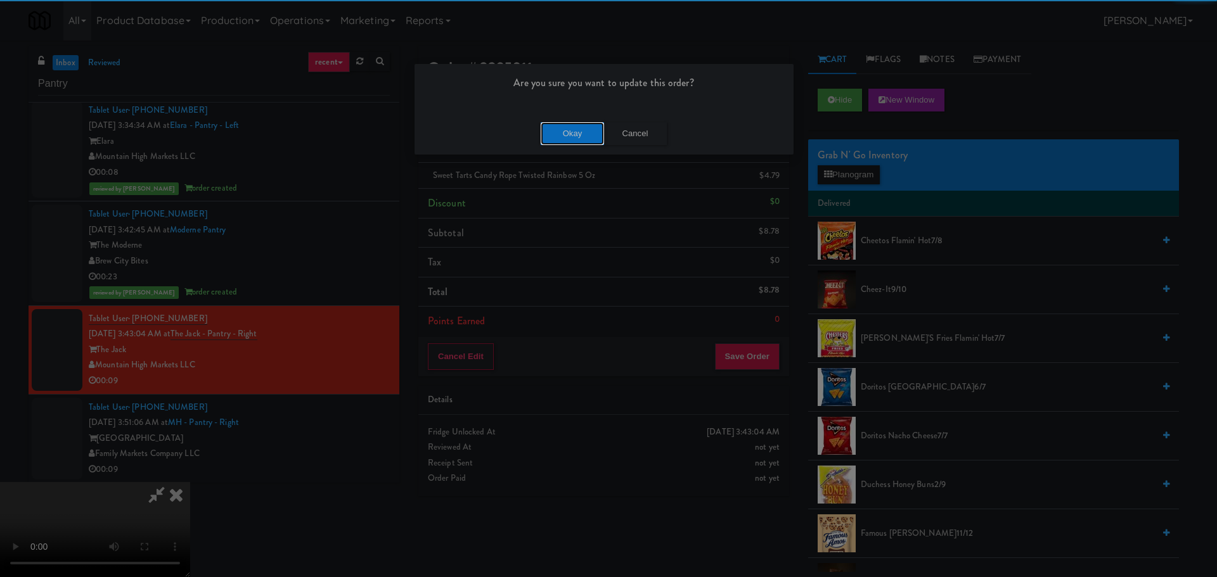
click at [588, 143] on button "Okay" at bounding box center [572, 133] width 63 height 23
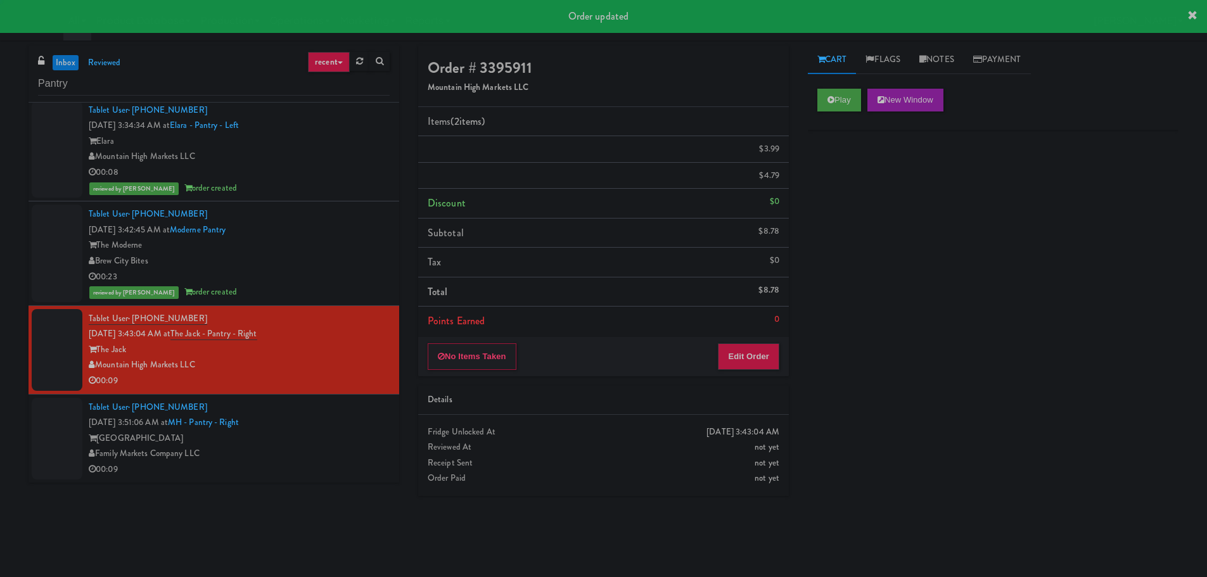
scroll to position [0, 0]
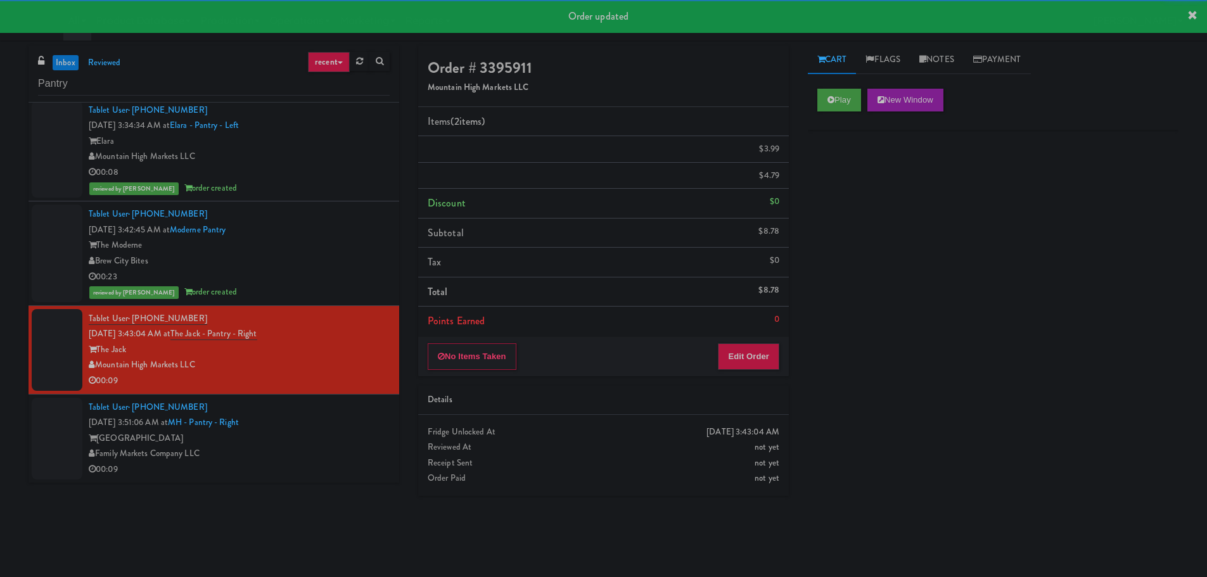
click at [357, 428] on div "Tablet User · (714) 501-1619 Sep 4, 2025 3:51:06 AM at MH - Pantry - Right Mark…" at bounding box center [239, 439] width 301 height 78
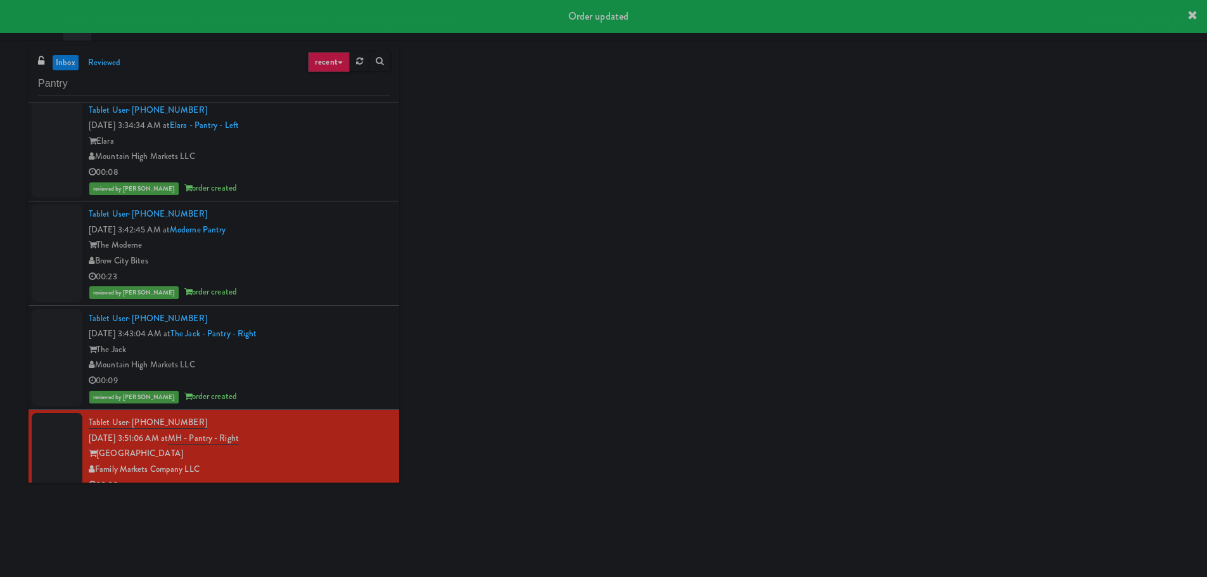
scroll to position [2821, 0]
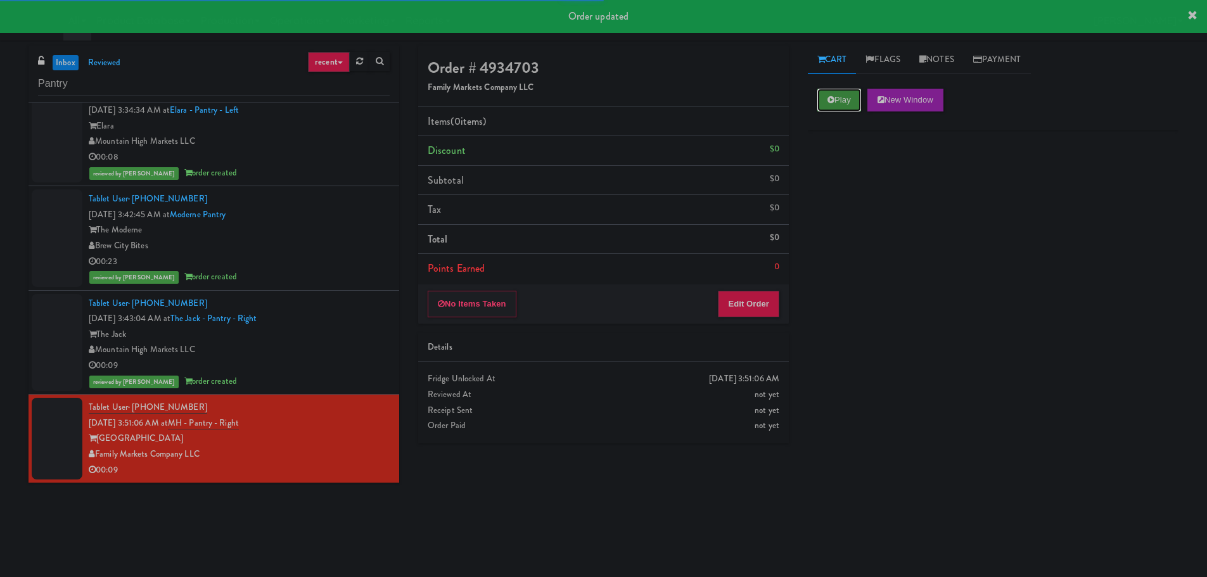
click at [836, 103] on button "Play" at bounding box center [840, 100] width 44 height 23
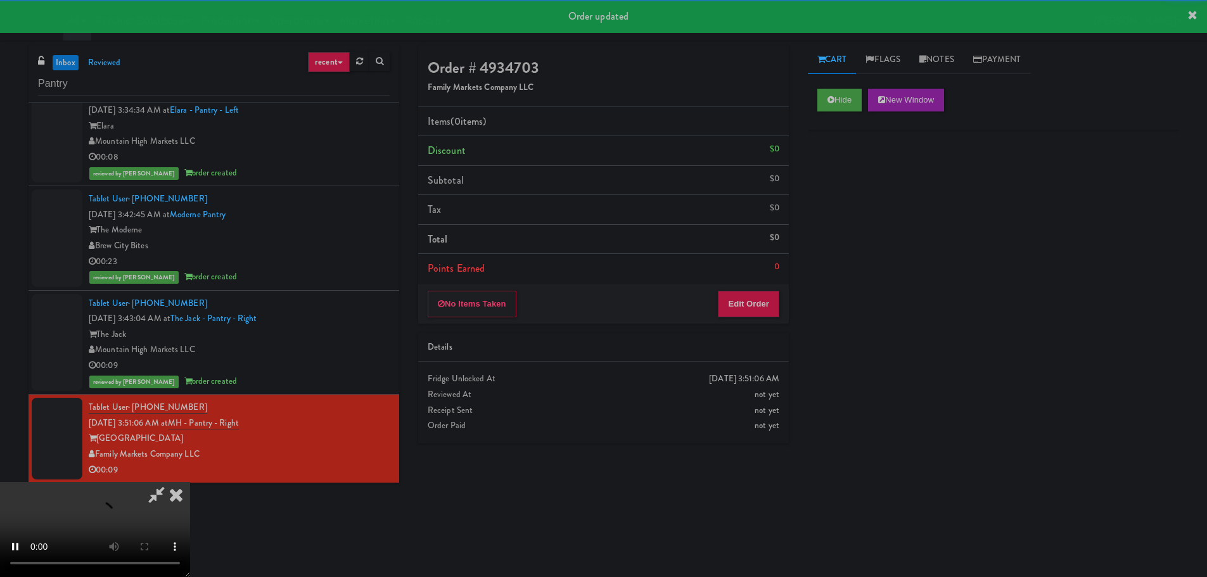
click at [742, 274] on li "Points Earned 0" at bounding box center [603, 268] width 371 height 29
click at [745, 296] on button "Edit Order" at bounding box center [748, 304] width 61 height 27
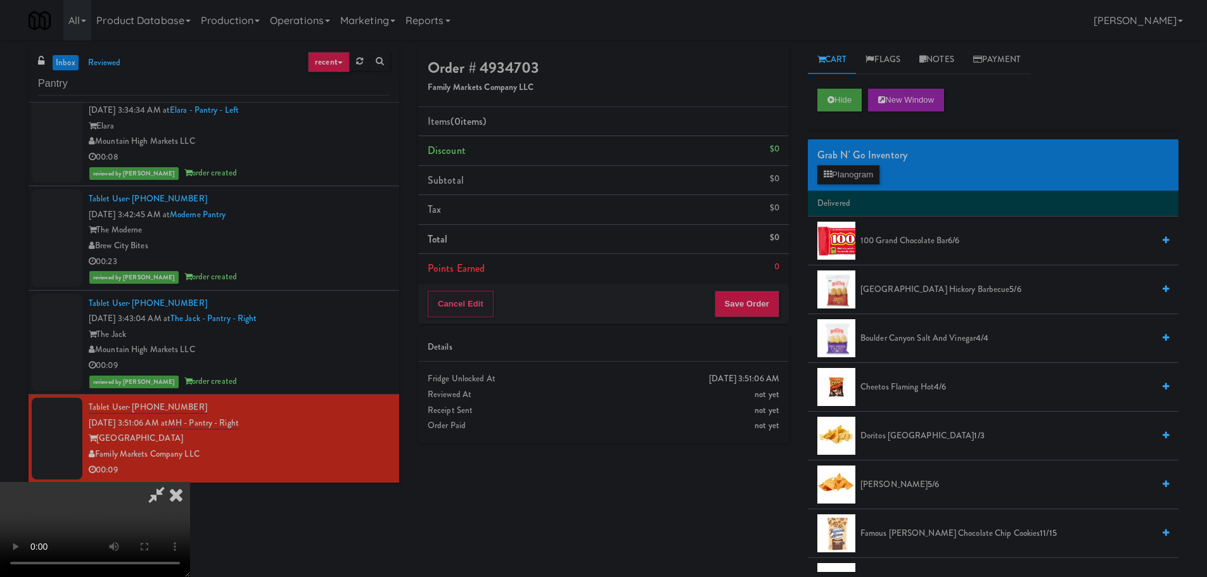
click at [190, 482] on video at bounding box center [95, 529] width 190 height 95
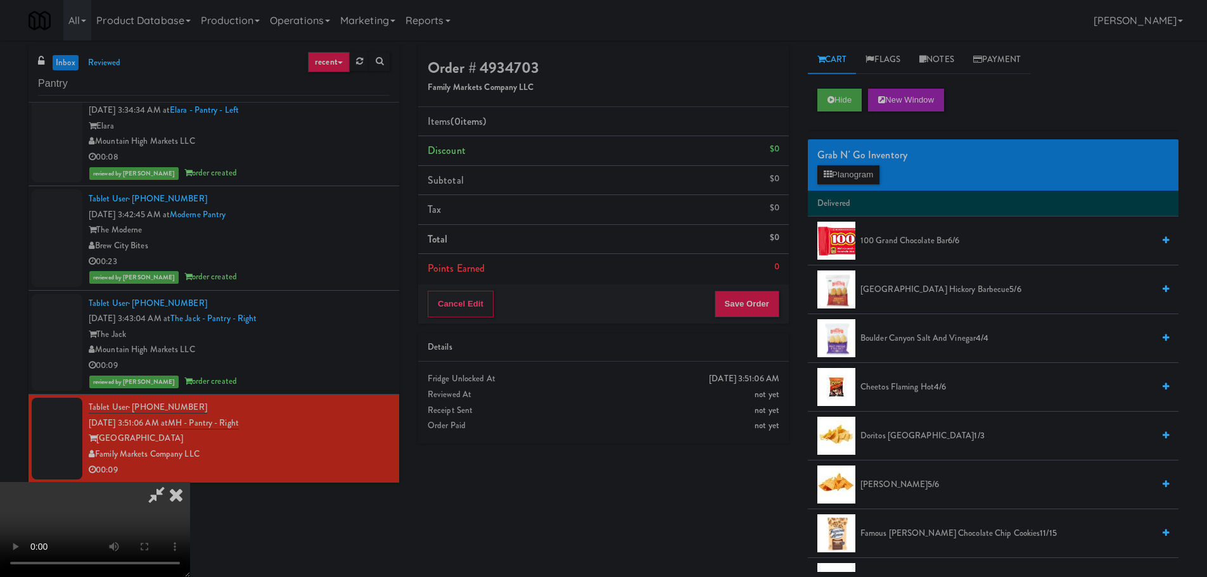
click at [190, 482] on video at bounding box center [95, 529] width 190 height 95
click at [850, 177] on button "Planogram" at bounding box center [849, 174] width 62 height 19
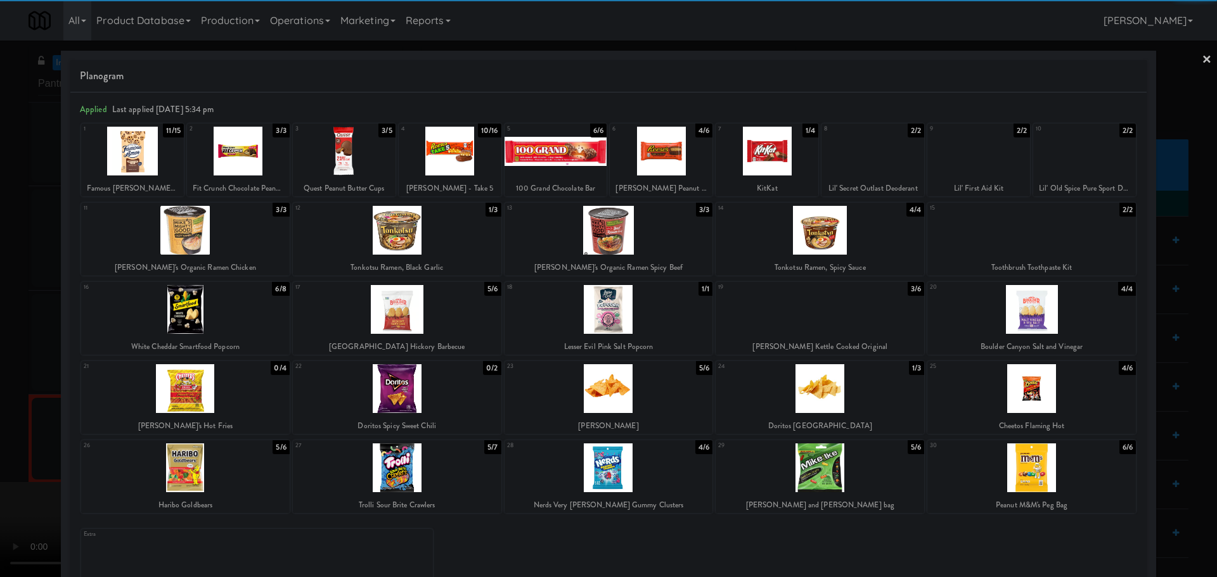
click at [120, 169] on div at bounding box center [132, 151] width 103 height 49
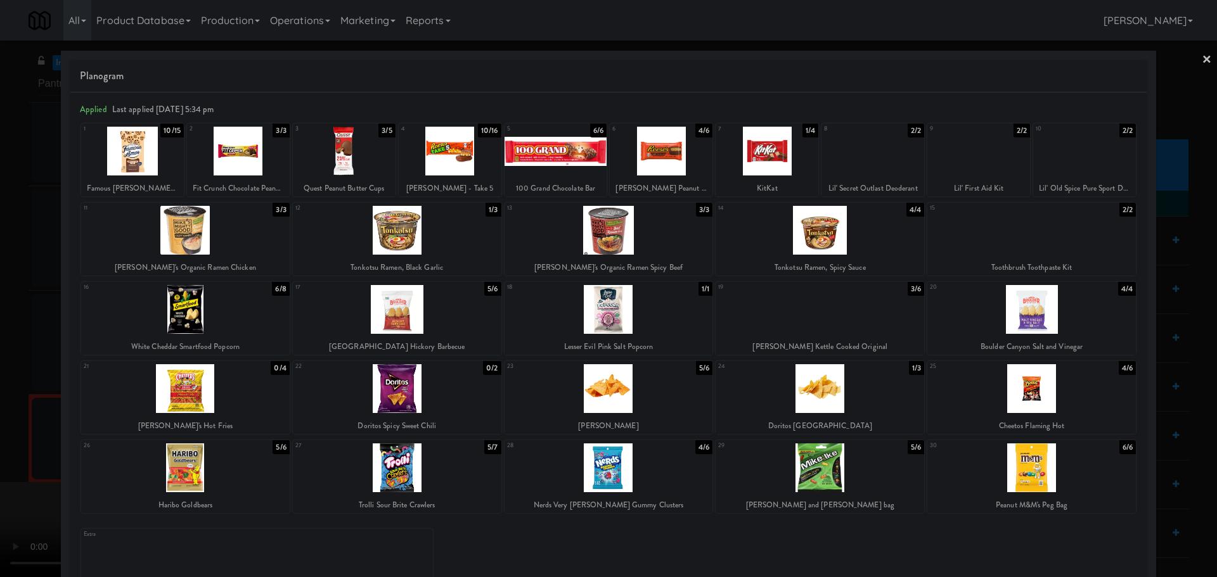
click at [118, 166] on div at bounding box center [132, 151] width 103 height 49
click at [133, 164] on div at bounding box center [132, 151] width 103 height 49
click at [0, 195] on div at bounding box center [608, 288] width 1217 height 577
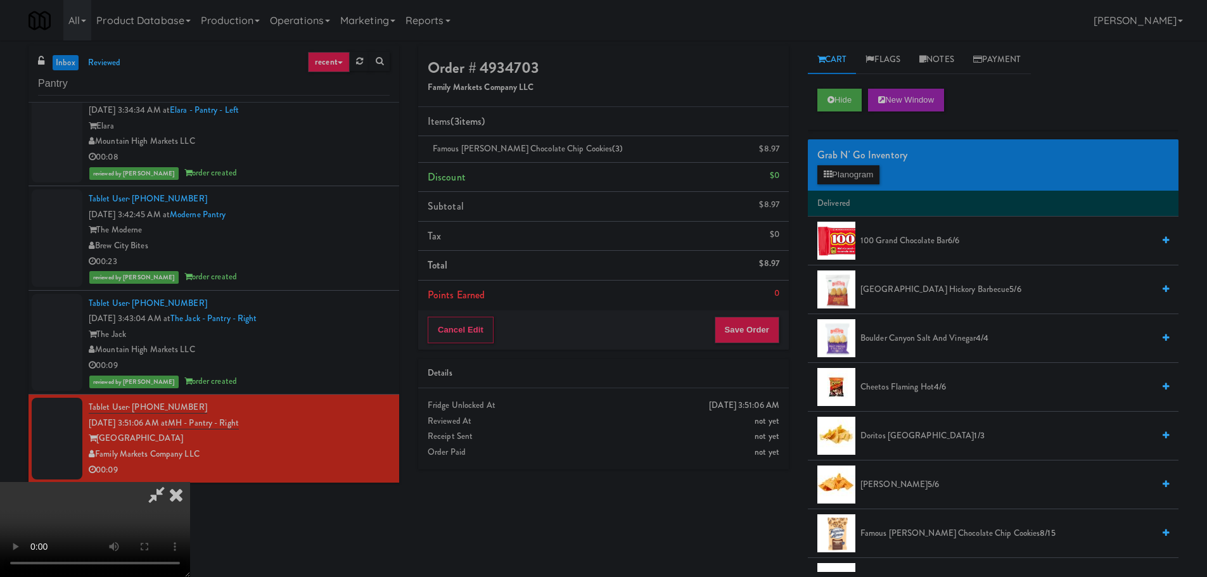
click at [190, 482] on video at bounding box center [95, 529] width 190 height 95
drag, startPoint x: 446, startPoint y: 352, endPoint x: 436, endPoint y: 364, distance: 15.8
click at [190, 482] on video at bounding box center [95, 529] width 190 height 95
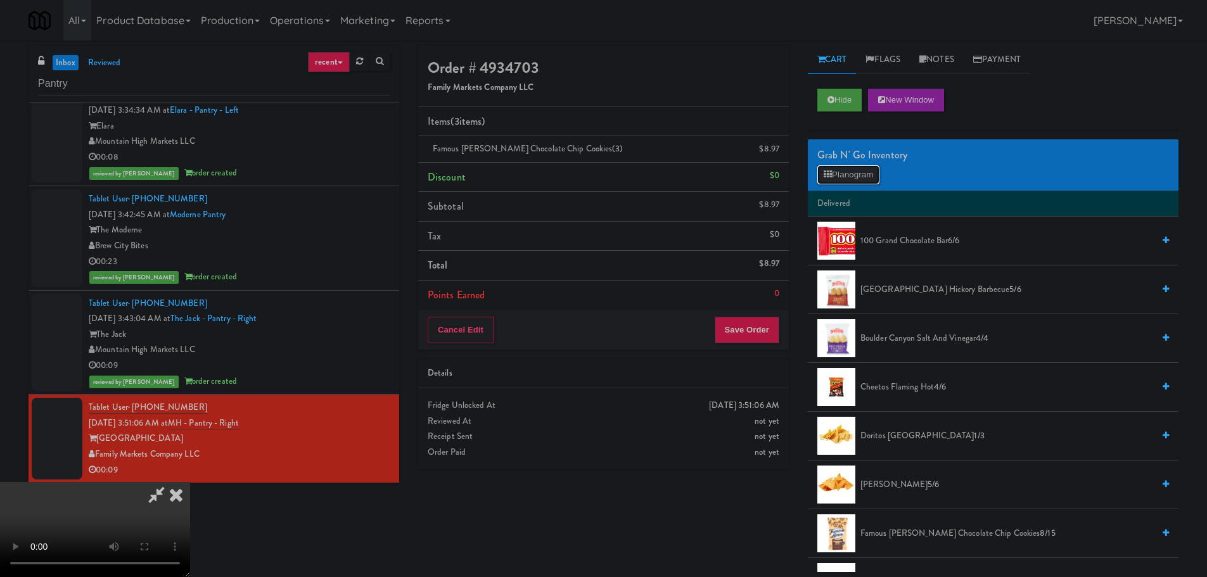
click at [838, 179] on button "Planogram" at bounding box center [849, 174] width 62 height 19
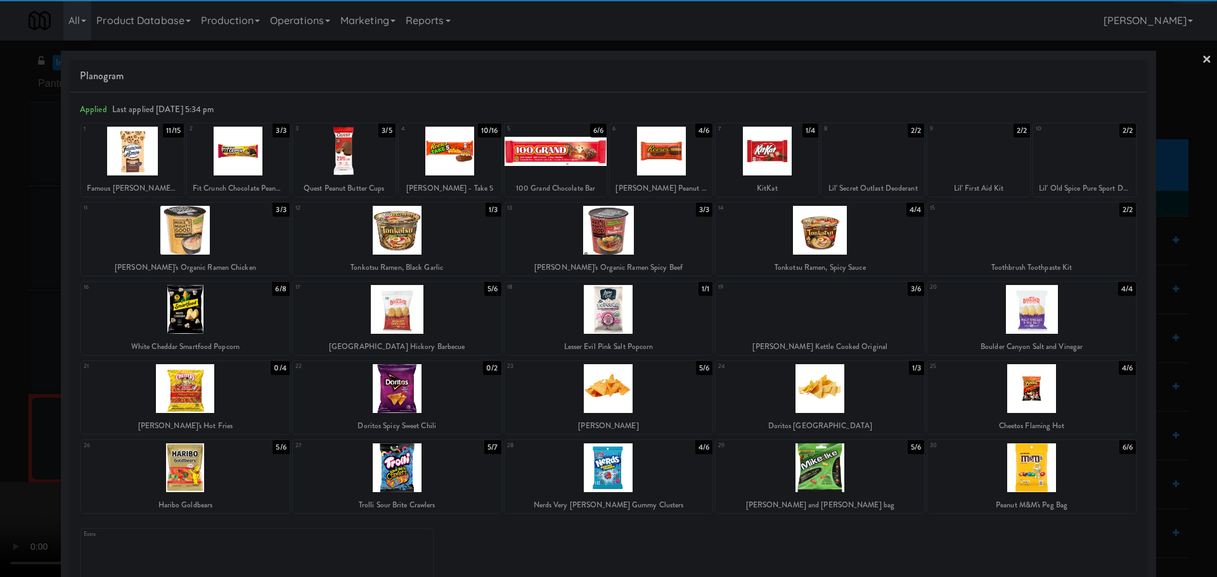
click at [666, 160] on div at bounding box center [661, 151] width 103 height 49
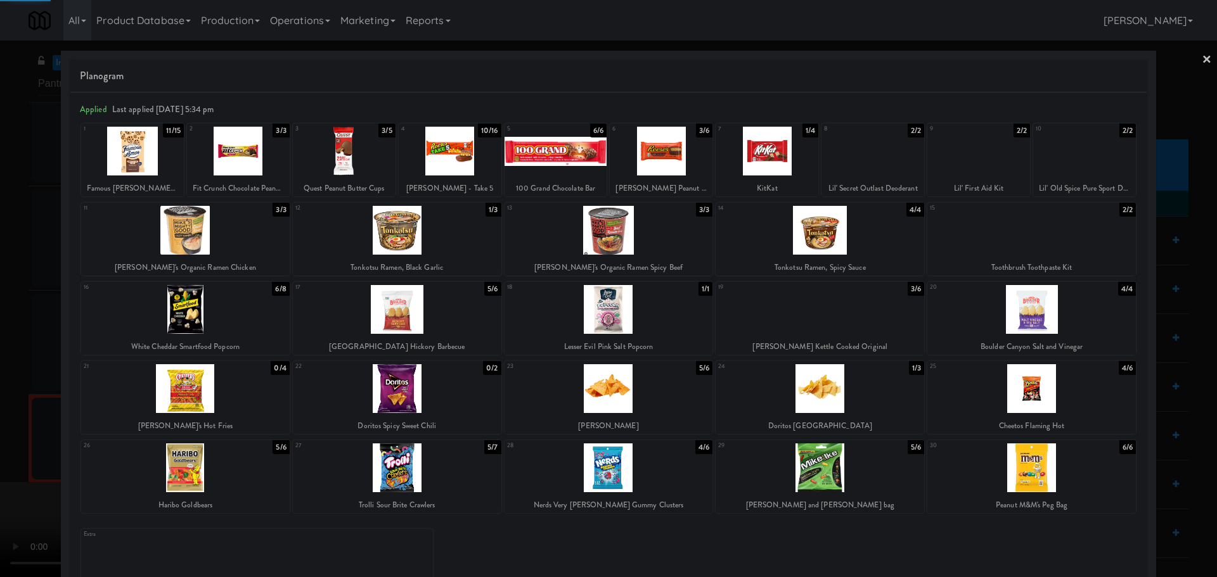
drag, startPoint x: 0, startPoint y: 338, endPoint x: 36, endPoint y: 356, distance: 40.5
click at [1, 339] on div at bounding box center [608, 288] width 1217 height 577
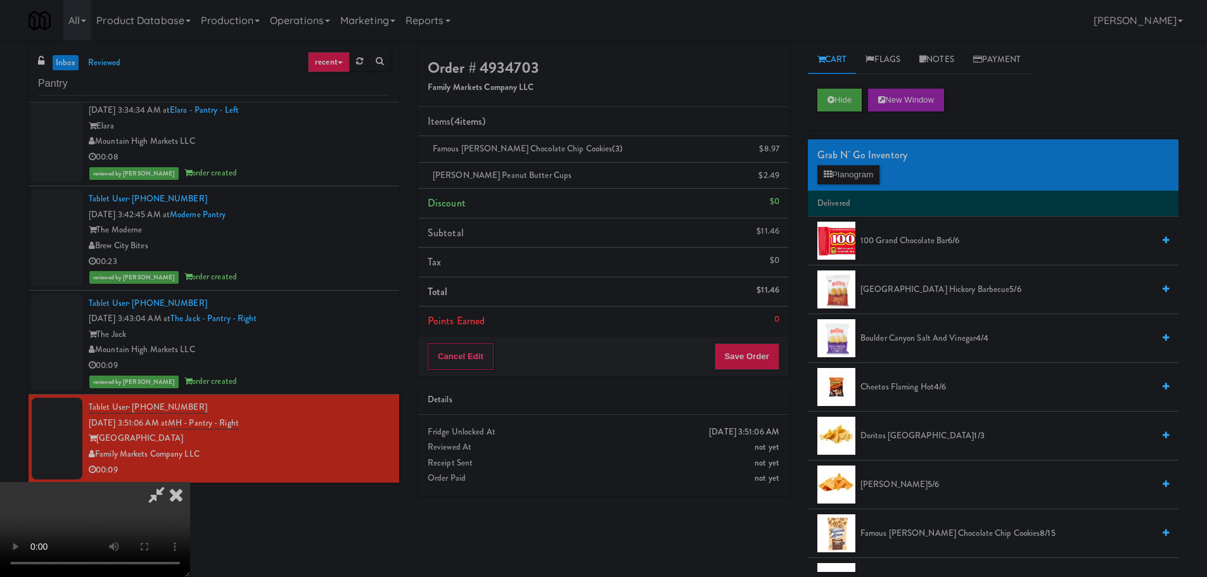
click at [190, 482] on video at bounding box center [95, 529] width 190 height 95
drag, startPoint x: 364, startPoint y: 371, endPoint x: 373, endPoint y: 373, distance: 9.0
click at [190, 482] on video at bounding box center [95, 529] width 190 height 95
click at [746, 358] on button "Save Order" at bounding box center [747, 357] width 65 height 27
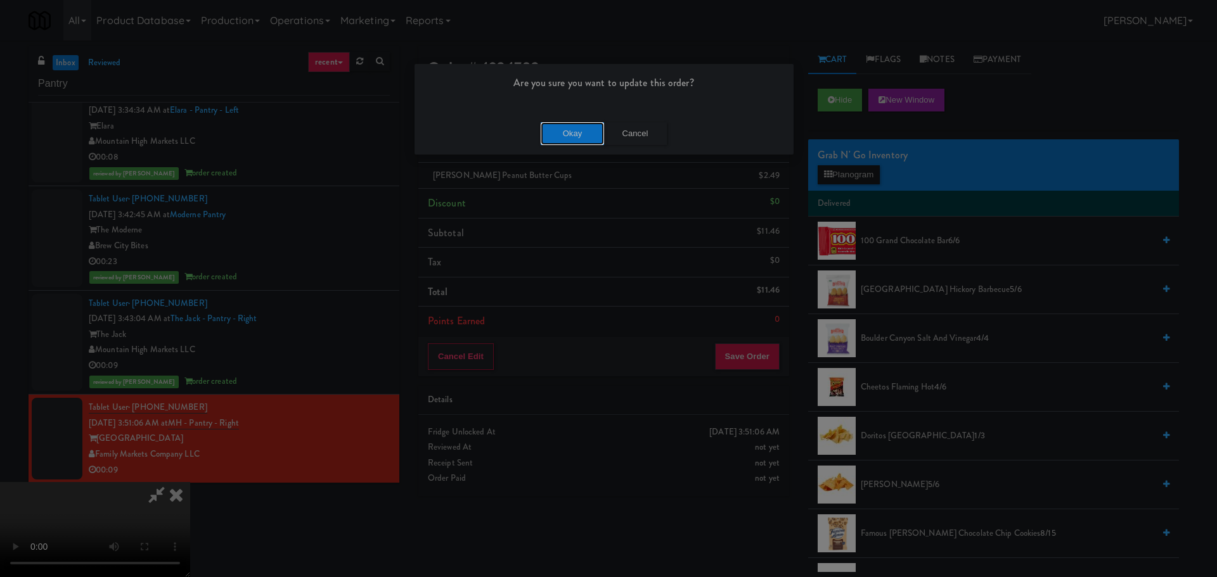
click at [565, 125] on button "Okay" at bounding box center [572, 133] width 63 height 23
